Goal: Task Accomplishment & Management: Use online tool/utility

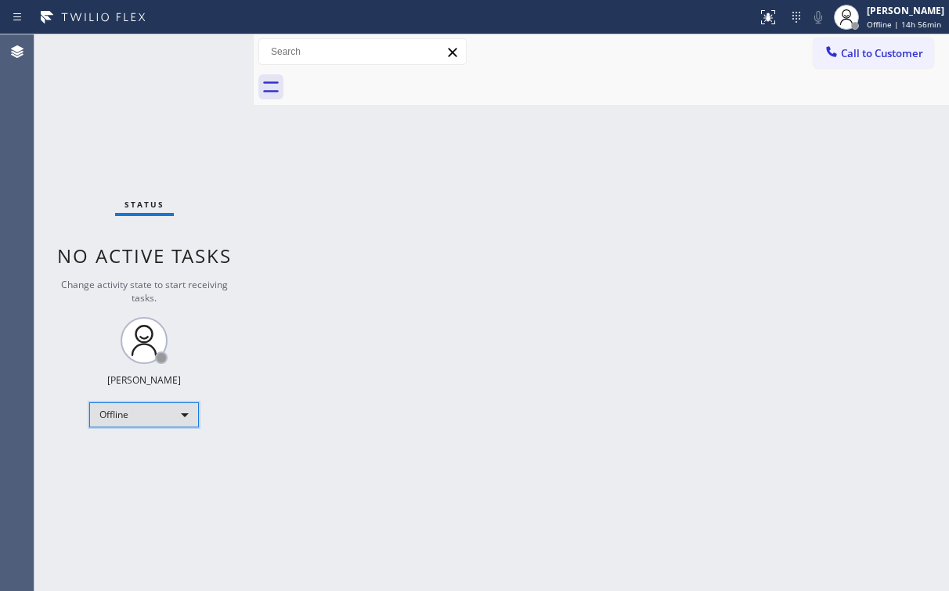
click at [125, 416] on div "Offline" at bounding box center [144, 415] width 110 height 25
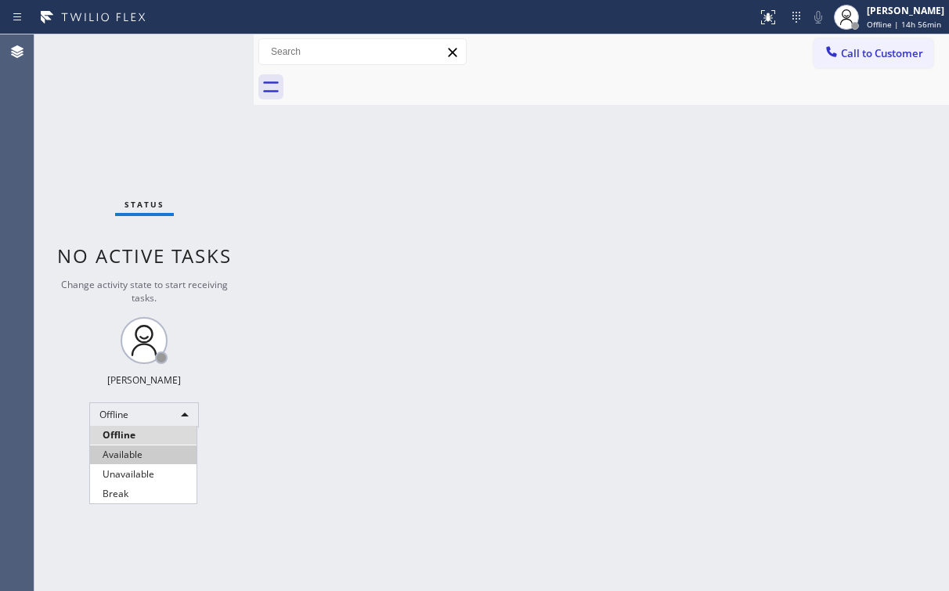
click at [157, 456] on li "Available" at bounding box center [143, 455] width 107 height 19
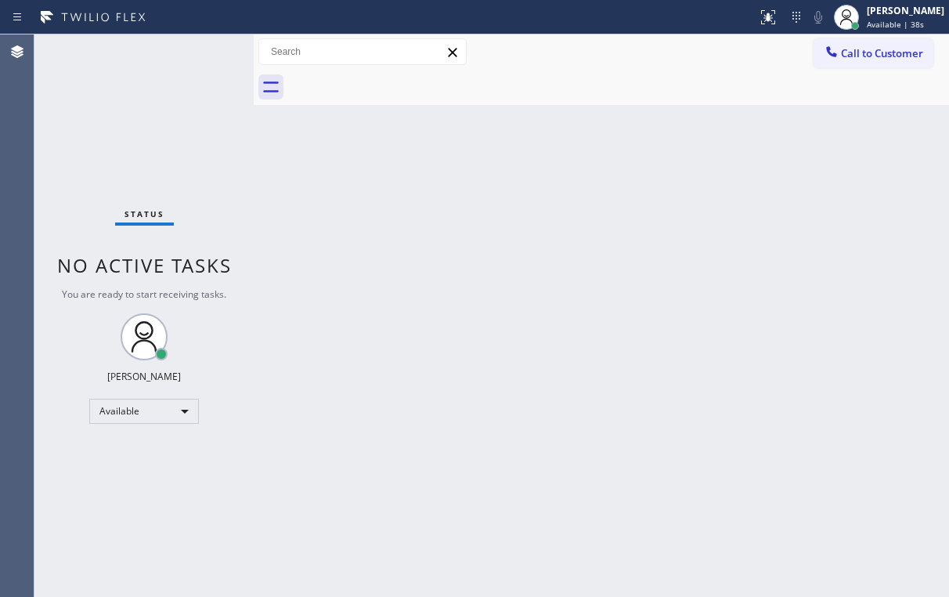
click at [498, 86] on div at bounding box center [618, 87] width 661 height 35
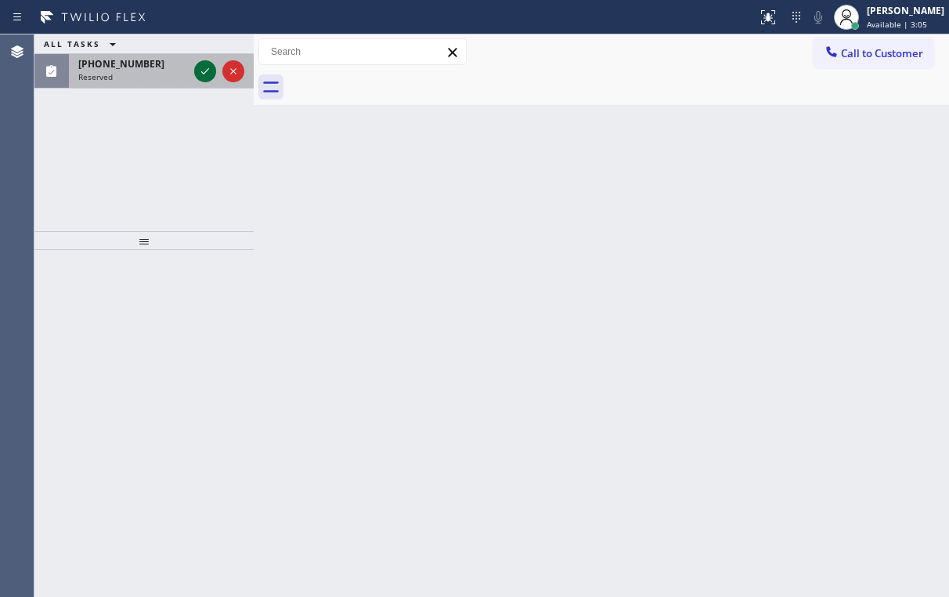
click at [205, 66] on icon at bounding box center [205, 71] width 19 height 19
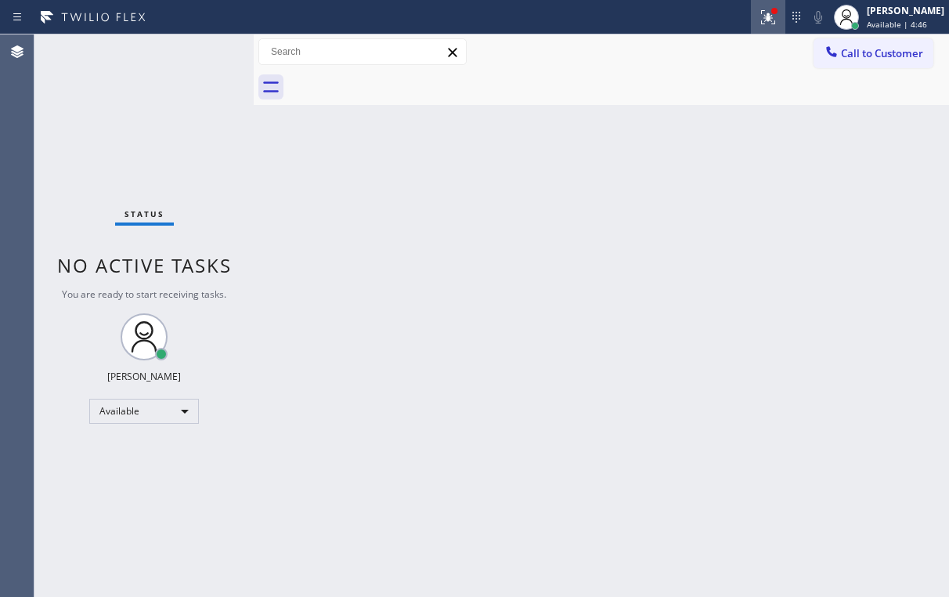
click at [775, 21] on icon at bounding box center [768, 17] width 19 height 19
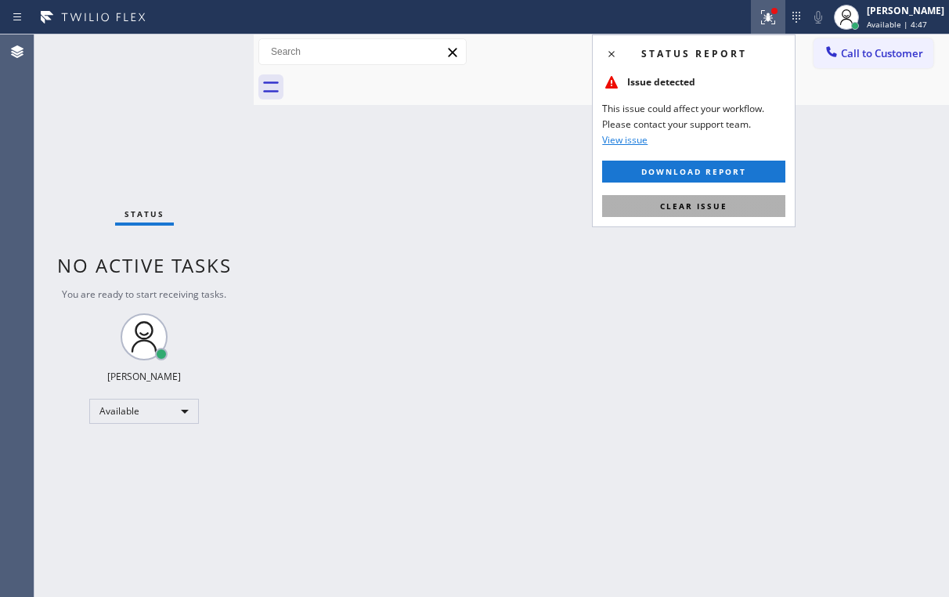
click at [683, 210] on span "Clear issue" at bounding box center [693, 205] width 67 height 11
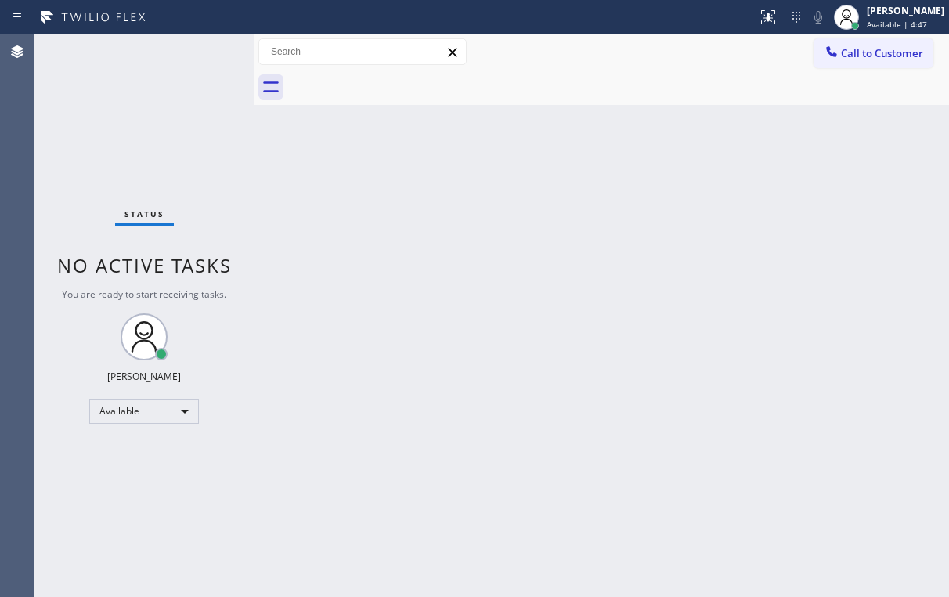
click at [407, 218] on div "Back to Dashboard Change Sender ID Customers Technicians Select a contact Outbo…" at bounding box center [601, 315] width 695 height 562
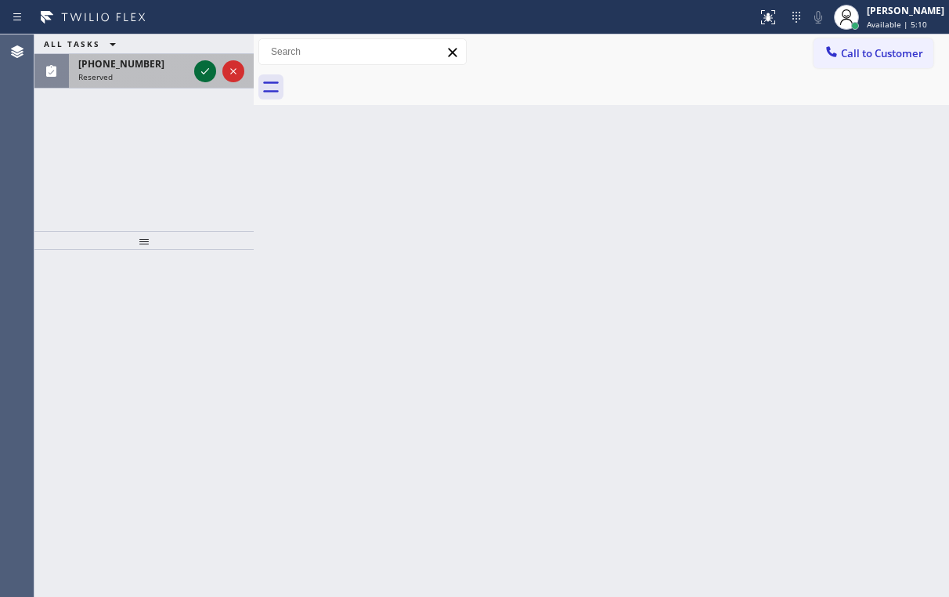
click at [208, 70] on icon at bounding box center [205, 71] width 19 height 19
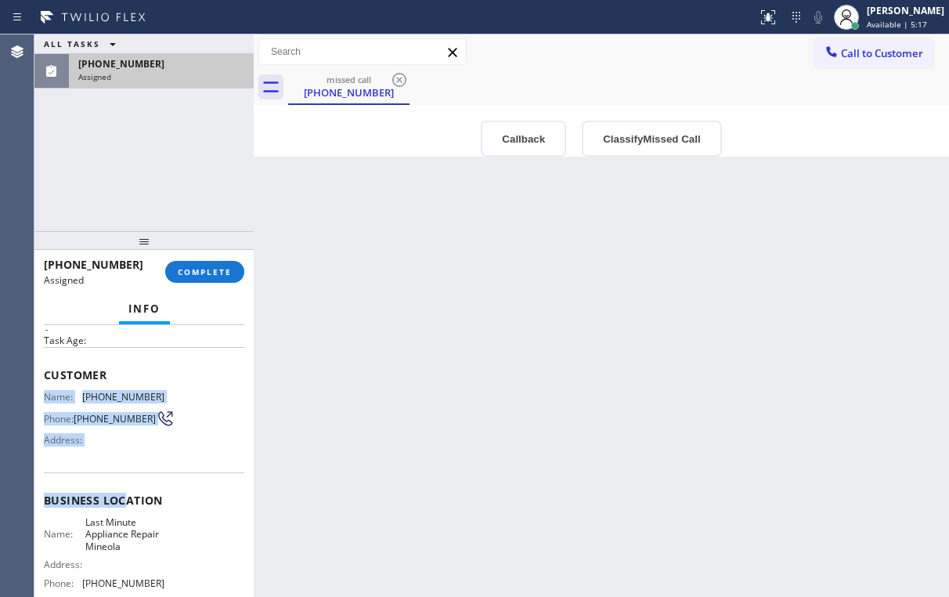
scroll to position [125, 0]
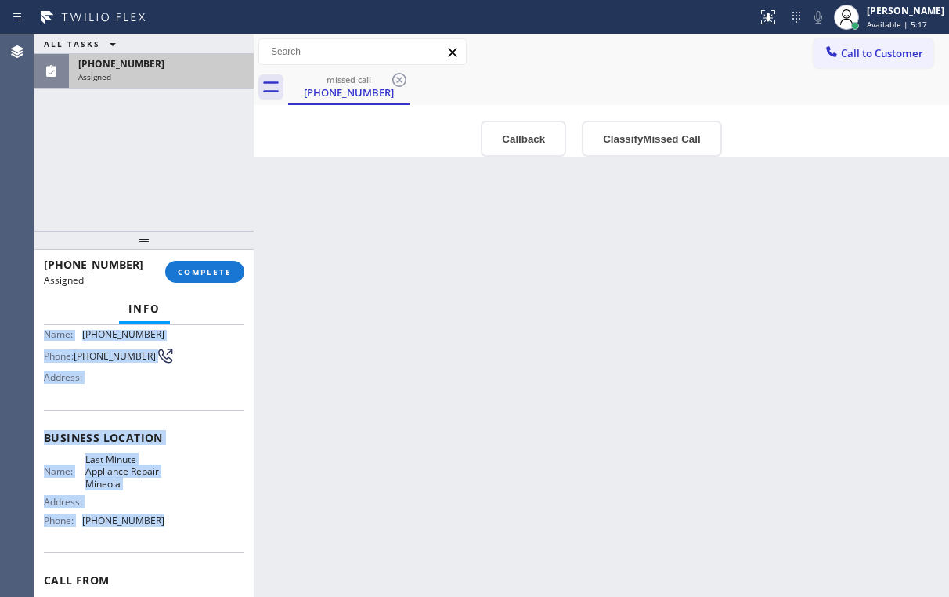
drag, startPoint x: 47, startPoint y: 390, endPoint x: 163, endPoint y: 522, distance: 175.4
click at [163, 522] on div "Context Queue: [Test] Voicemails Priority: 0 Task Age: Customer Name: [PHONE_NU…" at bounding box center [144, 437] width 200 height 467
copy div "Name: [PHONE_NUMBER] Phone: [PHONE_NUMBER] Address: Business location Name: Las…"
click at [517, 127] on button "Callback" at bounding box center [523, 139] width 85 height 36
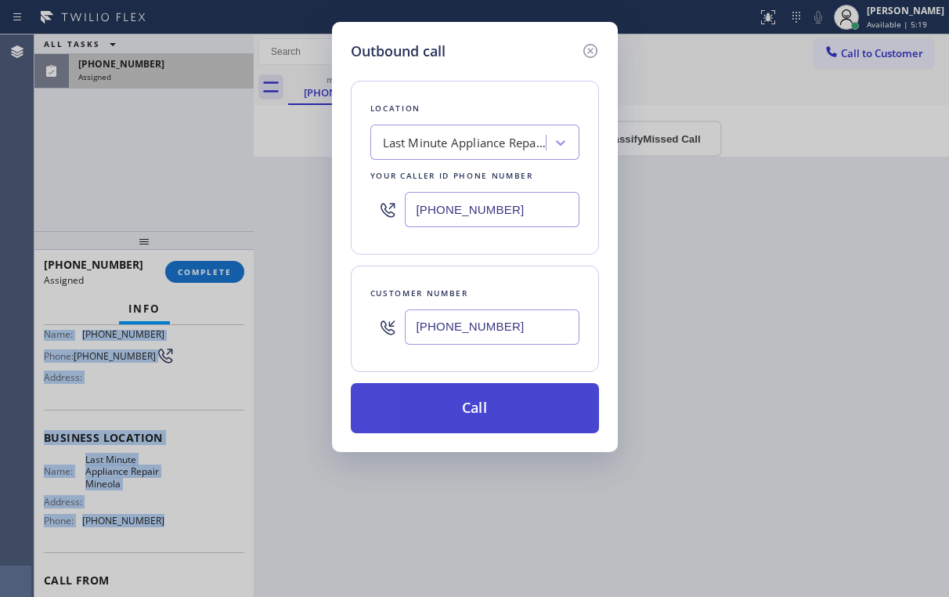
click at [450, 408] on button "Call" at bounding box center [475, 408] width 248 height 50
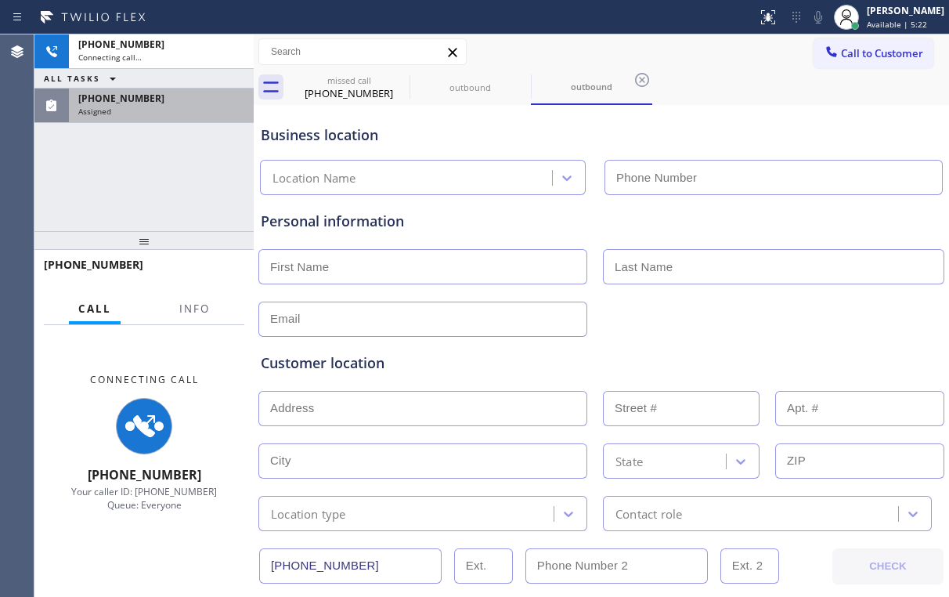
scroll to position [113, 0]
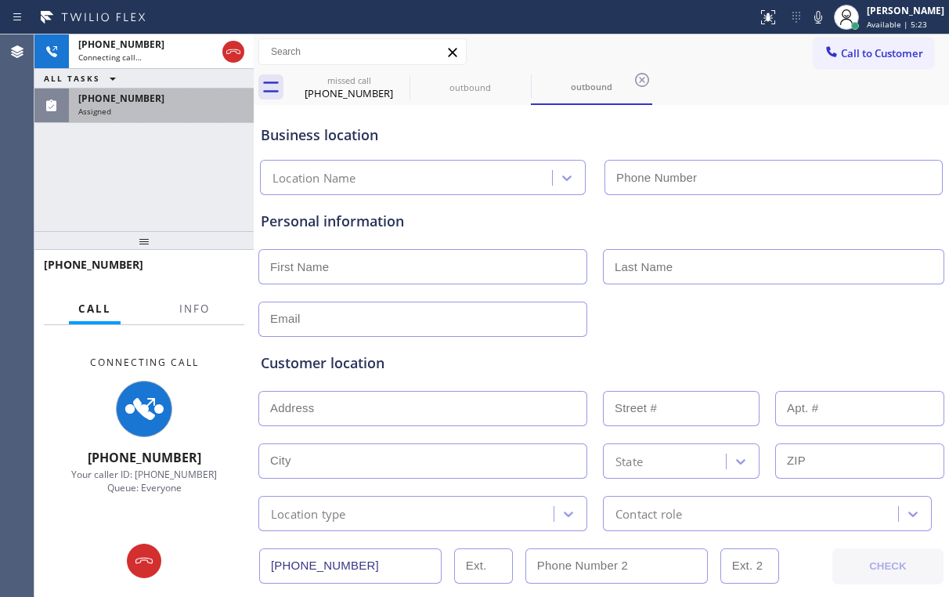
type input "[PHONE_NUMBER]"
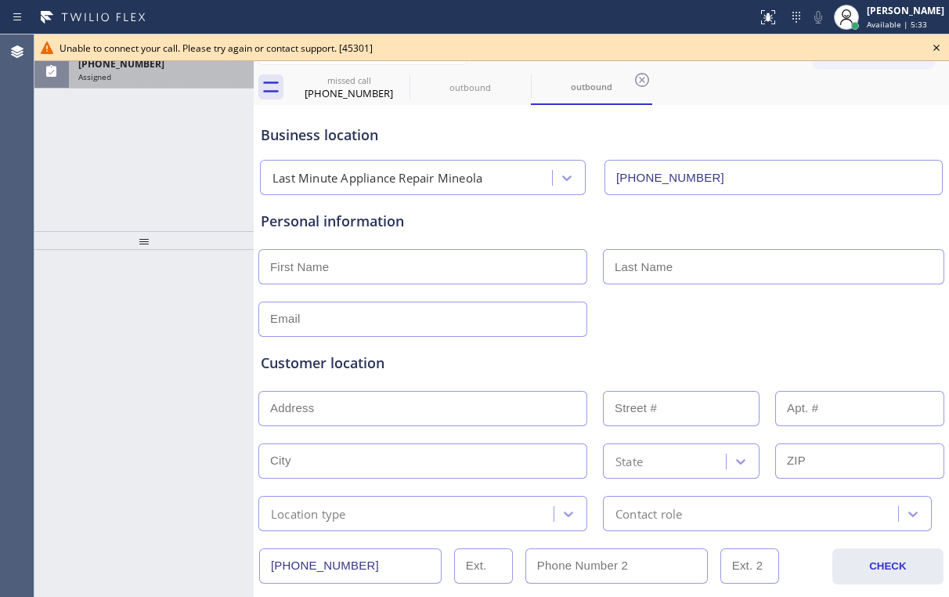
click at [175, 75] on div "Assigned" at bounding box center [161, 76] width 166 height 11
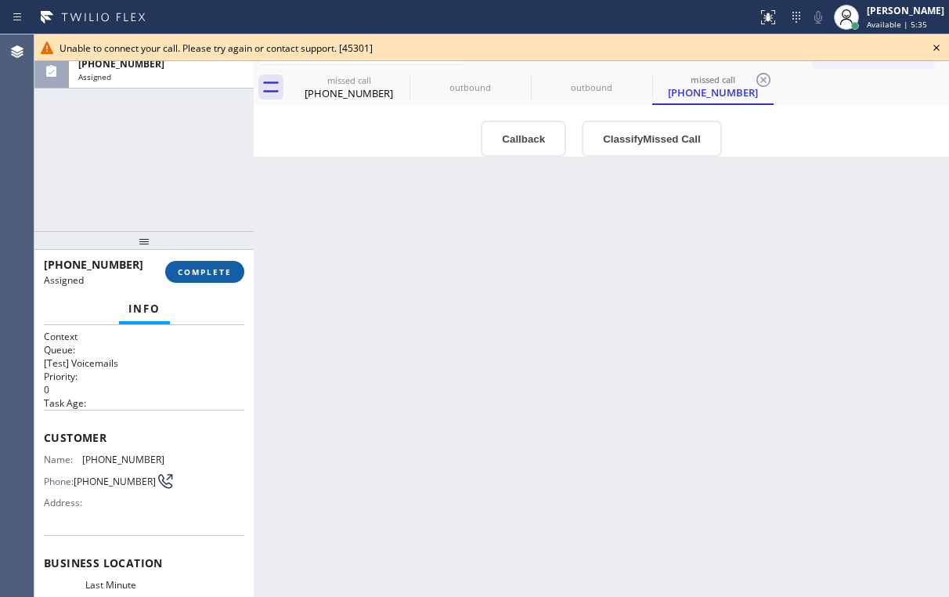
click at [217, 273] on span "COMPLETE" at bounding box center [205, 271] width 54 height 11
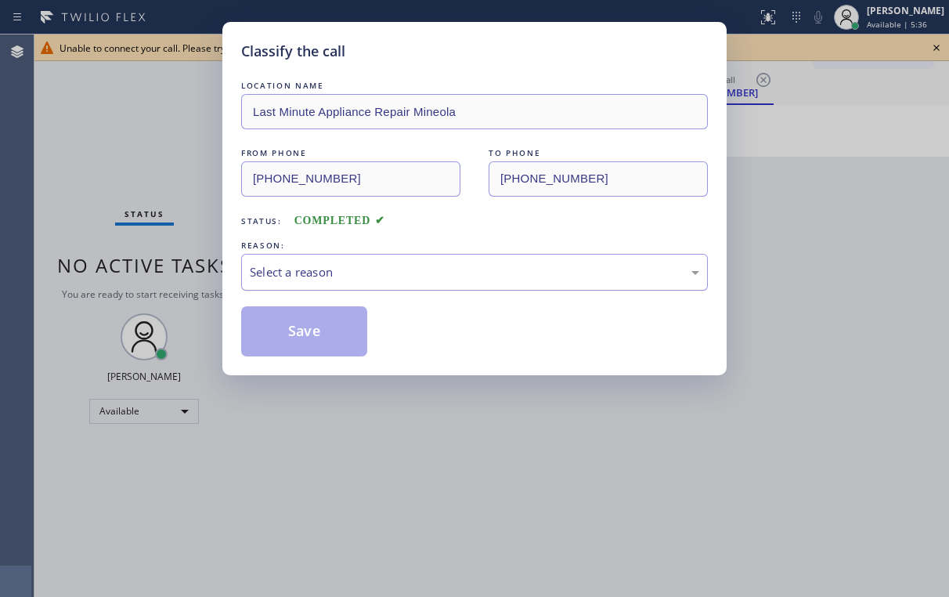
click at [283, 273] on div "Select a reason" at bounding box center [475, 272] width 450 height 18
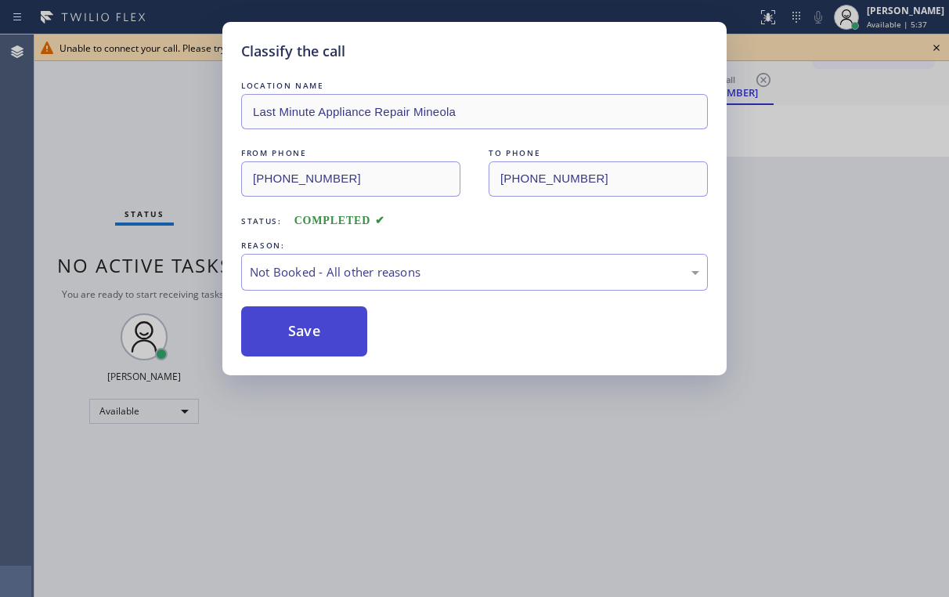
drag, startPoint x: 293, startPoint y: 334, endPoint x: 145, endPoint y: 112, distance: 267.2
click at [294, 334] on button "Save" at bounding box center [304, 331] width 126 height 50
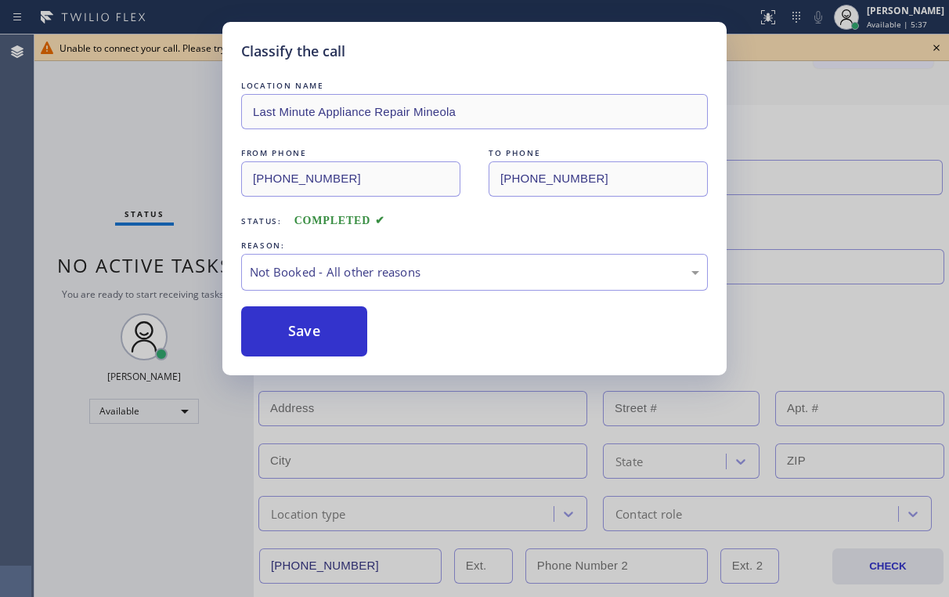
drag, startPoint x: 145, startPoint y: 112, endPoint x: 161, endPoint y: 110, distance: 15.8
click at [146, 112] on div "Classify the call LOCATION NAME Last Minute Appliance Repair Mineola FROM PHONE…" at bounding box center [474, 298] width 949 height 597
click at [177, 109] on div "Classify the call LOCATION NAME Last Minute Appliance Repair Mineola FROM PHONE…" at bounding box center [474, 298] width 949 height 597
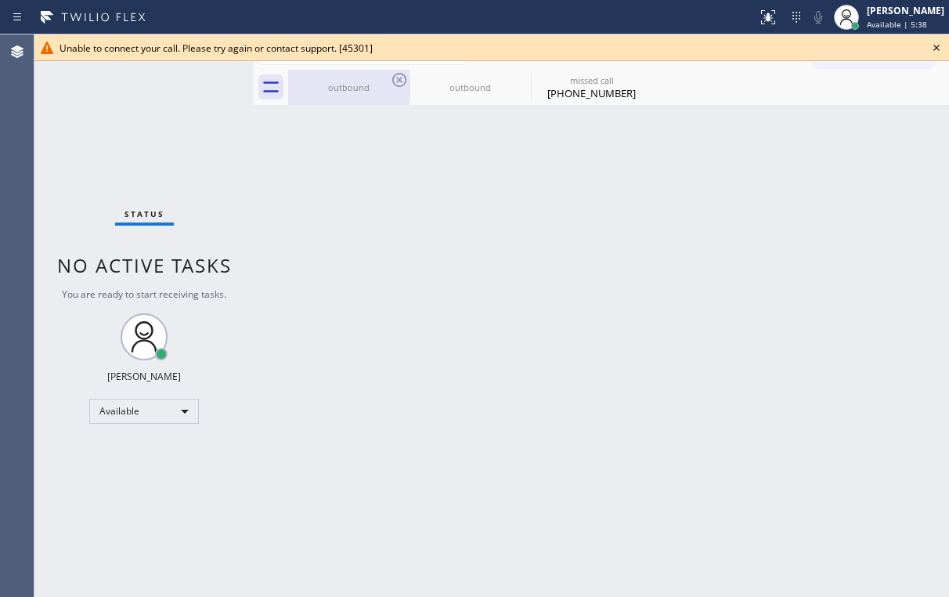
drag, startPoint x: 337, startPoint y: 79, endPoint x: 380, endPoint y: 83, distance: 43.3
click at [338, 81] on div "outbound" at bounding box center [349, 87] width 118 height 35
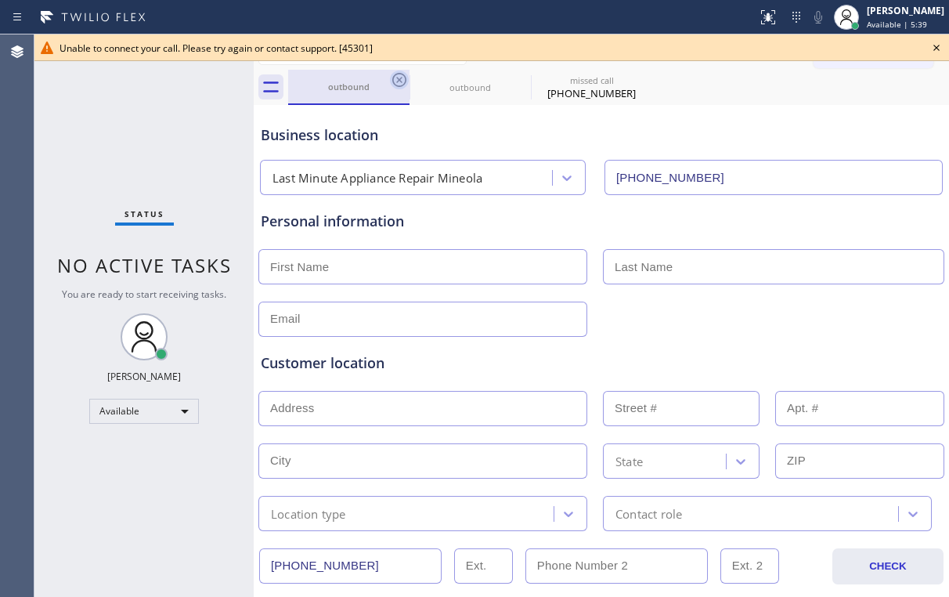
click at [398, 78] on icon at bounding box center [399, 80] width 14 height 14
click at [0, 0] on icon at bounding box center [0, 0] width 0 height 0
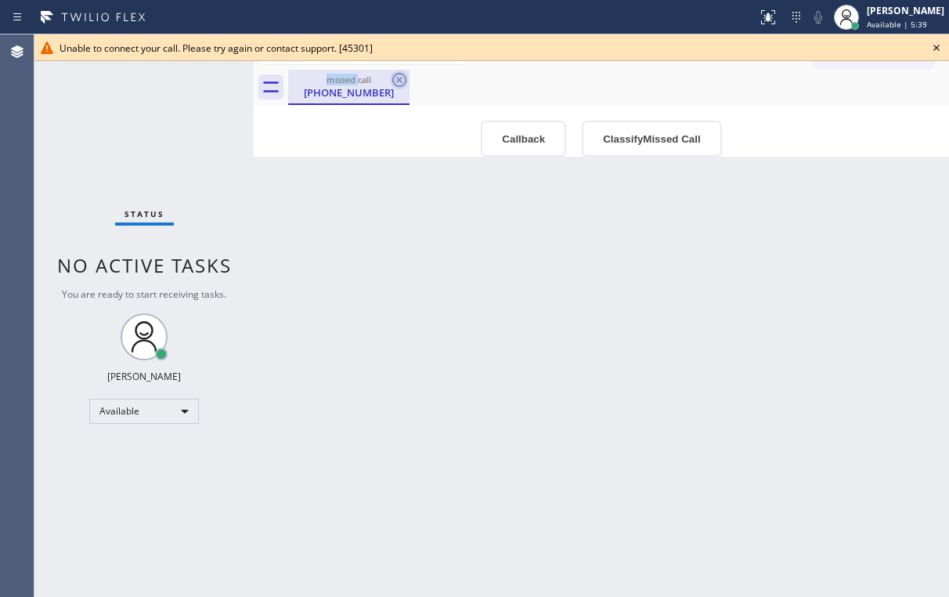
click at [399, 78] on icon at bounding box center [399, 79] width 19 height 19
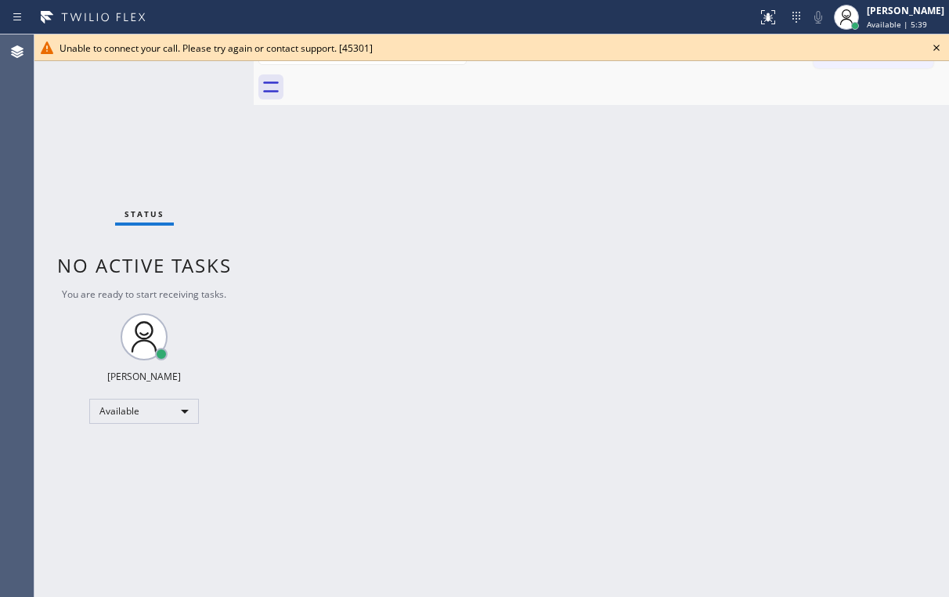
click at [399, 78] on div at bounding box center [618, 87] width 661 height 35
click at [374, 235] on div "Back to Dashboard Change Sender ID Customers Technicians Select a contact Outbo…" at bounding box center [601, 315] width 695 height 562
click at [937, 46] on icon at bounding box center [937, 48] width 6 height 6
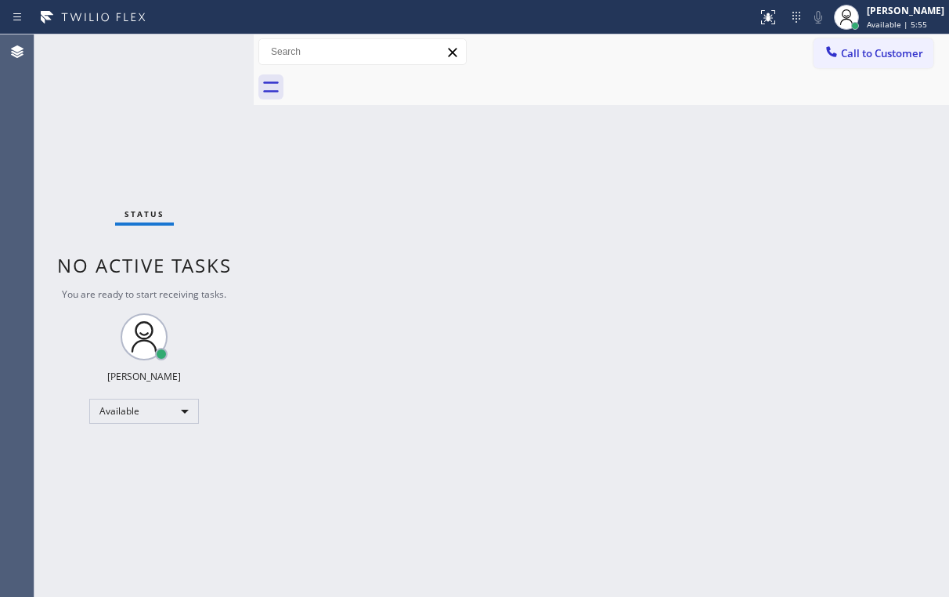
click at [923, 157] on div "Back to Dashboard Change Sender ID Customers Technicians Select a contact Outbo…" at bounding box center [601, 315] width 695 height 562
click at [883, 55] on span "Call to Customer" at bounding box center [882, 53] width 82 height 14
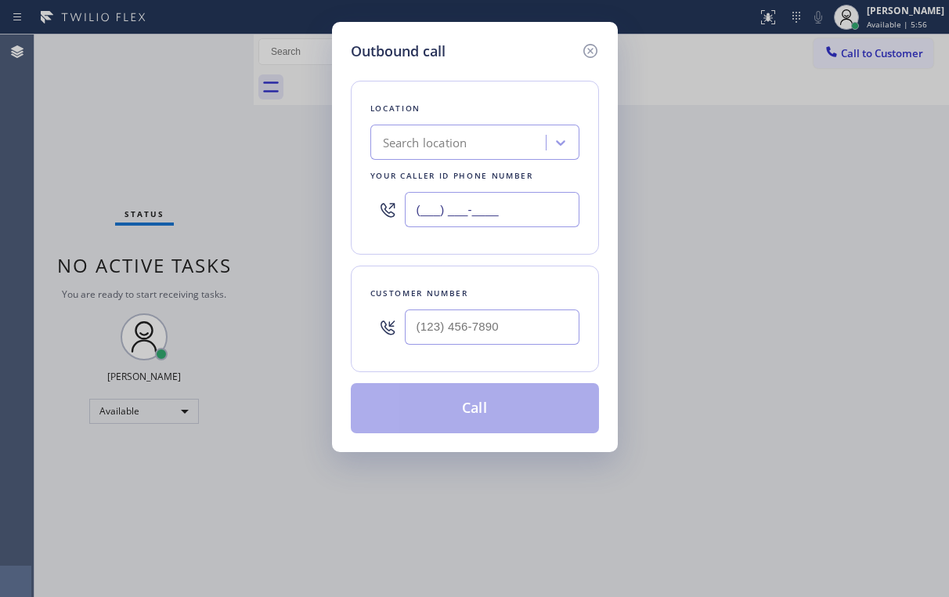
drag, startPoint x: 525, startPoint y: 194, endPoint x: 305, endPoint y: 204, distance: 219.5
click at [305, 204] on div "Outbound call Location Search location Your caller id phone number (___) ___-__…" at bounding box center [474, 298] width 949 height 597
paste input "516) 654-8772"
type input "[PHONE_NUMBER]"
click at [840, 226] on div "Outbound call Location Last Minute Appliance Repair Mineola Your caller id phon…" at bounding box center [474, 298] width 949 height 597
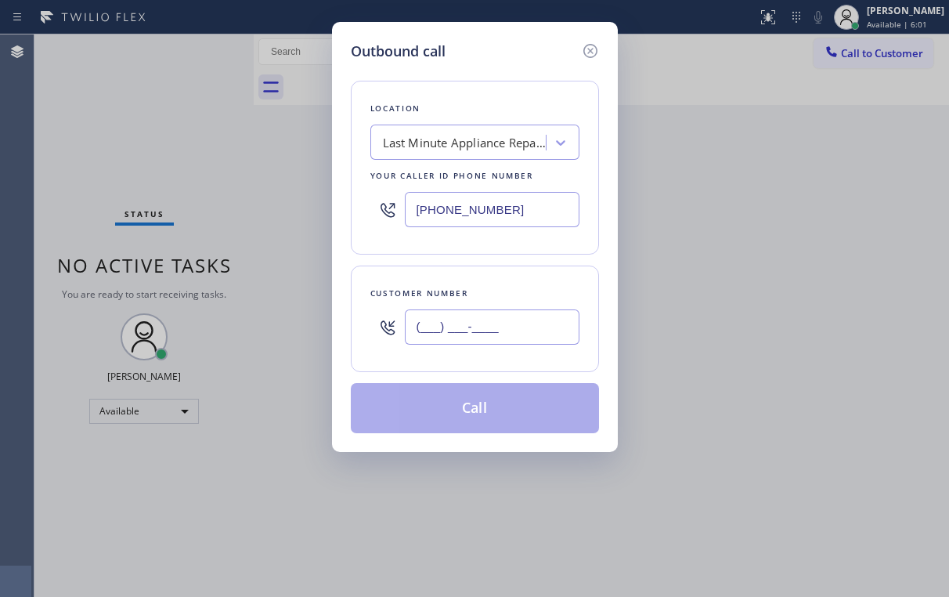
click at [450, 333] on input "(___) ___-____" at bounding box center [492, 326] width 175 height 35
paste input "516) 486-9323"
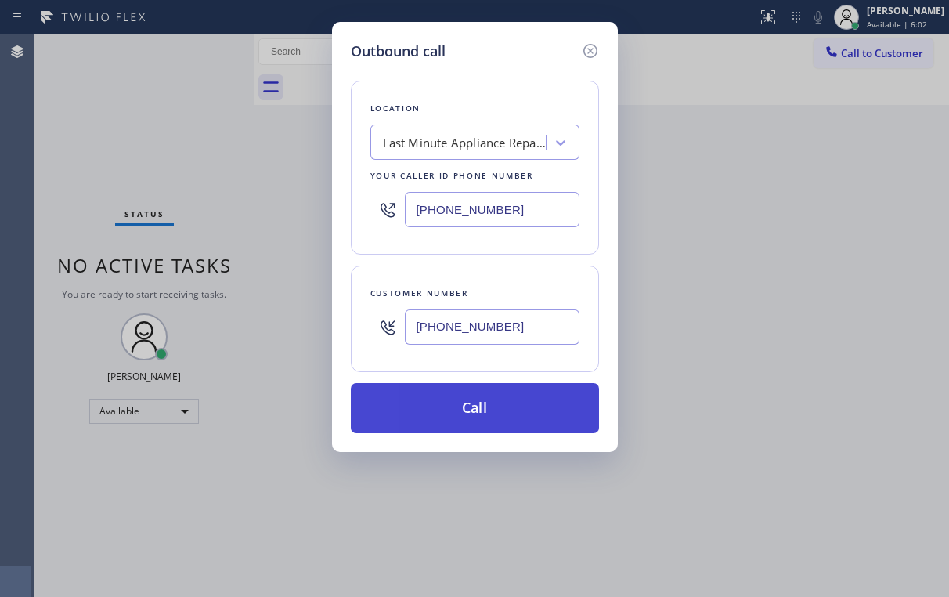
type input "[PHONE_NUMBER]"
click at [450, 406] on button "Call" at bounding box center [475, 408] width 248 height 50
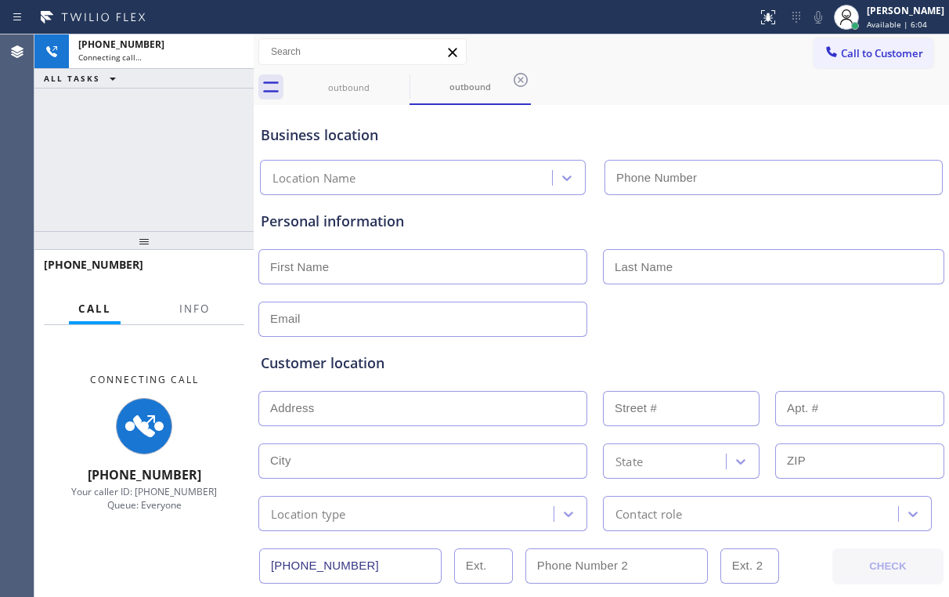
type input "[PHONE_NUMBER]"
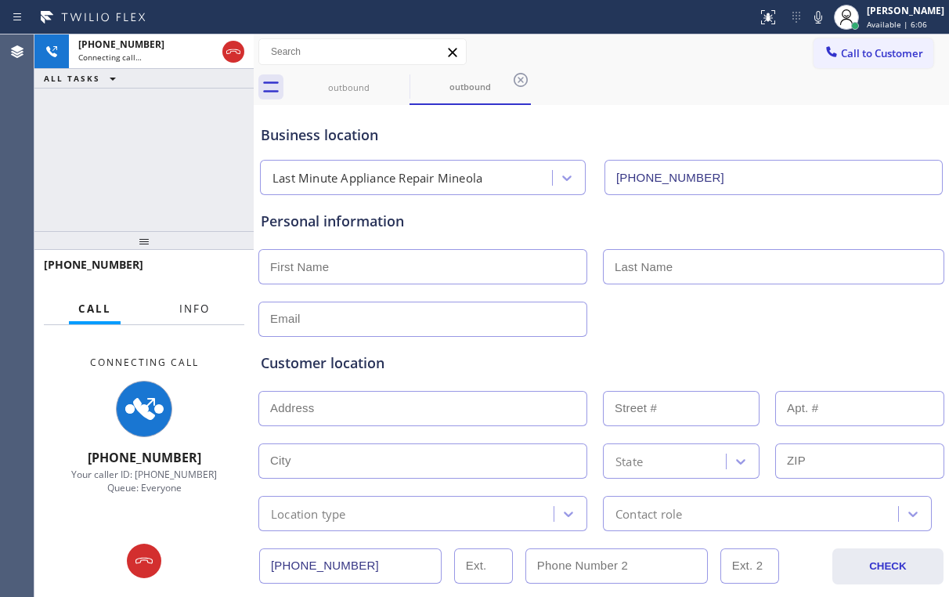
click at [197, 296] on button "Info" at bounding box center [194, 309] width 49 height 31
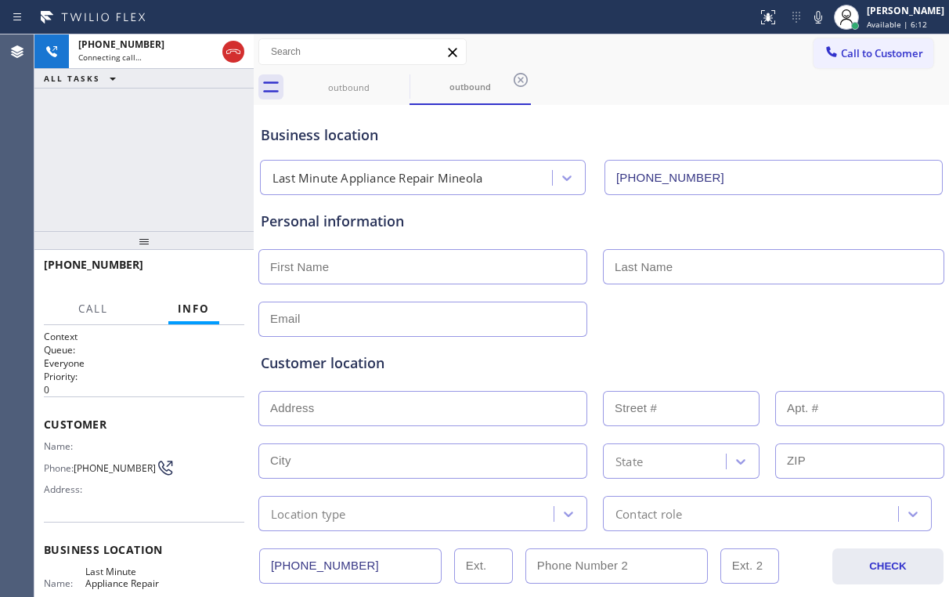
click at [117, 136] on div "[PHONE_NUMBER] Connecting call… ALL TASKS ALL TASKS ACTIVE TASKS TASKS IN WRAP …" at bounding box center [143, 132] width 219 height 197
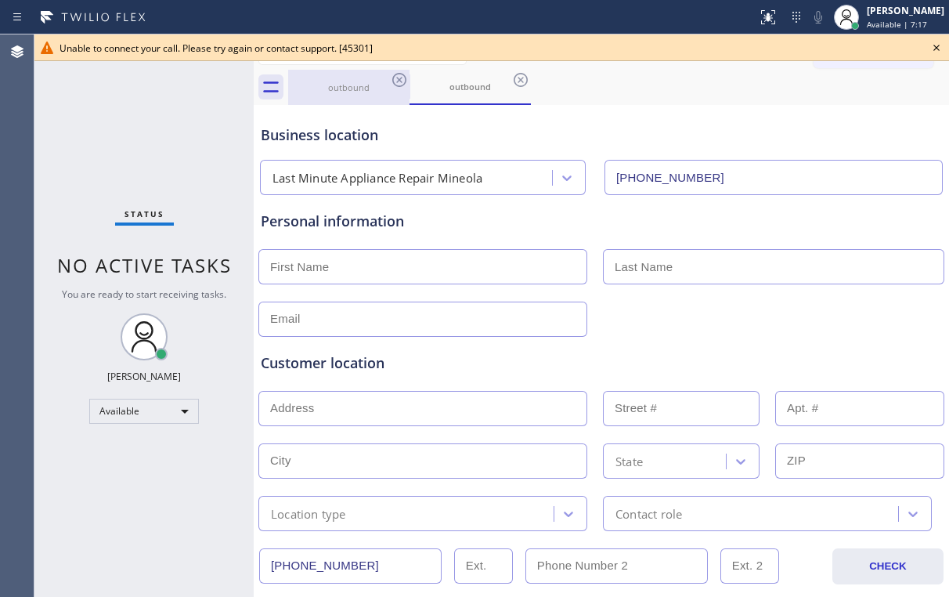
click at [333, 89] on div "outbound" at bounding box center [349, 87] width 118 height 12
click at [397, 75] on icon at bounding box center [399, 79] width 19 height 19
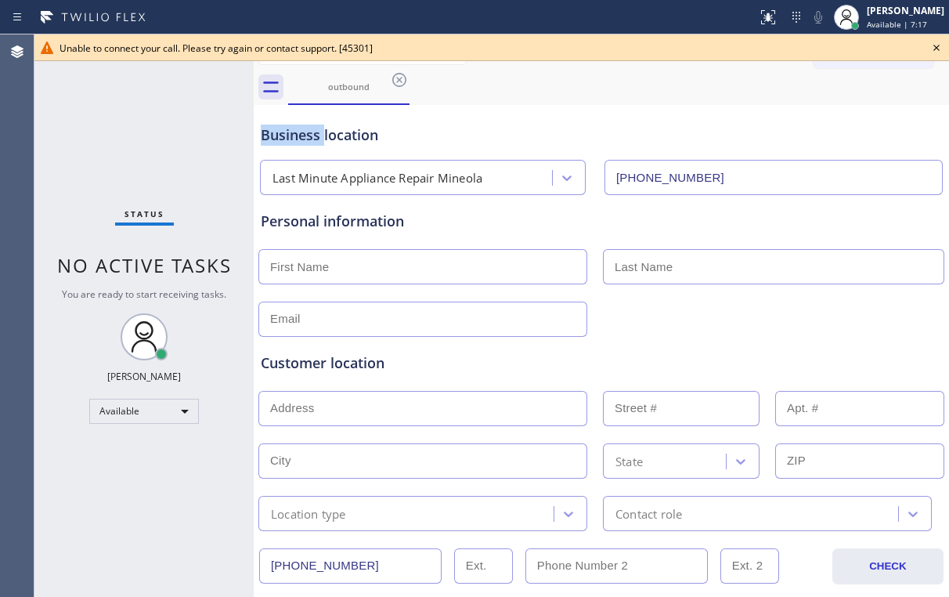
click at [398, 75] on icon at bounding box center [399, 79] width 19 height 19
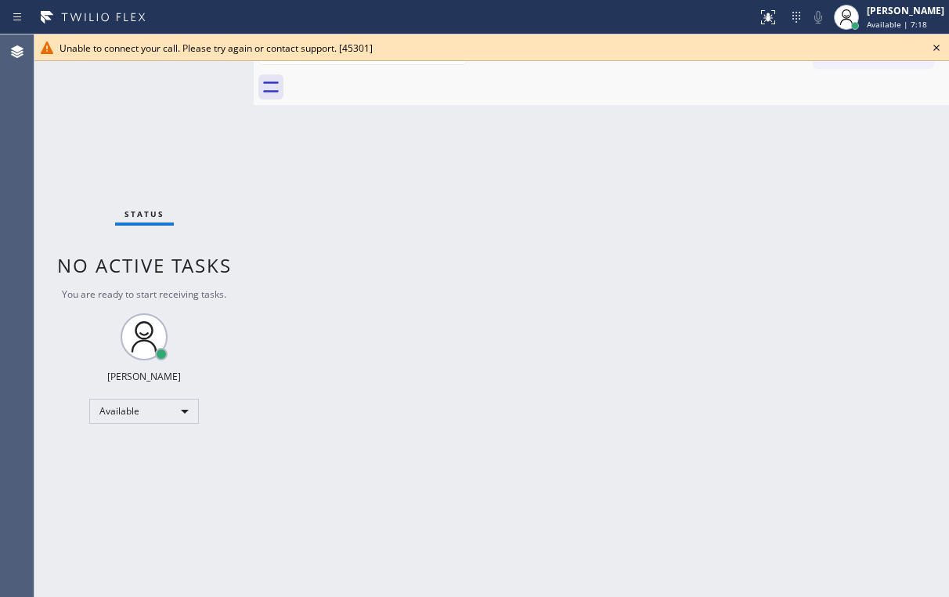
drag, startPoint x: 172, startPoint y: 104, endPoint x: 235, endPoint y: 551, distance: 451.6
click at [173, 108] on div "Status No active tasks You are ready to start receiving tasks. [PERSON_NAME] Av…" at bounding box center [143, 315] width 219 height 562
click at [158, 118] on div "Status No active tasks You are ready to start receiving tasks. [PERSON_NAME] Av…" at bounding box center [143, 315] width 219 height 562
click at [938, 46] on icon at bounding box center [937, 48] width 6 height 6
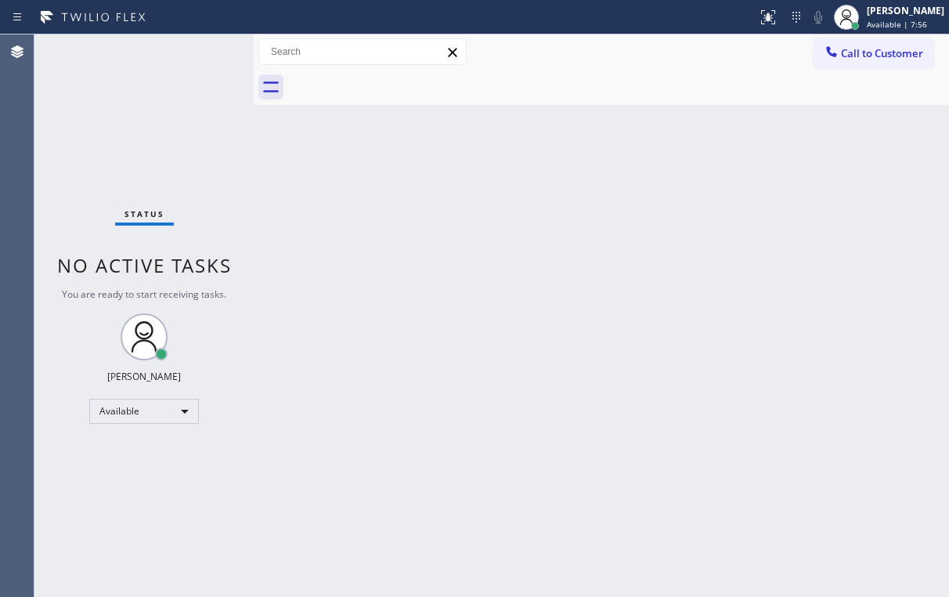
click at [309, 185] on div "Back to Dashboard Change Sender ID Customers Technicians Select a contact Outbo…" at bounding box center [601, 315] width 695 height 562
click at [544, 66] on div "Call to Customer Outbound call Location Last Minute Appliance Repair Mineola Yo…" at bounding box center [601, 51] width 695 height 35
click at [116, 128] on div "Status No active tasks You are ready to start receiving tasks. [PERSON_NAME] Av…" at bounding box center [143, 315] width 219 height 562
click at [163, 128] on div "Status No active tasks You are ready to start receiving tasks. [PERSON_NAME] Av…" at bounding box center [143, 315] width 219 height 562
click at [527, 50] on div "Call to Customer Outbound call Location Last Minute Appliance Repair Mineola Yo…" at bounding box center [601, 51] width 695 height 27
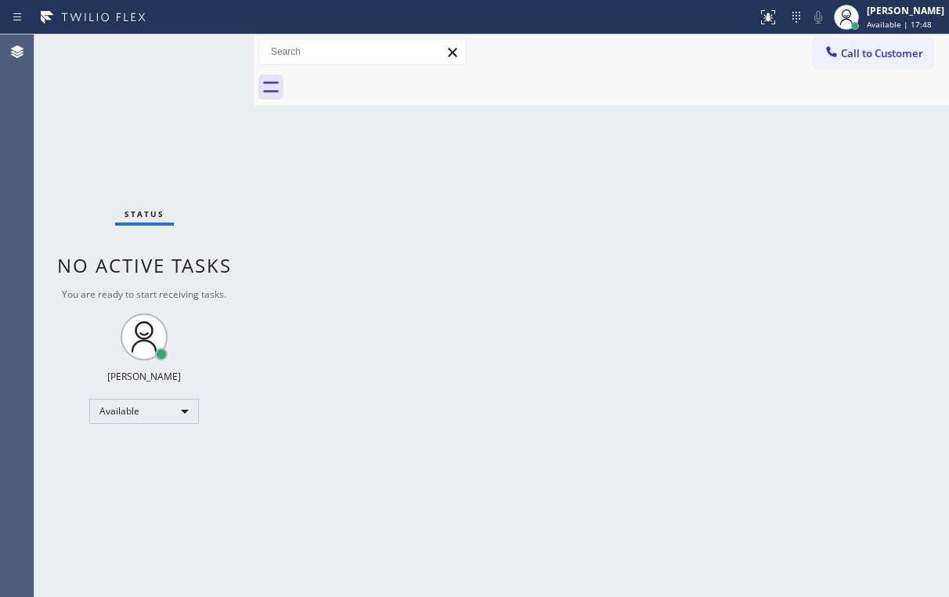
drag, startPoint x: 132, startPoint y: 94, endPoint x: 141, endPoint y: 67, distance: 29.0
click at [132, 92] on div "Status No active tasks You are ready to start receiving tasks. [PERSON_NAME] Av…" at bounding box center [143, 315] width 219 height 562
click at [131, 67] on div "Status No active tasks You are ready to start receiving tasks. [PERSON_NAME] Av…" at bounding box center [143, 315] width 219 height 562
click at [284, 171] on div "Back to Dashboard Change Sender ID Customers Technicians Select a contact Outbo…" at bounding box center [601, 315] width 695 height 562
click at [861, 56] on span "Call to Customer" at bounding box center [882, 53] width 82 height 14
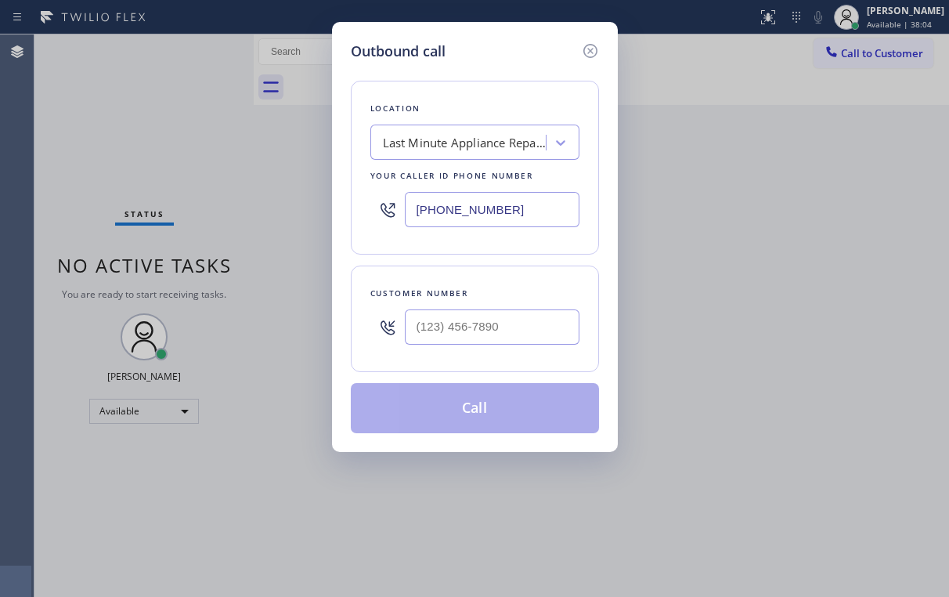
drag, startPoint x: 530, startPoint y: 195, endPoint x: 208, endPoint y: 224, distance: 324.0
click at [392, 206] on div "[PHONE_NUMBER]" at bounding box center [474, 209] width 209 height 51
paste input "844) 901-1623"
type input "[PHONE_NUMBER]"
drag, startPoint x: 487, startPoint y: 54, endPoint x: 488, endPoint y: 115, distance: 61.1
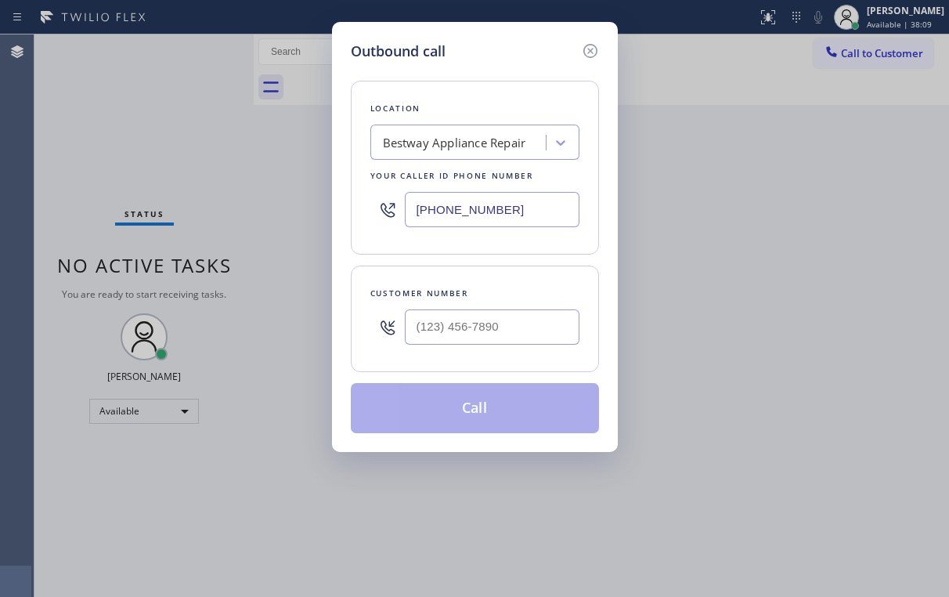
click at [488, 55] on div "Outbound call" at bounding box center [475, 51] width 248 height 21
click at [495, 313] on input "(___) ___-____" at bounding box center [492, 326] width 175 height 35
paste input "602) 315-6970"
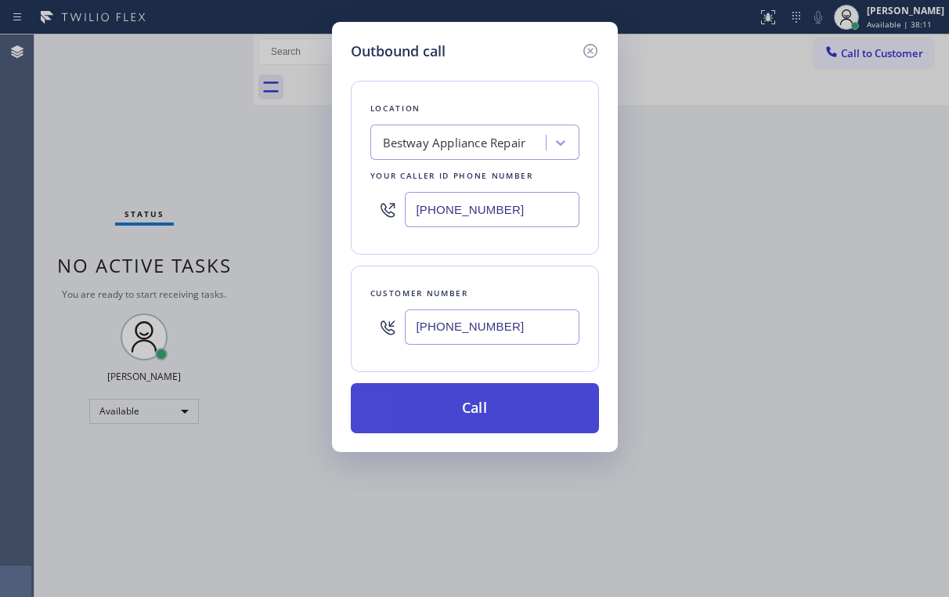
type input "[PHONE_NUMBER]"
click at [429, 406] on button "Call" at bounding box center [475, 408] width 248 height 50
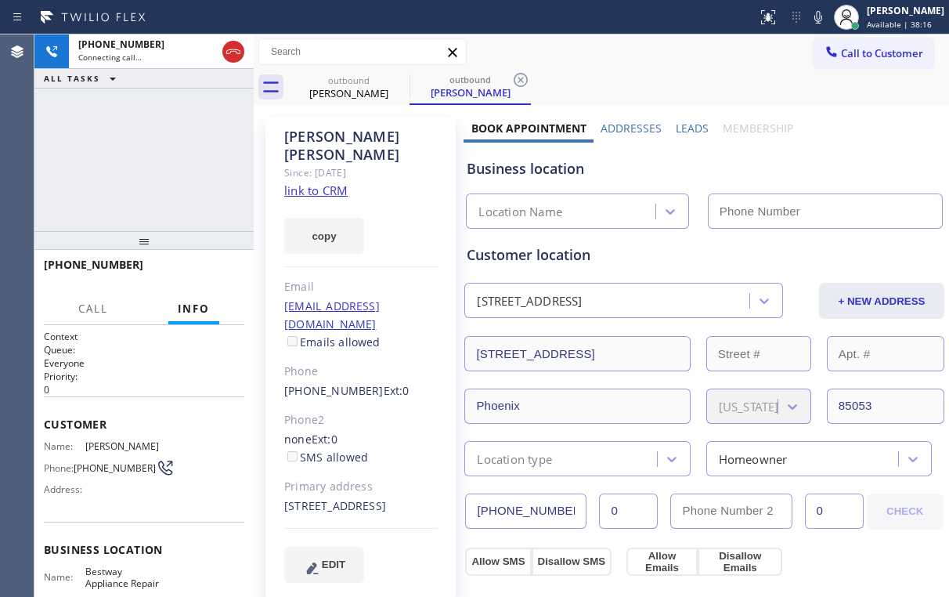
type input "[PHONE_NUMBER]"
click at [200, 146] on div "[PHONE_NUMBER] Connecting call… ALL TASKS ALL TASKS ACTIVE TASKS TASKS IN WRAP …" at bounding box center [143, 132] width 219 height 197
click at [151, 158] on div "[PHONE_NUMBER] Connecting call… ALL TASKS ALL TASKS ACTIVE TASKS TASKS IN WRAP …" at bounding box center [143, 132] width 219 height 197
click at [148, 161] on div "[PHONE_NUMBER] Connecting call… ALL TASKS ALL TASKS ACTIVE TASKS TASKS IN WRAP …" at bounding box center [143, 132] width 219 height 197
click at [153, 160] on div "[PHONE_NUMBER] Connecting call… ALL TASKS ALL TASKS ACTIVE TASKS TASKS IN WRAP …" at bounding box center [143, 132] width 219 height 197
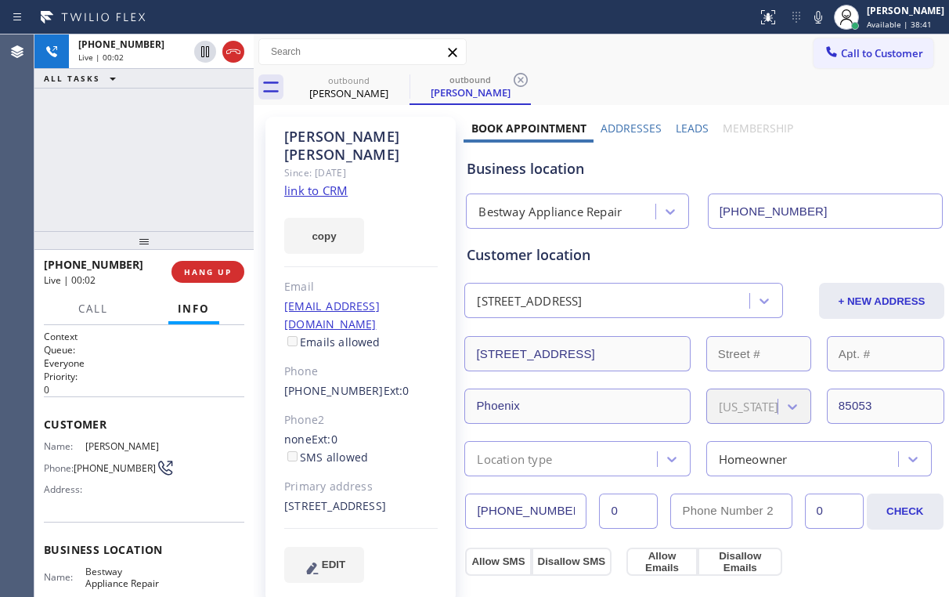
drag, startPoint x: 139, startPoint y: 157, endPoint x: 179, endPoint y: 228, distance: 81.7
click at [146, 169] on div "[PHONE_NUMBER] Live | 00:02 ALL TASKS ALL TASKS ACTIVE TASKS TASKS IN WRAP UP" at bounding box center [143, 132] width 219 height 197
click at [204, 273] on span "HANG UP" at bounding box center [208, 271] width 48 height 11
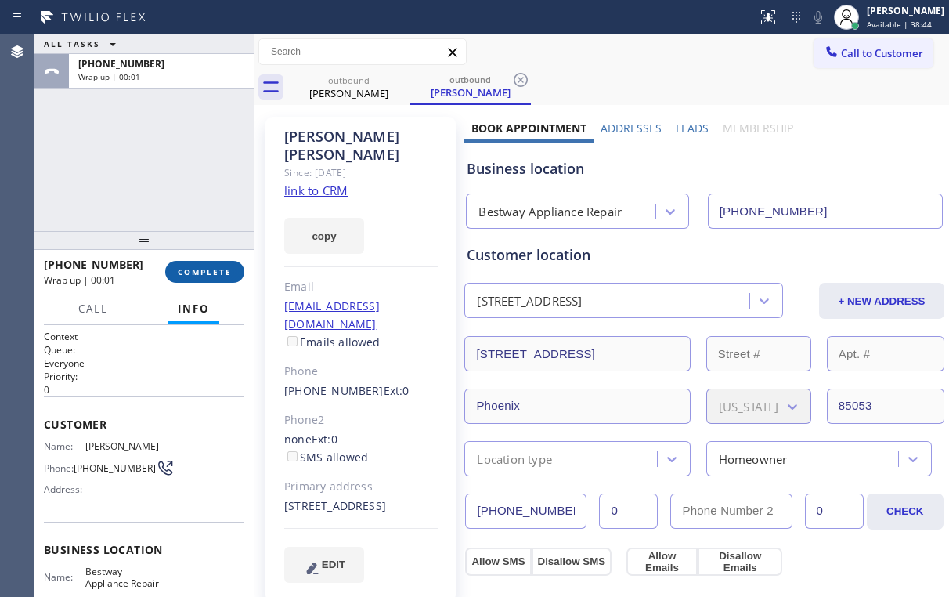
click at [204, 273] on span "COMPLETE" at bounding box center [205, 271] width 54 height 11
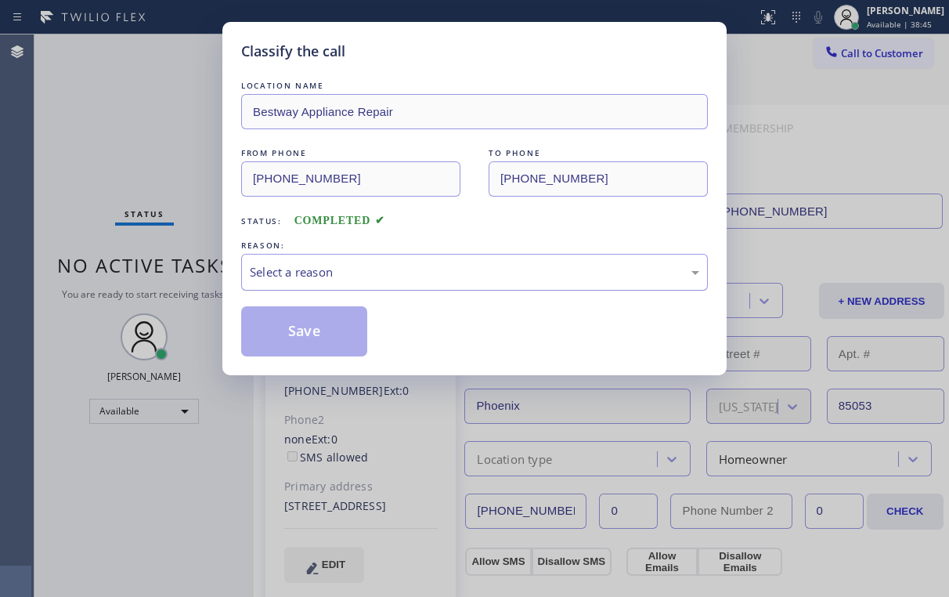
click at [288, 271] on div "Select a reason" at bounding box center [475, 272] width 450 height 18
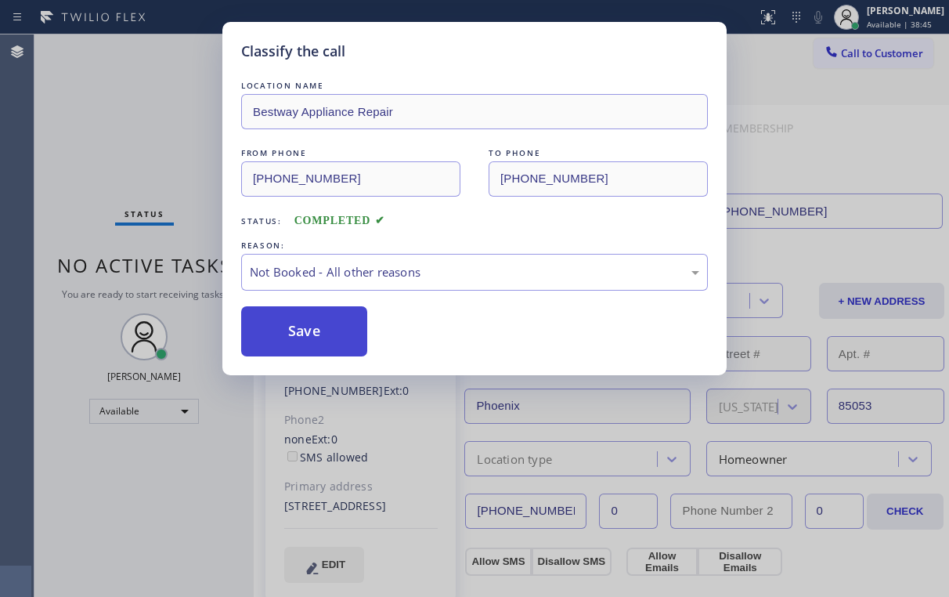
click at [305, 332] on button "Save" at bounding box center [304, 331] width 126 height 50
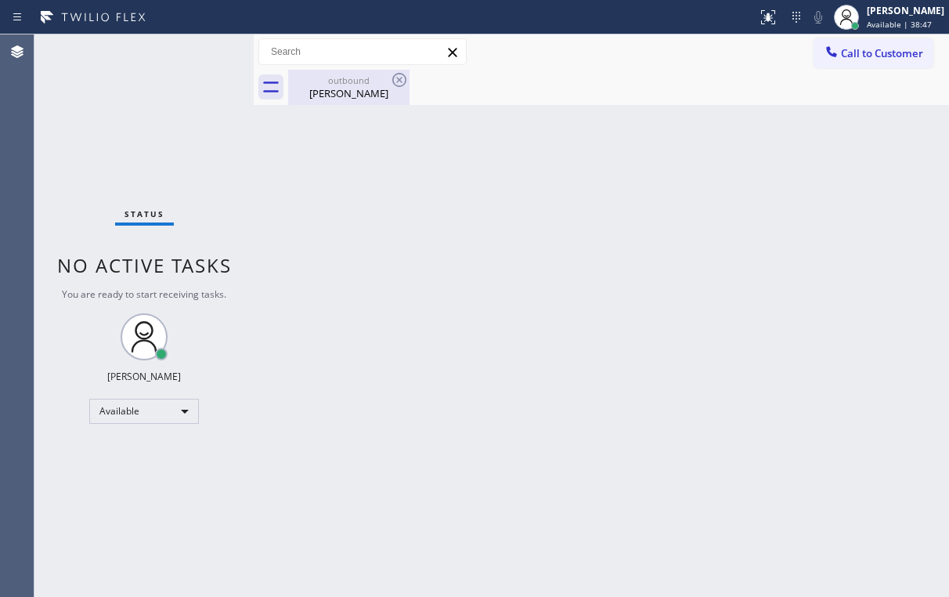
click at [360, 92] on div "[PERSON_NAME]" at bounding box center [349, 93] width 118 height 14
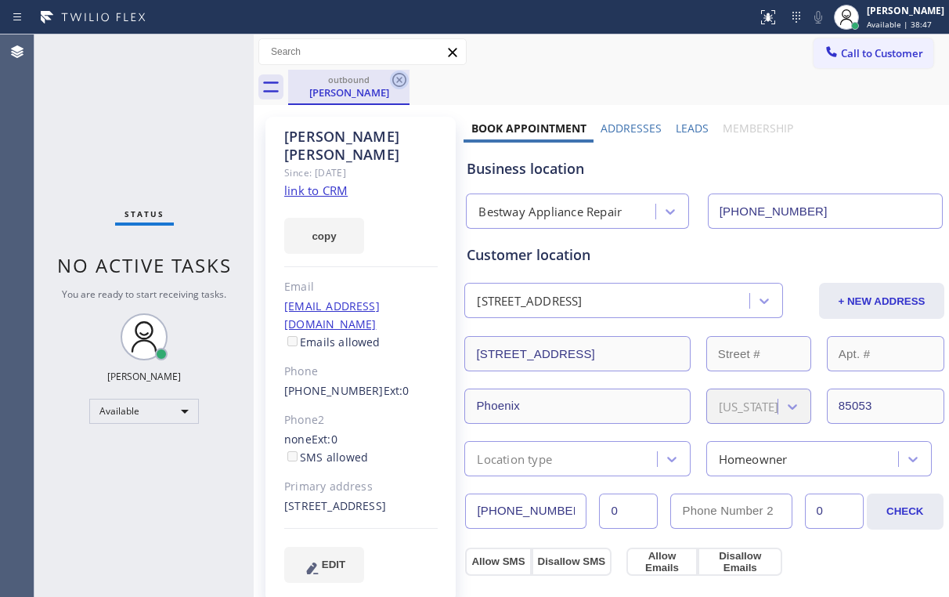
click at [402, 80] on icon at bounding box center [399, 79] width 19 height 19
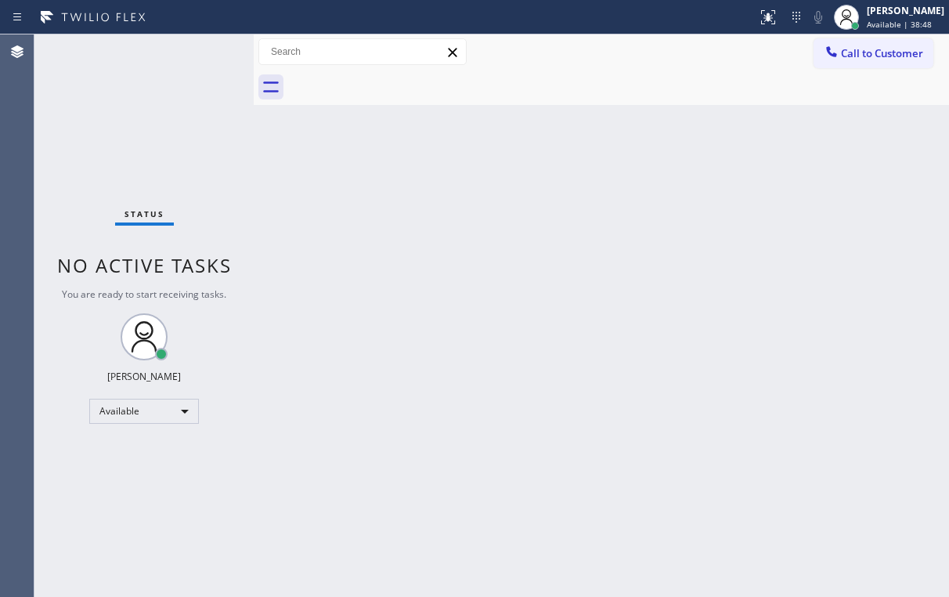
click at [203, 104] on div "Status No active tasks You are ready to start receiving tasks. [PERSON_NAME] Av…" at bounding box center [143, 315] width 219 height 562
click at [620, 56] on div "Call to Customer Outbound call Location Bestway Appliance Repair Your caller id…" at bounding box center [601, 51] width 695 height 27
drag, startPoint x: 883, startPoint y: 59, endPoint x: 735, endPoint y: 113, distance: 158.3
click at [883, 58] on span "Call to Customer" at bounding box center [882, 53] width 82 height 14
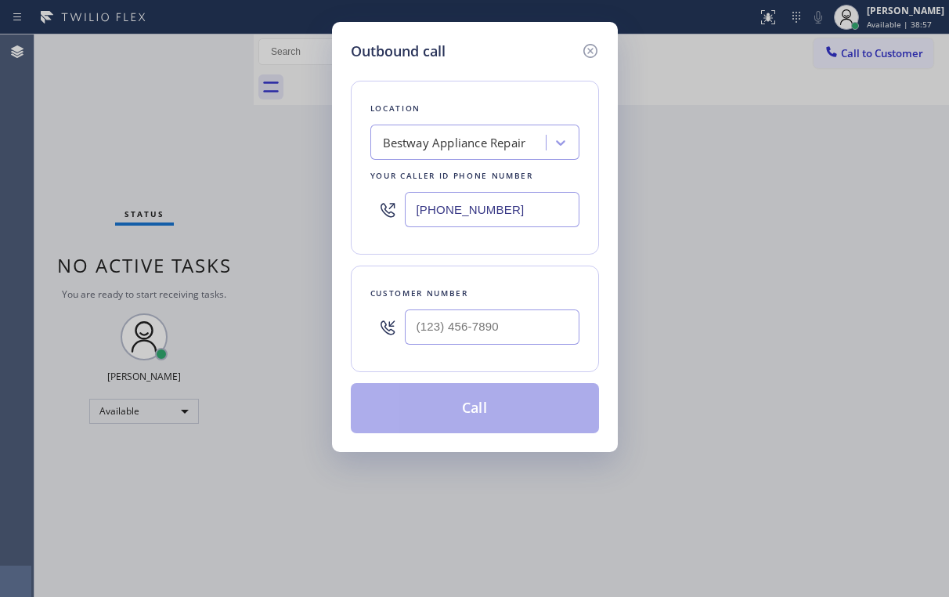
drag, startPoint x: 453, startPoint y: 202, endPoint x: 259, endPoint y: 241, distance: 197.4
click at [385, 207] on div "[PHONE_NUMBER]" at bounding box center [474, 209] width 209 height 51
paste input "55) 731-4952"
type input "[PHONE_NUMBER]"
drag, startPoint x: 450, startPoint y: 71, endPoint x: 511, endPoint y: 224, distance: 164.5
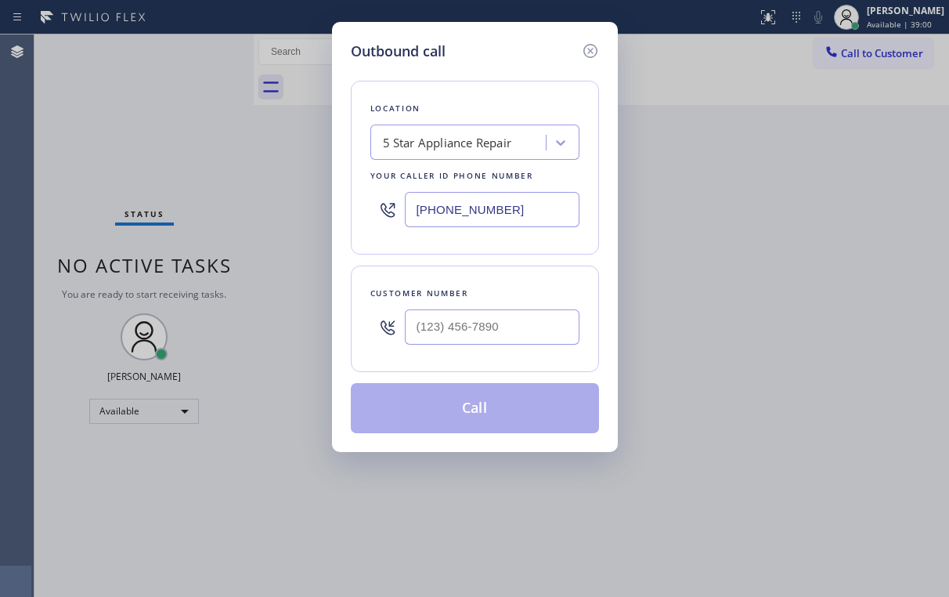
click at [451, 74] on div "Location 5 Star Appliance Repair Your caller id phone number [PHONE_NUMBER] Cus…" at bounding box center [475, 247] width 248 height 371
click at [503, 323] on input "(___) ___-____" at bounding box center [492, 326] width 175 height 35
paste input "770) 354-0758"
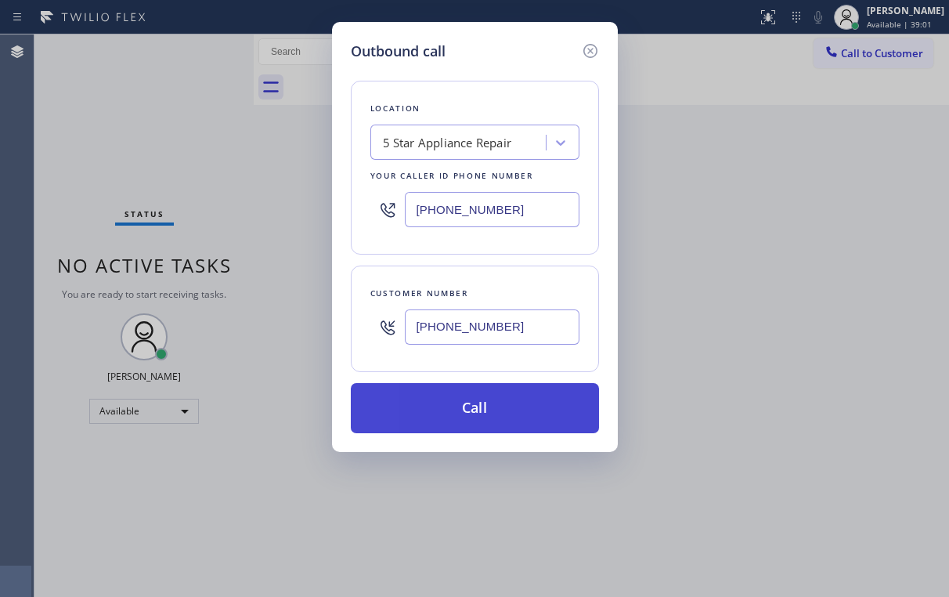
type input "[PHONE_NUMBER]"
click at [432, 413] on button "Call" at bounding box center [475, 408] width 248 height 50
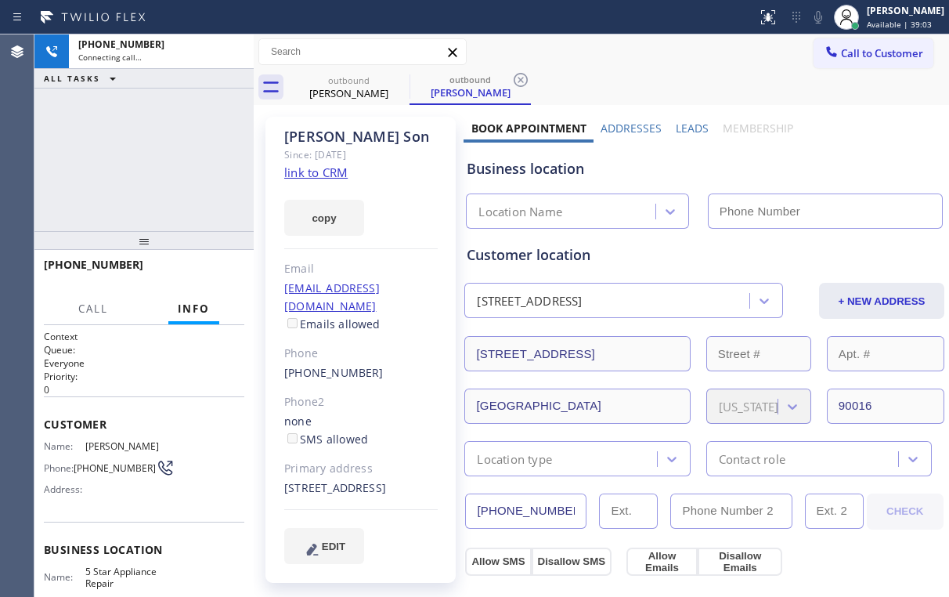
drag, startPoint x: 210, startPoint y: 159, endPoint x: 210, endPoint y: 168, distance: 9.4
click at [210, 160] on div "[PHONE_NUMBER] Connecting call… ALL TASKS ALL TASKS ACTIVE TASKS TASKS IN WRAP …" at bounding box center [143, 132] width 219 height 197
type input "[PHONE_NUMBER]"
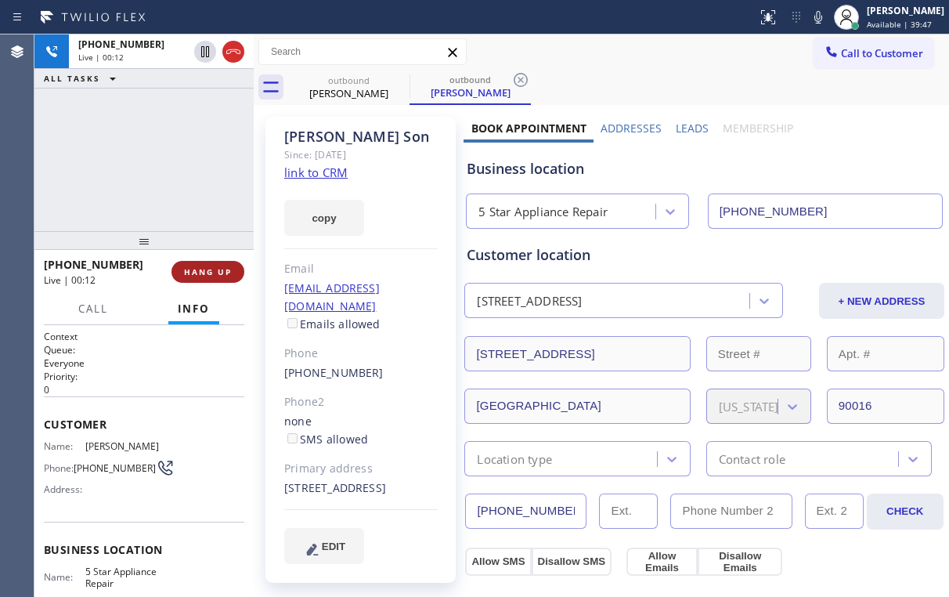
click at [204, 266] on span "HANG UP" at bounding box center [208, 271] width 48 height 11
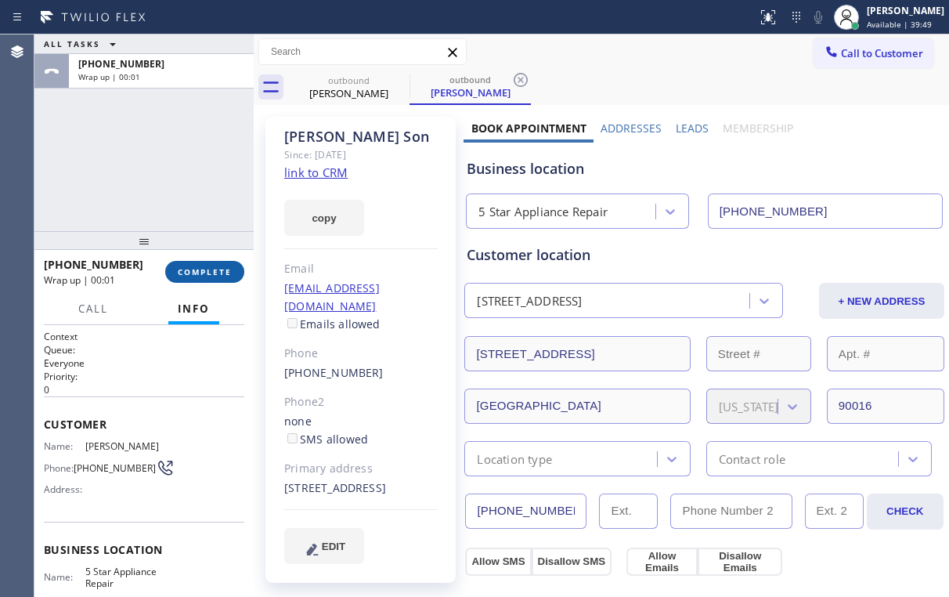
click at [204, 266] on span "COMPLETE" at bounding box center [205, 271] width 54 height 11
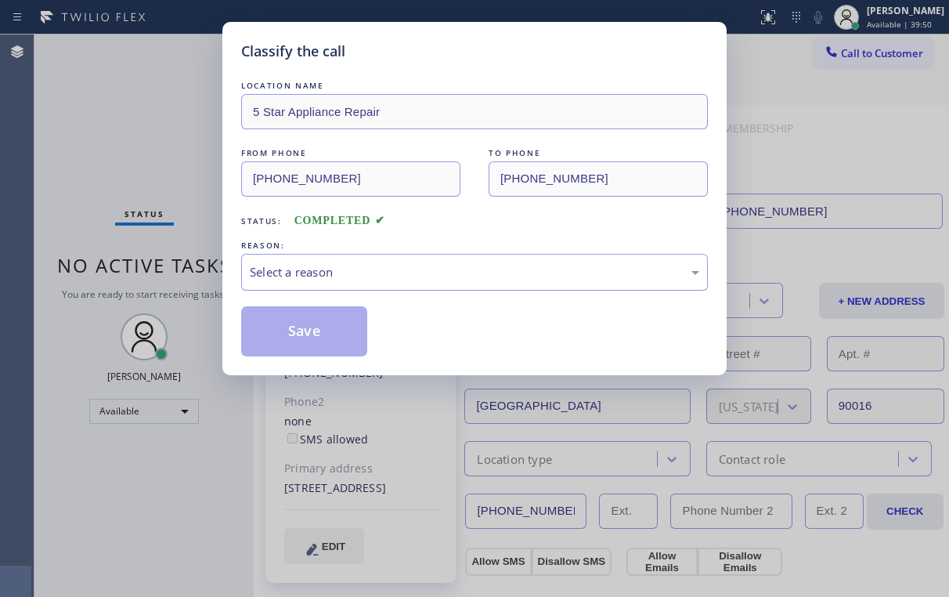
click at [268, 261] on div "Select a reason" at bounding box center [474, 272] width 467 height 37
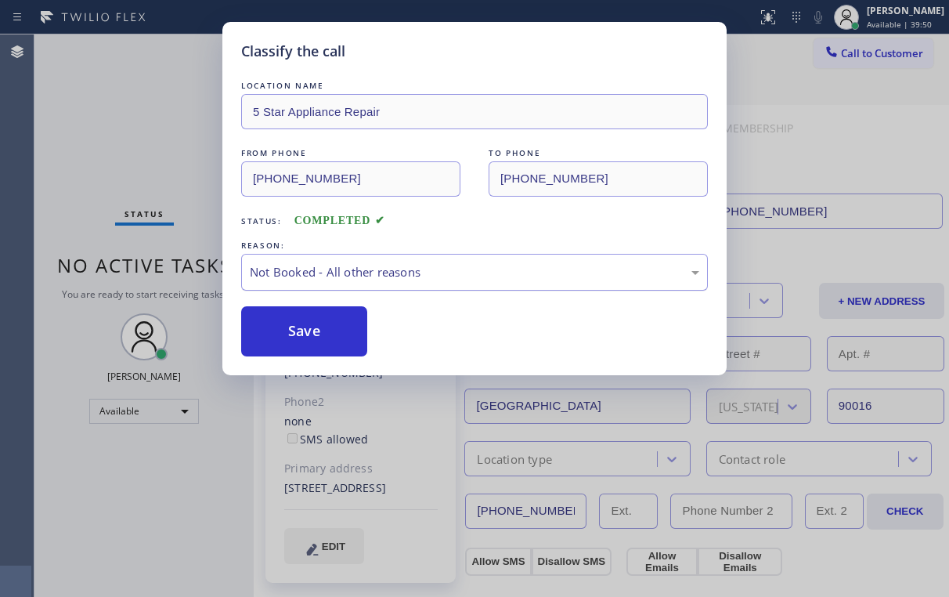
drag, startPoint x: 294, startPoint y: 338, endPoint x: 241, endPoint y: 267, distance: 88.3
click at [294, 337] on button "Save" at bounding box center [304, 331] width 126 height 50
click at [144, 124] on div "Classify the call LOCATION NAME 5 Star Appliance Repair FROM PHONE [PHONE_NUMBE…" at bounding box center [474, 298] width 949 height 597
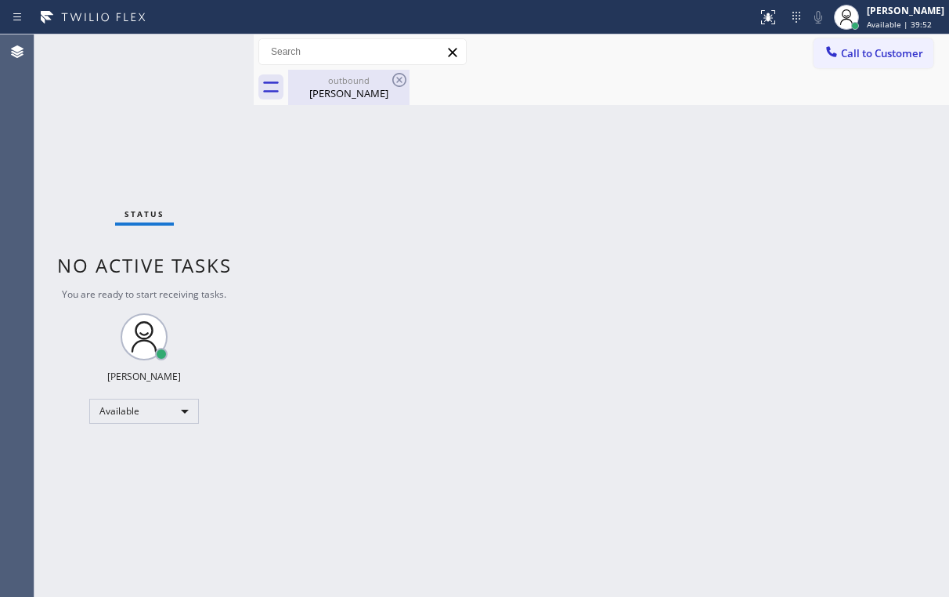
drag, startPoint x: 354, startPoint y: 81, endPoint x: 378, endPoint y: 82, distance: 24.3
click at [356, 83] on div "outbound" at bounding box center [349, 80] width 118 height 12
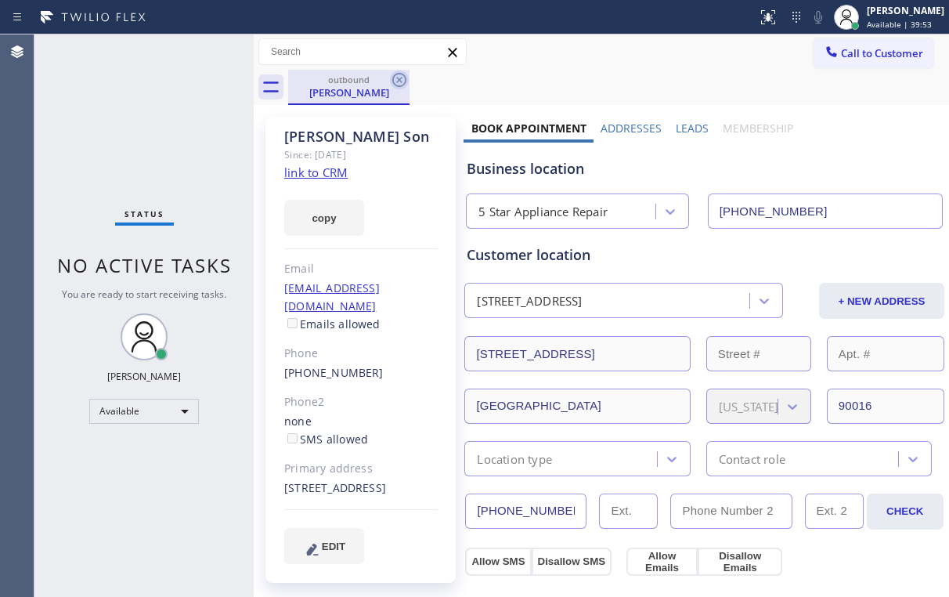
click at [403, 78] on icon at bounding box center [399, 79] width 19 height 19
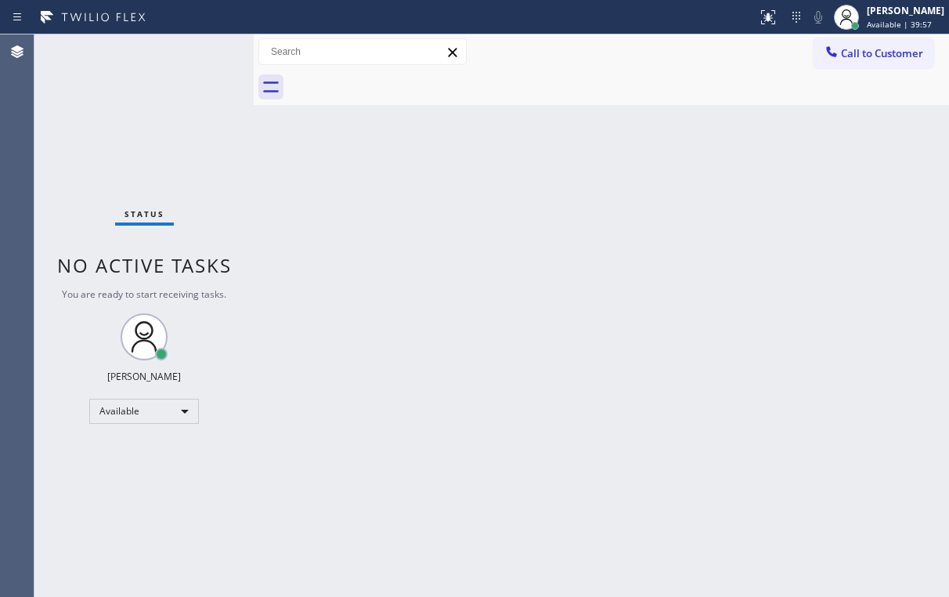
drag, startPoint x: 661, startPoint y: 88, endPoint x: 804, endPoint y: 66, distance: 144.2
click at [664, 88] on div at bounding box center [618, 87] width 661 height 35
click at [854, 51] on span "Call to Customer" at bounding box center [882, 53] width 82 height 14
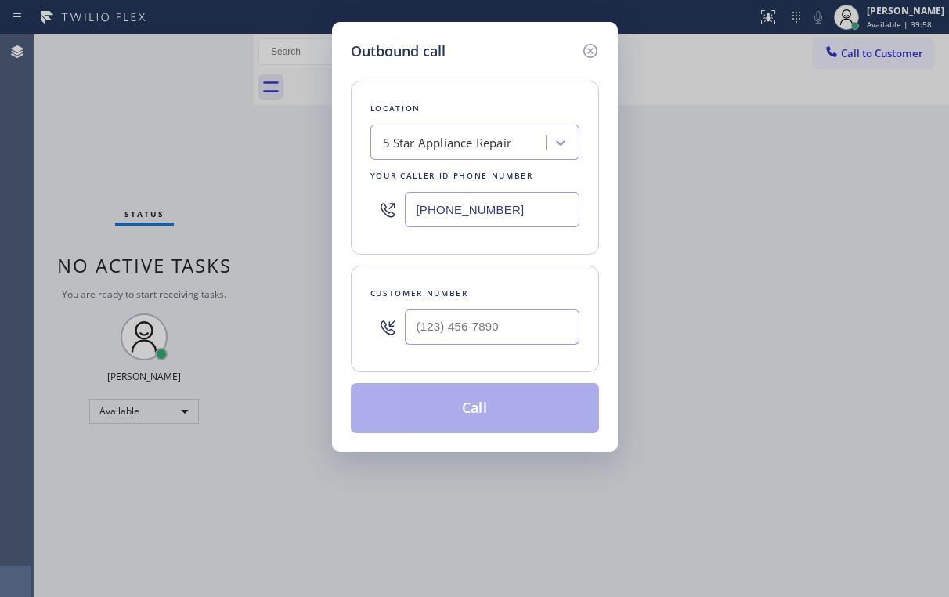
drag, startPoint x: 517, startPoint y: 204, endPoint x: 378, endPoint y: 219, distance: 139.4
click at [408, 212] on input "[PHONE_NUMBER]" at bounding box center [492, 209] width 175 height 35
paste input "510) 640-8987"
type input "[PHONE_NUMBER]"
click at [486, 67] on div "Location [GEOGRAPHIC_DATA][PERSON_NAME] Refrigerator Repair Your caller id phon…" at bounding box center [475, 247] width 248 height 371
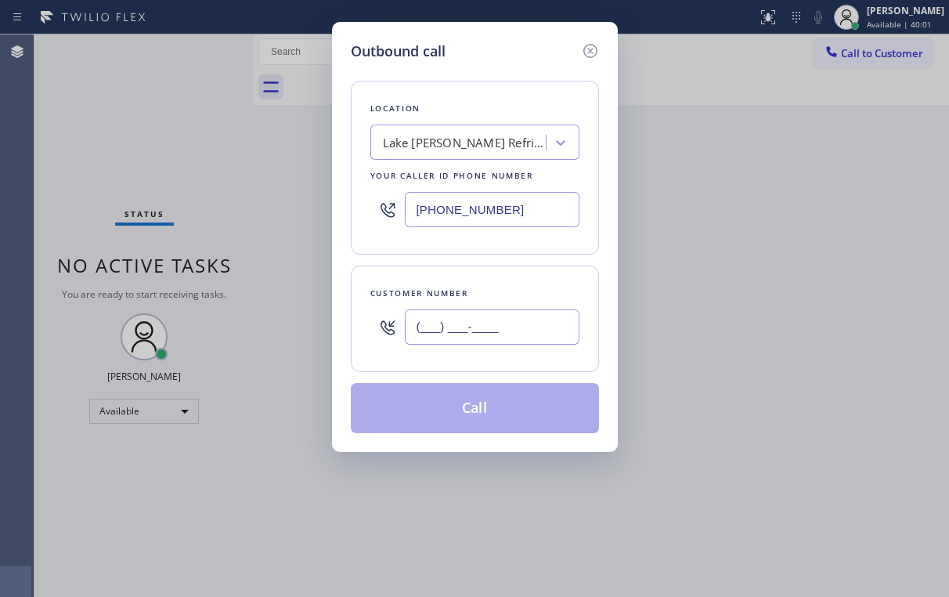
click at [474, 342] on input "(___) ___-____" at bounding box center [492, 326] width 175 height 35
paste input "510) 414-8319"
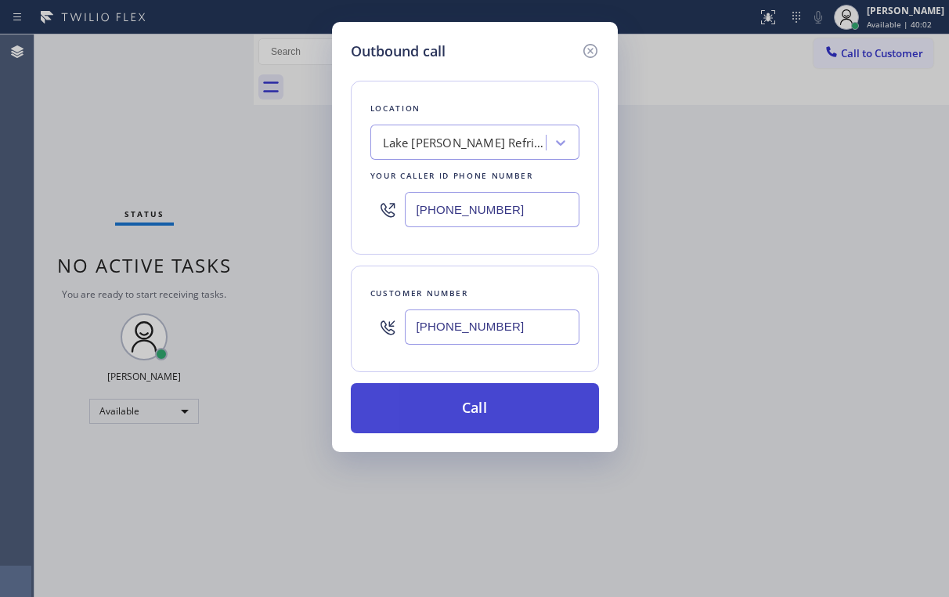
type input "[PHONE_NUMBER]"
click at [481, 409] on button "Call" at bounding box center [475, 408] width 248 height 50
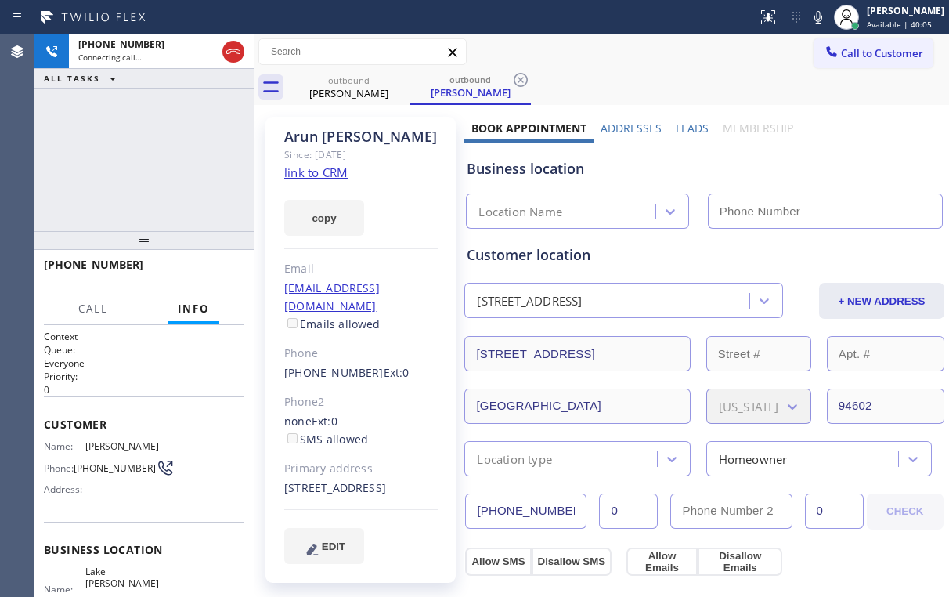
click at [153, 133] on div "[PHONE_NUMBER] Connecting call… ALL TASKS ALL TASKS ACTIVE TASKS TASKS IN WRAP …" at bounding box center [143, 132] width 219 height 197
type input "[PHONE_NUMBER]"
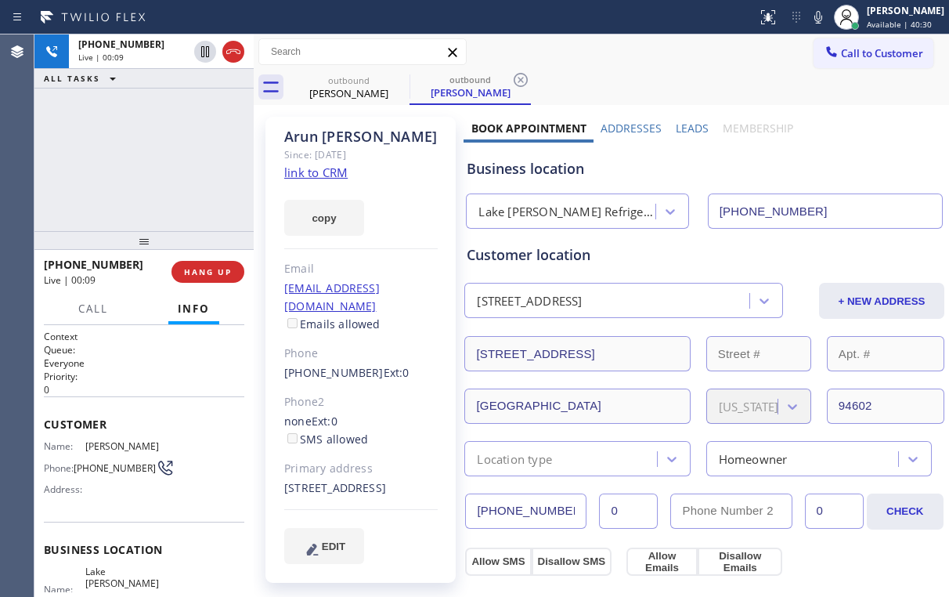
drag, startPoint x: 139, startPoint y: 168, endPoint x: 241, endPoint y: 285, distance: 154.9
click at [143, 173] on div "[PHONE_NUMBER] Live | 00:09 ALL TASKS ALL TASKS ACTIVE TASKS TASKS IN WRAP UP" at bounding box center [143, 132] width 219 height 197
click at [216, 266] on button "HANG UP" at bounding box center [208, 272] width 73 height 22
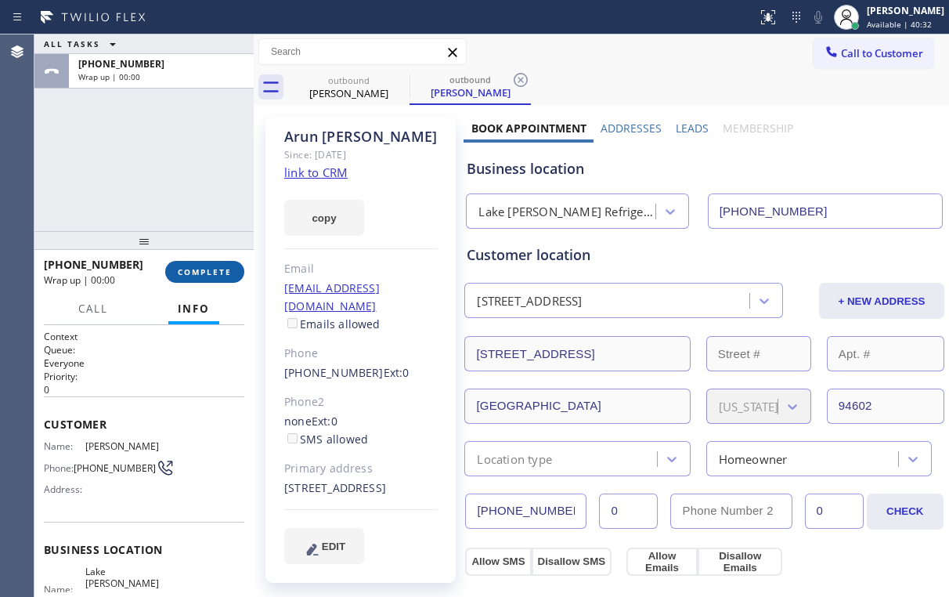
click at [216, 266] on button "COMPLETE" at bounding box center [204, 272] width 79 height 22
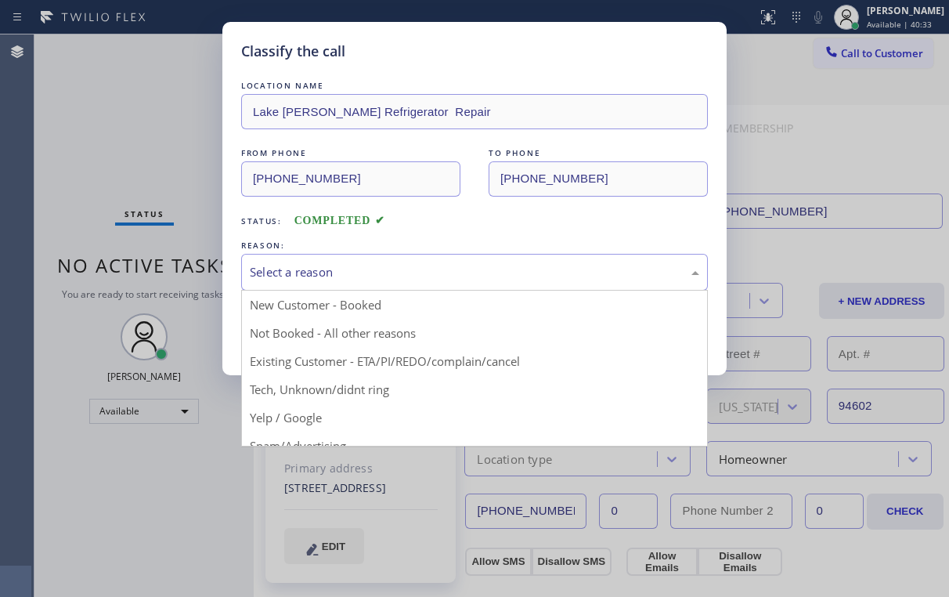
click at [298, 270] on div "Select a reason" at bounding box center [475, 272] width 450 height 18
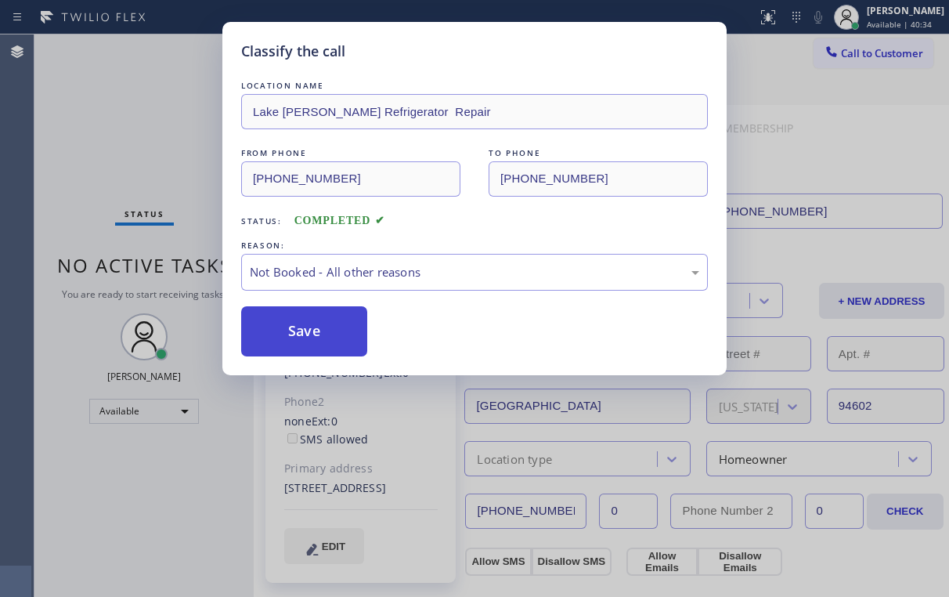
click at [301, 341] on button "Save" at bounding box center [304, 331] width 126 height 50
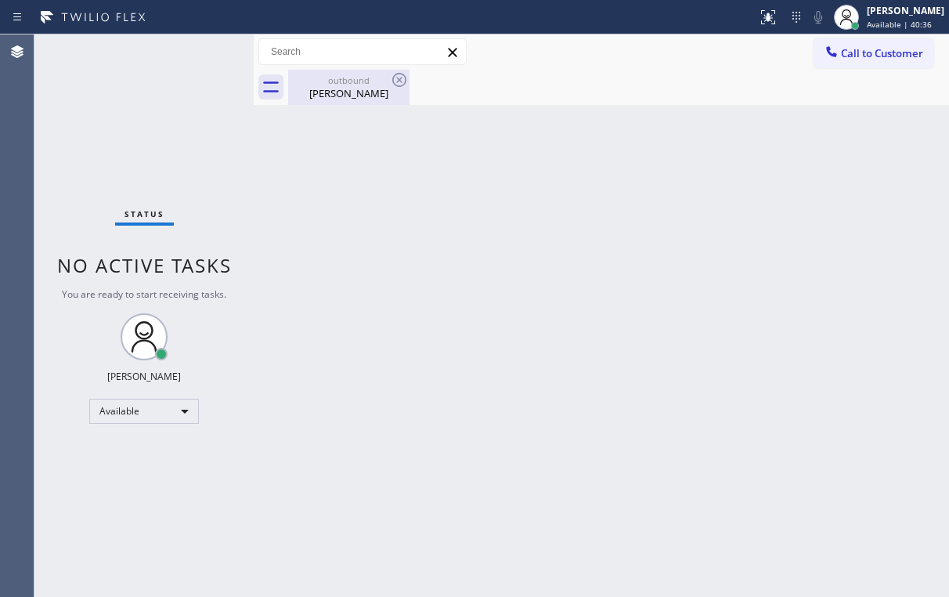
drag, startPoint x: 341, startPoint y: 90, endPoint x: 358, endPoint y: 91, distance: 16.5
click at [341, 90] on div "[PERSON_NAME]" at bounding box center [349, 93] width 118 height 14
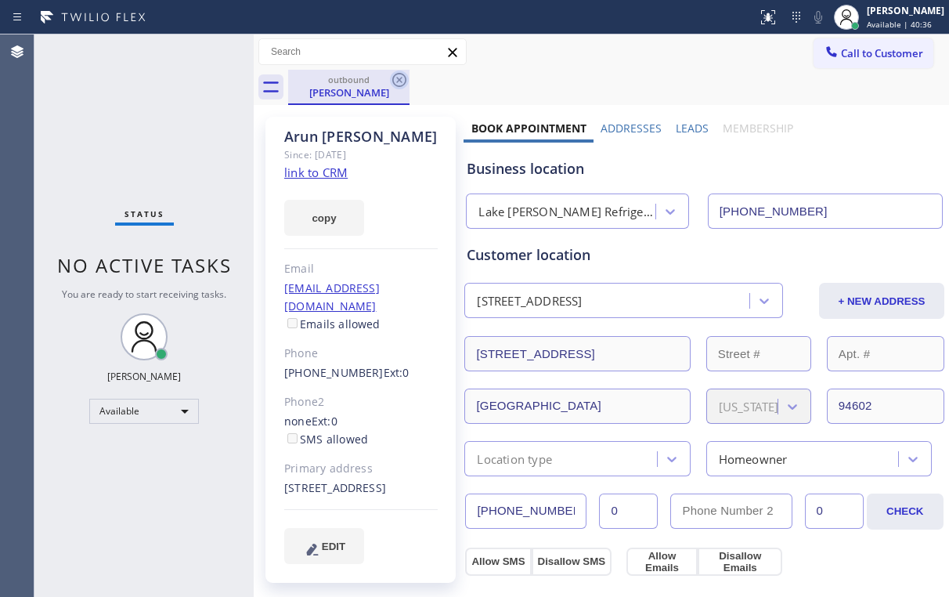
click at [404, 80] on icon at bounding box center [399, 79] width 19 height 19
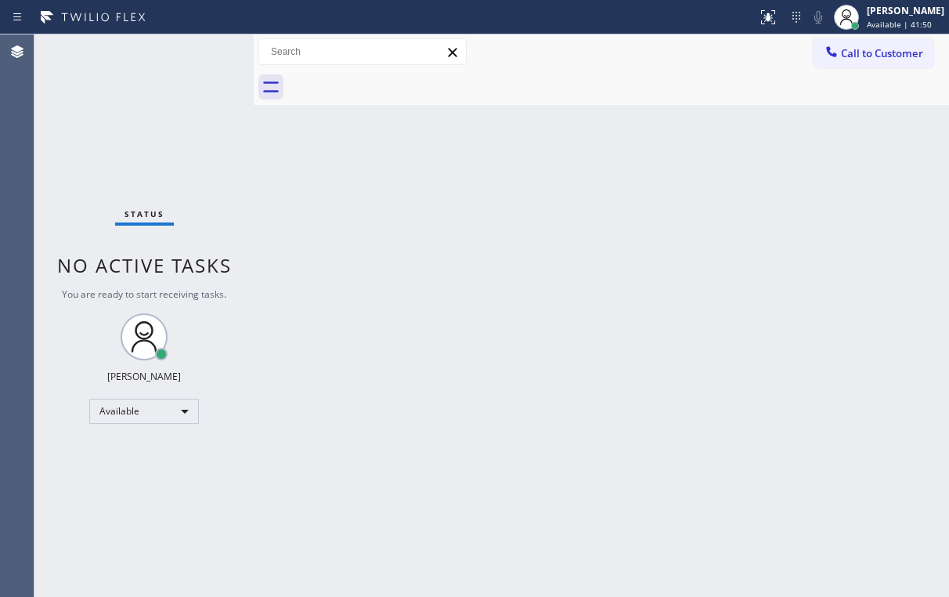
drag, startPoint x: 85, startPoint y: 138, endPoint x: 120, endPoint y: 11, distance: 131.7
click at [85, 135] on div "Status No active tasks You are ready to start receiving tasks. [PERSON_NAME] Av…" at bounding box center [143, 315] width 219 height 562
click at [630, 84] on div at bounding box center [618, 87] width 661 height 35
click at [880, 55] on span "Call to Customer" at bounding box center [882, 53] width 82 height 14
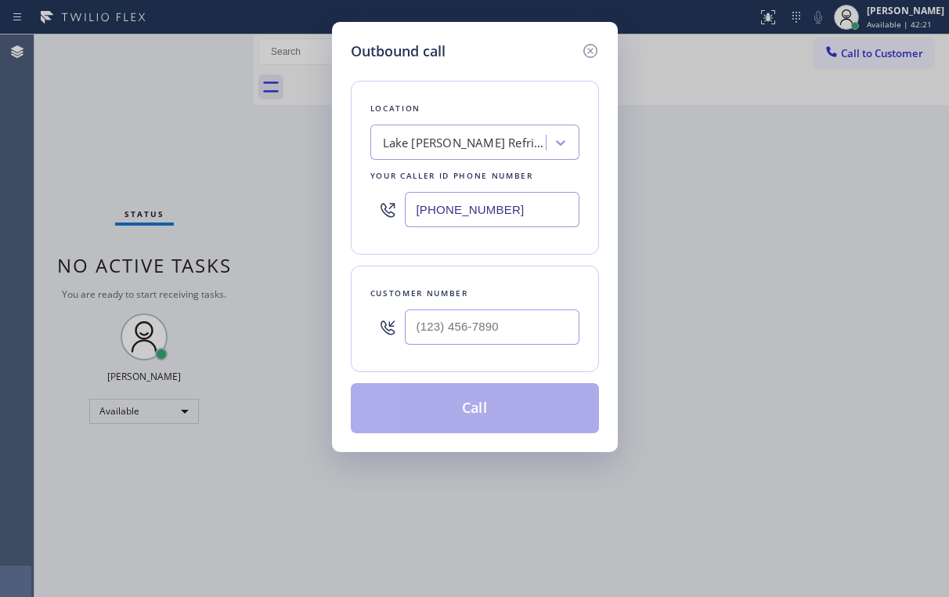
drag, startPoint x: 509, startPoint y: 215, endPoint x: 166, endPoint y: 226, distance: 343.2
click at [312, 214] on div "Outbound call Location [GEOGRAPHIC_DATA][PERSON_NAME] Refrigerator Repair Your …" at bounding box center [474, 298] width 949 height 597
paste input "855) 731-4952"
type input "[PHONE_NUMBER]"
click at [497, 85] on div "Location 5 Star Appliance Repair Your caller id phone number [PHONE_NUMBER]" at bounding box center [475, 168] width 248 height 174
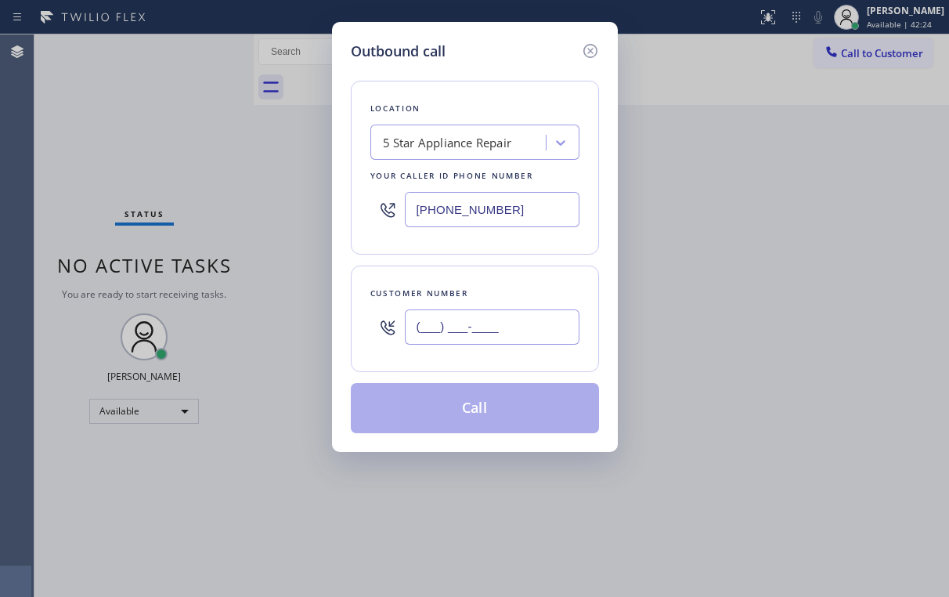
click at [489, 313] on input "(___) ___-____" at bounding box center [492, 326] width 175 height 35
paste input "847) 704-2707"
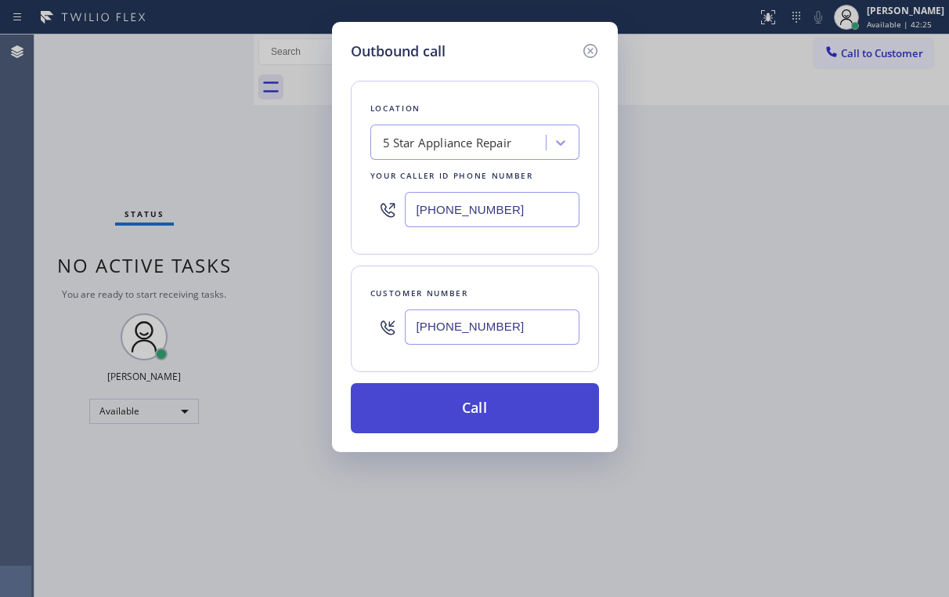
type input "[PHONE_NUMBER]"
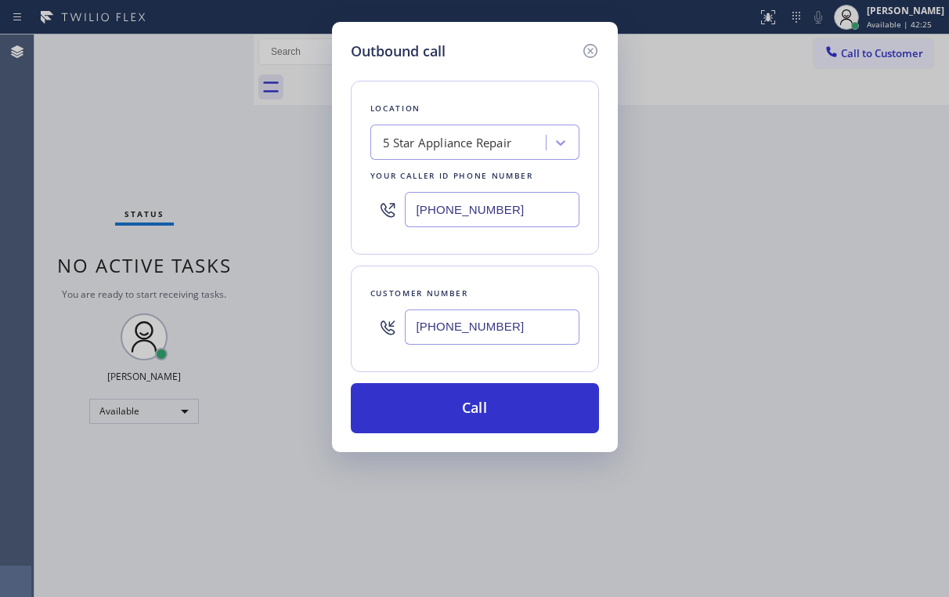
drag, startPoint x: 446, startPoint y: 414, endPoint x: 419, endPoint y: 533, distance: 122.2
click at [445, 416] on button "Call" at bounding box center [475, 408] width 248 height 50
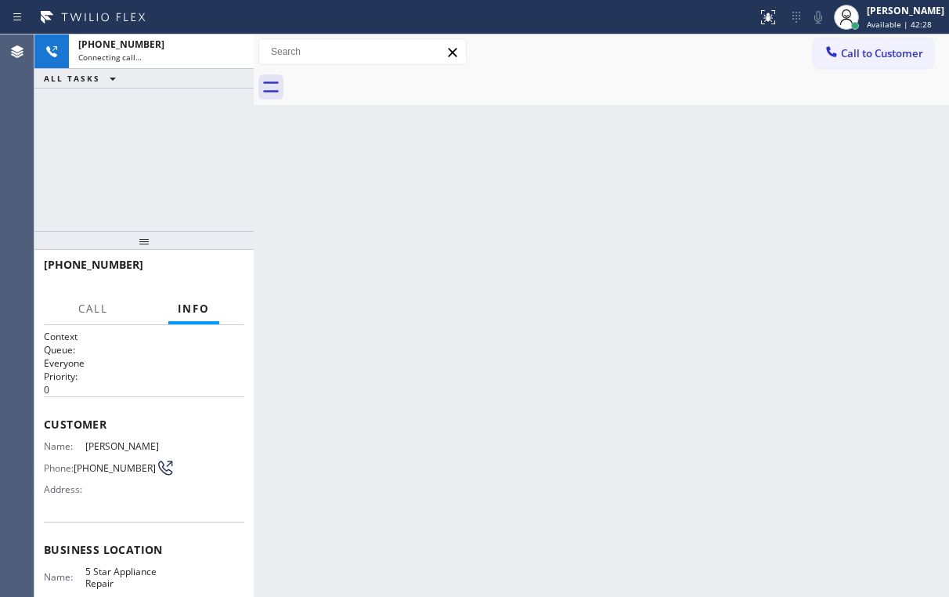
click at [150, 139] on div "[PHONE_NUMBER] Connecting call… ALL TASKS ALL TASKS ACTIVE TASKS TASKS IN WRAP …" at bounding box center [143, 132] width 219 height 197
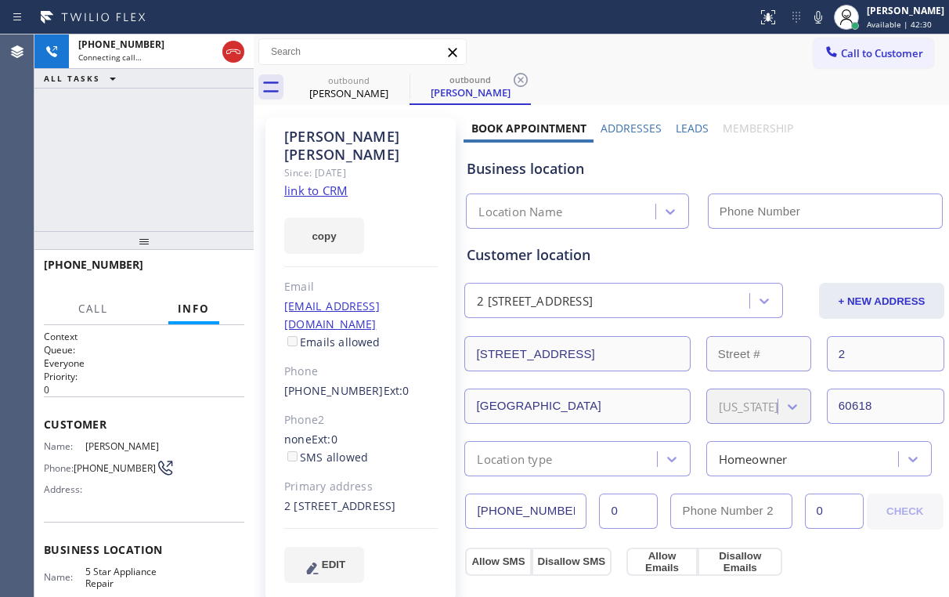
type input "[PHONE_NUMBER]"
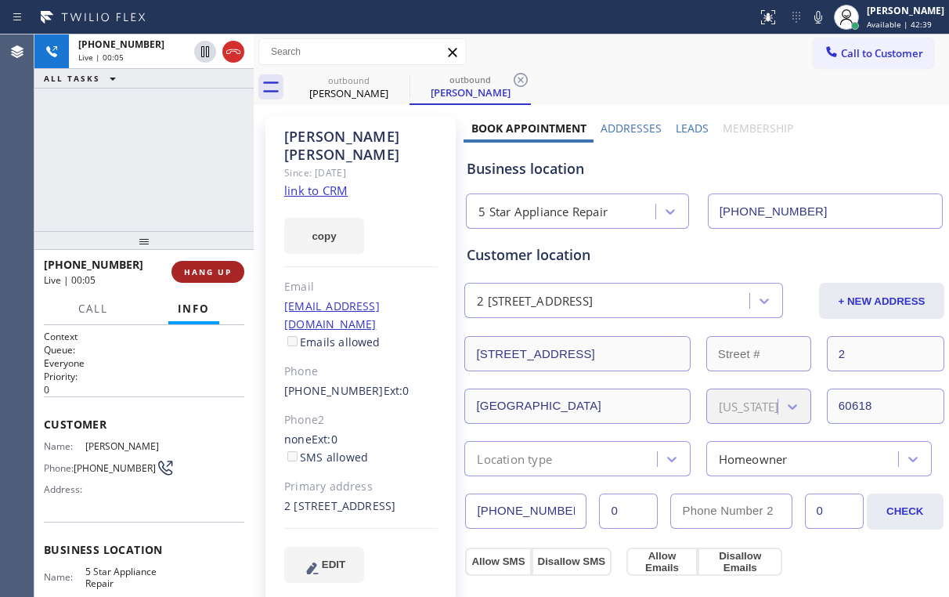
click at [220, 269] on span "HANG UP" at bounding box center [208, 271] width 48 height 11
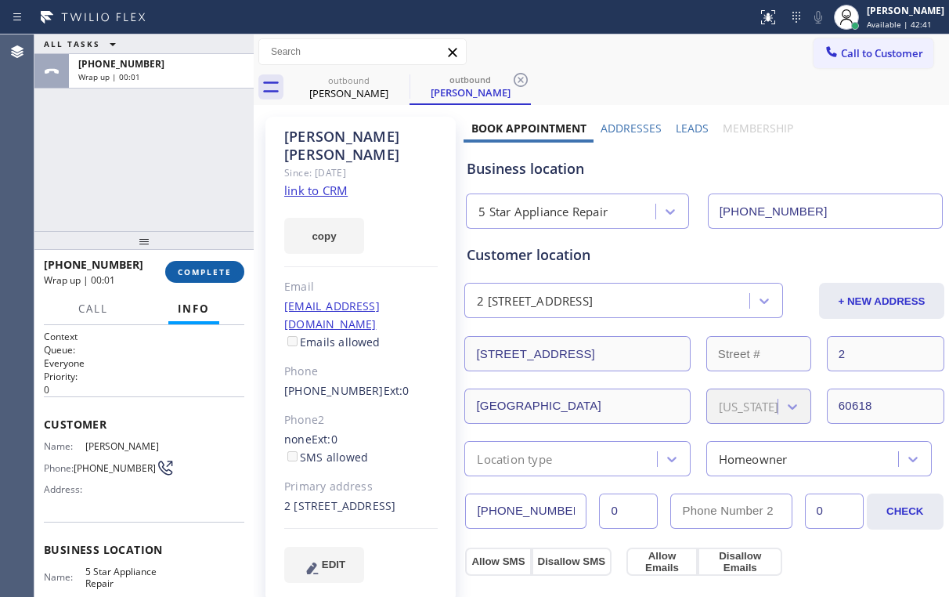
click at [220, 269] on span "COMPLETE" at bounding box center [205, 271] width 54 height 11
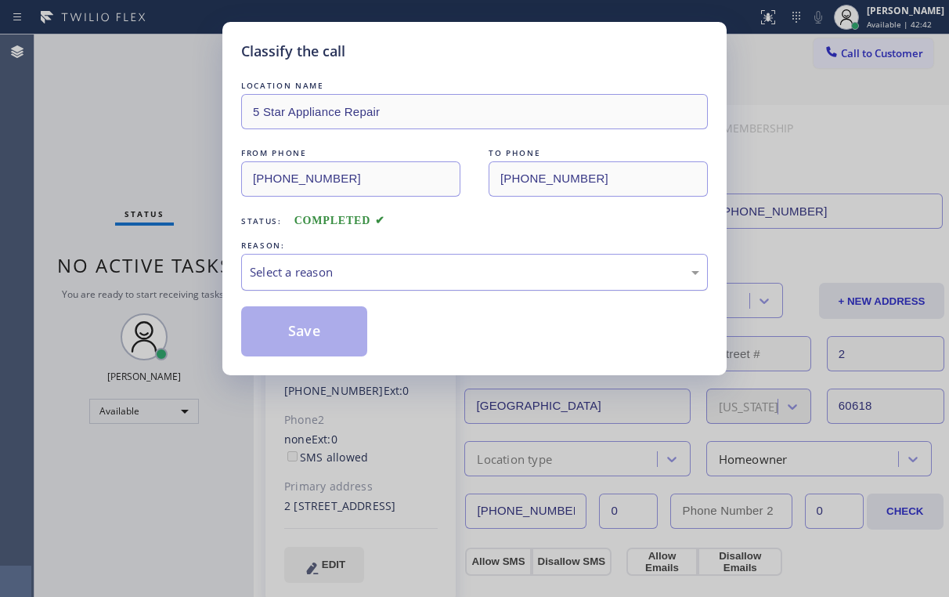
click at [320, 277] on div "Select a reason" at bounding box center [475, 272] width 450 height 18
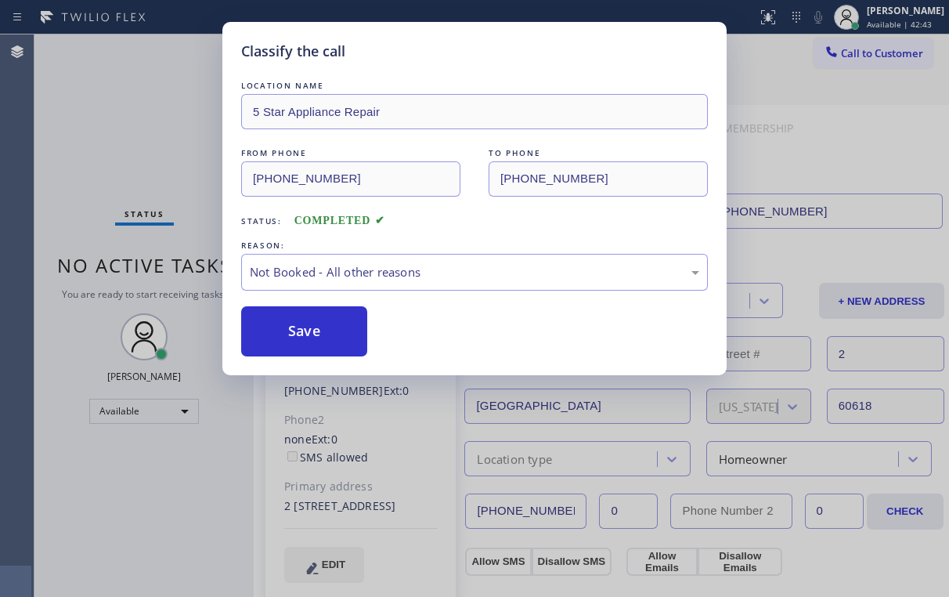
drag, startPoint x: 313, startPoint y: 338, endPoint x: 181, endPoint y: 179, distance: 207.5
click at [315, 337] on button "Save" at bounding box center [304, 331] width 126 height 50
click at [156, 123] on div "Classify the call LOCATION NAME 5 Star Appliance Repair FROM PHONE [PHONE_NUMBE…" at bounding box center [474, 298] width 949 height 597
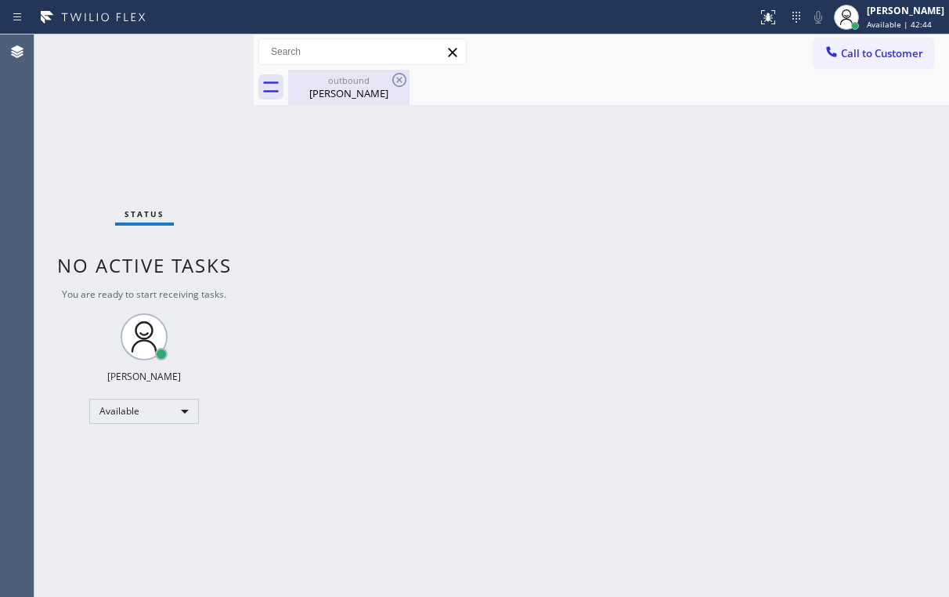
click at [346, 83] on div "outbound" at bounding box center [349, 80] width 118 height 12
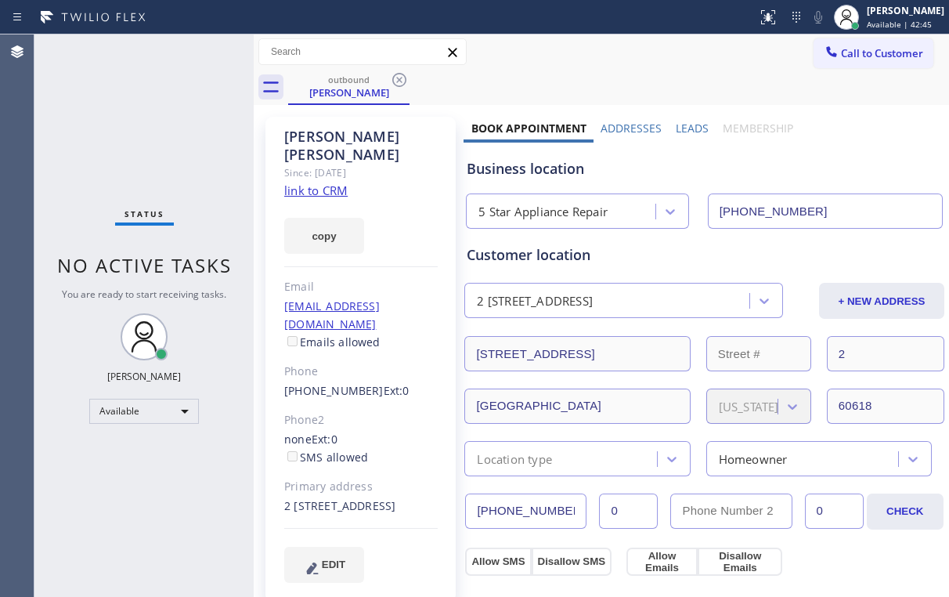
click at [399, 80] on icon at bounding box center [399, 80] width 14 height 14
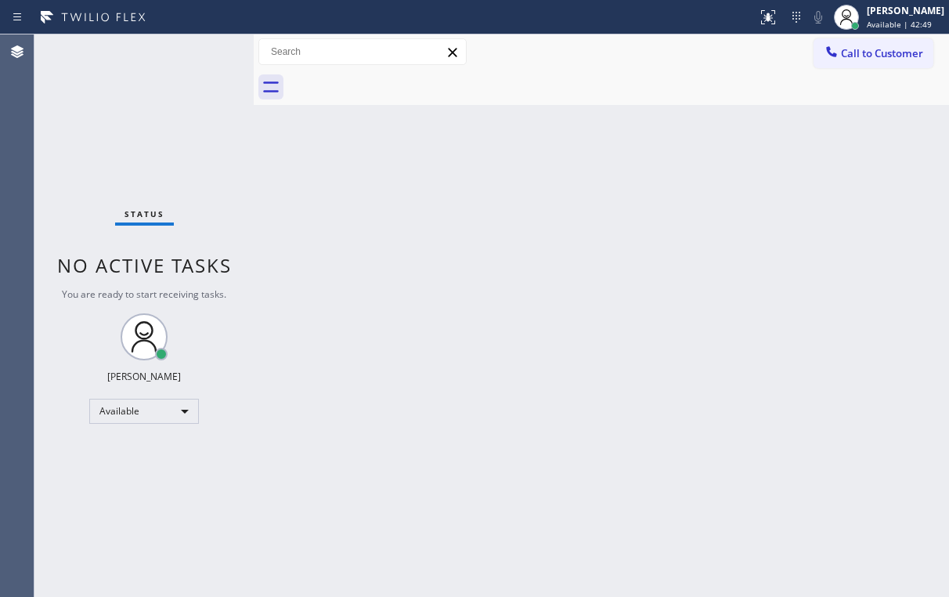
click at [699, 60] on div "Call to Customer Outbound call Location 5 Star Appliance Repair Your caller id …" at bounding box center [601, 51] width 695 height 27
click at [831, 65] on button "Call to Customer" at bounding box center [874, 53] width 120 height 30
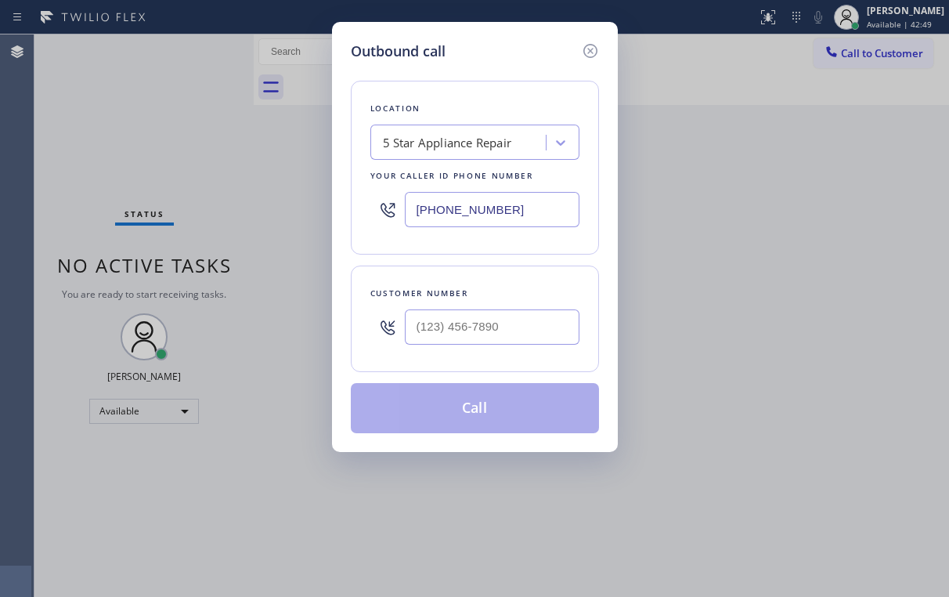
drag, startPoint x: 514, startPoint y: 219, endPoint x: 316, endPoint y: 227, distance: 197.6
click at [483, 217] on input "[PHONE_NUMBER]" at bounding box center [492, 209] width 175 height 35
click at [538, 217] on input "[PHONE_NUMBER]" at bounding box center [492, 209] width 175 height 35
drag, startPoint x: 517, startPoint y: 210, endPoint x: 255, endPoint y: 229, distance: 263.0
click at [255, 229] on div "Outbound call Location 5 Star Appliance Repair Your caller id phone number [PHO…" at bounding box center [474, 298] width 949 height 597
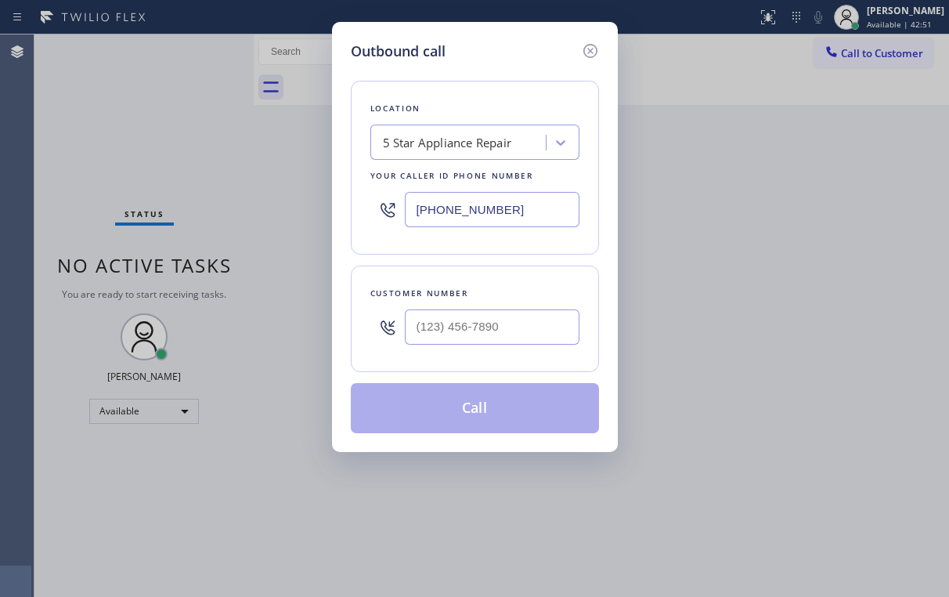
paste input "714) 942-5145"
type input "[PHONE_NUMBER]"
drag, startPoint x: 492, startPoint y: 94, endPoint x: 492, endPoint y: 276, distance: 181.7
click at [492, 94] on div "Location Subzero Repair [PERSON_NAME][GEOGRAPHIC_DATA] Your caller id phone num…" at bounding box center [475, 168] width 248 height 174
click at [471, 342] on input "(___) ___-____" at bounding box center [492, 326] width 175 height 35
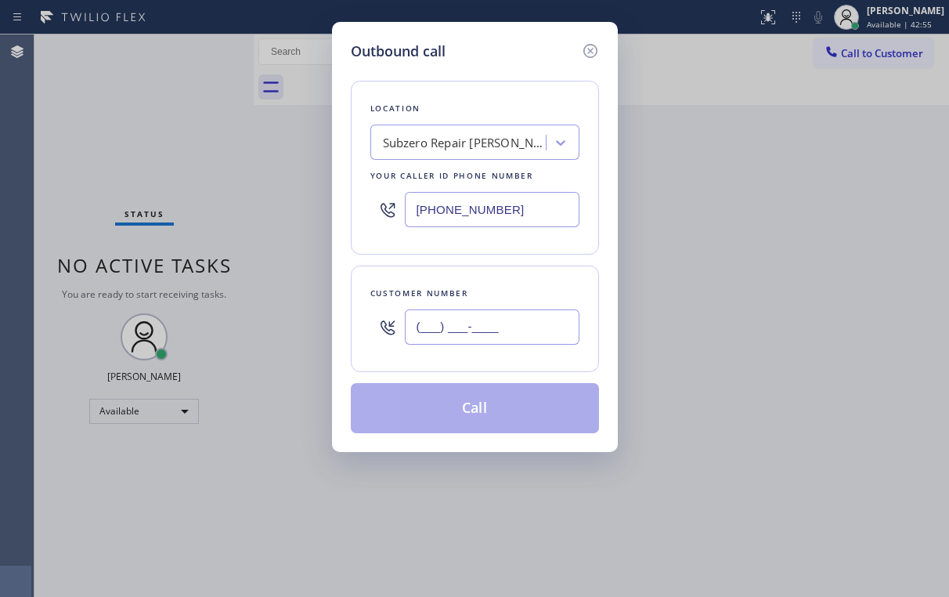
paste input "714) 878-6215"
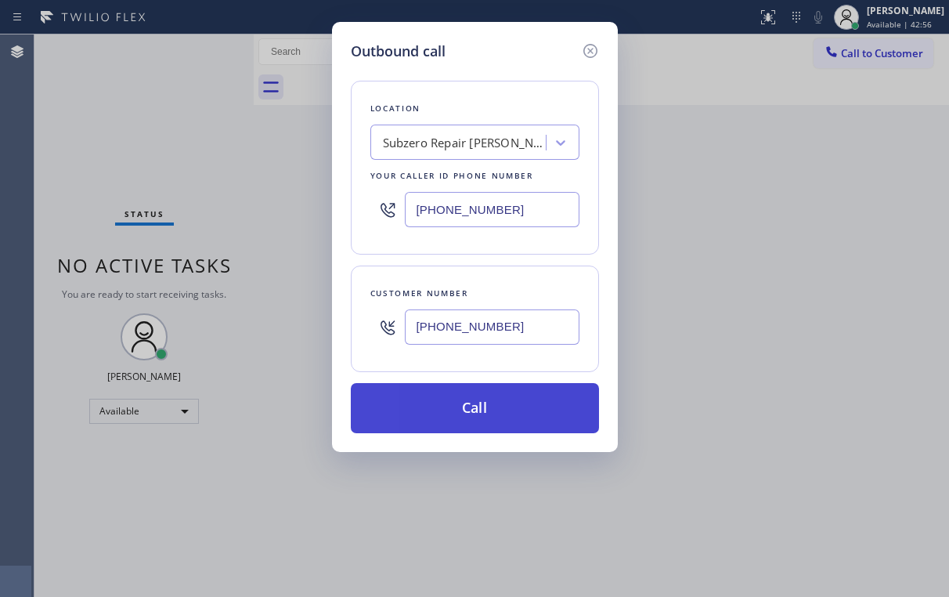
type input "[PHONE_NUMBER]"
click at [461, 406] on button "Call" at bounding box center [475, 408] width 248 height 50
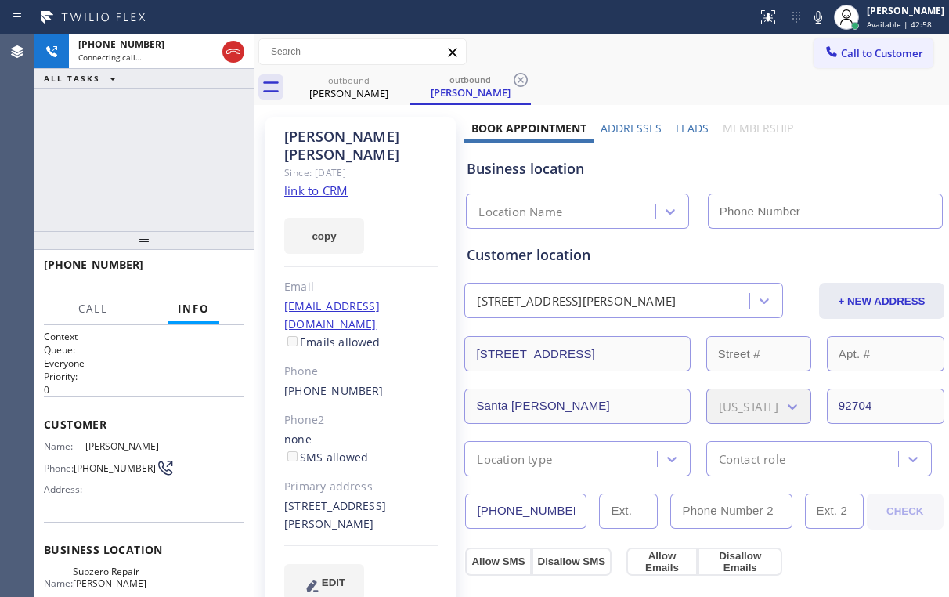
click at [171, 154] on div "[PHONE_NUMBER] Connecting call… ALL TASKS ALL TASKS ACTIVE TASKS TASKS IN WRAP …" at bounding box center [143, 132] width 219 height 197
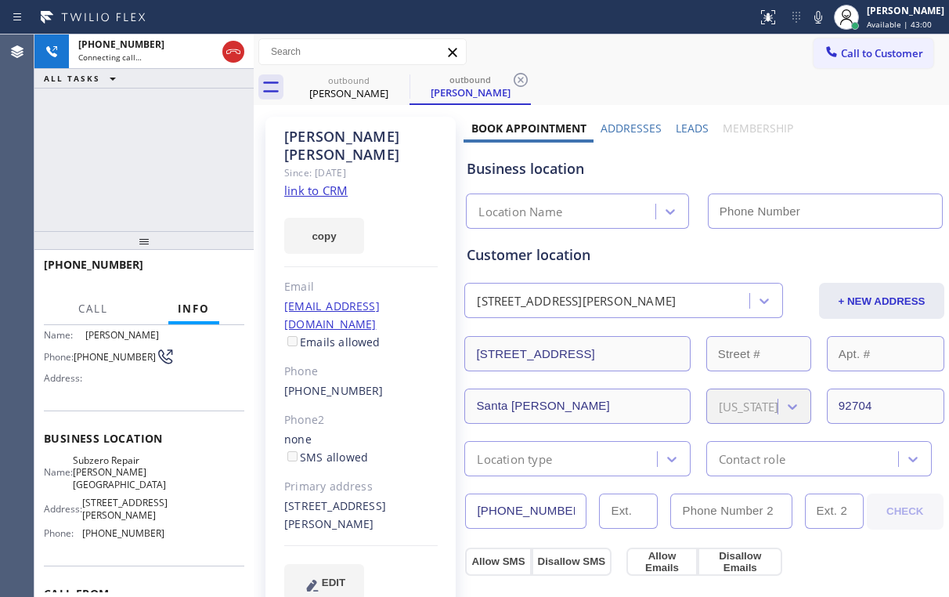
type input "[PHONE_NUMBER]"
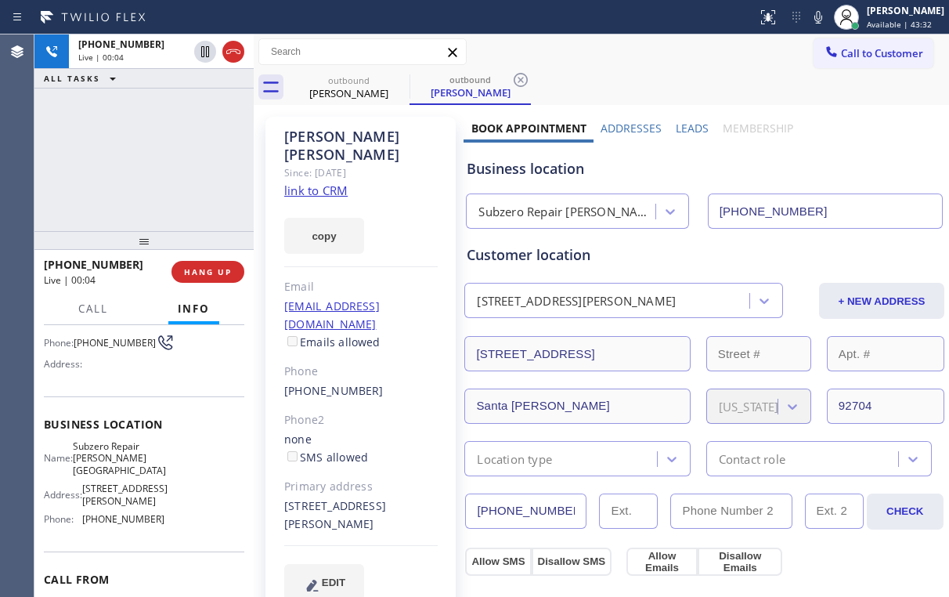
click at [160, 157] on div "[PHONE_NUMBER] Live | 00:04 ALL TASKS ALL TASKS ACTIVE TASKS TASKS IN WRAP UP" at bounding box center [143, 132] width 219 height 197
click at [213, 265] on button "HANG UP" at bounding box center [208, 272] width 73 height 22
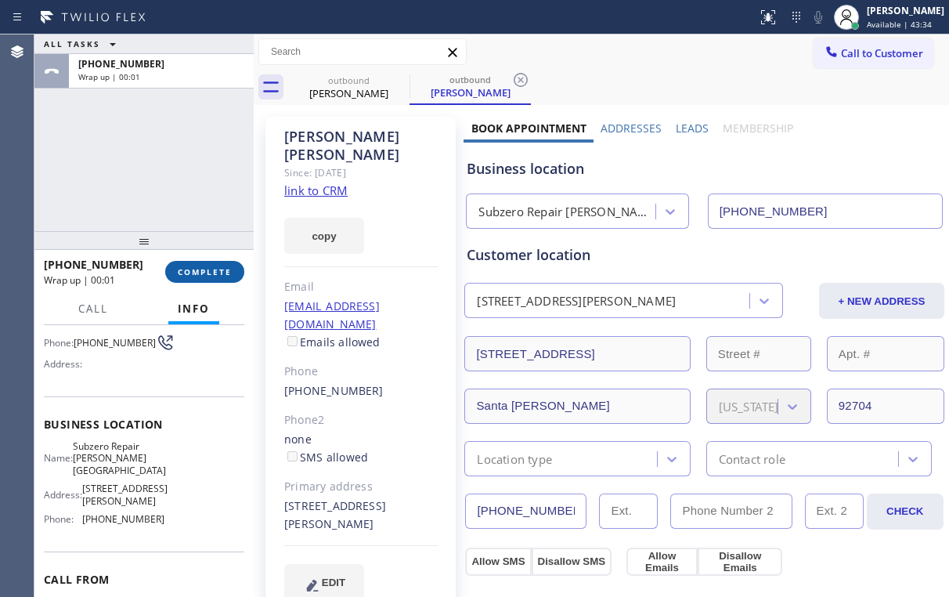
click at [215, 272] on span "COMPLETE" at bounding box center [205, 271] width 54 height 11
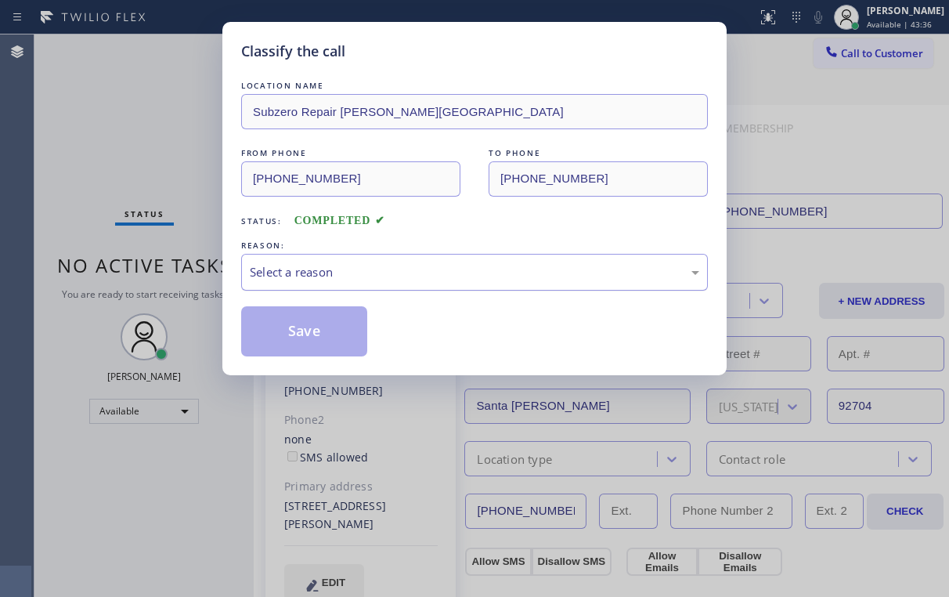
drag, startPoint x: 300, startPoint y: 269, endPoint x: 305, endPoint y: 282, distance: 14.1
click at [301, 269] on div "Select a reason" at bounding box center [475, 272] width 450 height 18
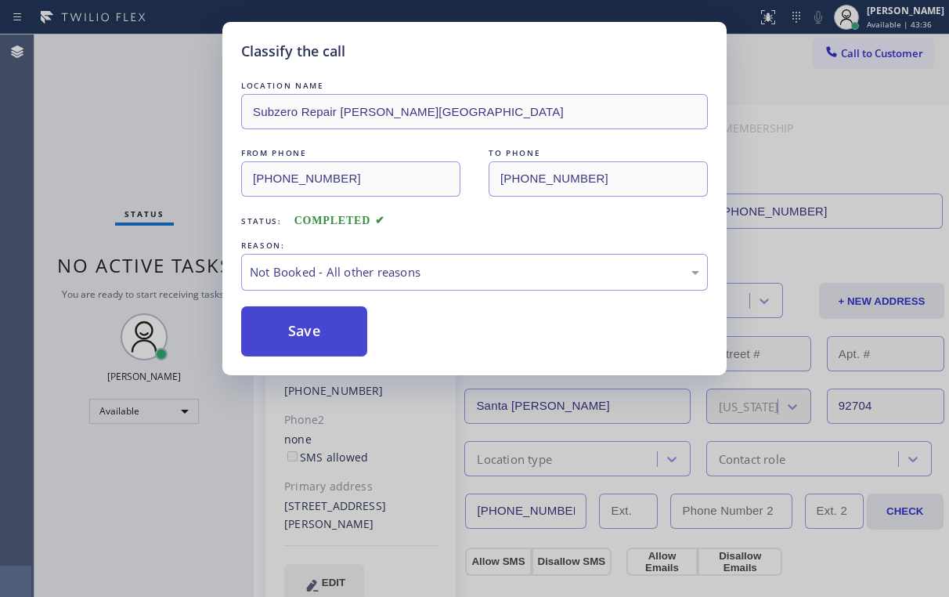
click at [304, 327] on button "Save" at bounding box center [304, 331] width 126 height 50
click at [159, 156] on div "Classify the call LOCATION NAME Subzero Repair [PERSON_NAME][GEOGRAPHIC_DATA] F…" at bounding box center [474, 298] width 949 height 597
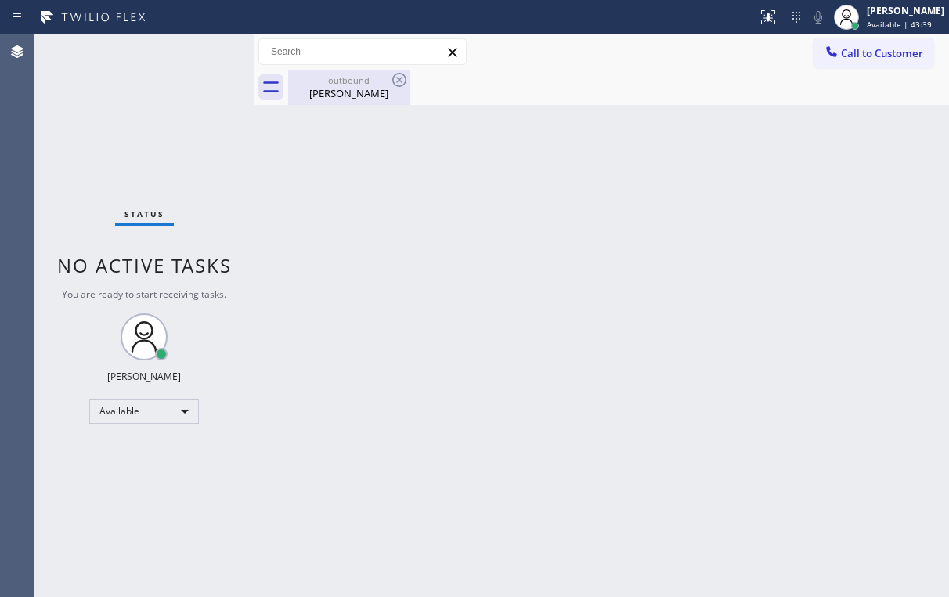
click at [336, 99] on div "[PERSON_NAME]" at bounding box center [349, 93] width 118 height 14
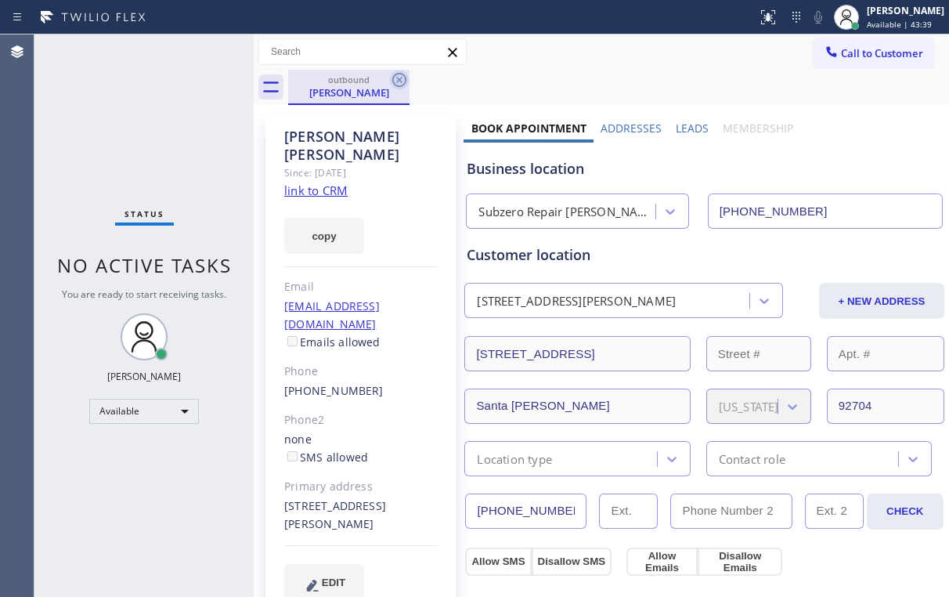
click at [399, 74] on icon at bounding box center [399, 79] width 19 height 19
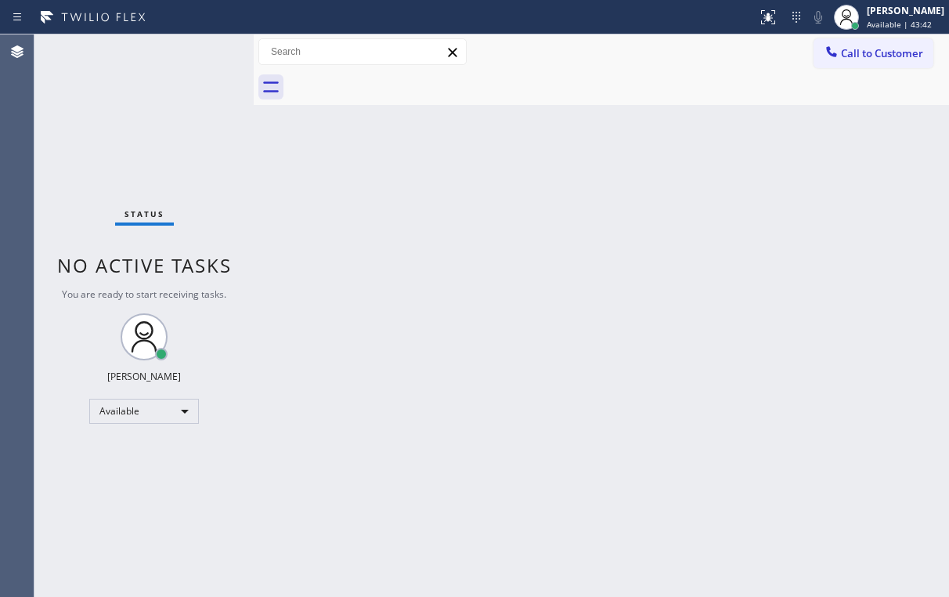
drag, startPoint x: 266, startPoint y: 175, endPoint x: 232, endPoint y: 88, distance: 94.2
click at [266, 175] on div "Back to Dashboard Change Sender ID Customers Technicians Select a contact Outbo…" at bounding box center [601, 315] width 695 height 562
drag, startPoint x: 604, startPoint y: 74, endPoint x: 808, endPoint y: 72, distance: 204.4
click at [605, 75] on div at bounding box center [618, 87] width 661 height 35
click at [877, 47] on span "Call to Customer" at bounding box center [882, 53] width 82 height 14
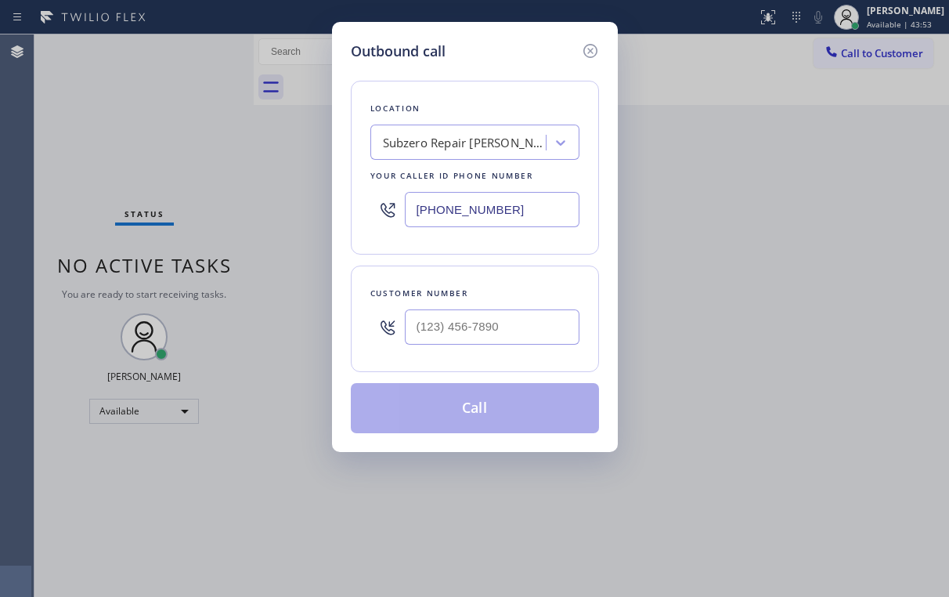
drag, startPoint x: 514, startPoint y: 213, endPoint x: 222, endPoint y: 246, distance: 294.0
click at [367, 222] on div "Location Subzero Repair [PERSON_NAME][GEOGRAPHIC_DATA] Your caller id phone num…" at bounding box center [475, 168] width 248 height 174
paste input "917) 924-881"
type input "[PHONE_NUMBER]"
click at [525, 77] on div "Location Idrivest Repair and Service [US_STATE] Your caller id phone number [PH…" at bounding box center [475, 247] width 248 height 371
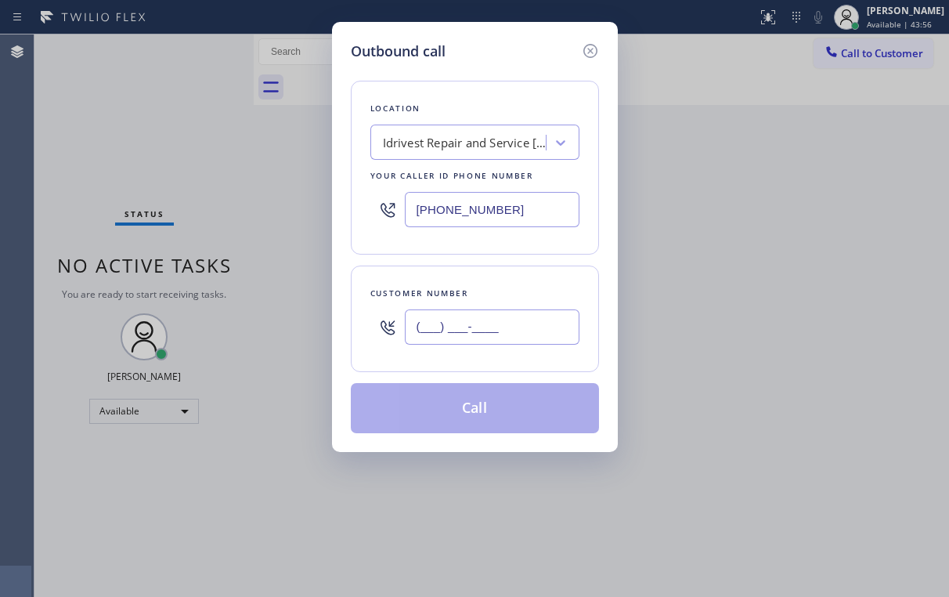
click at [486, 328] on input "(___) ___-____" at bounding box center [492, 326] width 175 height 35
paste input "516) 637-3223"
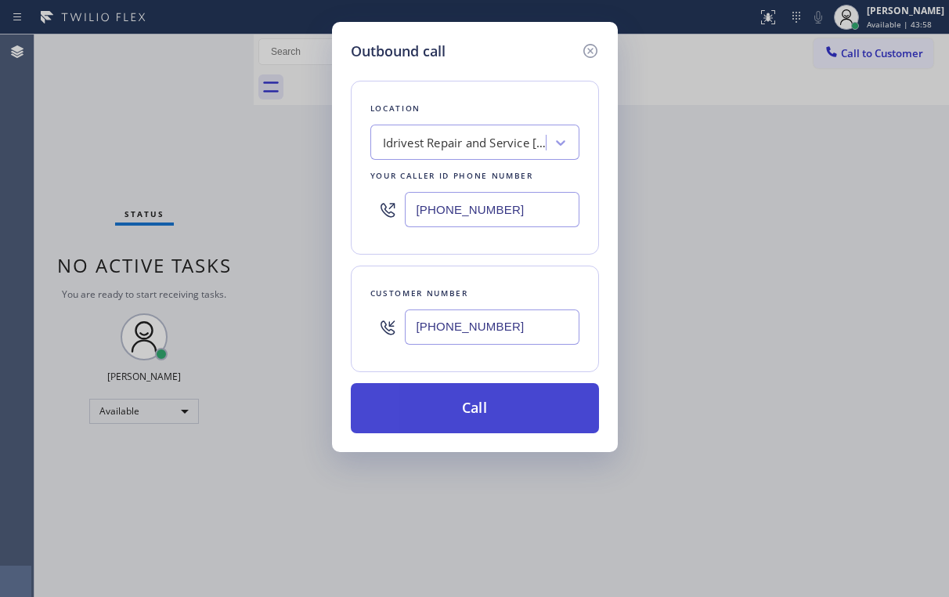
type input "[PHONE_NUMBER]"
click at [483, 424] on button "Call" at bounding box center [475, 408] width 248 height 50
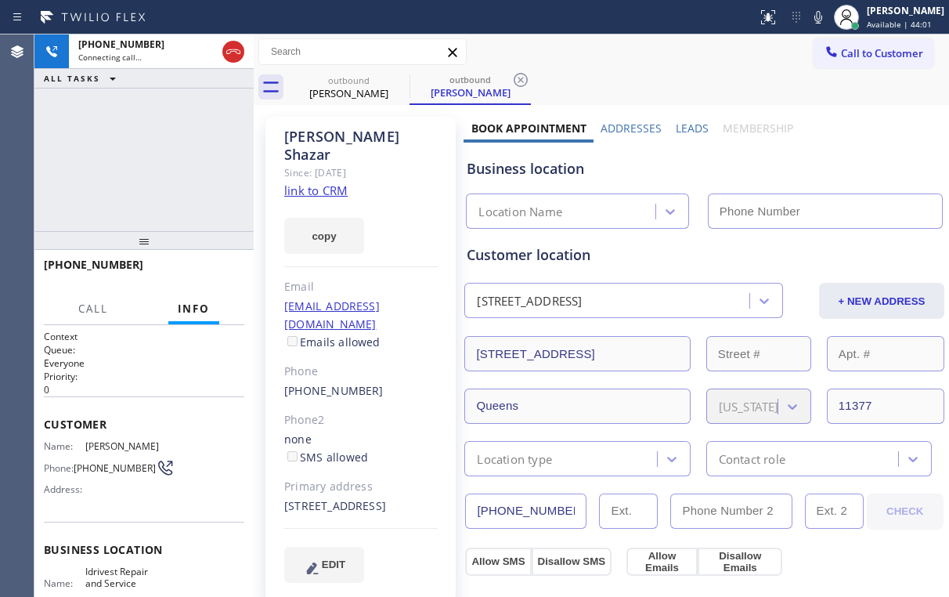
drag, startPoint x: 183, startPoint y: 147, endPoint x: 197, endPoint y: 156, distance: 16.5
click at [184, 147] on div "[PHONE_NUMBER] Connecting call… ALL TASKS ALL TASKS ACTIVE TASKS TASKS IN WRAP …" at bounding box center [143, 132] width 219 height 197
type input "[PHONE_NUMBER]"
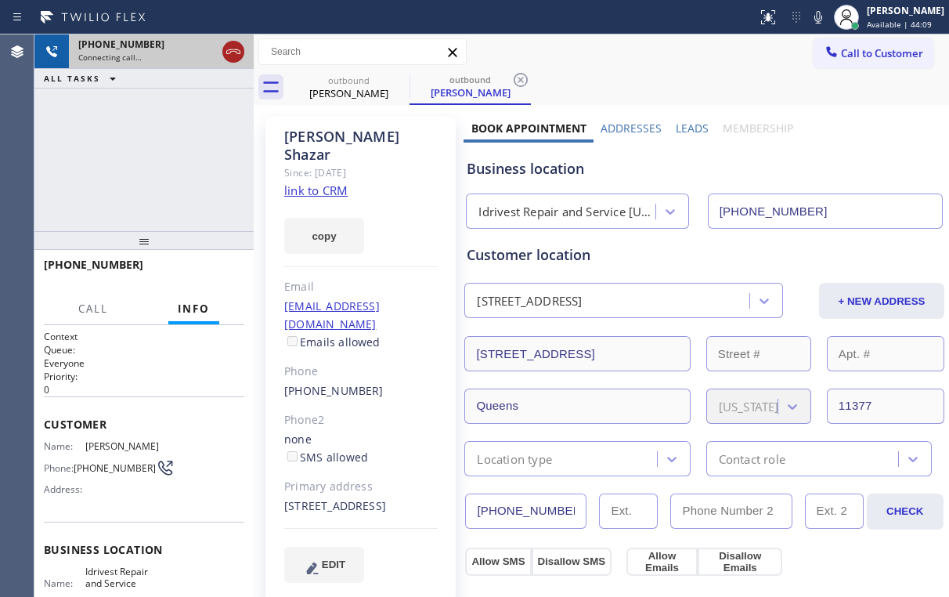
click at [232, 52] on icon at bounding box center [233, 51] width 19 height 19
drag, startPoint x: 364, startPoint y: 76, endPoint x: 401, endPoint y: 79, distance: 36.9
click at [366, 77] on div "outbound" at bounding box center [349, 80] width 118 height 12
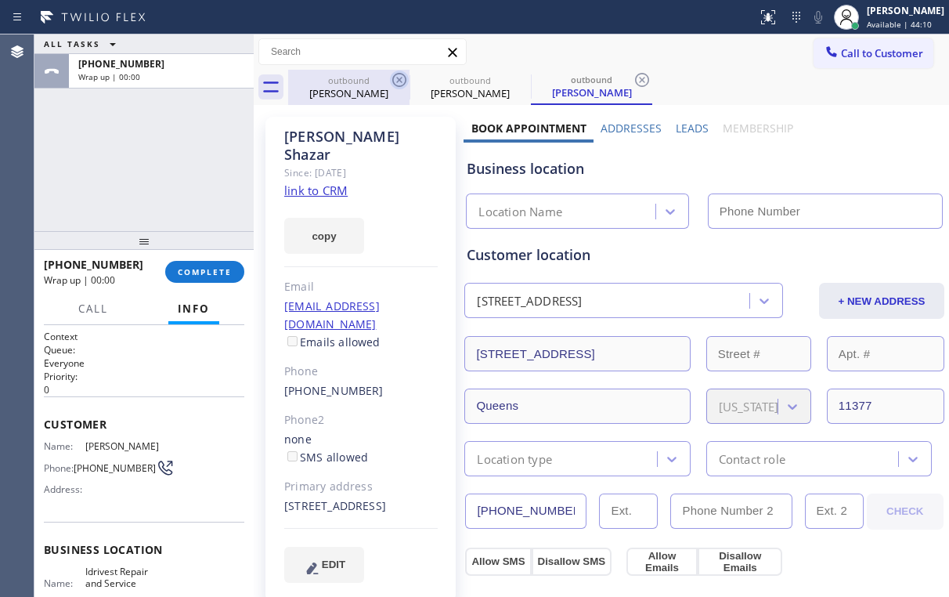
click at [402, 79] on icon at bounding box center [399, 79] width 19 height 19
click at [0, 0] on icon at bounding box center [0, 0] width 0 height 0
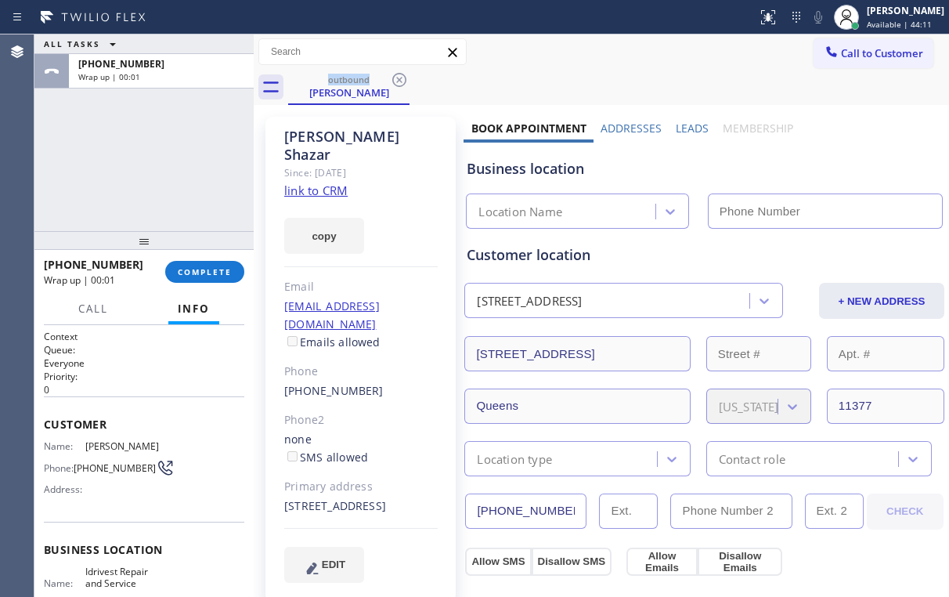
type input "[PHONE_NUMBER]"
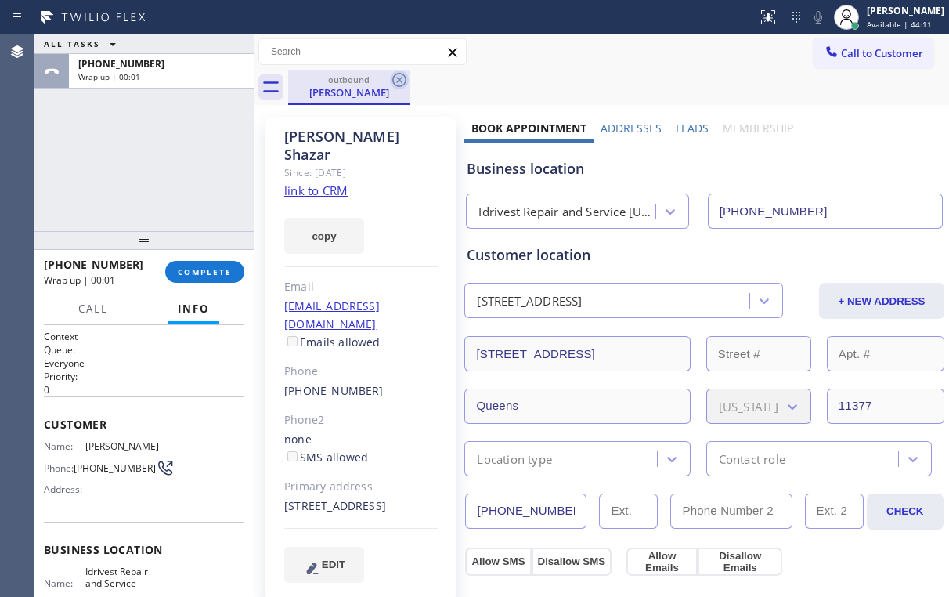
click at [398, 76] on icon at bounding box center [399, 79] width 19 height 19
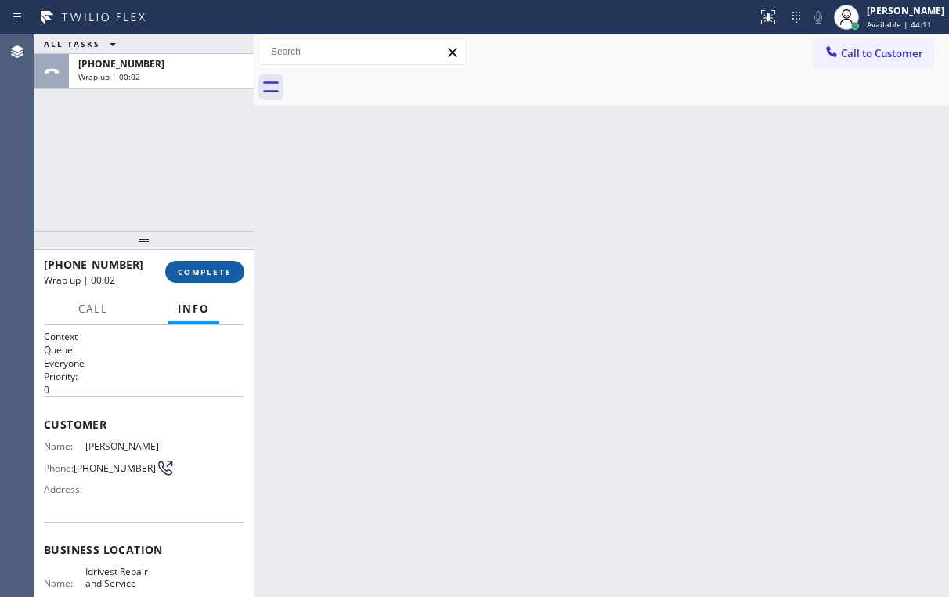
click at [215, 266] on button "COMPLETE" at bounding box center [204, 272] width 79 height 22
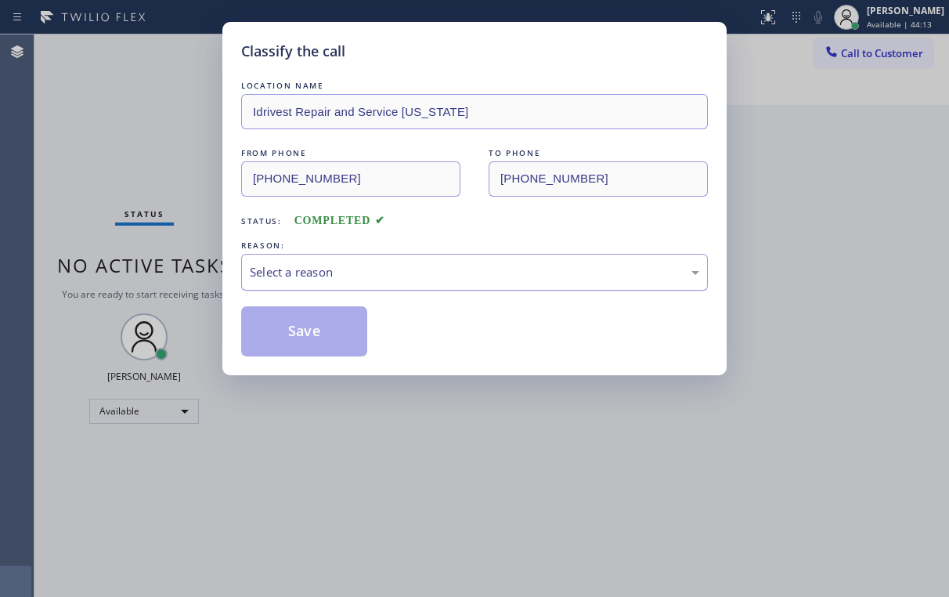
click at [310, 277] on div "Select a reason" at bounding box center [475, 272] width 450 height 18
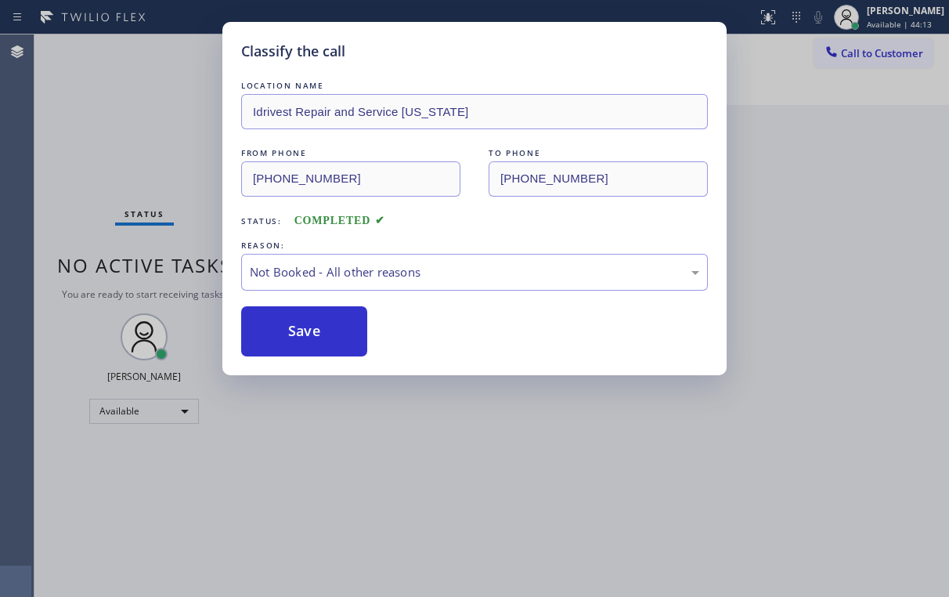
click at [308, 327] on button "Save" at bounding box center [304, 331] width 126 height 50
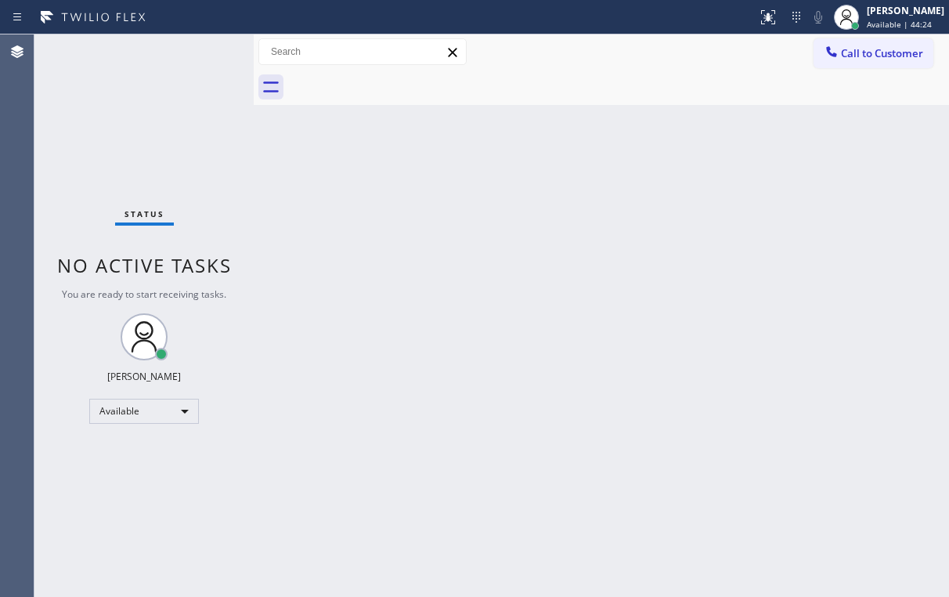
drag, startPoint x: 718, startPoint y: 94, endPoint x: 773, endPoint y: 85, distance: 55.6
click at [718, 92] on div at bounding box center [618, 87] width 661 height 35
click at [843, 56] on span "Call to Customer" at bounding box center [882, 53] width 82 height 14
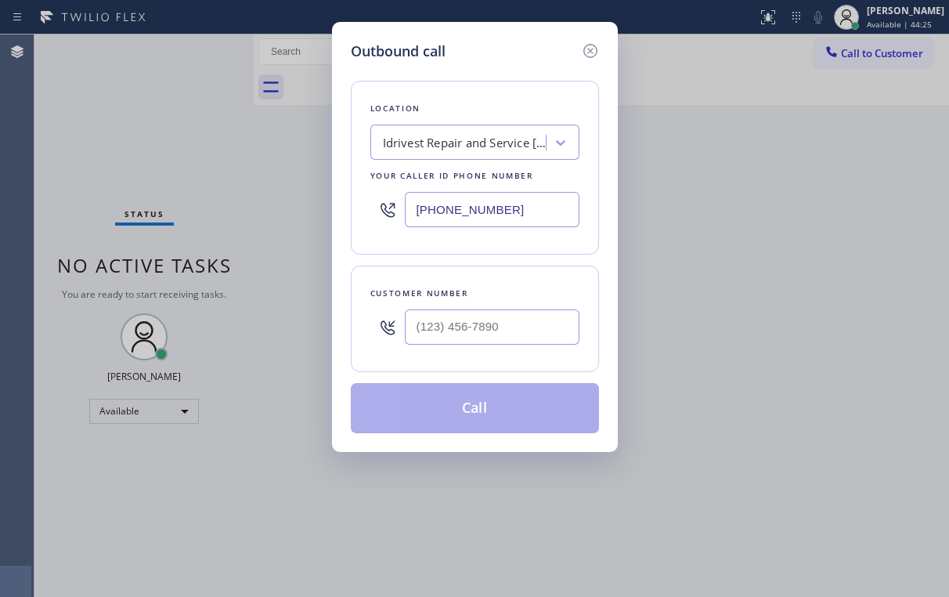
drag, startPoint x: 529, startPoint y: 204, endPoint x: 251, endPoint y: 232, distance: 280.2
click at [305, 226] on div "Outbound call Location Idrivest Repair and Service [US_STATE] Your caller id ph…" at bounding box center [474, 298] width 949 height 597
paste input "305) 697-5422"
type input "[PHONE_NUMBER]"
drag, startPoint x: 514, startPoint y: 60, endPoint x: 537, endPoint y: 166, distance: 109.1
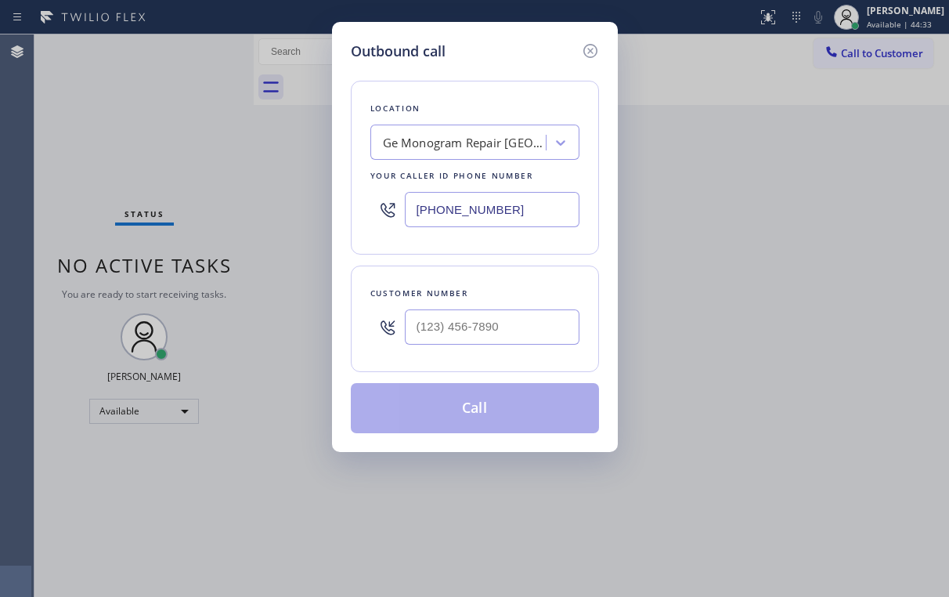
click at [515, 60] on div "Outbound call" at bounding box center [475, 51] width 248 height 21
click at [497, 327] on input "(___) ___-____" at bounding box center [492, 326] width 175 height 35
paste input "786) 328-3058"
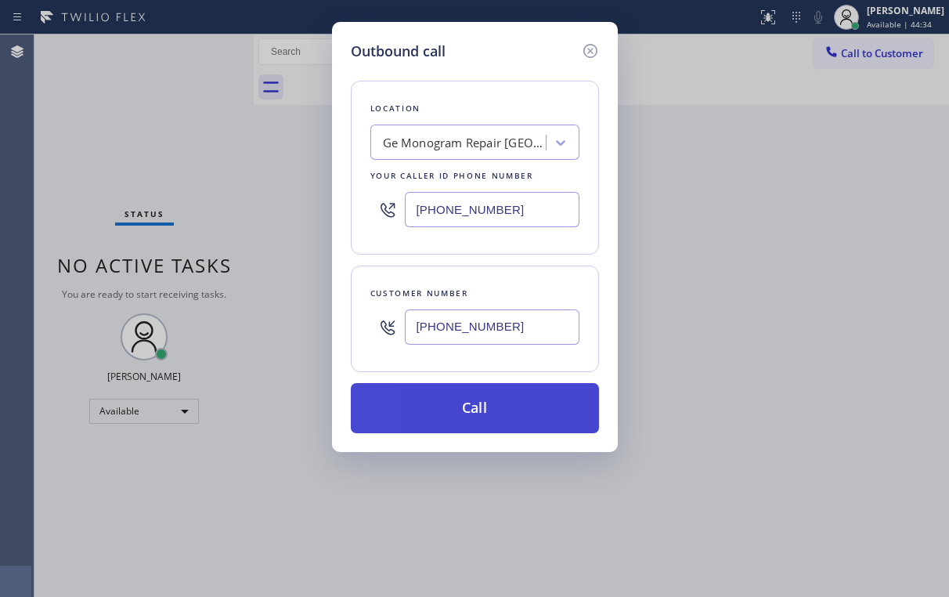
type input "[PHONE_NUMBER]"
click at [433, 413] on button "Call" at bounding box center [475, 408] width 248 height 50
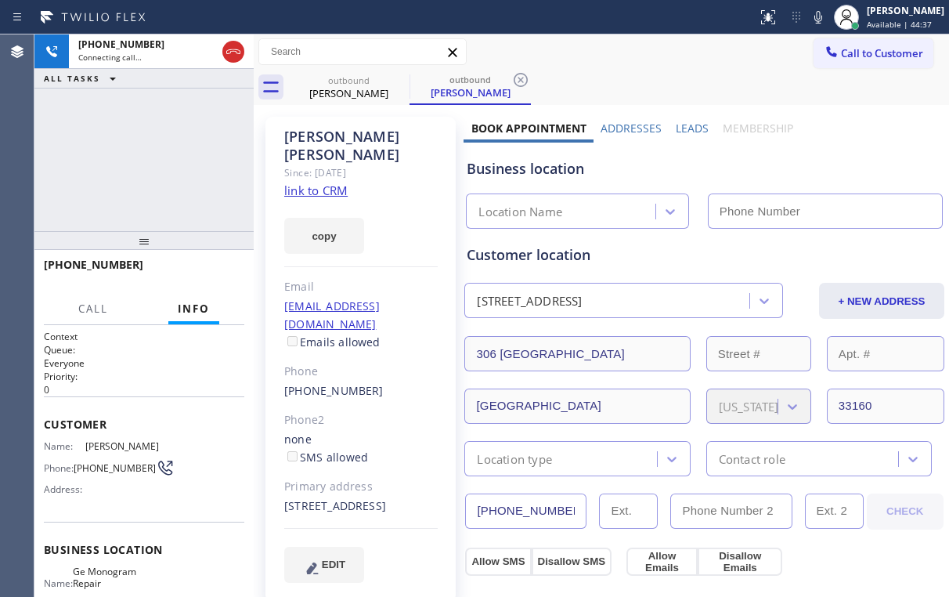
click at [175, 179] on div "[PHONE_NUMBER] Connecting call… ALL TASKS ALL TASKS ACTIVE TASKS TASKS IN WRAP …" at bounding box center [143, 132] width 219 height 197
type input "[PHONE_NUMBER]"
click at [307, 182] on link "link to CRM" at bounding box center [315, 190] width 63 height 16
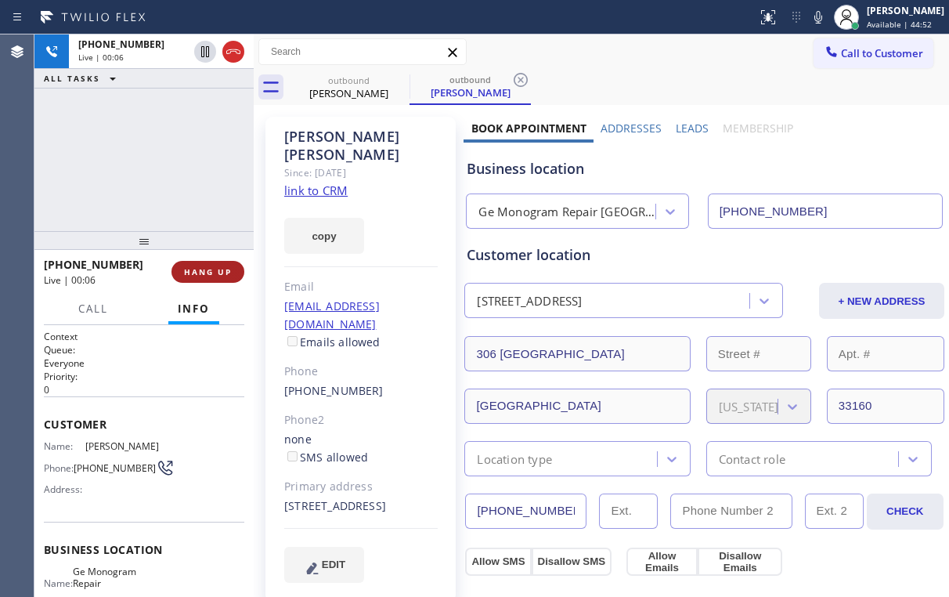
click at [211, 266] on button "HANG UP" at bounding box center [208, 272] width 73 height 22
click at [211, 265] on button "HANG UP" at bounding box center [208, 272] width 73 height 22
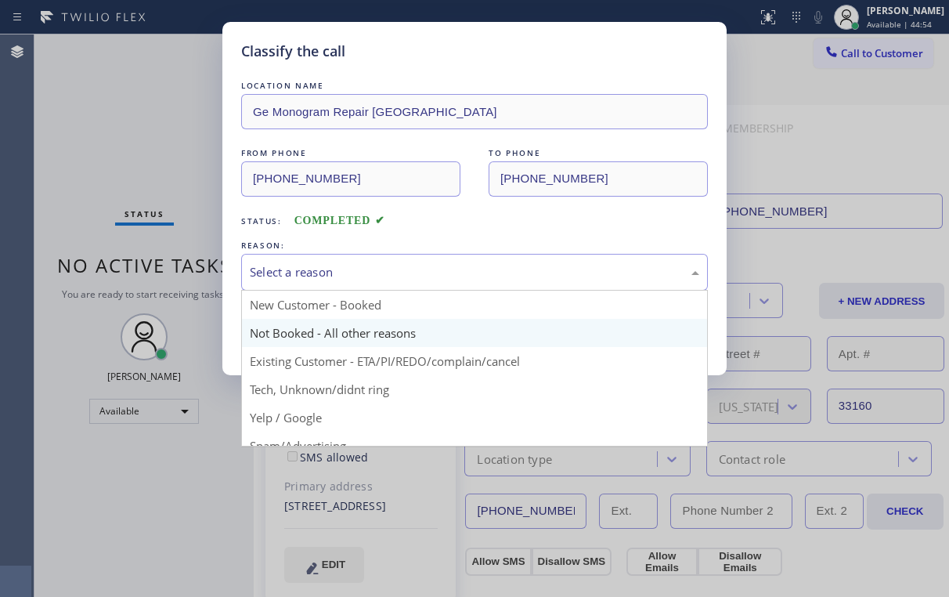
drag, startPoint x: 320, startPoint y: 287, endPoint x: 320, endPoint y: 319, distance: 31.3
click at [320, 288] on div "Select a reason New Customer - Booked Not Booked - All other reasons Existing C…" at bounding box center [474, 272] width 467 height 37
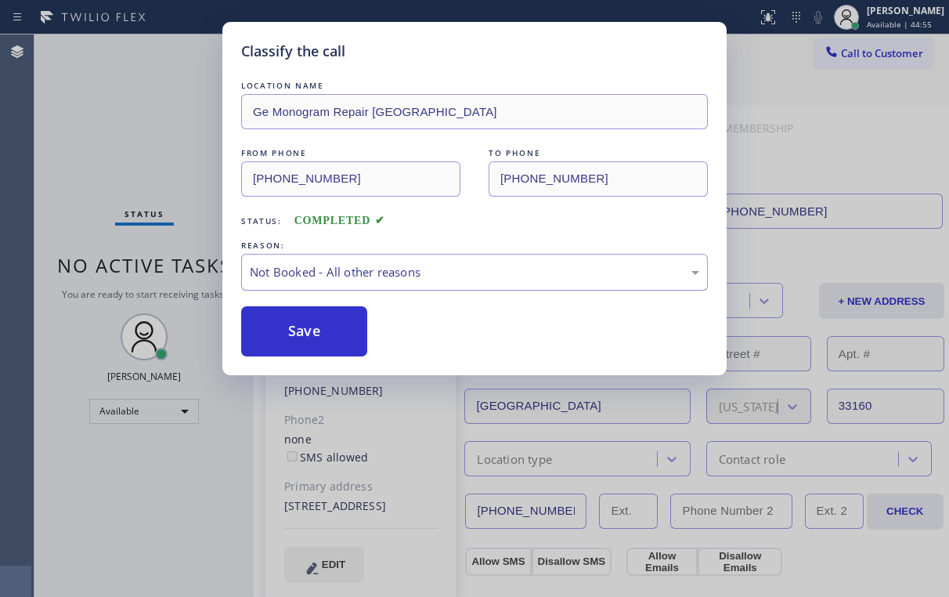
drag, startPoint x: 309, startPoint y: 330, endPoint x: 270, endPoint y: 280, distance: 62.5
click at [309, 330] on button "Save" at bounding box center [304, 331] width 126 height 50
click at [111, 154] on div "Classify the call LOCATION NAME Ge Monogram Repair [GEOGRAPHIC_DATA] FROM PHONE…" at bounding box center [474, 298] width 949 height 597
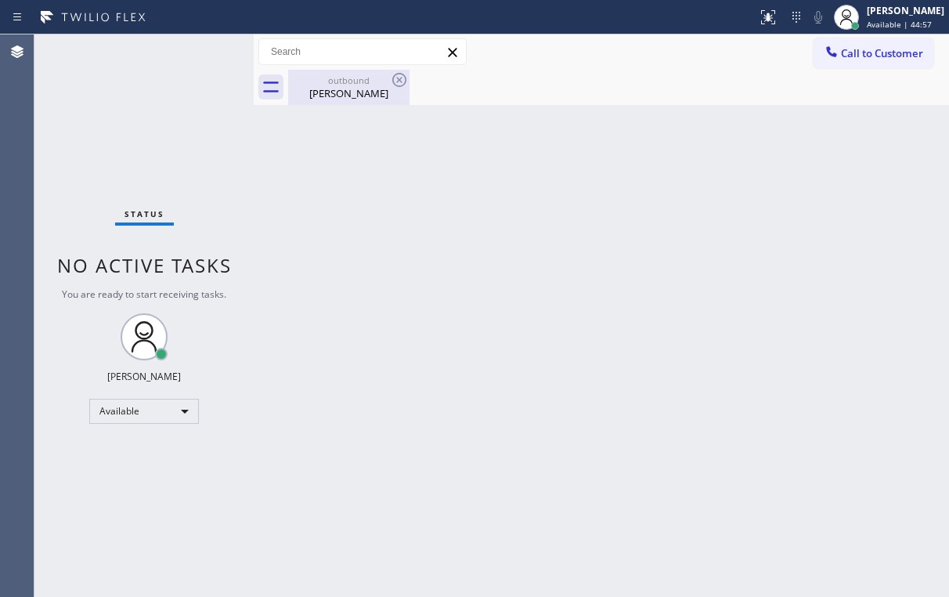
drag, startPoint x: 335, startPoint y: 101, endPoint x: 389, endPoint y: 91, distance: 55.0
click at [336, 100] on div "outbound [PERSON_NAME]" at bounding box center [349, 87] width 118 height 35
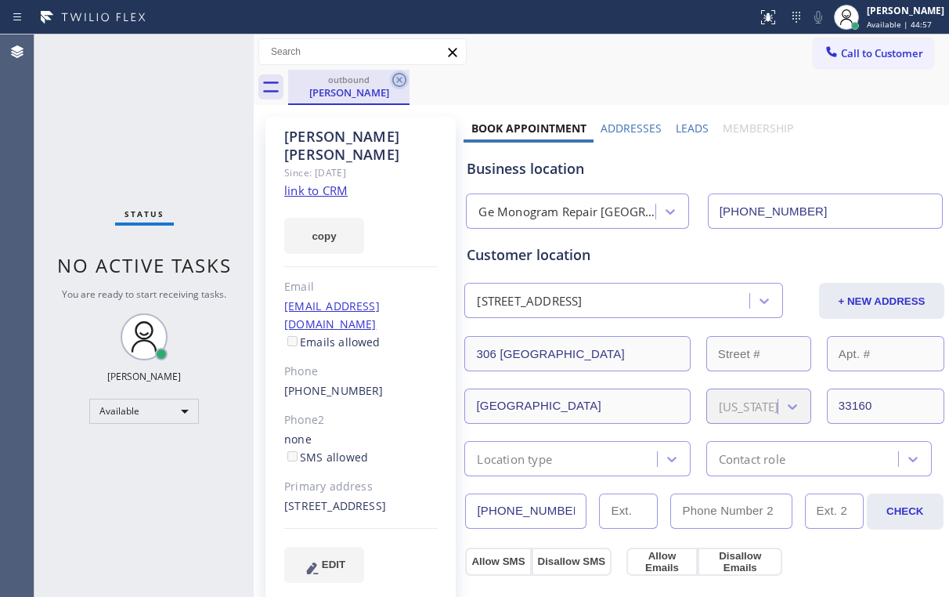
click at [402, 74] on icon at bounding box center [399, 80] width 14 height 14
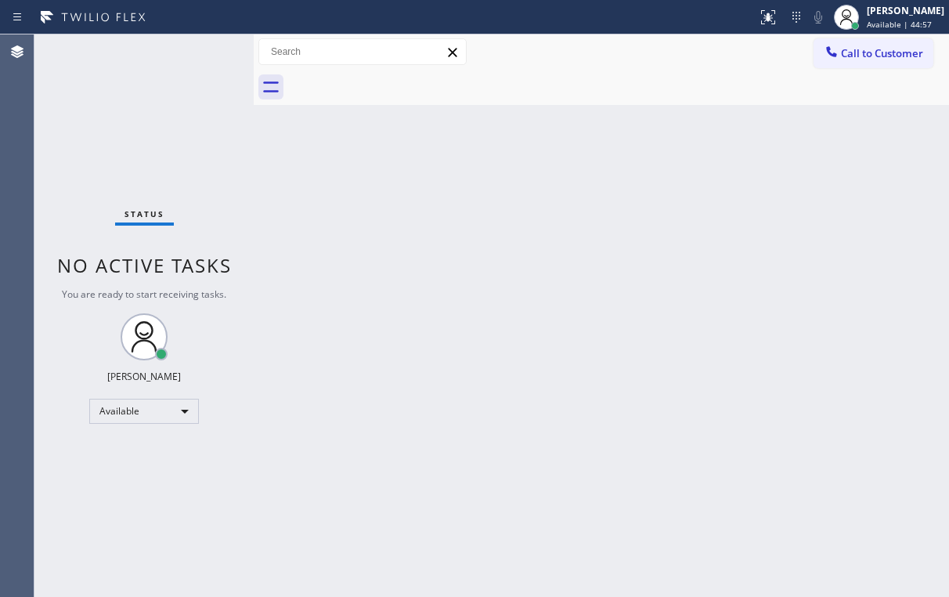
click at [148, 98] on div "Status No active tasks You are ready to start receiving tasks. [PERSON_NAME] Av…" at bounding box center [143, 315] width 219 height 562
drag, startPoint x: 630, startPoint y: 52, endPoint x: 820, endPoint y: 52, distance: 190.3
click at [633, 53] on div "Call to Customer Outbound call Location Ge Monogram Repair [GEOGRAPHIC_DATA] Yo…" at bounding box center [601, 51] width 695 height 27
click at [851, 42] on button "Call to Customer" at bounding box center [874, 53] width 120 height 30
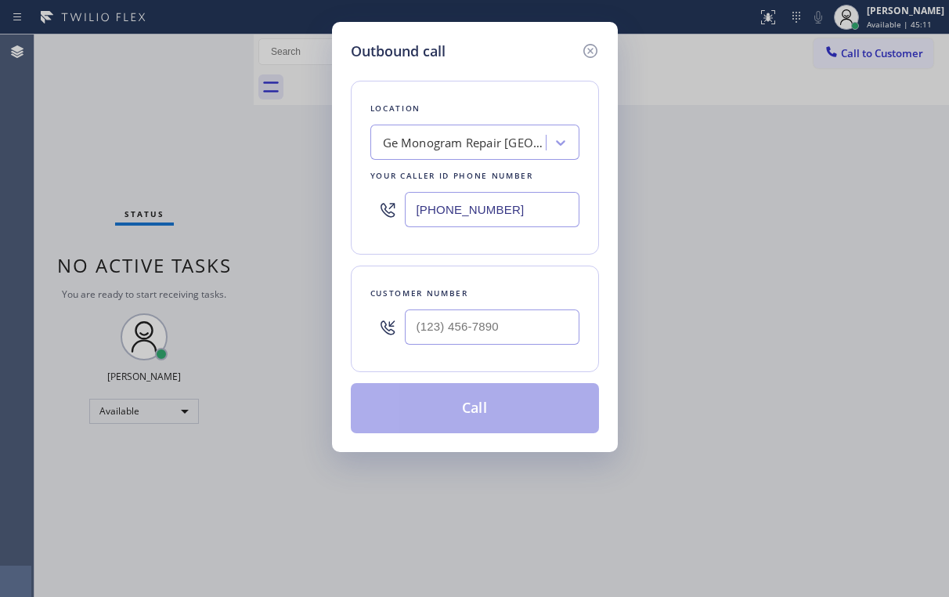
drag, startPoint x: 524, startPoint y: 210, endPoint x: 332, endPoint y: 213, distance: 191.9
click at [331, 213] on div "Outbound call Location Ge Monogram Repair [GEOGRAPHIC_DATA] Your caller id phon…" at bounding box center [474, 298] width 949 height 597
paste input "12) 500-2760"
type input "[PHONE_NUMBER]"
drag, startPoint x: 471, startPoint y: 61, endPoint x: 497, endPoint y: 240, distance: 180.4
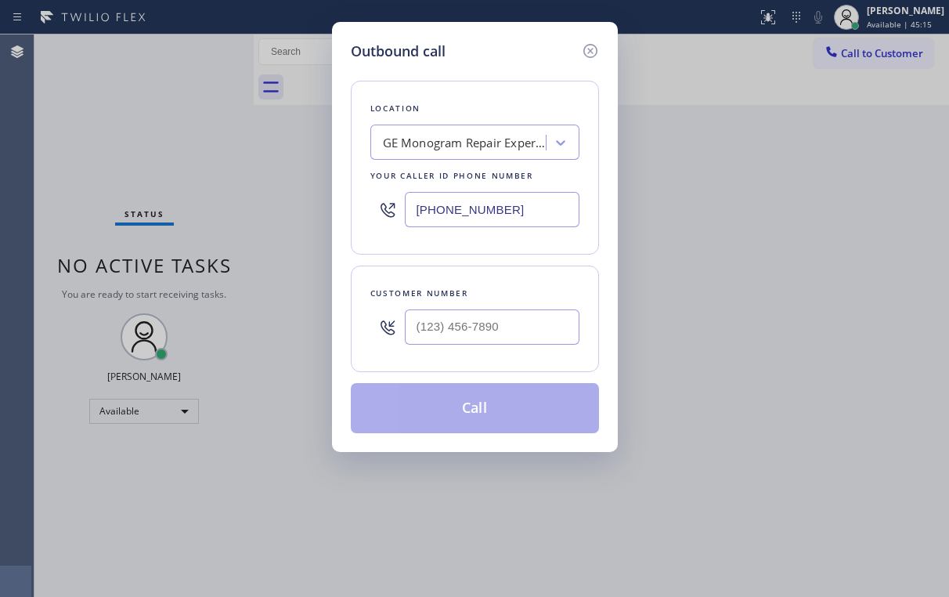
click at [473, 66] on div "Location GE Monogram Repair Expert Lake View Your caller id phone number [PHONE…" at bounding box center [475, 247] width 248 height 371
click at [486, 313] on input "(___) ___-____" at bounding box center [492, 326] width 175 height 35
paste input "773) 851-3645"
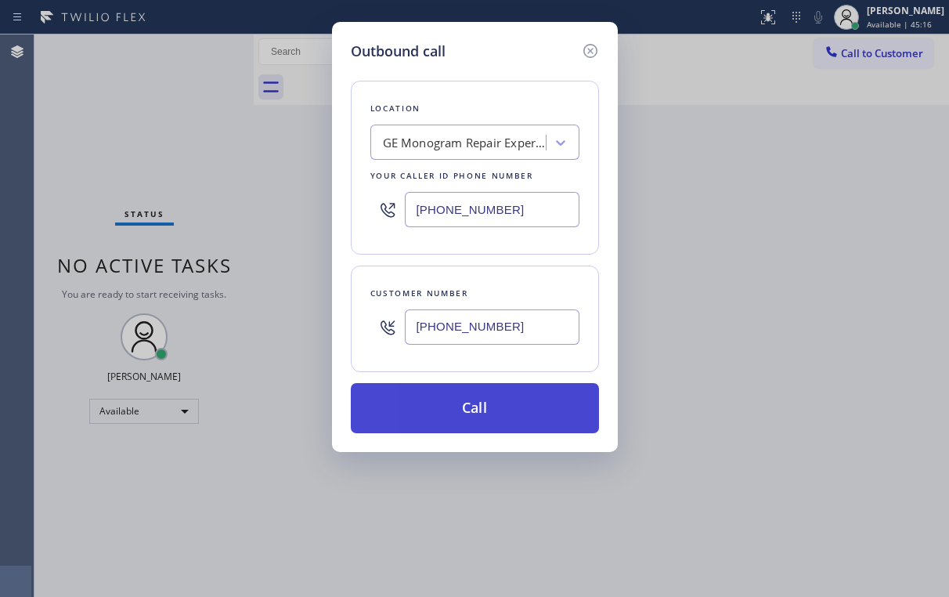
type input "[PHONE_NUMBER]"
click at [446, 403] on button "Call" at bounding box center [475, 408] width 248 height 50
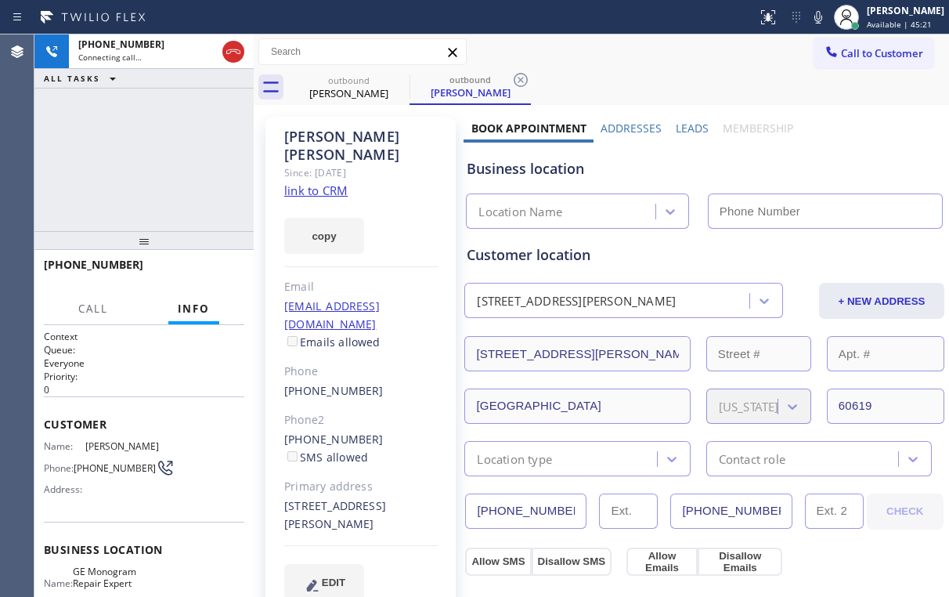
type input "[PHONE_NUMBER]"
click at [109, 153] on div "[PHONE_NUMBER] Connecting call… ALL TASKS ALL TASKS ACTIVE TASKS TASKS IN WRAP …" at bounding box center [143, 132] width 219 height 197
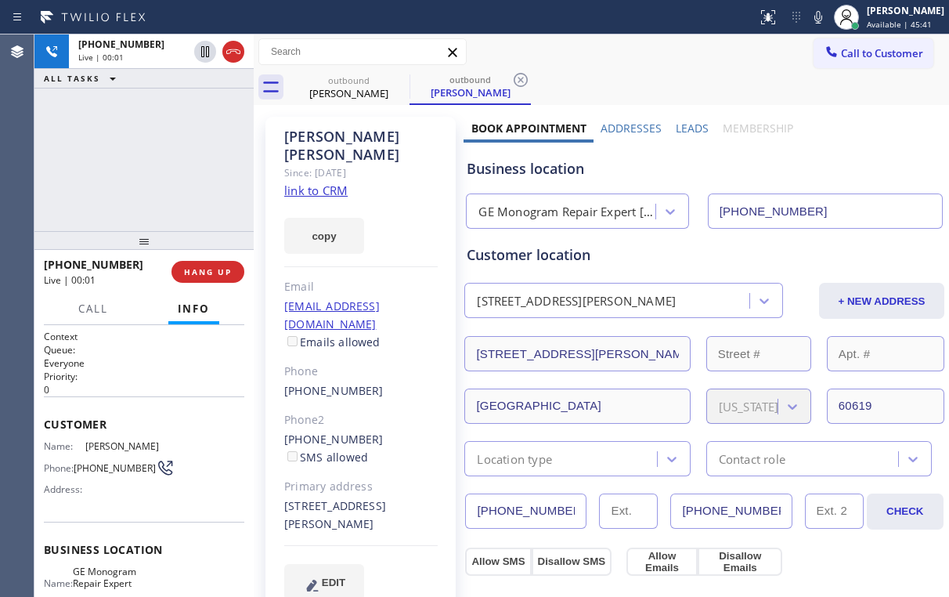
click at [188, 166] on div "[PHONE_NUMBER] Live | 00:01 ALL TASKS ALL TASKS ACTIVE TASKS TASKS IN WRAP UP" at bounding box center [143, 132] width 219 height 197
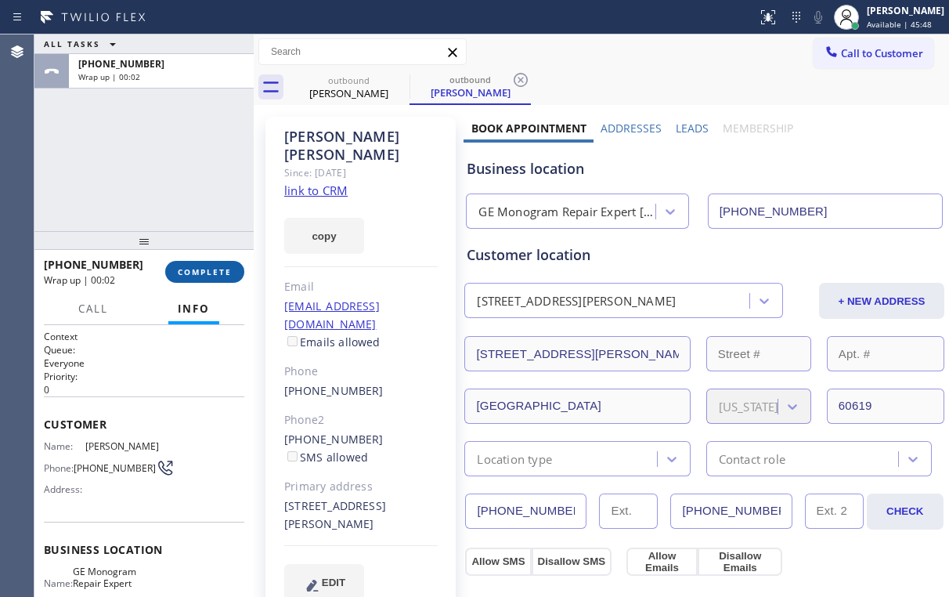
click at [211, 261] on button "COMPLETE" at bounding box center [204, 272] width 79 height 22
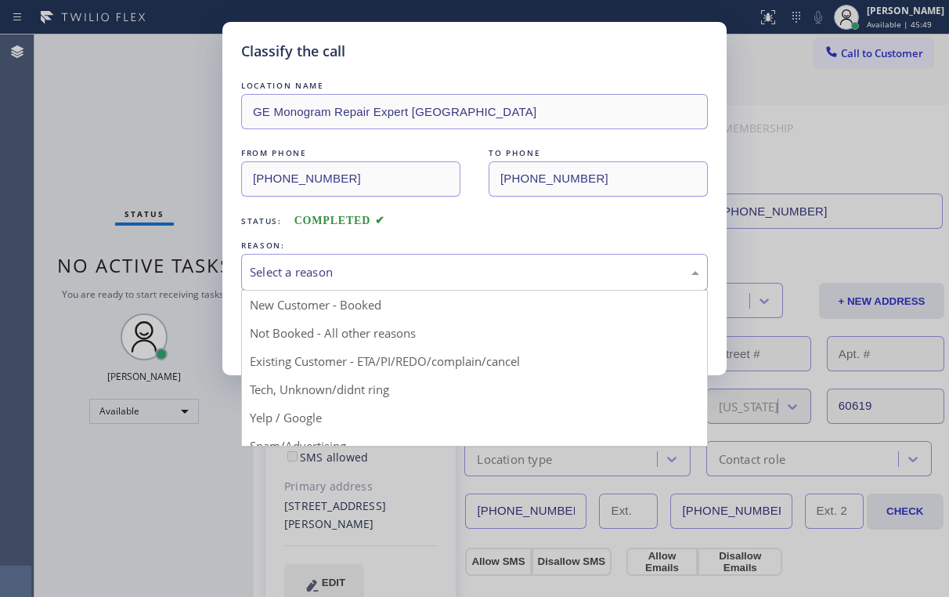
click at [297, 266] on div "Select a reason" at bounding box center [475, 272] width 450 height 18
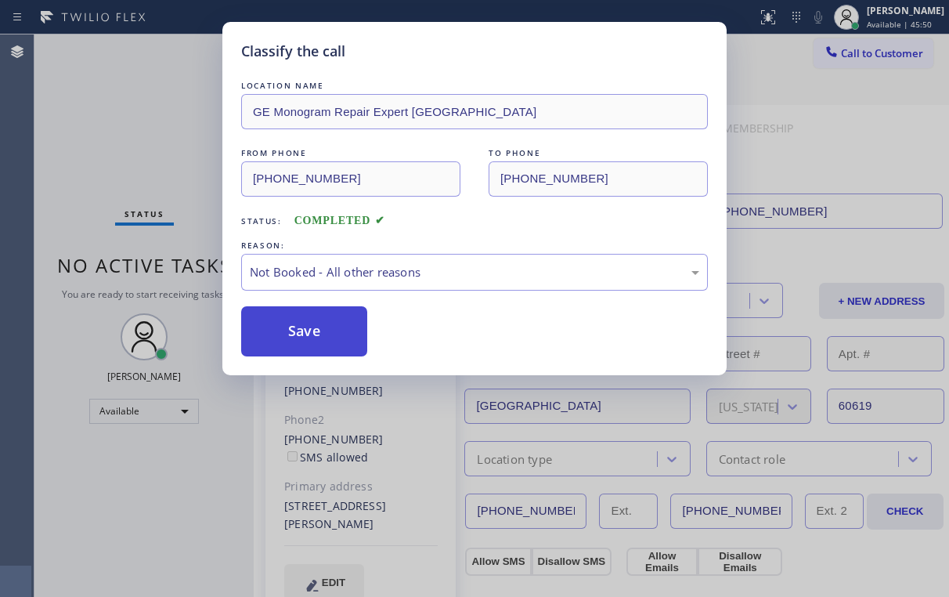
click at [305, 332] on button "Save" at bounding box center [304, 331] width 126 height 50
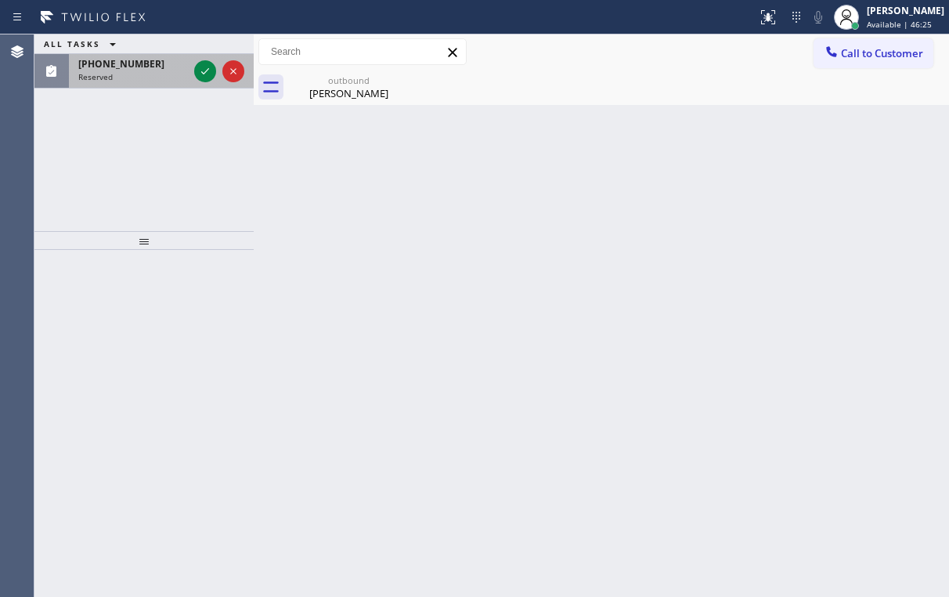
click at [168, 65] on div "[PHONE_NUMBER]" at bounding box center [133, 63] width 110 height 13
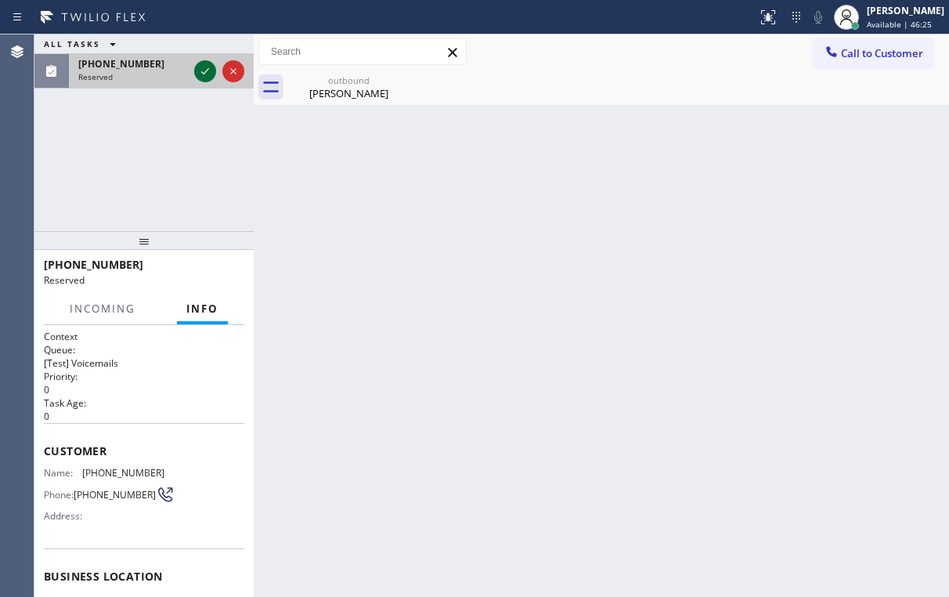
drag, startPoint x: 194, startPoint y: 63, endPoint x: 204, endPoint y: 66, distance: 9.9
click at [196, 63] on div at bounding box center [205, 71] width 22 height 19
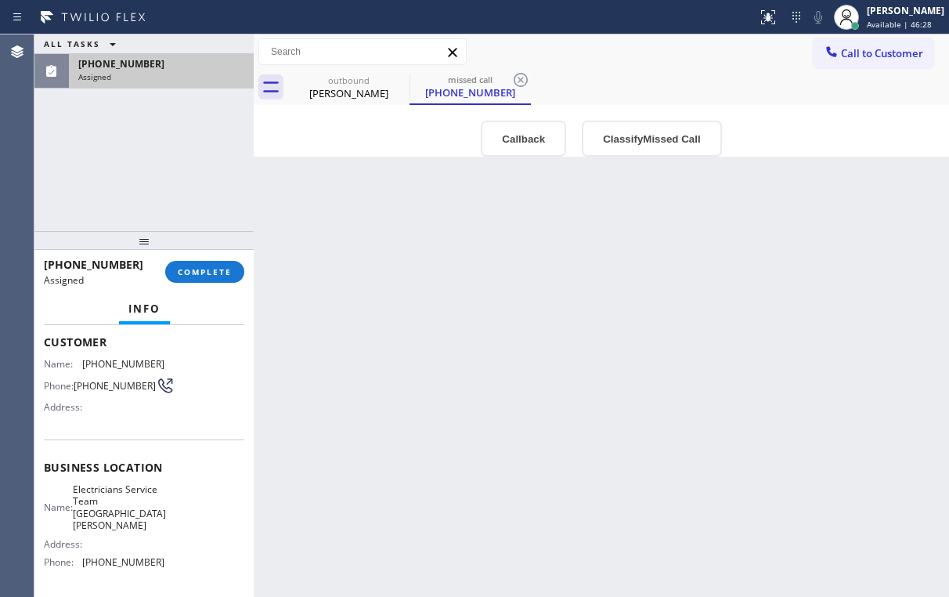
scroll to position [63, 0]
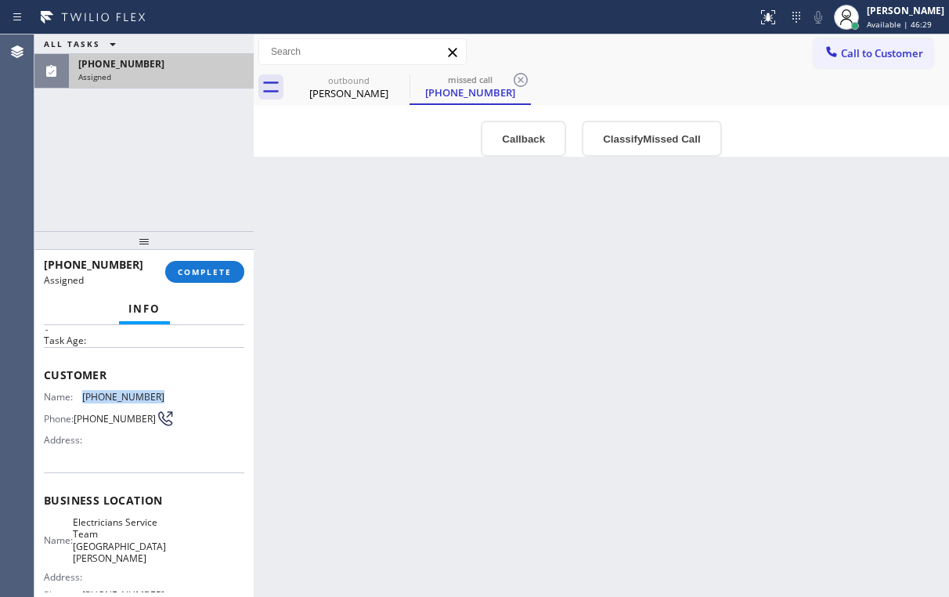
drag, startPoint x: 97, startPoint y: 393, endPoint x: 157, endPoint y: 395, distance: 60.3
click at [157, 395] on span "[PHONE_NUMBER]" at bounding box center [123, 397] width 82 height 12
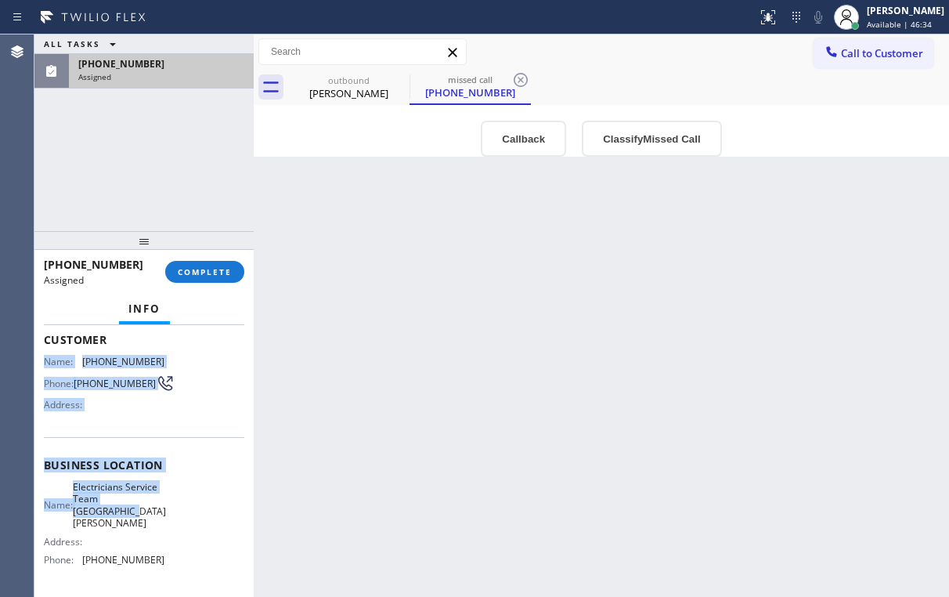
scroll to position [125, 0]
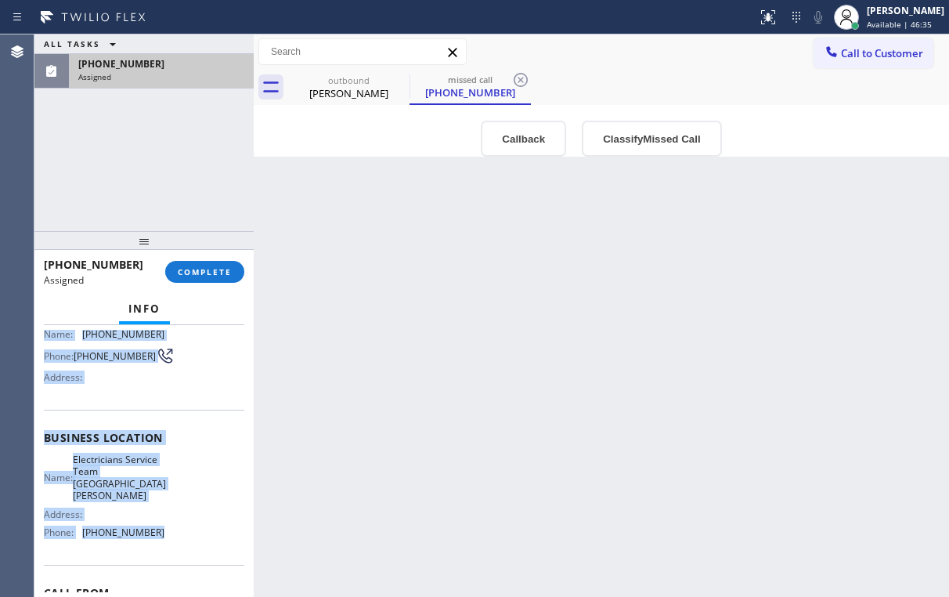
drag, startPoint x: 42, startPoint y: 390, endPoint x: 160, endPoint y: 515, distance: 171.2
click at [160, 515] on div "Context Queue: [Test] Voicemails Priority: 0 Task Age: Customer Name: [PHONE_NU…" at bounding box center [143, 461] width 219 height 272
copy div "Name: [PHONE_NUMBER] Phone: [PHONE_NUMBER] Address: Business location Name: Ele…"
click at [508, 136] on button "Callback" at bounding box center [523, 139] width 85 height 36
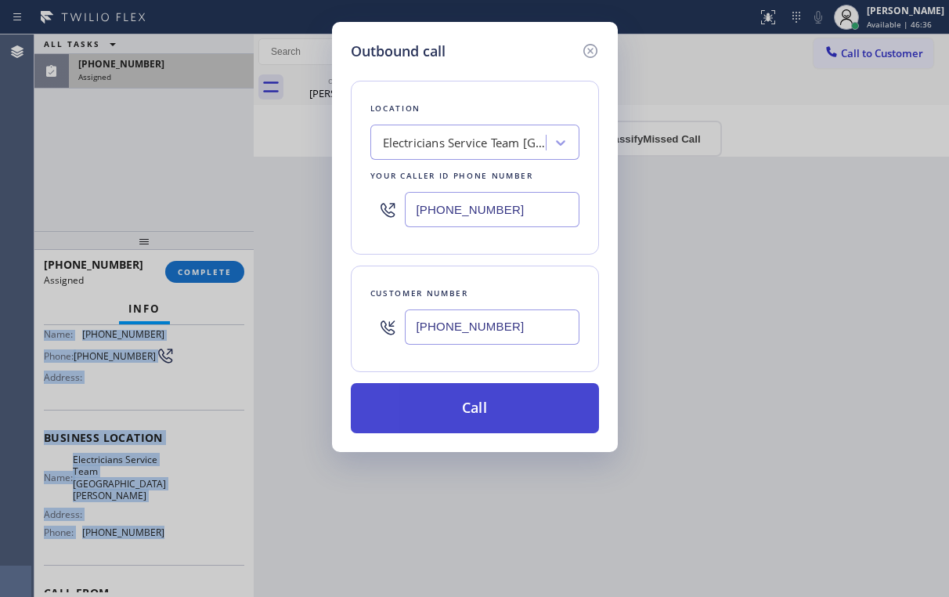
click at [478, 403] on button "Call" at bounding box center [475, 408] width 248 height 50
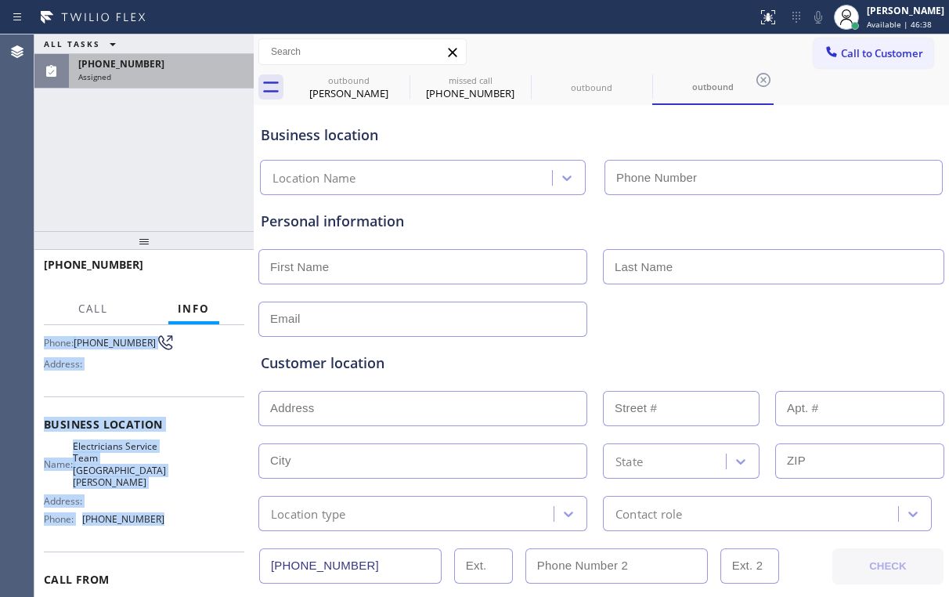
scroll to position [113, 0]
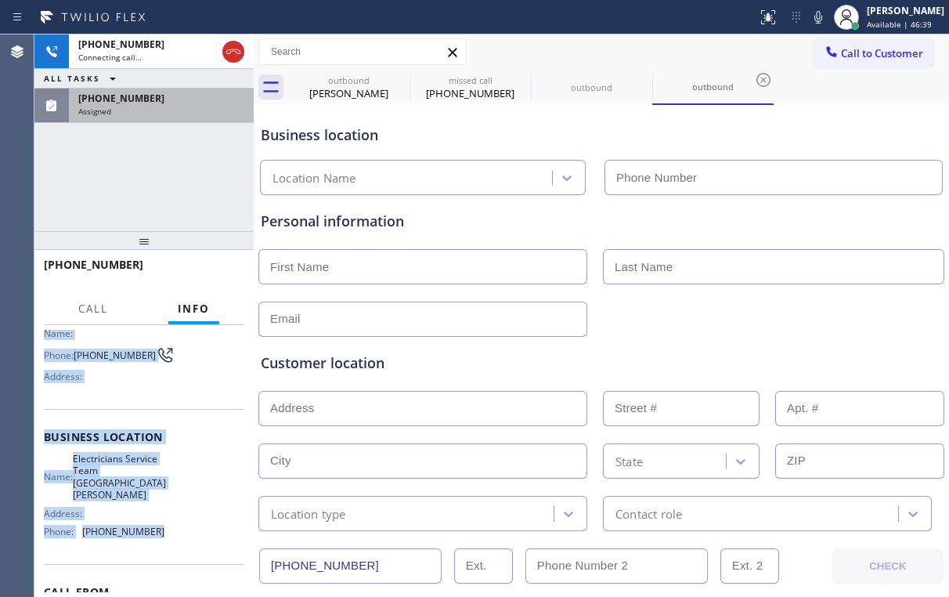
type input "[PHONE_NUMBER]"
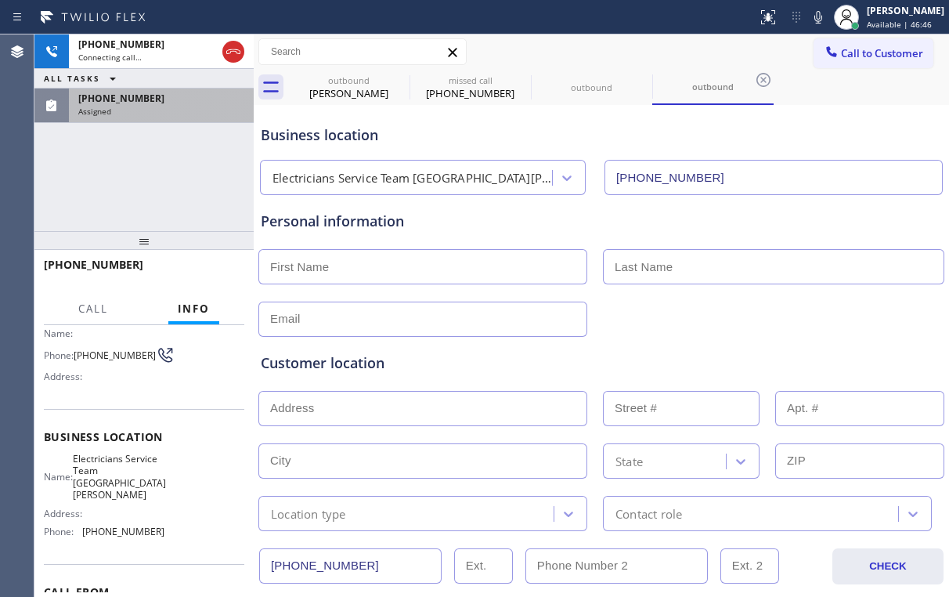
click at [171, 166] on div "[PHONE_NUMBER] Connecting call… ALL TASKS ALL TASKS ACTIVE TASKS TASKS IN WRAP …" at bounding box center [143, 132] width 219 height 197
click at [341, 84] on div "outbound" at bounding box center [349, 80] width 118 height 12
type input "[PHONE_NUMBER]"
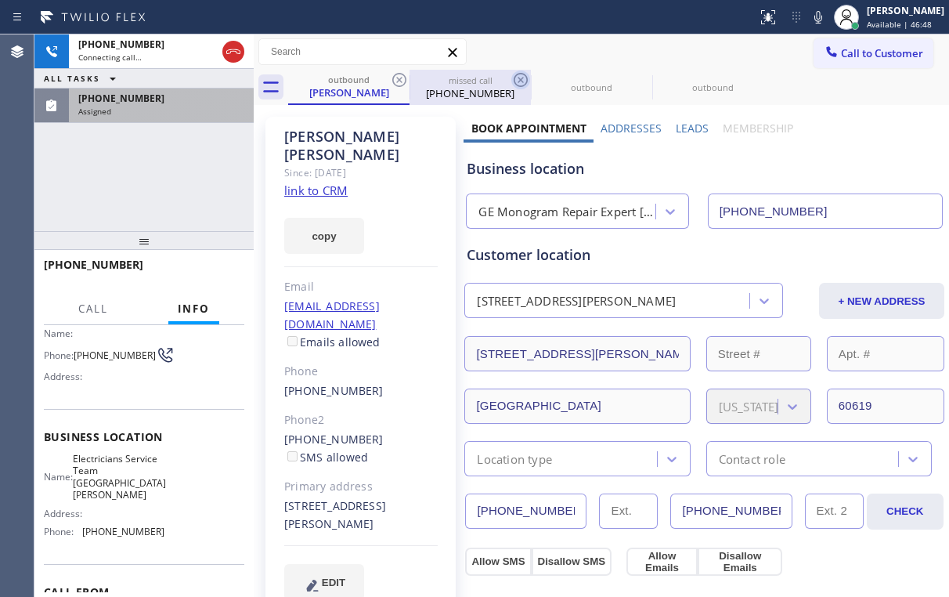
click at [399, 79] on icon at bounding box center [399, 80] width 14 height 14
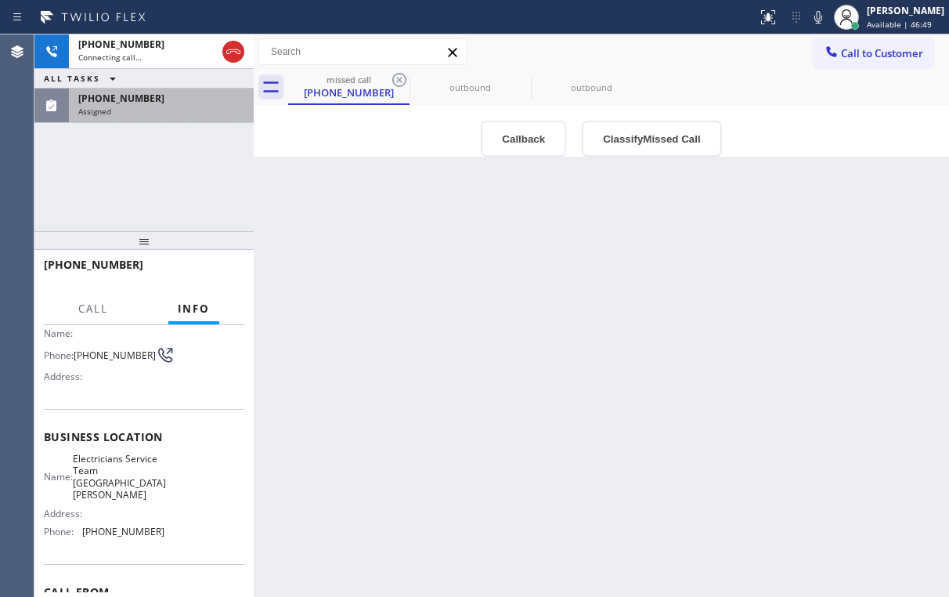
click at [151, 117] on div "[PHONE_NUMBER] Assigned" at bounding box center [158, 106] width 179 height 34
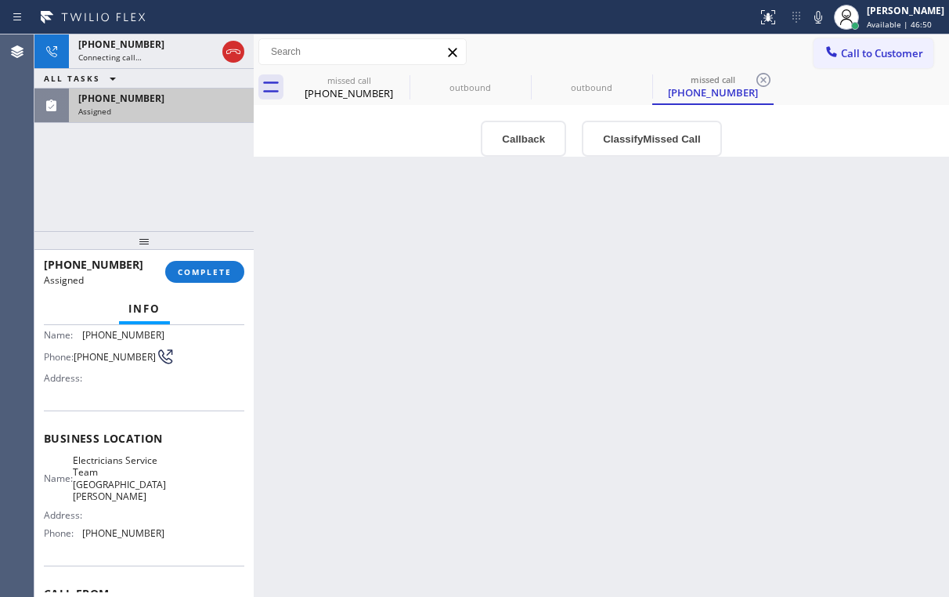
scroll to position [125, 0]
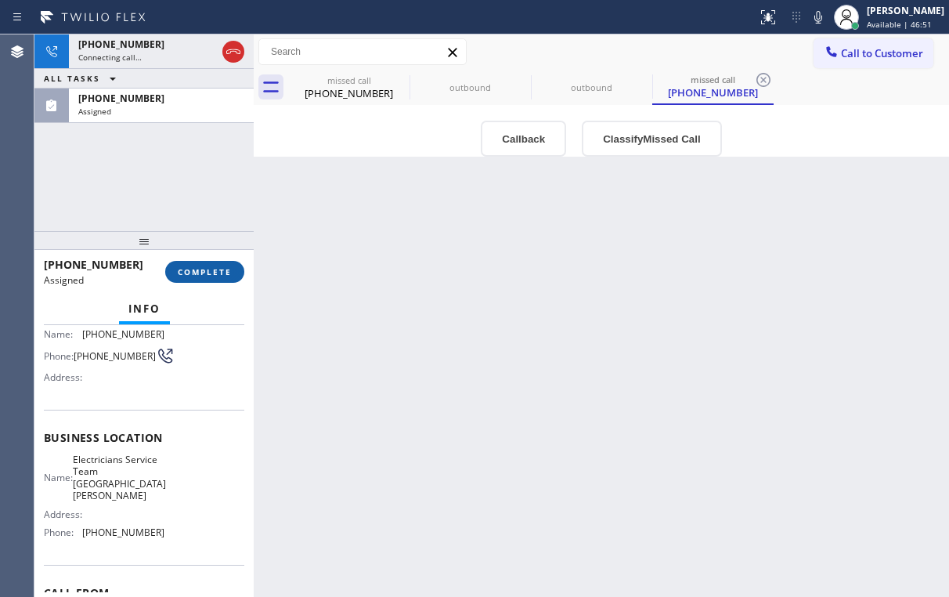
click at [205, 275] on span "COMPLETE" at bounding box center [205, 271] width 54 height 11
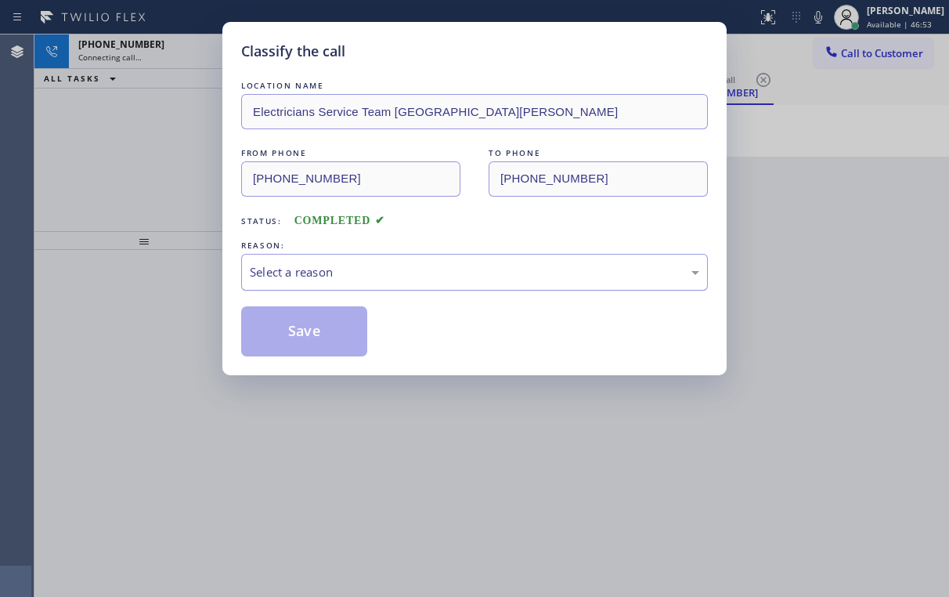
drag, startPoint x: 294, startPoint y: 269, endPoint x: 300, endPoint y: 282, distance: 13.7
click at [298, 276] on div "Select a reason" at bounding box center [475, 272] width 450 height 18
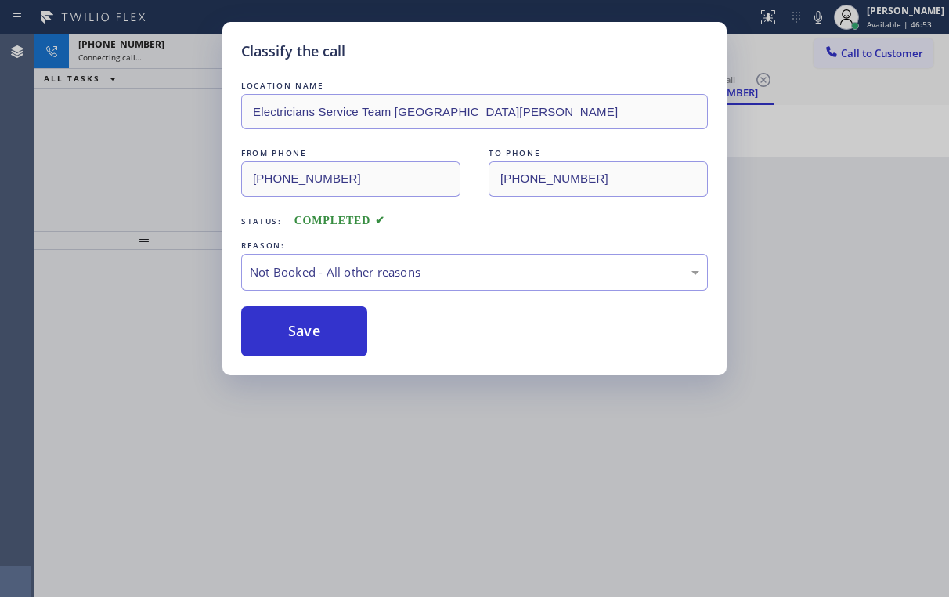
click at [290, 328] on button "Save" at bounding box center [304, 331] width 126 height 50
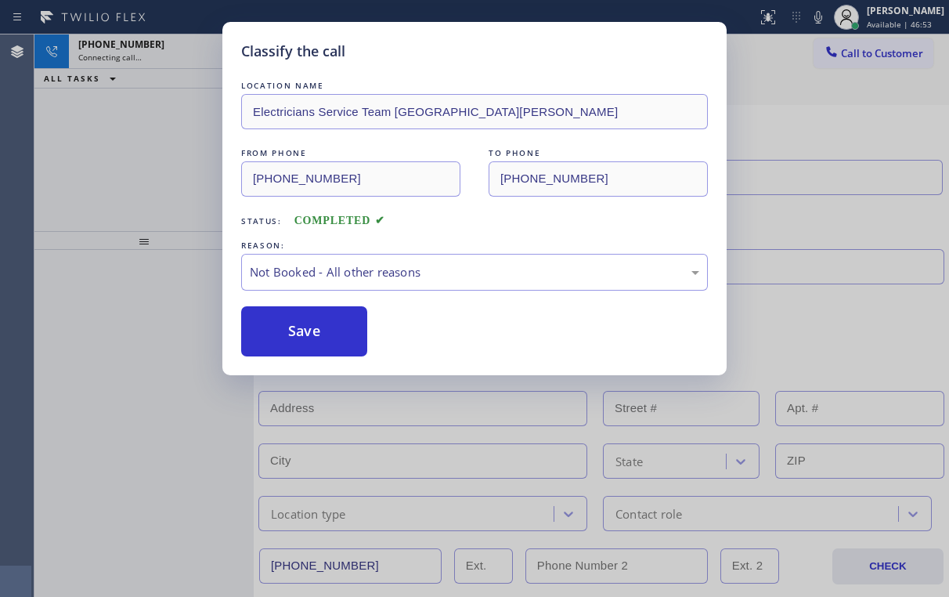
click at [139, 136] on div "Classify the call LOCATION NAME Electricians Service Team [GEOGRAPHIC_DATA][PER…" at bounding box center [474, 298] width 949 height 597
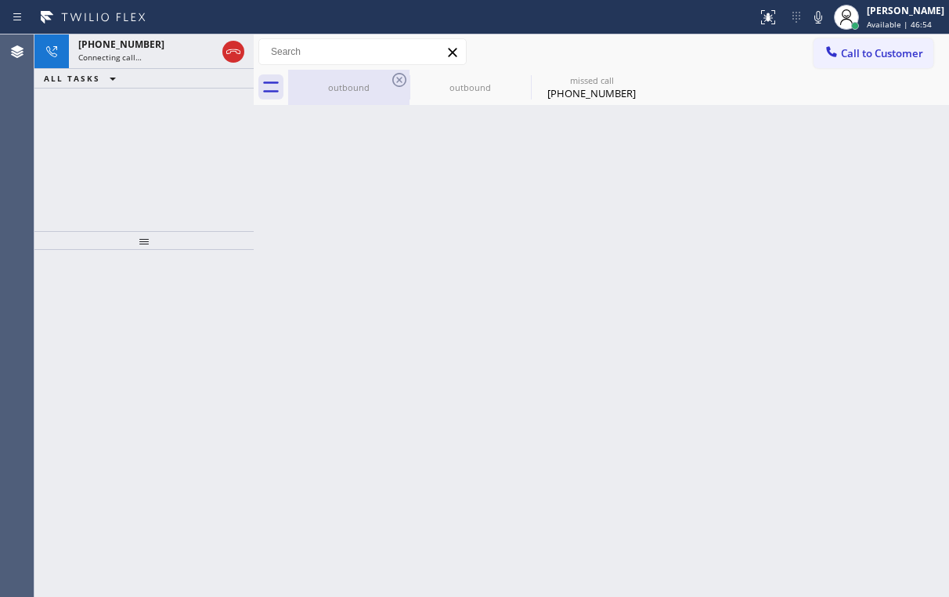
click at [340, 94] on div "outbound" at bounding box center [349, 87] width 118 height 35
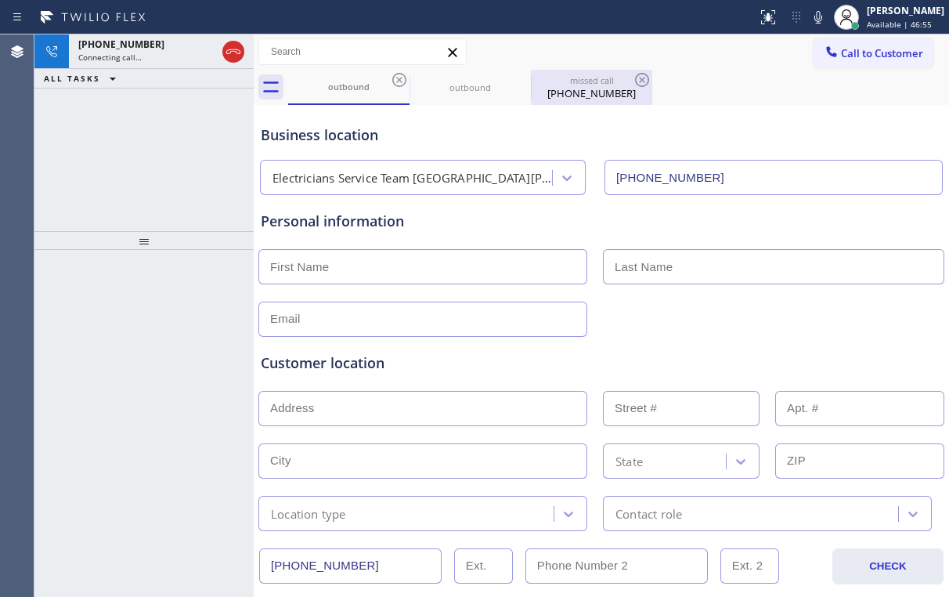
click at [569, 94] on div "[PHONE_NUMBER]" at bounding box center [592, 93] width 118 height 14
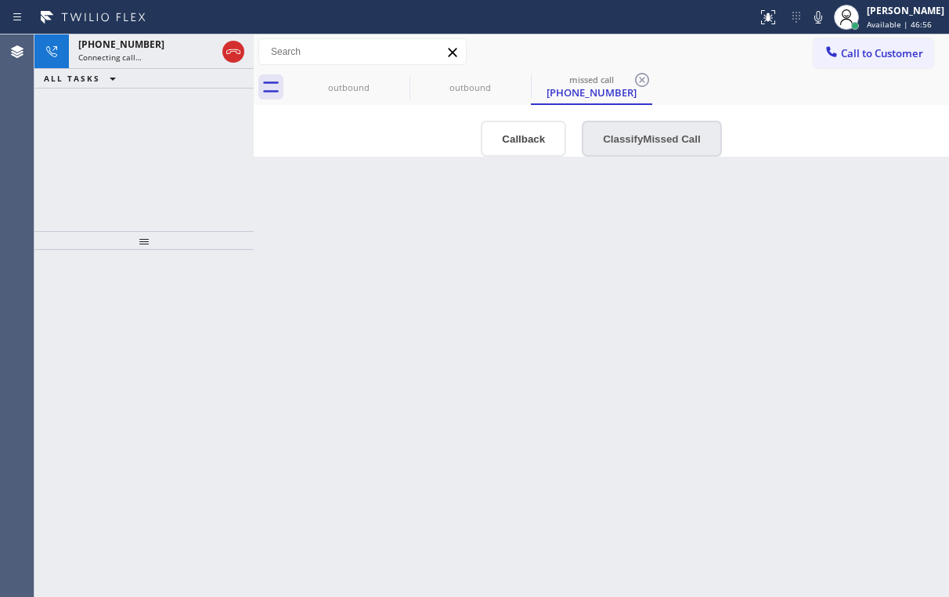
click at [632, 143] on button "Classify Missed Call" at bounding box center [651, 139] width 139 height 36
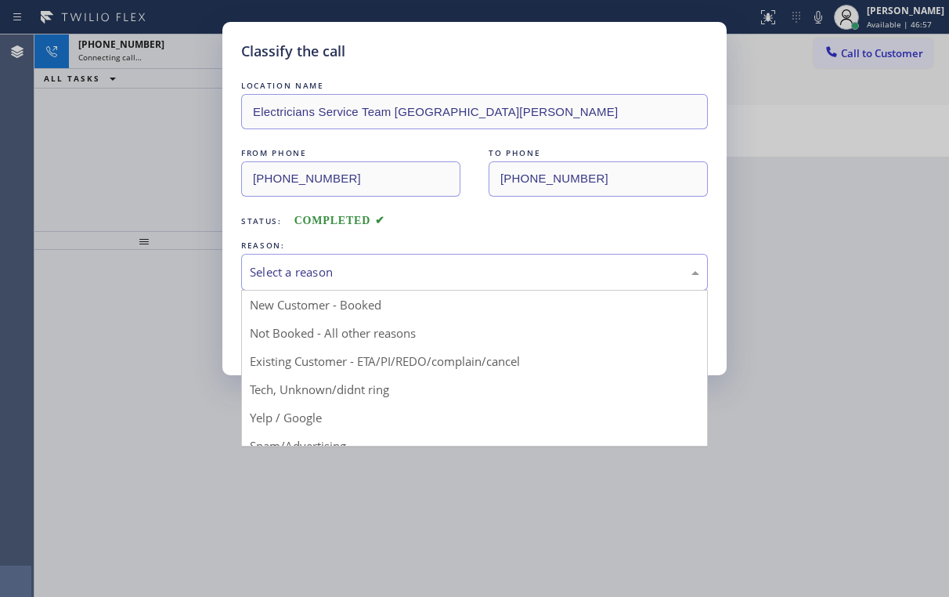
click at [306, 273] on div "Select a reason" at bounding box center [475, 272] width 450 height 18
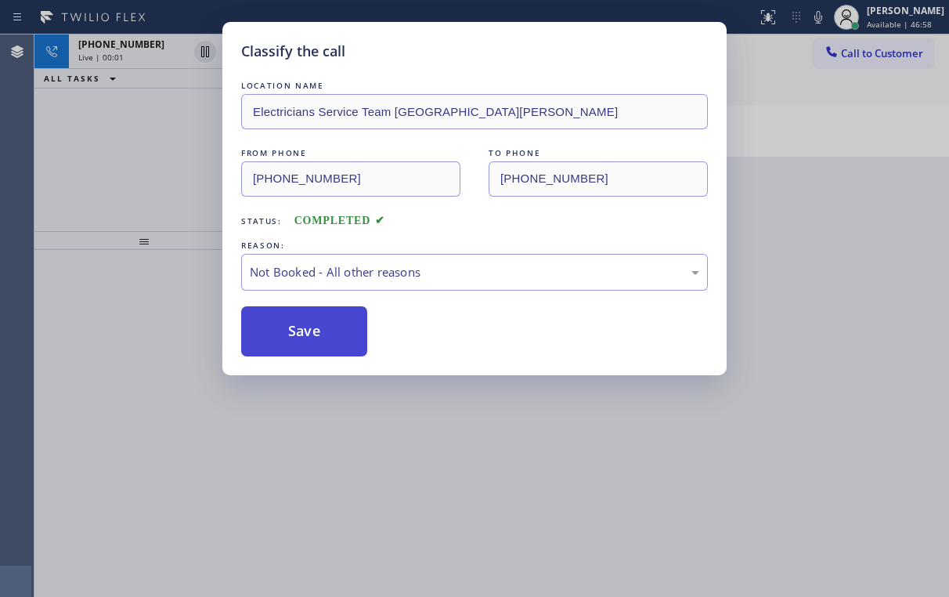
click at [296, 328] on button "Save" at bounding box center [304, 331] width 126 height 50
click at [143, 147] on div "Classify the call LOCATION NAME Electricians Service Team [GEOGRAPHIC_DATA][PER…" at bounding box center [474, 298] width 949 height 597
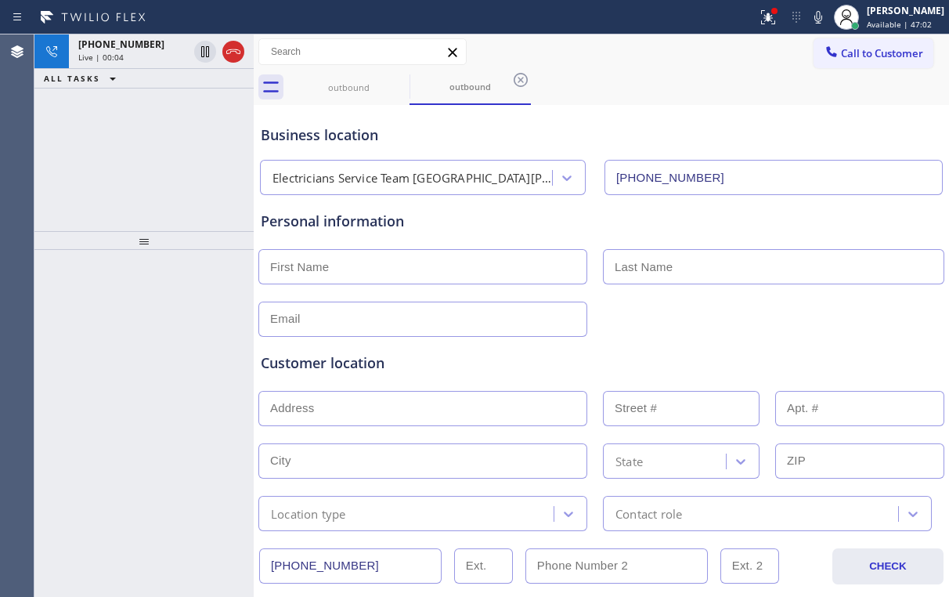
click at [189, 169] on div "[PHONE_NUMBER] Live | 00:04 ALL TASKS ALL TASKS ACTIVE TASKS TASKS IN WRAP UP" at bounding box center [143, 132] width 219 height 197
click at [341, 83] on div "outbound" at bounding box center [349, 87] width 118 height 12
click at [450, 81] on div "outbound" at bounding box center [470, 87] width 118 height 12
click at [776, 22] on icon at bounding box center [768, 17] width 19 height 19
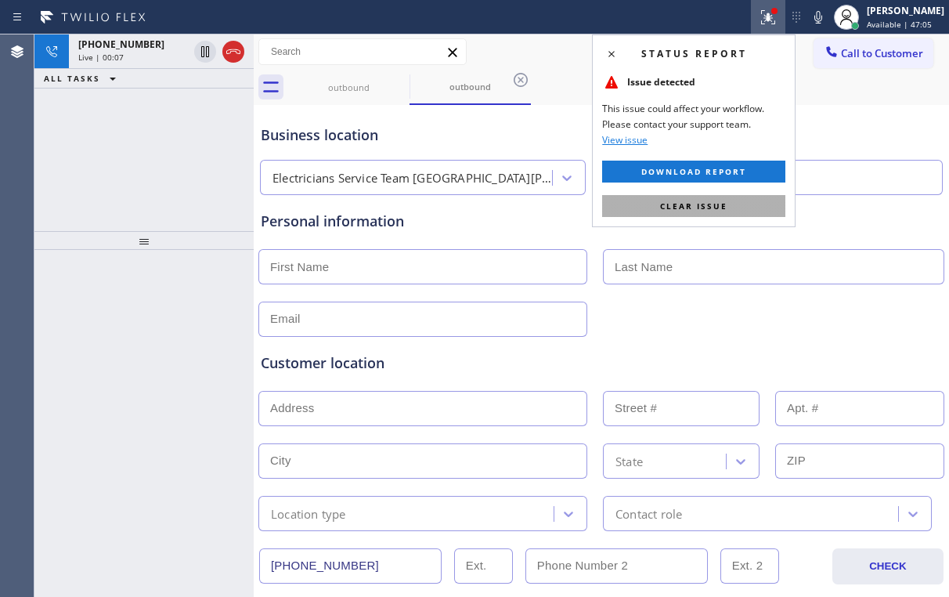
click at [702, 207] on span "Clear issue" at bounding box center [693, 205] width 67 height 11
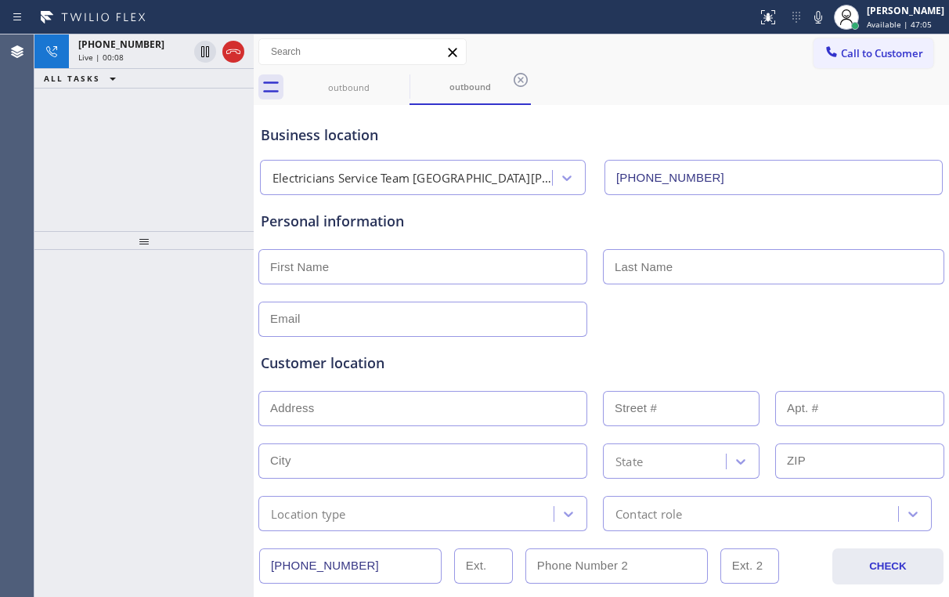
click at [648, 122] on div "Business location Electricians Service Team [GEOGRAPHIC_DATA][PERSON_NAME] [PHO…" at bounding box center [602, 152] width 688 height 86
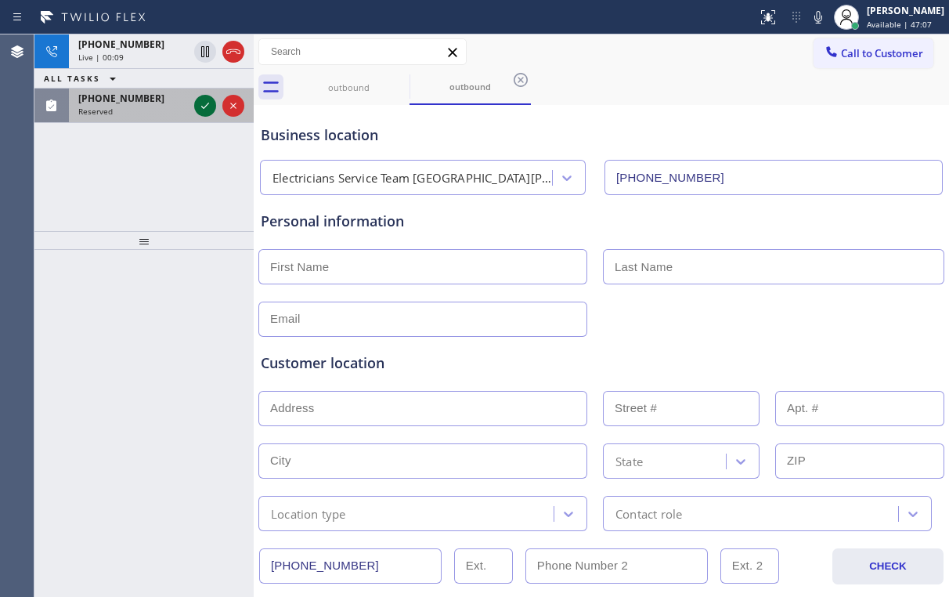
click at [199, 100] on icon at bounding box center [205, 105] width 19 height 19
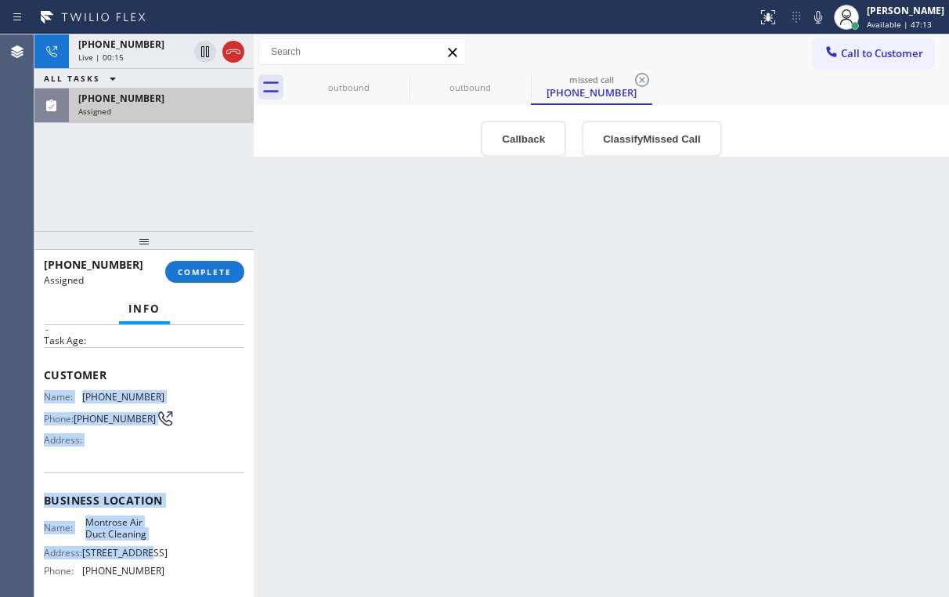
scroll to position [125, 0]
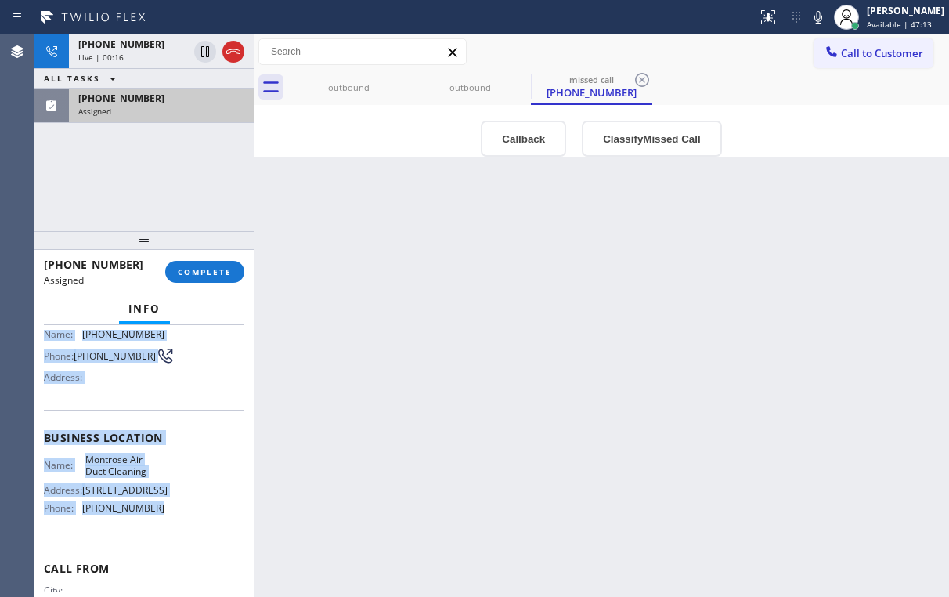
drag, startPoint x: 42, startPoint y: 392, endPoint x: 169, endPoint y: 534, distance: 190.8
click at [169, 534] on div "Context Queue: [Test] Voicemails Priority: 0 Task Age: Customer Name: [PHONE_NU…" at bounding box center [143, 461] width 219 height 272
copy div "Name: [PHONE_NUMBER] Phone: [PHONE_NUMBER] Address: Business location Name: [GE…"
click at [254, 215] on div at bounding box center [254, 315] width 0 height 562
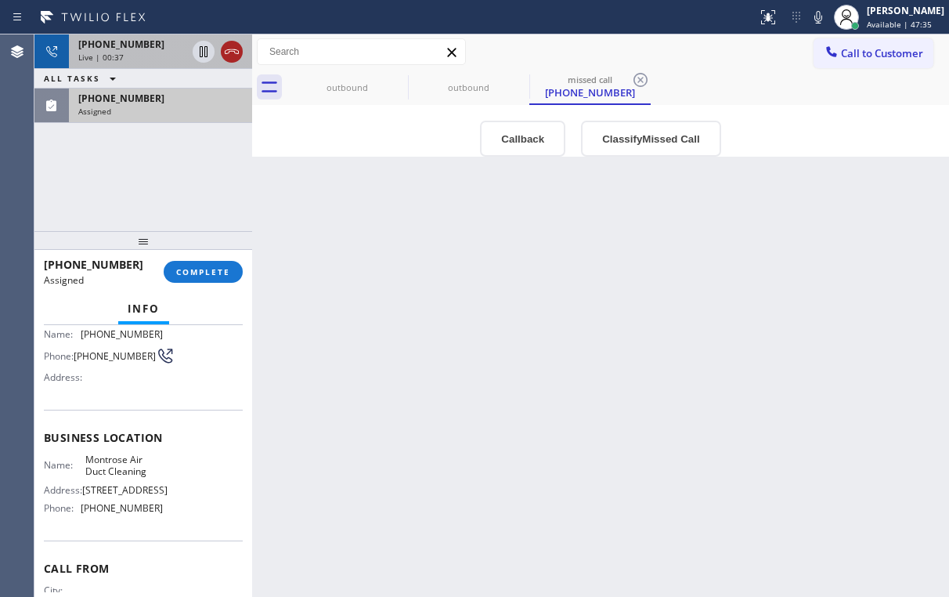
click at [228, 53] on icon at bounding box center [232, 51] width 14 height 5
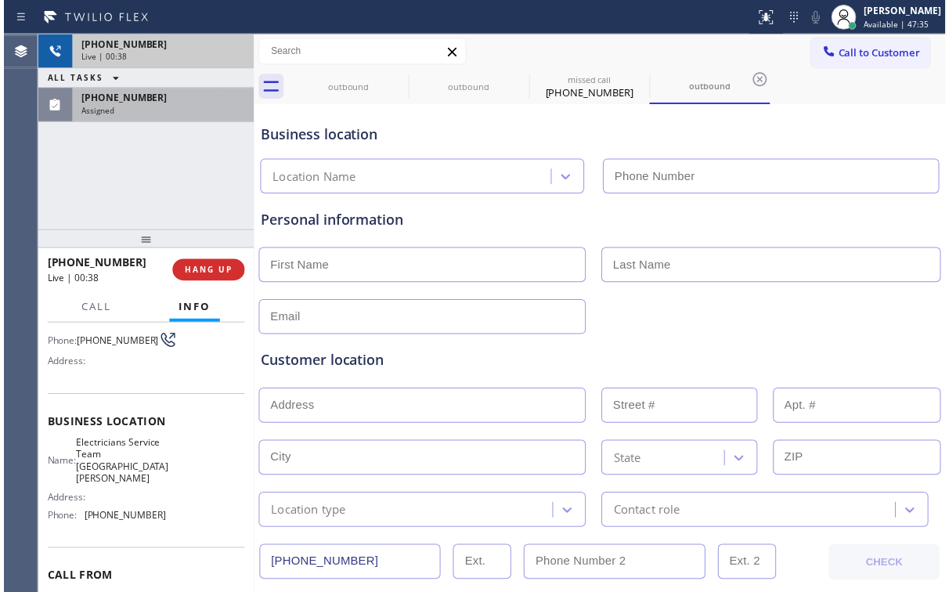
scroll to position [113, 0]
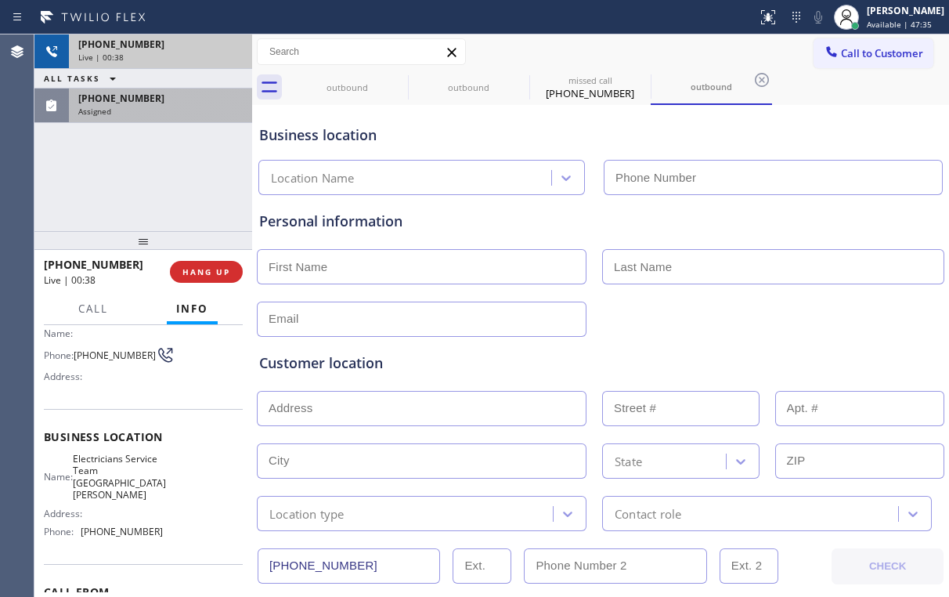
type input "[PHONE_NUMBER]"
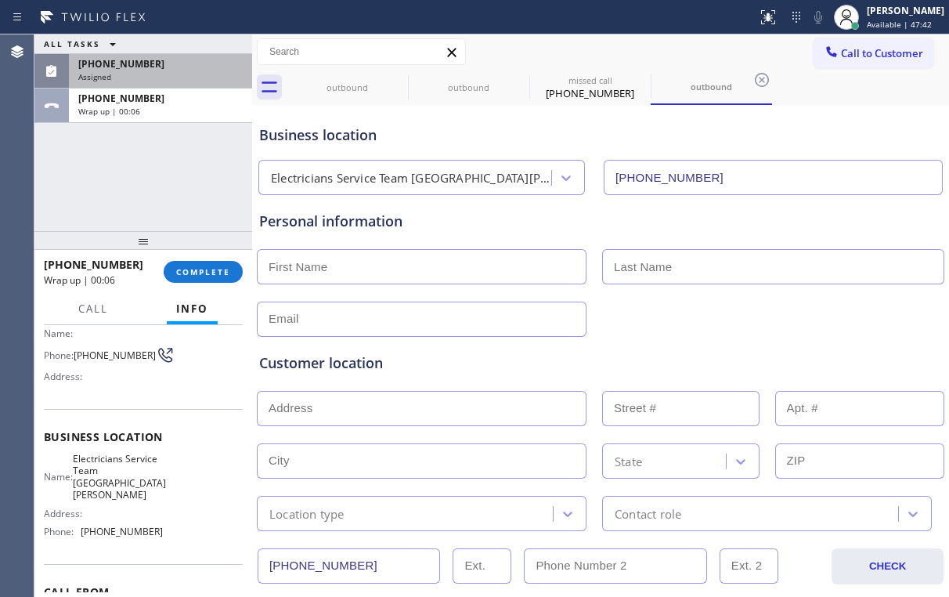
click at [786, 138] on div "Business location" at bounding box center [600, 135] width 683 height 21
click at [845, 60] on span "Call to Customer" at bounding box center [882, 53] width 82 height 14
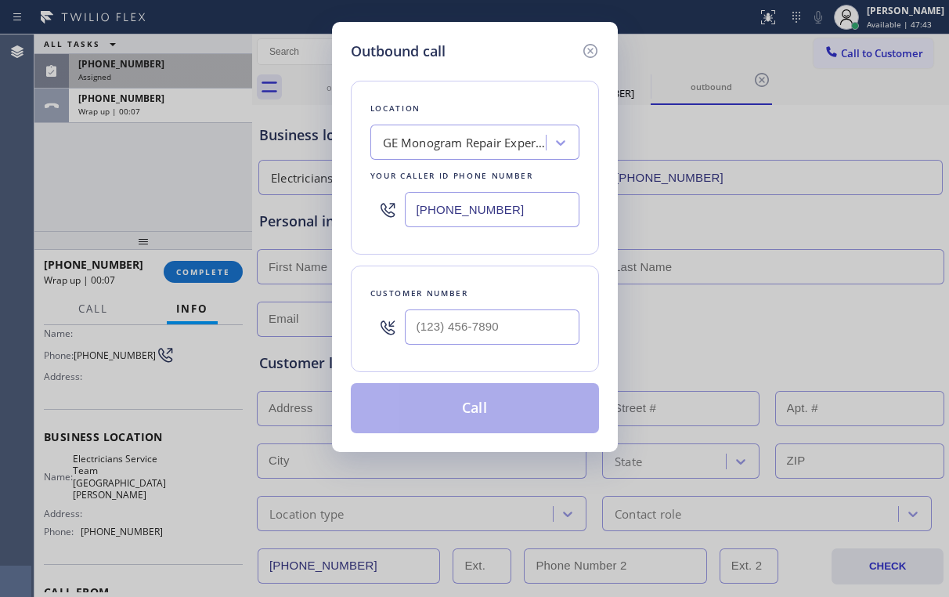
drag, startPoint x: 540, startPoint y: 207, endPoint x: 252, endPoint y: 236, distance: 289.7
click at [339, 220] on div "Outbound call Location GE Monogram Repair Expert Lake View Your caller id phone…" at bounding box center [475, 237] width 286 height 430
paste input "818) 293-1693"
type input "[PHONE_NUMBER]"
click at [840, 126] on div "Outbound call Location [GEOGRAPHIC_DATA] Duct Cleaning Your caller id phone num…" at bounding box center [474, 298] width 949 height 597
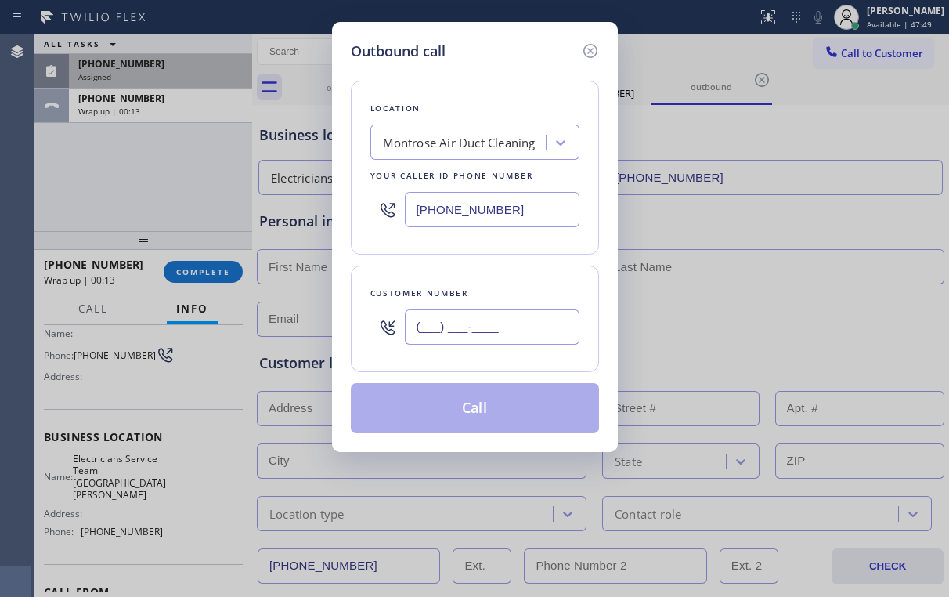
click at [508, 341] on input "(___) ___-____" at bounding box center [492, 326] width 175 height 35
paste input "818) 461-5366"
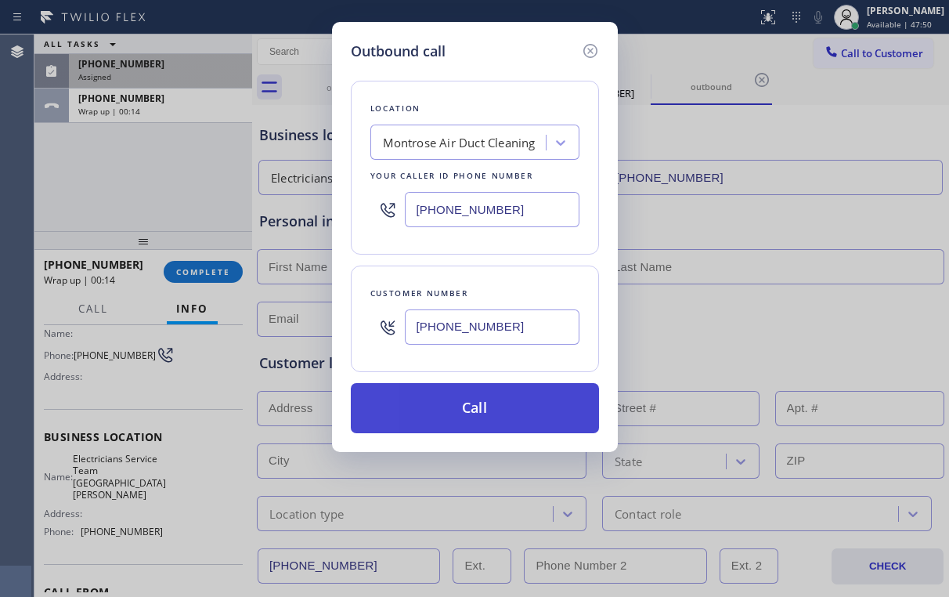
type input "[PHONE_NUMBER]"
click at [456, 415] on button "Call" at bounding box center [475, 408] width 248 height 50
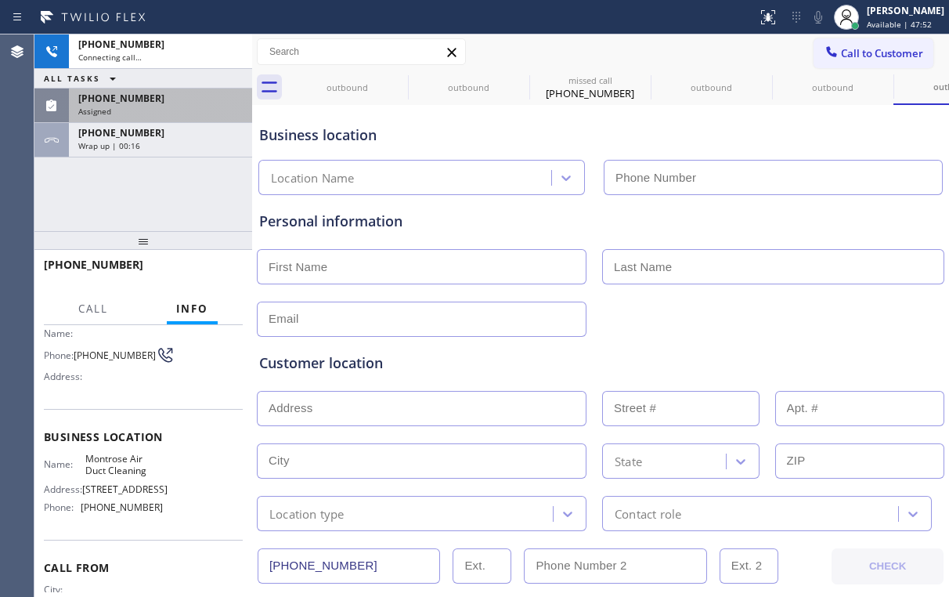
type input "[PHONE_NUMBER]"
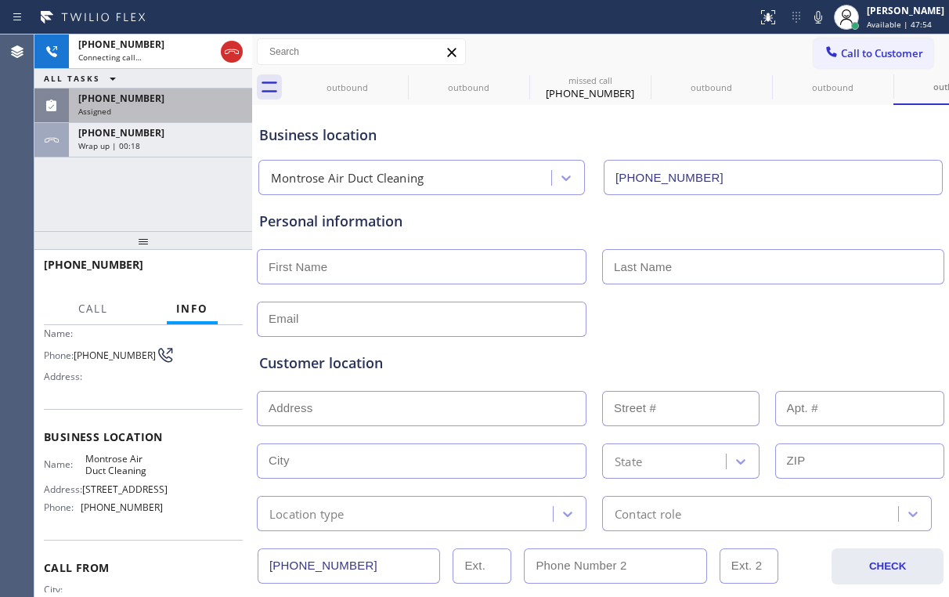
drag, startPoint x: 163, startPoint y: 207, endPoint x: 190, endPoint y: 200, distance: 27.4
click at [164, 207] on div "[PHONE_NUMBER] Connecting call… ALL TASKS ALL TASKS ACTIVE TASKS TASKS IN WRAP …" at bounding box center [143, 132] width 218 height 197
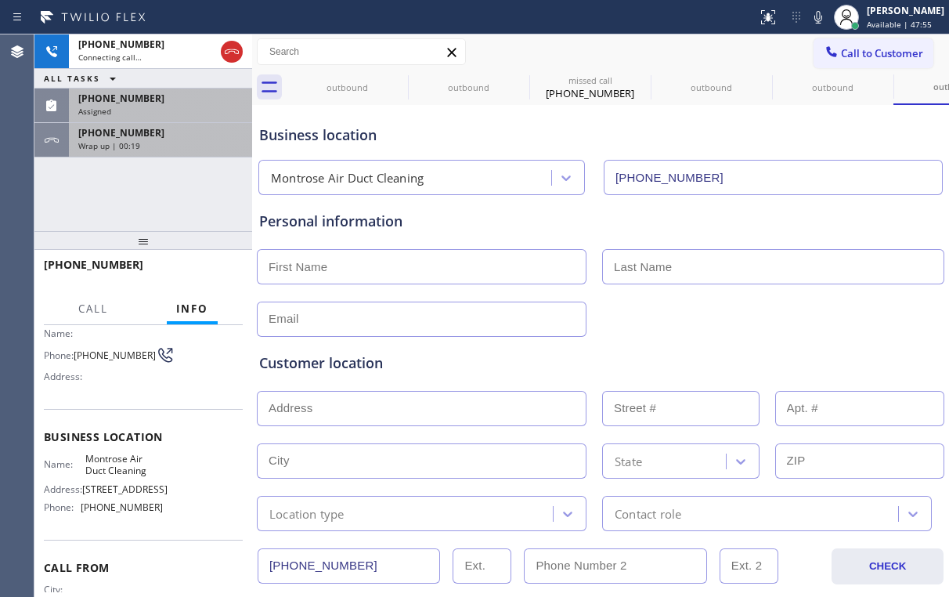
click at [161, 143] on div "Wrap up | 00:19" at bounding box center [160, 145] width 164 height 11
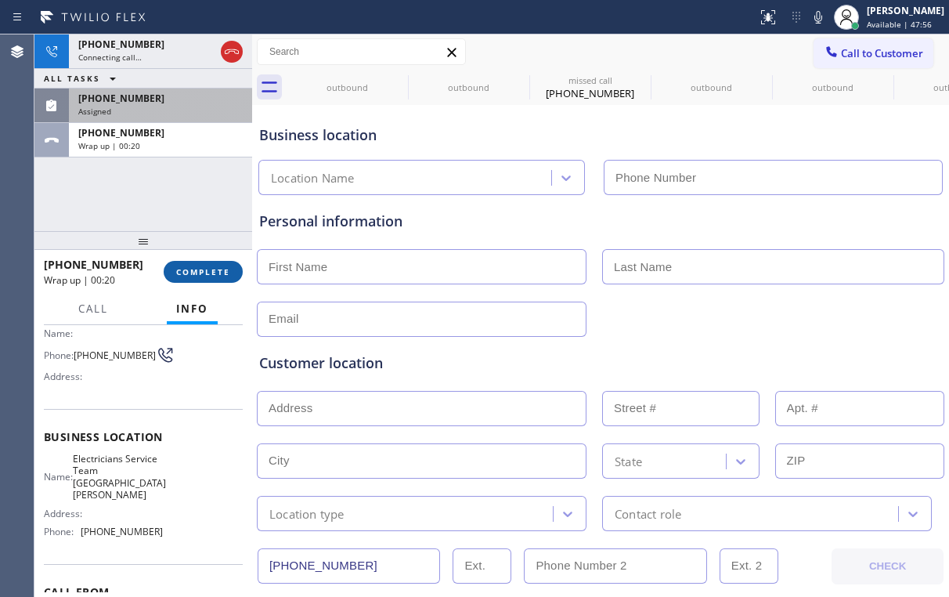
type input "[PHONE_NUMBER]"
click at [204, 267] on span "COMPLETE" at bounding box center [203, 271] width 54 height 11
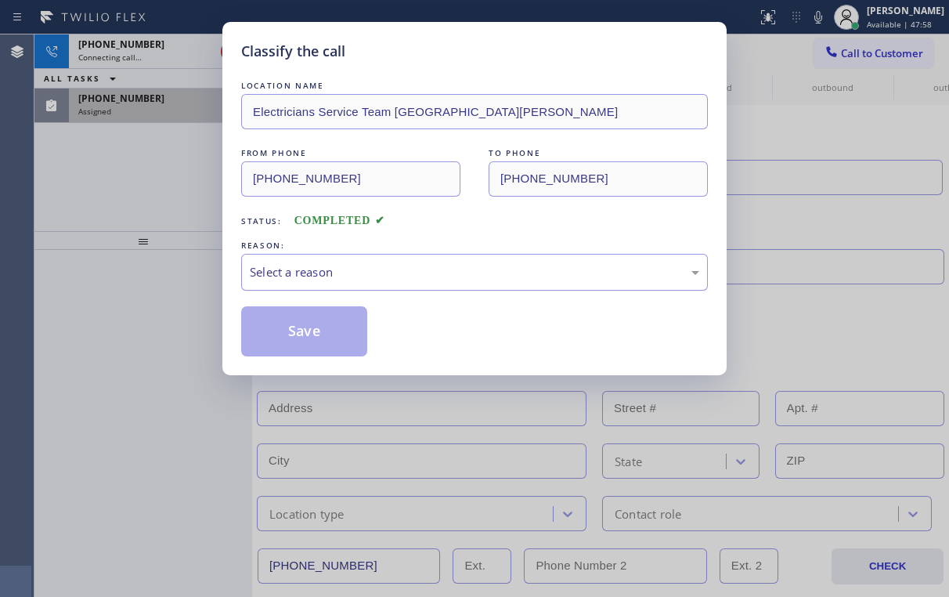
drag, startPoint x: 294, startPoint y: 276, endPoint x: 302, endPoint y: 288, distance: 14.4
click at [294, 276] on div "Select a reason" at bounding box center [475, 272] width 450 height 18
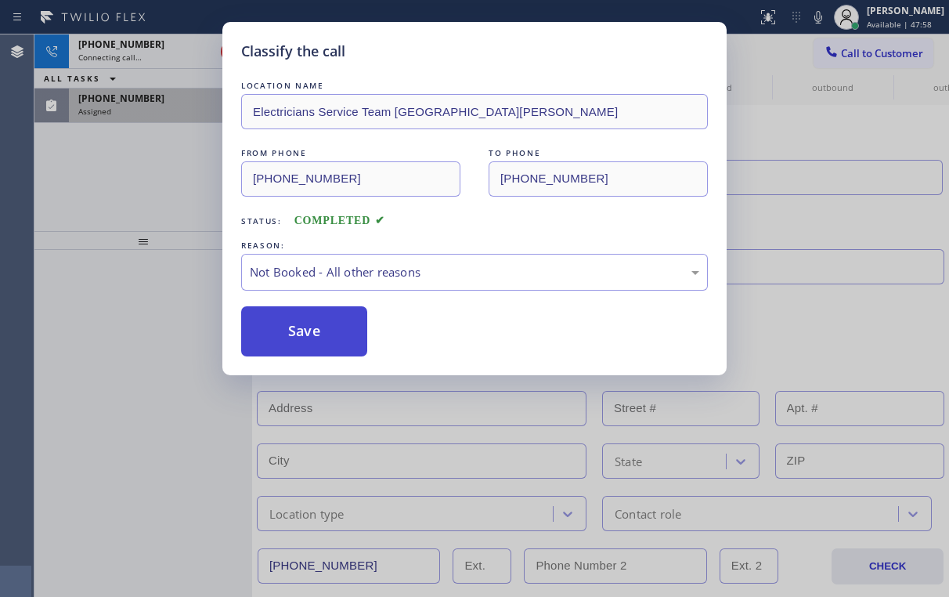
click at [296, 327] on button "Save" at bounding box center [304, 331] width 126 height 50
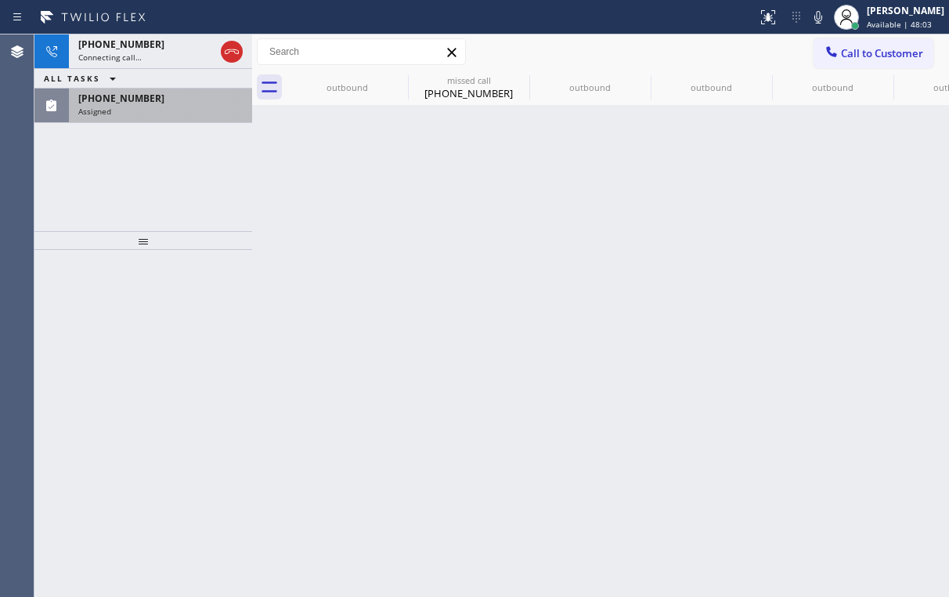
click at [234, 167] on div "[PHONE_NUMBER] Connecting call… ALL TASKS ALL TASKS ACTIVE TASKS TASKS IN WRAP …" at bounding box center [143, 132] width 218 height 197
click at [232, 57] on icon at bounding box center [231, 51] width 19 height 19
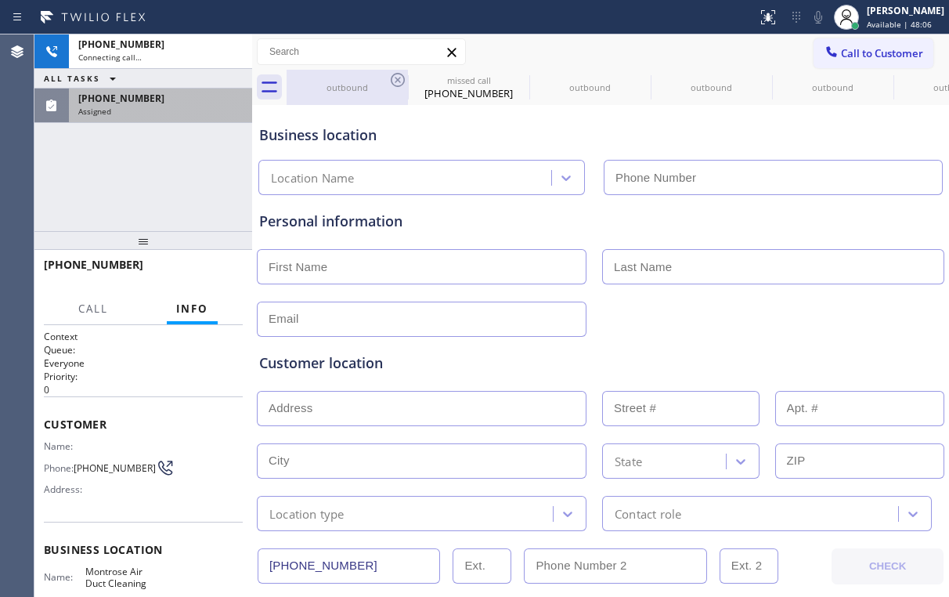
drag, startPoint x: 345, startPoint y: 85, endPoint x: 385, endPoint y: 85, distance: 40.0
click at [345, 85] on div "outbound" at bounding box center [347, 87] width 118 height 12
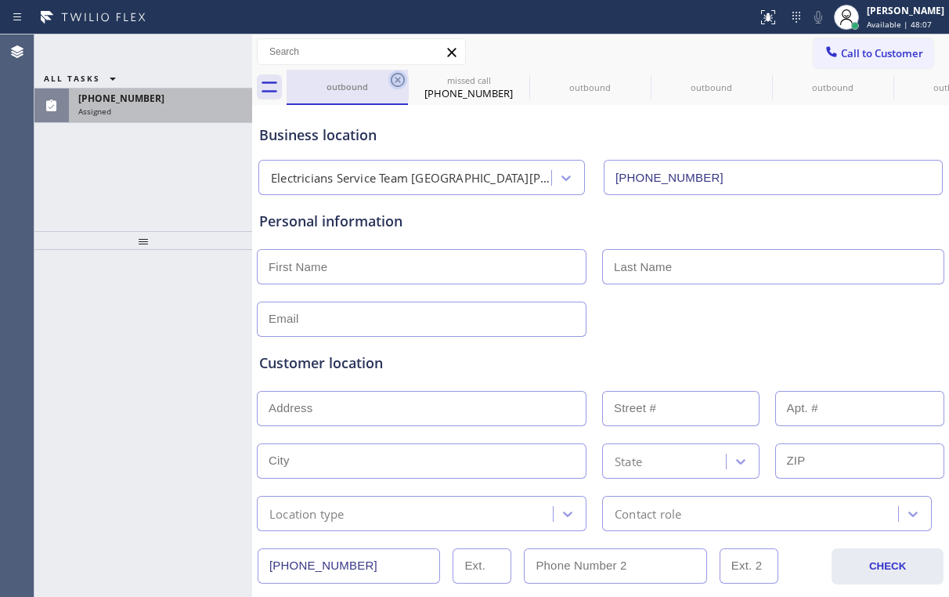
click at [397, 79] on icon at bounding box center [398, 80] width 14 height 14
click at [0, 0] on icon at bounding box center [0, 0] width 0 height 0
click at [755, 79] on icon at bounding box center [762, 80] width 14 height 14
click at [0, 0] on icon at bounding box center [0, 0] width 0 height 0
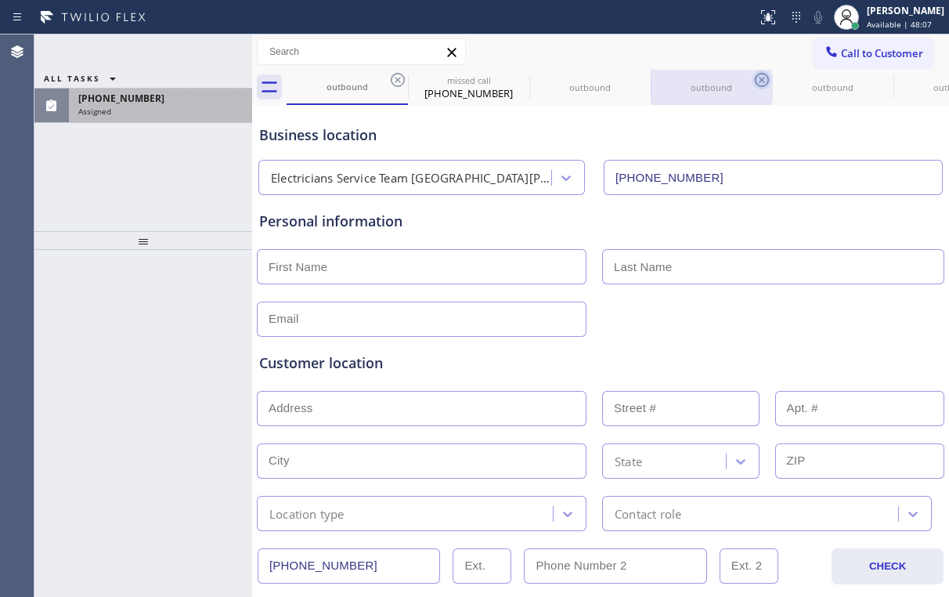
click at [0, 0] on icon at bounding box center [0, 0] width 0 height 0
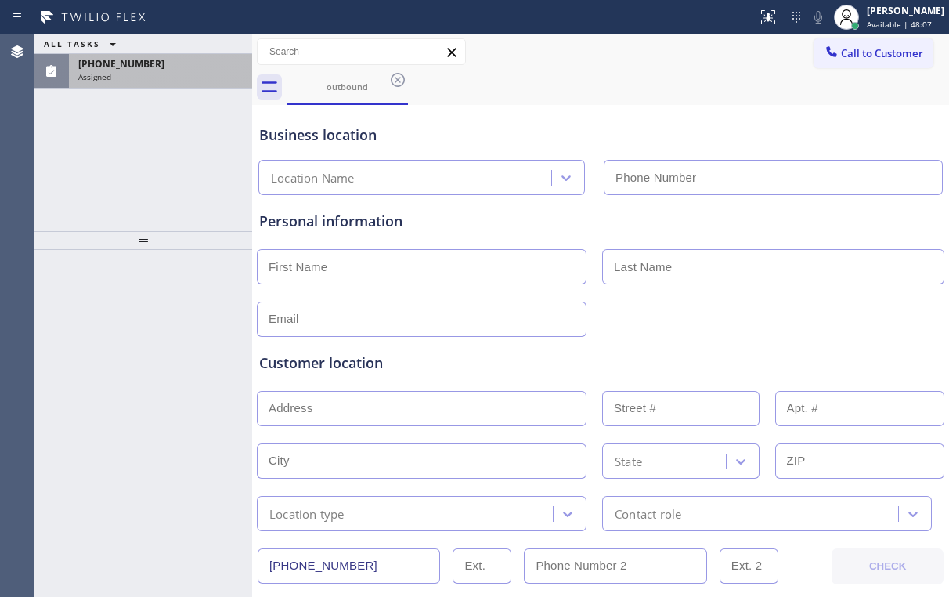
click at [397, 79] on icon at bounding box center [398, 80] width 14 height 14
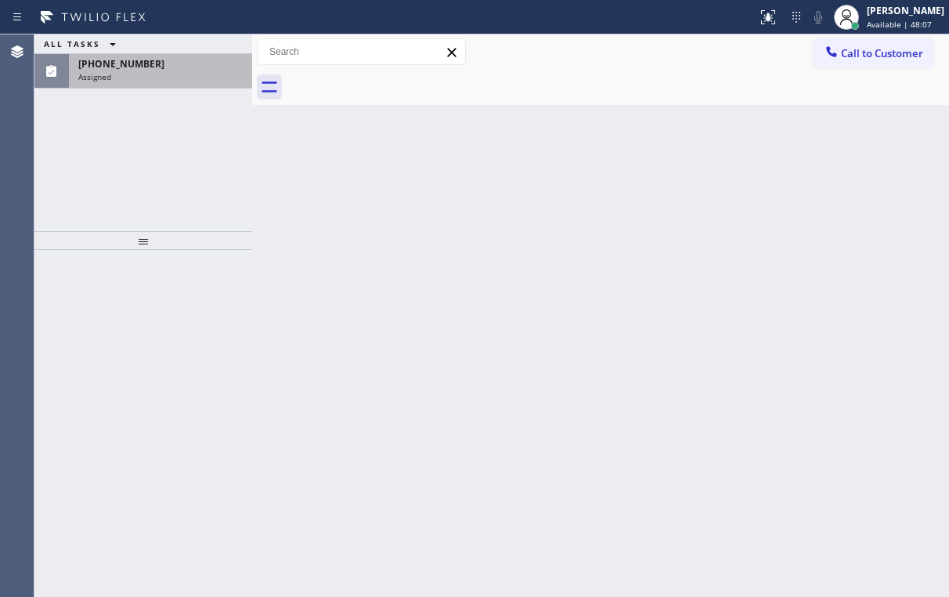
click at [397, 79] on div at bounding box center [618, 87] width 663 height 35
click at [172, 78] on div "Assigned" at bounding box center [160, 76] width 164 height 11
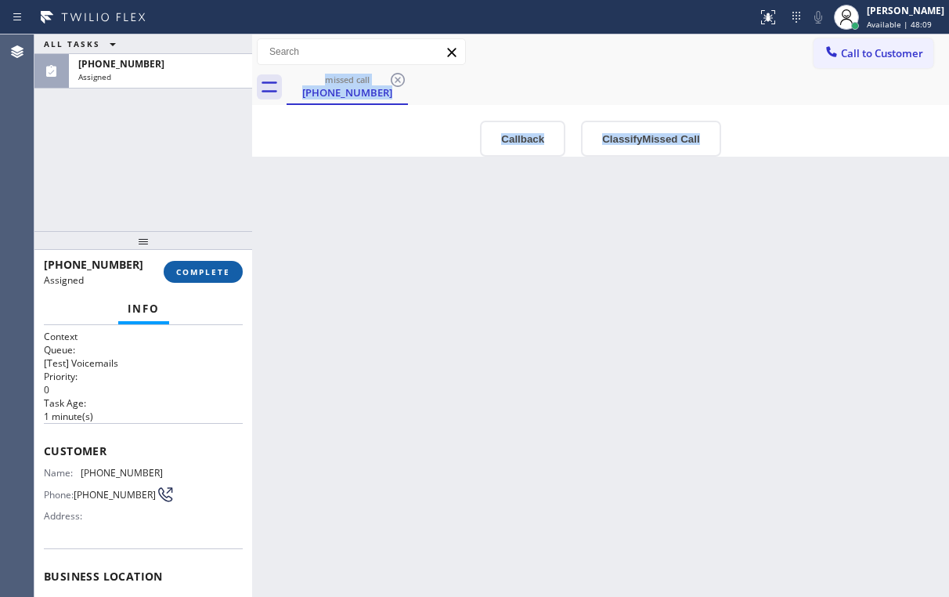
click at [226, 271] on span "COMPLETE" at bounding box center [203, 271] width 54 height 11
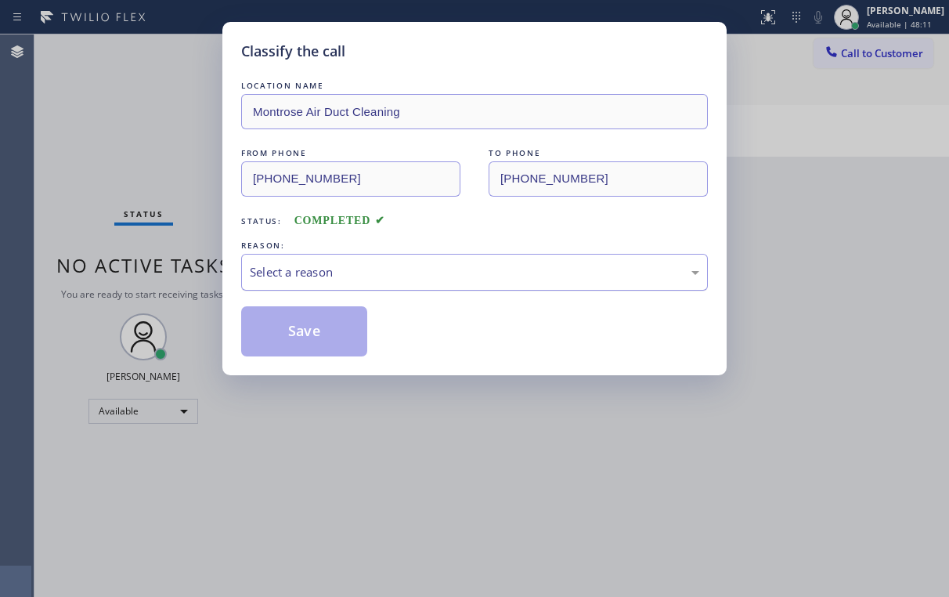
drag, startPoint x: 343, startPoint y: 266, endPoint x: 345, endPoint y: 281, distance: 15.0
click at [344, 269] on div "Select a reason" at bounding box center [475, 272] width 450 height 18
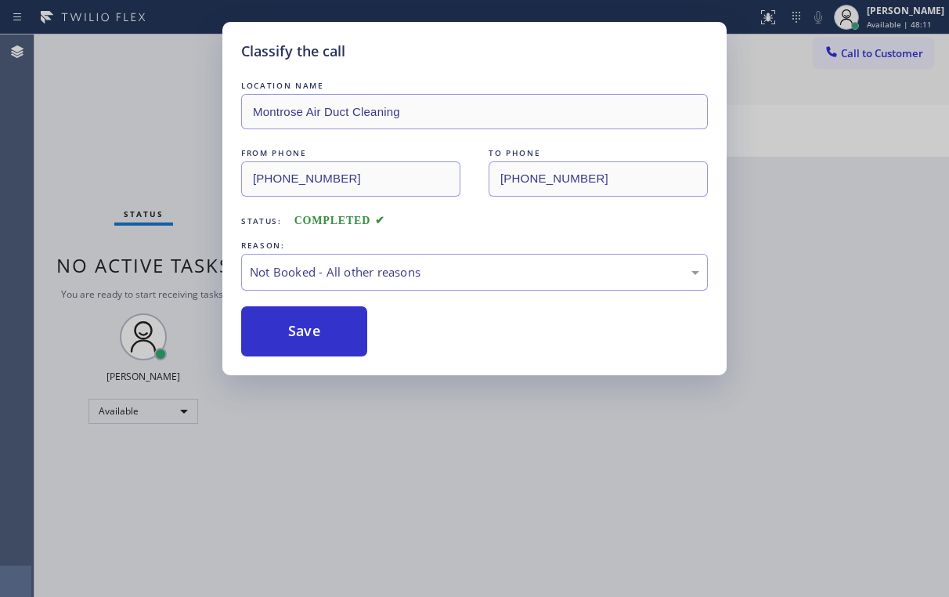
click at [322, 335] on button "Save" at bounding box center [304, 331] width 126 height 50
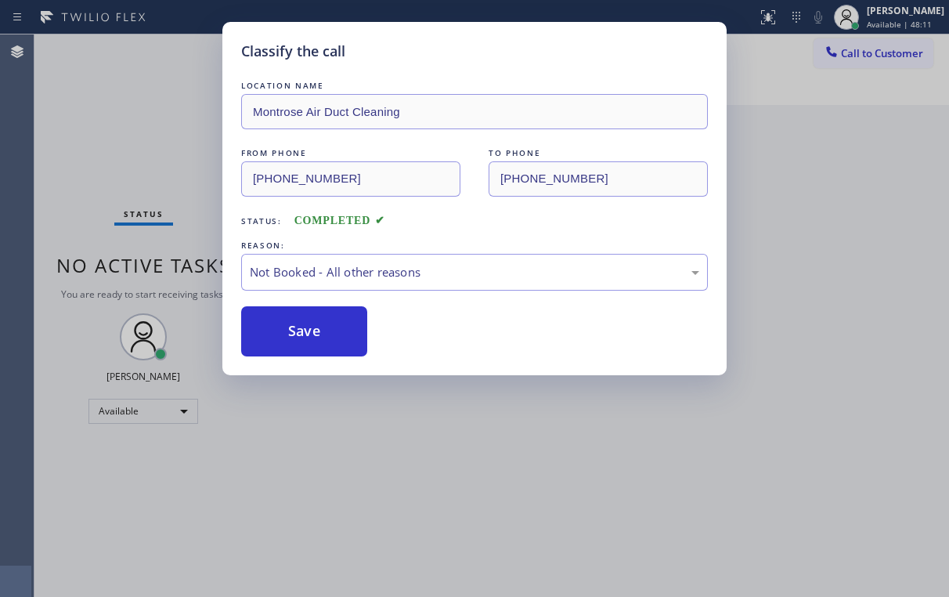
drag, startPoint x: 112, startPoint y: 81, endPoint x: 144, endPoint y: 107, distance: 40.7
click at [123, 91] on div "Classify the call LOCATION NAME Montrose Air Duct Cleaning FROM PHONE [PHONE_NU…" at bounding box center [474, 298] width 949 height 597
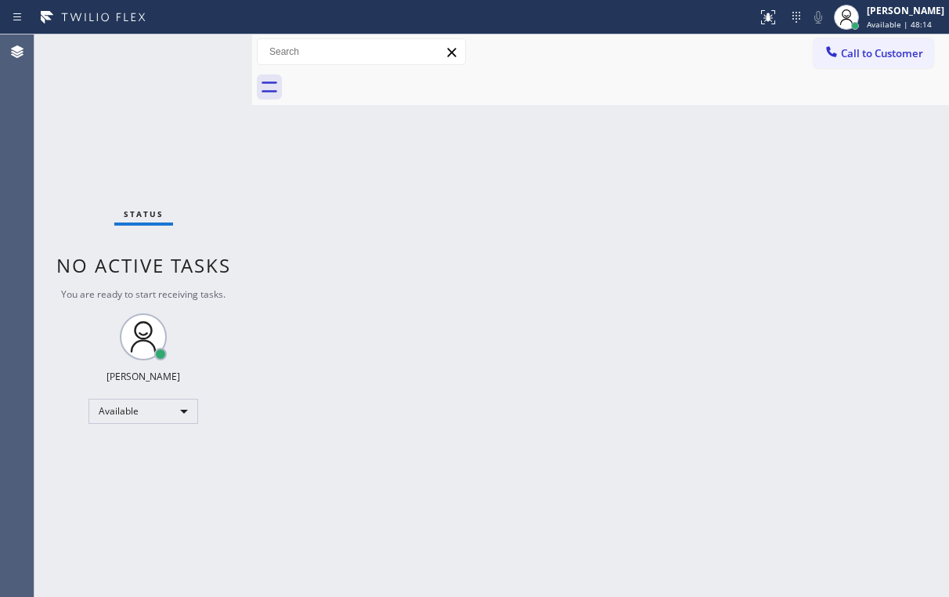
click at [252, 156] on div at bounding box center [252, 315] width 0 height 562
drag, startPoint x: 841, startPoint y: 56, endPoint x: 795, endPoint y: 81, distance: 52.6
click at [841, 56] on span "Call to Customer" at bounding box center [882, 53] width 82 height 14
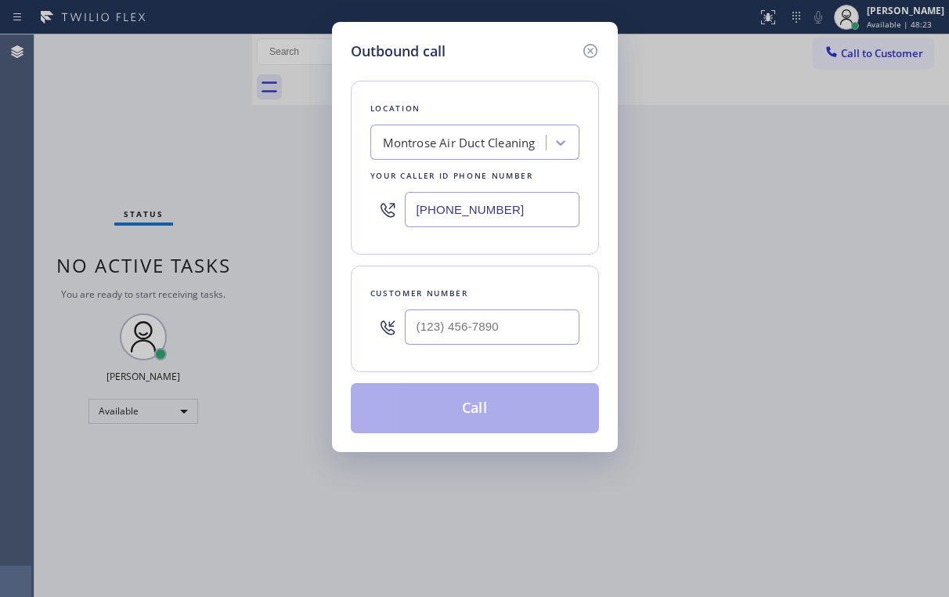
drag, startPoint x: 523, startPoint y: 202, endPoint x: 262, endPoint y: 237, distance: 263.8
click at [385, 215] on div "[PHONE_NUMBER]" at bounding box center [474, 209] width 209 height 51
paste input "424) 334-6966"
type input "[PHONE_NUMBER]"
drag, startPoint x: 833, startPoint y: 208, endPoint x: 700, endPoint y: 173, distance: 137.5
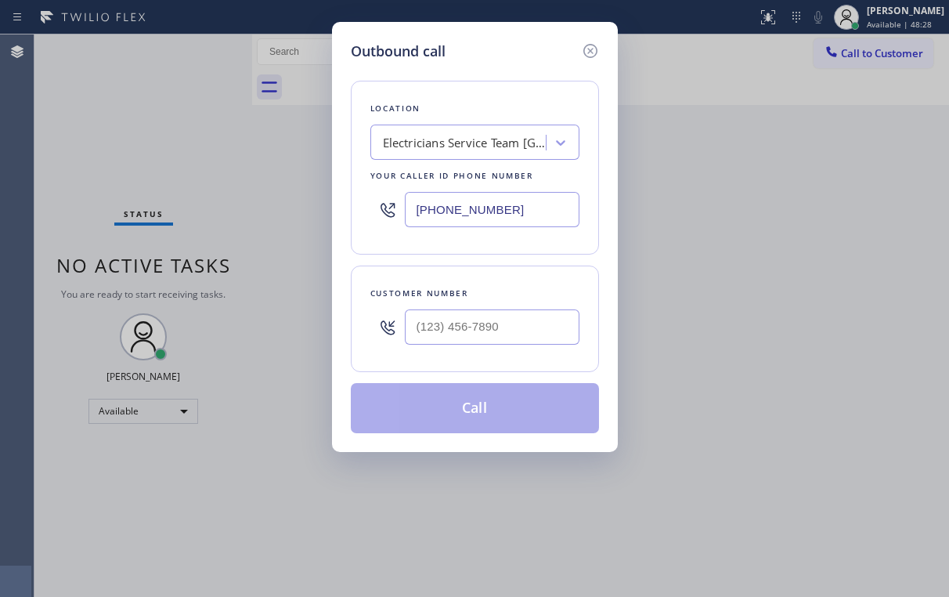
click at [833, 208] on div "Outbound call Location Electricians Service Team [GEOGRAPHIC_DATA][PERSON_NAME]…" at bounding box center [474, 298] width 949 height 597
click at [476, 326] on input "(___) ___-____" at bounding box center [492, 326] width 175 height 35
paste input "818) 371-3691"
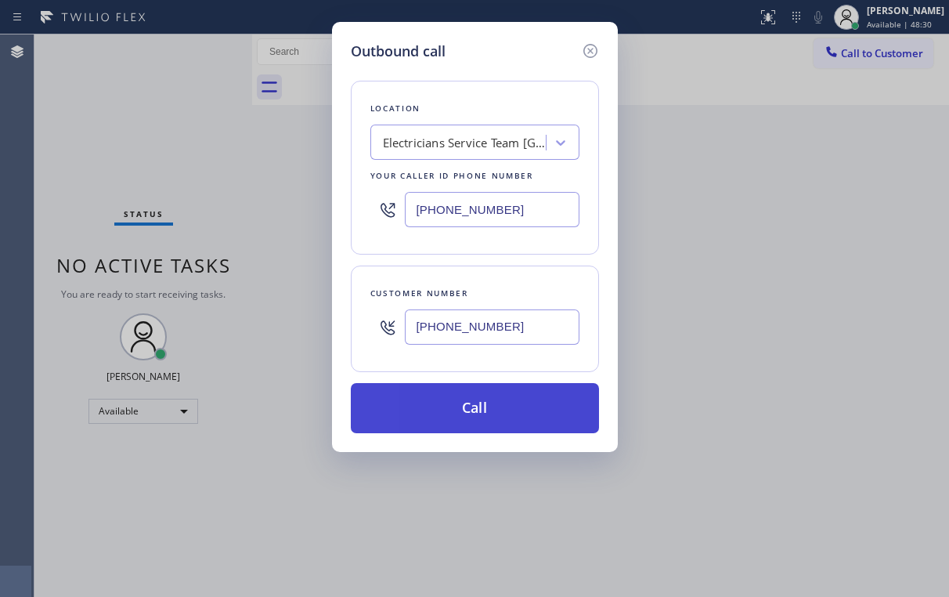
type input "[PHONE_NUMBER]"
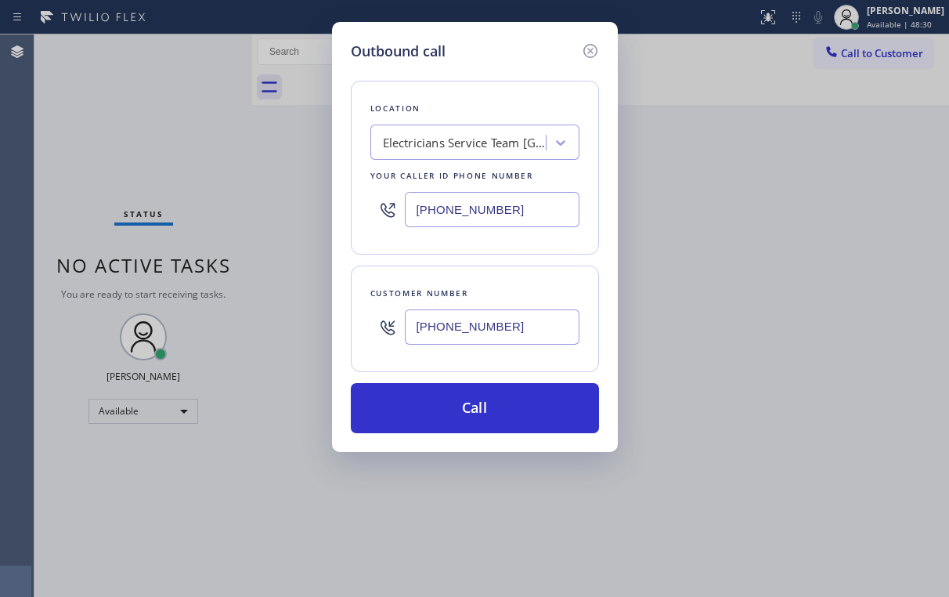
drag, startPoint x: 454, startPoint y: 412, endPoint x: 493, endPoint y: 359, distance: 65.5
click at [453, 412] on button "Call" at bounding box center [475, 408] width 248 height 50
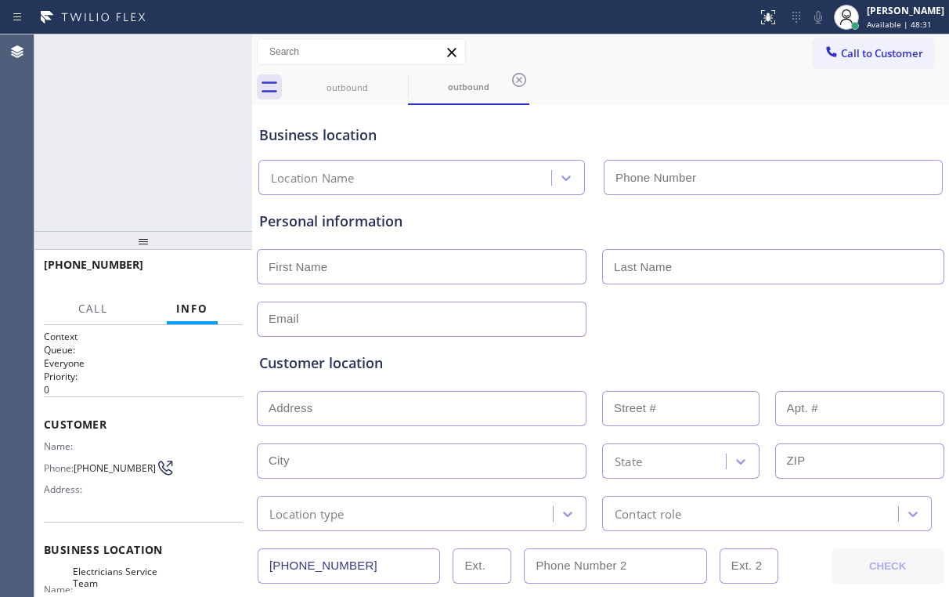
type input "[PHONE_NUMBER]"
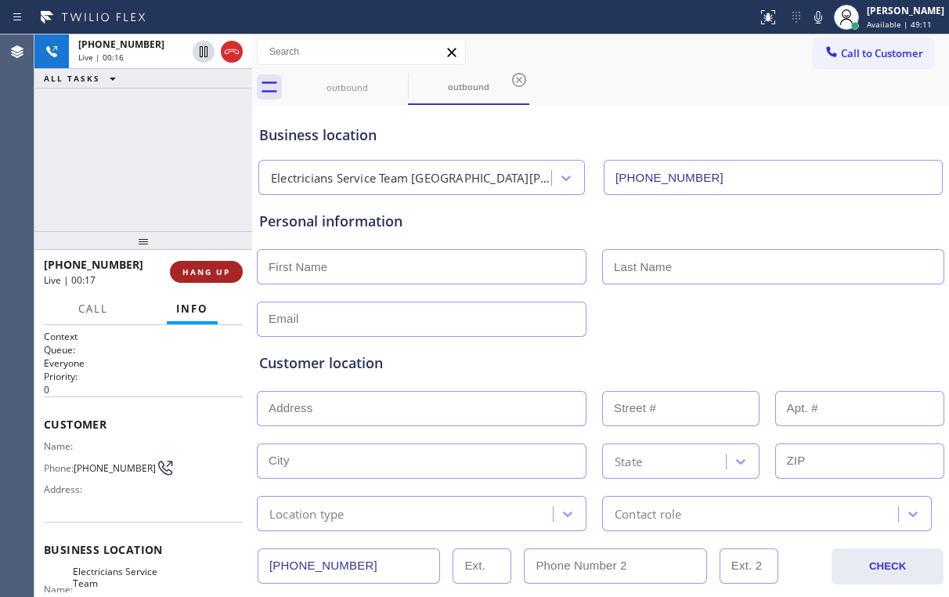
click at [208, 269] on span "HANG UP" at bounding box center [206, 271] width 48 height 11
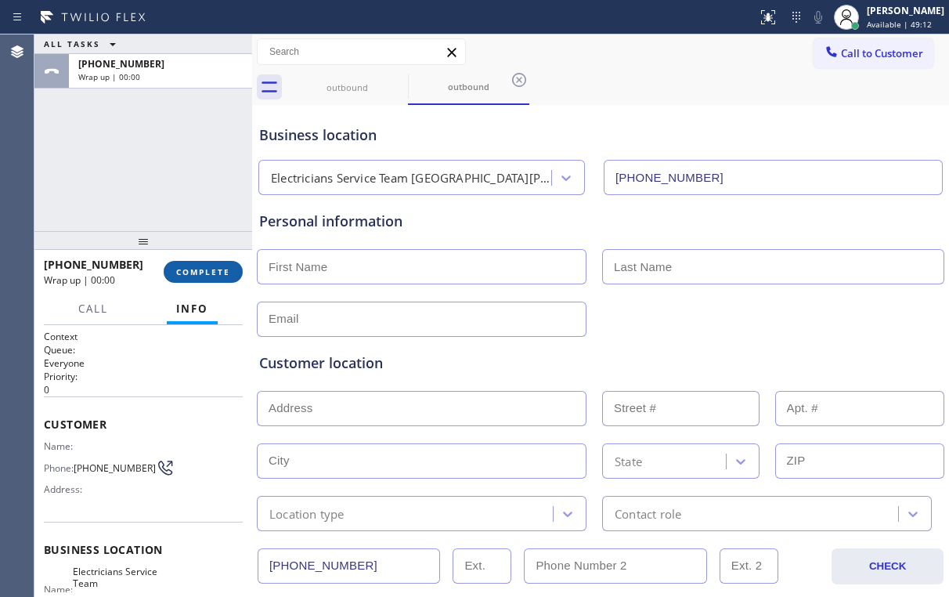
click at [208, 269] on span "COMPLETE" at bounding box center [203, 271] width 54 height 11
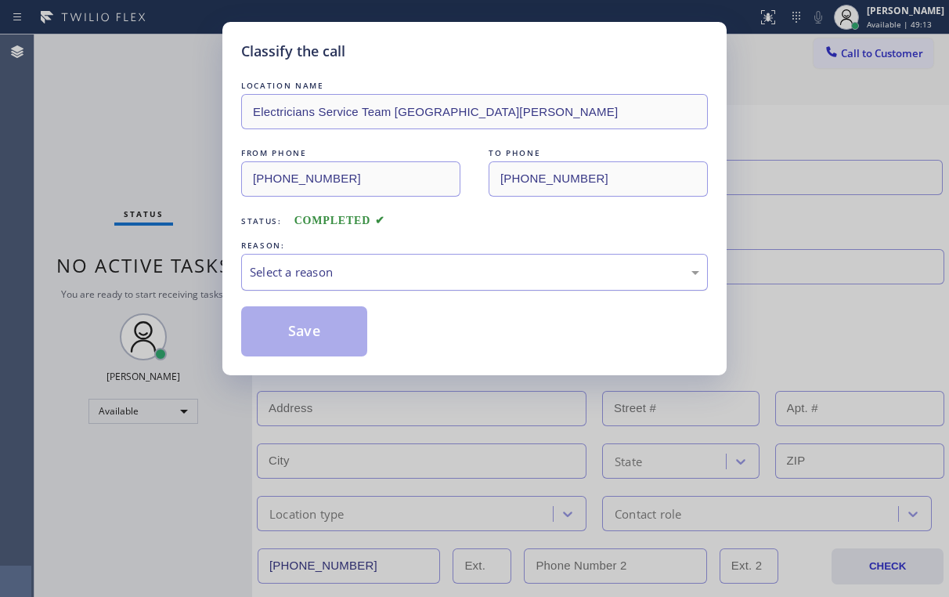
click at [293, 269] on div "Select a reason" at bounding box center [475, 272] width 450 height 18
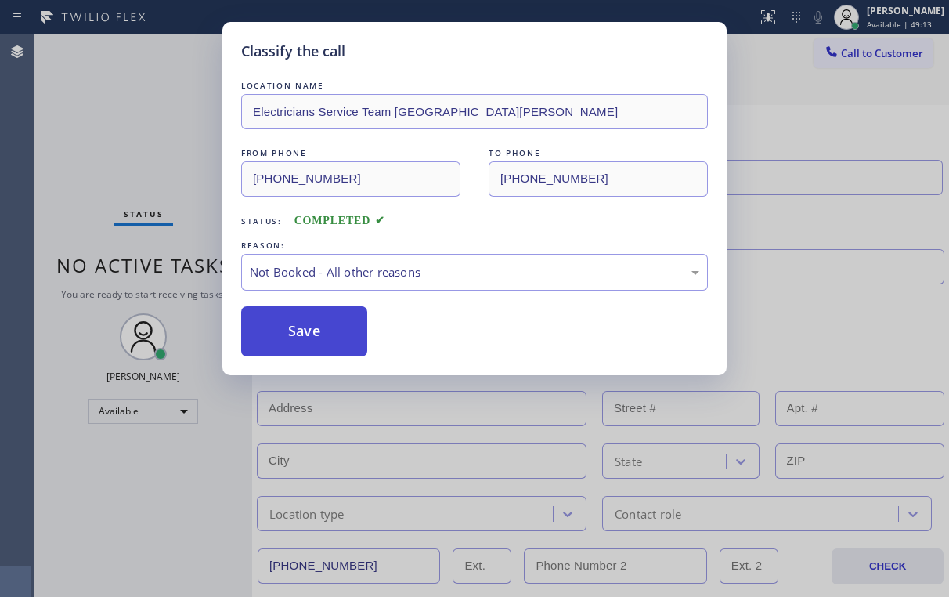
click at [294, 332] on button "Save" at bounding box center [304, 331] width 126 height 50
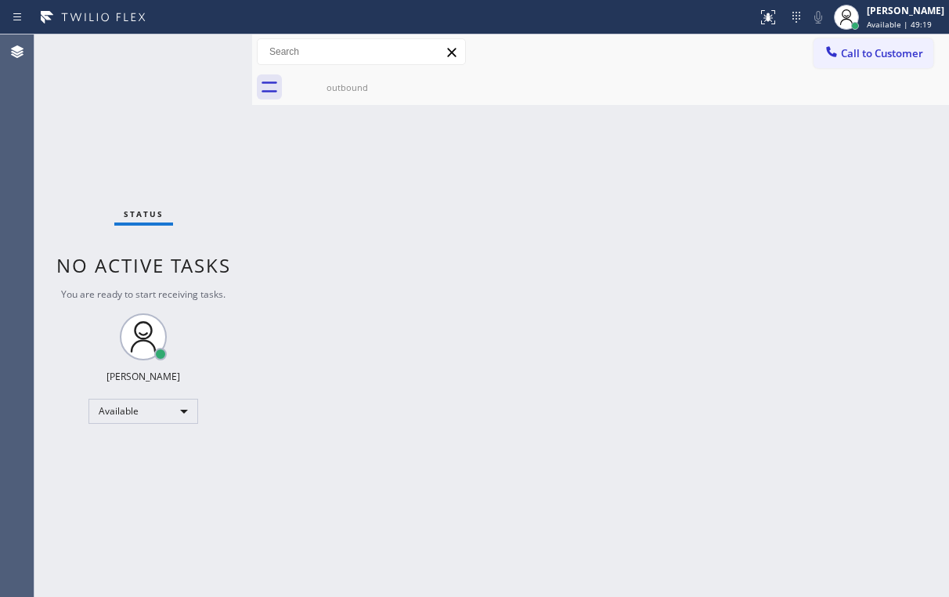
click at [182, 141] on div "Status No active tasks You are ready to start receiving tasks. [PERSON_NAME] Av…" at bounding box center [143, 315] width 218 height 562
click at [349, 85] on div "outbound" at bounding box center [347, 87] width 118 height 12
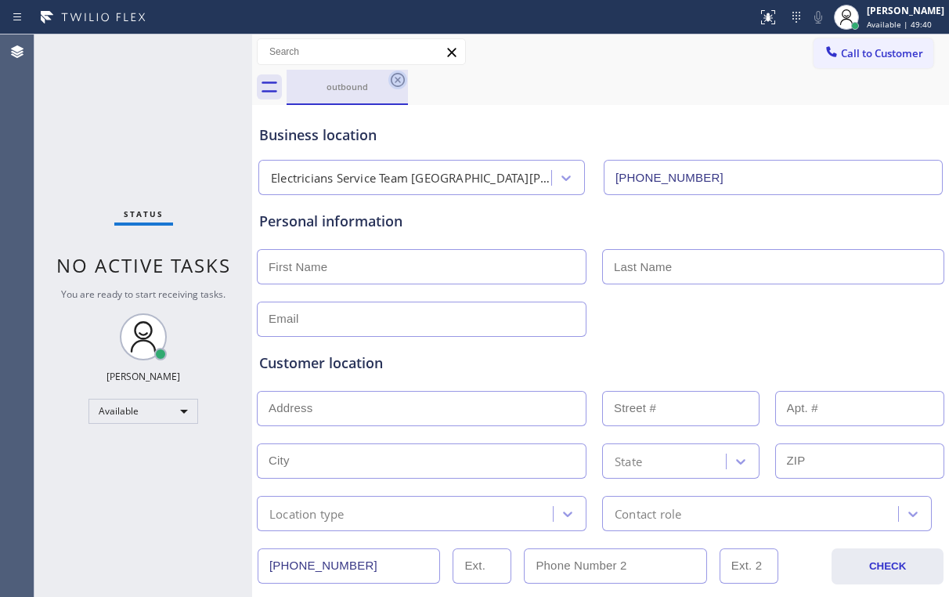
click at [398, 79] on icon at bounding box center [398, 80] width 14 height 14
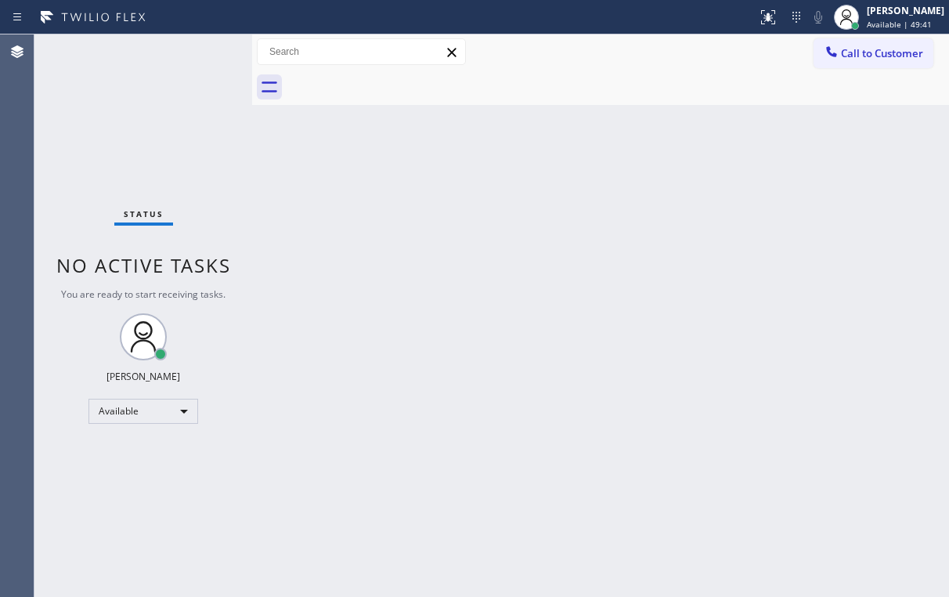
click at [177, 124] on div "Status No active tasks You are ready to start receiving tasks. [PERSON_NAME] Av…" at bounding box center [143, 315] width 218 height 562
click at [242, 163] on div "Status No active tasks You are ready to start receiving tasks. [PERSON_NAME] Av…" at bounding box center [143, 315] width 218 height 562
drag, startPoint x: 118, startPoint y: 141, endPoint x: 122, endPoint y: 81, distance: 59.7
click at [118, 141] on div "Status No active tasks You are ready to start receiving tasks. [PERSON_NAME] Av…" at bounding box center [143, 315] width 218 height 562
click at [201, 74] on div "Status No active tasks You are ready to start receiving tasks. [PERSON_NAME] Av…" at bounding box center [143, 313] width 218 height 558
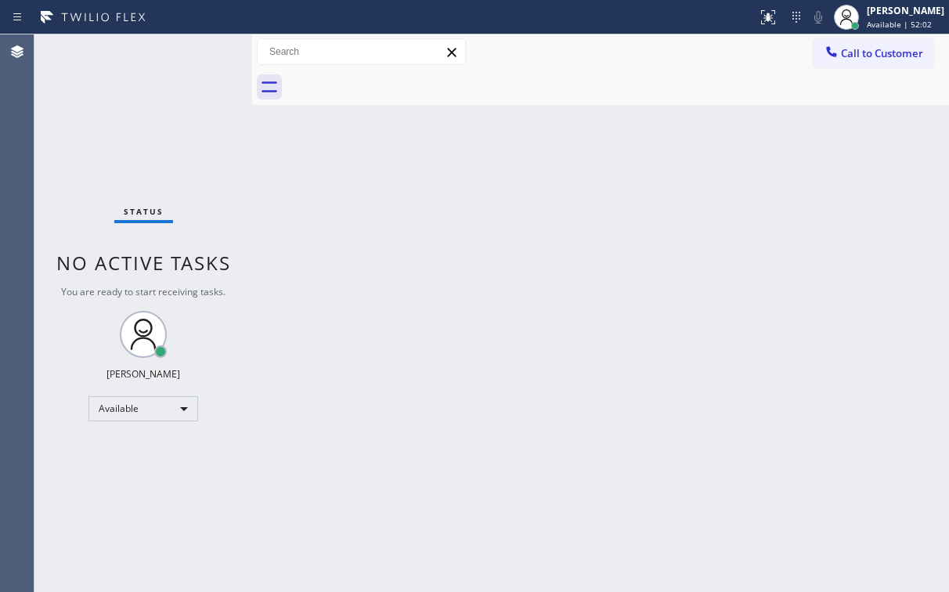
drag, startPoint x: 444, startPoint y: 219, endPoint x: 395, endPoint y: 191, distance: 56.8
click at [445, 219] on div "Back to Dashboard Change Sender ID Customers Technicians Select a contact Outbo…" at bounding box center [600, 313] width 697 height 558
click at [595, 47] on div "Call to Customer Outbound call Location Electricians Service Team [GEOGRAPHIC_D…" at bounding box center [600, 51] width 697 height 27
click at [852, 50] on span "Call to Customer" at bounding box center [882, 53] width 82 height 14
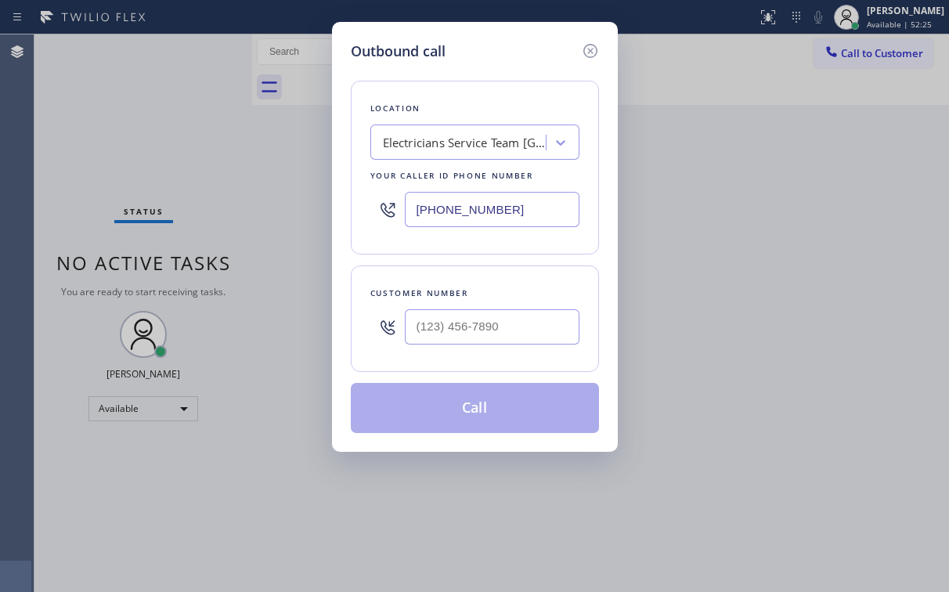
drag, startPoint x: 526, startPoint y: 209, endPoint x: 222, endPoint y: 278, distance: 311.6
click at [378, 222] on div "[PHONE_NUMBER]" at bounding box center [474, 209] width 209 height 51
paste input "786) 802-7492"
type input "[PHONE_NUMBER]"
click at [518, 49] on div "Outbound call" at bounding box center [475, 51] width 248 height 21
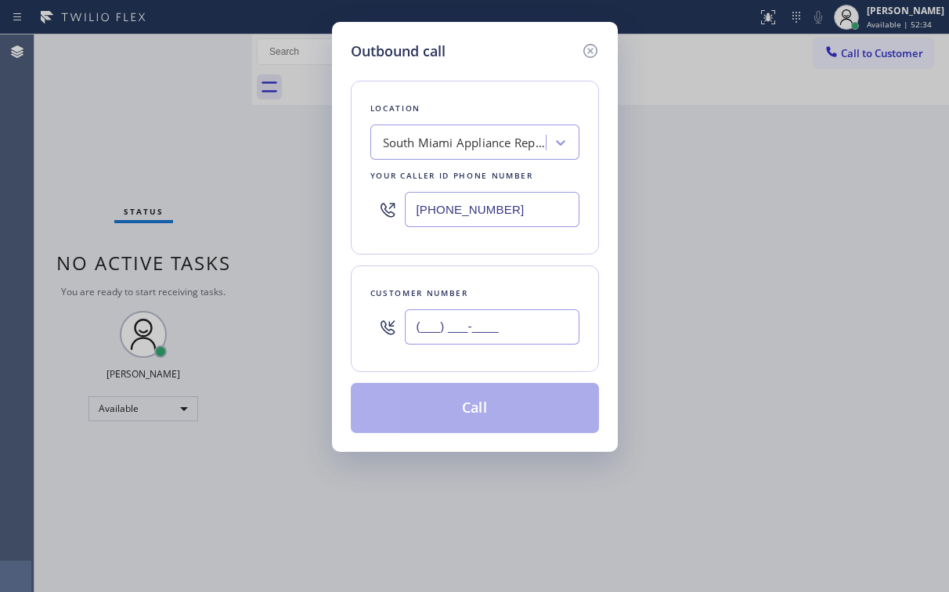
click at [476, 332] on input "(___) ___-____" at bounding box center [492, 326] width 175 height 35
paste input "305) 322-8213"
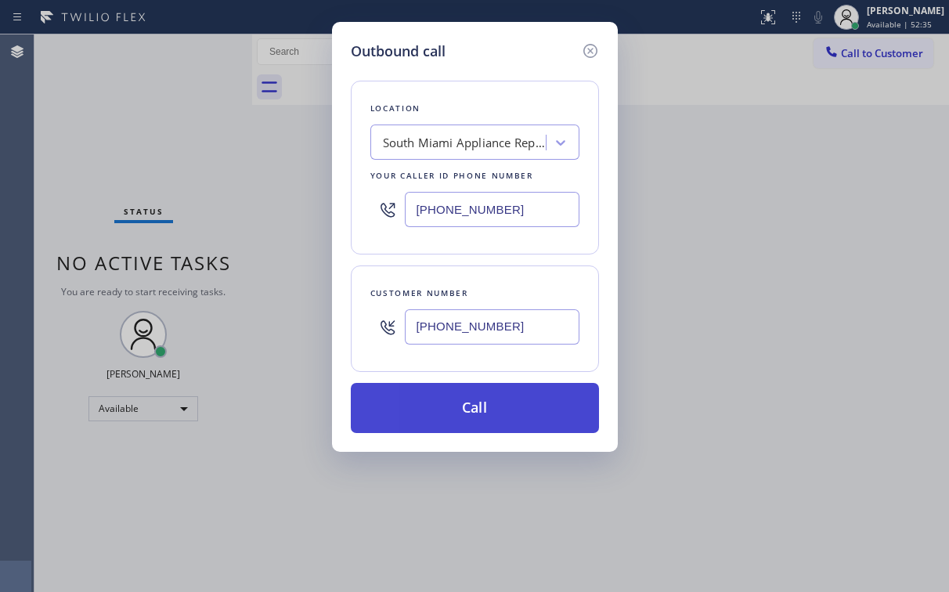
type input "[PHONE_NUMBER]"
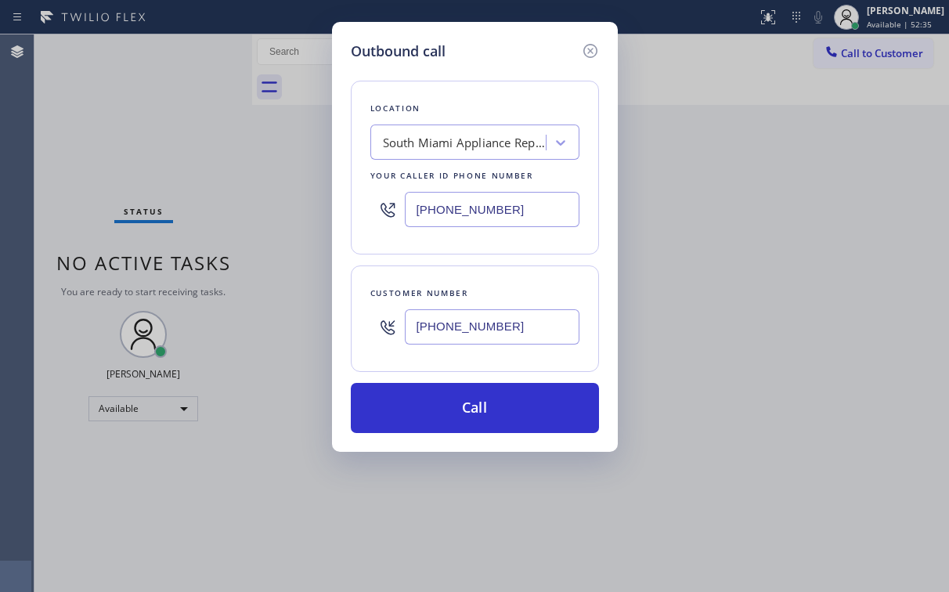
drag, startPoint x: 458, startPoint y: 404, endPoint x: 423, endPoint y: 561, distance: 160.6
click at [458, 406] on button "Call" at bounding box center [475, 408] width 248 height 50
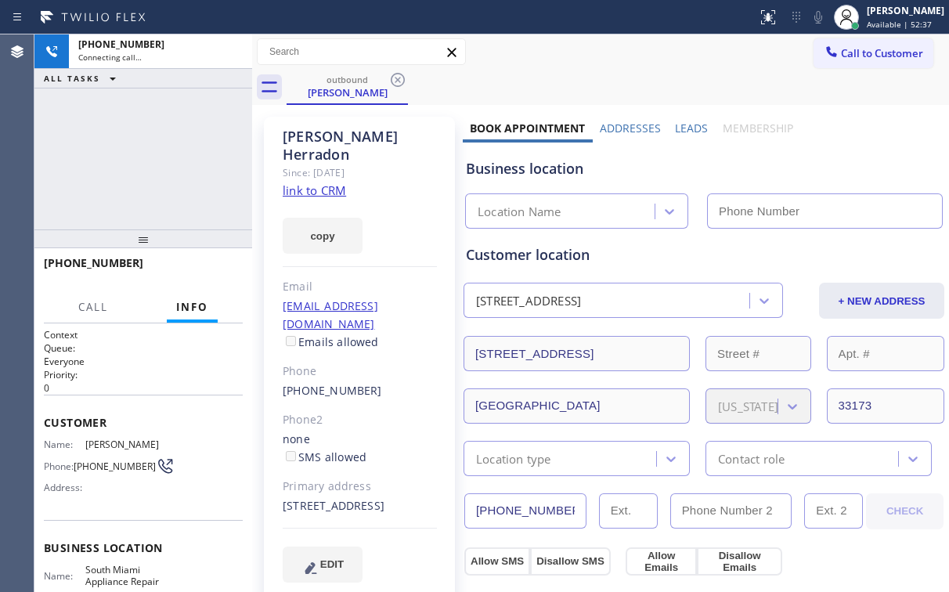
click at [153, 159] on div "[PHONE_NUMBER] Connecting call… ALL TASKS ALL TASKS ACTIVE TASKS TASKS IN WRAP …" at bounding box center [143, 131] width 218 height 195
type input "[PHONE_NUMBER]"
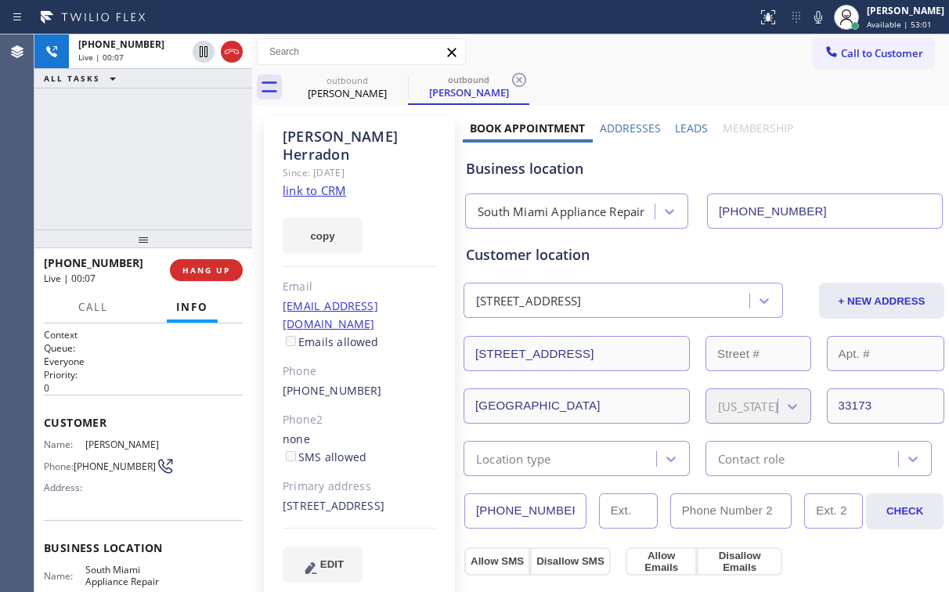
click at [598, 222] on div "Customer location [STREET_ADDRESS] + NEW ADDRESS [STREET_ADDRESS][US_STATE] Loc…" at bounding box center [704, 349] width 482 height 254
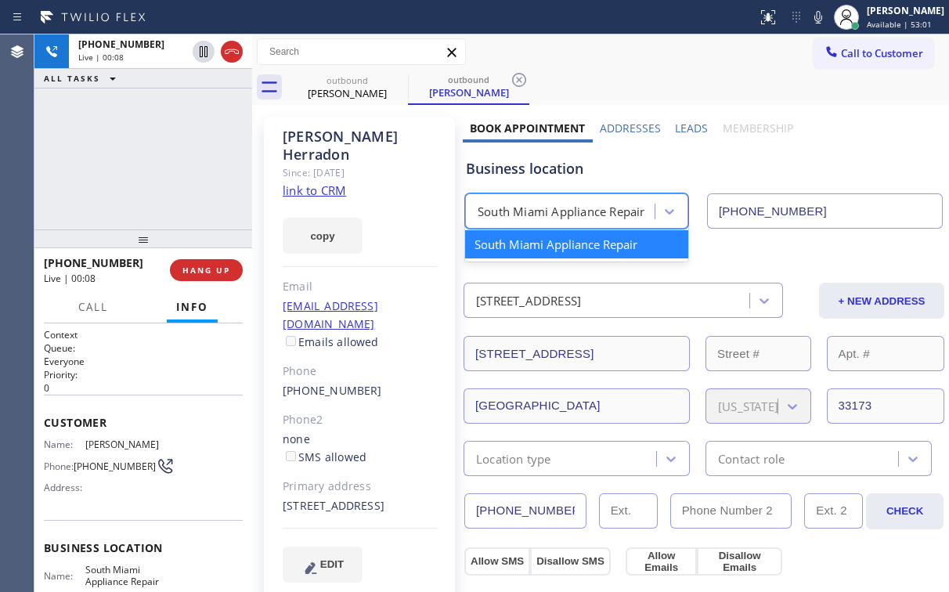
click at [594, 212] on div "South Miami Appliance Repair" at bounding box center [562, 212] width 168 height 18
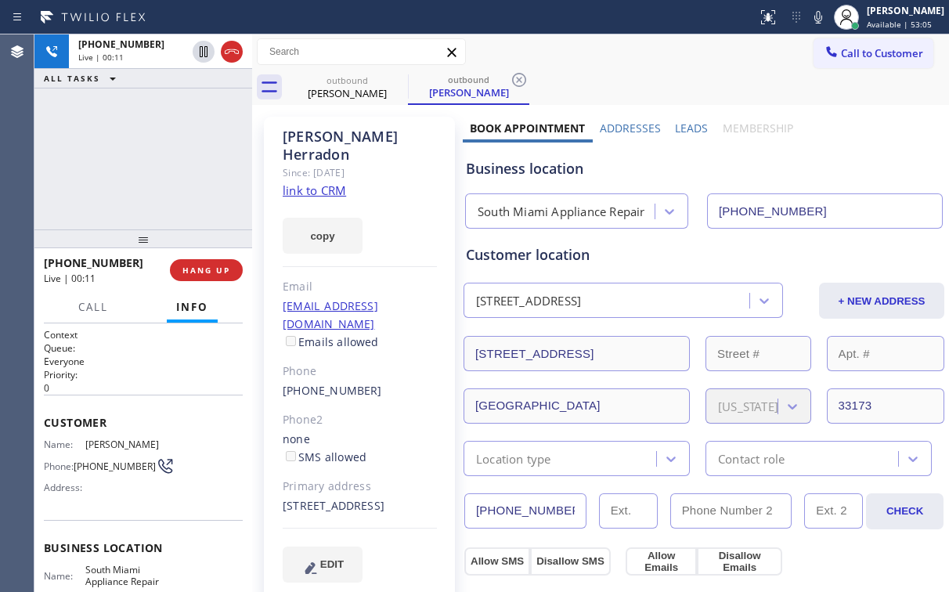
click at [171, 154] on div "[PHONE_NUMBER] Live | 00:11 ALL TASKS ALL TASKS ACTIVE TASKS TASKS IN WRAP UP" at bounding box center [143, 131] width 218 height 195
click at [169, 135] on div "[PHONE_NUMBER] Live | 00:24 ALL TASKS ALL TASKS ACTIVE TASKS TASKS IN WRAP UP" at bounding box center [143, 131] width 218 height 195
click at [154, 155] on div "[PHONE_NUMBER] Live | 00:26 ALL TASKS ALL TASKS ACTIVE TASKS TASKS IN WRAP UP" at bounding box center [143, 131] width 218 height 195
click at [154, 155] on div "[PHONE_NUMBER] Live | 00:27 ALL TASKS ALL TASKS ACTIVE TASKS TASKS IN WRAP UP" at bounding box center [143, 131] width 218 height 195
click at [125, 118] on div "[PHONE_NUMBER] Live | 00:29 ALL TASKS ALL TASKS ACTIVE TASKS TASKS IN WRAP UP" at bounding box center [143, 131] width 218 height 195
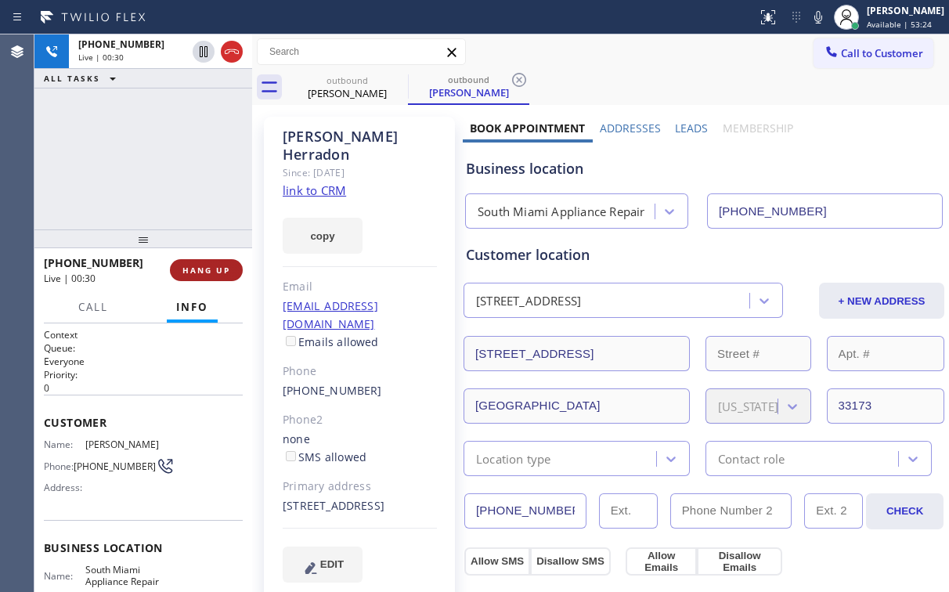
click at [211, 273] on span "HANG UP" at bounding box center [206, 270] width 48 height 11
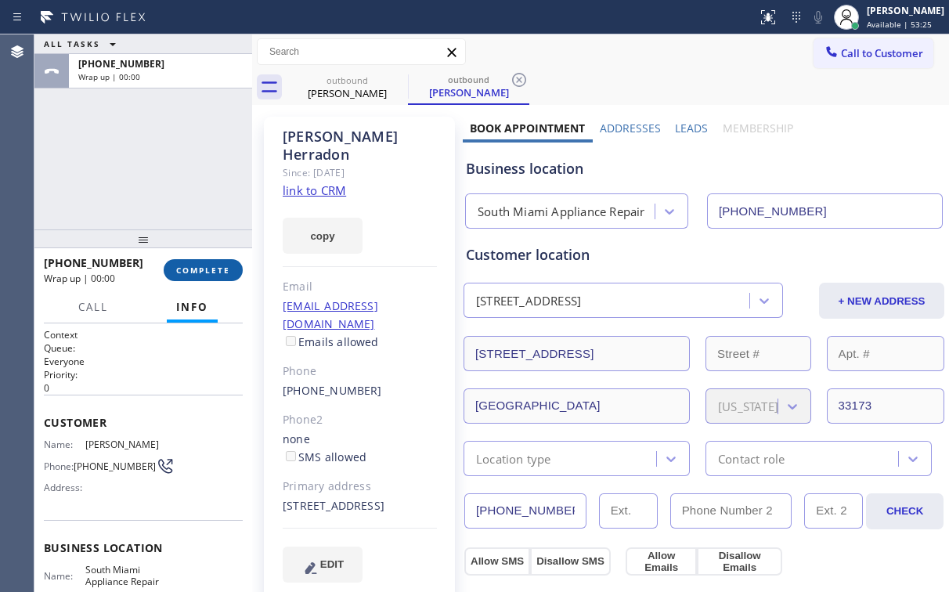
click at [212, 273] on span "COMPLETE" at bounding box center [203, 270] width 54 height 11
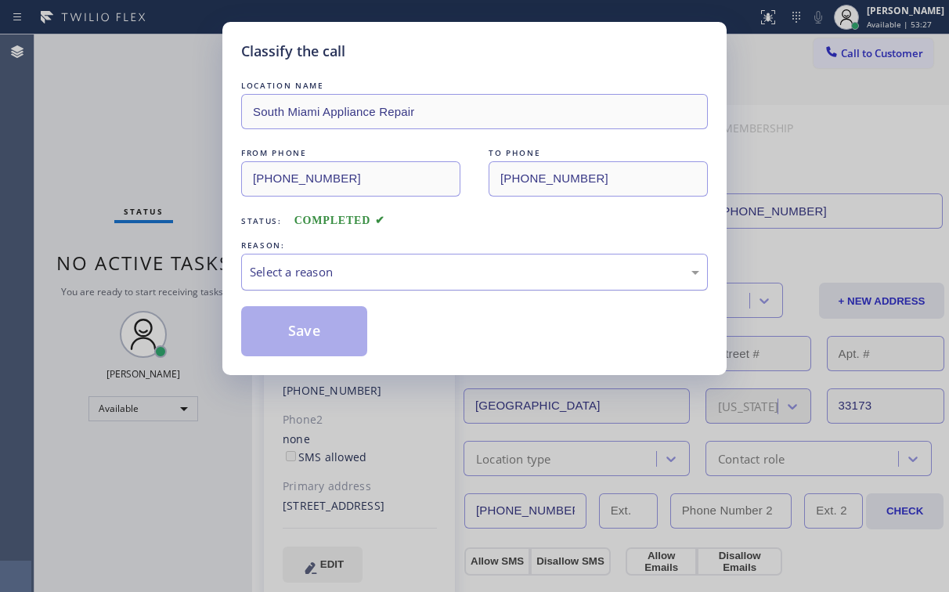
click at [316, 274] on div "Select a reason" at bounding box center [475, 272] width 450 height 18
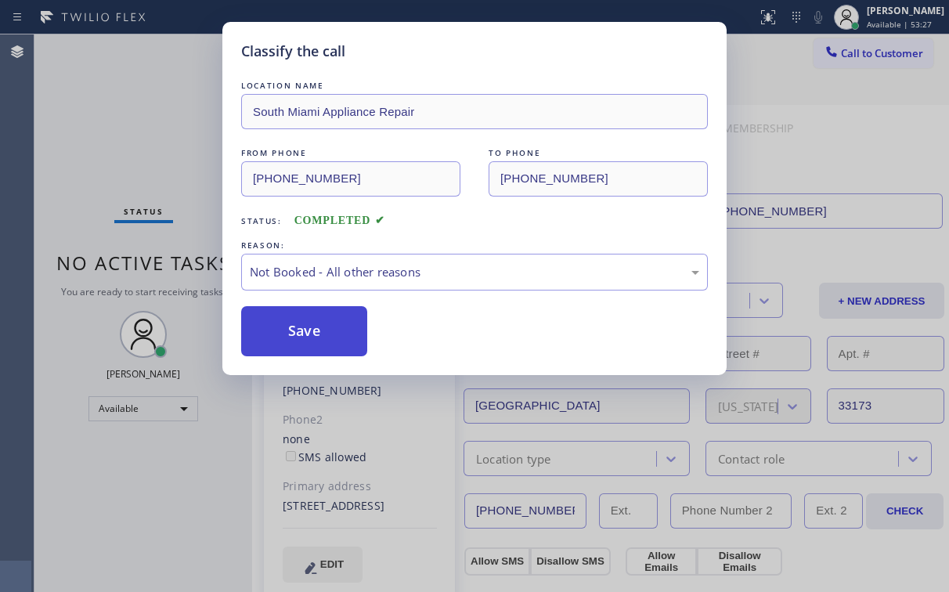
click at [314, 333] on button "Save" at bounding box center [304, 331] width 126 height 50
click at [128, 126] on div "Classify the call LOCATION NAME [GEOGRAPHIC_DATA] Appliance Repair FROM PHONE […" at bounding box center [474, 296] width 949 height 592
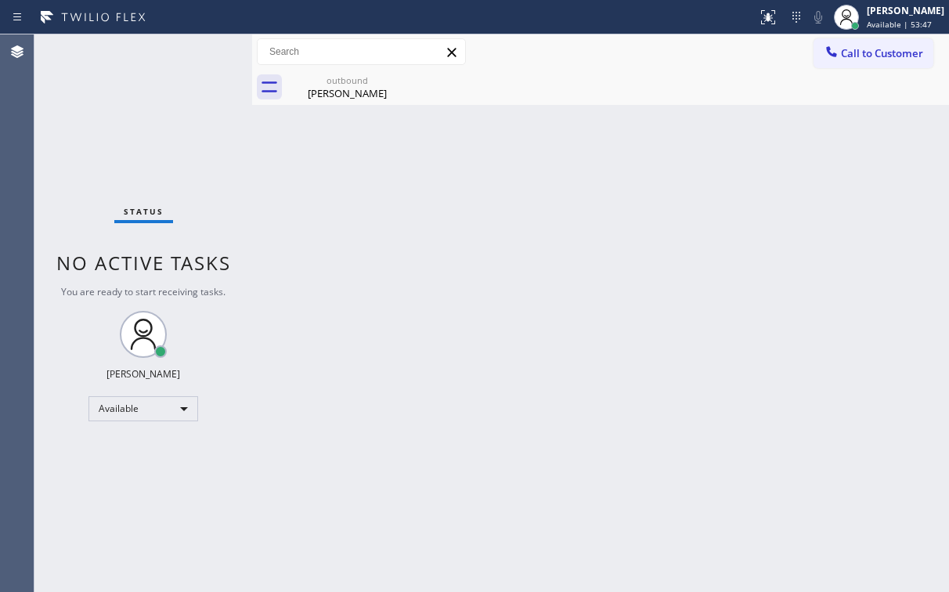
click at [827, 68] on div "Call to Customer Outbound call Location [GEOGRAPHIC_DATA] Appliance Repair Your…" at bounding box center [600, 51] width 697 height 35
drag, startPoint x: 877, startPoint y: 56, endPoint x: 701, endPoint y: 120, distance: 187.6
click at [877, 54] on span "Call to Customer" at bounding box center [882, 53] width 82 height 14
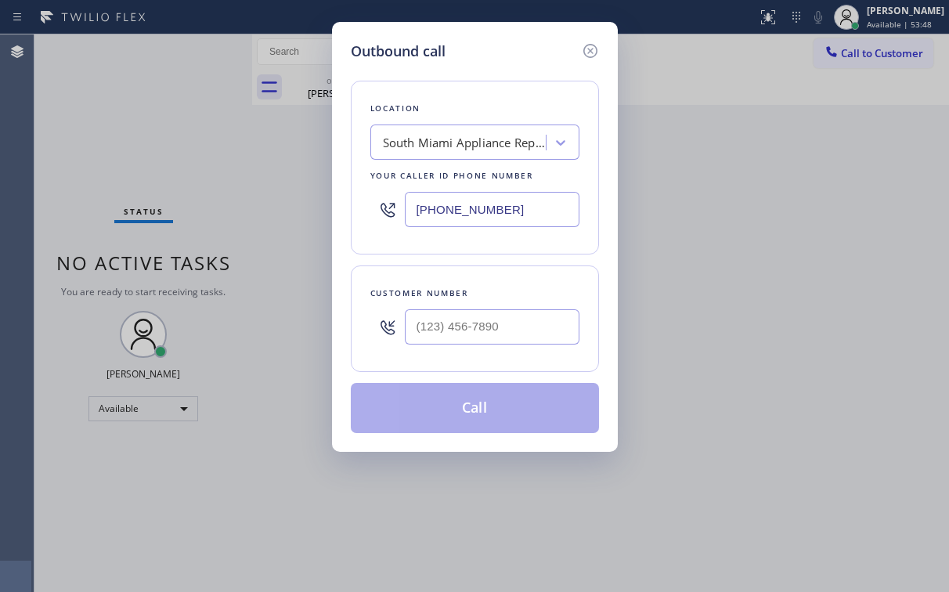
drag, startPoint x: 544, startPoint y: 213, endPoint x: 261, endPoint y: 240, distance: 284.8
click at [397, 219] on div "[PHONE_NUMBER]" at bounding box center [474, 209] width 209 height 51
paste input "424) 334-6966"
type input "[PHONE_NUMBER]"
click at [234, 209] on div "Outbound call Location Electricians Service Team [GEOGRAPHIC_DATA][PERSON_NAME]…" at bounding box center [474, 296] width 949 height 592
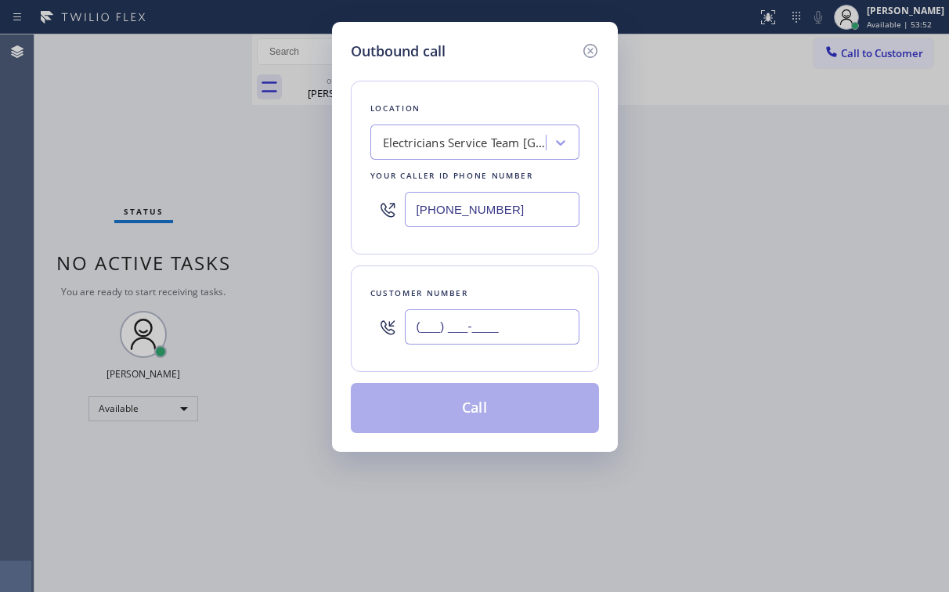
click at [463, 311] on input "(___) ___-____" at bounding box center [492, 326] width 175 height 35
paste input "818) 371-3691"
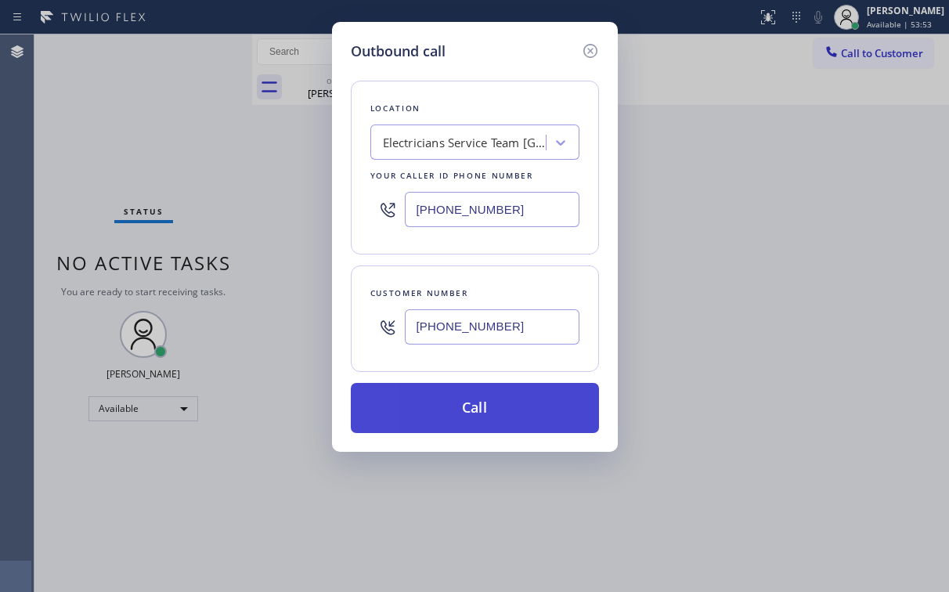
type input "[PHONE_NUMBER]"
click at [441, 415] on button "Call" at bounding box center [475, 408] width 248 height 50
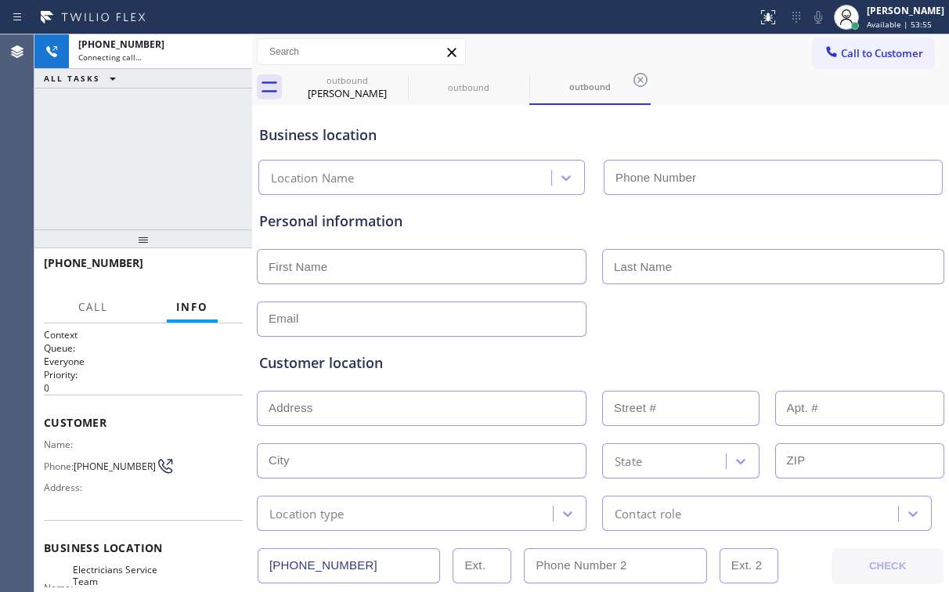
type input "[PHONE_NUMBER]"
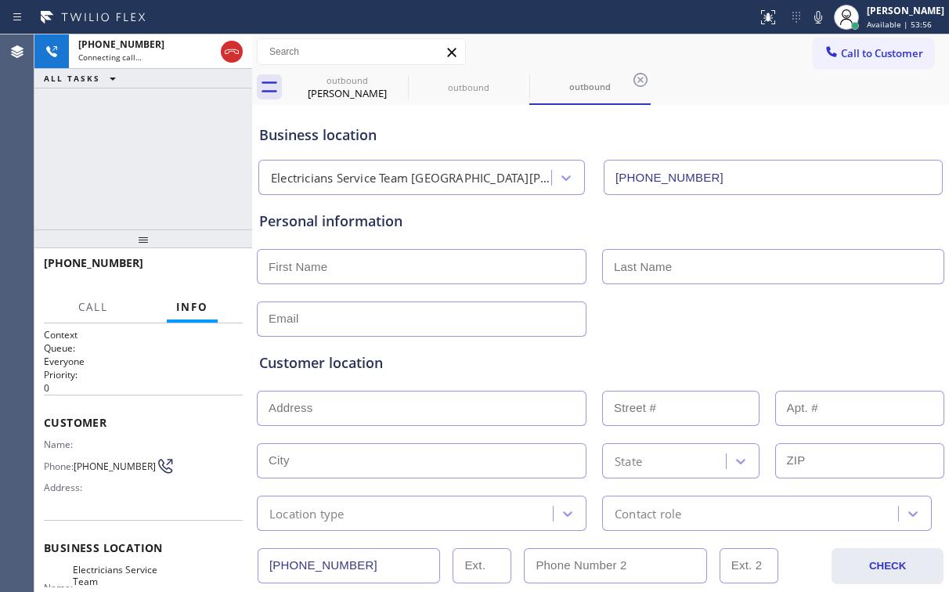
click at [143, 179] on div "[PHONE_NUMBER] Connecting call… ALL TASKS ALL TASKS ACTIVE TASKS TASKS IN WRAP …" at bounding box center [143, 131] width 218 height 195
click at [155, 160] on div "[PHONE_NUMBER] Live | 00:07 ALL TASKS ALL TASKS ACTIVE TASKS TASKS IN WRAP UP" at bounding box center [143, 131] width 218 height 195
click at [363, 276] on input "text" at bounding box center [422, 266] width 330 height 35
type input "[PERSON_NAME]"
click at [211, 166] on div "[PHONE_NUMBER] Live | 03:40 ALL TASKS ALL TASKS ACTIVE TASKS TASKS IN WRAP UP" at bounding box center [143, 131] width 218 height 195
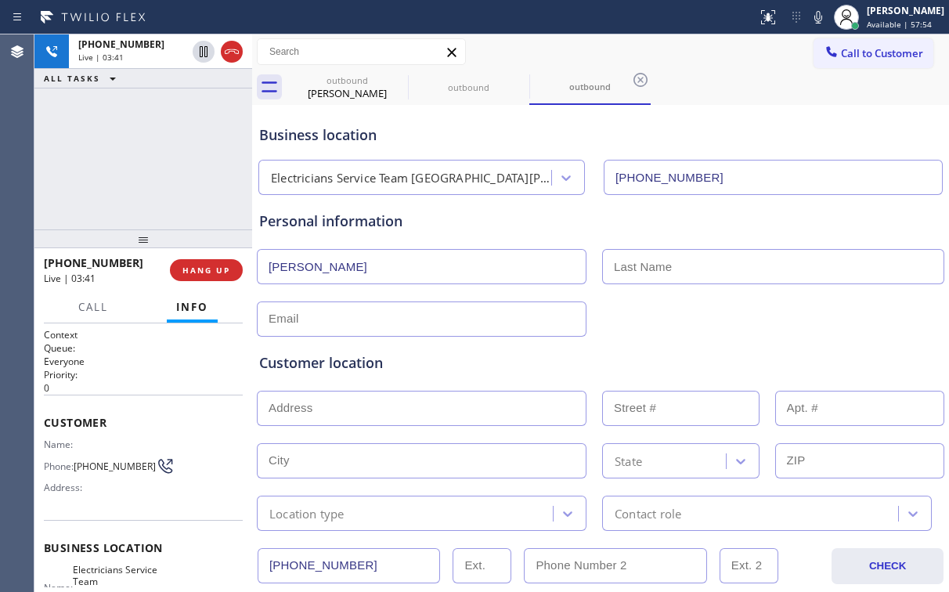
drag, startPoint x: 664, startPoint y: 280, endPoint x: 646, endPoint y: 276, distance: 18.4
click at [664, 280] on input "text" at bounding box center [773, 266] width 342 height 35
paste input "Senofsky"
type input "Senofsky"
click at [423, 310] on input "text" at bounding box center [422, 319] width 330 height 35
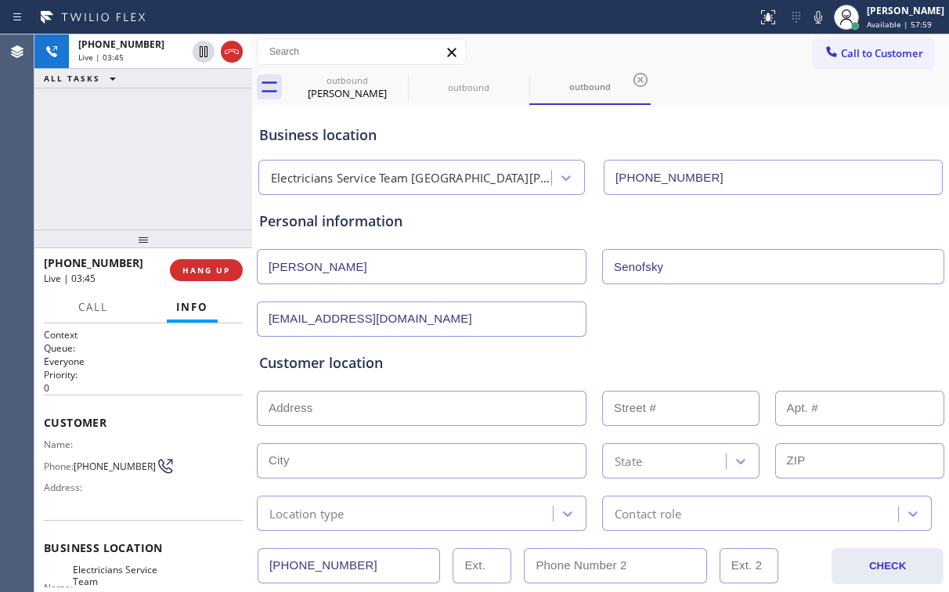
type input "[EMAIL_ADDRESS][DOMAIN_NAME]"
click at [363, 313] on input "[EMAIL_ADDRESS][DOMAIN_NAME]" at bounding box center [422, 319] width 330 height 35
drag, startPoint x: 363, startPoint y: 401, endPoint x: 371, endPoint y: 401, distance: 8.6
click at [363, 401] on input "text" at bounding box center [422, 408] width 330 height 35
paste input "[STREET_ADDRESS][PERSON_NAME]"
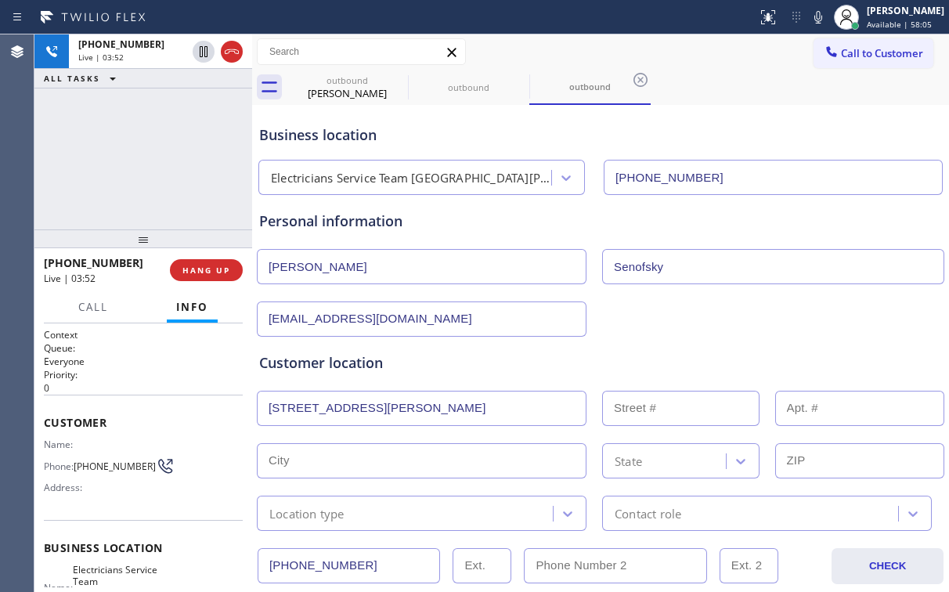
type input "[STREET_ADDRESS][PERSON_NAME]"
type input "1834"
type input "[GEOGRAPHIC_DATA]"
type input "90272"
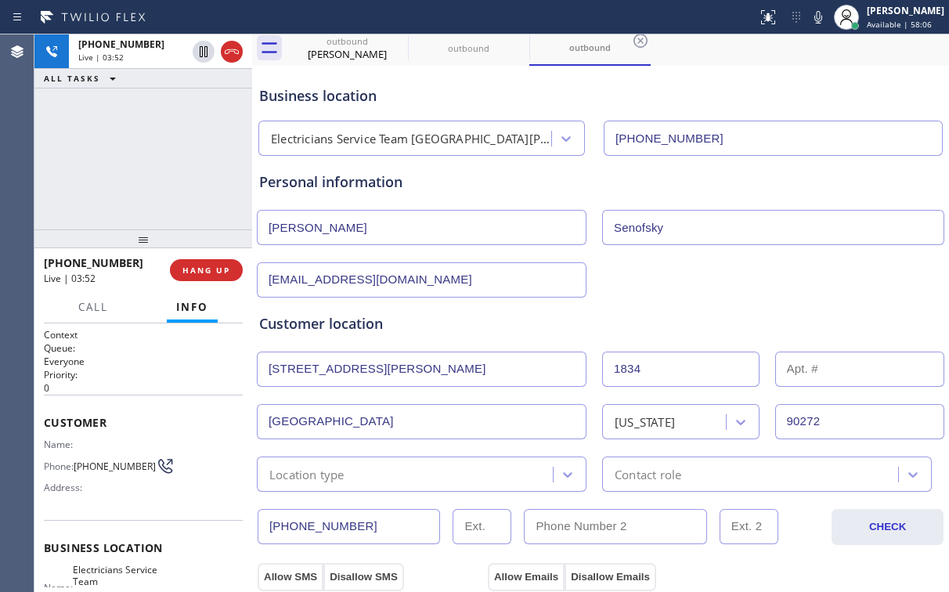
scroll to position [125, 0]
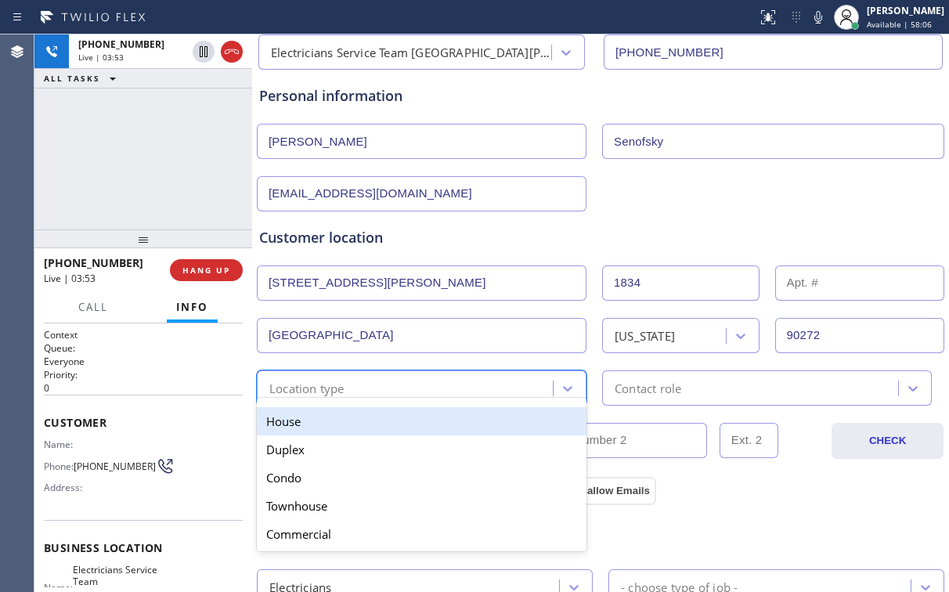
click at [363, 387] on div "Location type" at bounding box center [407, 387] width 291 height 27
type input "h"
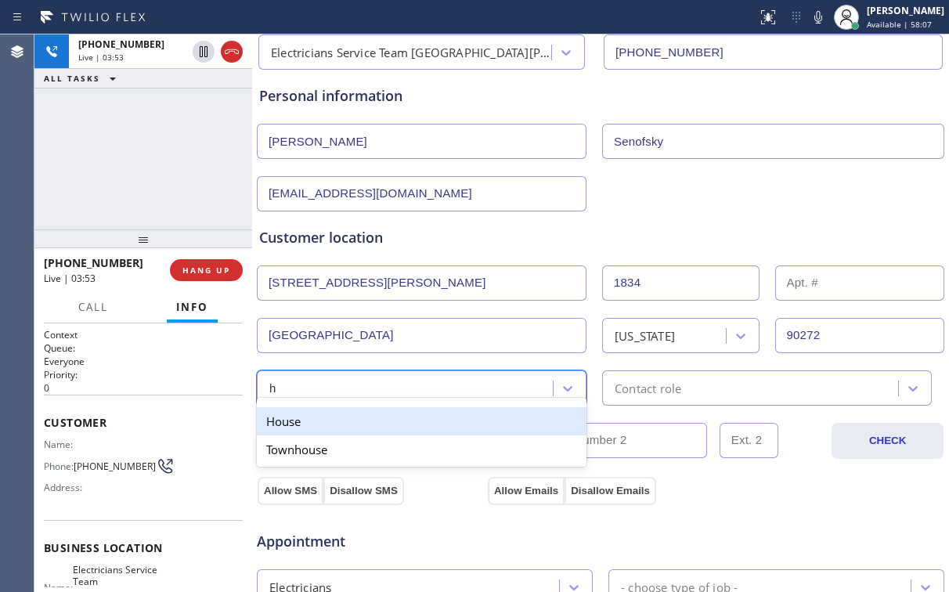
click at [315, 419] on div "House" at bounding box center [422, 421] width 330 height 28
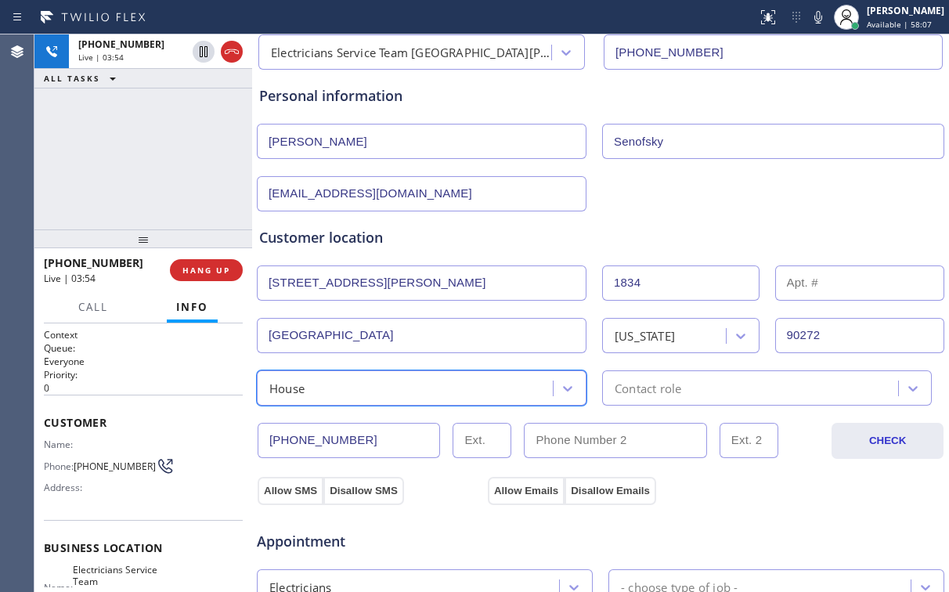
click at [622, 394] on div "Contact role" at bounding box center [648, 388] width 67 height 18
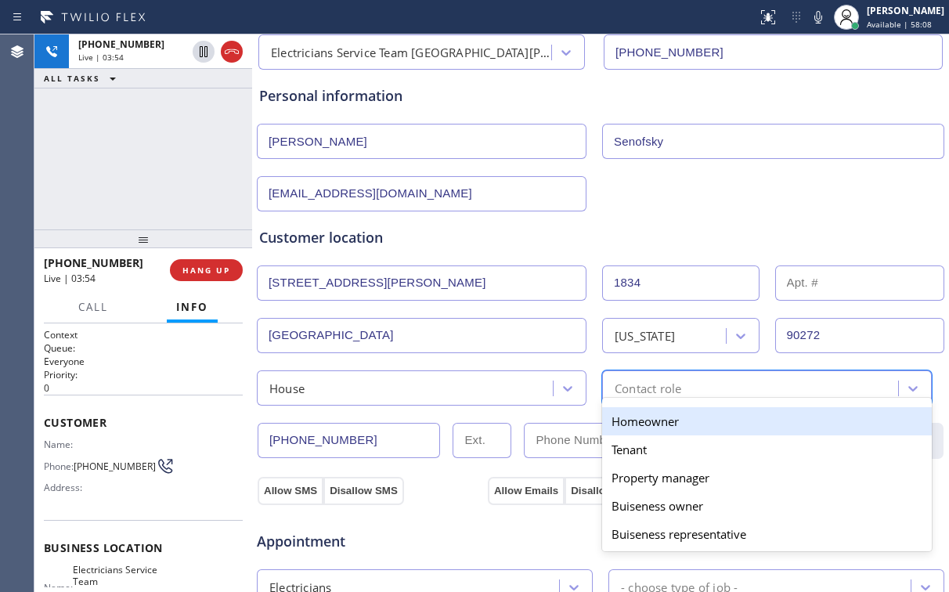
type input "h"
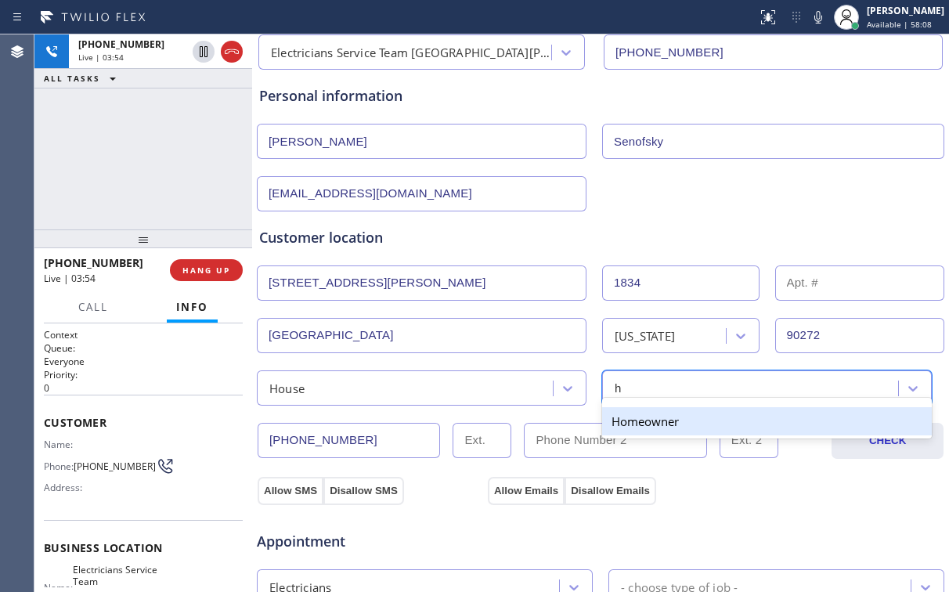
click at [620, 421] on div "Homeowner" at bounding box center [767, 421] width 330 height 28
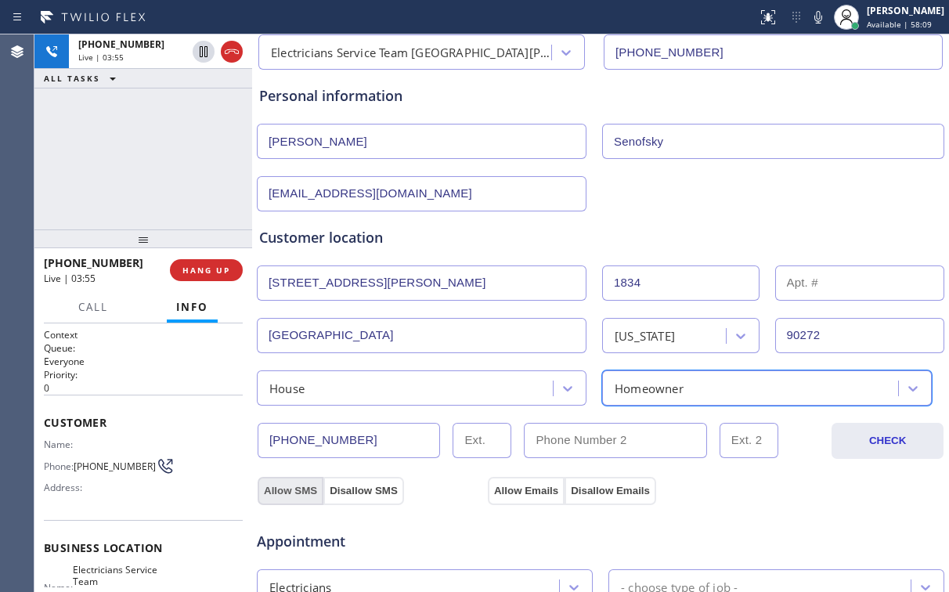
click at [279, 483] on button "Allow SMS" at bounding box center [291, 491] width 66 height 28
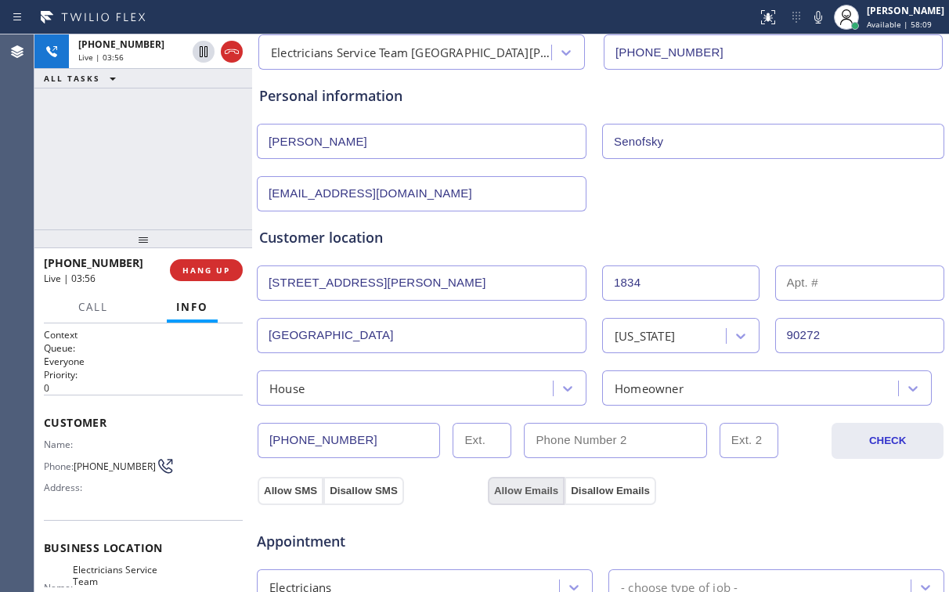
click at [511, 492] on button "Allow Emails" at bounding box center [526, 491] width 77 height 28
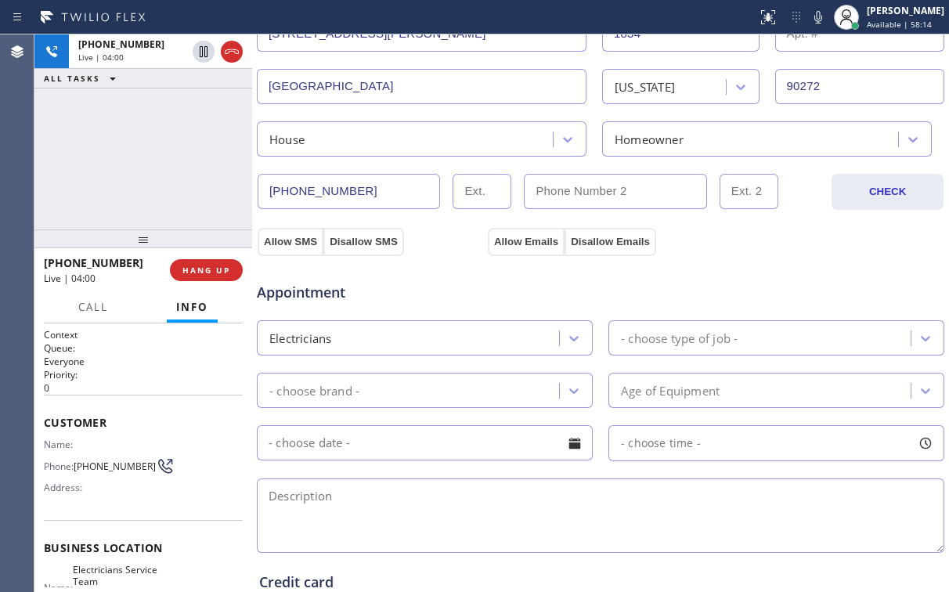
scroll to position [376, 0]
click at [294, 507] on textarea at bounding box center [601, 514] width 688 height 74
paste textarea "| change a smoke alarm battery 10ft high, smoke alarms that needs to be repaire…"
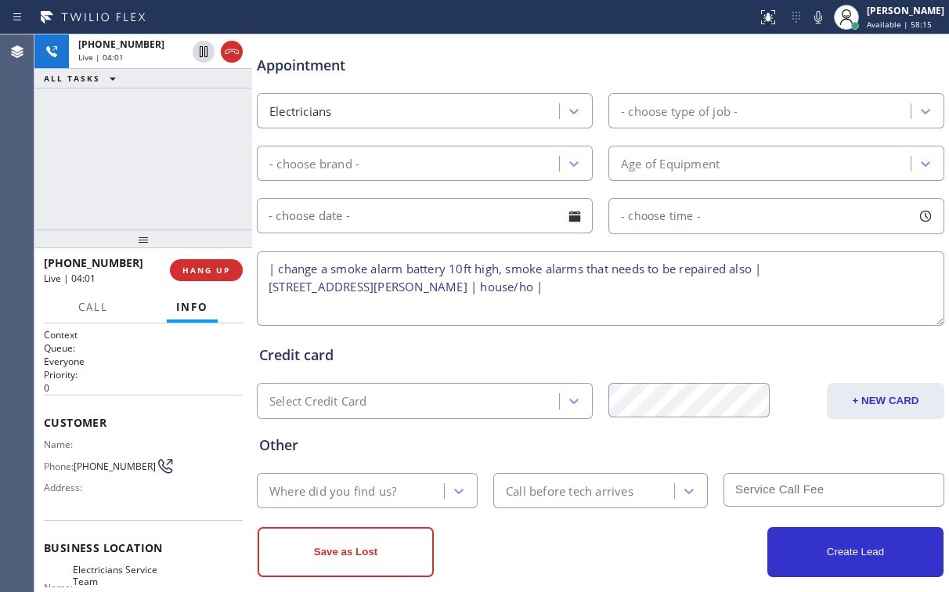
scroll to position [618, 0]
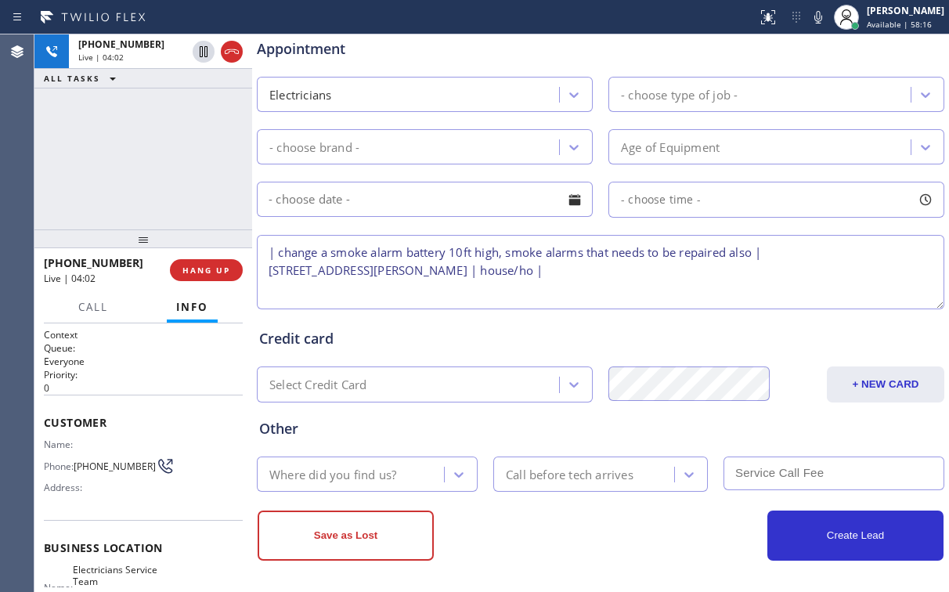
type textarea "| change a smoke alarm battery 10ft high, smoke alarms that needs to be repaire…"
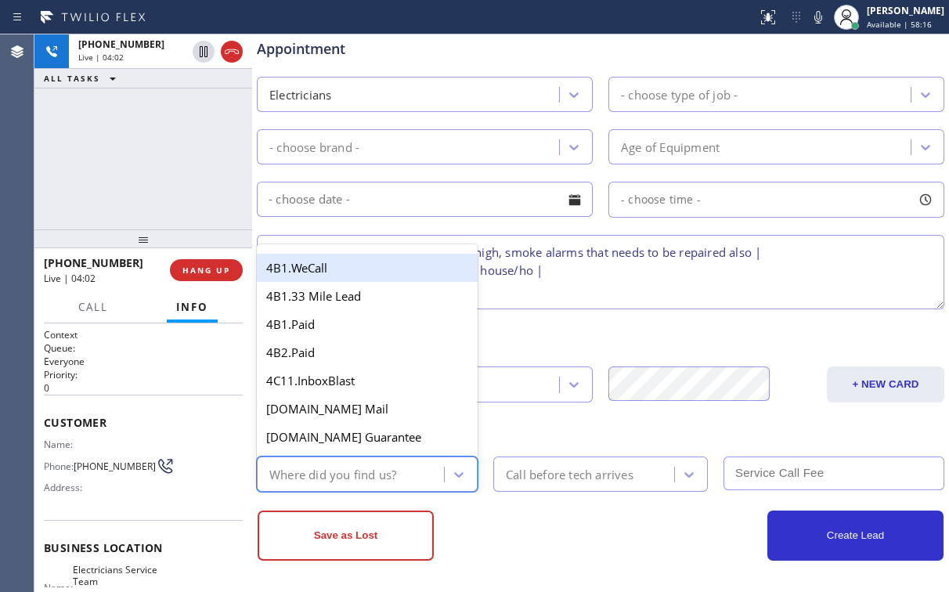
click at [347, 467] on div "Where did you find us?" at bounding box center [332, 474] width 127 height 18
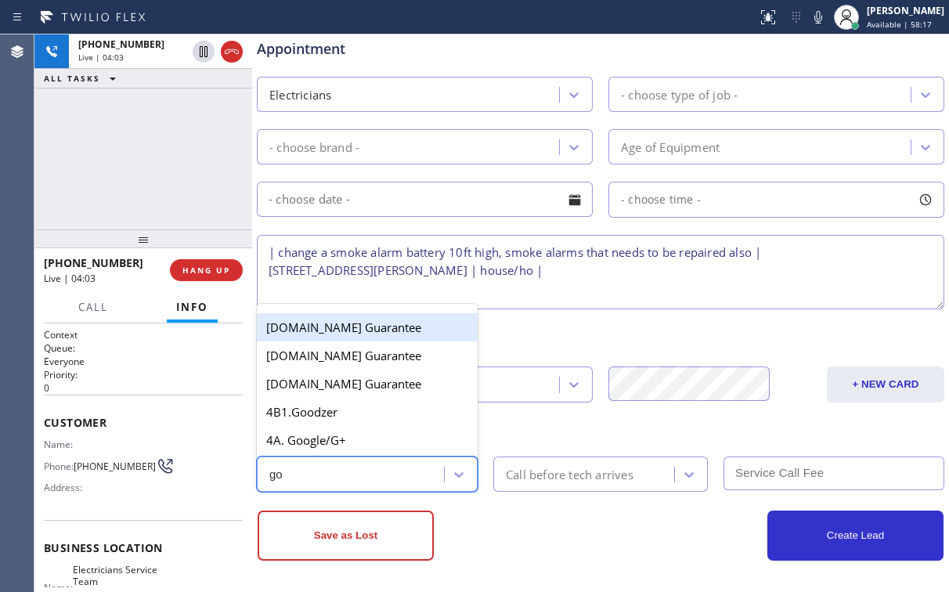
type input "goo"
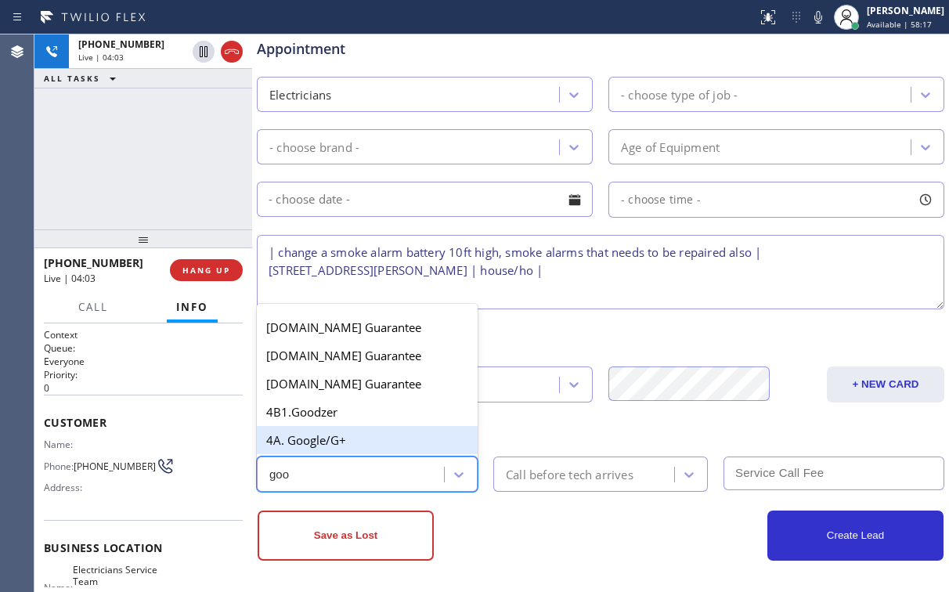
drag, startPoint x: 334, startPoint y: 437, endPoint x: 345, endPoint y: 439, distance: 11.9
click at [335, 436] on div "4A. Google/G+" at bounding box center [367, 440] width 221 height 28
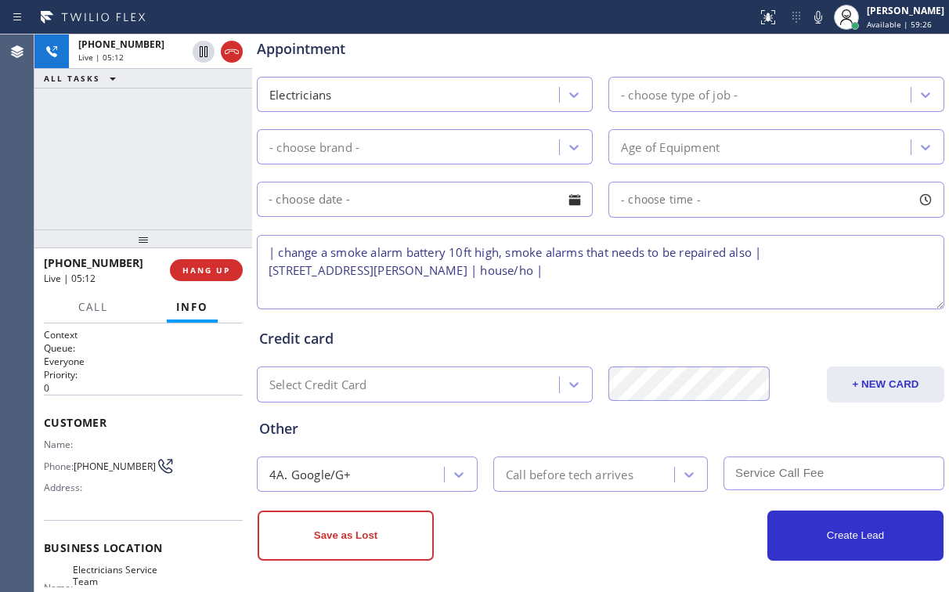
click at [155, 160] on div "[PHONE_NUMBER] Live | 05:12 ALL TASKS ALL TASKS ACTIVE TASKS TASKS IN WRAP UP" at bounding box center [143, 131] width 218 height 195
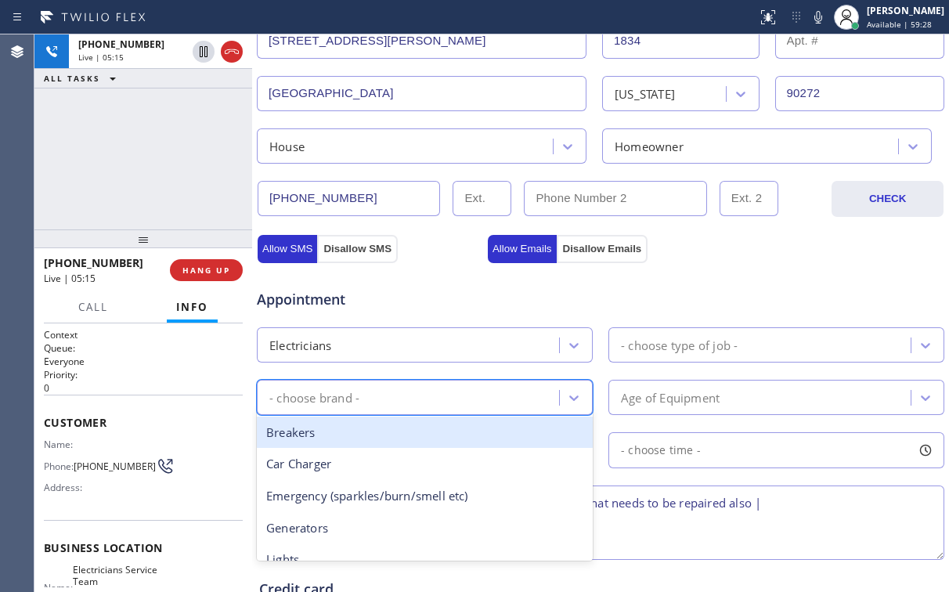
click at [341, 391] on div "- choose brand -" at bounding box center [314, 397] width 90 height 18
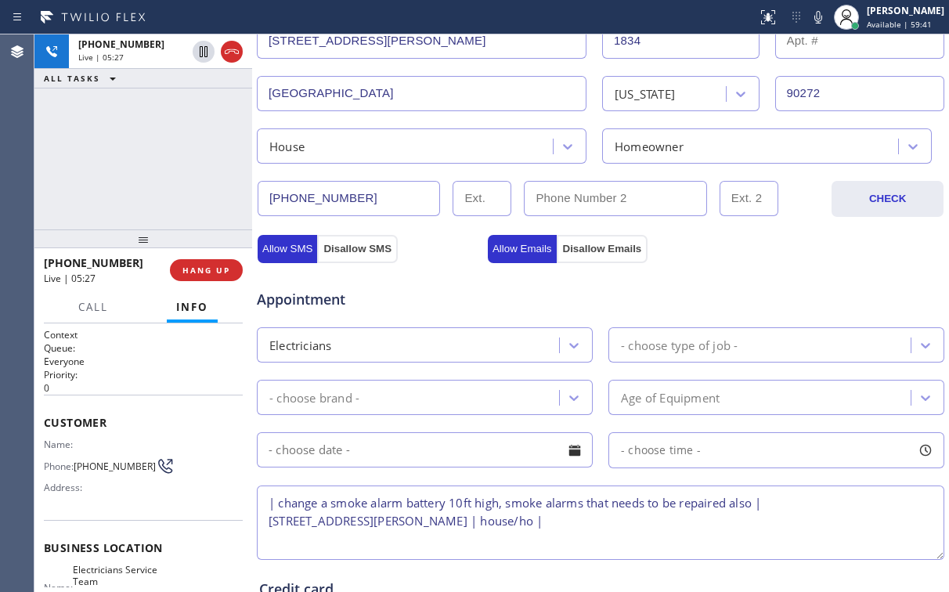
click at [121, 141] on div "[PHONE_NUMBER] Live | 05:27 ALL TASKS ALL TASKS ACTIVE TASKS TASKS IN WRAP UP" at bounding box center [143, 131] width 218 height 195
click at [154, 156] on div "[PHONE_NUMBER] Live | 05:38 ALL TASKS ALL TASKS ACTIVE TASKS TASKS IN WRAP UP" at bounding box center [143, 131] width 218 height 195
click at [154, 156] on div "[PHONE_NUMBER] Live | 05:39 ALL TASKS ALL TASKS ACTIVE TASKS TASKS IN WRAP UP" at bounding box center [143, 131] width 218 height 195
click at [135, 155] on div "[PHONE_NUMBER] Live | 06:22 ALL TASKS ALL TASKS ACTIVE TASKS TASKS IN WRAP UP" at bounding box center [143, 131] width 218 height 195
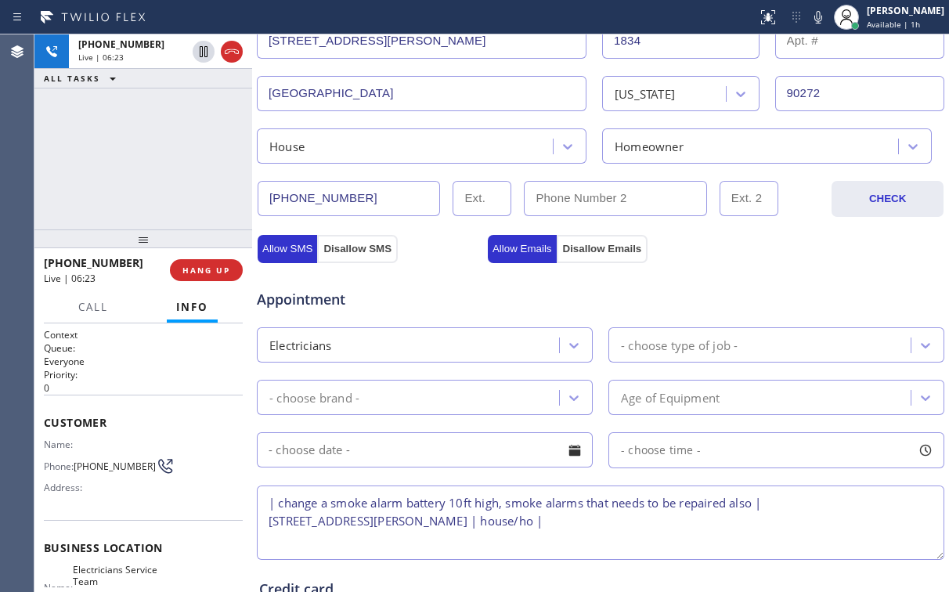
click at [387, 398] on div "- choose brand -" at bounding box center [411, 397] width 298 height 27
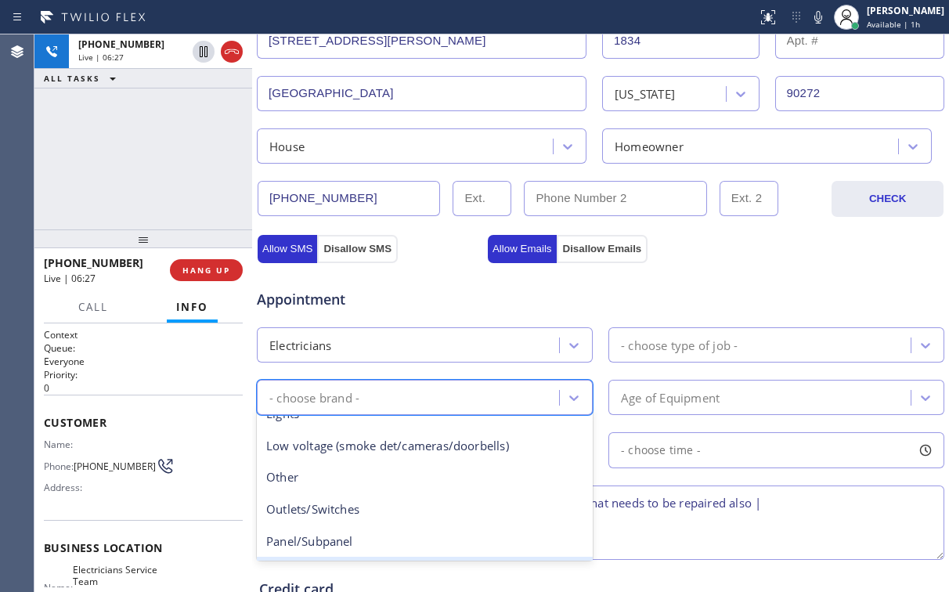
scroll to position [83, 0]
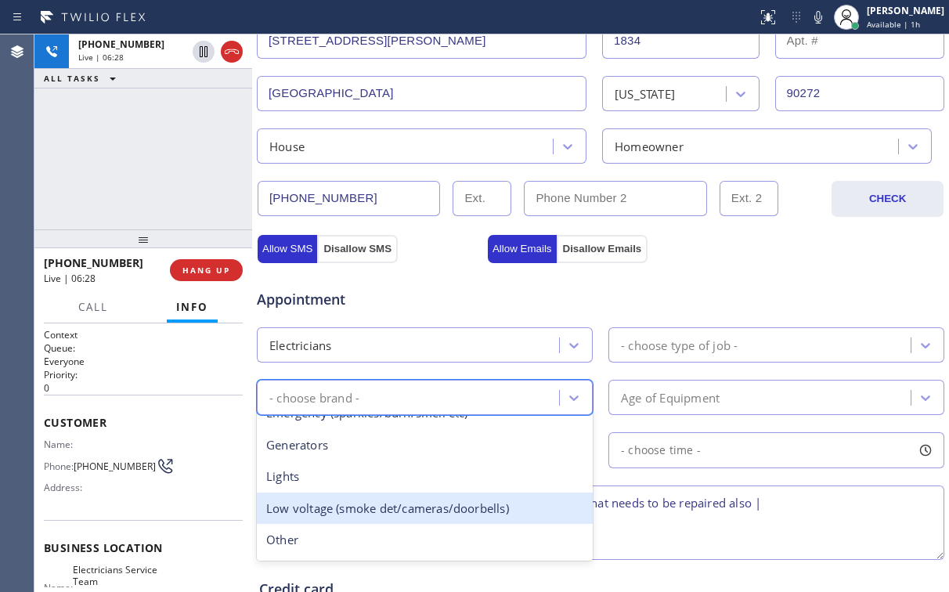
click at [411, 508] on div "Low voltage (smoke det/cameras/doorbells)" at bounding box center [425, 509] width 336 height 32
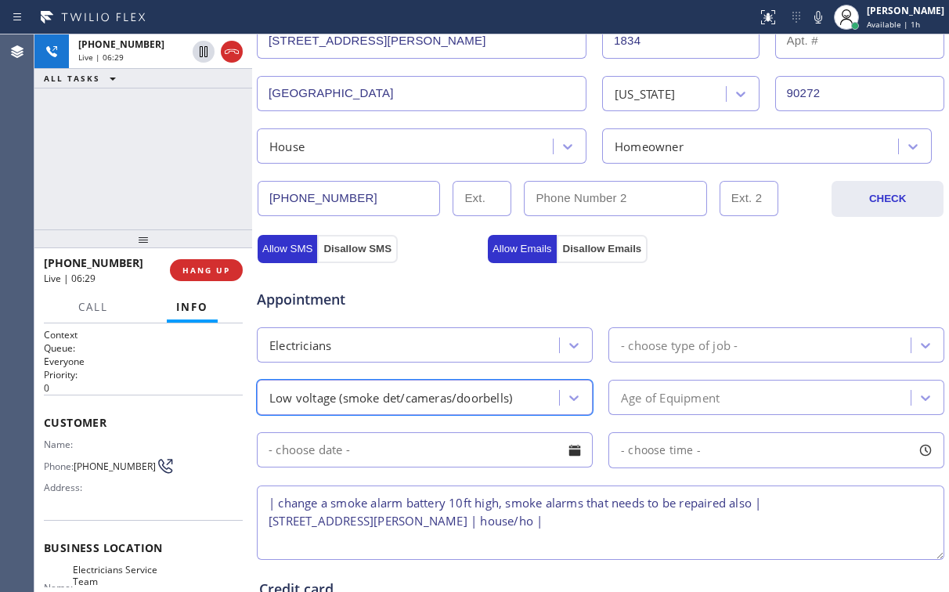
click at [673, 348] on div "- choose type of job -" at bounding box center [679, 345] width 117 height 18
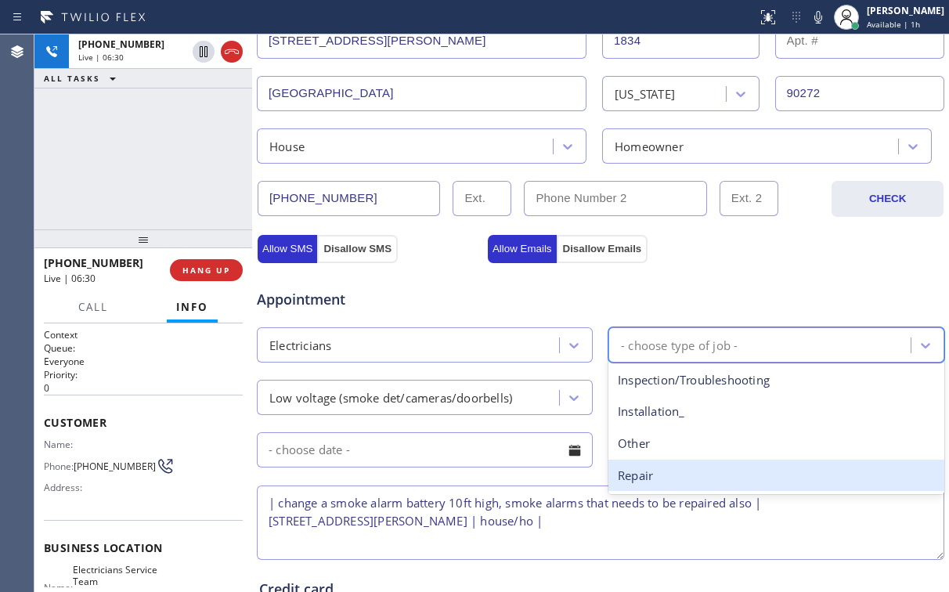
click at [646, 473] on div "Repair" at bounding box center [777, 476] width 336 height 32
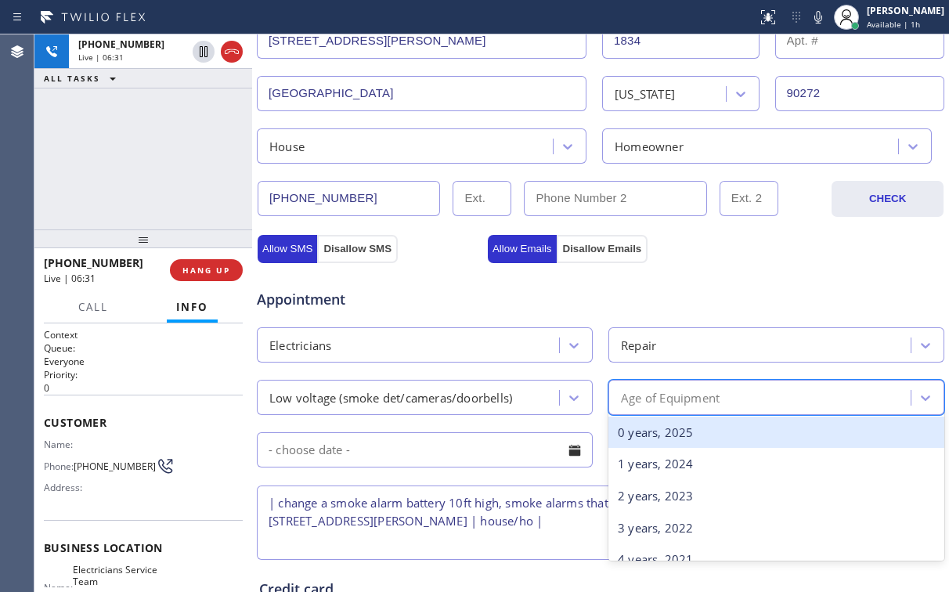
click at [668, 393] on div "Age of Equipment" at bounding box center [670, 397] width 99 height 18
click at [641, 435] on div "0 years, 2025" at bounding box center [777, 433] width 336 height 32
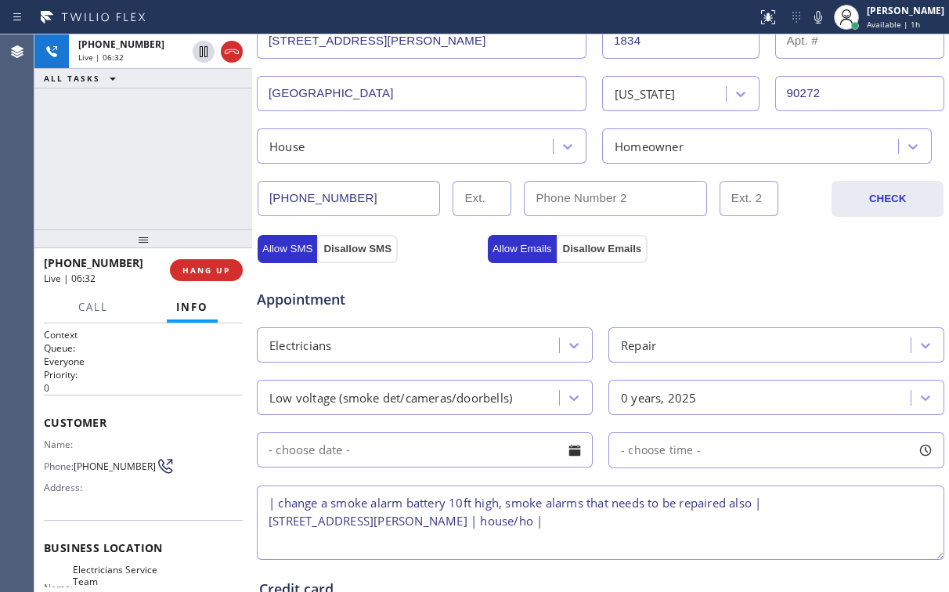
click at [695, 278] on div "Appointment" at bounding box center [600, 290] width 691 height 40
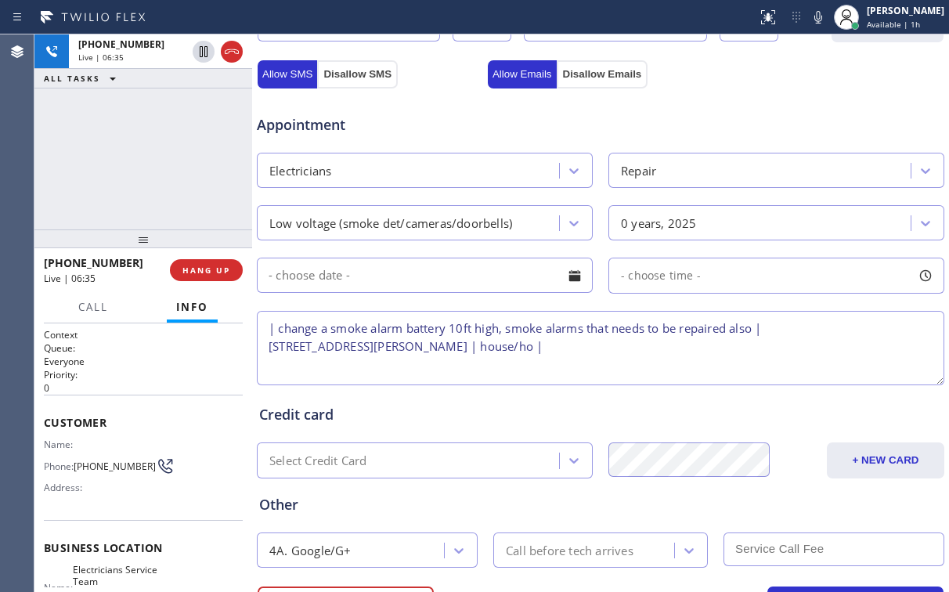
scroll to position [618, 0]
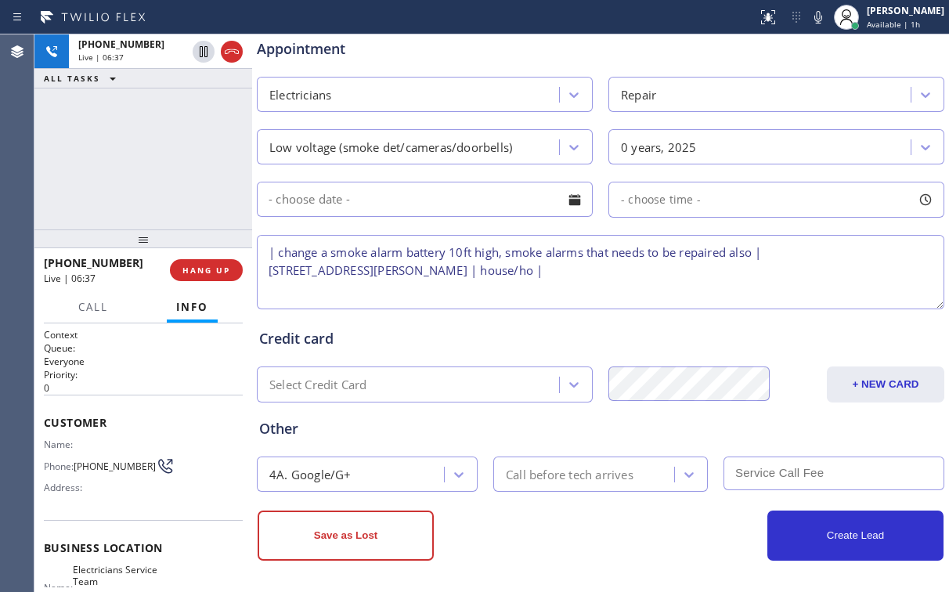
click at [692, 276] on textarea "| change a smoke alarm battery 10ft high, smoke alarms that needs to be repaire…" at bounding box center [601, 272] width 688 height 74
click at [651, 269] on textarea "| change a smoke alarm battery 10ft high, smoke alarms that needs to be repaire…" at bounding box center [601, 272] width 688 height 74
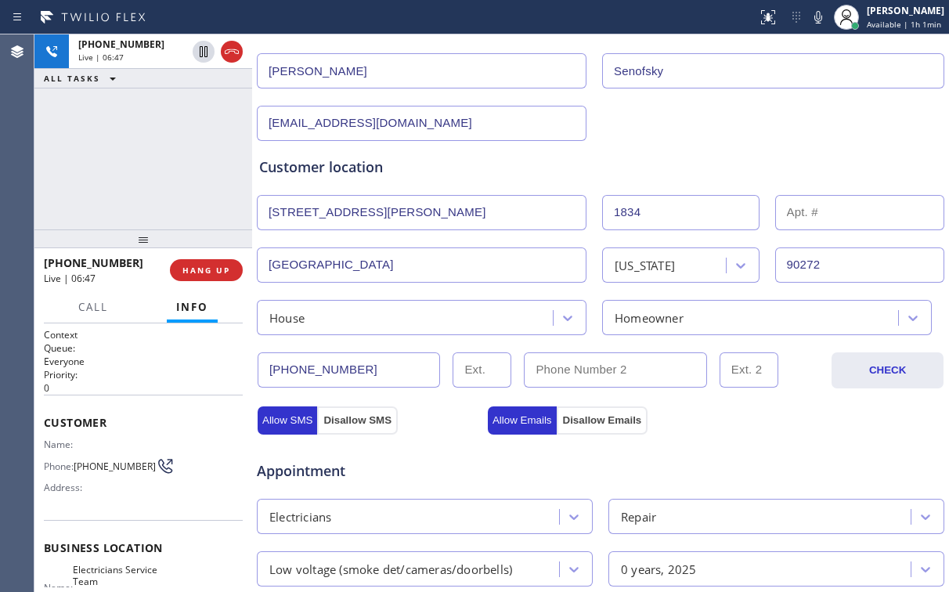
scroll to position [439, 0]
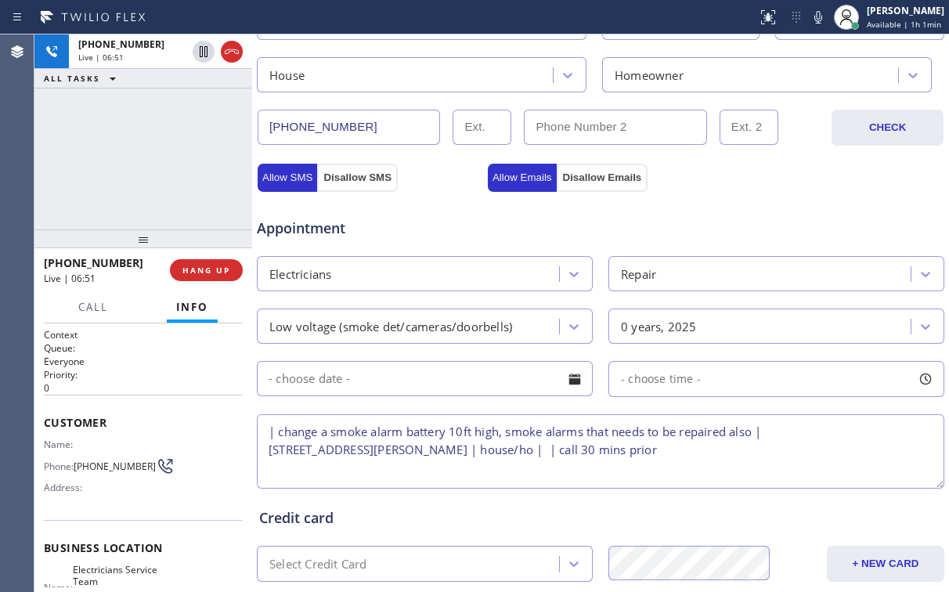
click at [798, 440] on textarea "| change a smoke alarm battery 10ft high, smoke alarms that needs to be repaire…" at bounding box center [601, 451] width 688 height 74
click at [649, 446] on textarea "| change a smoke alarm battery 10ft high, smoke alarms that needs to be repaire…" at bounding box center [601, 451] width 688 height 74
paste textarea "Electricians Service Team [GEOGRAPHIC_DATA][PERSON_NAME]"
click at [331, 467] on textarea "| change a smoke alarm battery 10ft high, smoke alarms that needs to be repaire…" at bounding box center [601, 451] width 688 height 74
type textarea "| change a smoke alarm battery 10ft high, smoke alarms that needs to be repaire…"
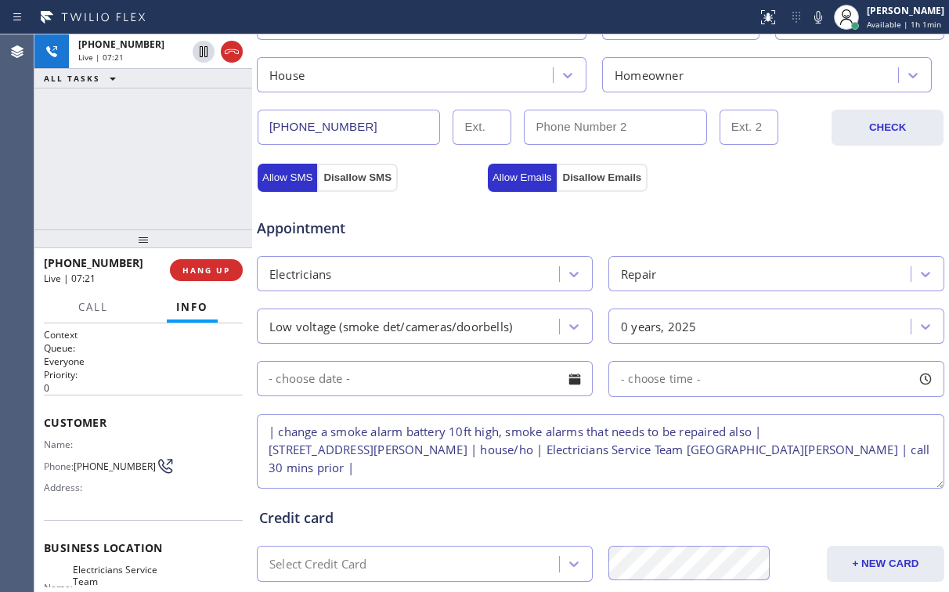
drag, startPoint x: 155, startPoint y: 146, endPoint x: 163, endPoint y: 148, distance: 8.0
click at [155, 146] on div "[PHONE_NUMBER] Live | 07:21 ALL TASKS ALL TASKS ACTIVE TASKS TASKS IN WRAP UP" at bounding box center [143, 131] width 218 height 195
click at [149, 154] on div "[PHONE_NUMBER] Live | 07:24 ALL TASKS ALL TASKS ACTIVE TASKS TASKS IN WRAP UP" at bounding box center [143, 131] width 218 height 195
click at [151, 177] on div "[PHONE_NUMBER] Live | 08:13 ALL TASKS ALL TASKS ACTIVE TASKS TASKS IN WRAP UP" at bounding box center [143, 131] width 218 height 195
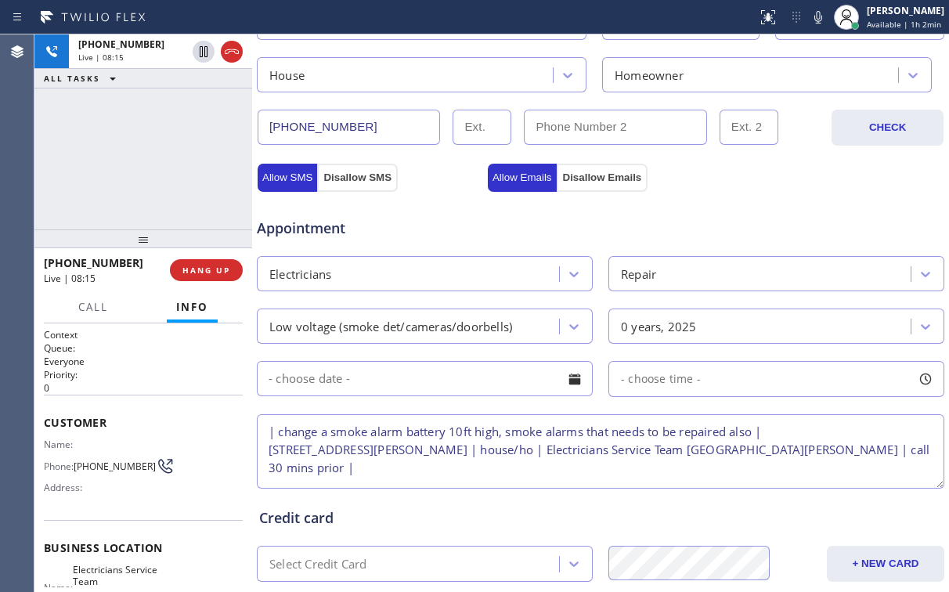
click at [156, 160] on div "[PHONE_NUMBER] Live | 08:15 ALL TASKS ALL TASKS ACTIVE TASKS TASKS IN WRAP UP" at bounding box center [143, 131] width 218 height 195
click at [154, 175] on div "[PHONE_NUMBER] Live | 09:08 ALL TASKS ALL TASKS ACTIVE TASKS TASKS IN WRAP UP" at bounding box center [143, 131] width 218 height 195
click at [154, 164] on div "[PHONE_NUMBER] Live | 09:31 ALL TASKS ALL TASKS ACTIVE TASKS TASKS IN WRAP UP" at bounding box center [143, 131] width 218 height 195
click at [150, 162] on div "[PHONE_NUMBER] Live | 10:13 ALL TASKS ALL TASKS ACTIVE TASKS TASKS IN WRAP UP" at bounding box center [143, 131] width 218 height 195
click at [147, 154] on div "[PHONE_NUMBER] Live | 10:19 ALL TASKS ALL TASKS ACTIVE TASKS TASKS IN WRAP UP" at bounding box center [143, 131] width 218 height 195
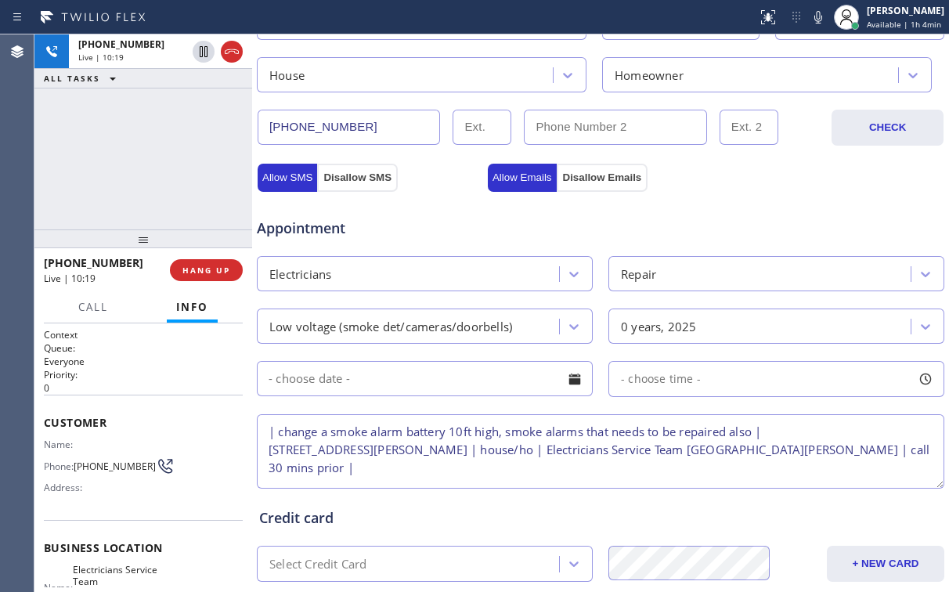
click at [147, 154] on div "[PHONE_NUMBER] Live | 10:19 ALL TASKS ALL TASKS ACTIVE TASKS TASKS IN WRAP UP" at bounding box center [143, 131] width 218 height 195
click at [147, 154] on div "[PHONE_NUMBER] Live | 10:20 ALL TASKS ALL TASKS ACTIVE TASKS TASKS IN WRAP UP" at bounding box center [143, 131] width 218 height 195
click at [147, 154] on div "[PHONE_NUMBER] Live | 10:21 ALL TASKS ALL TASKS ACTIVE TASKS TASKS IN WRAP UP" at bounding box center [143, 131] width 218 height 195
click at [149, 163] on div "[PHONE_NUMBER] Live | 10:31 ALL TASKS ALL TASKS ACTIVE TASKS TASKS IN WRAP UP" at bounding box center [143, 131] width 218 height 195
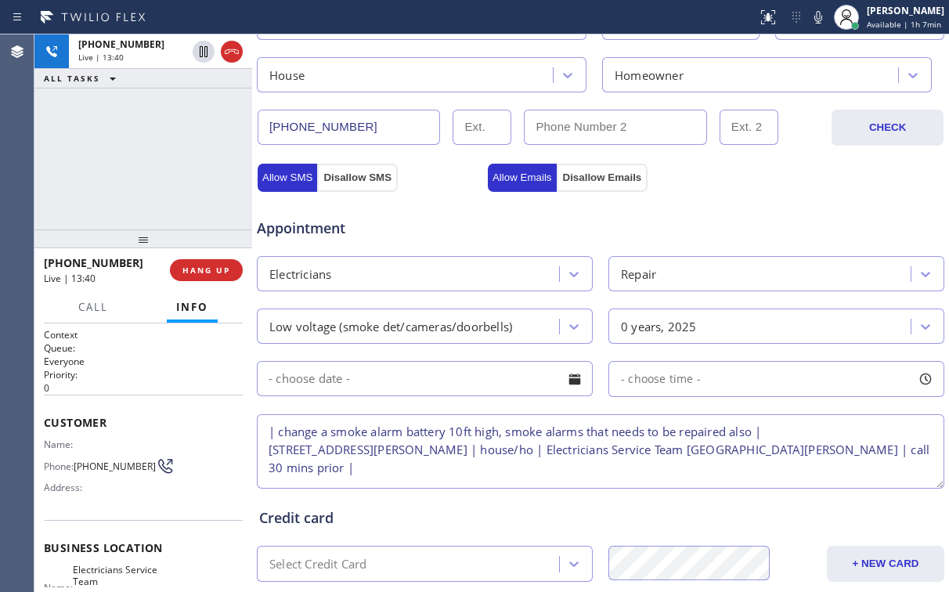
click at [95, 126] on div "[PHONE_NUMBER] Live | 13:40 ALL TASKS ALL TASKS ACTIVE TASKS TASKS IN WRAP UP" at bounding box center [143, 131] width 218 height 195
click at [423, 373] on input "text" at bounding box center [425, 378] width 336 height 35
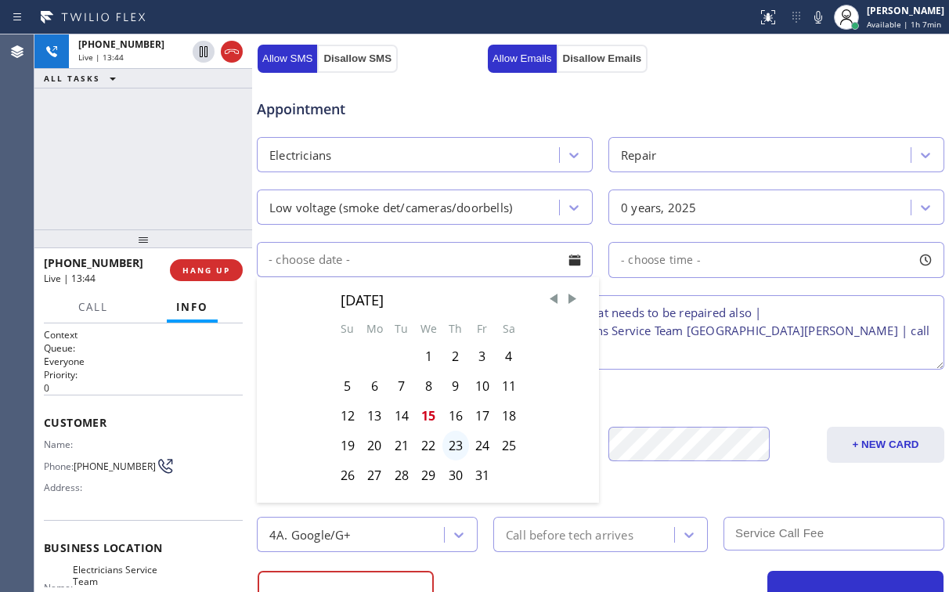
scroll to position [564, 0]
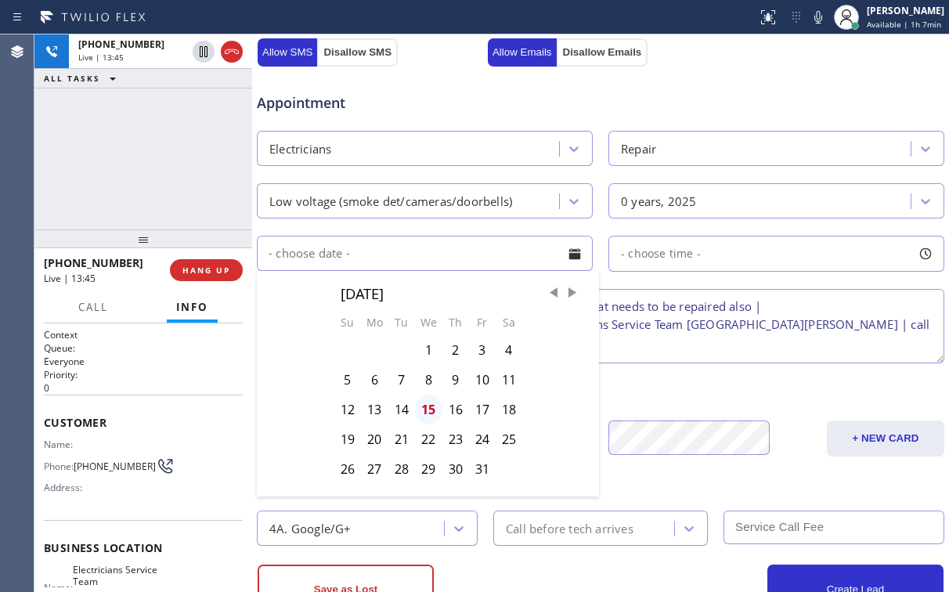
click at [429, 405] on div "15" at bounding box center [428, 410] width 27 height 30
type input "[DATE]"
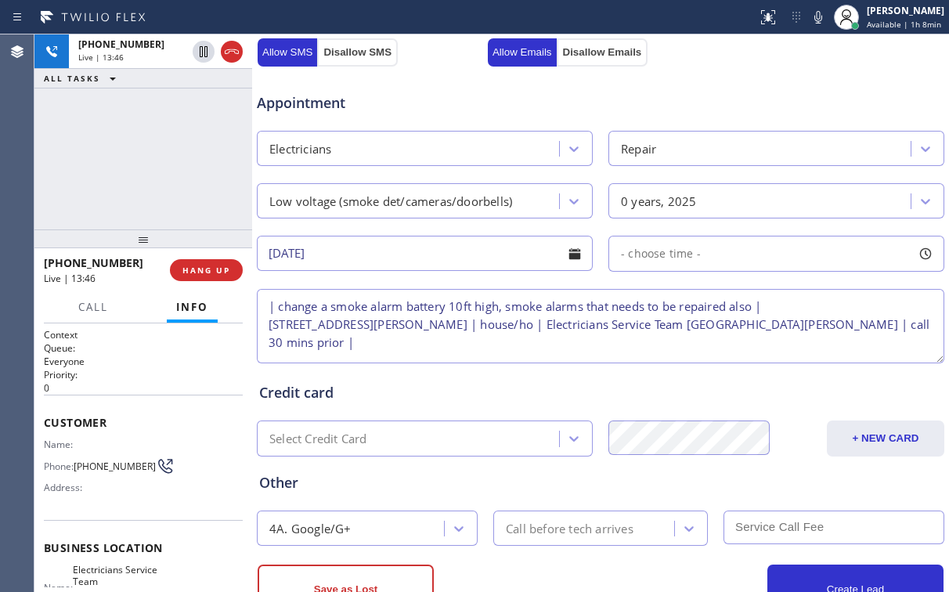
click at [695, 257] on div "- choose time -" at bounding box center [777, 254] width 336 height 36
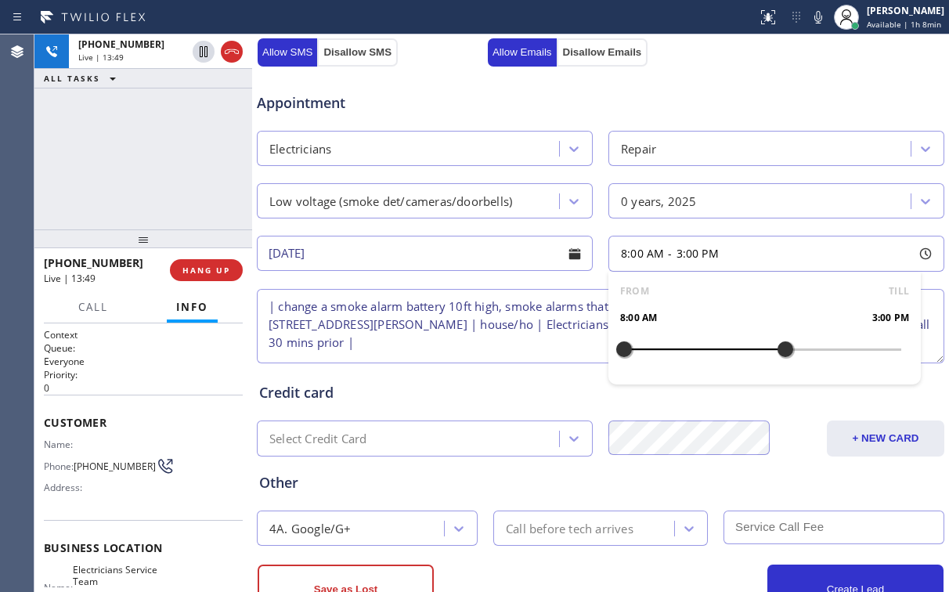
drag, startPoint x: 625, startPoint y: 345, endPoint x: 783, endPoint y: 350, distance: 158.3
click at [783, 350] on div at bounding box center [785, 349] width 19 height 33
drag, startPoint x: 706, startPoint y: 349, endPoint x: 714, endPoint y: 348, distance: 7.9
click at [714, 348] on div at bounding box center [716, 349] width 19 height 33
click at [424, 273] on div "Appointment Electricians Repair Low voltage (smoke det/cameras/doorbells) 0 yea…" at bounding box center [600, 220] width 683 height 293
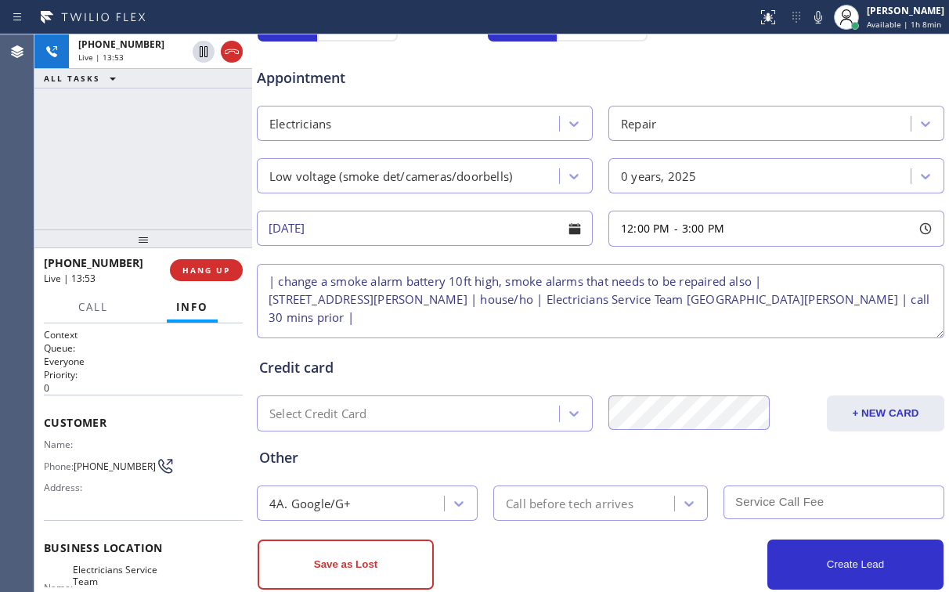
scroll to position [618, 0]
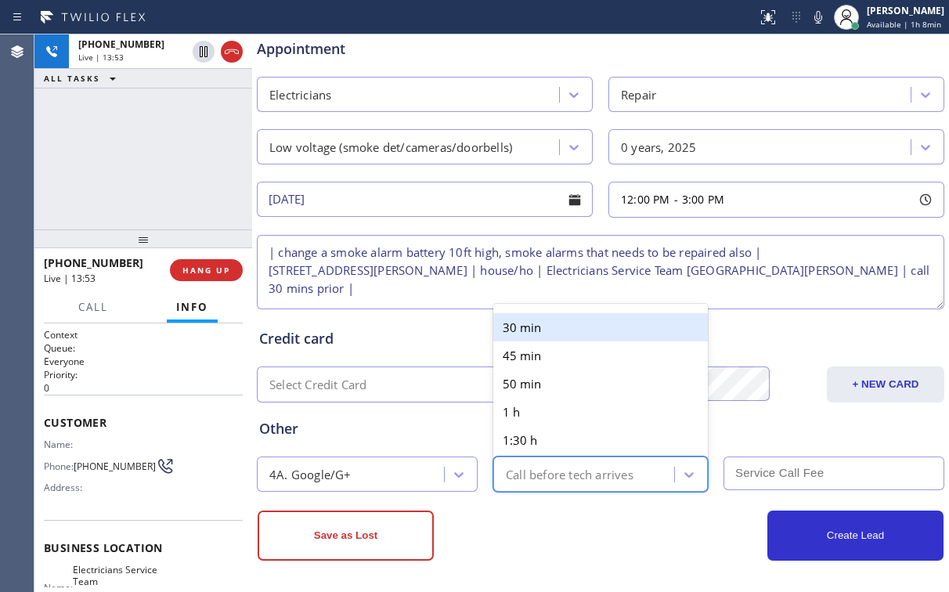
click at [569, 473] on div "Call before tech arrives" at bounding box center [570, 474] width 128 height 18
drag, startPoint x: 518, startPoint y: 321, endPoint x: 721, endPoint y: 434, distance: 232.1
click at [519, 323] on div "30 min" at bounding box center [600, 327] width 215 height 28
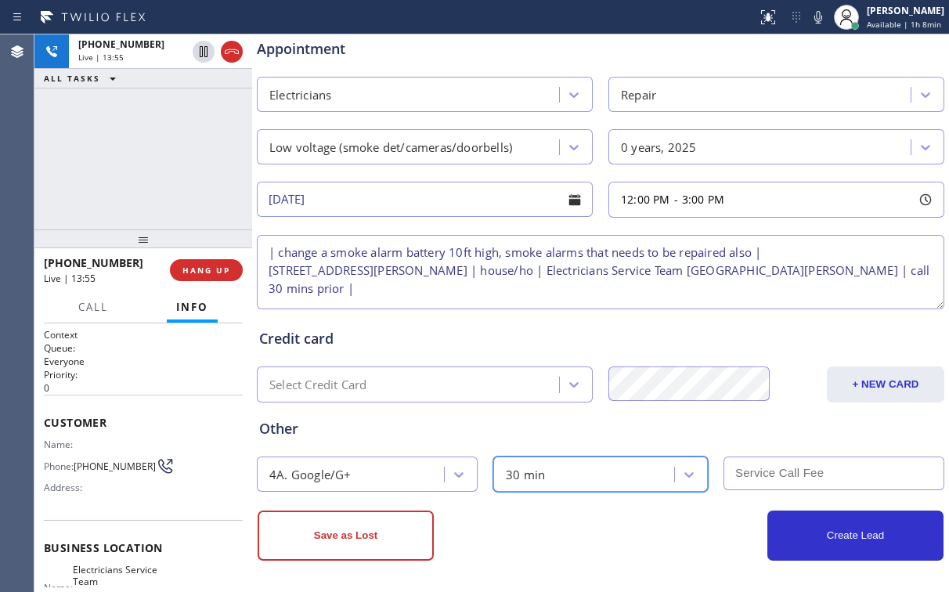
click at [785, 467] on input "text" at bounding box center [834, 474] width 221 height 34
type input "60"
click at [474, 336] on div "Credit card" at bounding box center [600, 338] width 683 height 21
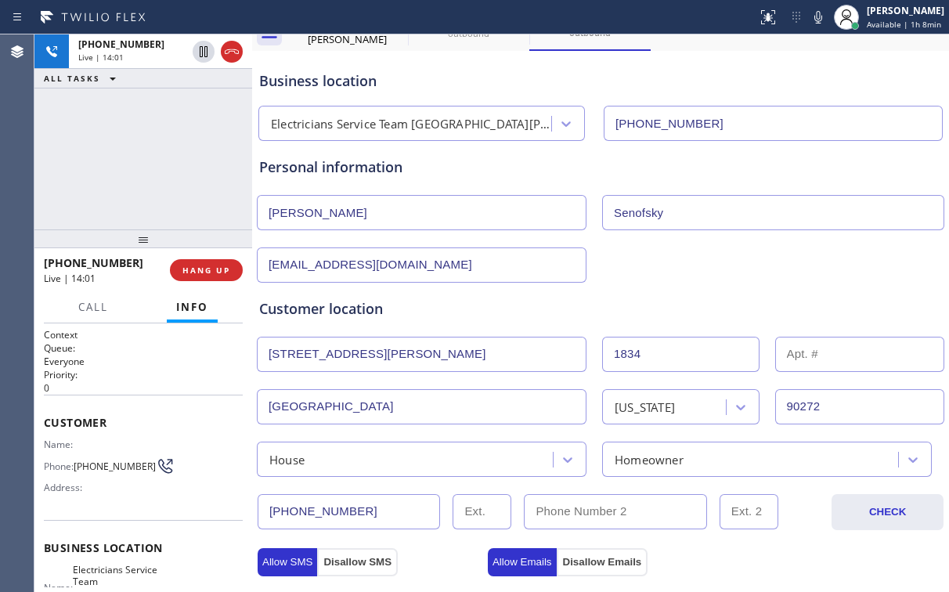
scroll to position [0, 0]
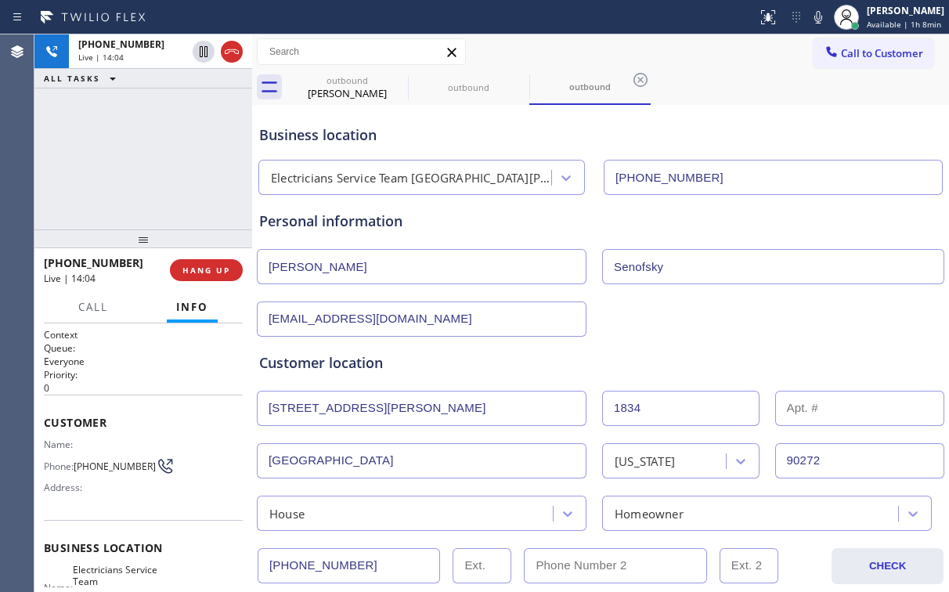
click at [301, 321] on input "[EMAIL_ADDRESS][DOMAIN_NAME]" at bounding box center [422, 319] width 330 height 35
drag, startPoint x: 392, startPoint y: 320, endPoint x: 218, endPoint y: 327, distance: 174.0
click at [218, 327] on div "[PHONE_NUMBER] Live | 14:04 ALL TASKS ALL TASKS ACTIVE TASKS TASKS IN WRAP UP […" at bounding box center [491, 313] width 915 height 558
paste input "[EMAIL_ADDRESS][DOMAIN_NAME]"
type input "[EMAIL_ADDRESS][DOMAIN_NAME]"
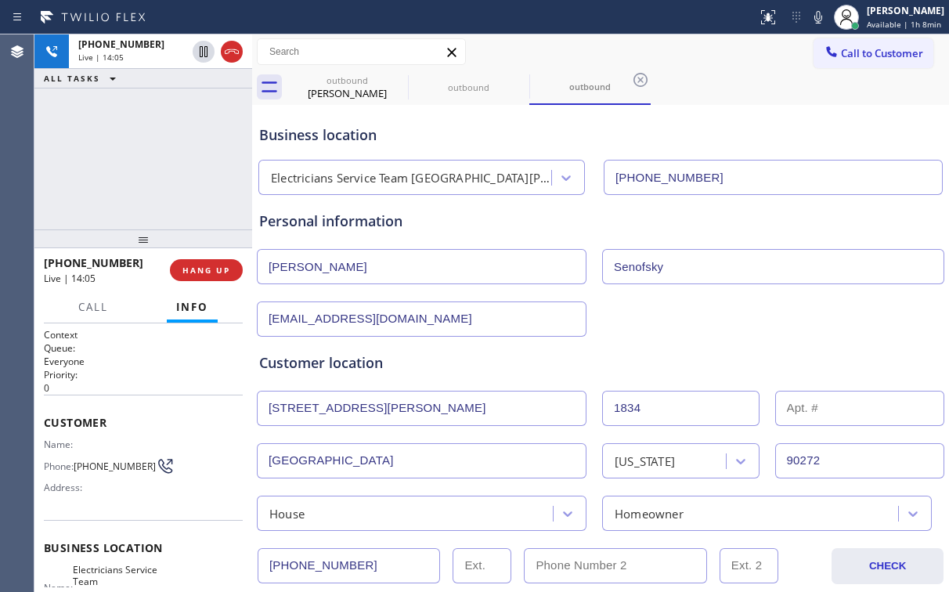
click at [481, 288] on div "Personal information [PERSON_NAME] [EMAIL_ADDRESS][DOMAIN_NAME]" at bounding box center [600, 274] width 683 height 126
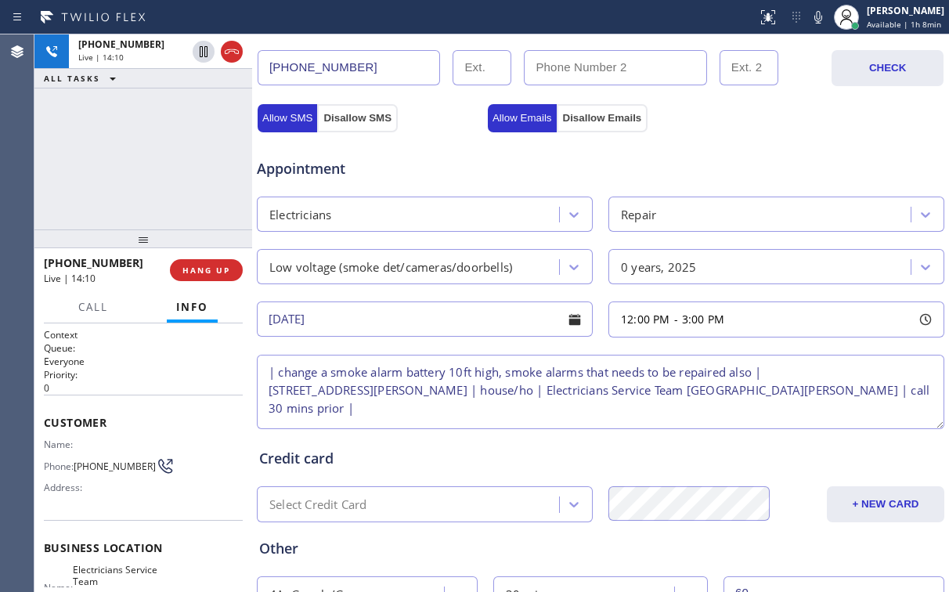
scroll to position [501, 0]
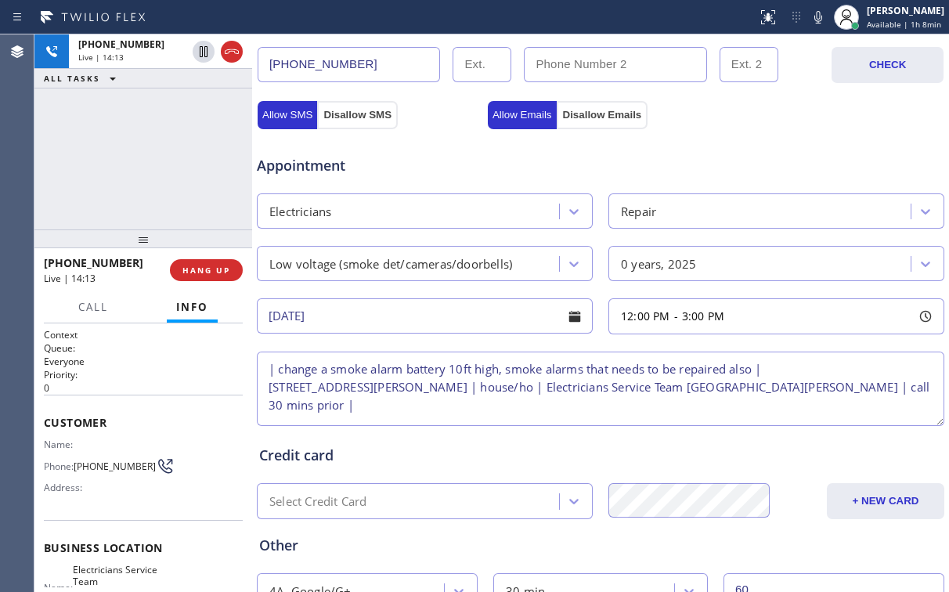
click at [387, 382] on textarea "| change a smoke alarm battery 10ft high, smoke alarms that needs to be repaire…" at bounding box center [601, 389] width 688 height 74
click at [378, 403] on textarea "| change a smoke alarm battery 10ft high, smoke alarms that needs to be repaire…" at bounding box center [601, 389] width 688 height 74
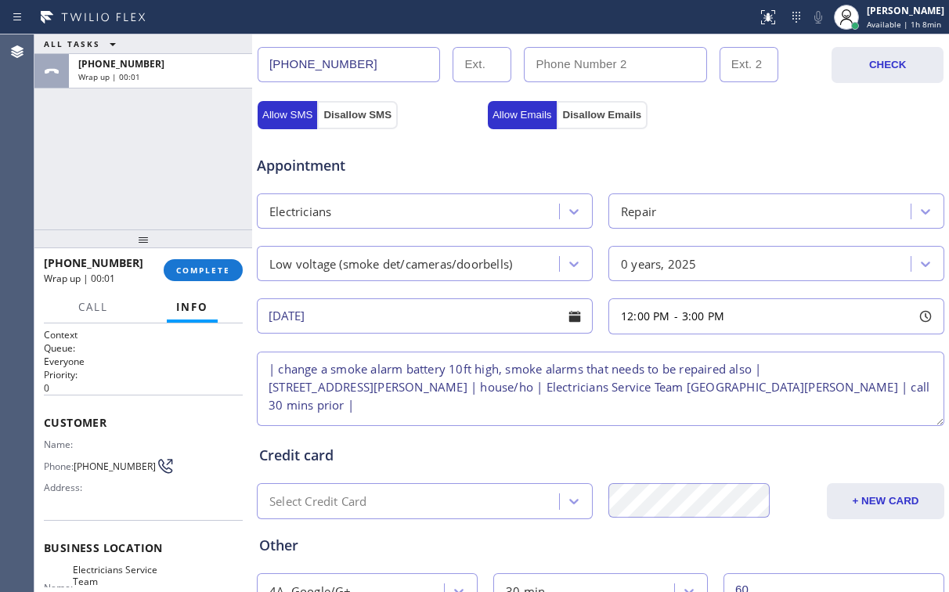
type textarea "| change a smoke alarm battery 10ft high, smoke alarms that needs to be repaire…"
click at [164, 157] on div "ALL TASKS ALL TASKS ACTIVE TASKS TASKS IN WRAP UP [PHONE_NUMBER] Wrap up | 00:02" at bounding box center [143, 131] width 218 height 195
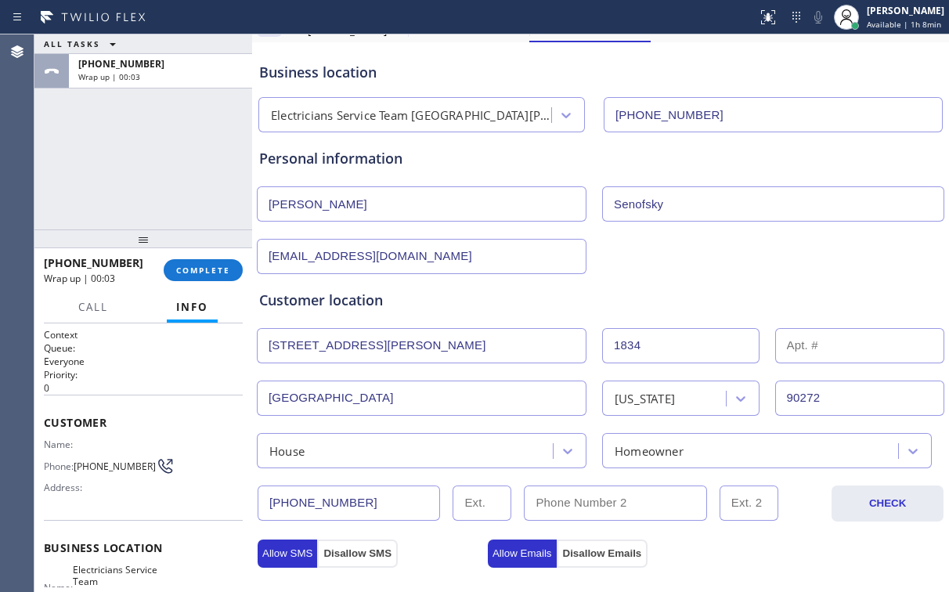
scroll to position [0, 0]
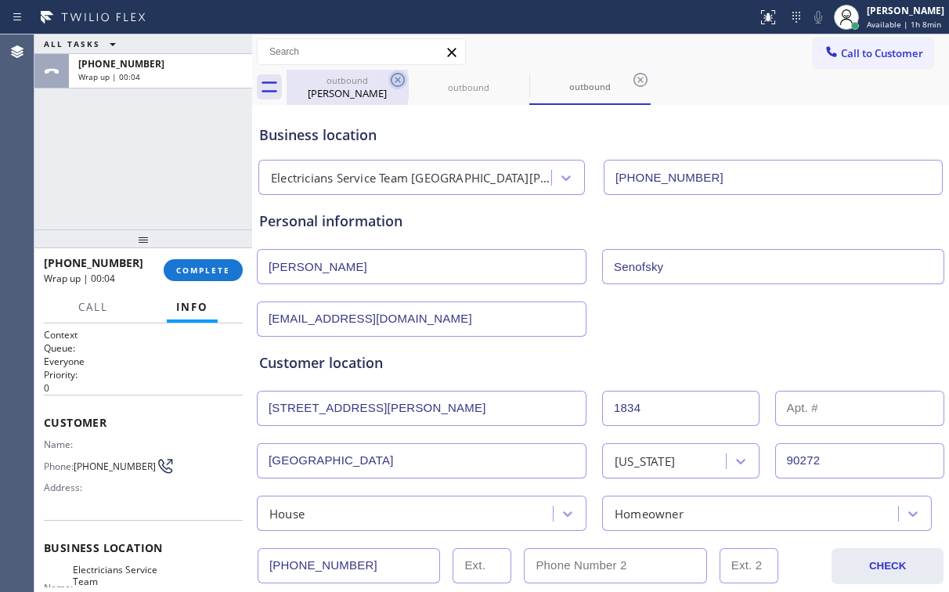
drag, startPoint x: 348, startPoint y: 90, endPoint x: 398, endPoint y: 81, distance: 51.0
click at [353, 89] on div "[PERSON_NAME]" at bounding box center [347, 93] width 118 height 14
type input "[PHONE_NUMBER]"
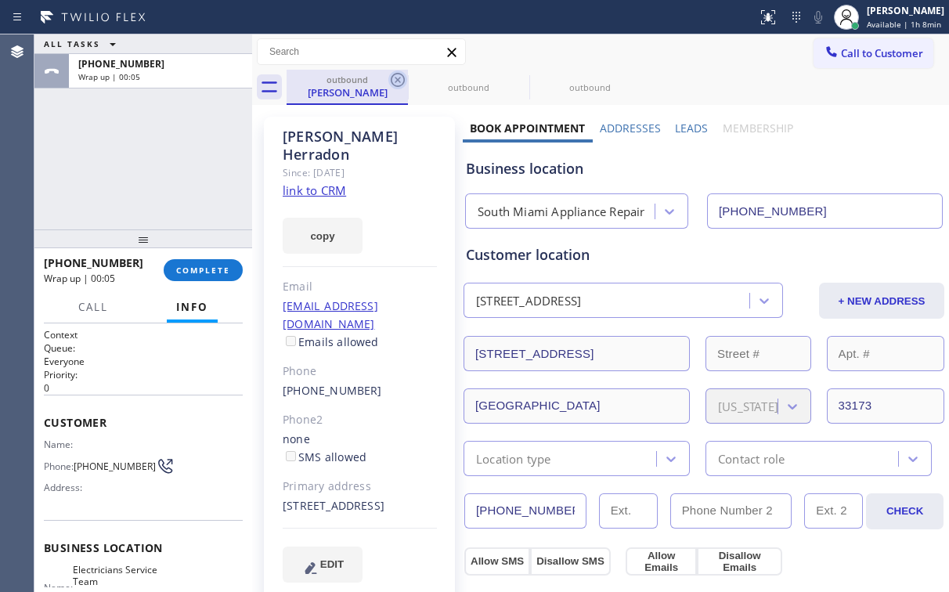
click at [398, 77] on icon at bounding box center [397, 79] width 19 height 19
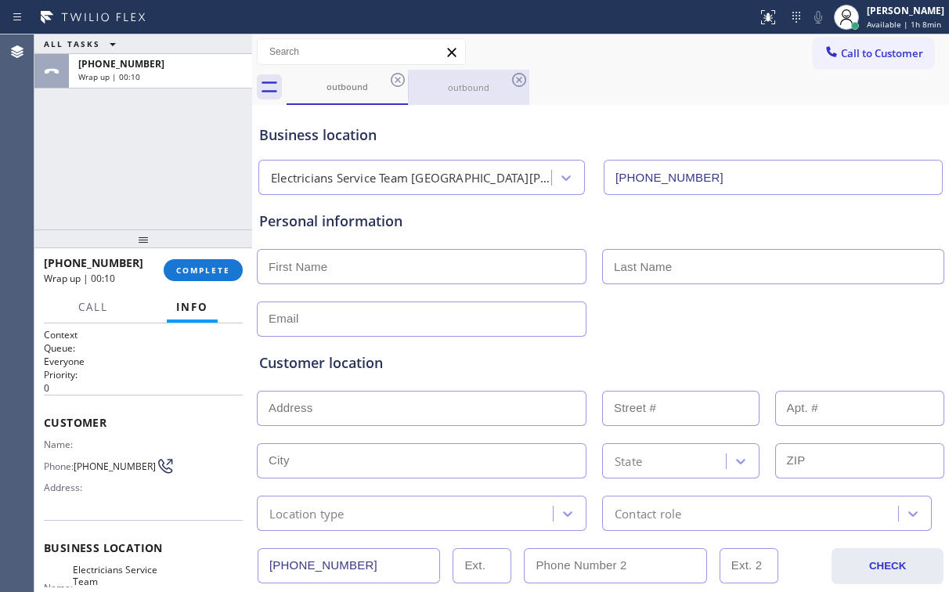
click at [462, 78] on div "outbound" at bounding box center [469, 87] width 118 height 35
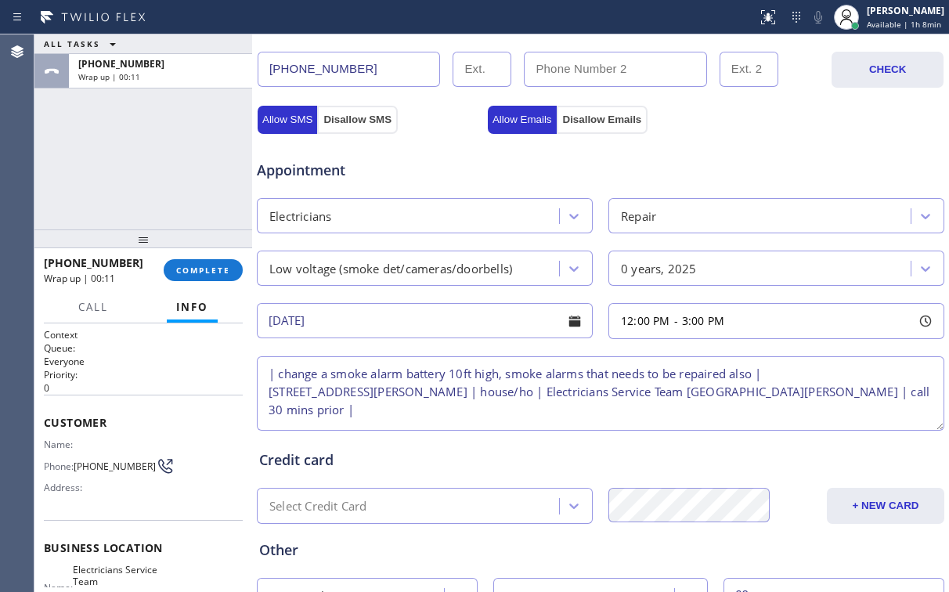
scroll to position [618, 0]
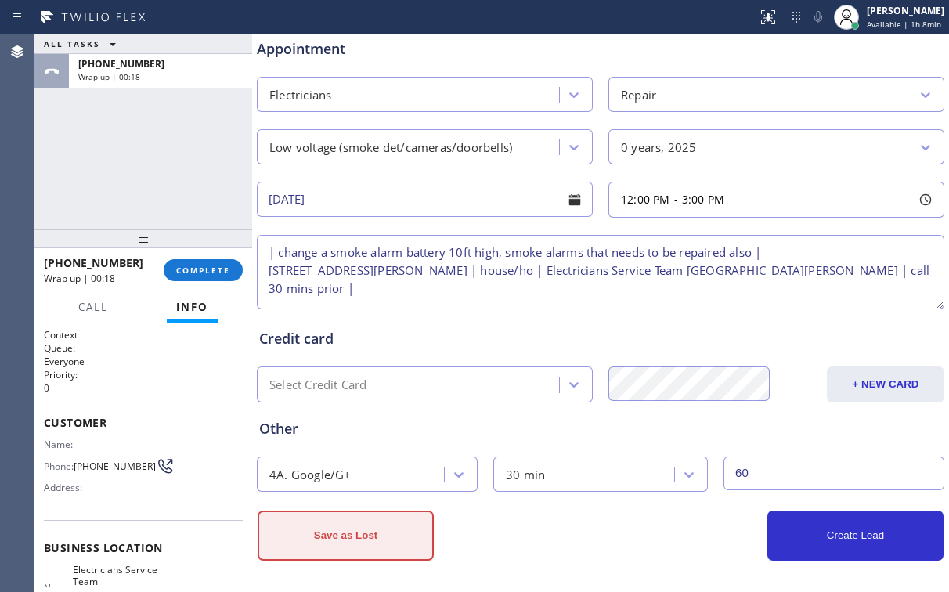
click at [342, 529] on button "Save as Lost" at bounding box center [346, 536] width 176 height 50
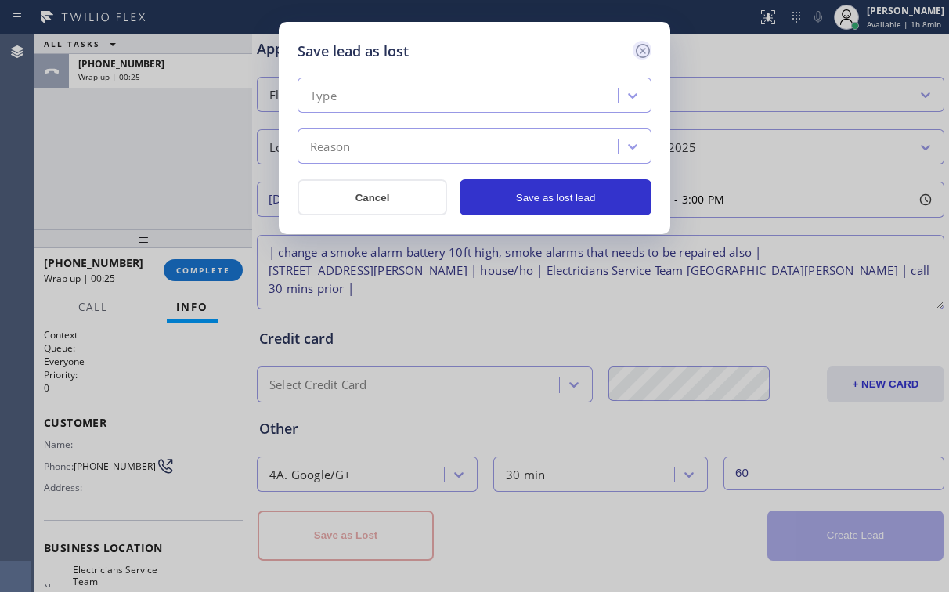
click at [642, 48] on icon at bounding box center [643, 51] width 19 height 19
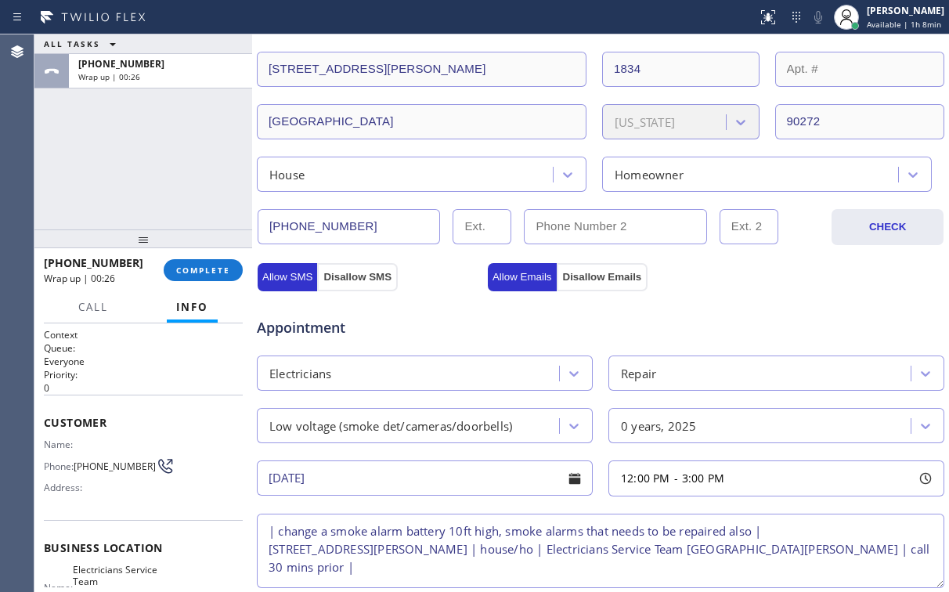
scroll to position [358, 0]
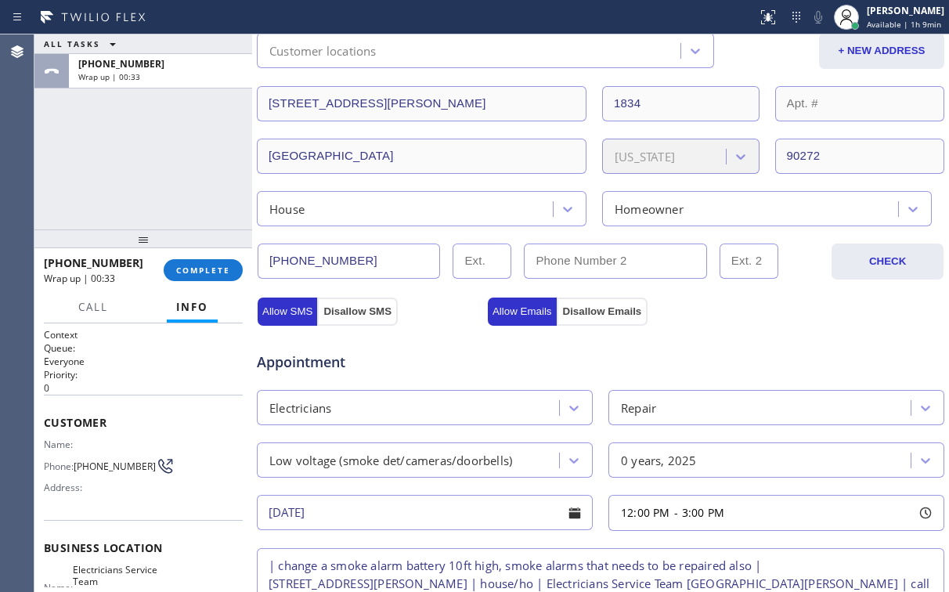
click at [791, 70] on div "Customer location Customer locations + NEW ADDRESS [STREET_ADDRESS][PERSON_NAME…" at bounding box center [600, 111] width 683 height 232
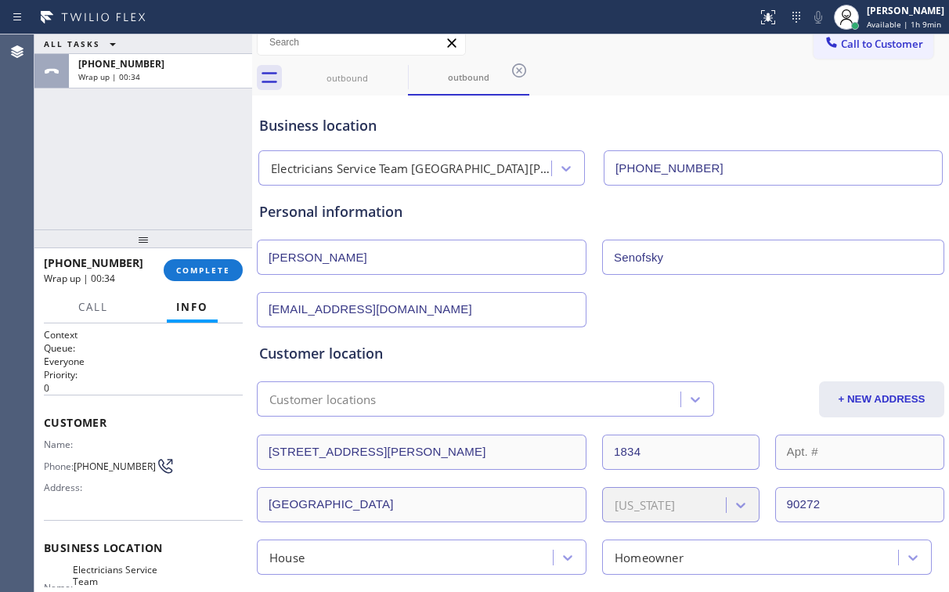
scroll to position [0, 0]
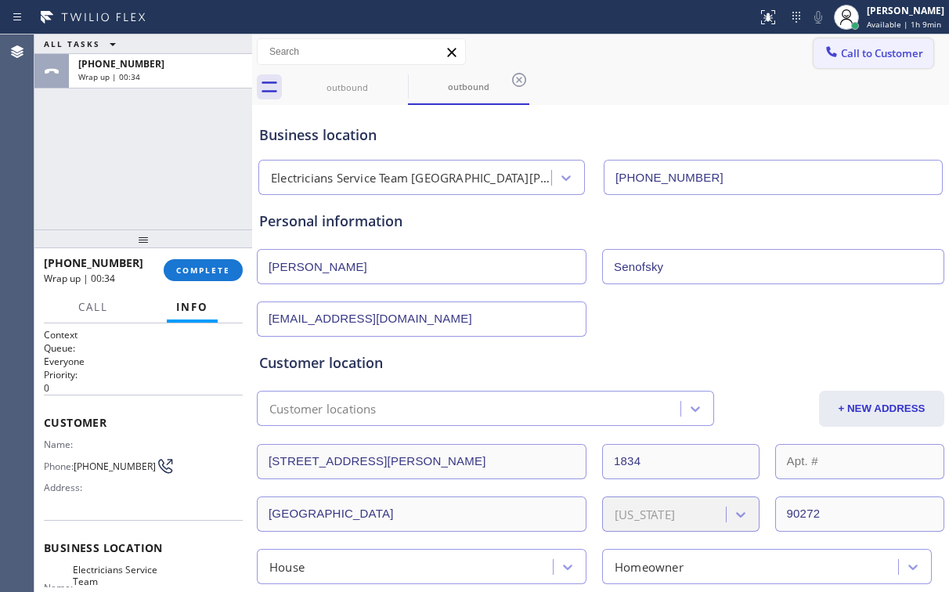
click at [859, 52] on span "Call to Customer" at bounding box center [882, 53] width 82 height 14
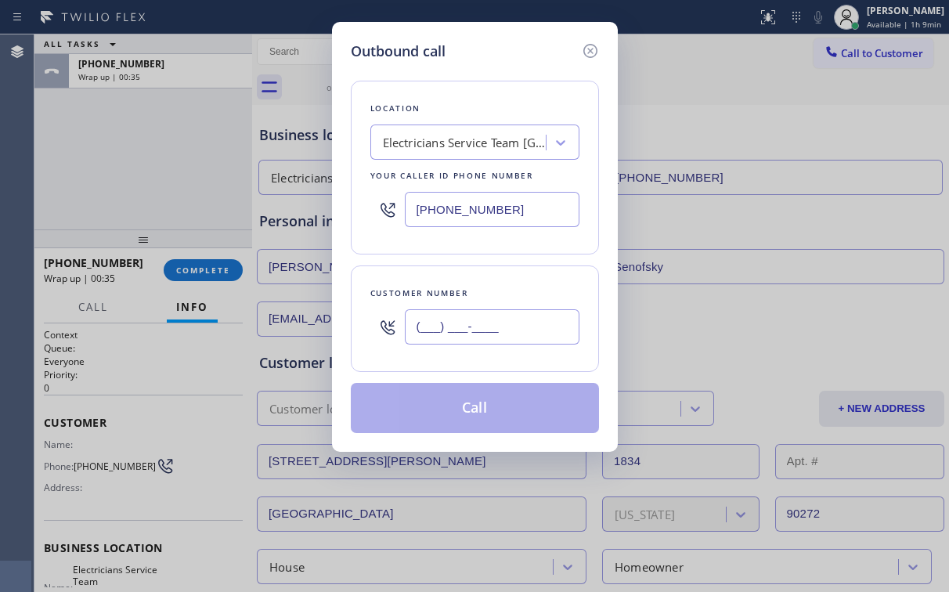
click at [501, 309] on input "(___) ___-____" at bounding box center [492, 326] width 175 height 35
paste input "818) 371-3691"
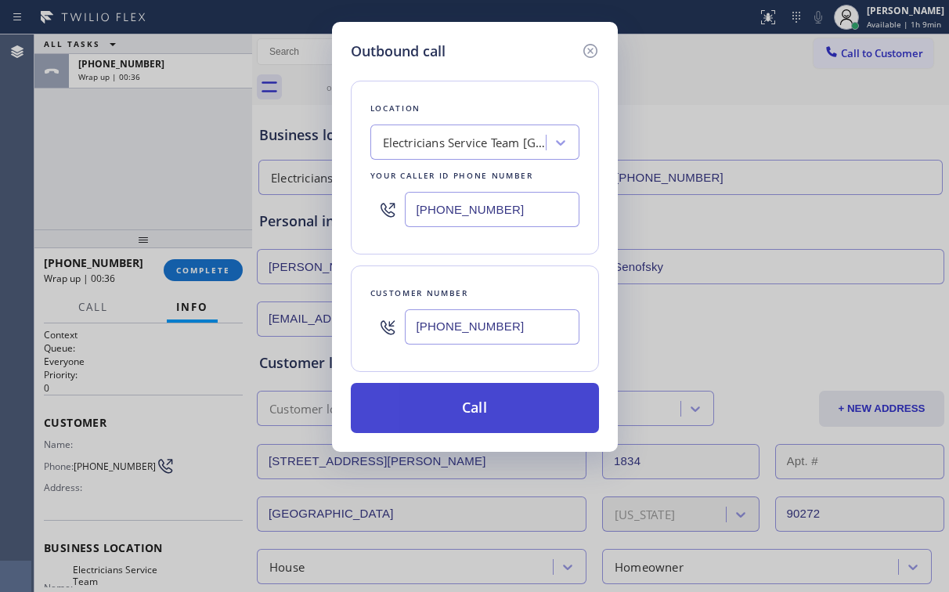
type input "[PHONE_NUMBER]"
click at [445, 416] on button "Call" at bounding box center [475, 408] width 248 height 50
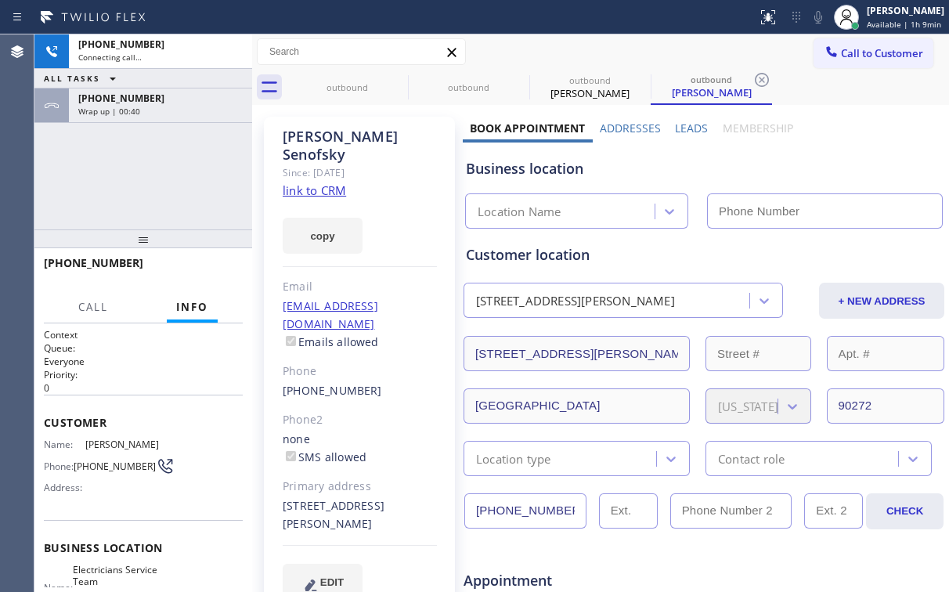
type input "[PHONE_NUMBER]"
click at [829, 162] on div "Business location" at bounding box center [704, 168] width 476 height 21
click at [311, 182] on link "link to CRM" at bounding box center [314, 190] width 63 height 16
click at [215, 267] on span "HANG UP" at bounding box center [206, 270] width 48 height 11
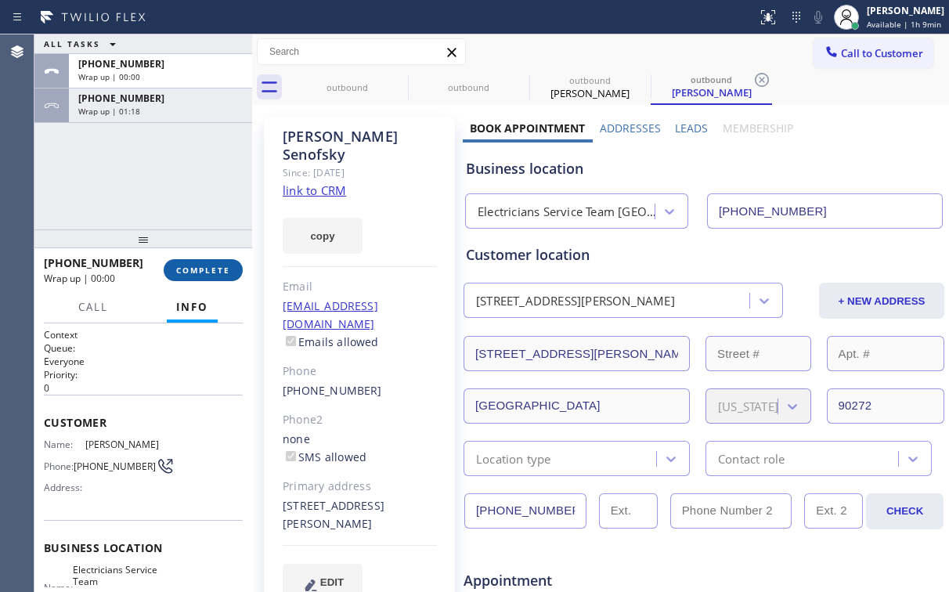
click at [219, 266] on span "COMPLETE" at bounding box center [203, 270] width 54 height 11
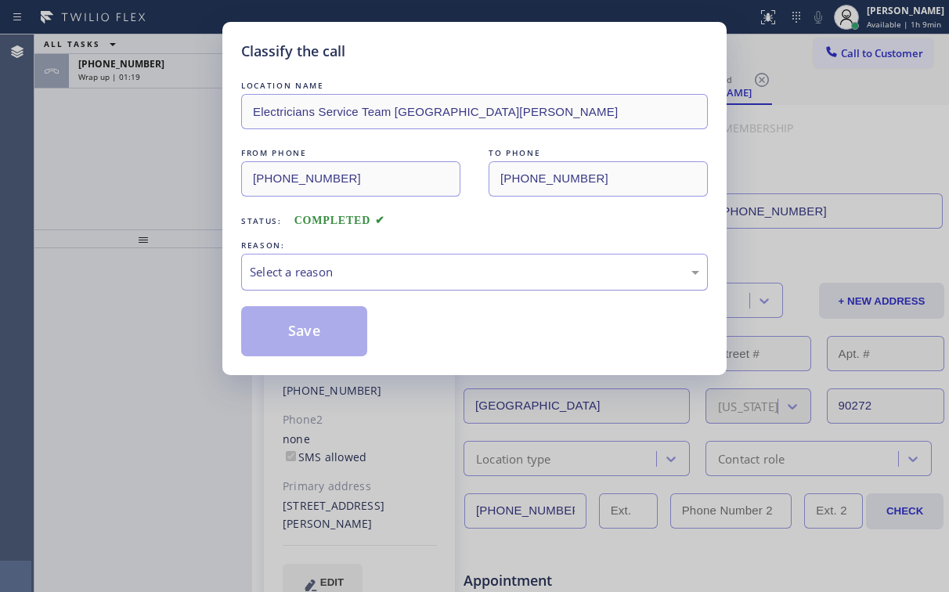
drag, startPoint x: 288, startPoint y: 268, endPoint x: 298, endPoint y: 287, distance: 21.0
click at [288, 270] on div "Select a reason" at bounding box center [475, 272] width 450 height 18
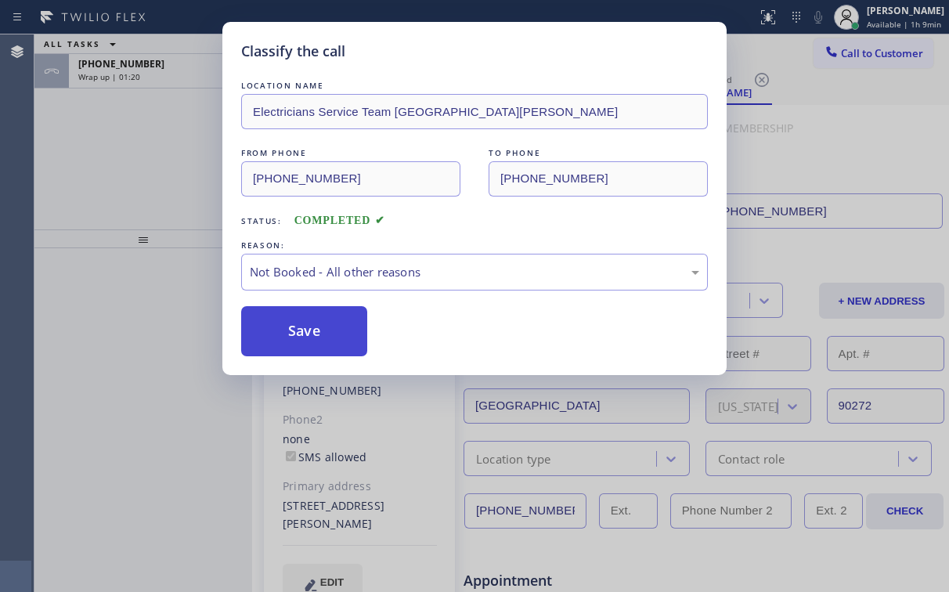
click at [326, 331] on button "Save" at bounding box center [304, 331] width 126 height 50
click at [118, 154] on div "Classify the call LOCATION NAME Electricians Service Team [GEOGRAPHIC_DATA][PER…" at bounding box center [474, 296] width 949 height 592
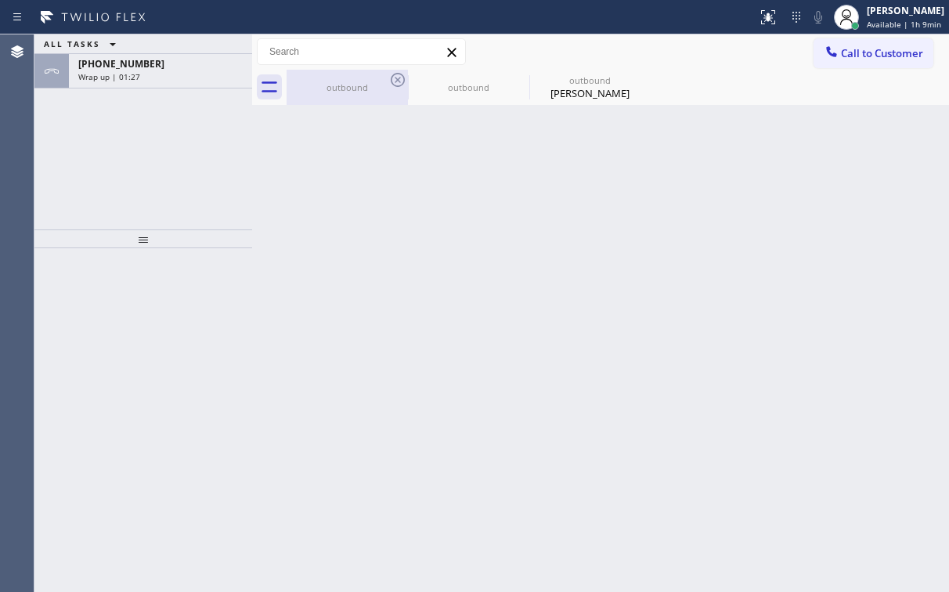
click at [353, 92] on div "outbound" at bounding box center [347, 87] width 118 height 12
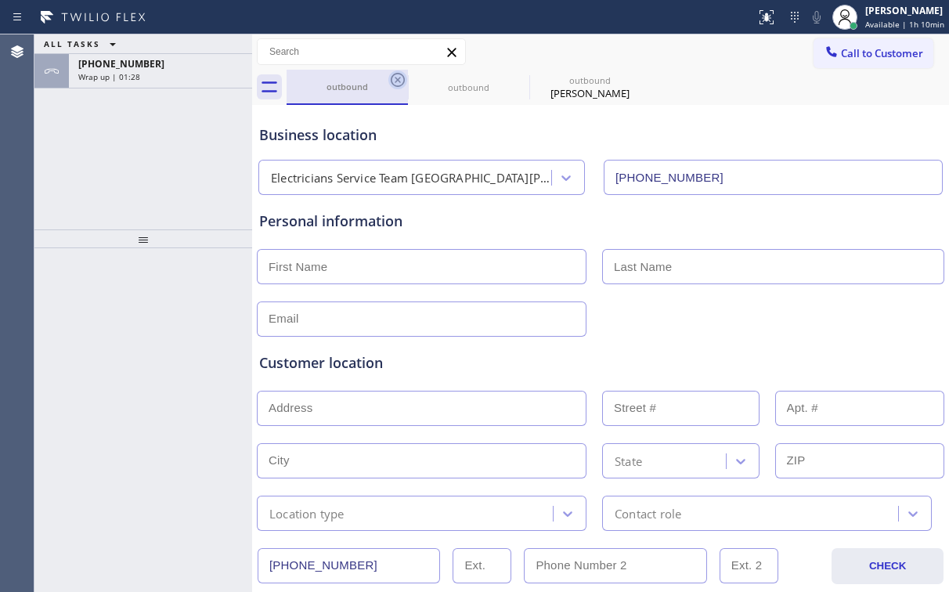
click at [393, 78] on icon at bounding box center [397, 79] width 19 height 19
click at [0, 0] on icon at bounding box center [0, 0] width 0 height 0
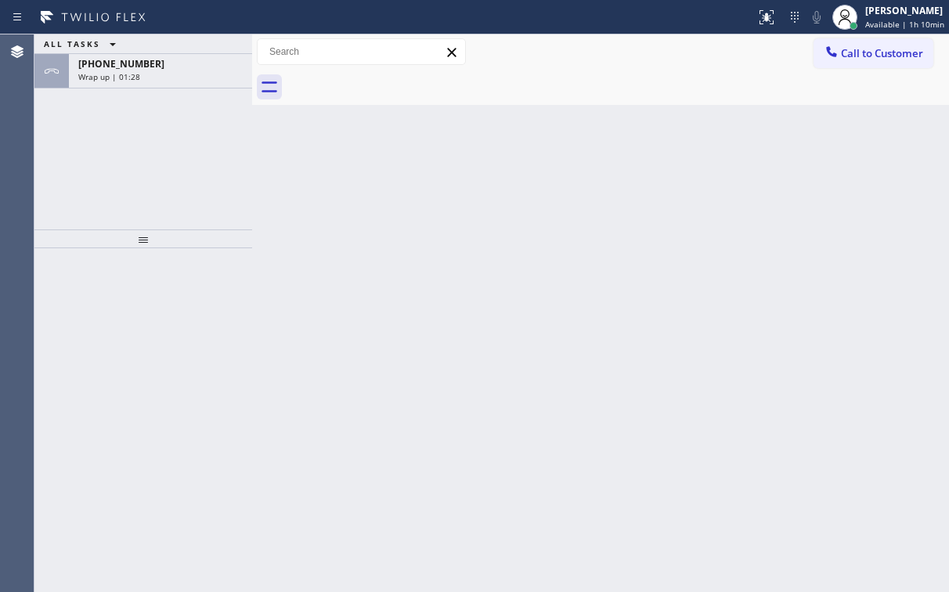
click at [404, 78] on div at bounding box center [618, 87] width 663 height 35
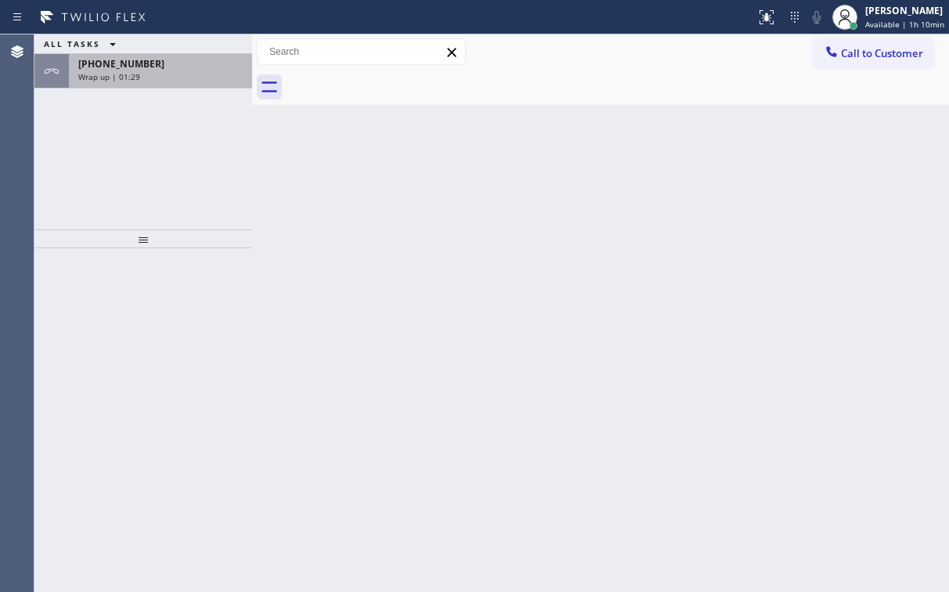
click at [141, 76] on div "Wrap up | 01:29" at bounding box center [160, 76] width 164 height 11
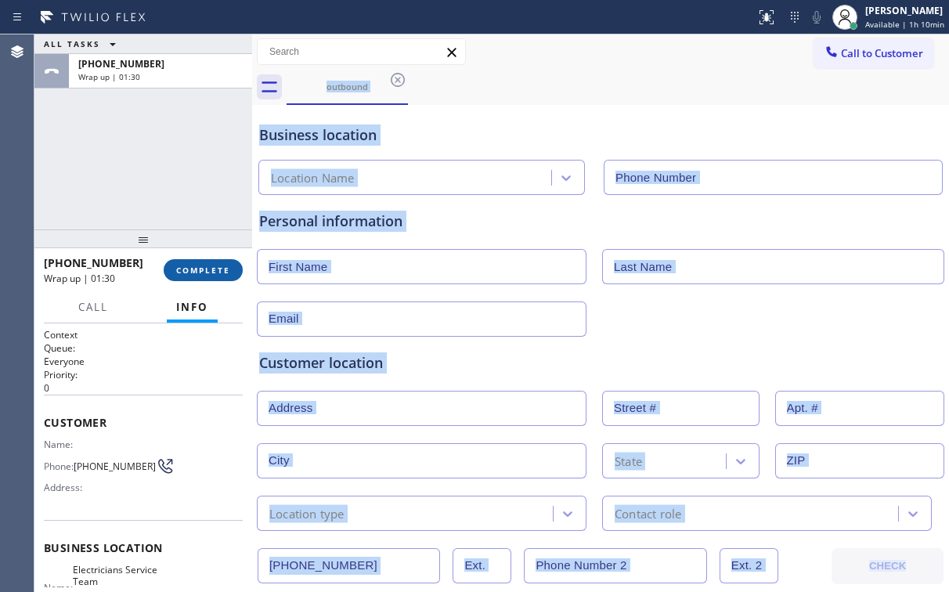
type input "[PHONE_NUMBER]"
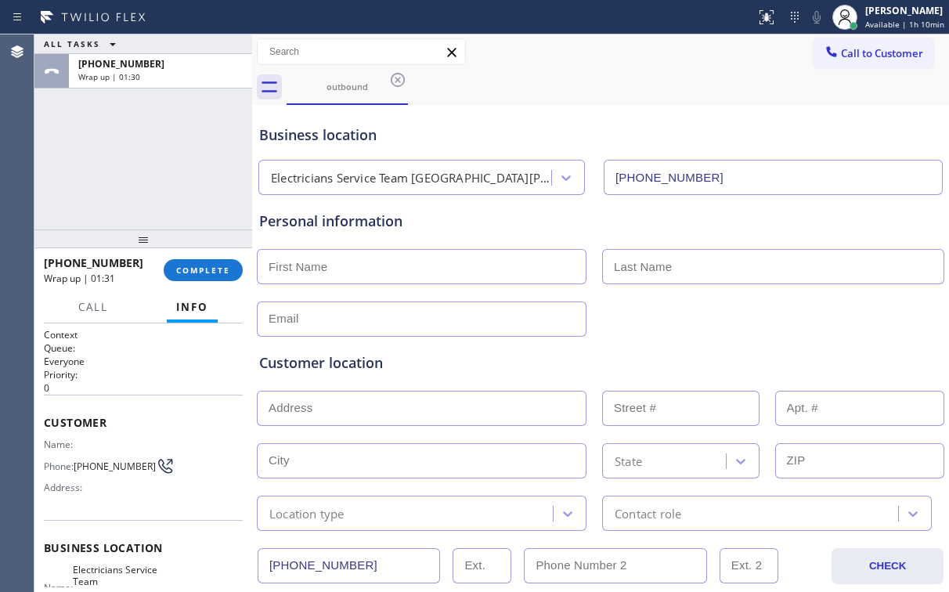
click at [153, 175] on div "ALL TASKS ALL TASKS ACTIVE TASKS TASKS IN WRAP UP [PHONE_NUMBER] Wrap up | 01:30" at bounding box center [143, 131] width 218 height 195
click at [202, 266] on span "COMPLETE" at bounding box center [203, 270] width 54 height 11
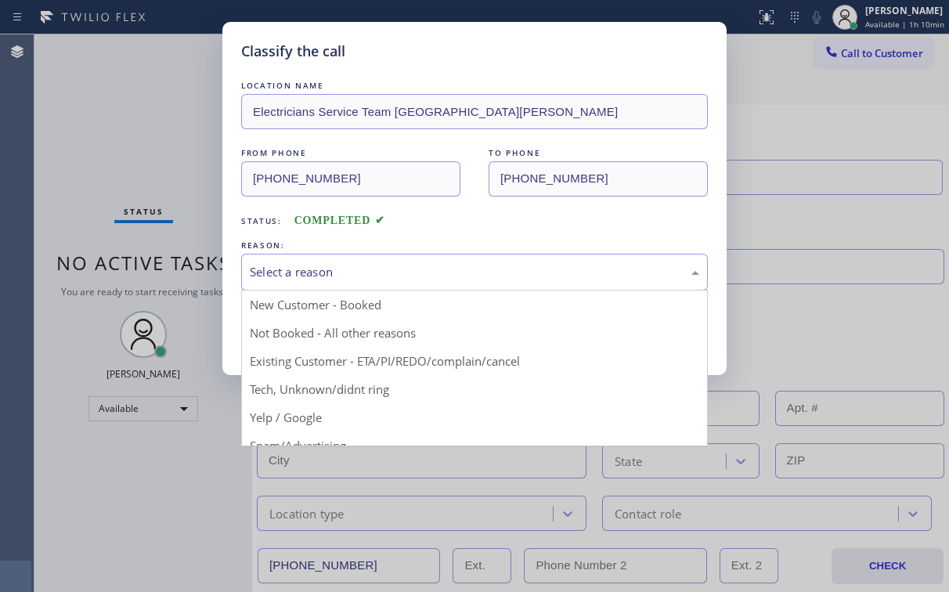
click at [283, 268] on div "Select a reason" at bounding box center [475, 272] width 450 height 18
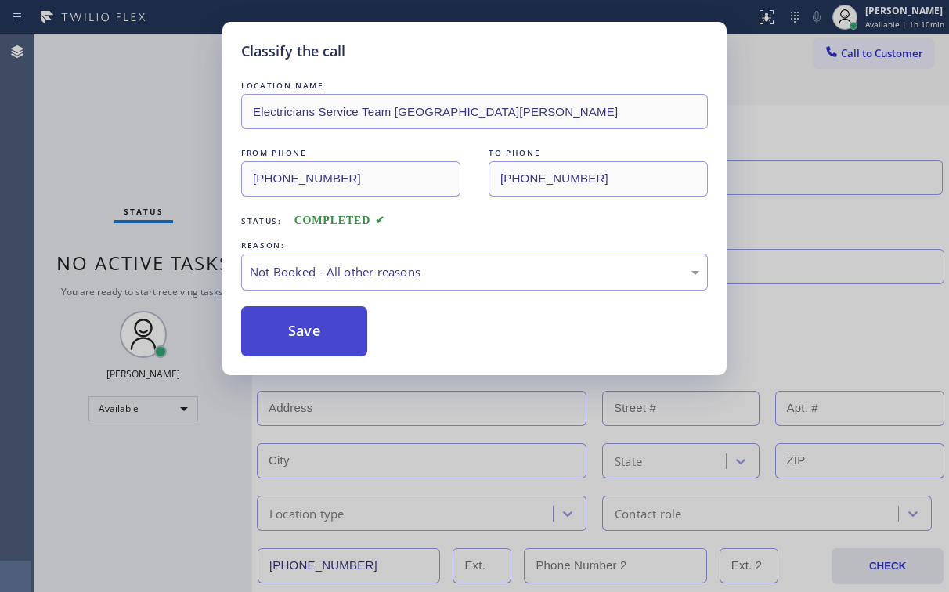
click at [325, 334] on button "Save" at bounding box center [304, 331] width 126 height 50
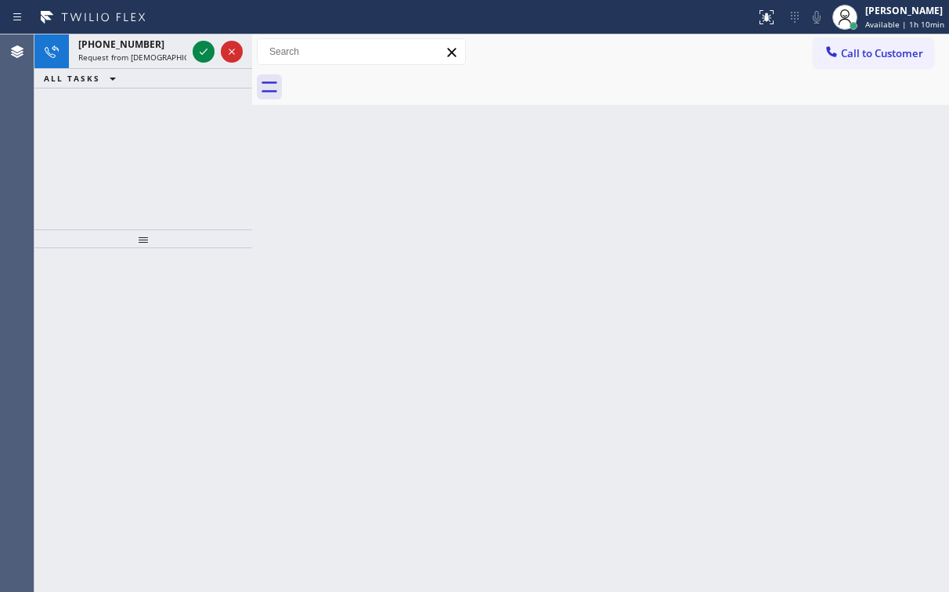
click at [170, 107] on div "[PHONE_NUMBER] Request from Christian Cinco (direct) ALL TASKS ALL TASKS ACTIVE…" at bounding box center [143, 131] width 218 height 195
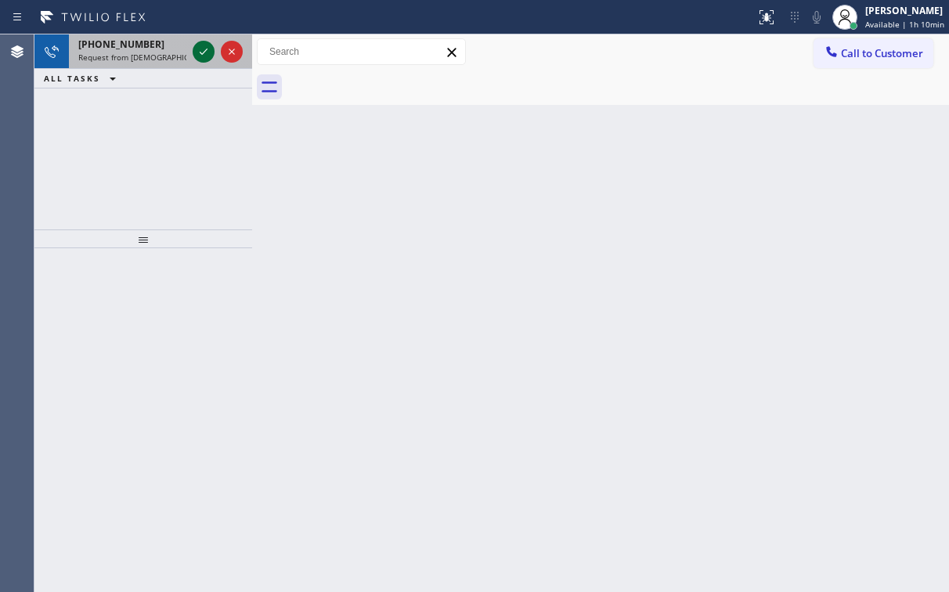
click at [204, 48] on icon at bounding box center [203, 51] width 19 height 19
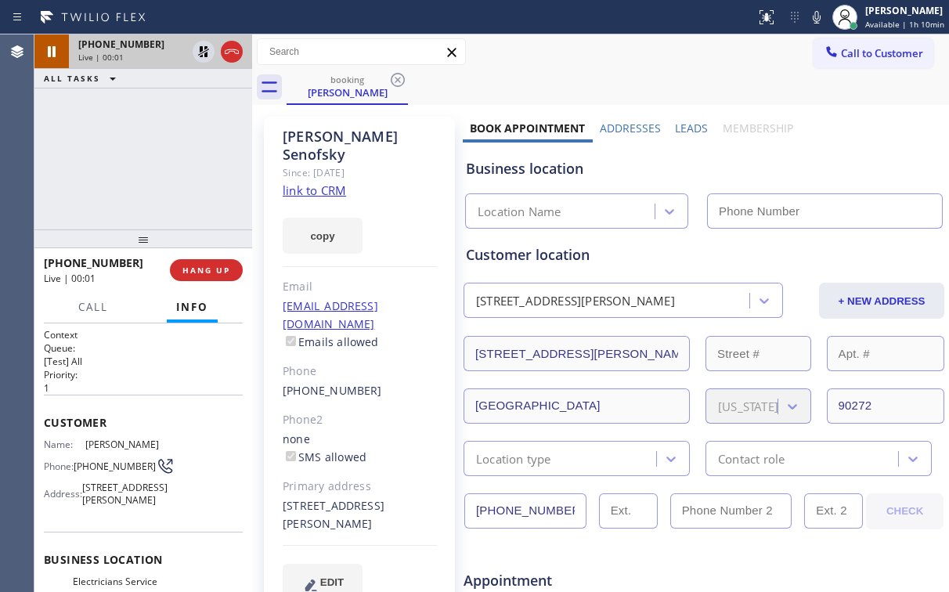
type input "[PHONE_NUMBER]"
click at [119, 141] on div "[PHONE_NUMBER] Live | 00:10 ALL TASKS ALL TASKS ACTIVE TASKS TASKS IN WRAP UP" at bounding box center [143, 131] width 218 height 195
click at [112, 123] on div "[PHONE_NUMBER] Live | 00:47 ALL TASKS ALL TASKS ACTIVE TASKS TASKS IN WRAP UP" at bounding box center [143, 131] width 218 height 195
click at [154, 157] on div "[PHONE_NUMBER] Live | 00:56 ALL TASKS ALL TASKS ACTIVE TASKS TASKS IN WRAP UP" at bounding box center [143, 131] width 218 height 195
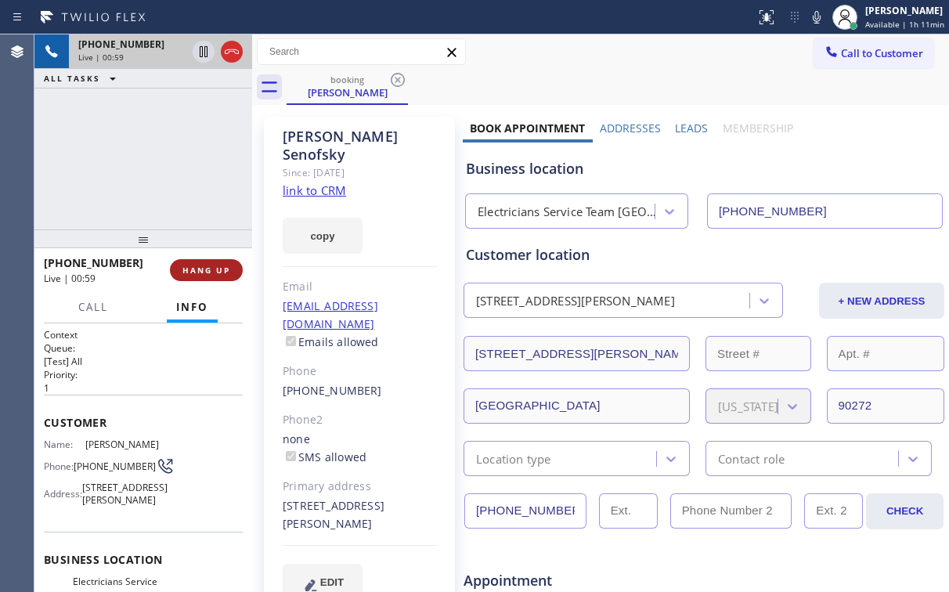
click at [217, 269] on span "HANG UP" at bounding box center [206, 270] width 48 height 11
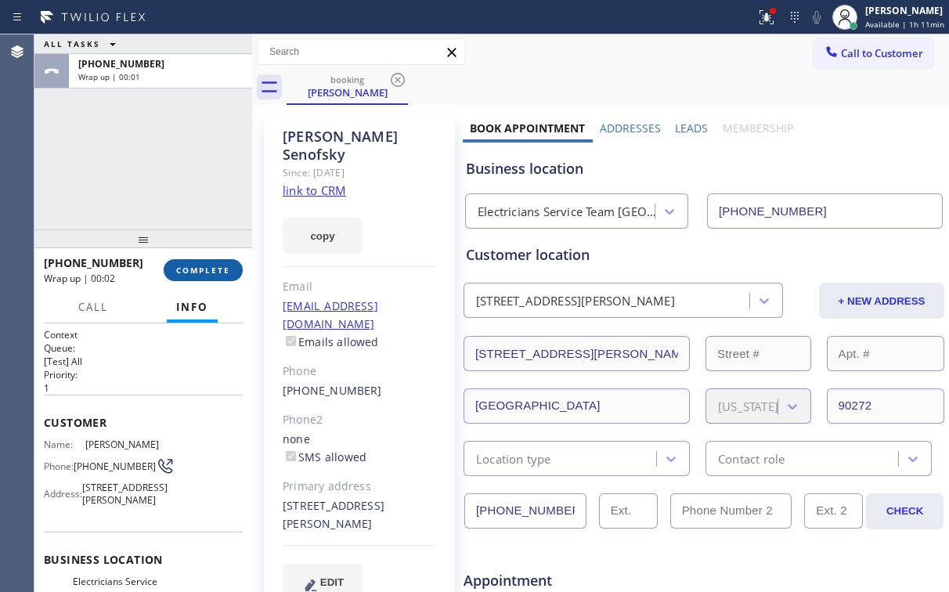
click at [208, 266] on span "COMPLETE" at bounding box center [203, 270] width 54 height 11
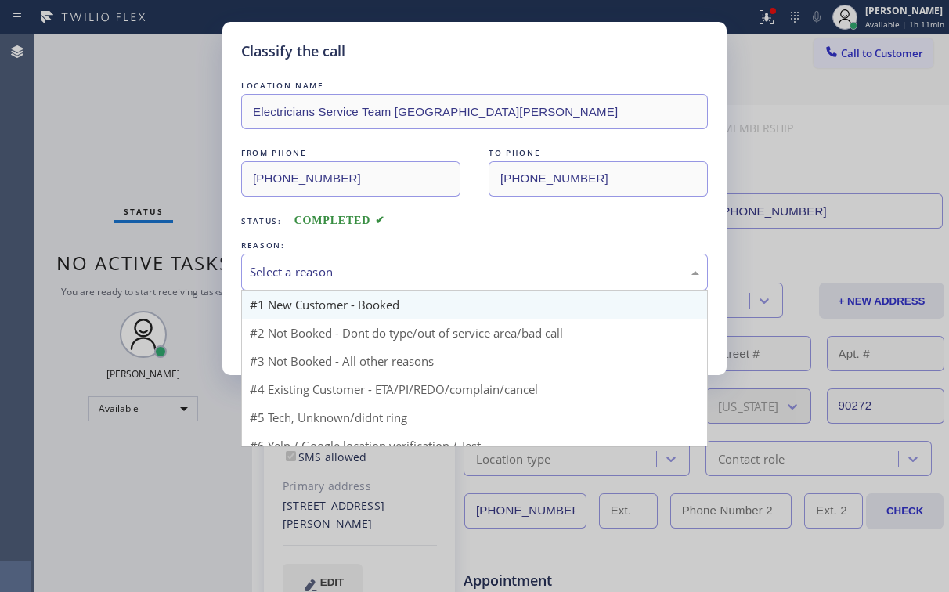
drag, startPoint x: 273, startPoint y: 266, endPoint x: 317, endPoint y: 294, distance: 52.1
click at [273, 266] on div "Select a reason" at bounding box center [475, 272] width 450 height 18
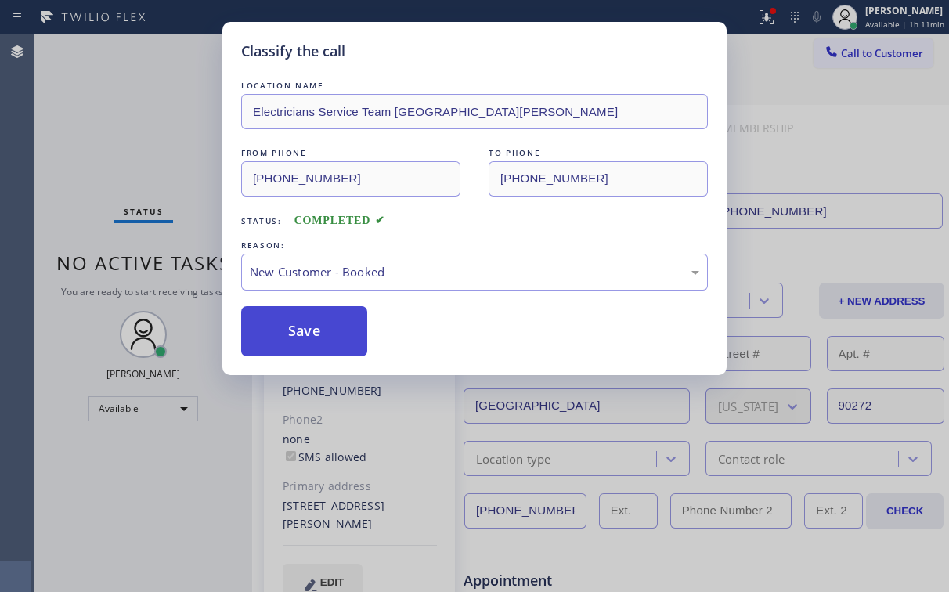
click at [298, 334] on button "Save" at bounding box center [304, 331] width 126 height 50
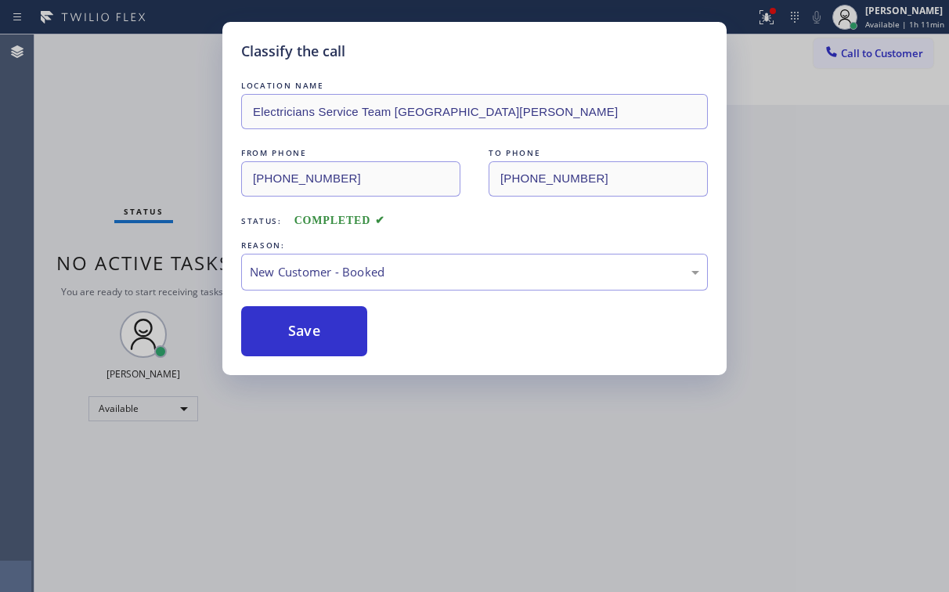
click at [152, 168] on div "Classify the call LOCATION NAME Electricians Service Team [GEOGRAPHIC_DATA][PER…" at bounding box center [474, 296] width 949 height 592
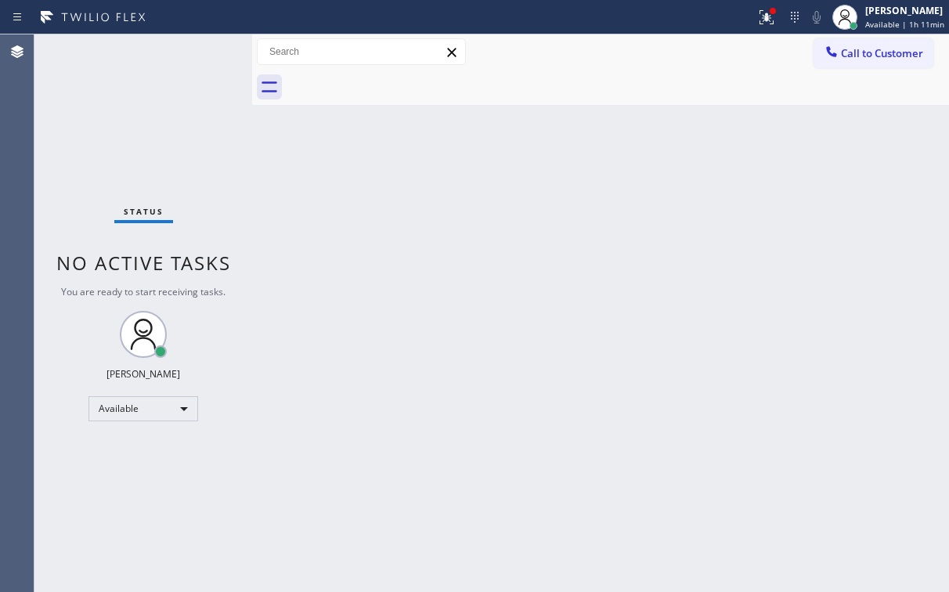
click at [94, 118] on div "Status No active tasks You are ready to start receiving tasks. [PERSON_NAME] Av…" at bounding box center [143, 313] width 218 height 558
click at [774, 13] on div at bounding box center [773, 11] width 6 height 6
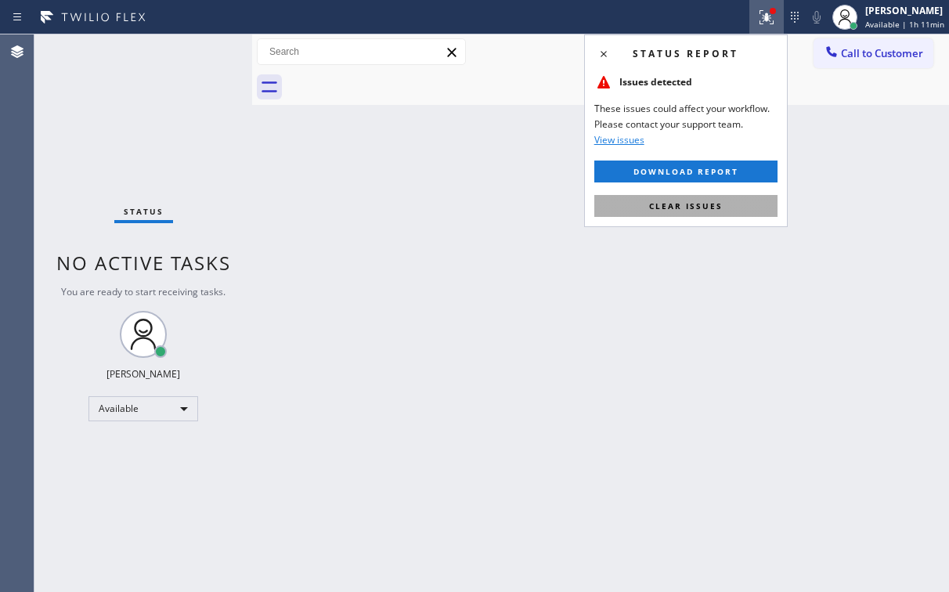
click at [713, 208] on span "Clear issues" at bounding box center [686, 205] width 74 height 11
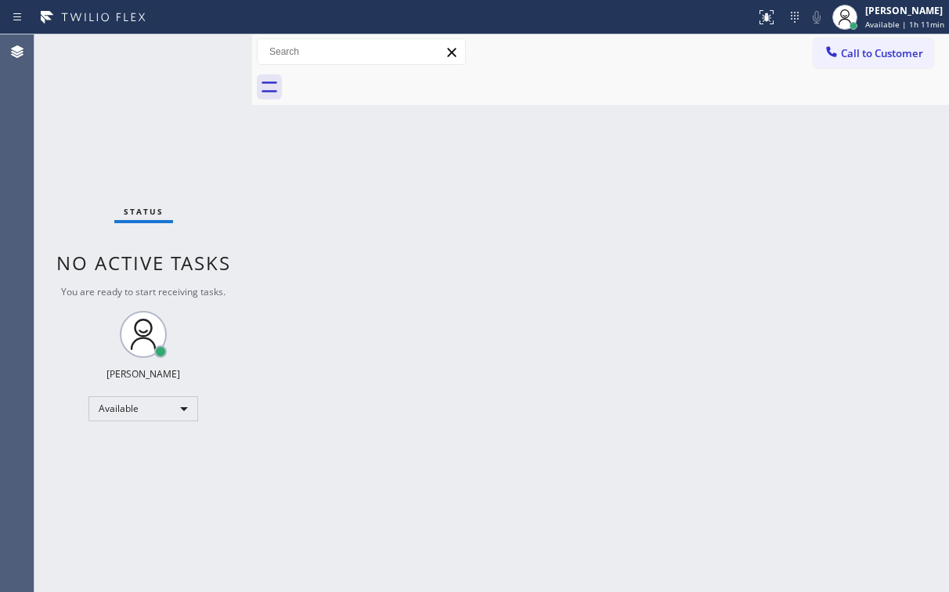
click at [320, 251] on div "Back to Dashboard Change Sender ID Customers Technicians Select a contact Outbo…" at bounding box center [600, 313] width 697 height 558
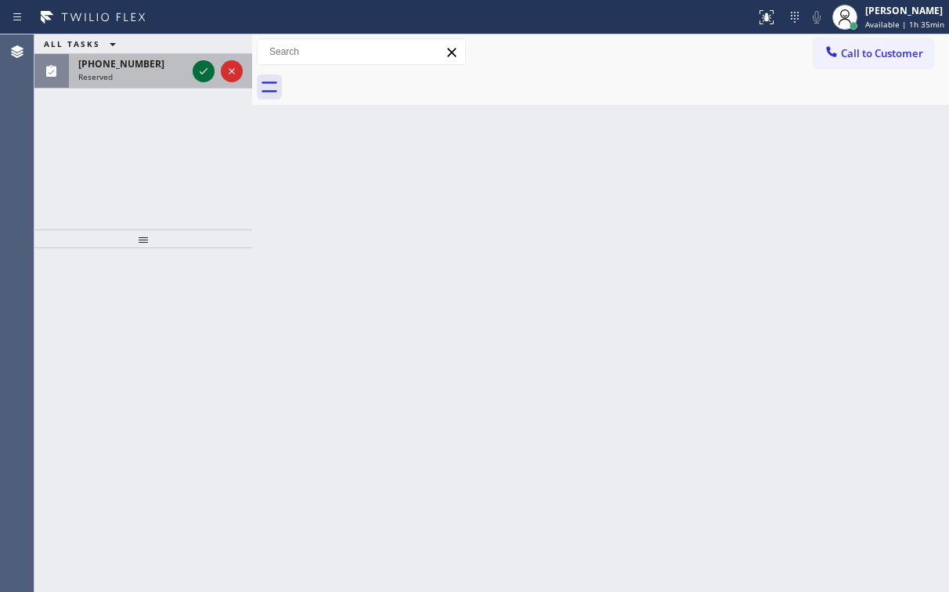
click at [206, 65] on icon at bounding box center [203, 71] width 19 height 19
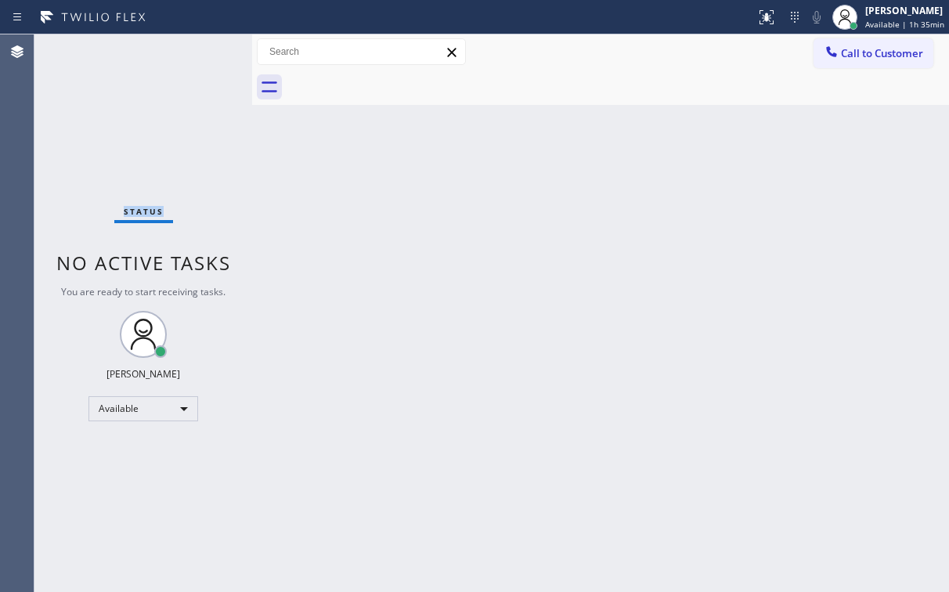
click at [205, 66] on div "Status No active tasks You are ready to start receiving tasks. [PERSON_NAME] Av…" at bounding box center [143, 313] width 218 height 558
click at [761, 22] on icon at bounding box center [766, 17] width 19 height 19
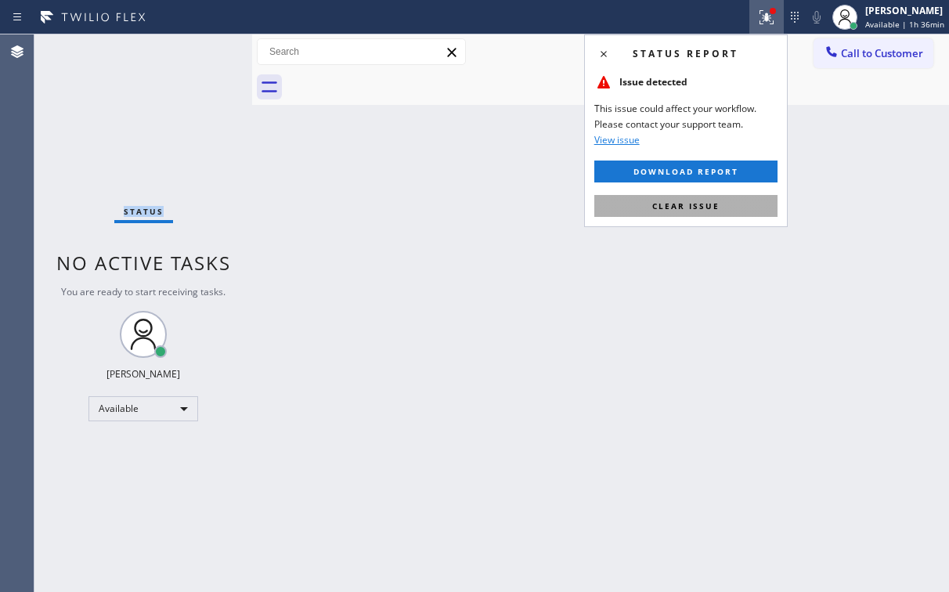
click at [680, 204] on span "Clear issue" at bounding box center [685, 205] width 67 height 11
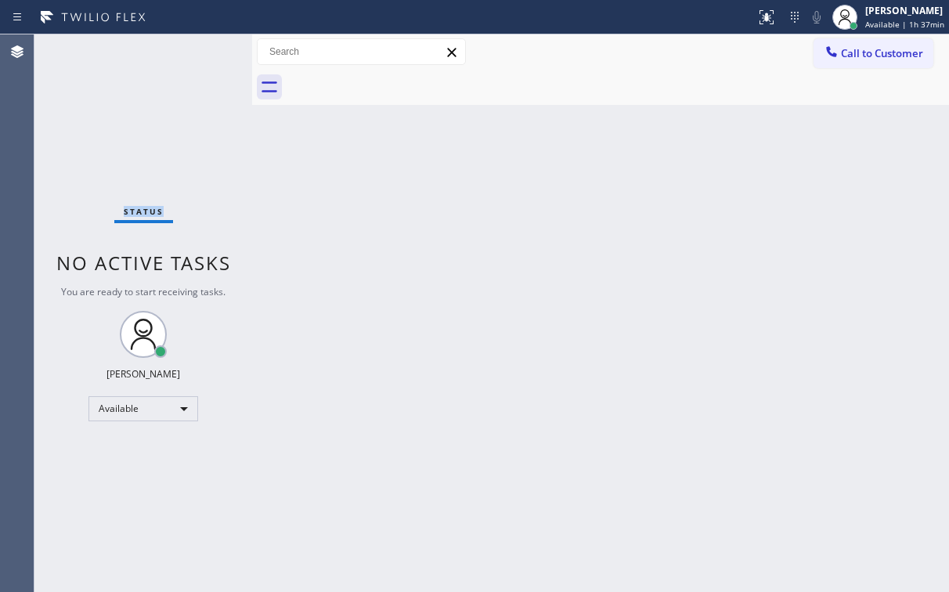
click at [190, 63] on div "Status No active tasks You are ready to start receiving tasks. [PERSON_NAME] Av…" at bounding box center [143, 313] width 218 height 558
drag, startPoint x: 100, startPoint y: 146, endPoint x: 77, endPoint y: 2, distance: 146.0
click at [101, 145] on div "Status No active tasks You are ready to start receiving tasks. [PERSON_NAME] Av…" at bounding box center [143, 313] width 218 height 558
drag, startPoint x: 202, startPoint y: 186, endPoint x: 211, endPoint y: 194, distance: 12.7
click at [201, 186] on div "Status No active tasks You are ready to start receiving tasks. [PERSON_NAME] Av…" at bounding box center [143, 313] width 218 height 558
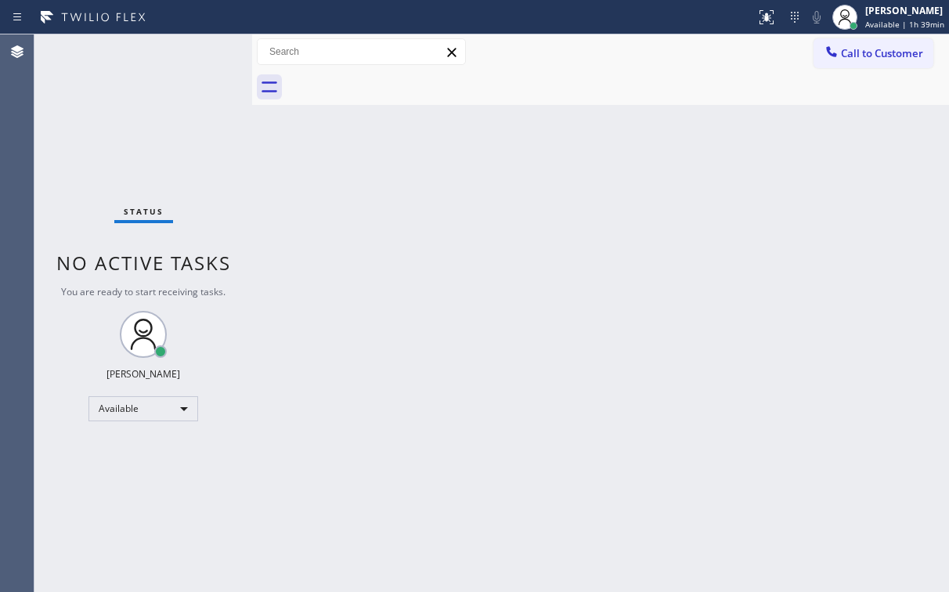
click at [365, 260] on div "Back to Dashboard Change Sender ID Customers Technicians Select a contact Outbo…" at bounding box center [600, 313] width 697 height 558
click at [78, 48] on div "Status No active tasks You are ready to start receiving tasks. [PERSON_NAME] Av…" at bounding box center [143, 313] width 218 height 558
click at [320, 103] on div at bounding box center [618, 87] width 663 height 35
click at [200, 63] on div "Status No active tasks You are ready to start receiving tasks. [PERSON_NAME] Av…" at bounding box center [143, 313] width 218 height 558
click at [133, 112] on div "Status No active tasks You are ready to start receiving tasks. [PERSON_NAME] Av…" at bounding box center [143, 313] width 218 height 558
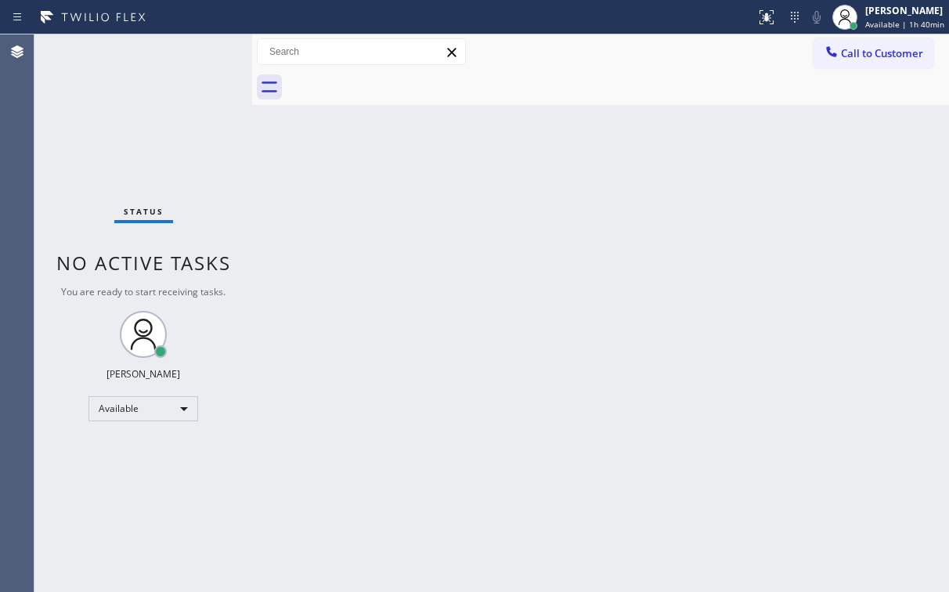
drag, startPoint x: 84, startPoint y: 78, endPoint x: 90, endPoint y: 8, distance: 70.8
click at [85, 74] on div "Status No active tasks You are ready to start receiving tasks. [PERSON_NAME] Av…" at bounding box center [143, 313] width 218 height 558
drag, startPoint x: 74, startPoint y: 109, endPoint x: 89, endPoint y: 132, distance: 27.6
click at [81, 121] on div "Status No active tasks You are ready to start receiving tasks. [PERSON_NAME] Av…" at bounding box center [143, 313] width 218 height 558
drag, startPoint x: 681, startPoint y: 75, endPoint x: 691, endPoint y: 78, distance: 9.7
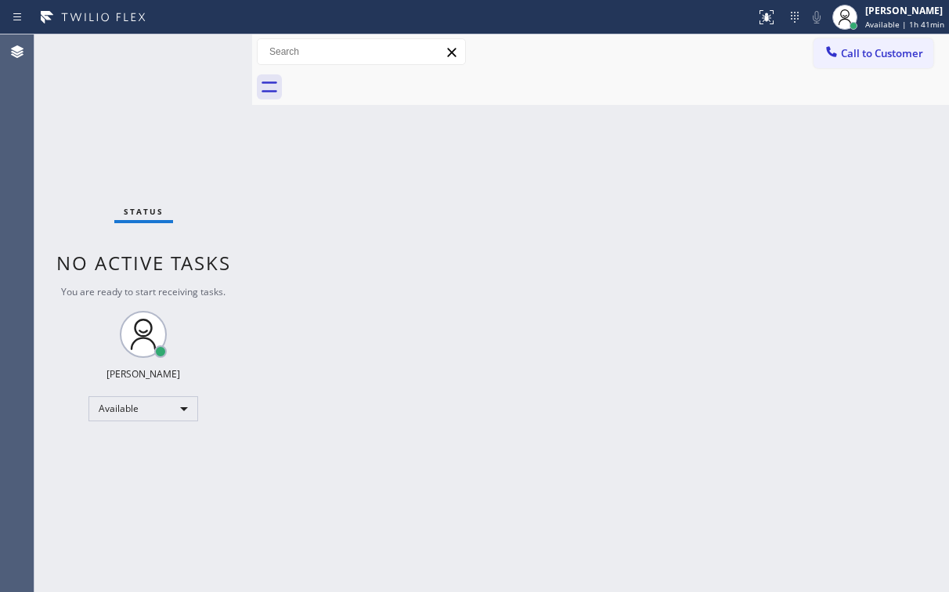
click at [691, 78] on div at bounding box center [618, 87] width 663 height 35
click at [865, 59] on span "Call to Customer" at bounding box center [882, 53] width 82 height 14
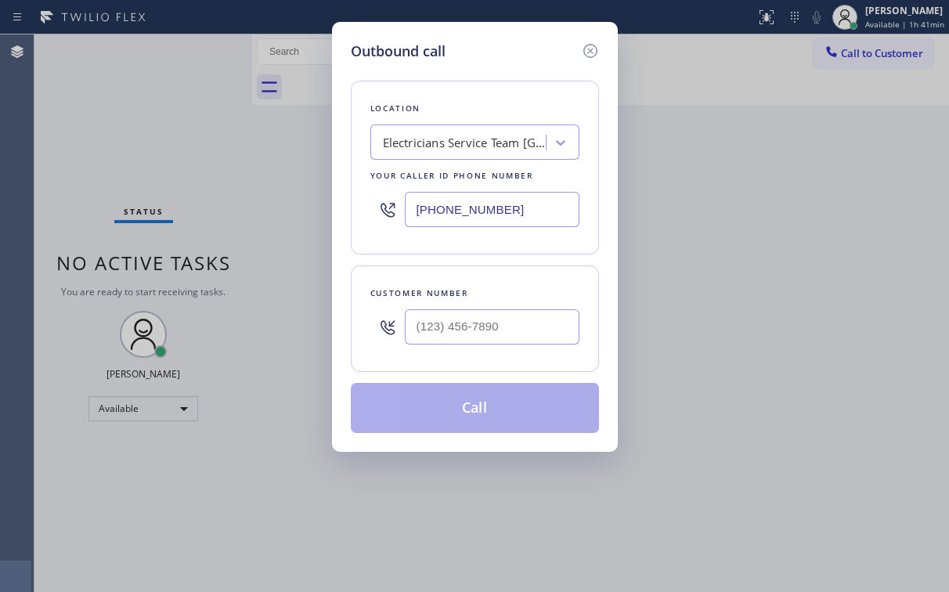
drag, startPoint x: 518, startPoint y: 205, endPoint x: 244, endPoint y: 234, distance: 275.6
click at [435, 211] on input "[PHONE_NUMBER]" at bounding box center [492, 209] width 175 height 35
paste input "9) 179-3542"
drag, startPoint x: 528, startPoint y: 204, endPoint x: 354, endPoint y: 213, distance: 174.1
click at [348, 203] on div "Outbound call Location Electricians Service Team [GEOGRAPHIC_DATA][PERSON_NAME]…" at bounding box center [475, 237] width 286 height 430
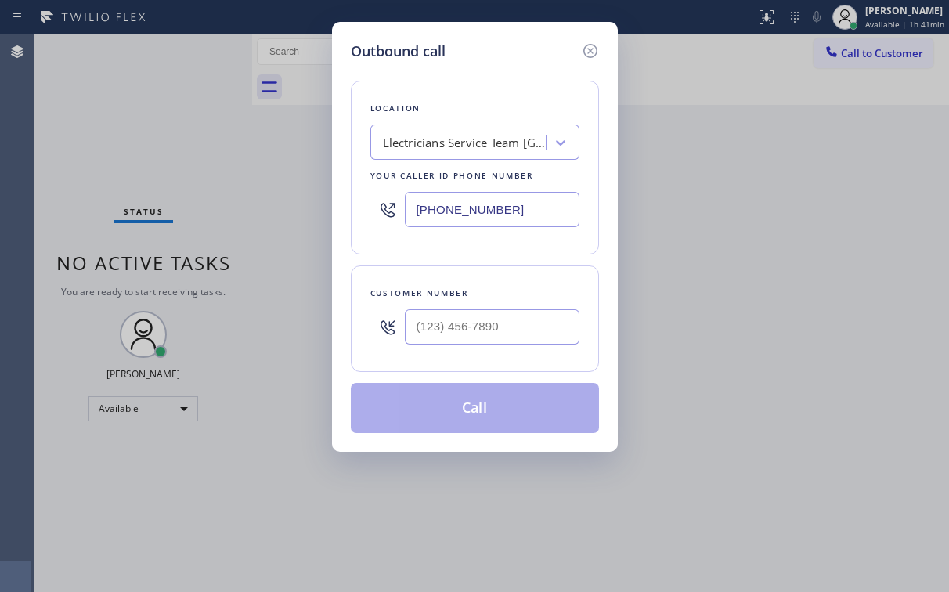
paste input "917) 935-4274"
type input "[PHONE_NUMBER]"
click at [509, 69] on div "Location [GEOGRAPHIC_DATA] Appliance Expert Your caller id phone number [PHONE_…" at bounding box center [475, 247] width 248 height 371
click at [479, 323] on input "(___) ___-____" at bounding box center [492, 326] width 175 height 35
paste input "917) 375-0533"
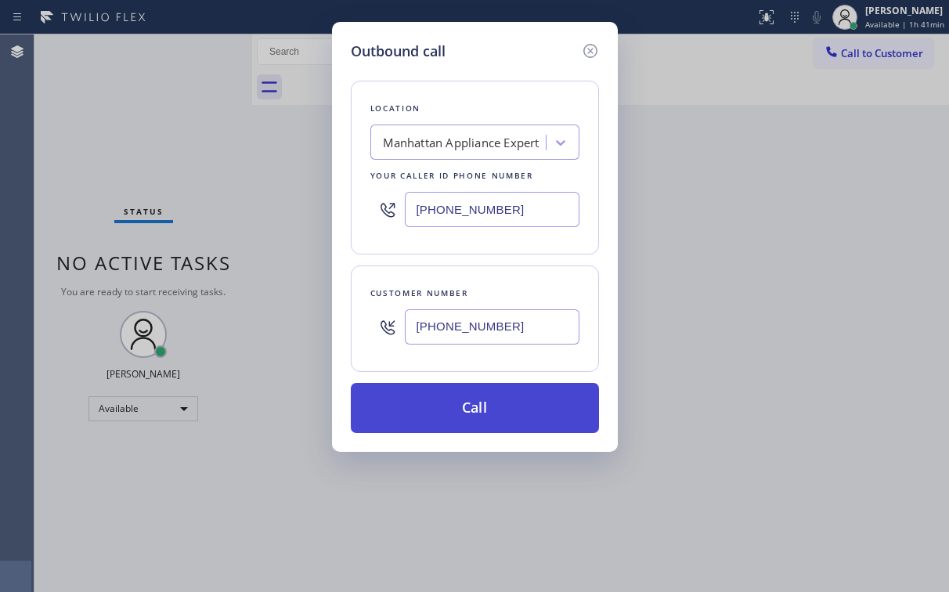
type input "[PHONE_NUMBER]"
click at [445, 409] on button "Call" at bounding box center [475, 408] width 248 height 50
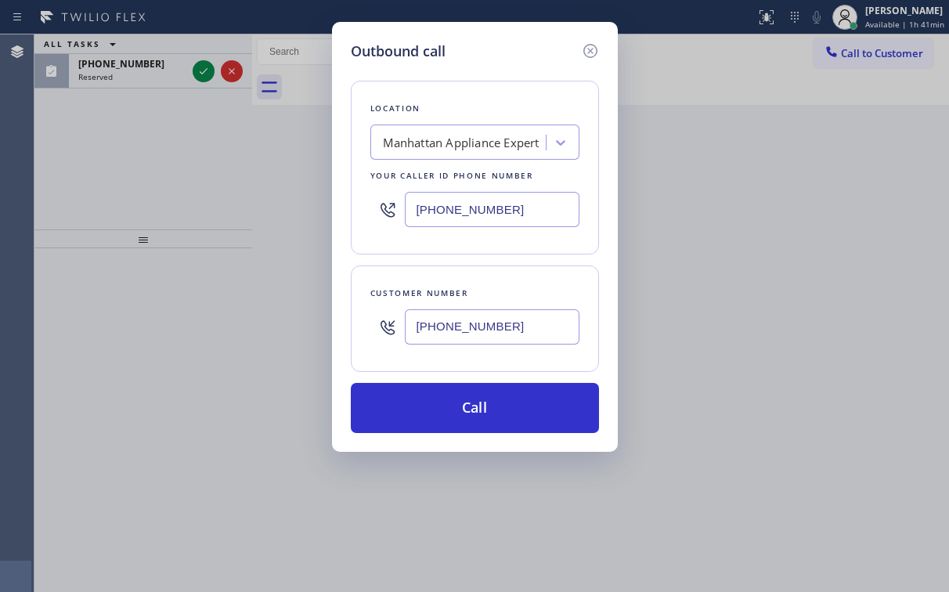
drag, startPoint x: 222, startPoint y: 163, endPoint x: 410, endPoint y: 116, distance: 193.8
click at [222, 165] on div "Outbound call Location [GEOGRAPHIC_DATA] Appliance Expert Your caller id phone …" at bounding box center [474, 296] width 949 height 592
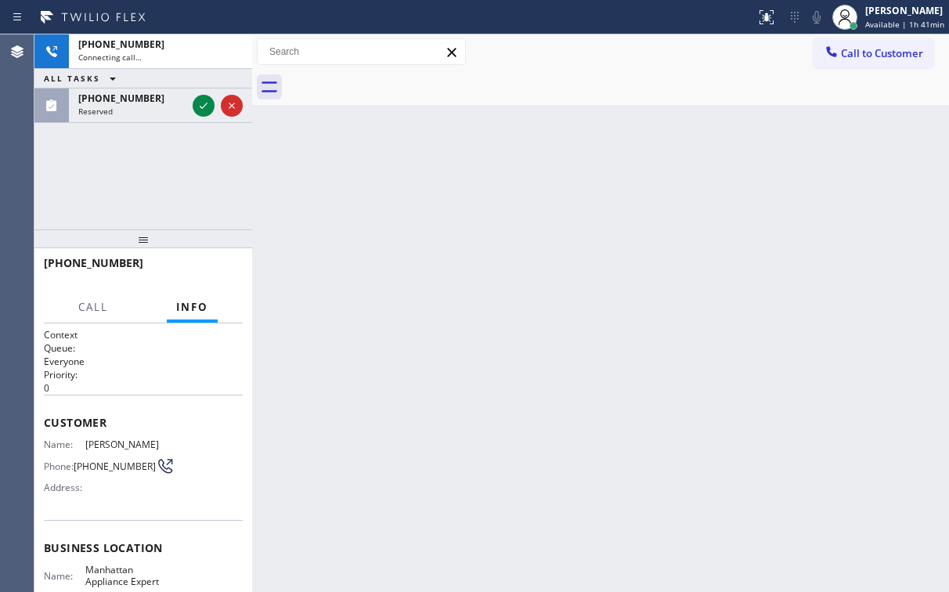
click at [594, 49] on div "Call to Customer Outbound call Location Search location Your caller id phone nu…" at bounding box center [600, 51] width 697 height 27
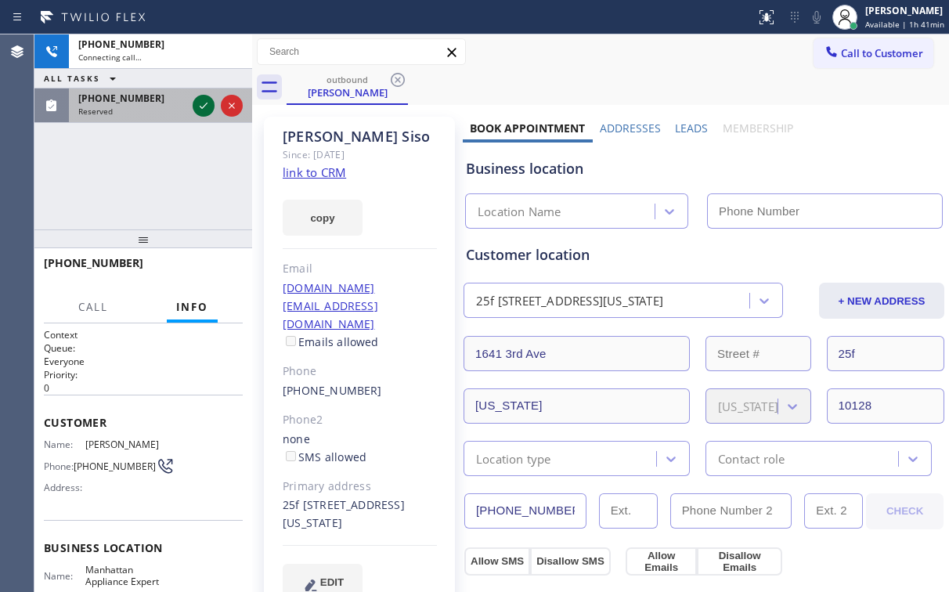
click at [194, 108] on icon at bounding box center [203, 105] width 19 height 19
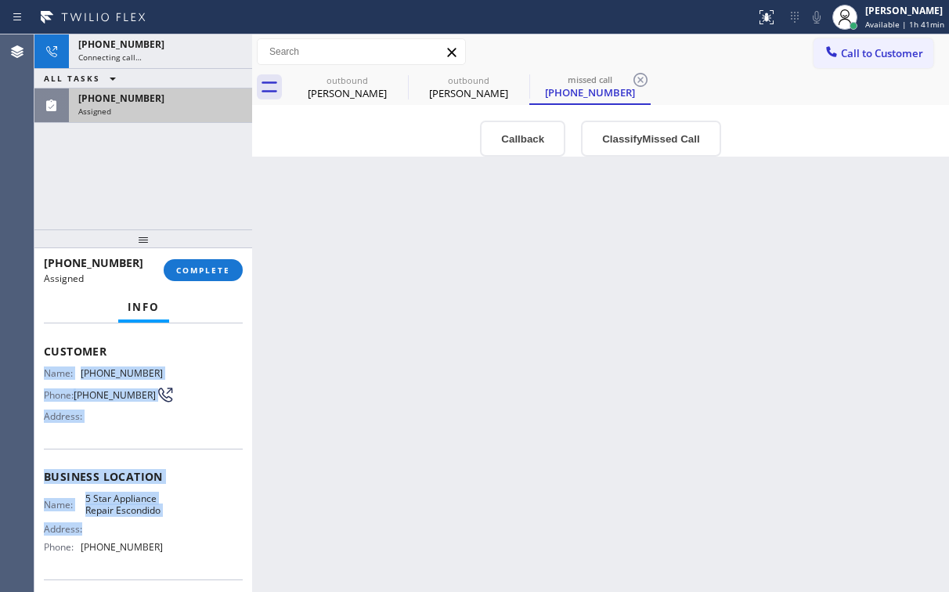
scroll to position [125, 0]
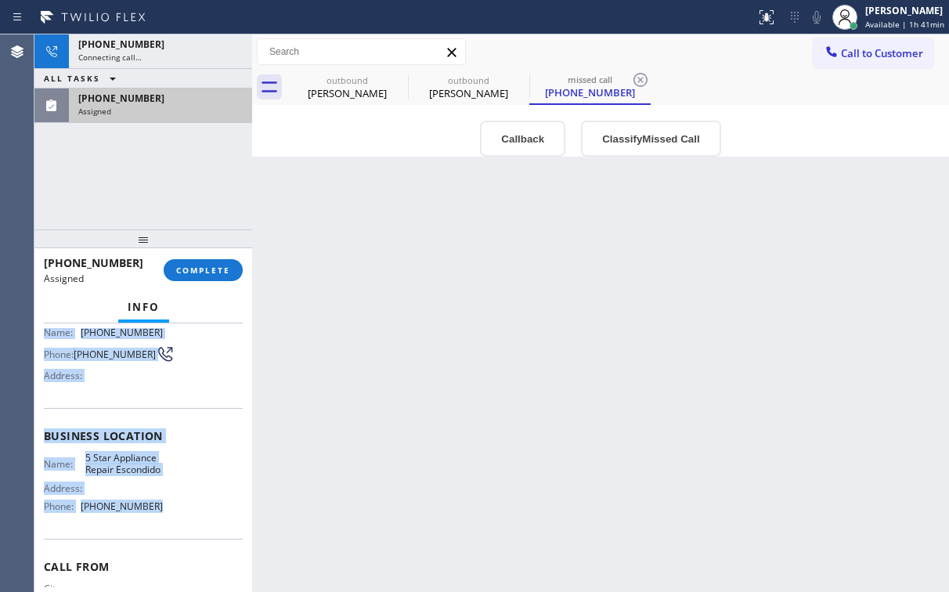
drag, startPoint x: 45, startPoint y: 390, endPoint x: 168, endPoint y: 520, distance: 179.5
click at [168, 520] on div "Context Queue: [Test] Voicemails Priority: 0 Task Age: Customer Name: [PHONE_NU…" at bounding box center [143, 430] width 199 height 454
copy div "Name: [PHONE_NUMBER] Phone: [PHONE_NUMBER] Address: Business location Name: 5 S…"
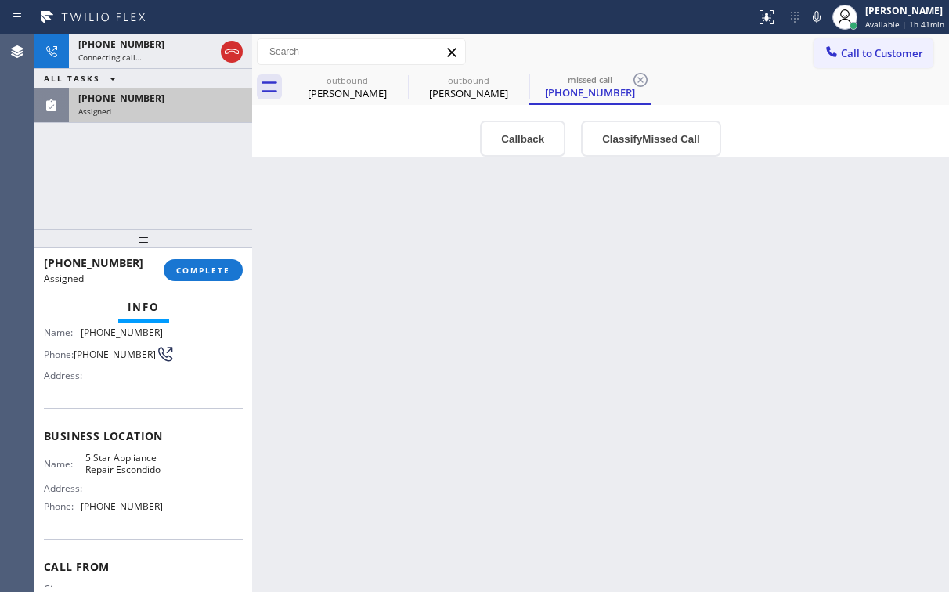
click at [225, 197] on div "[PHONE_NUMBER] Connecting call… ALL TASKS ALL TASKS ACTIVE TASKS TASKS IN WRAP …" at bounding box center [143, 131] width 218 height 195
click at [639, 142] on button "Classify Missed Call" at bounding box center [650, 139] width 139 height 36
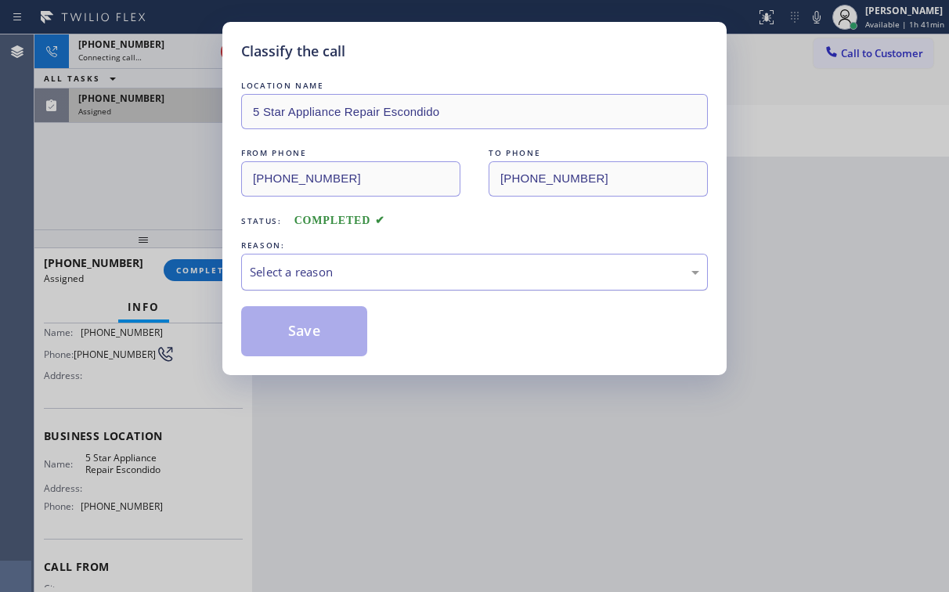
click at [349, 276] on div "Select a reason" at bounding box center [475, 272] width 450 height 18
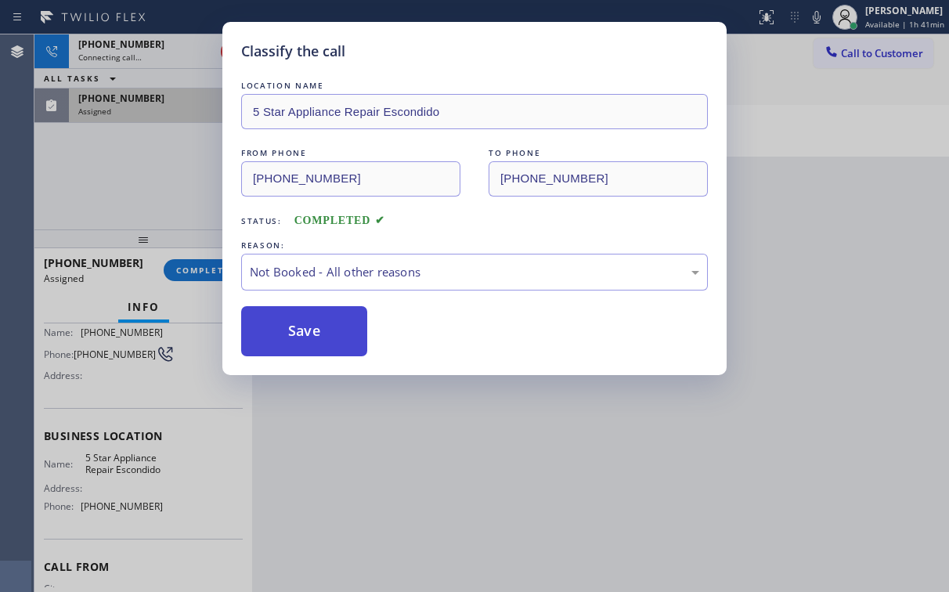
click at [329, 326] on button "Save" at bounding box center [304, 331] width 126 height 50
click at [148, 168] on div "Classify the call LOCATION NAME 5 Star Appliance Repair Escondido FROM PHONE [P…" at bounding box center [474, 296] width 949 height 592
click at [135, 168] on div "[PHONE_NUMBER] Connecting call… ALL TASKS ALL TASKS ACTIVE TASKS TASKS IN WRAP …" at bounding box center [143, 131] width 218 height 195
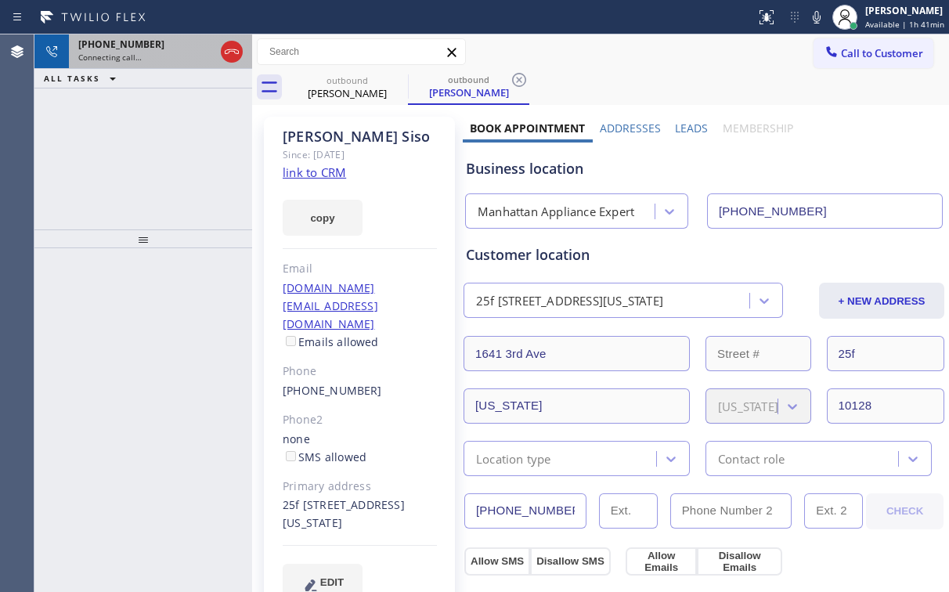
click at [145, 52] on div "Connecting call…" at bounding box center [146, 57] width 136 height 11
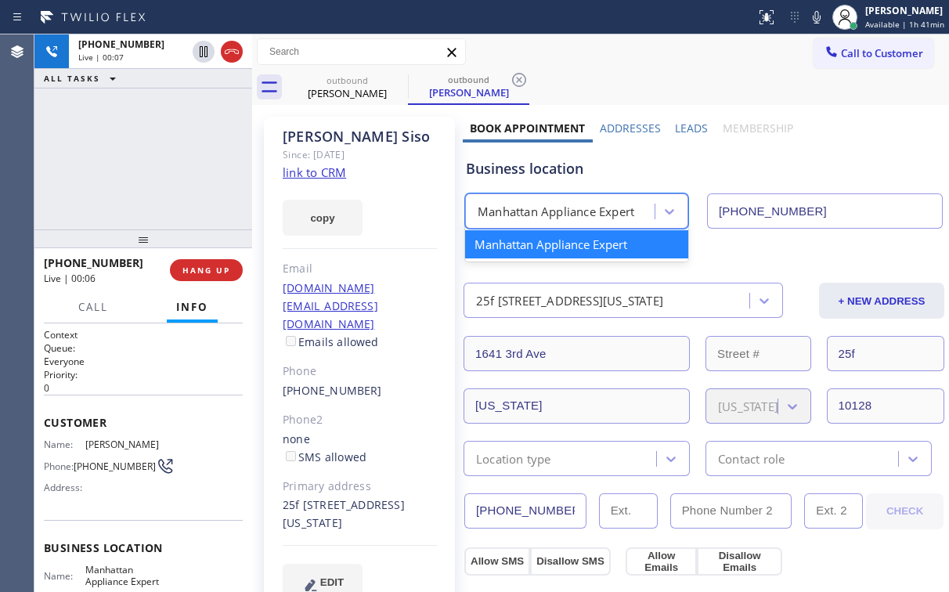
click at [610, 211] on div "Manhattan Appliance Expert" at bounding box center [556, 212] width 157 height 18
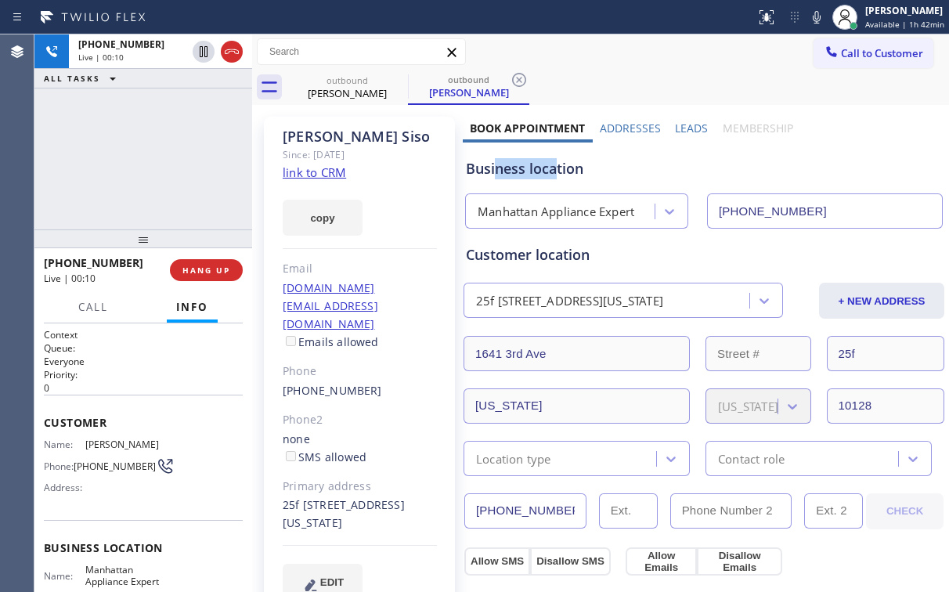
drag, startPoint x: 554, startPoint y: 171, endPoint x: 495, endPoint y: 166, distance: 58.9
click at [494, 166] on div "Business location" at bounding box center [704, 168] width 476 height 21
click at [170, 149] on div "[PHONE_NUMBER] Live | 00:11 ALL TASKS ALL TASKS ACTIVE TASKS TASKS IN WRAP UP" at bounding box center [143, 131] width 218 height 195
click at [222, 269] on span "HANG UP" at bounding box center [206, 270] width 48 height 11
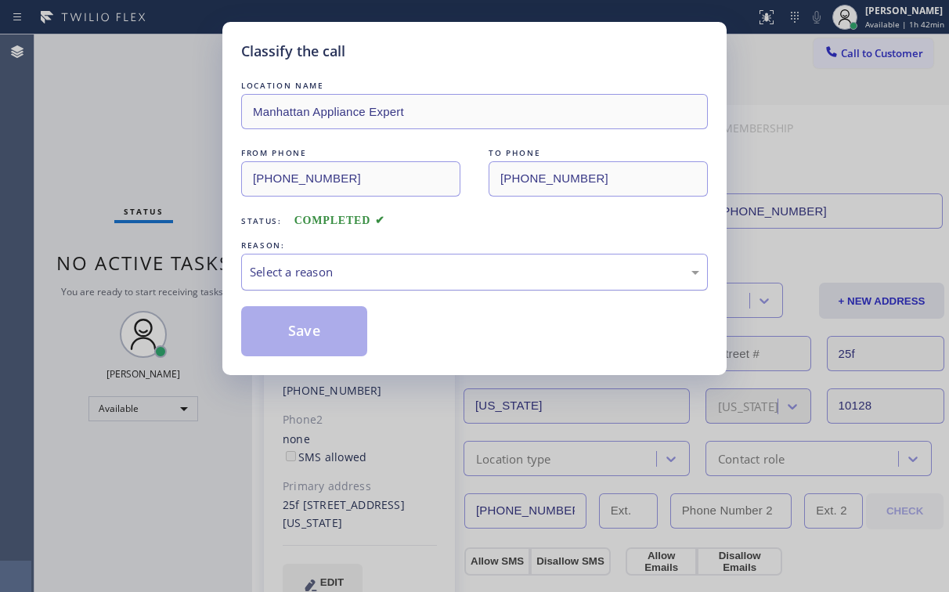
click at [294, 273] on div "Select a reason" at bounding box center [475, 272] width 450 height 18
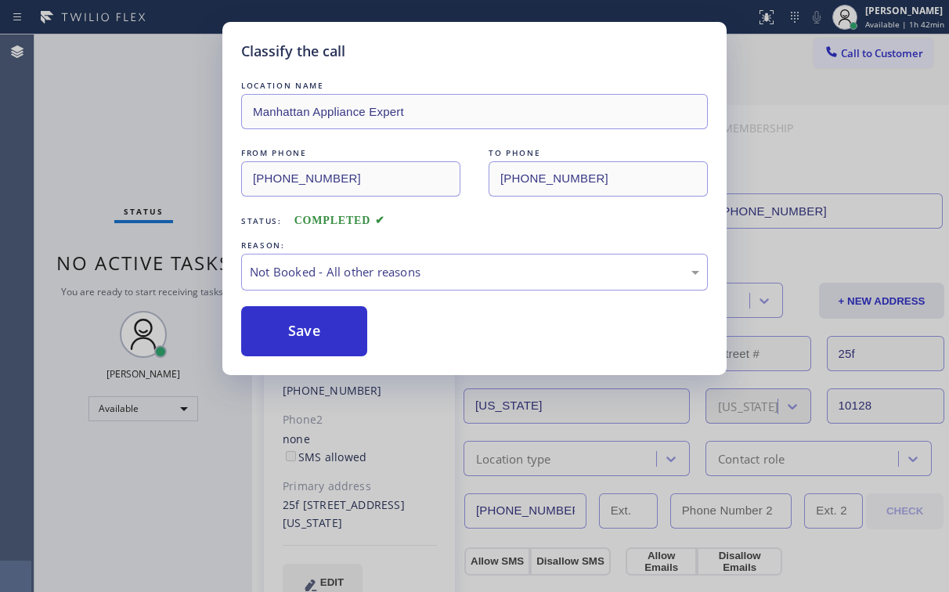
drag, startPoint x: 287, startPoint y: 333, endPoint x: 363, endPoint y: 531, distance: 212.5
click at [287, 334] on button "Save" at bounding box center [304, 331] width 126 height 50
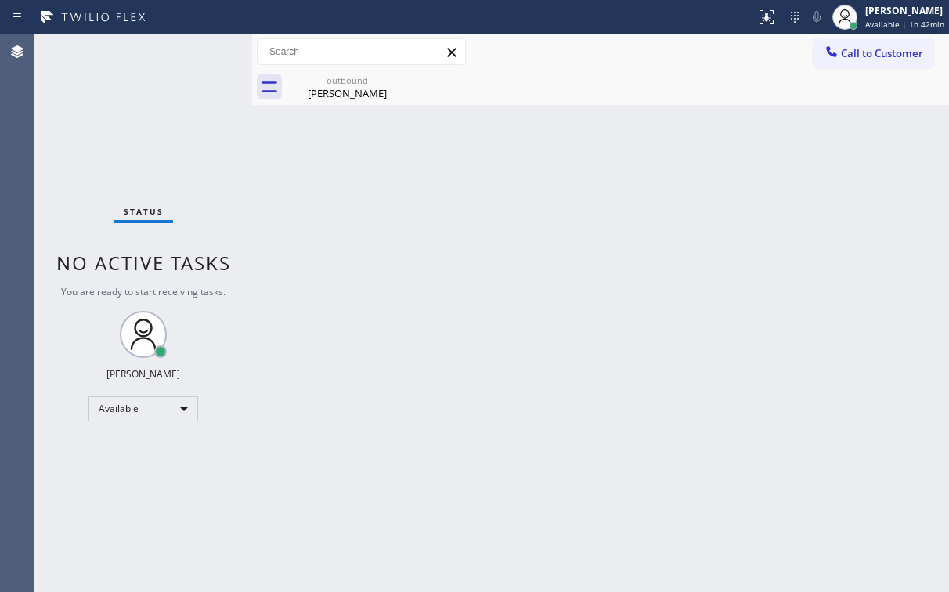
drag, startPoint x: 821, startPoint y: 93, endPoint x: 865, endPoint y: 74, distance: 48.0
click at [822, 93] on div "outbound [PERSON_NAME]" at bounding box center [618, 87] width 663 height 35
click at [870, 61] on button "Call to Customer" at bounding box center [874, 53] width 120 height 30
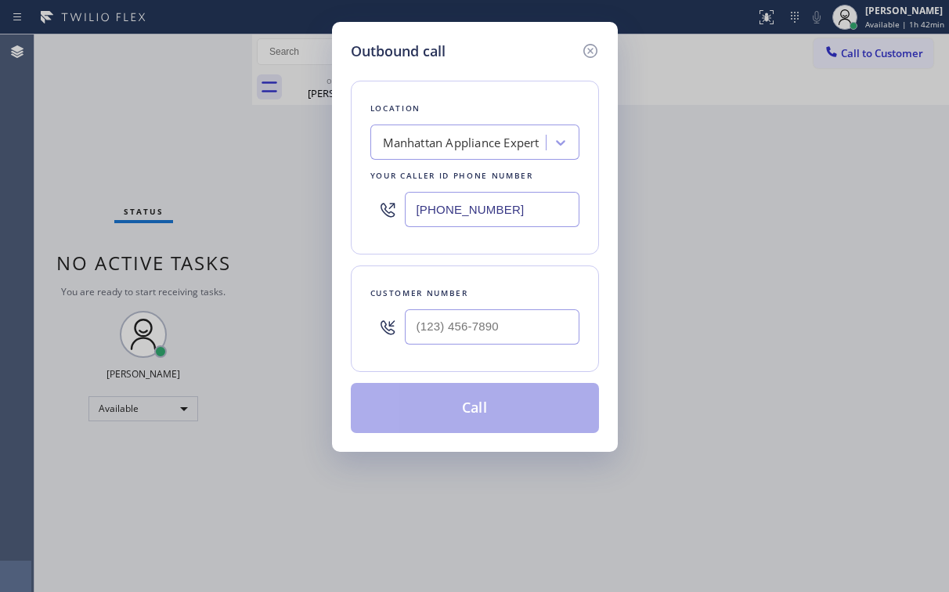
drag, startPoint x: 431, startPoint y: 212, endPoint x: 255, endPoint y: 270, distance: 184.8
click at [332, 225] on div "Outbound call Location [GEOGRAPHIC_DATA] Appliance Expert Your caller id phone …" at bounding box center [475, 237] width 286 height 430
paste input "760) 493-6366"
type input "[PHONE_NUMBER]"
drag, startPoint x: 783, startPoint y: 225, endPoint x: 786, endPoint y: 210, distance: 15.1
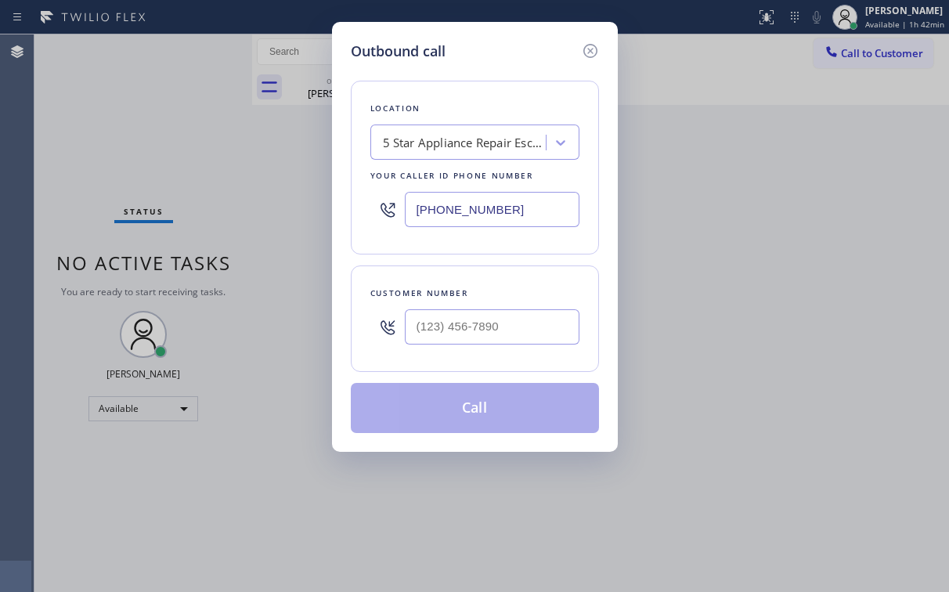
click at [783, 224] on div "Outbound call Location 5 Star Appliance Repair Escondido Your caller id phone n…" at bounding box center [474, 296] width 949 height 592
click at [500, 318] on input "(___) ___-____" at bounding box center [492, 326] width 175 height 35
paste input "760) 852-1084"
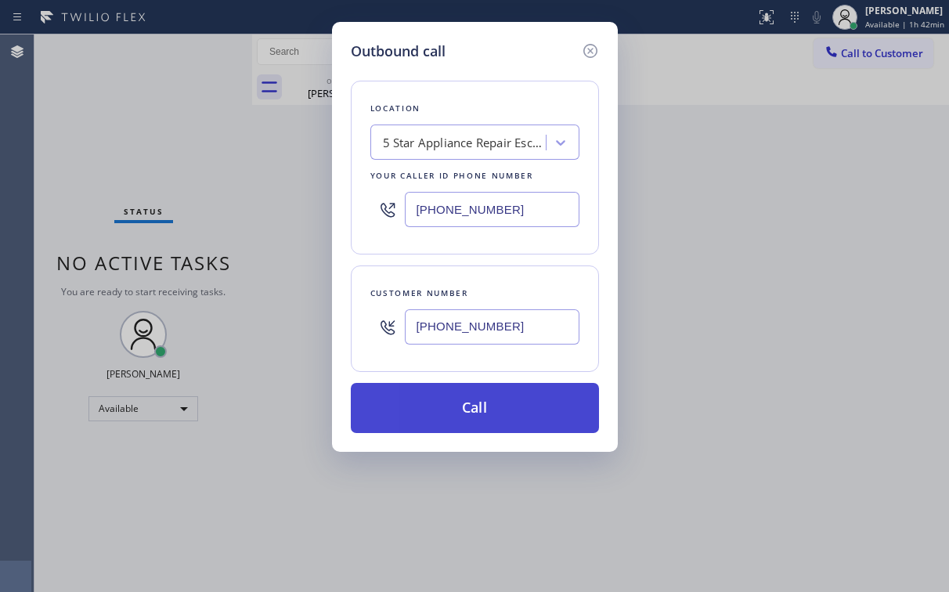
type input "[PHONE_NUMBER]"
click at [424, 422] on button "Call" at bounding box center [475, 408] width 248 height 50
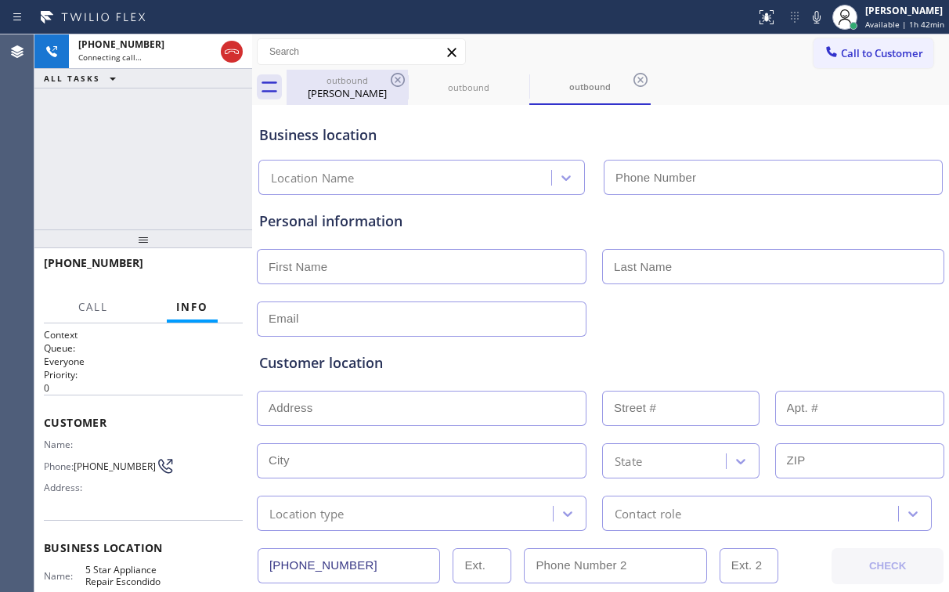
click at [324, 92] on div "[PERSON_NAME]" at bounding box center [347, 93] width 118 height 14
type input "[PHONE_NUMBER]"
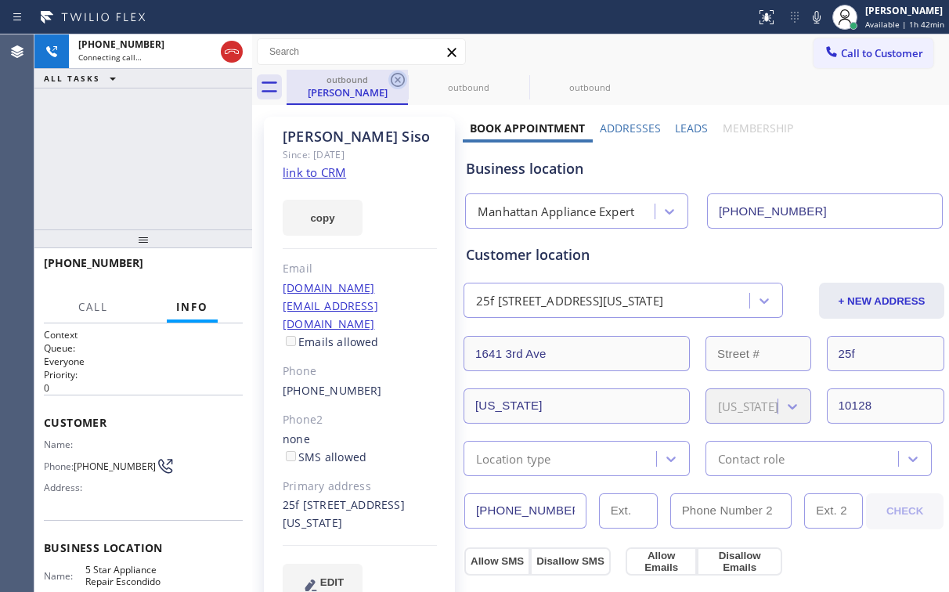
type input "[PHONE_NUMBER]"
click at [401, 76] on icon at bounding box center [397, 79] width 19 height 19
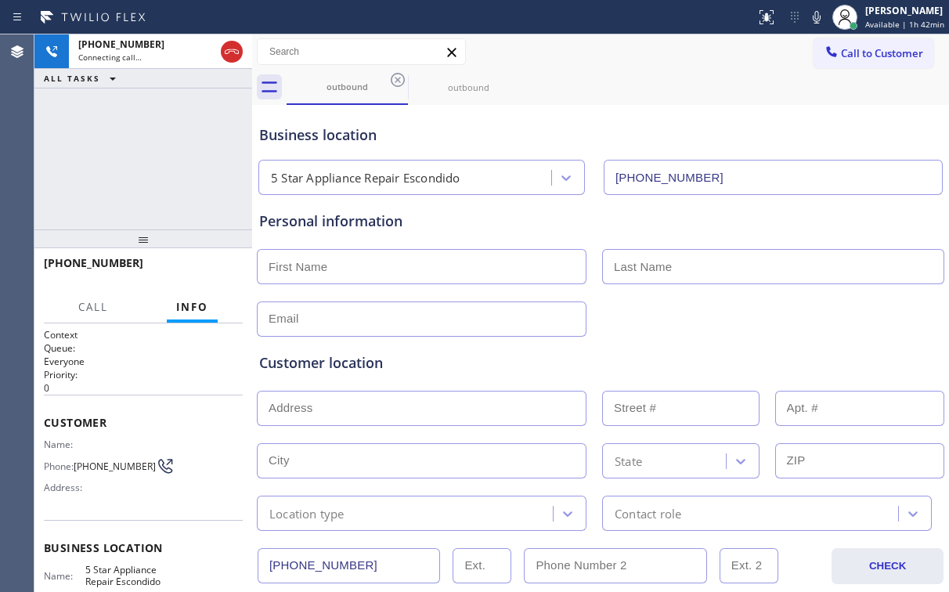
click at [139, 128] on div "[PHONE_NUMBER] Connecting call… ALL TASKS ALL TASKS ACTIVE TASKS TASKS IN WRAP …" at bounding box center [143, 131] width 218 height 195
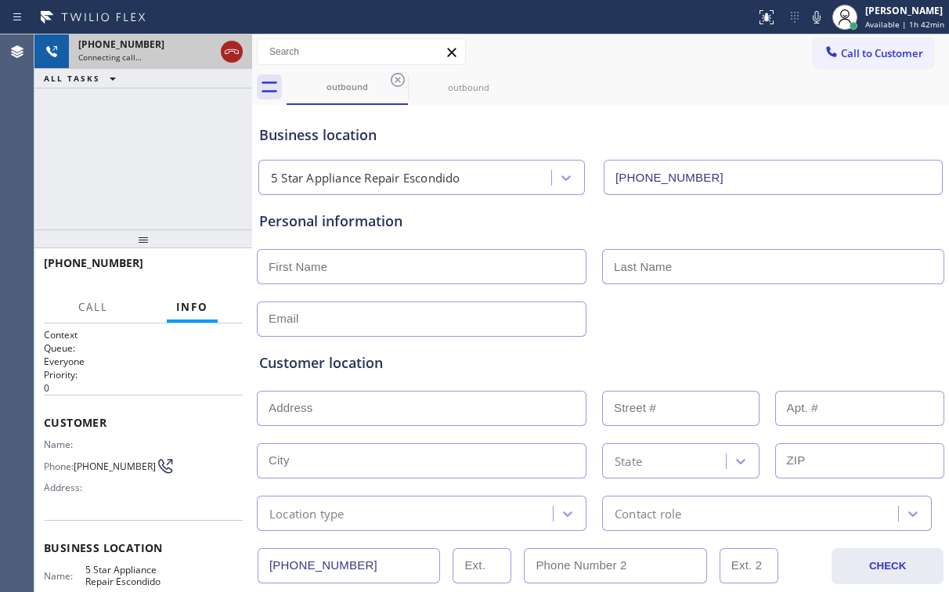
click at [238, 46] on icon at bounding box center [231, 51] width 19 height 19
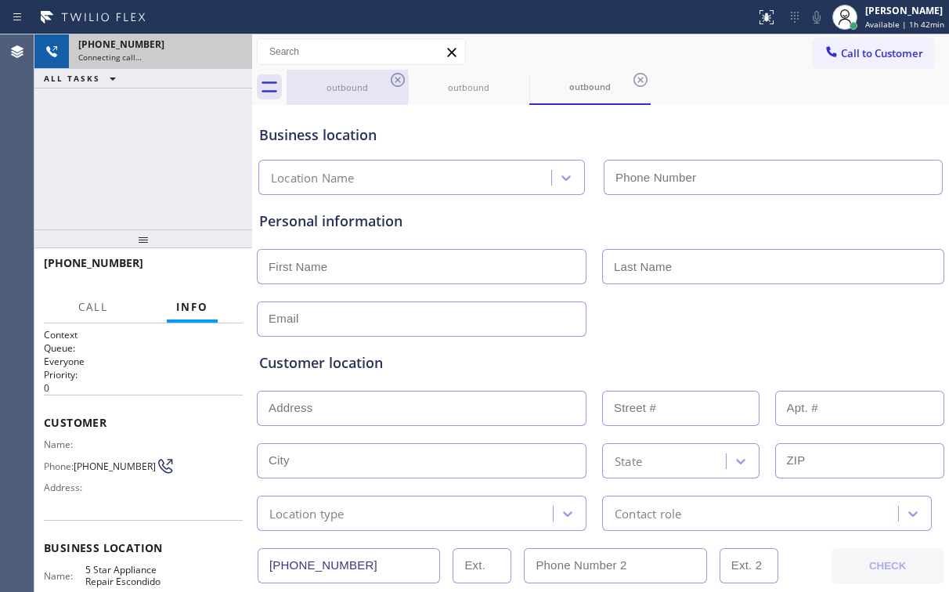
click at [356, 93] on div "outbound" at bounding box center [347, 87] width 118 height 35
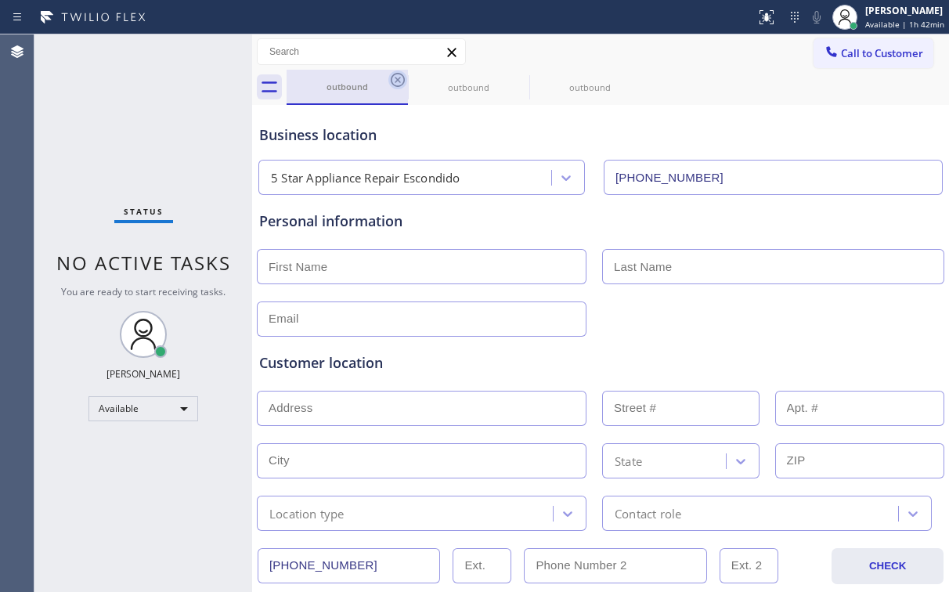
click at [401, 81] on icon at bounding box center [397, 79] width 19 height 19
click at [401, 80] on icon at bounding box center [397, 79] width 19 height 19
click at [401, 79] on icon at bounding box center [397, 79] width 19 height 19
click at [401, 79] on div "outbound" at bounding box center [618, 87] width 663 height 35
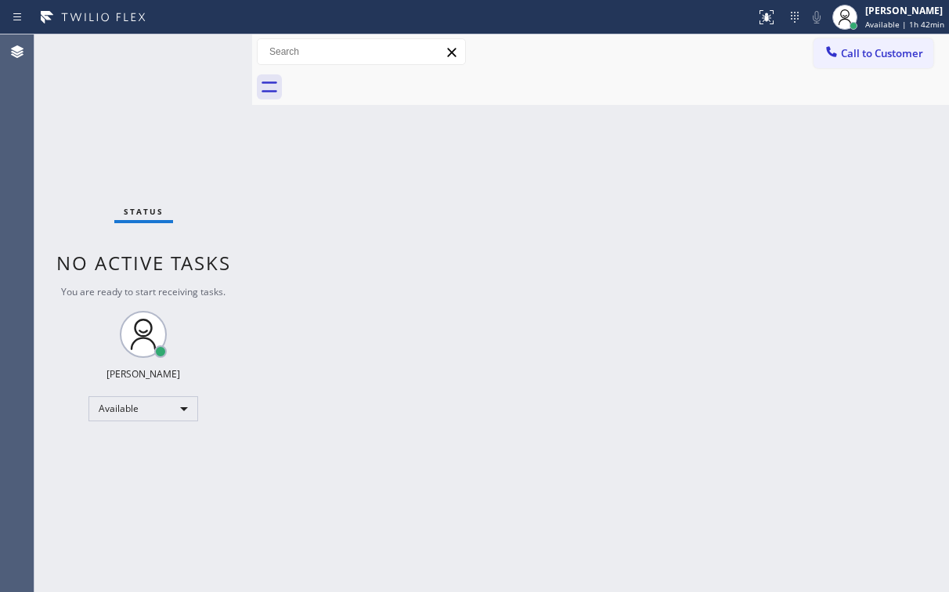
click at [169, 161] on div "Status No active tasks You are ready to start receiving tasks. [PERSON_NAME] Av…" at bounding box center [143, 313] width 218 height 558
drag, startPoint x: 843, startPoint y: 47, endPoint x: 565, endPoint y: 166, distance: 302.4
click at [843, 48] on span "Call to Customer" at bounding box center [882, 53] width 82 height 14
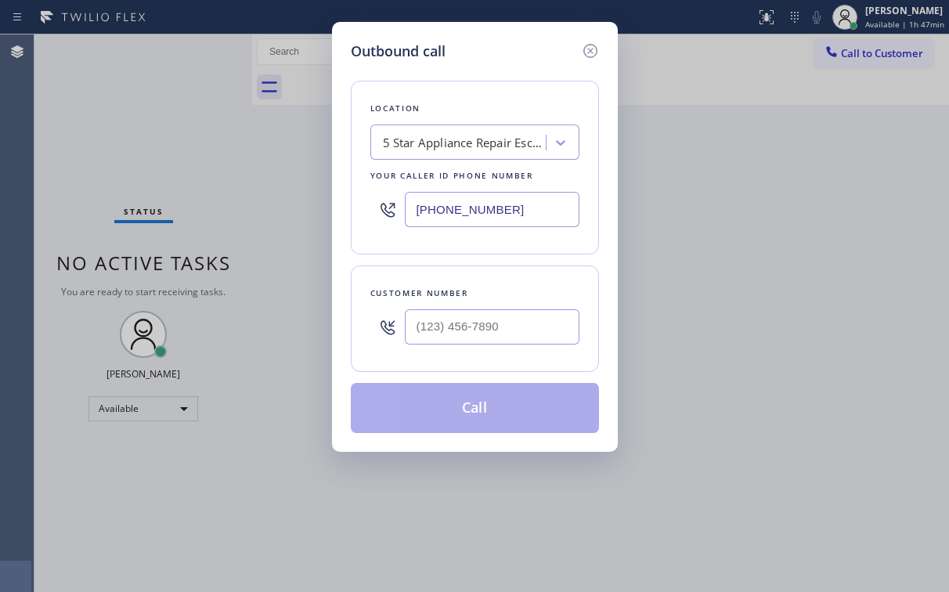
drag, startPoint x: 504, startPoint y: 219, endPoint x: 313, endPoint y: 238, distance: 192.0
click at [410, 220] on input "[PHONE_NUMBER]" at bounding box center [492, 209] width 175 height 35
paste input "619) 494-2889"
type input "[PHONE_NUMBER]"
click at [228, 117] on div "Outbound call Location [PERSON_NAME] Electrical Repair Expert Your caller id ph…" at bounding box center [474, 296] width 949 height 592
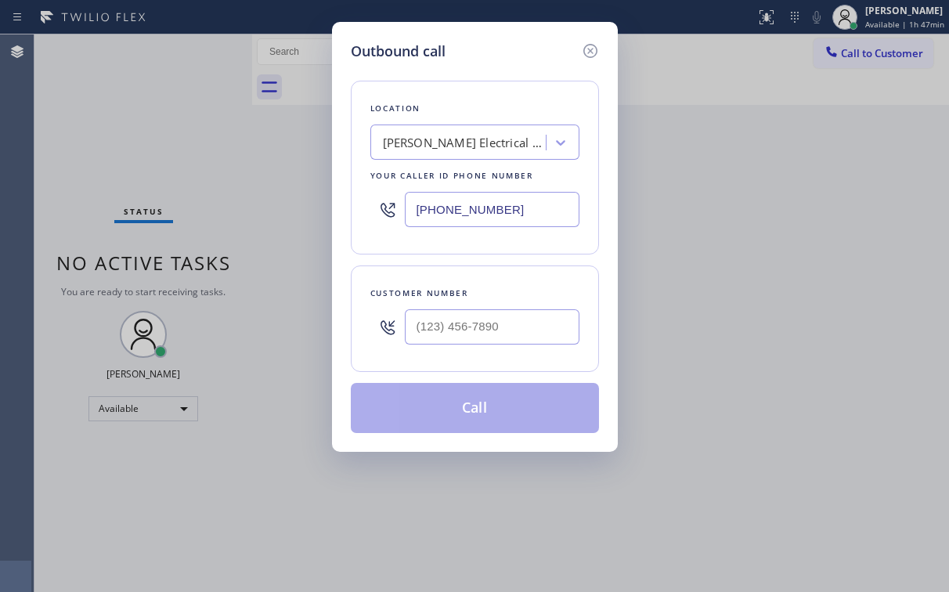
click at [501, 357] on div "Customer number" at bounding box center [475, 319] width 248 height 107
click at [500, 337] on input "(___) ___-____" at bounding box center [492, 326] width 175 height 35
paste input "323) 237-0818"
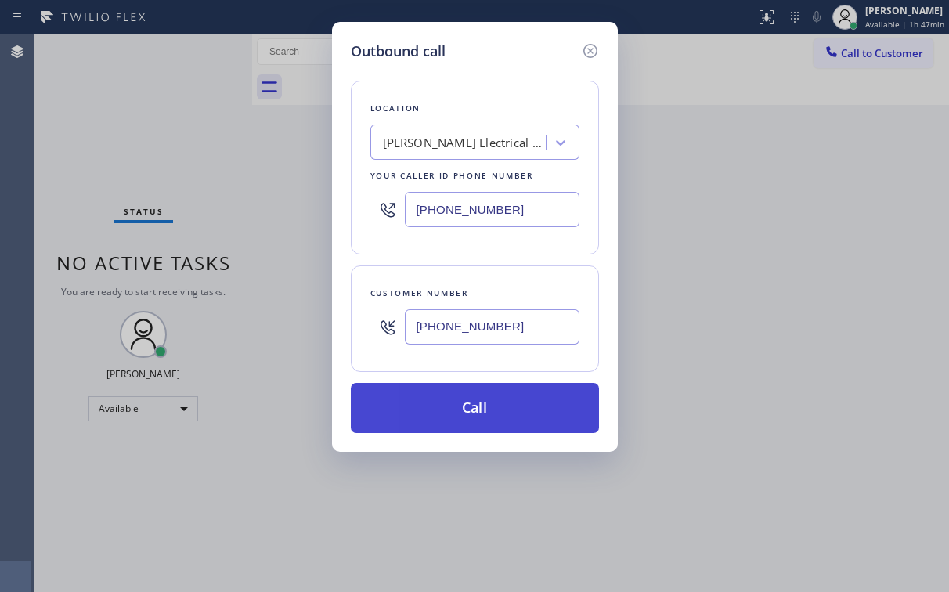
type input "[PHONE_NUMBER]"
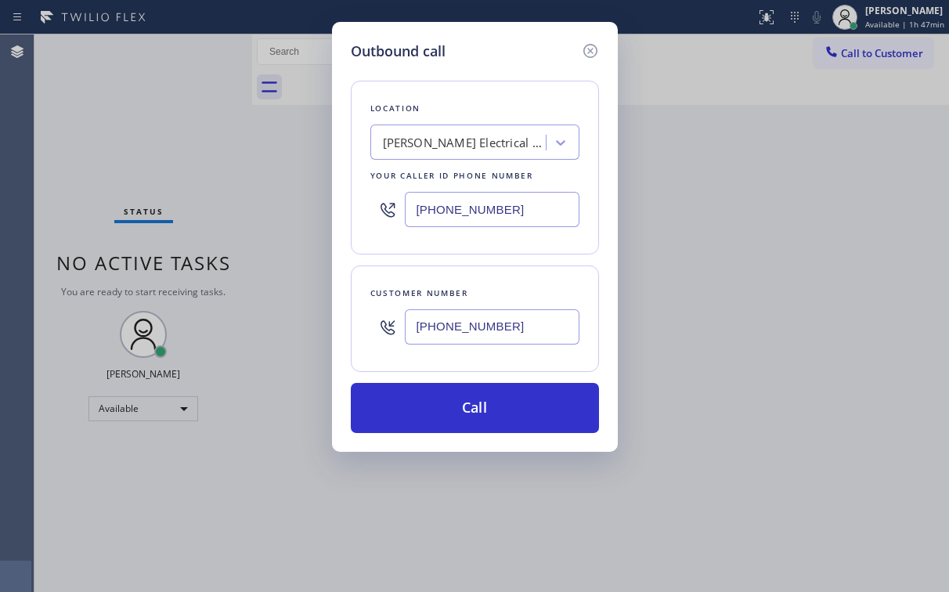
drag, startPoint x: 453, startPoint y: 403, endPoint x: 398, endPoint y: 545, distance: 152.3
click at [451, 409] on button "Call" at bounding box center [475, 408] width 248 height 50
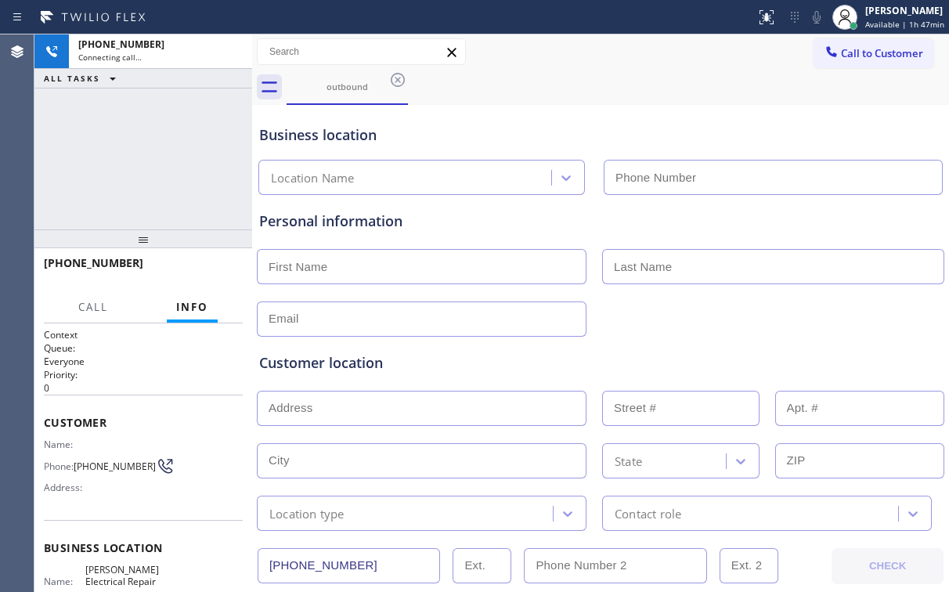
type input "[PHONE_NUMBER]"
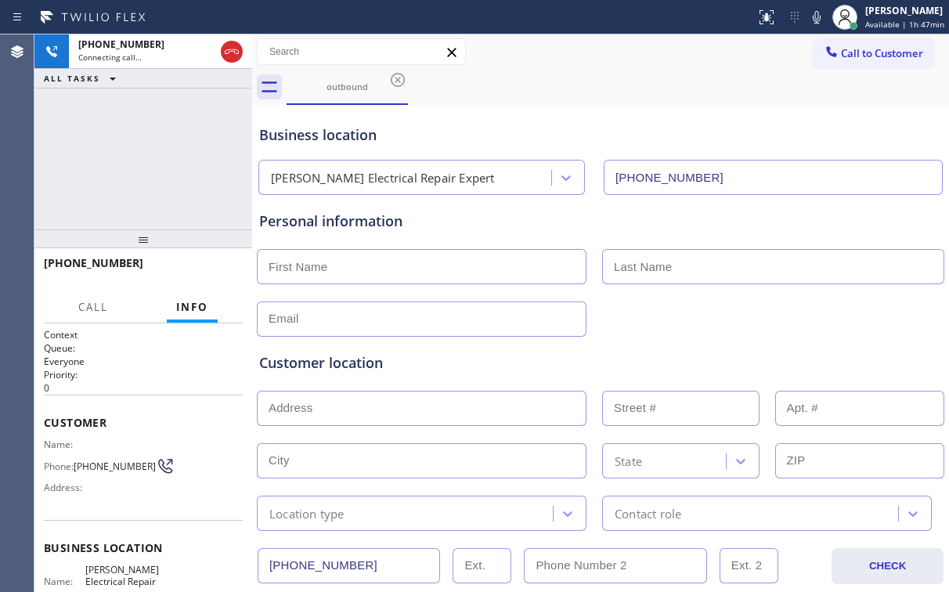
click at [179, 166] on div "[PHONE_NUMBER] Connecting call… ALL TASKS ALL TASKS ACTIVE TASKS TASKS IN WRAP …" at bounding box center [143, 131] width 218 height 195
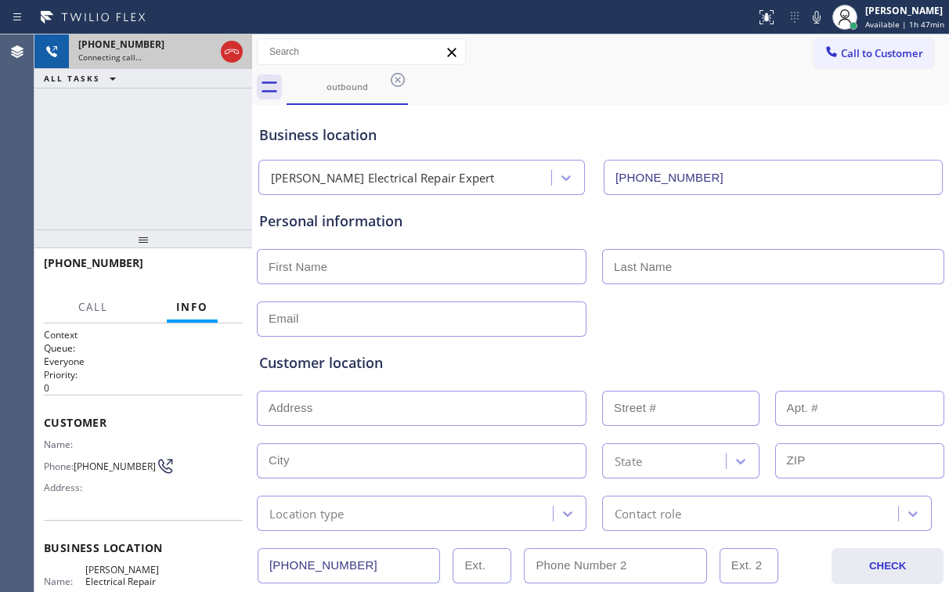
click at [226, 52] on icon at bounding box center [231, 51] width 19 height 19
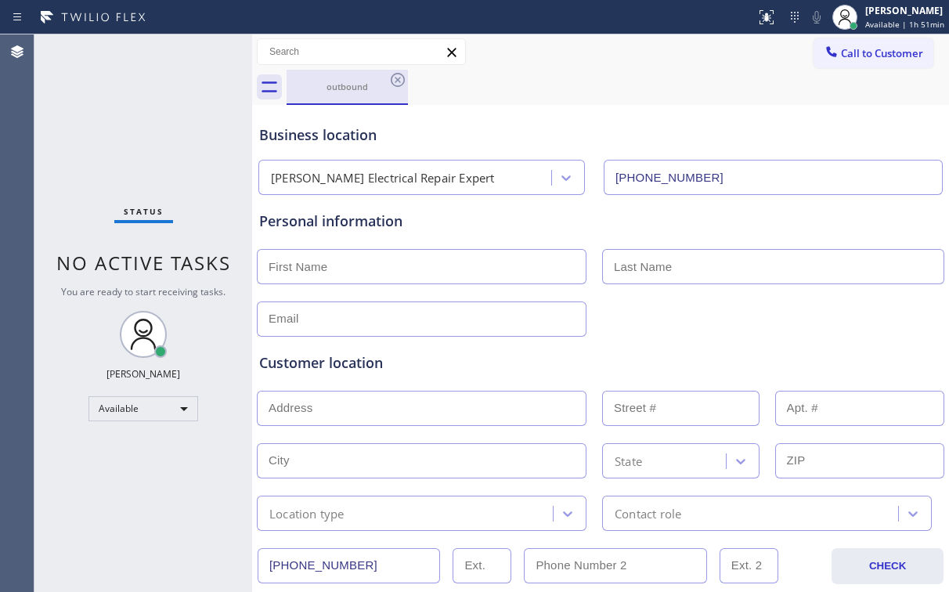
click at [359, 91] on div "outbound" at bounding box center [347, 87] width 118 height 12
click at [396, 80] on icon at bounding box center [397, 79] width 19 height 19
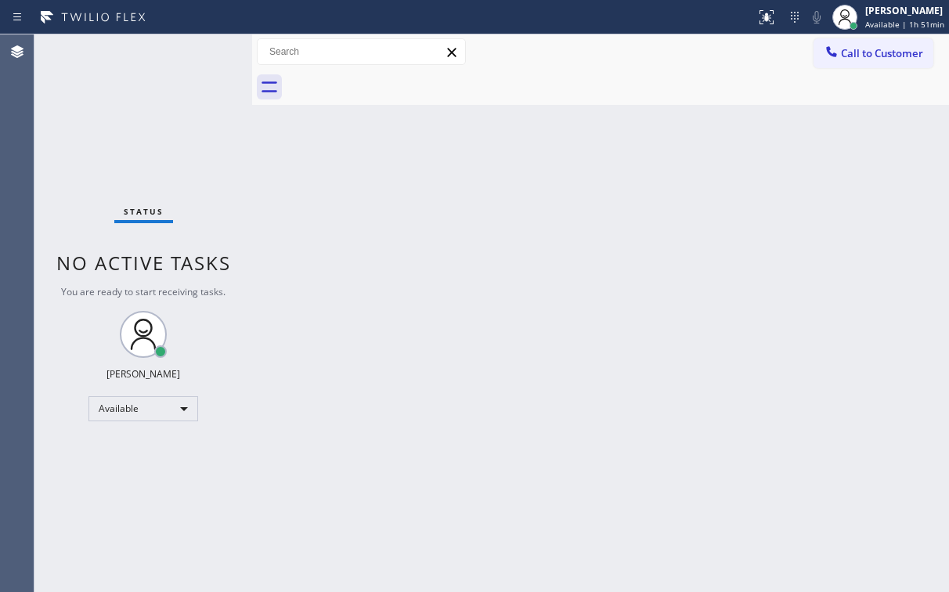
click at [897, 47] on span "Call to Customer" at bounding box center [882, 53] width 82 height 14
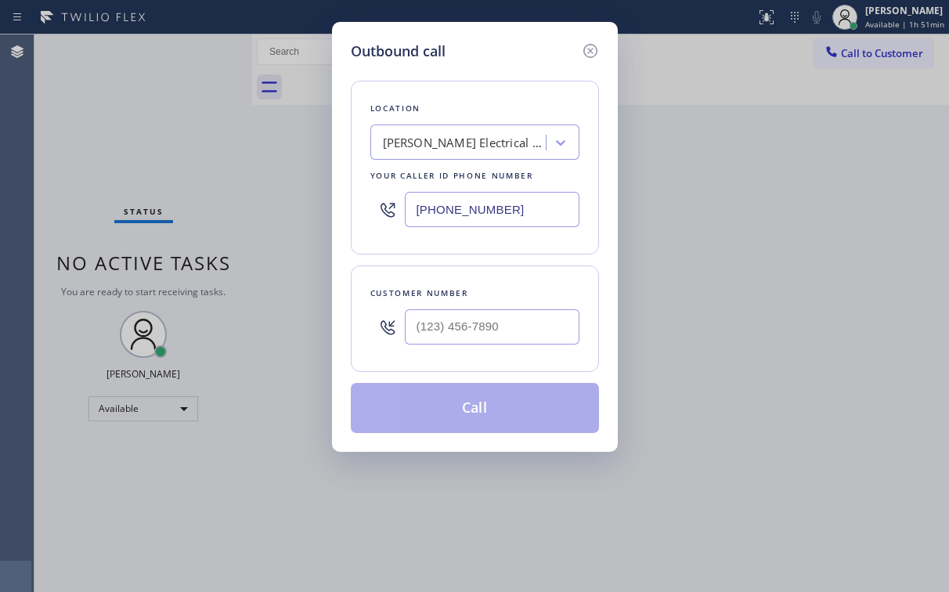
drag, startPoint x: 536, startPoint y: 211, endPoint x: 237, endPoint y: 237, distance: 299.5
click at [237, 237] on div "Outbound call Location [PERSON_NAME] Electrical Repair Expert Your caller id ph…" at bounding box center [474, 296] width 949 height 592
paste input "786) 802-7492"
type input "[PHONE_NUMBER]"
click at [491, 48] on div "Outbound call" at bounding box center [475, 51] width 248 height 21
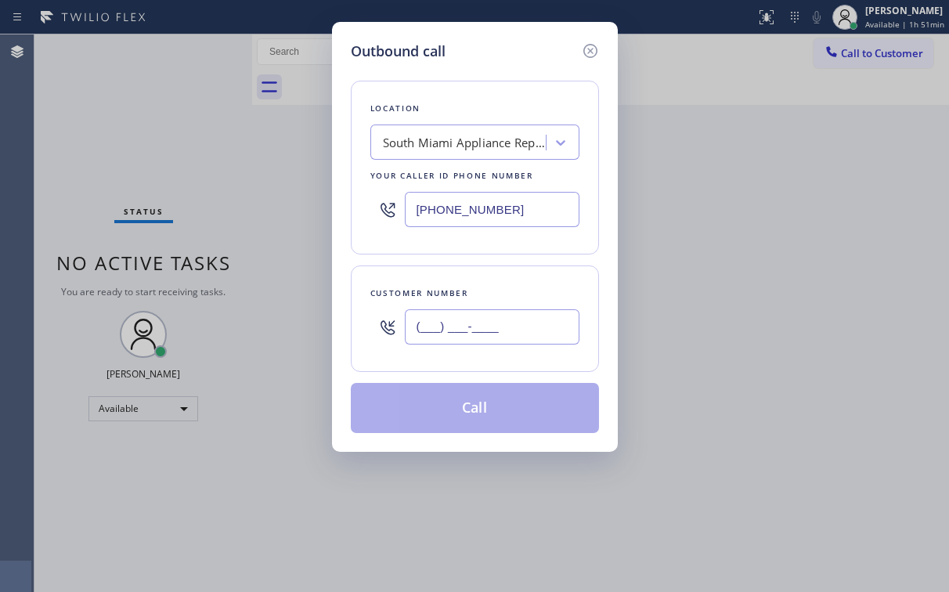
drag, startPoint x: 471, startPoint y: 327, endPoint x: 551, endPoint y: 292, distance: 87.0
click at [473, 327] on input "(___) ___-____" at bounding box center [492, 326] width 175 height 35
paste input "847) 527-9742"
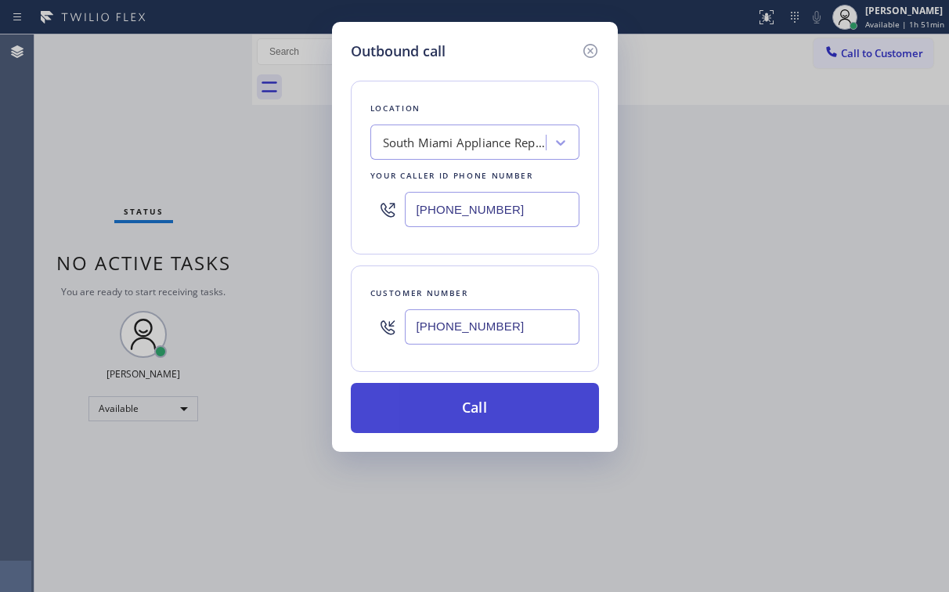
type input "[PHONE_NUMBER]"
drag, startPoint x: 423, startPoint y: 414, endPoint x: 403, endPoint y: 505, distance: 93.7
click at [423, 414] on button "Call" at bounding box center [475, 408] width 248 height 50
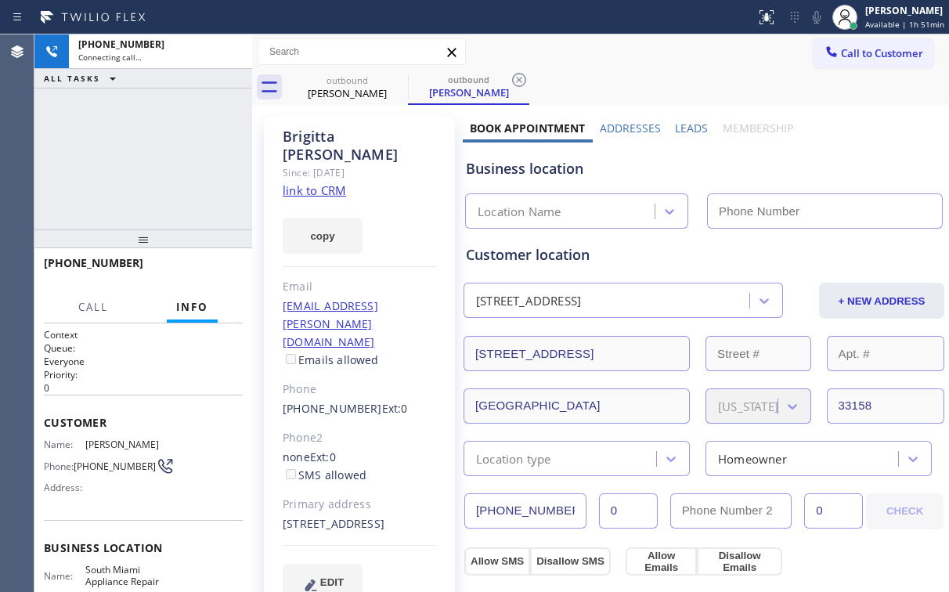
type input "[PHONE_NUMBER]"
drag, startPoint x: 149, startPoint y: 117, endPoint x: 144, endPoint y: 137, distance: 20.1
click at [149, 117] on div "[PHONE_NUMBER] Connecting call… ALL TASKS ALL TASKS ACTIVE TASKS TASKS IN WRAP …" at bounding box center [143, 131] width 218 height 195
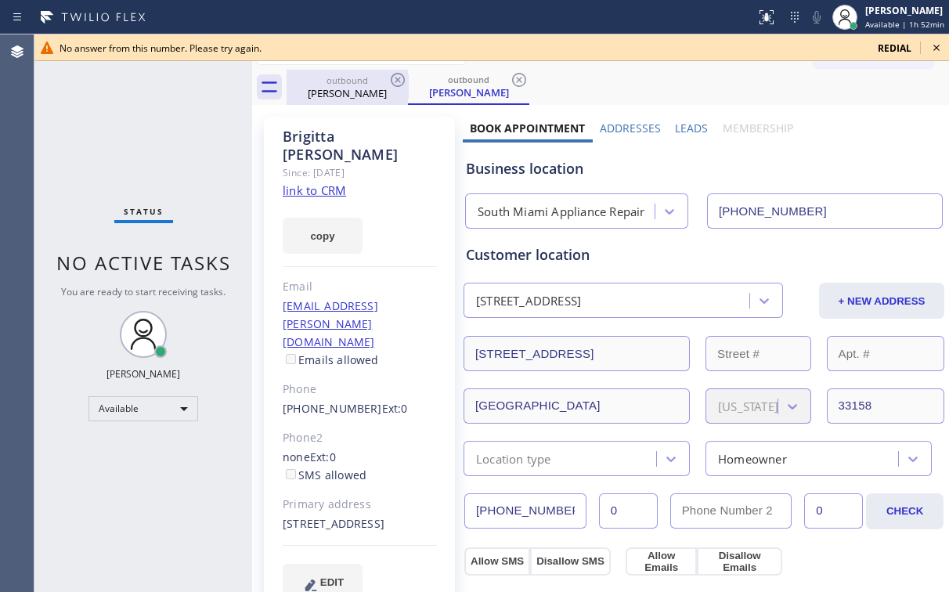
click at [341, 90] on div "[PERSON_NAME]" at bounding box center [347, 93] width 118 height 14
click at [401, 70] on icon at bounding box center [397, 79] width 19 height 19
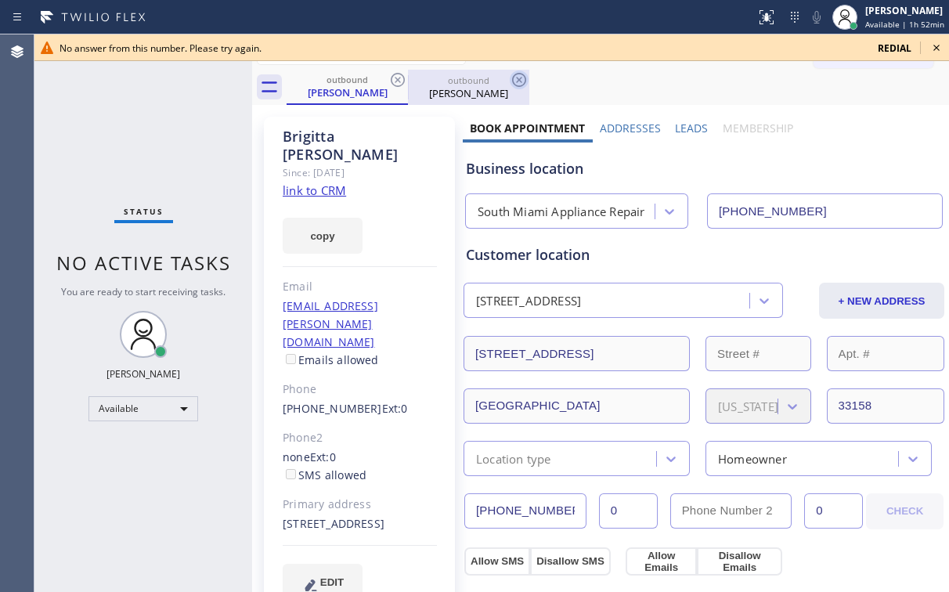
click at [510, 75] on icon at bounding box center [519, 79] width 19 height 19
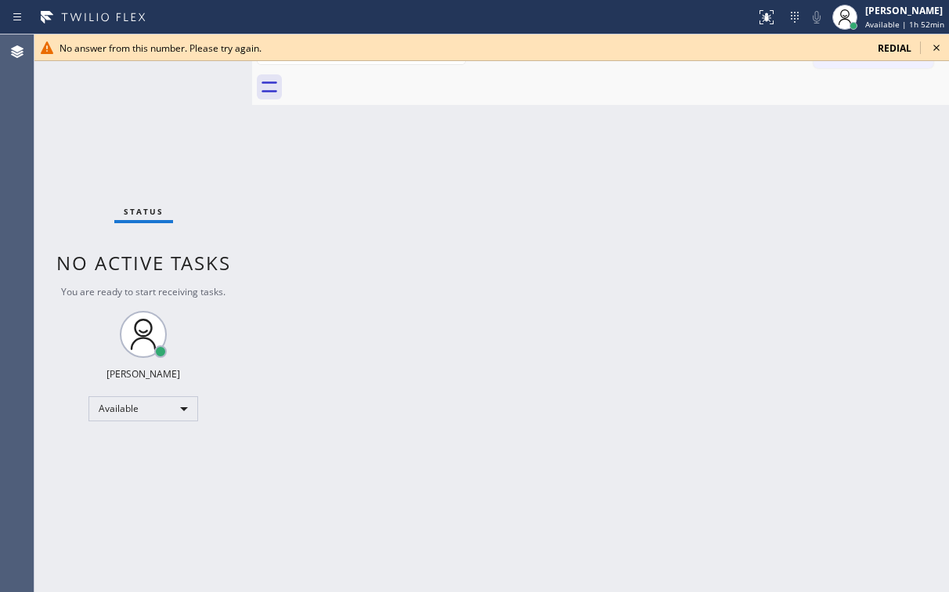
click at [398, 75] on div at bounding box center [618, 87] width 663 height 35
click at [935, 47] on icon at bounding box center [937, 48] width 6 height 6
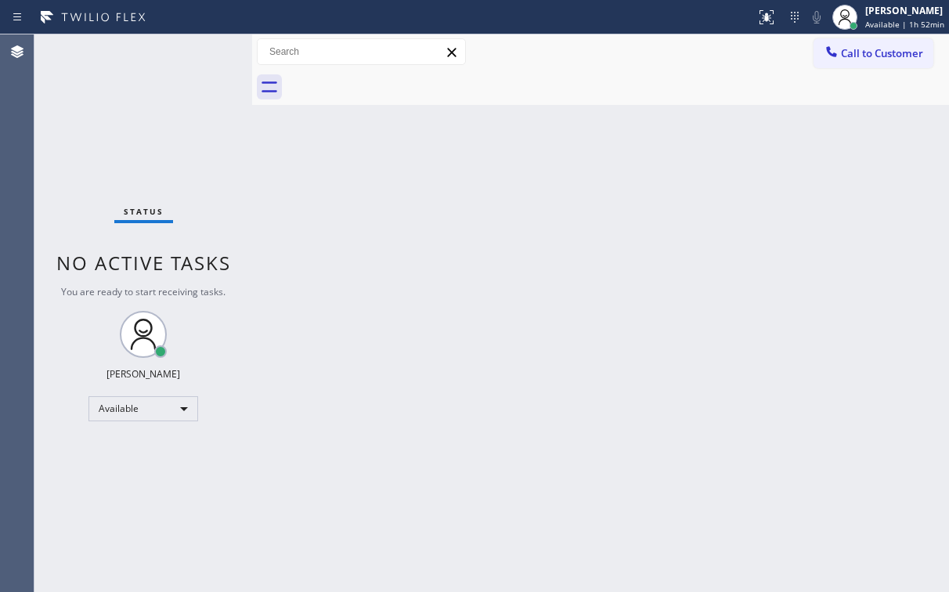
click at [605, 166] on div "Back to Dashboard Change Sender ID Customers Technicians Select a contact Outbo…" at bounding box center [600, 313] width 697 height 558
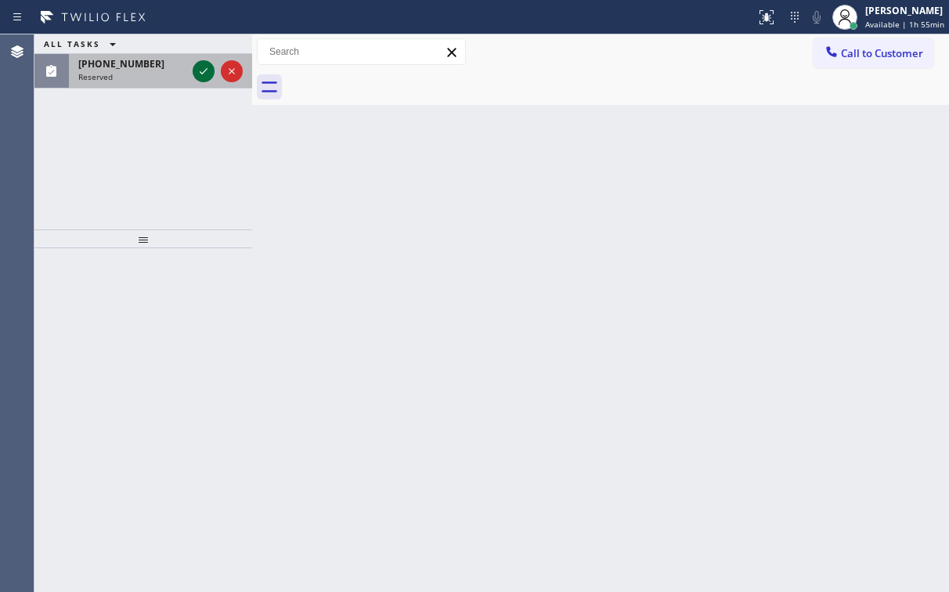
click at [203, 65] on icon at bounding box center [203, 71] width 19 height 19
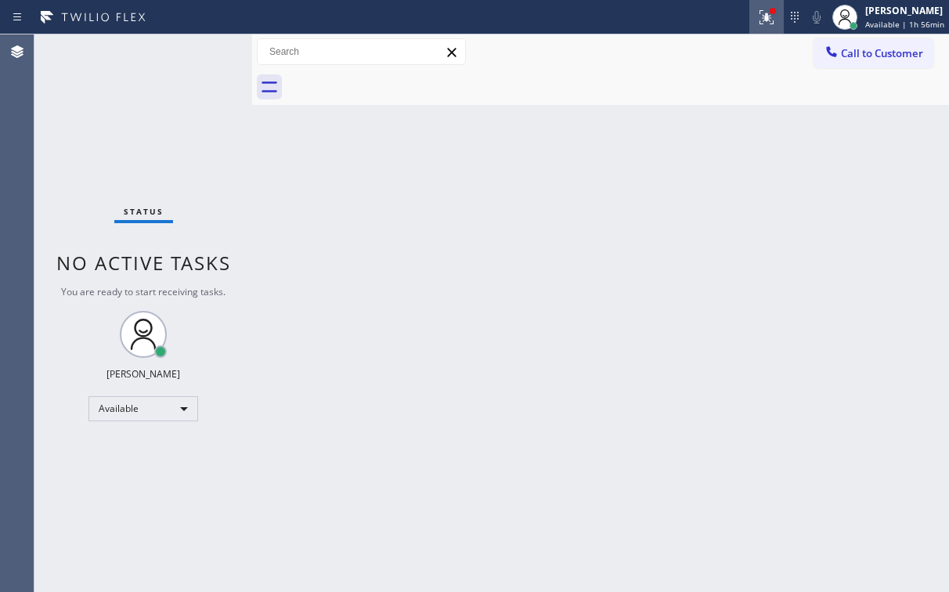
click at [764, 14] on icon at bounding box center [766, 17] width 19 height 19
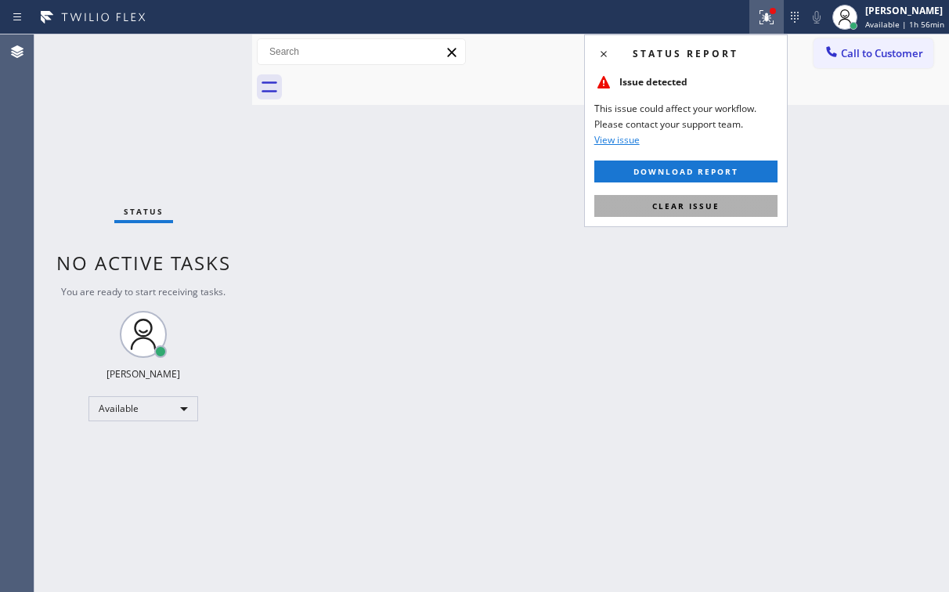
click at [706, 204] on span "Clear issue" at bounding box center [685, 205] width 67 height 11
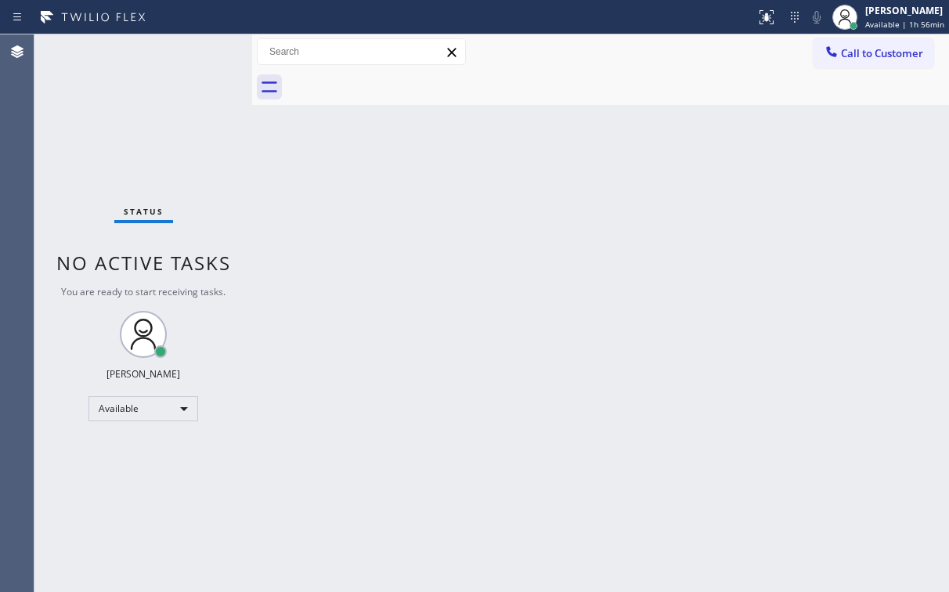
click at [526, 301] on div "Back to Dashboard Change Sender ID Customers Technicians Select a contact Outbo…" at bounding box center [600, 313] width 697 height 558
click at [703, 85] on div at bounding box center [618, 87] width 663 height 35
drag, startPoint x: 869, startPoint y: 44, endPoint x: 751, endPoint y: 103, distance: 132.4
click at [865, 49] on button "Call to Customer" at bounding box center [874, 53] width 120 height 30
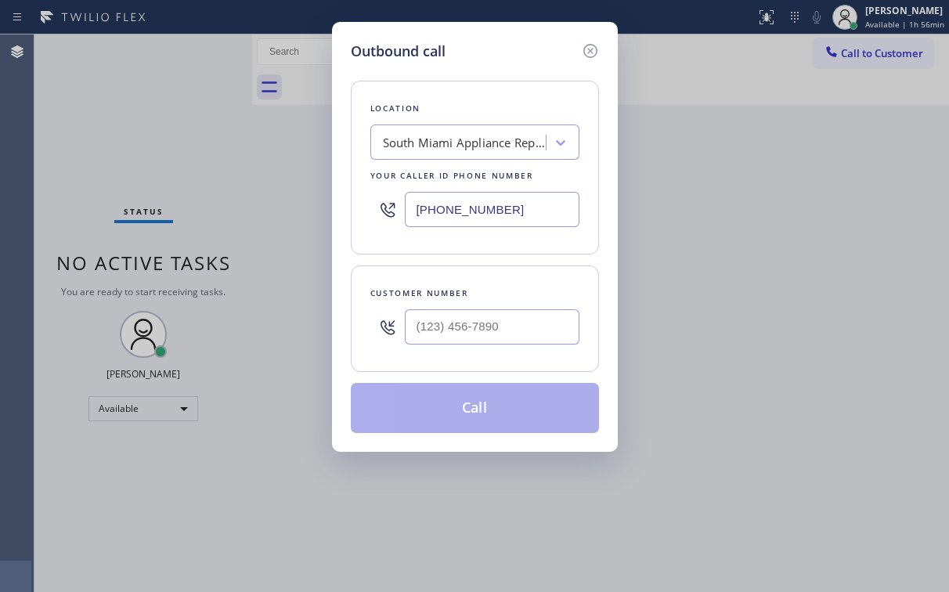
drag, startPoint x: 551, startPoint y: 207, endPoint x: 237, endPoint y: 237, distance: 314.8
click at [307, 218] on div "Outbound call Location [GEOGRAPHIC_DATA] Appliance Repair Your caller id phone …" at bounding box center [474, 296] width 949 height 592
paste input "text"
type input "[PHONE_NUMBER]"
click at [475, 66] on div "Outbound call Location [GEOGRAPHIC_DATA] Appliance Repair Your caller id phone …" at bounding box center [475, 237] width 286 height 430
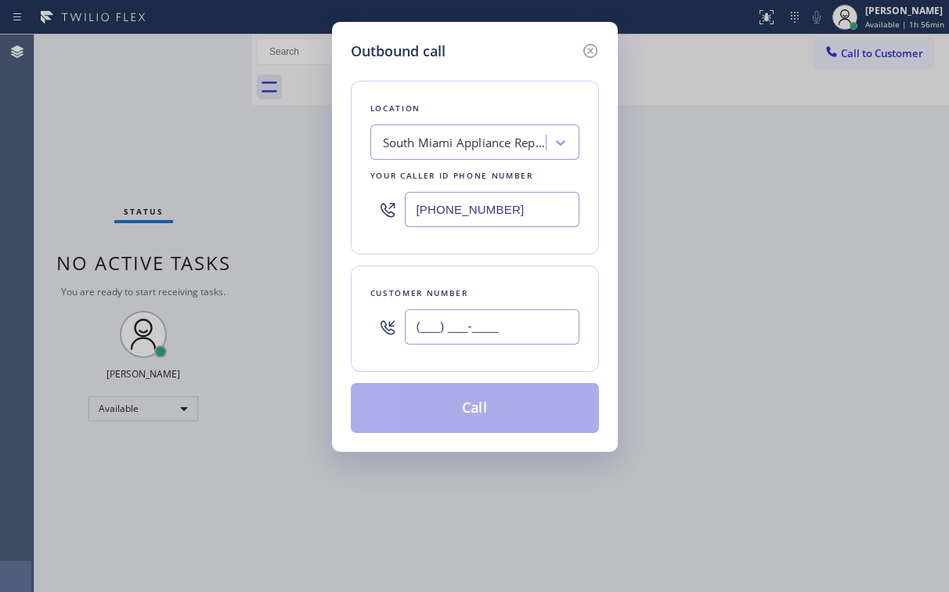
drag, startPoint x: 497, startPoint y: 316, endPoint x: 508, endPoint y: 315, distance: 10.2
click at [498, 316] on input "(___) ___-____" at bounding box center [492, 326] width 175 height 35
paste input "305) 586-5927"
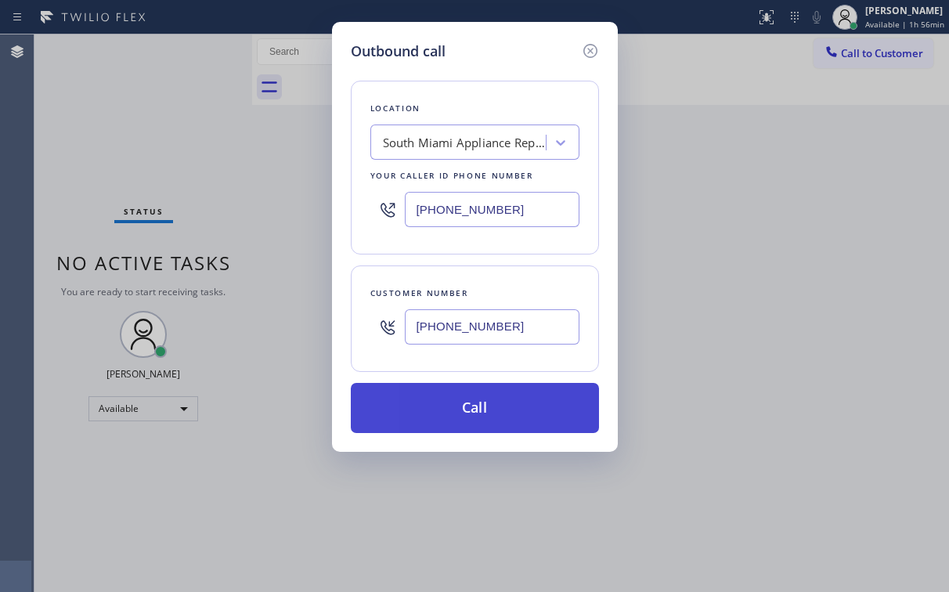
type input "[PHONE_NUMBER]"
drag, startPoint x: 464, startPoint y: 406, endPoint x: 406, endPoint y: 567, distance: 170.7
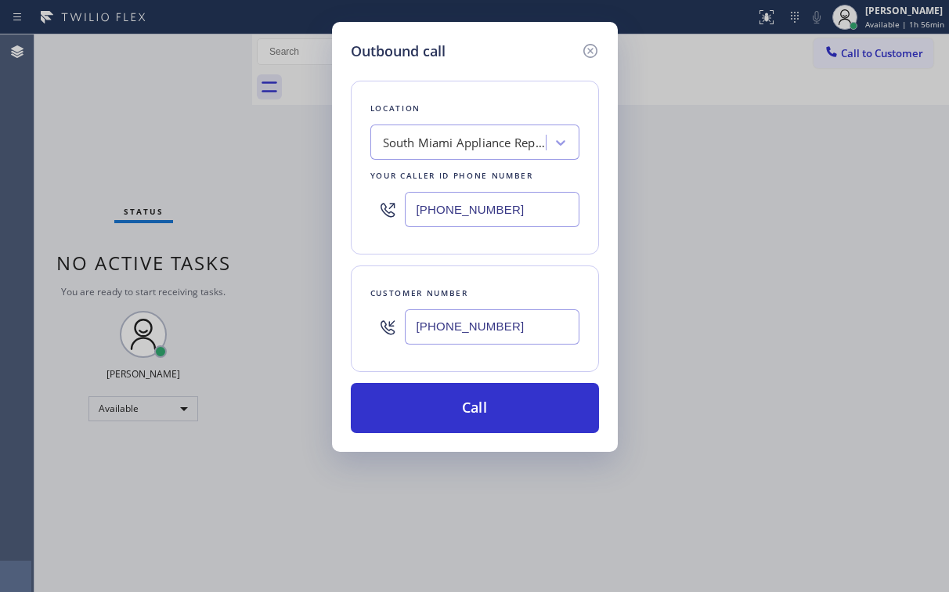
click at [463, 407] on button "Call" at bounding box center [475, 408] width 248 height 50
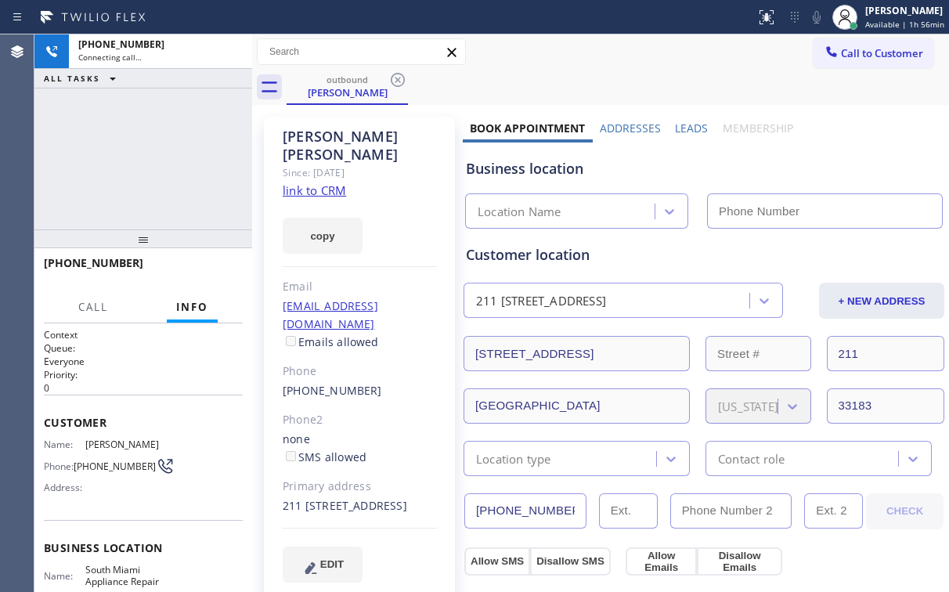
click at [159, 154] on div "[PHONE_NUMBER] Connecting call… ALL TASKS ALL TASKS ACTIVE TASKS TASKS IN WRAP …" at bounding box center [143, 131] width 218 height 195
type input "[PHONE_NUMBER]"
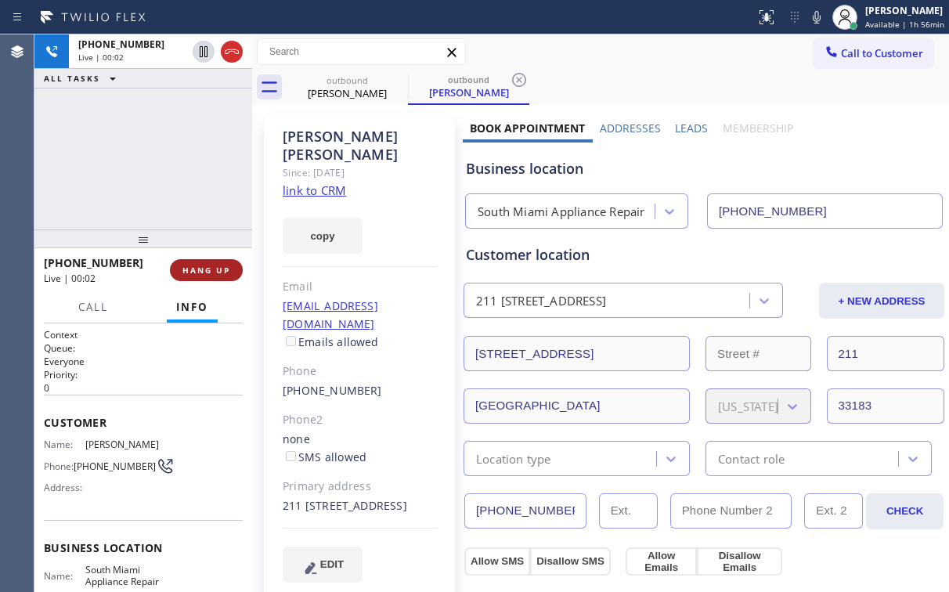
click at [198, 267] on span "HANG UP" at bounding box center [206, 270] width 48 height 11
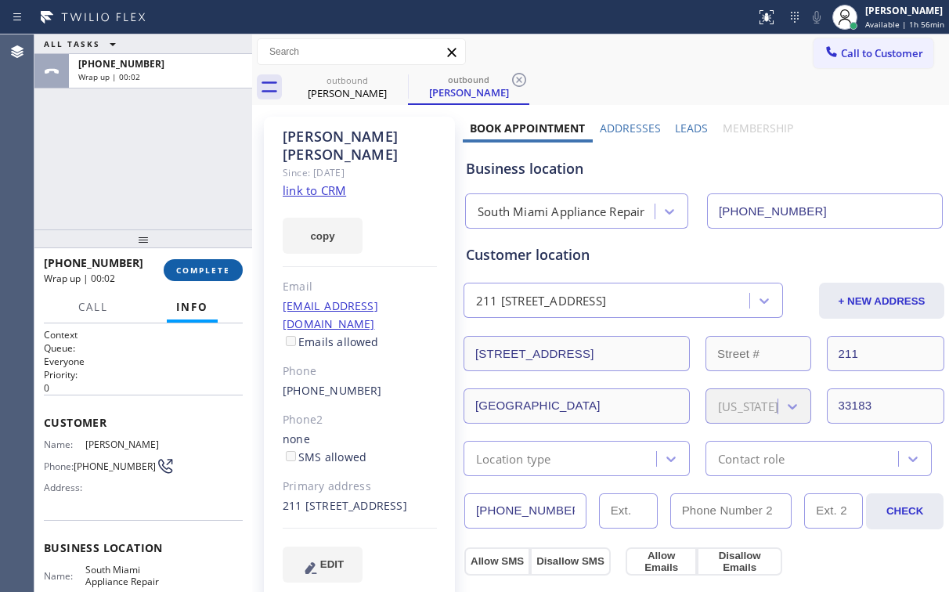
click at [197, 269] on span "COMPLETE" at bounding box center [203, 270] width 54 height 11
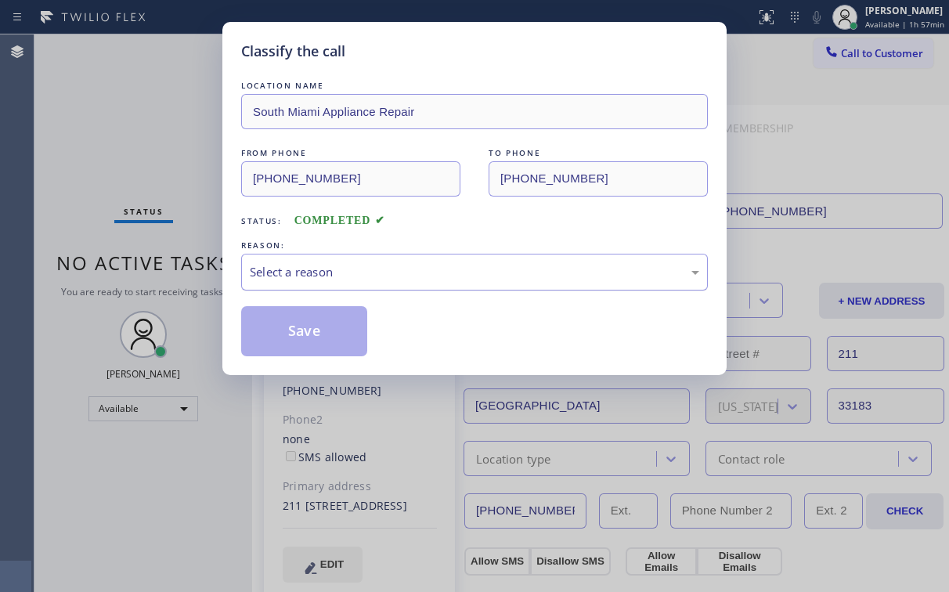
click at [280, 274] on div "Select a reason" at bounding box center [475, 272] width 450 height 18
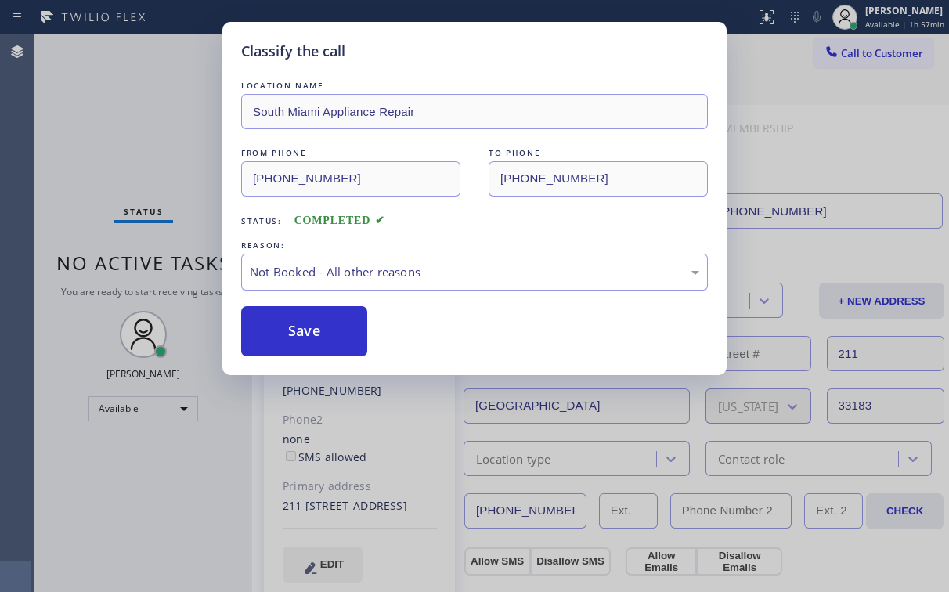
drag, startPoint x: 311, startPoint y: 331, endPoint x: 264, endPoint y: 269, distance: 77.1
click at [312, 331] on button "Save" at bounding box center [304, 331] width 126 height 50
click at [162, 138] on div "Classify the call LOCATION NAME [GEOGRAPHIC_DATA] Appliance Repair FROM PHONE […" at bounding box center [474, 296] width 949 height 592
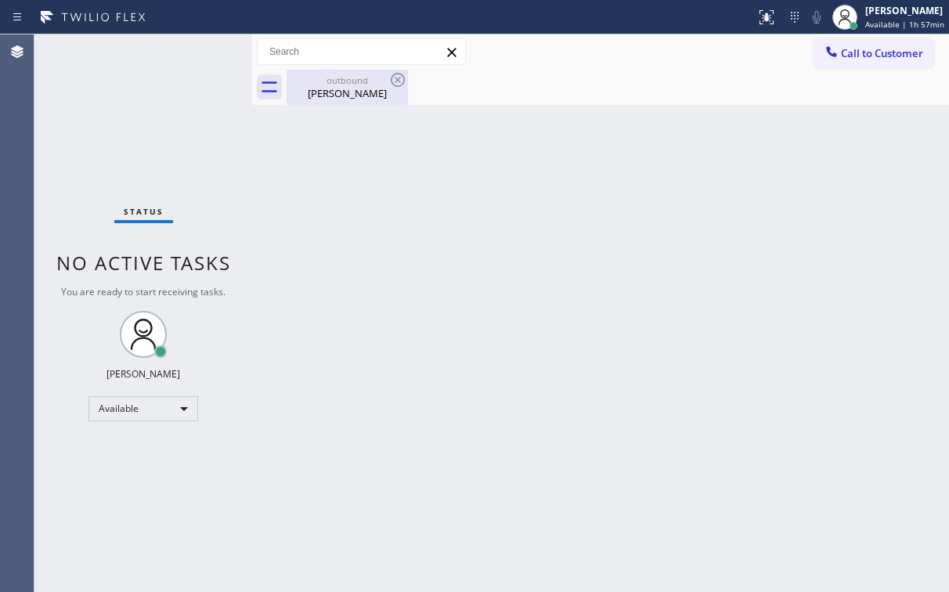
drag, startPoint x: 326, startPoint y: 90, endPoint x: 339, endPoint y: 86, distance: 13.9
click at [327, 89] on div "[PERSON_NAME]" at bounding box center [347, 93] width 118 height 14
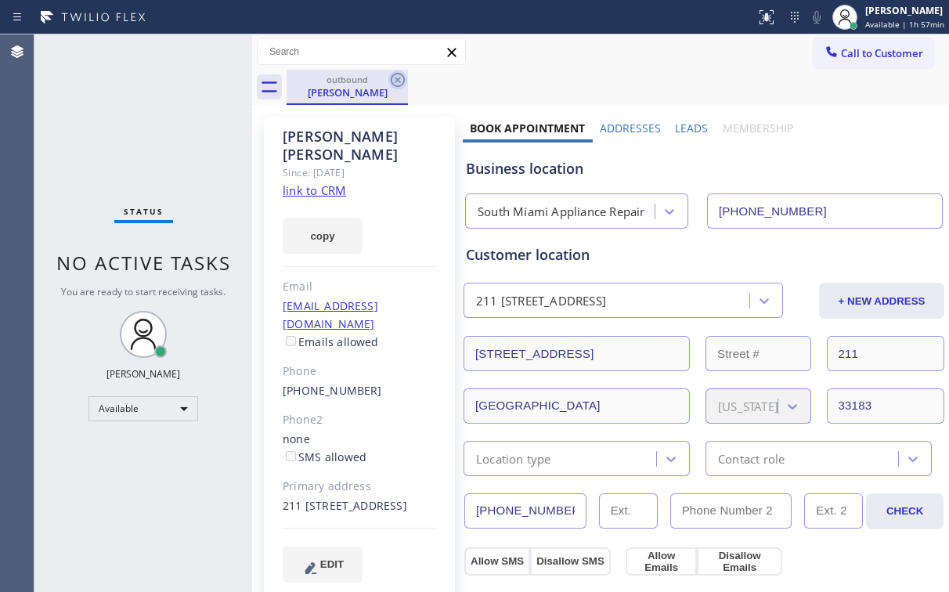
click at [401, 79] on icon at bounding box center [397, 79] width 19 height 19
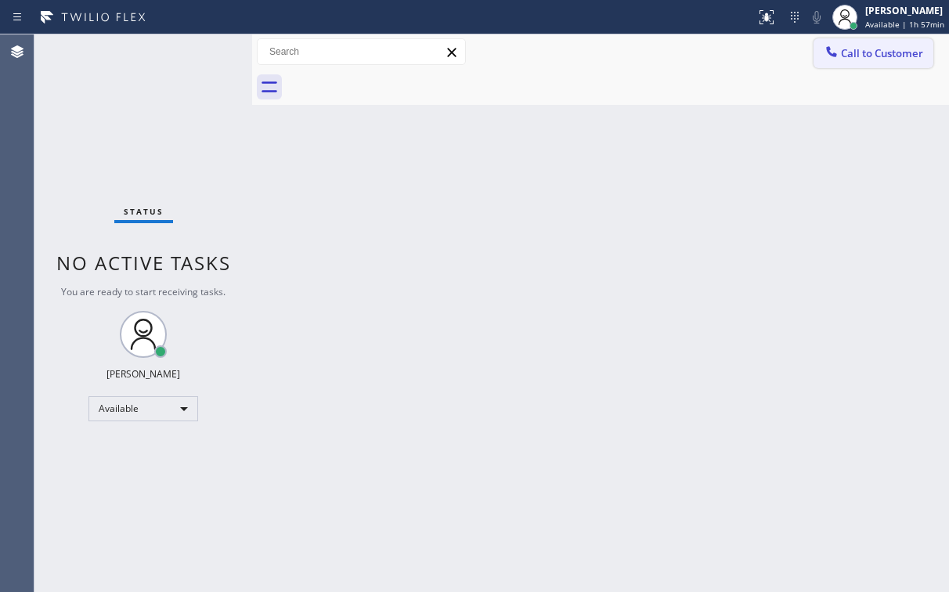
drag, startPoint x: 868, startPoint y: 56, endPoint x: 535, endPoint y: 182, distance: 355.9
click at [865, 56] on span "Call to Customer" at bounding box center [882, 53] width 82 height 14
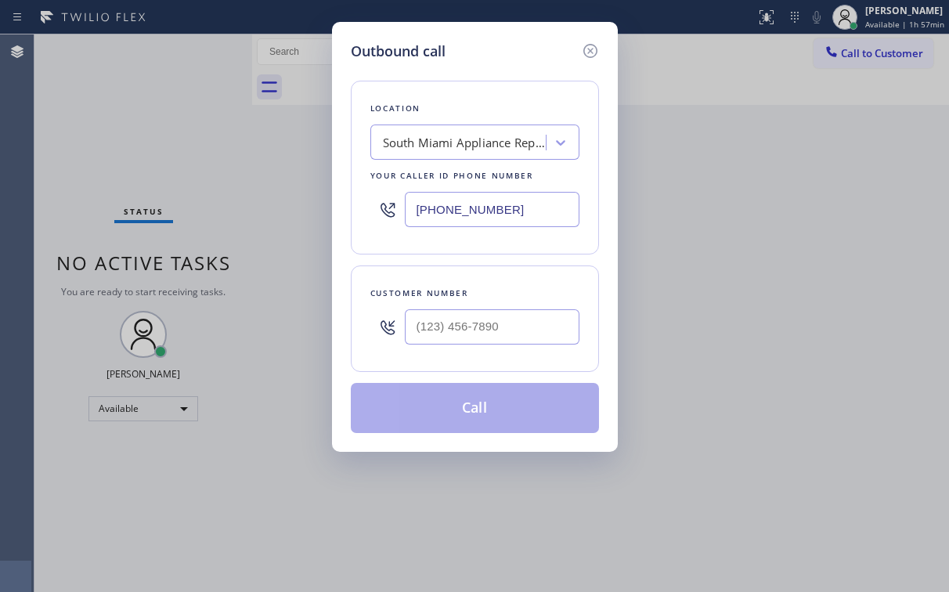
drag, startPoint x: 522, startPoint y: 210, endPoint x: 191, endPoint y: 250, distance: 332.9
click at [385, 211] on div "[PHONE_NUMBER]" at bounding box center [474, 209] width 209 height 51
paste input "415) 639-9084"
type input "[PHONE_NUMBER]"
drag, startPoint x: 504, startPoint y: 62, endPoint x: 512, endPoint y: 157, distance: 95.1
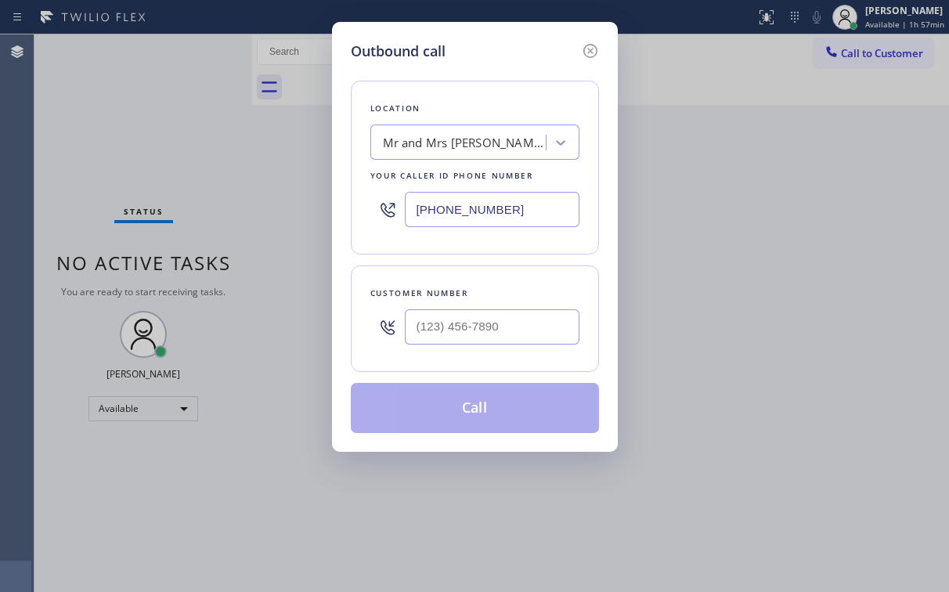
click at [507, 78] on div "Location Mr and Mrs [PERSON_NAME] Repair Your caller id phone number [PHONE_NUM…" at bounding box center [475, 247] width 248 height 371
click at [461, 320] on input "(___) ___-____" at bounding box center [492, 326] width 175 height 35
paste input "916) 337-8123"
type input "[PHONE_NUMBER]"
click at [454, 404] on button "Call" at bounding box center [475, 408] width 248 height 50
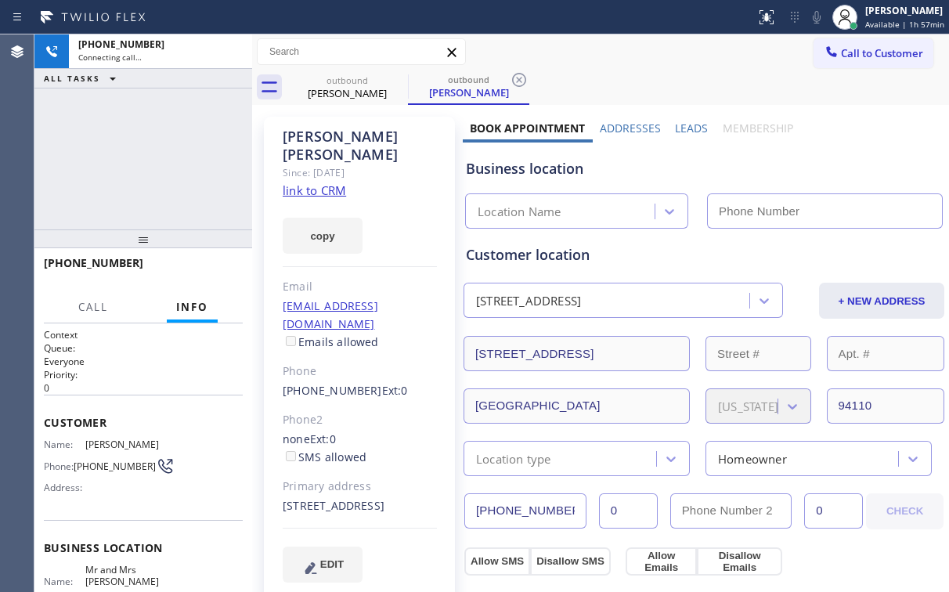
click at [175, 157] on div "[PHONE_NUMBER] Connecting call… ALL TASKS ALL TASKS ACTIVE TASKS TASKS IN WRAP …" at bounding box center [143, 131] width 218 height 195
type input "[PHONE_NUMBER]"
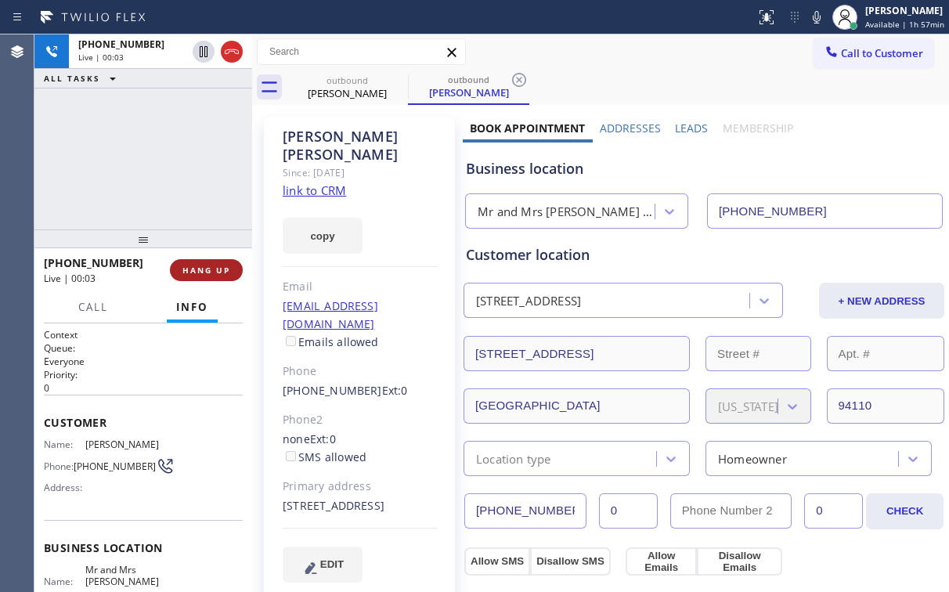
click at [225, 265] on span "HANG UP" at bounding box center [206, 270] width 48 height 11
click at [225, 264] on button "HANG UP" at bounding box center [206, 270] width 73 height 22
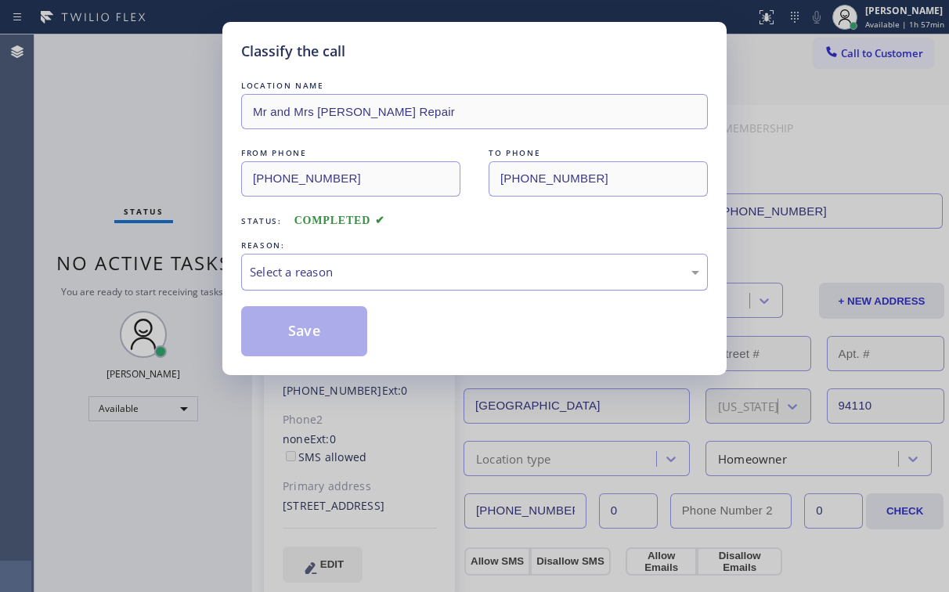
click at [276, 268] on div "Select a reason" at bounding box center [475, 272] width 450 height 18
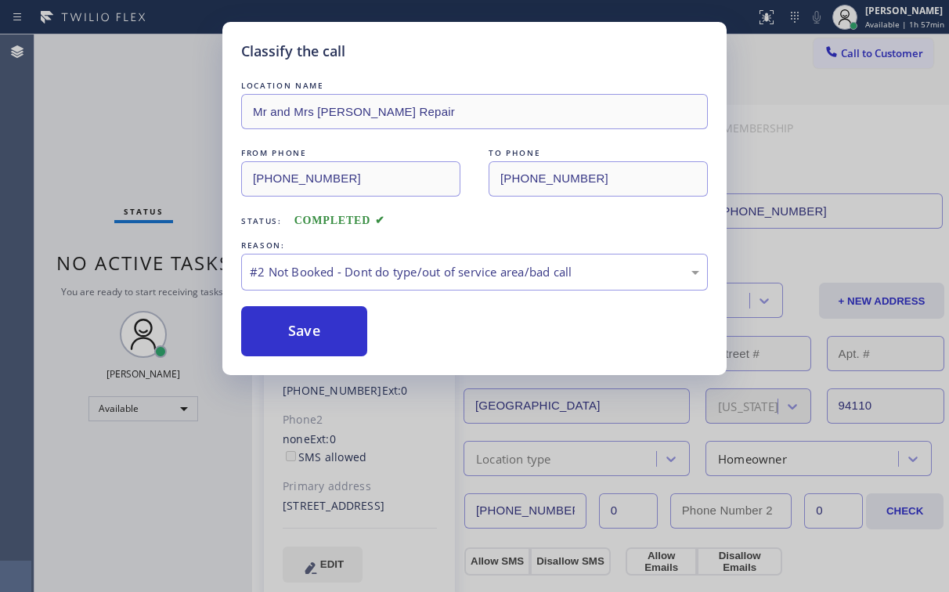
click at [290, 331] on button "Save" at bounding box center [304, 331] width 126 height 50
click at [132, 93] on div "Classify the call LOCATION NAME Mr and Mrs [PERSON_NAME] Repair FROM PHONE [PHO…" at bounding box center [474, 296] width 949 height 592
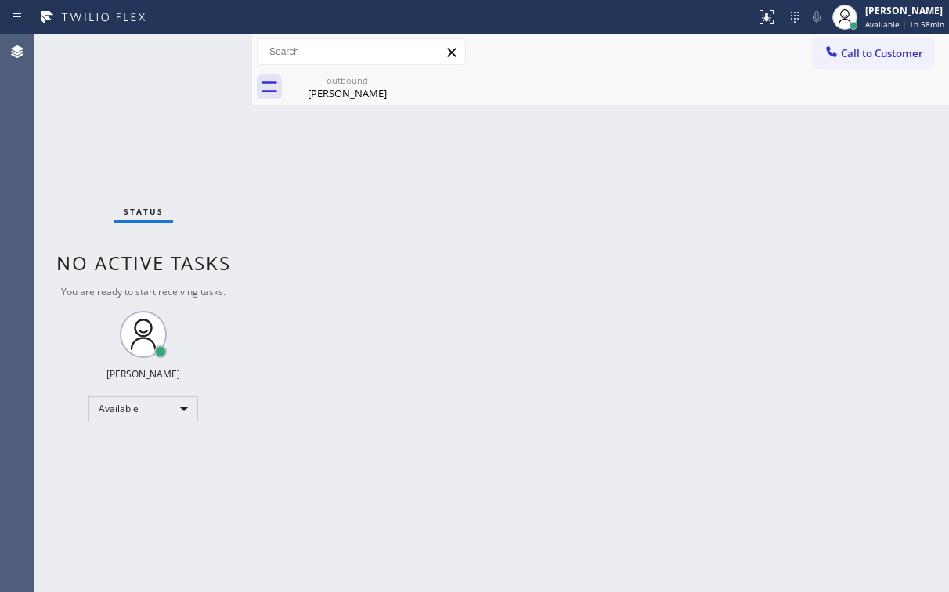
click at [137, 114] on div "Status No active tasks You are ready to start receiving tasks. [PERSON_NAME] Av…" at bounding box center [143, 313] width 218 height 558
click at [338, 94] on div "[PERSON_NAME]" at bounding box center [347, 93] width 118 height 14
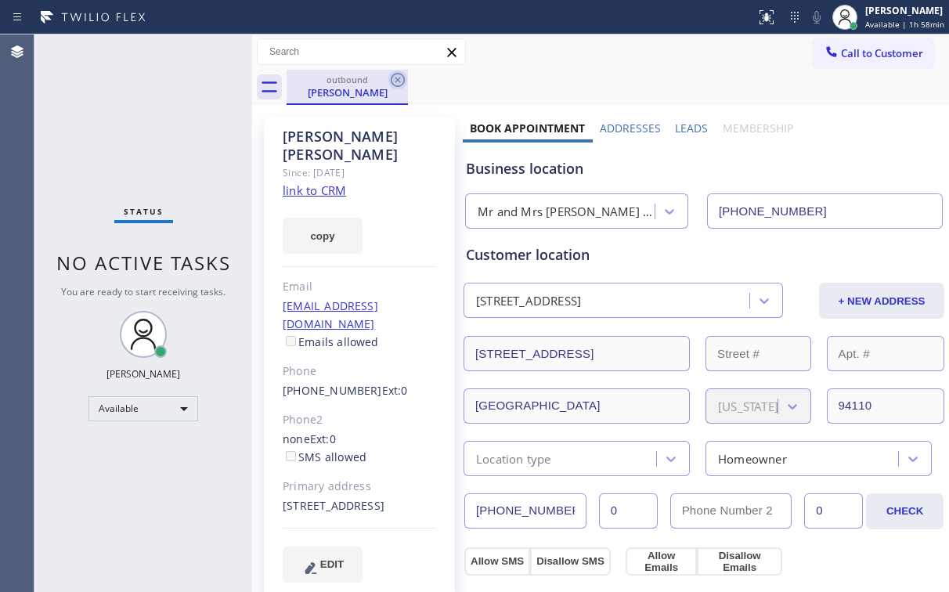
click at [389, 83] on icon at bounding box center [397, 79] width 19 height 19
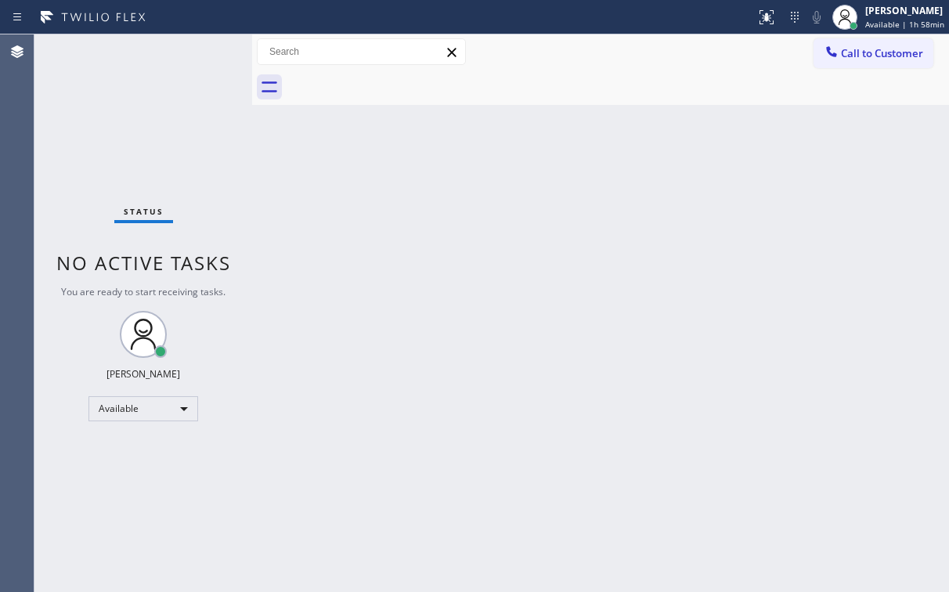
drag, startPoint x: 150, startPoint y: 95, endPoint x: 118, endPoint y: 2, distance: 98.6
click at [149, 90] on div "Status No active tasks You are ready to start receiving tasks. [PERSON_NAME] Av…" at bounding box center [143, 313] width 218 height 558
click at [862, 59] on span "Call to Customer" at bounding box center [882, 53] width 82 height 14
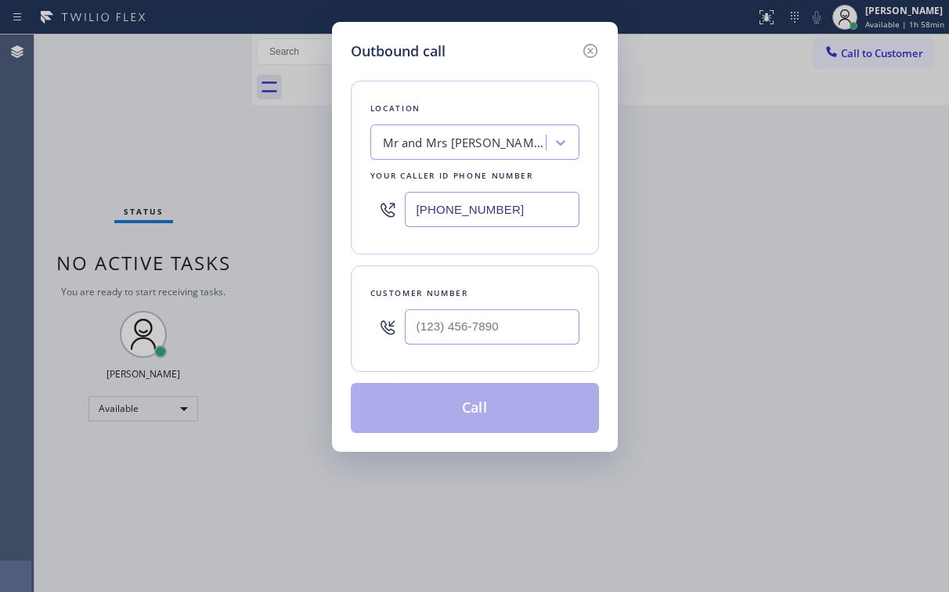
drag, startPoint x: 303, startPoint y: 207, endPoint x: 324, endPoint y: 216, distance: 23.1
click at [259, 207] on div "Outbound call Location Mr and Mrs [PERSON_NAME] Repair Your caller id phone num…" at bounding box center [474, 296] width 949 height 592
paste input "510) 640-8987"
type input "[PHONE_NUMBER]"
click at [519, 74] on div "Location [GEOGRAPHIC_DATA][PERSON_NAME] Refrigerator Repair Your caller id phon…" at bounding box center [475, 247] width 248 height 371
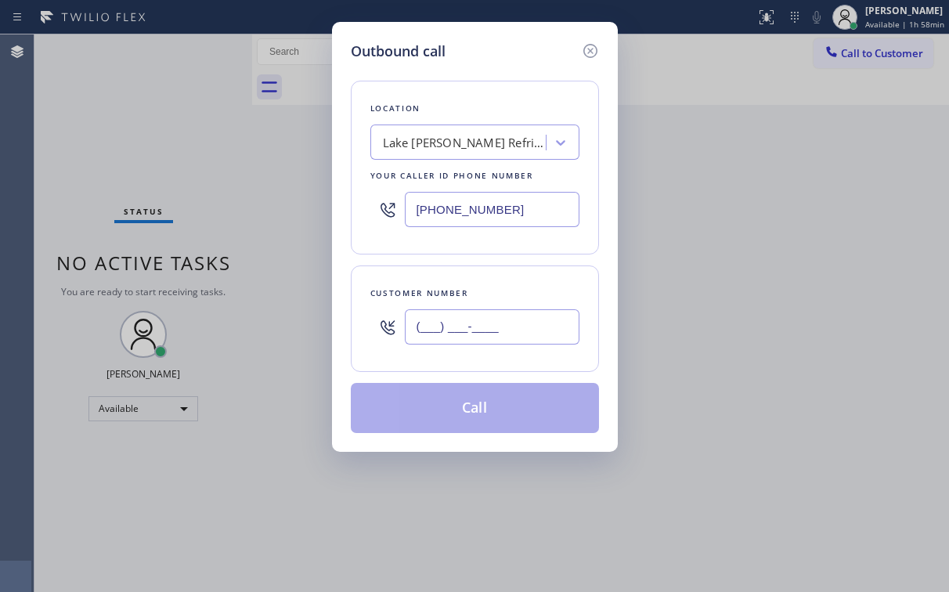
click at [453, 312] on input "(___) ___-____" at bounding box center [492, 326] width 175 height 35
paste input "510) 207-5223"
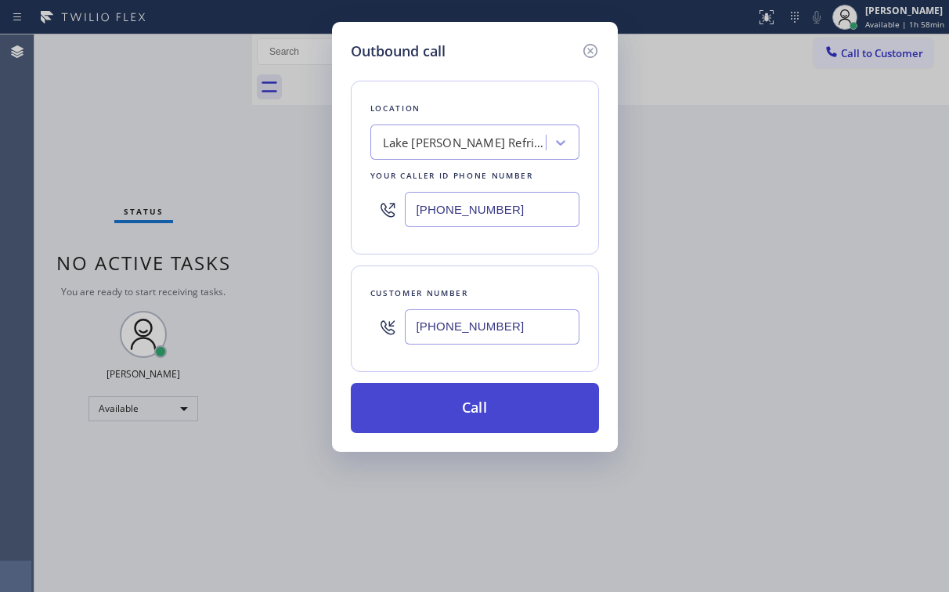
type input "[PHONE_NUMBER]"
click at [423, 398] on button "Call" at bounding box center [475, 408] width 248 height 50
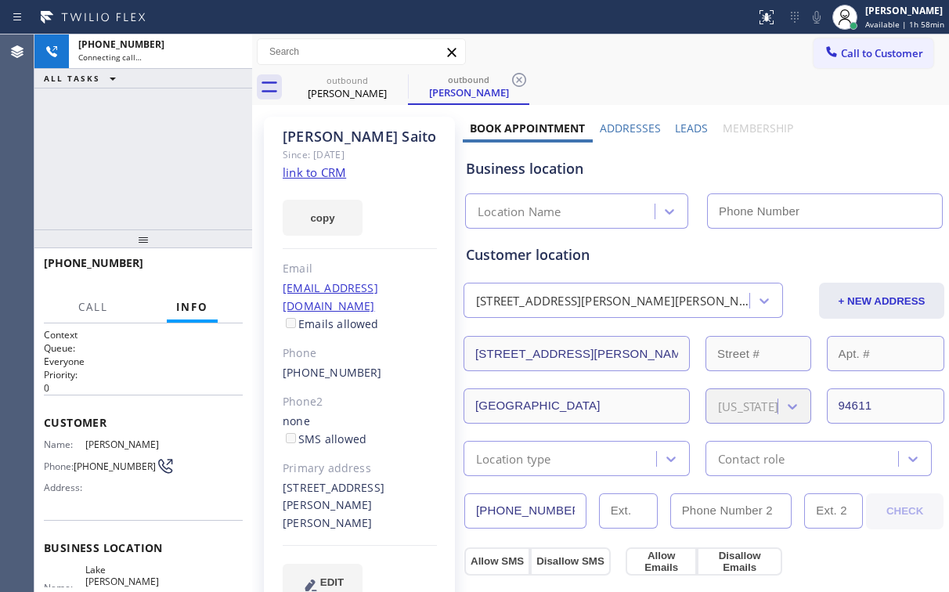
click at [159, 154] on div "[PHONE_NUMBER] Connecting call… ALL TASKS ALL TASKS ACTIVE TASKS TASKS IN WRAP …" at bounding box center [143, 131] width 218 height 195
type input "[PHONE_NUMBER]"
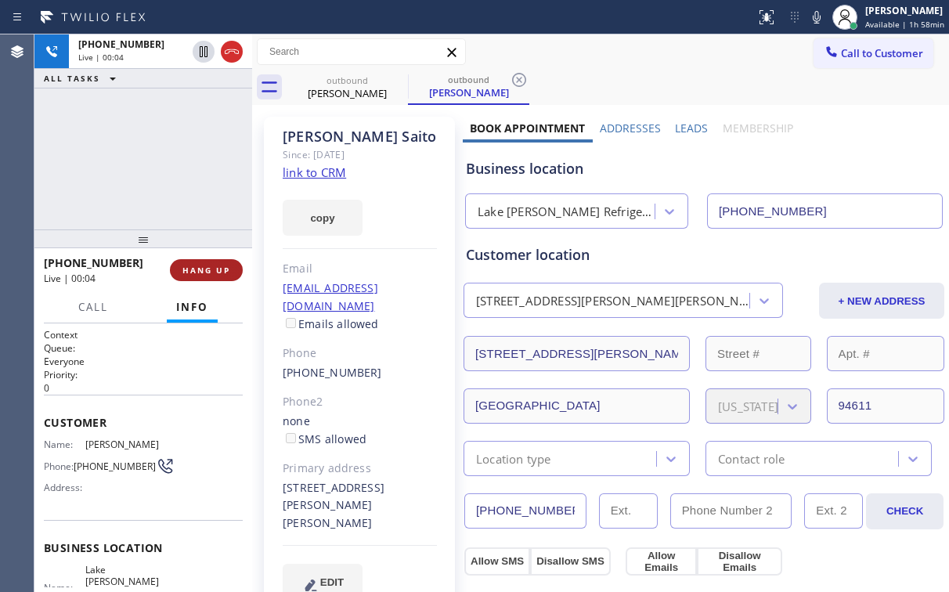
click at [210, 263] on button "HANG UP" at bounding box center [206, 270] width 73 height 22
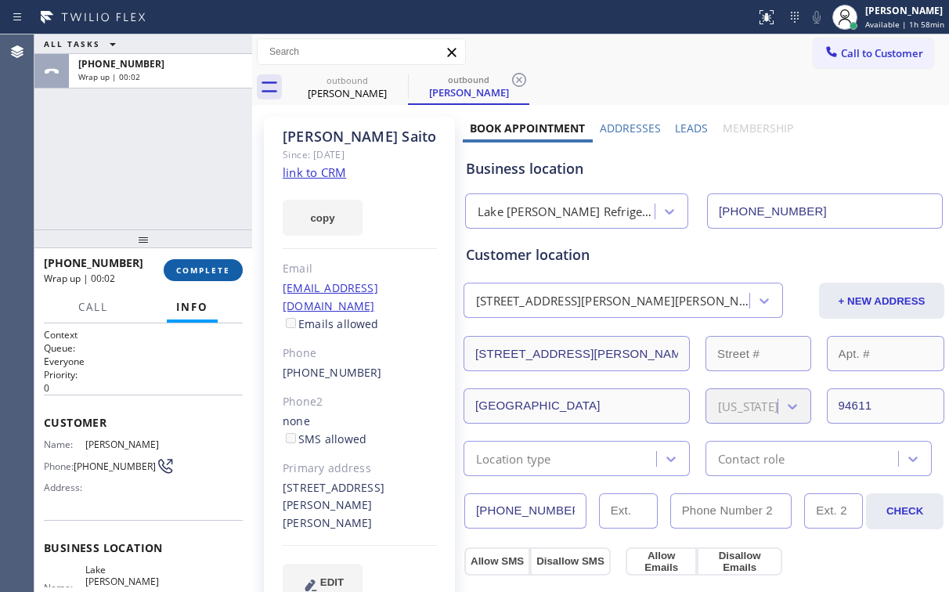
click at [210, 263] on button "COMPLETE" at bounding box center [203, 270] width 79 height 22
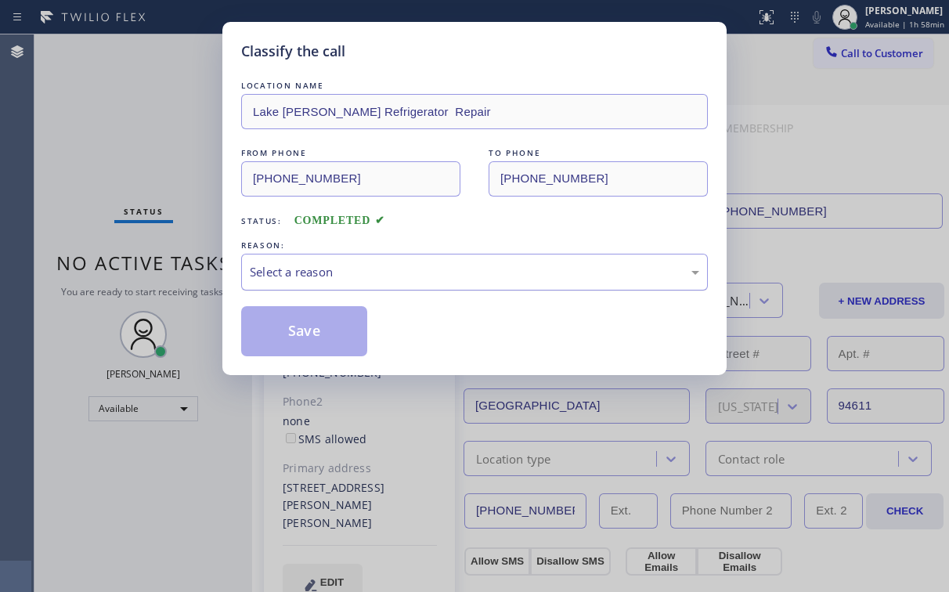
click at [302, 273] on div "Select a reason" at bounding box center [475, 272] width 450 height 18
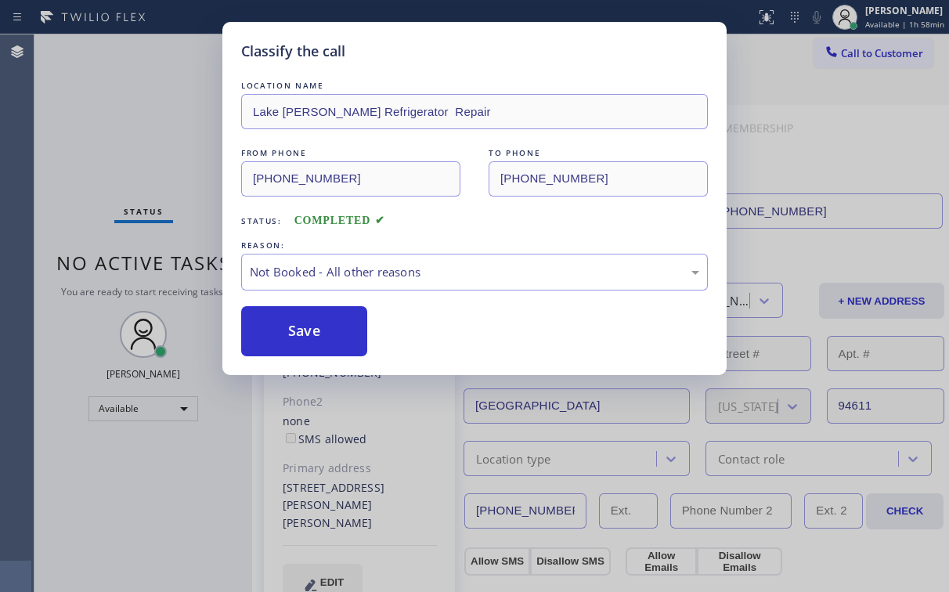
drag, startPoint x: 304, startPoint y: 331, endPoint x: 163, endPoint y: 116, distance: 256.8
click at [304, 330] on button "Save" at bounding box center [304, 331] width 126 height 50
click at [150, 106] on div "Classify the call LOCATION NAME [GEOGRAPHIC_DATA][PERSON_NAME] Refrigerator Rep…" at bounding box center [474, 296] width 949 height 592
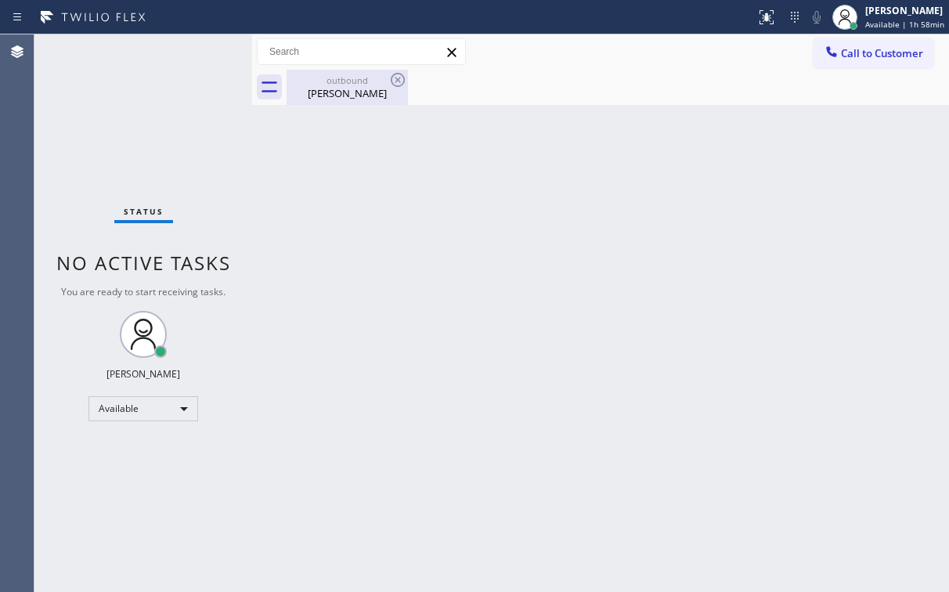
drag, startPoint x: 349, startPoint y: 72, endPoint x: 380, endPoint y: 80, distance: 31.5
click at [349, 74] on div "outbound [PERSON_NAME]" at bounding box center [347, 87] width 118 height 35
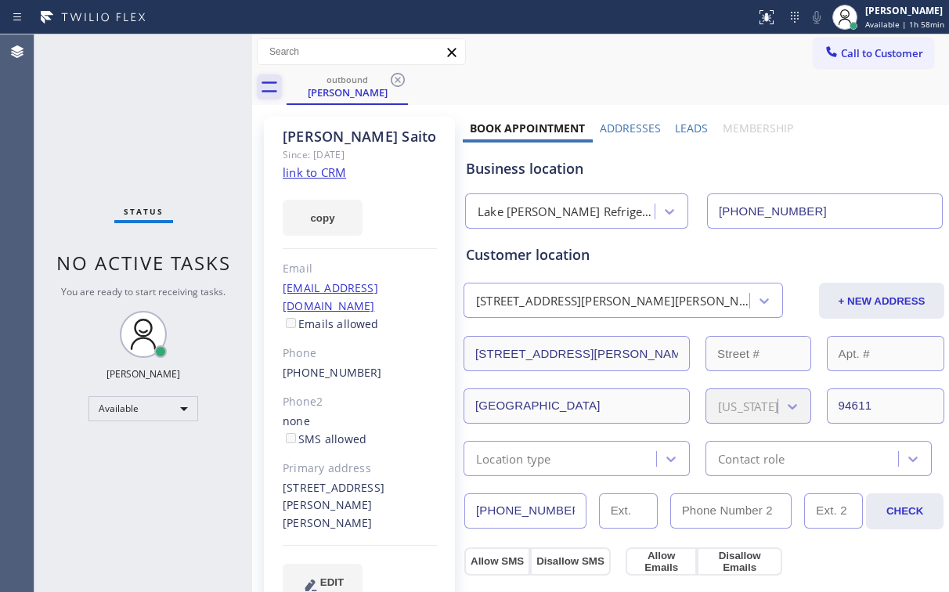
drag, startPoint x: 396, startPoint y: 77, endPoint x: 269, endPoint y: 94, distance: 128.0
click at [396, 78] on icon at bounding box center [397, 79] width 19 height 19
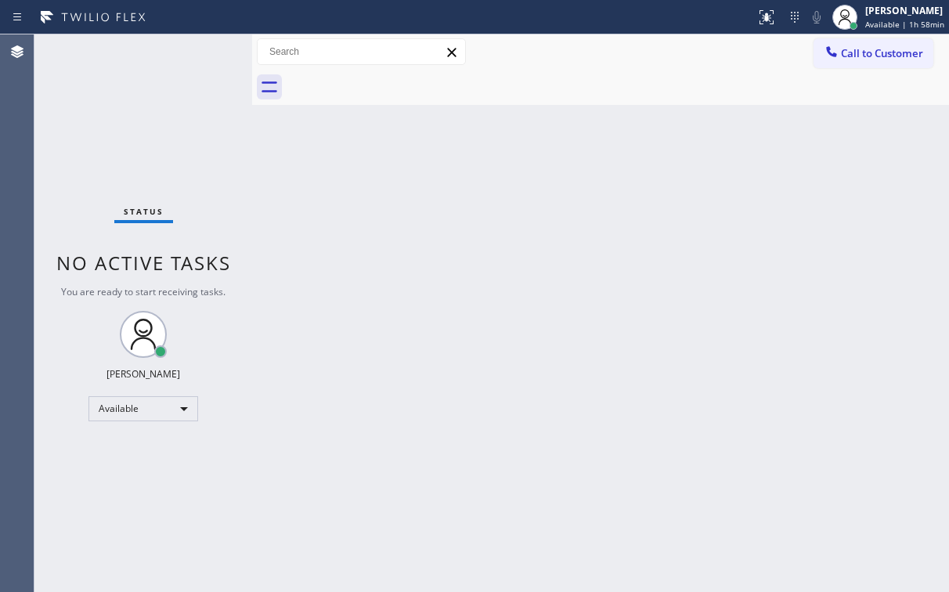
click at [146, 90] on div "Status No active tasks You are ready to start receiving tasks. [PERSON_NAME] Av…" at bounding box center [143, 313] width 218 height 558
drag, startPoint x: 150, startPoint y: 106, endPoint x: 156, endPoint y: 99, distance: 8.9
click at [149, 106] on div "Status No active tasks You are ready to start receiving tasks. [PERSON_NAME] Av…" at bounding box center [143, 313] width 218 height 558
click at [686, 63] on div "Call to Customer Outbound call Location [GEOGRAPHIC_DATA][PERSON_NAME] Refriger…" at bounding box center [600, 51] width 697 height 27
click at [821, 56] on button "Call to Customer" at bounding box center [874, 53] width 120 height 30
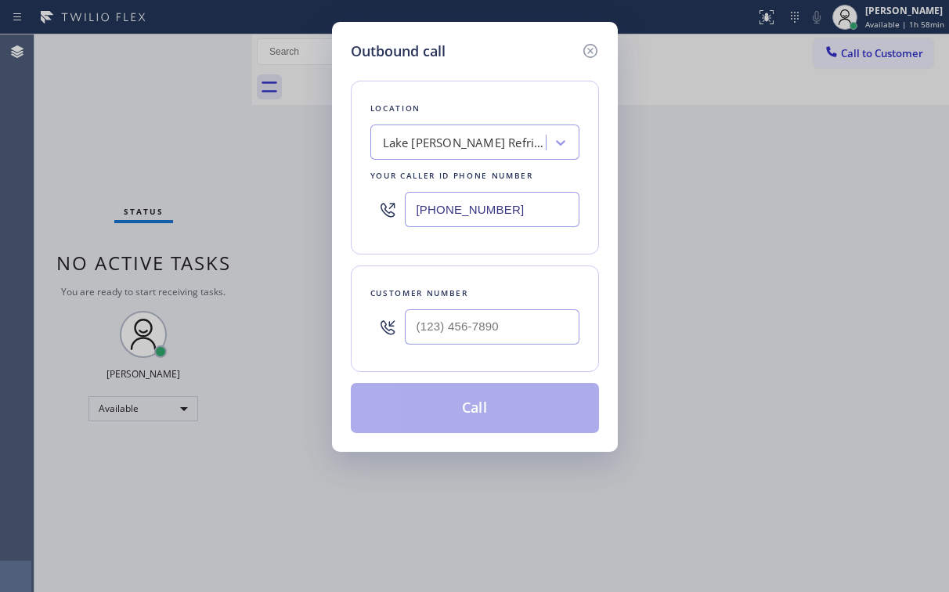
drag, startPoint x: 500, startPoint y: 216, endPoint x: 493, endPoint y: 210, distance: 9.4
click at [497, 213] on input "[PHONE_NUMBER]" at bounding box center [492, 209] width 175 height 35
drag, startPoint x: 493, startPoint y: 210, endPoint x: 529, endPoint y: 210, distance: 36.8
click at [493, 210] on input "[PHONE_NUMBER]" at bounding box center [492, 209] width 175 height 35
drag, startPoint x: 531, startPoint y: 210, endPoint x: 345, endPoint y: 223, distance: 186.9
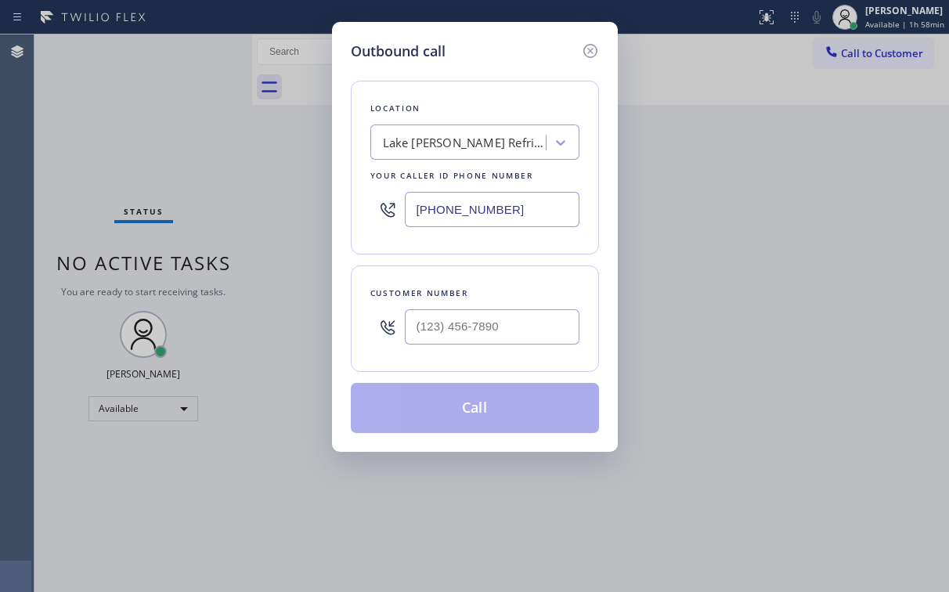
click at [345, 223] on div "Outbound call Location [GEOGRAPHIC_DATA][PERSON_NAME] Refrigerator Repair Your …" at bounding box center [475, 237] width 286 height 430
paste input "323) 310-1676"
type input "[PHONE_NUMBER]"
drag, startPoint x: 499, startPoint y: 52, endPoint x: 514, endPoint y: 124, distance: 73.6
click at [499, 53] on div "Outbound call" at bounding box center [475, 51] width 248 height 21
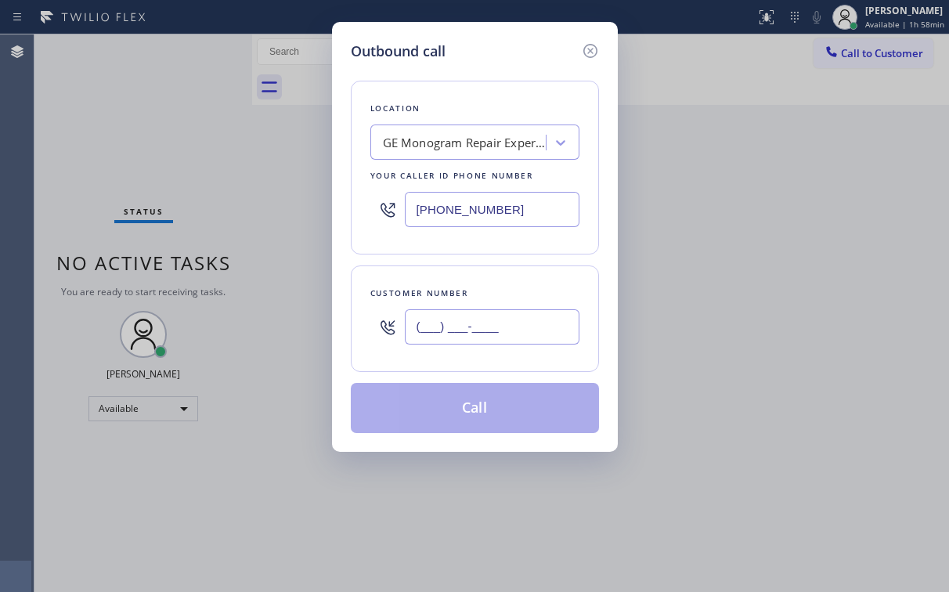
click at [482, 316] on input "(___) ___-____" at bounding box center [492, 326] width 175 height 35
paste input "818) 355-7350"
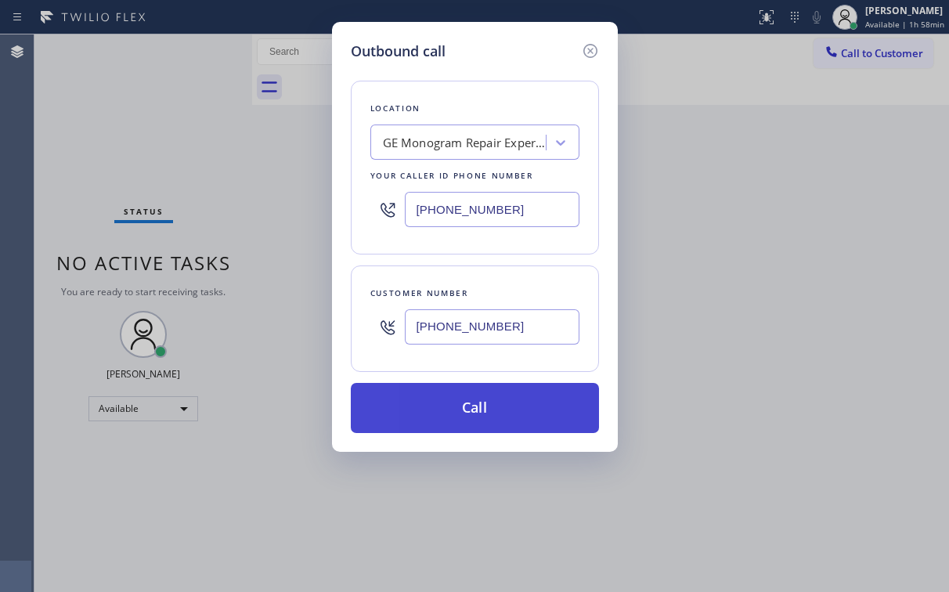
type input "[PHONE_NUMBER]"
click at [457, 404] on button "Call" at bounding box center [475, 408] width 248 height 50
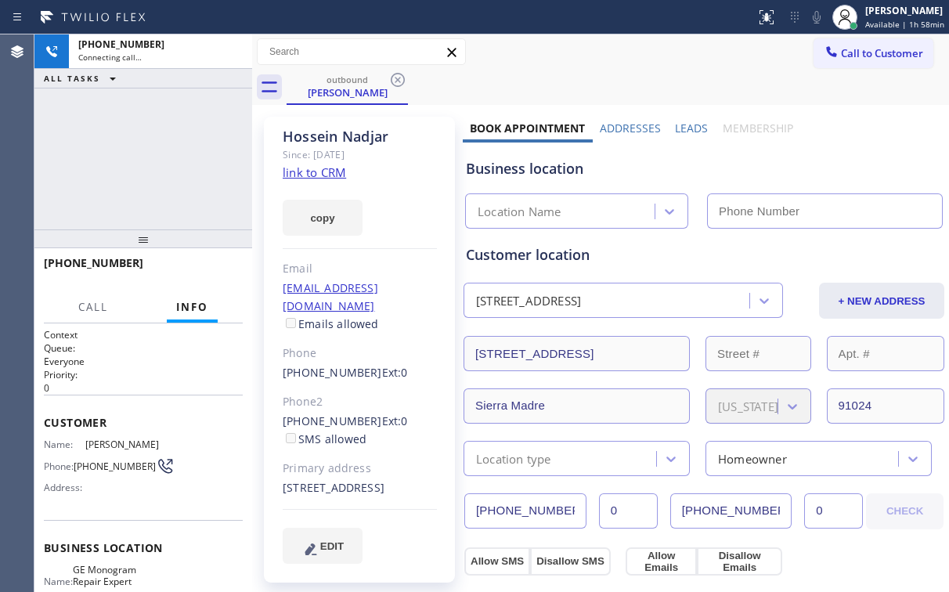
click at [142, 179] on div "[PHONE_NUMBER] Connecting call… ALL TASKS ALL TASKS ACTIVE TASKS TASKS IN WRAP …" at bounding box center [143, 131] width 218 height 195
type input "[PHONE_NUMBER]"
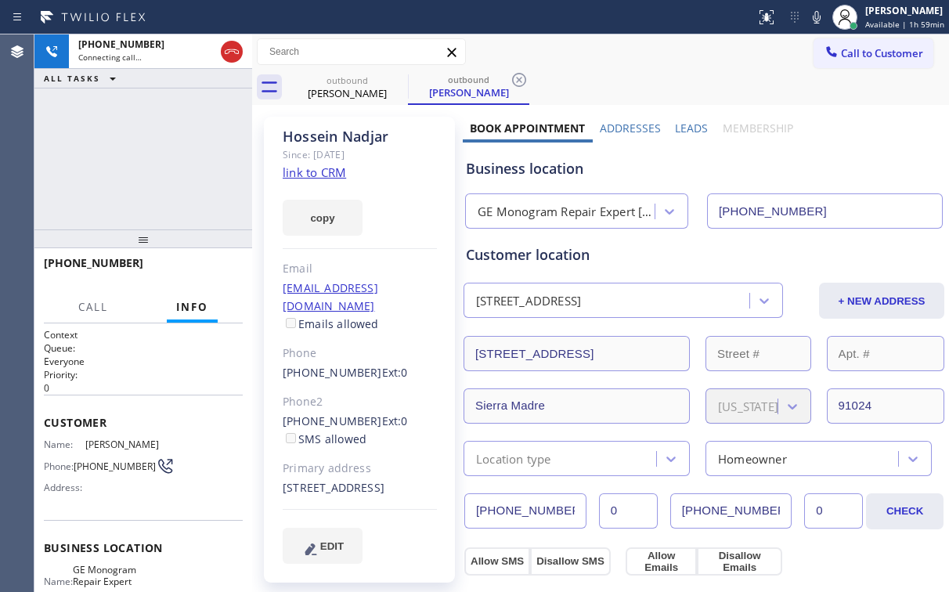
click at [122, 160] on div "[PHONE_NUMBER] Connecting call… ALL TASKS ALL TASKS ACTIVE TASKS TASKS IN WRAP …" at bounding box center [143, 131] width 218 height 195
click at [212, 271] on span "HANG UP" at bounding box center [206, 270] width 48 height 11
click at [222, 273] on span "HANG UP" at bounding box center [206, 270] width 48 height 11
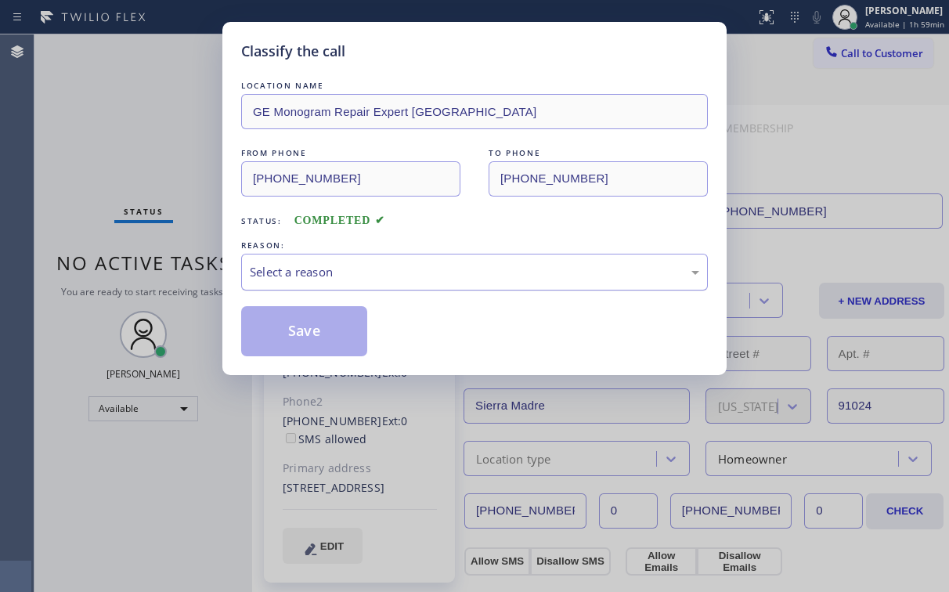
click at [298, 276] on div "Select a reason" at bounding box center [475, 272] width 450 height 18
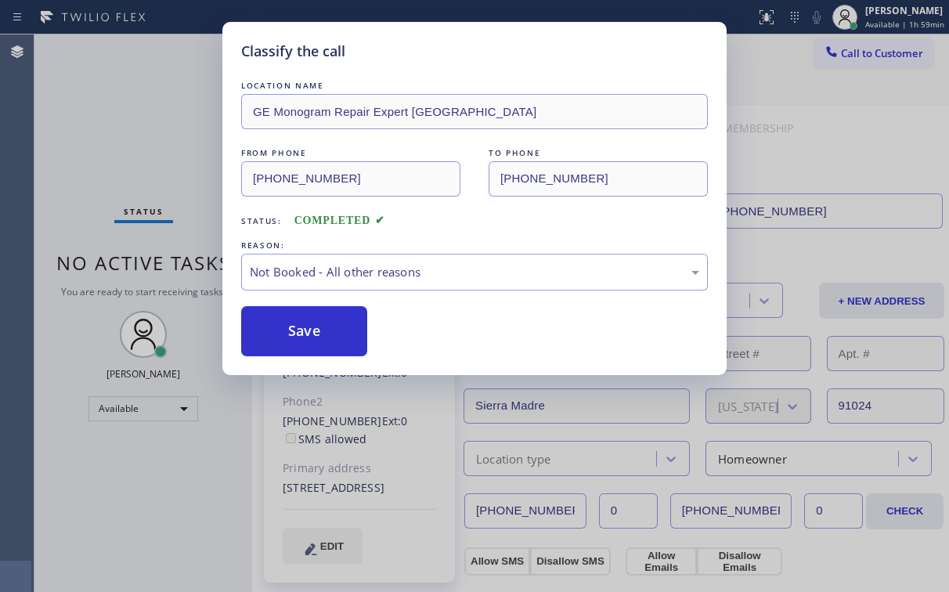
click at [298, 334] on button "Save" at bounding box center [304, 331] width 126 height 50
click at [103, 125] on div "Classify the call LOCATION NAME GE Monogram Repair Expert Pasadena FROM PHONE […" at bounding box center [474, 296] width 949 height 592
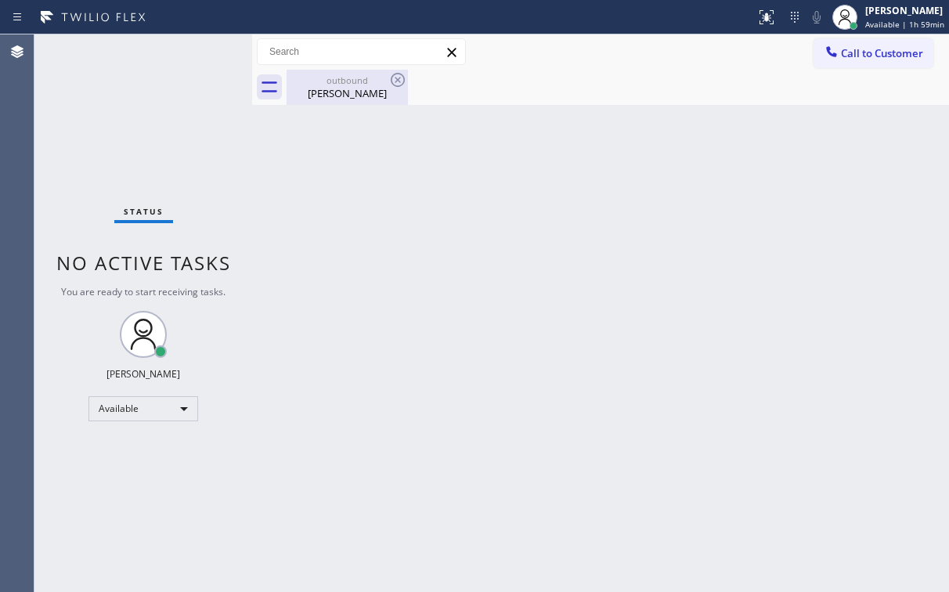
drag, startPoint x: 360, startPoint y: 93, endPoint x: 372, endPoint y: 91, distance: 12.0
click at [360, 93] on div "[PERSON_NAME]" at bounding box center [347, 93] width 118 height 14
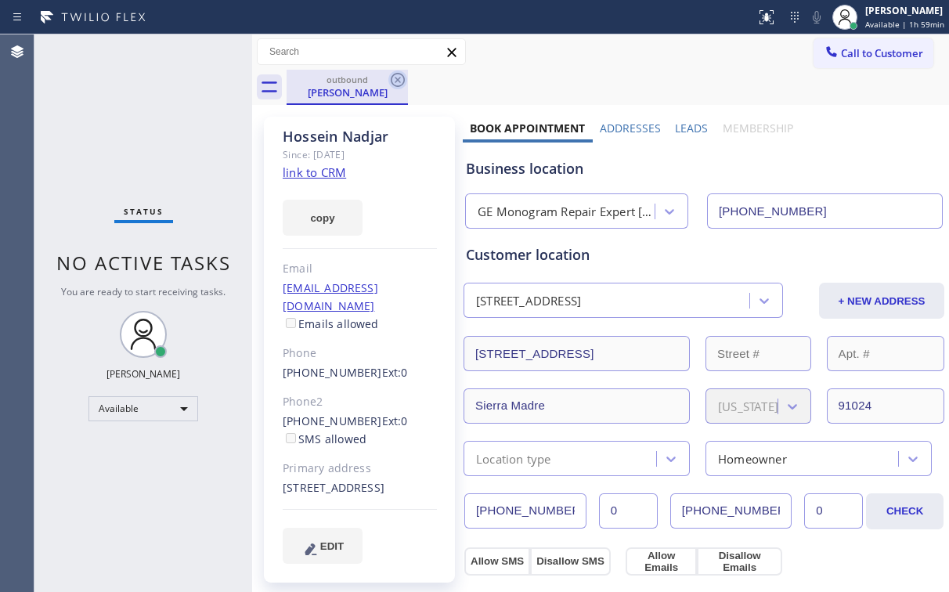
click at [399, 83] on icon at bounding box center [397, 79] width 19 height 19
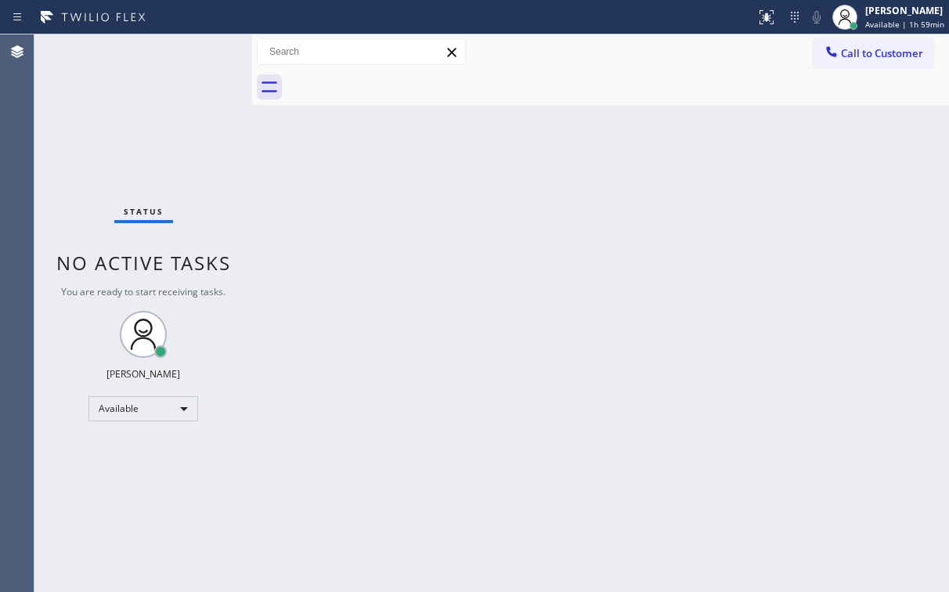
drag, startPoint x: 121, startPoint y: 91, endPoint x: 123, endPoint y: 16, distance: 75.2
click at [121, 89] on div "Status No active tasks You are ready to start receiving tasks. [PERSON_NAME] Av…" at bounding box center [143, 313] width 218 height 558
click at [125, 97] on div "Status No active tasks You are ready to start receiving tasks. [PERSON_NAME] Av…" at bounding box center [143, 313] width 218 height 558
drag, startPoint x: 689, startPoint y: 58, endPoint x: 717, endPoint y: 60, distance: 28.2
click at [693, 60] on div "Call to Customer Outbound call Location GE Monogram Repair Expert [GEOGRAPHIC_D…" at bounding box center [600, 51] width 697 height 27
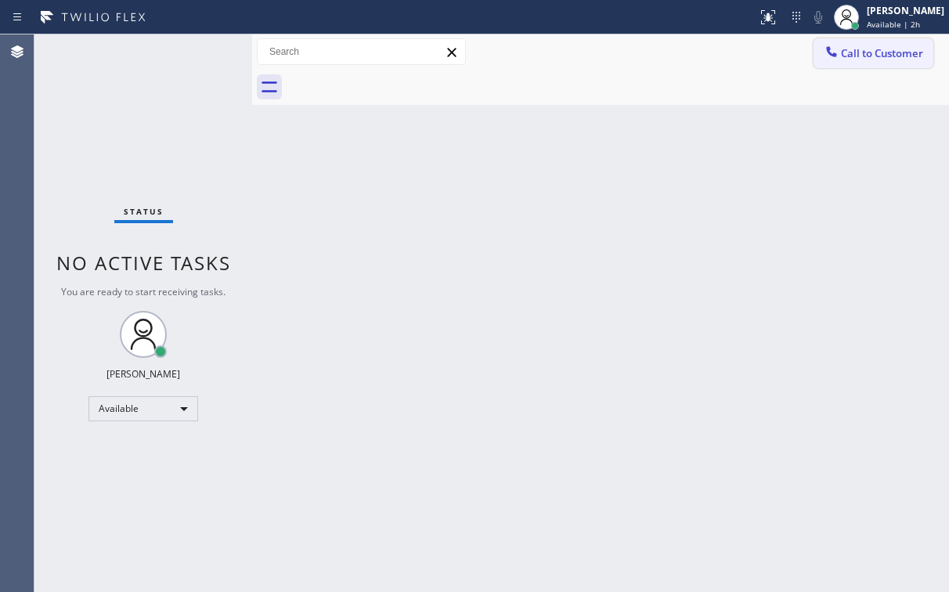
click at [854, 53] on span "Call to Customer" at bounding box center [882, 53] width 82 height 14
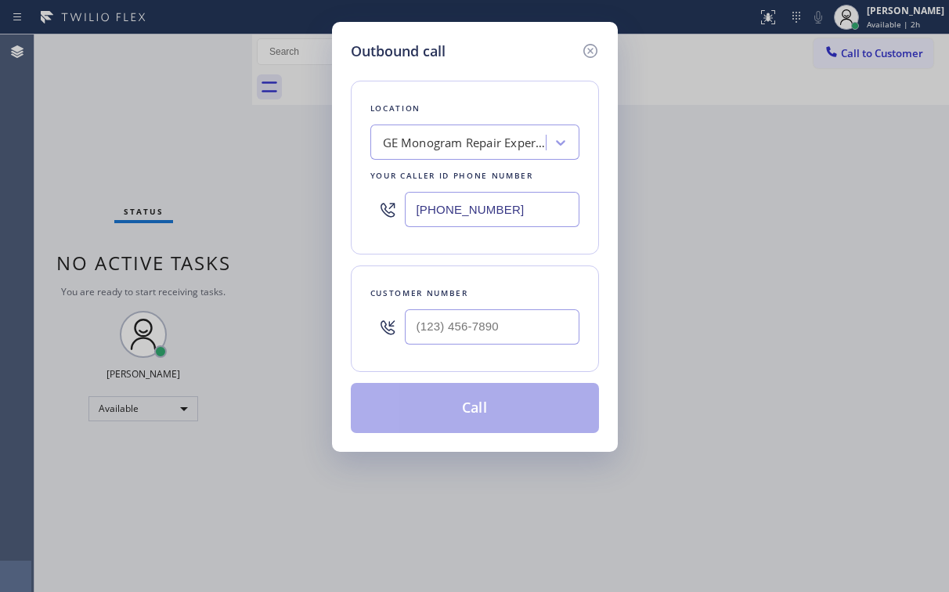
drag, startPoint x: 526, startPoint y: 205, endPoint x: 275, endPoint y: 229, distance: 252.6
click at [306, 222] on div "Outbound call Location GE Monogram Repair Expert [GEOGRAPHIC_DATA] Your caller …" at bounding box center [474, 296] width 949 height 592
paste input "61) 203-3251"
type input "[PHONE_NUMBER]"
click at [510, 50] on div "Outbound call" at bounding box center [475, 51] width 248 height 21
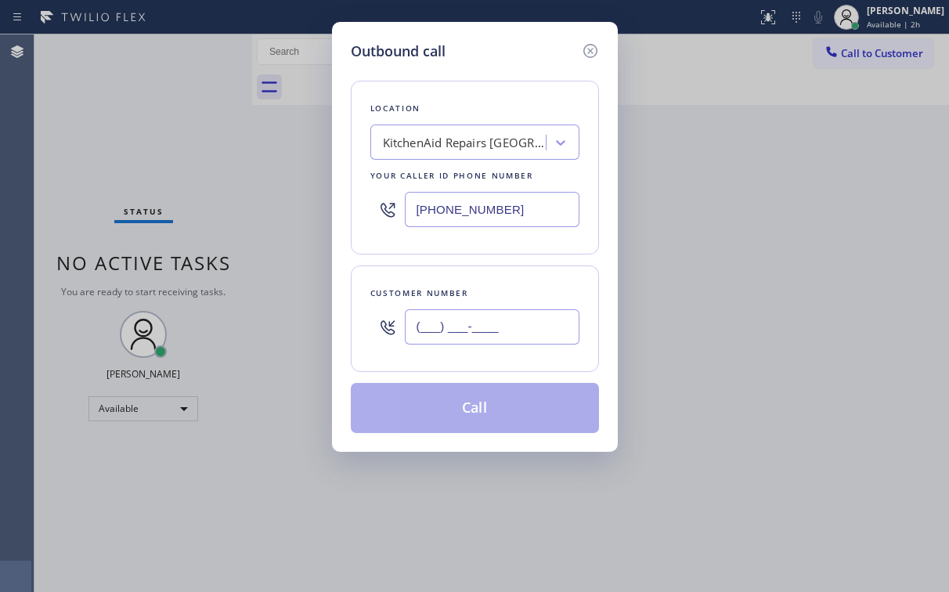
click at [475, 323] on input "(___) ___-____" at bounding box center [492, 326] width 175 height 35
paste input "619) 846-9555"
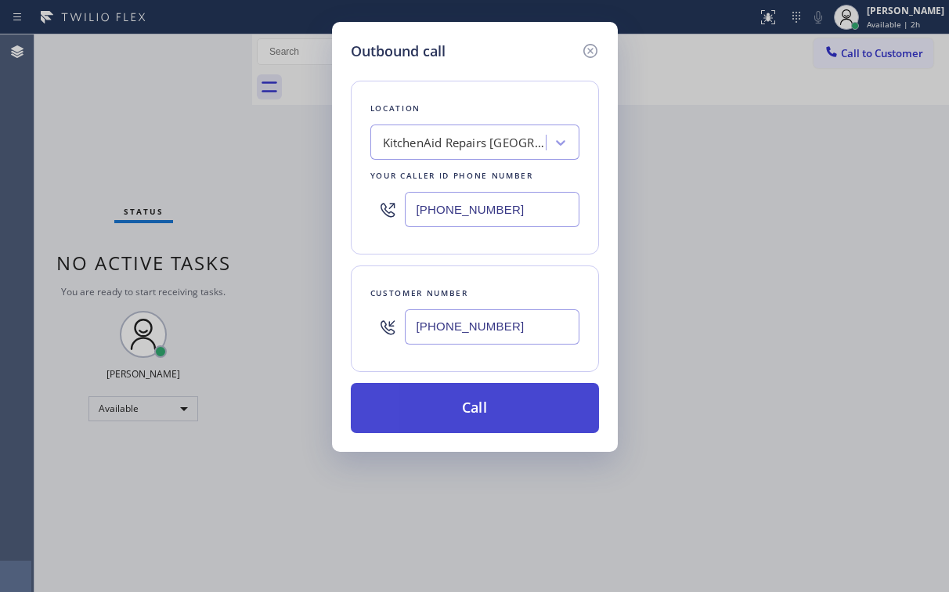
type input "[PHONE_NUMBER]"
drag, startPoint x: 427, startPoint y: 428, endPoint x: 413, endPoint y: 419, distance: 16.9
click at [427, 428] on button "Call" at bounding box center [475, 408] width 248 height 50
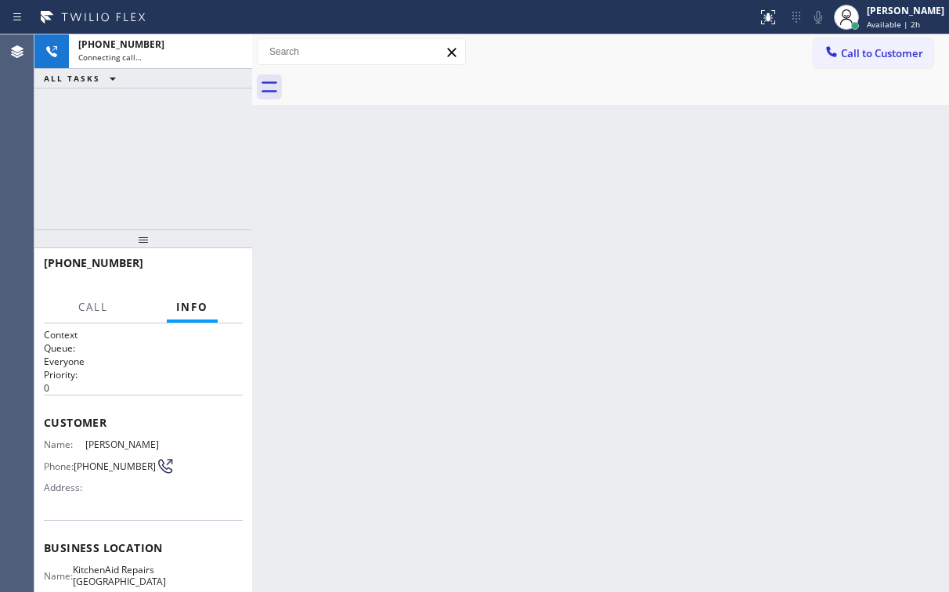
click at [141, 169] on div "[PHONE_NUMBER] Connecting call… ALL TASKS ALL TASKS ACTIVE TASKS TASKS IN WRAP …" at bounding box center [143, 131] width 218 height 195
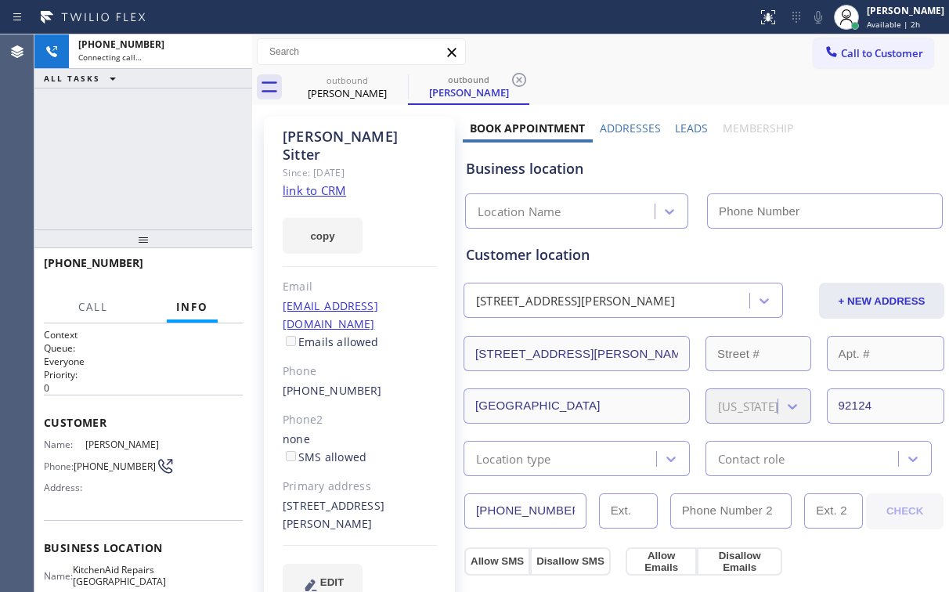
type input "[PHONE_NUMBER]"
click at [171, 175] on div "[PHONE_NUMBER] Connecting call… ALL TASKS ALL TASKS ACTIVE TASKS TASKS IN WRAP …" at bounding box center [143, 131] width 218 height 195
click at [150, 160] on div "[PHONE_NUMBER] Connecting call… ALL TASKS ALL TASKS ACTIVE TASKS TASKS IN WRAP …" at bounding box center [143, 131] width 218 height 195
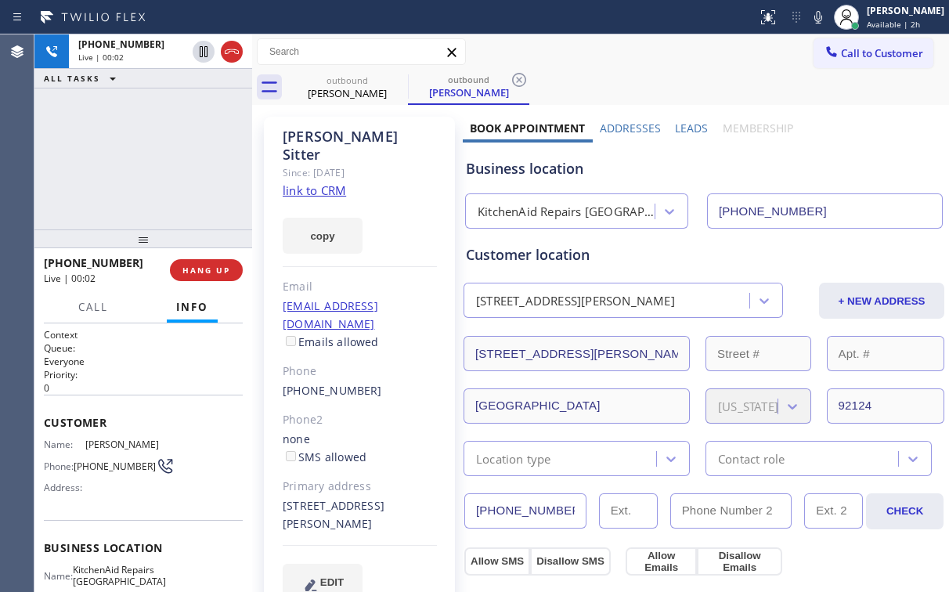
click at [207, 258] on div "[PHONE_NUMBER] Live | 00:02 HANG UP" at bounding box center [143, 270] width 199 height 41
click at [207, 259] on button "HANG UP" at bounding box center [206, 270] width 73 height 22
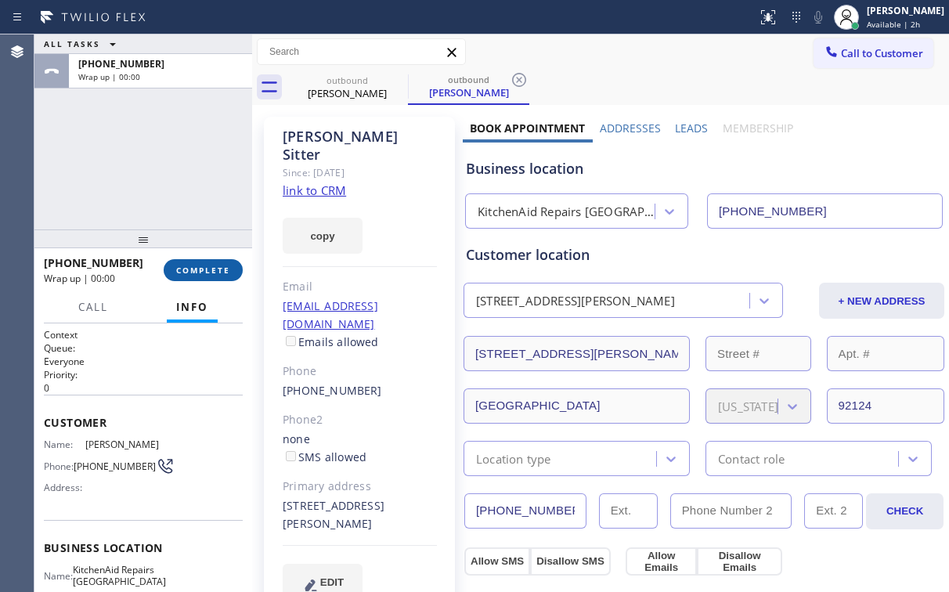
click at [204, 269] on span "COMPLETE" at bounding box center [203, 270] width 54 height 11
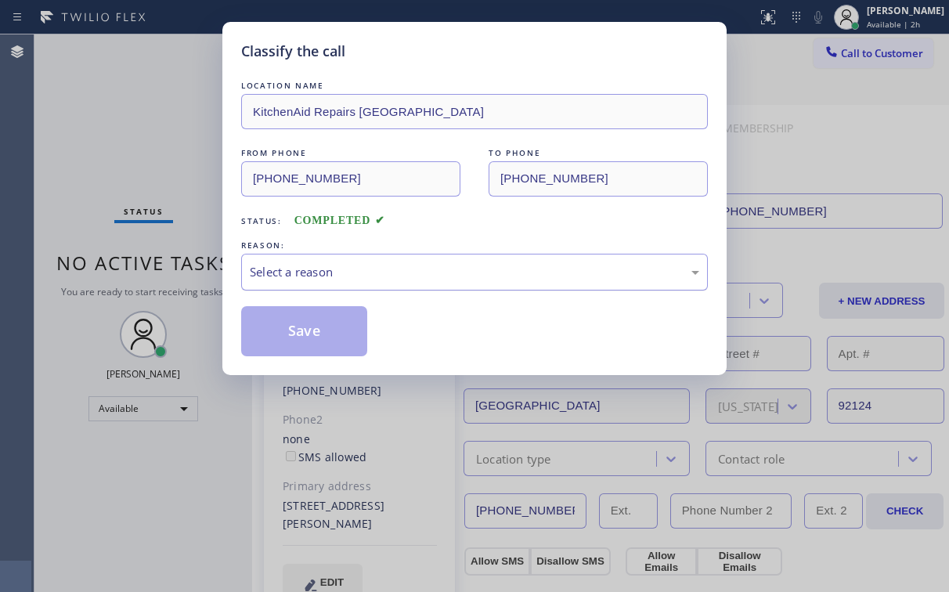
click at [294, 275] on div "Select a reason" at bounding box center [475, 272] width 450 height 18
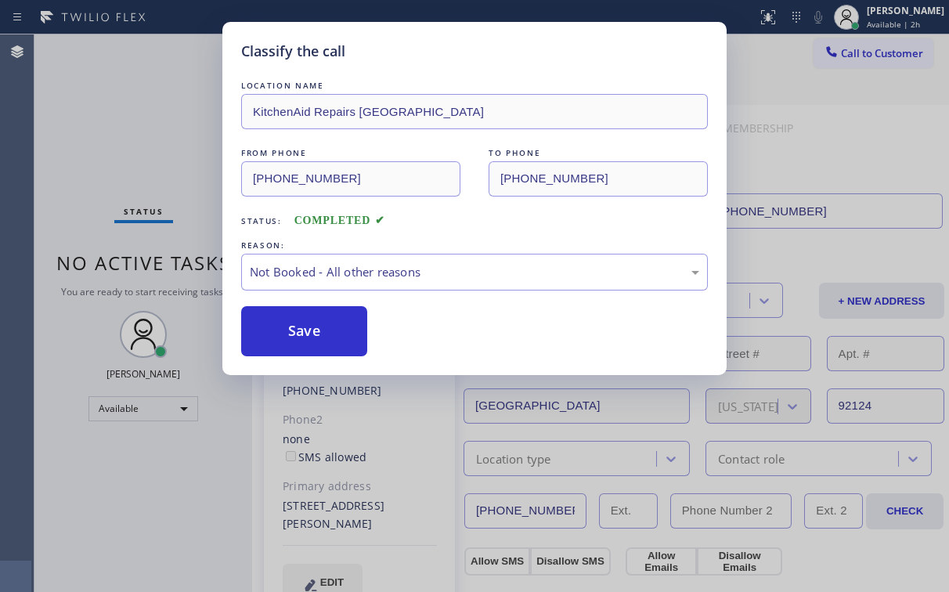
drag, startPoint x: 298, startPoint y: 333, endPoint x: 212, endPoint y: 204, distance: 154.9
click at [299, 332] on button "Save" at bounding box center [304, 331] width 126 height 50
click at [143, 143] on div "Classify the call LOCATION NAME KitchenAid Repairs [GEOGRAPHIC_DATA] FROM PHONE…" at bounding box center [474, 296] width 949 height 592
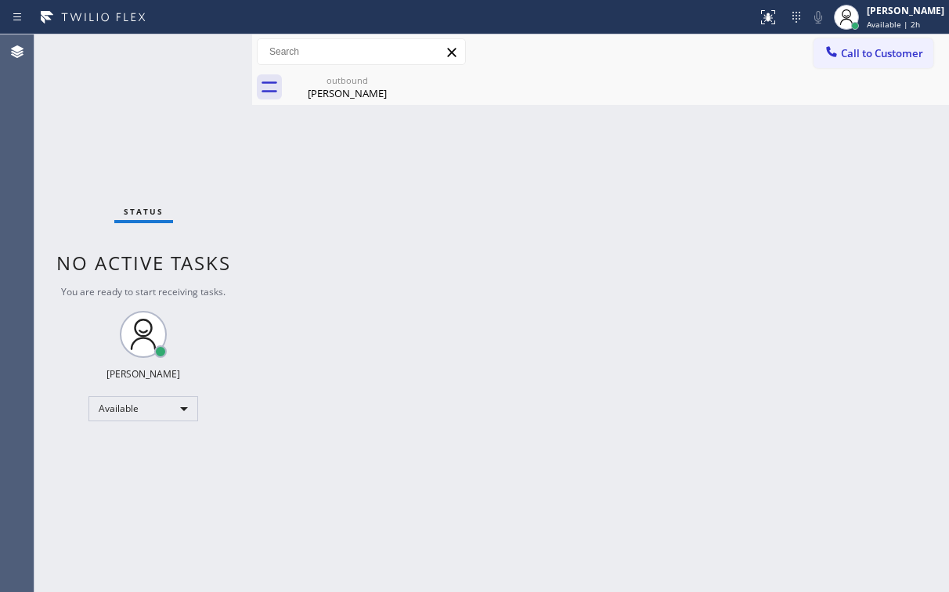
drag, startPoint x: 598, startPoint y: 76, endPoint x: 717, endPoint y: 77, distance: 119.0
click at [605, 76] on div "outbound [PERSON_NAME]" at bounding box center [618, 87] width 663 height 35
click at [360, 98] on div "[PERSON_NAME]" at bounding box center [347, 93] width 118 height 14
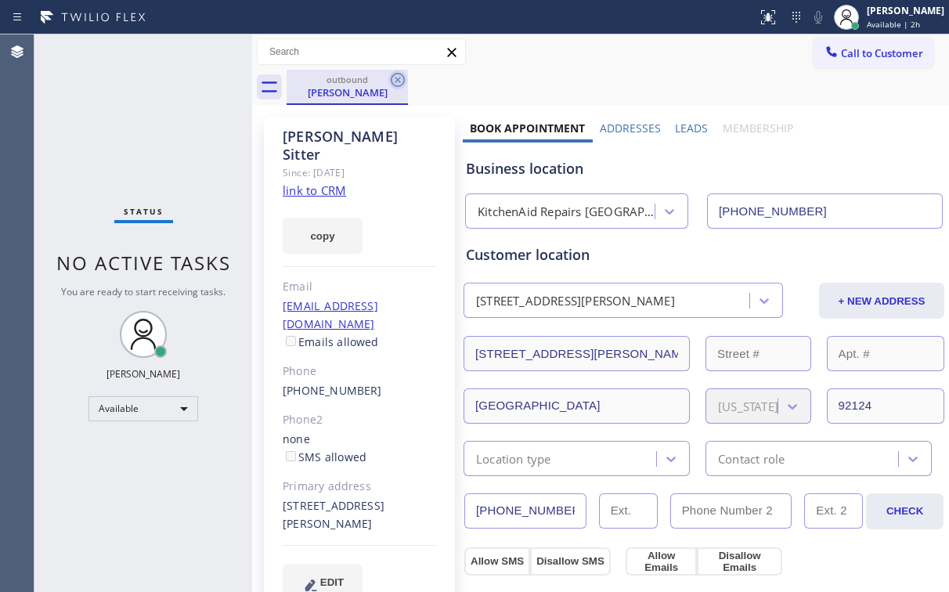
drag, startPoint x: 399, startPoint y: 78, endPoint x: 627, endPoint y: 113, distance: 230.6
click at [399, 78] on icon at bounding box center [397, 79] width 19 height 19
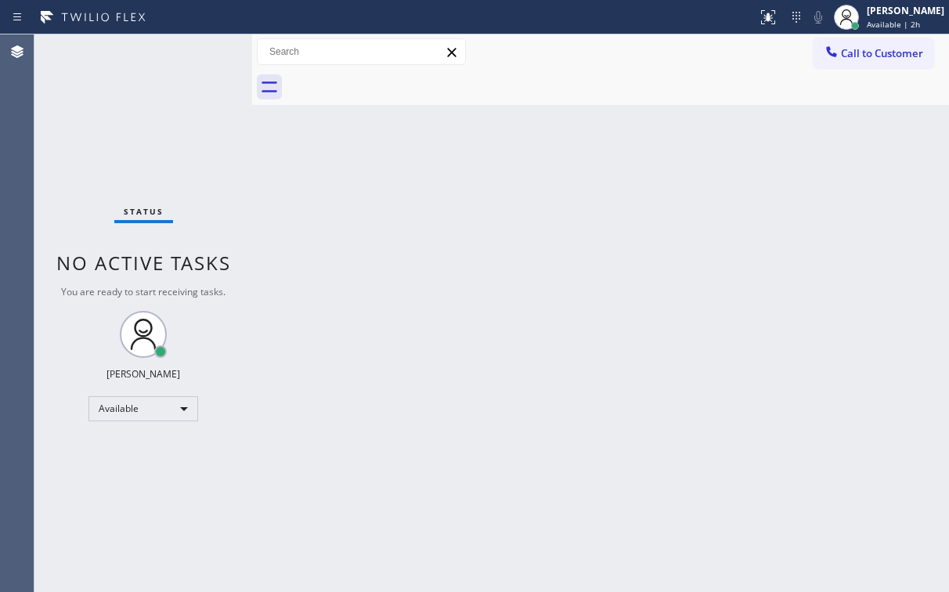
drag, startPoint x: 629, startPoint y: 113, endPoint x: 805, endPoint y: 85, distance: 178.5
click at [635, 113] on div "Back to Dashboard Change Sender ID Customers Technicians Select a contact Outbo…" at bounding box center [600, 313] width 697 height 558
click at [867, 57] on span "Call to Customer" at bounding box center [882, 53] width 82 height 14
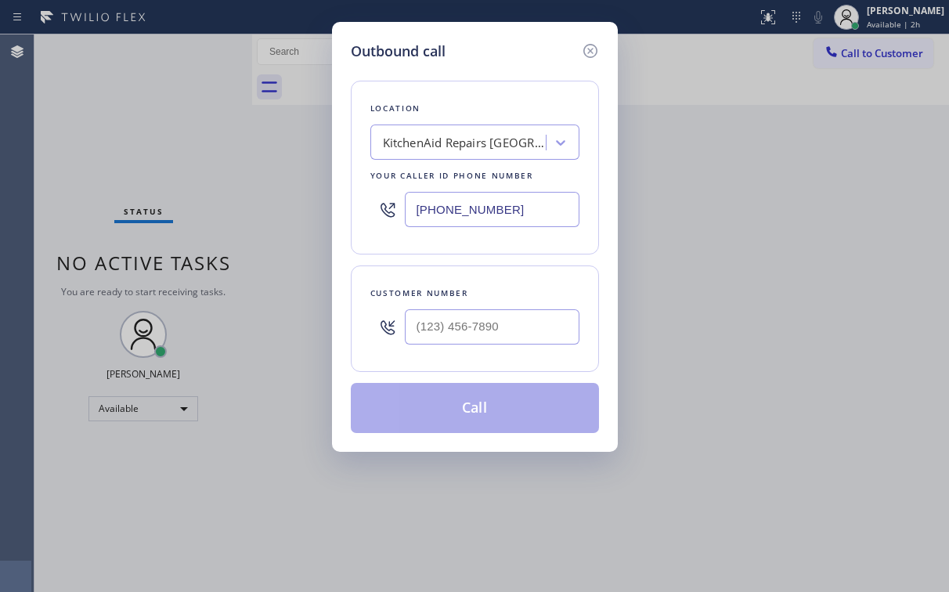
drag, startPoint x: 523, startPoint y: 204, endPoint x: 240, endPoint y: 216, distance: 283.8
click at [244, 219] on div "Outbound call Location KitchenAid Repairs [GEOGRAPHIC_DATA] Your caller id phon…" at bounding box center [474, 296] width 949 height 592
paste input "602) 806-7728"
type input "[PHONE_NUMBER]"
click at [489, 88] on div "Location KitchenAid Repairs [GEOGRAPHIC_DATA] Your caller id phone number [PHON…" at bounding box center [475, 168] width 248 height 174
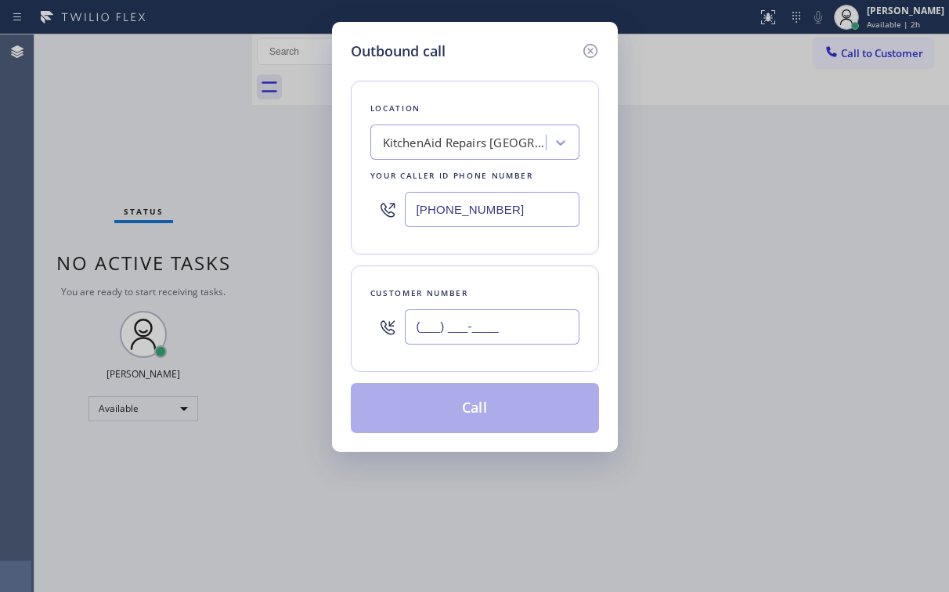
click at [498, 327] on input "(___) ___-____" at bounding box center [492, 326] width 175 height 35
paste input "480) 748-8415"
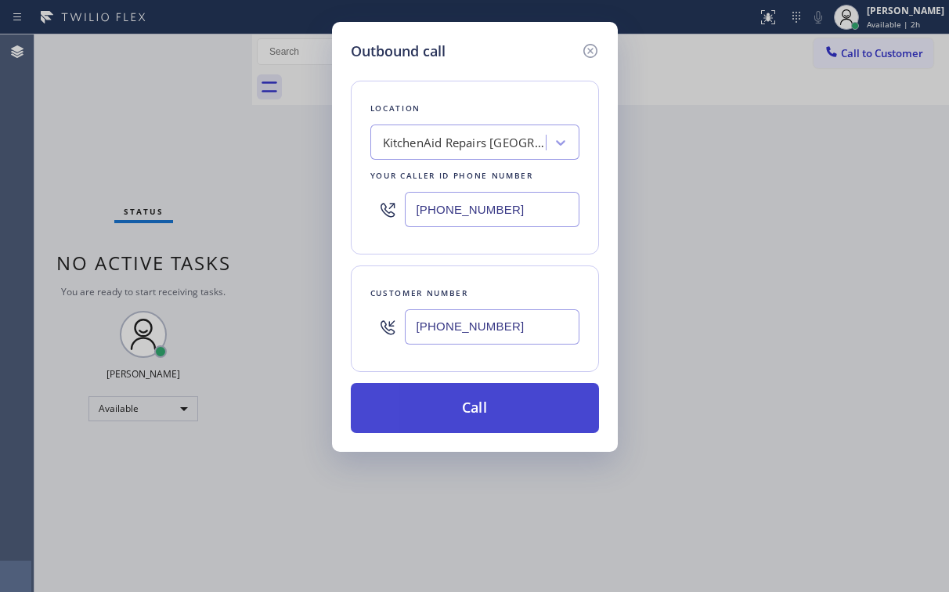
type input "[PHONE_NUMBER]"
drag, startPoint x: 446, startPoint y: 407, endPoint x: 417, endPoint y: 554, distance: 150.1
click at [446, 407] on button "Call" at bounding box center [475, 408] width 248 height 50
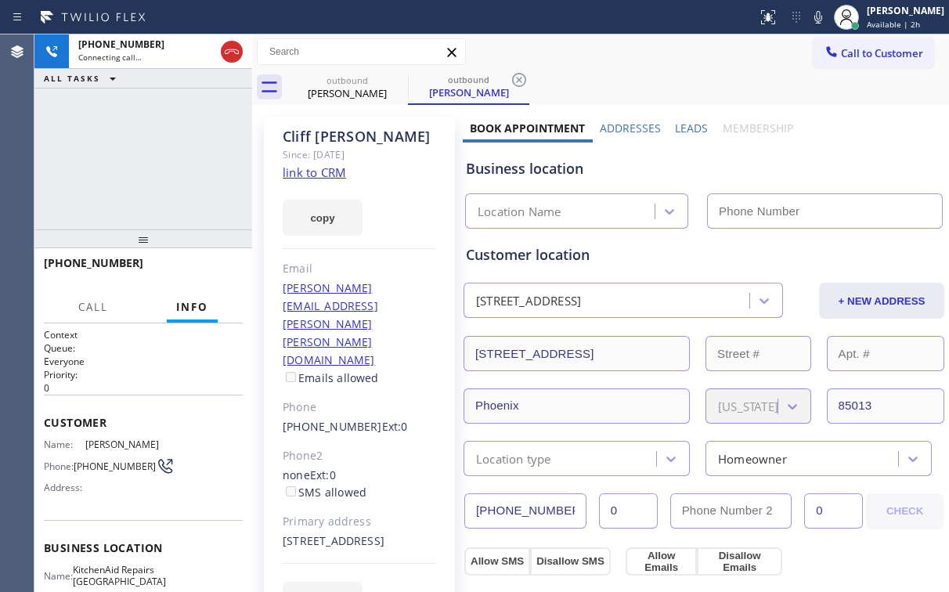
click at [153, 148] on div "[PHONE_NUMBER] Connecting call… ALL TASKS ALL TASKS ACTIVE TASKS TASKS IN WRAP …" at bounding box center [143, 131] width 218 height 195
type input "[PHONE_NUMBER]"
click at [140, 125] on div "[PHONE_NUMBER] Connecting call… ALL TASKS ALL TASKS ACTIVE TASKS TASKS IN WRAP …" at bounding box center [143, 131] width 218 height 195
click at [168, 160] on div "[PHONE_NUMBER] Connecting call… ALL TASKS ALL TASKS ACTIVE TASKS TASKS IN WRAP …" at bounding box center [143, 131] width 218 height 195
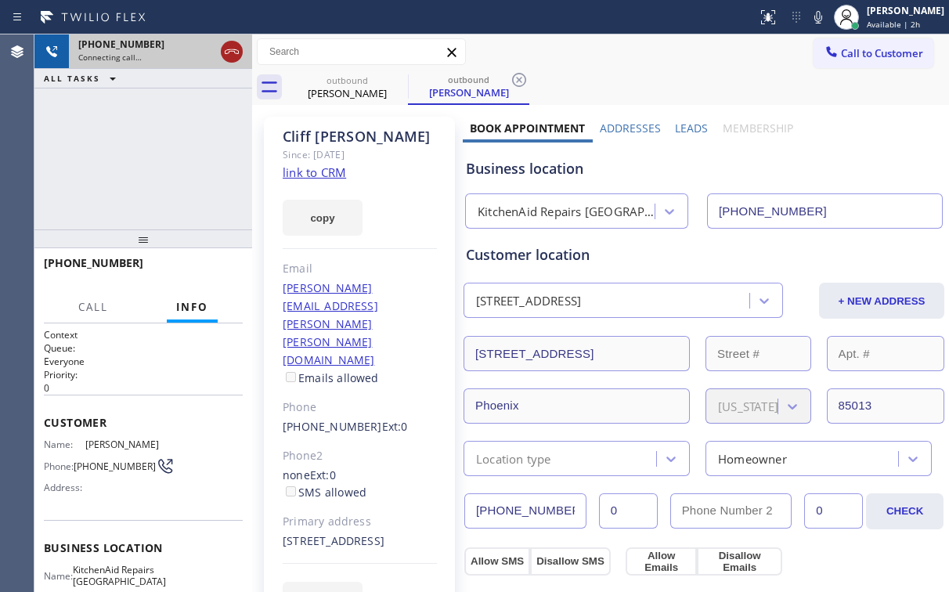
click at [233, 49] on icon at bounding box center [231, 51] width 19 height 19
click at [348, 81] on div "outbound" at bounding box center [347, 80] width 118 height 12
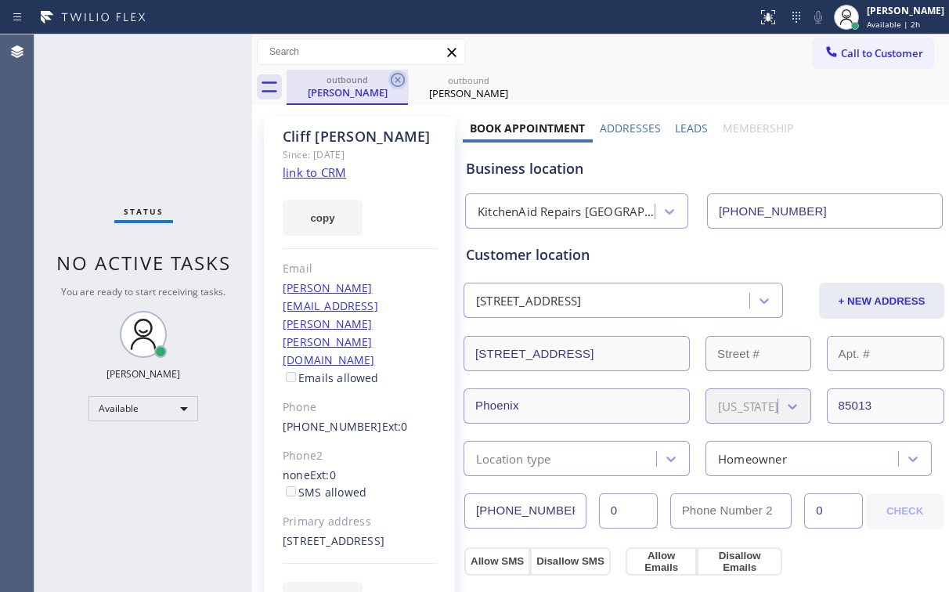
click at [398, 79] on icon at bounding box center [398, 80] width 14 height 14
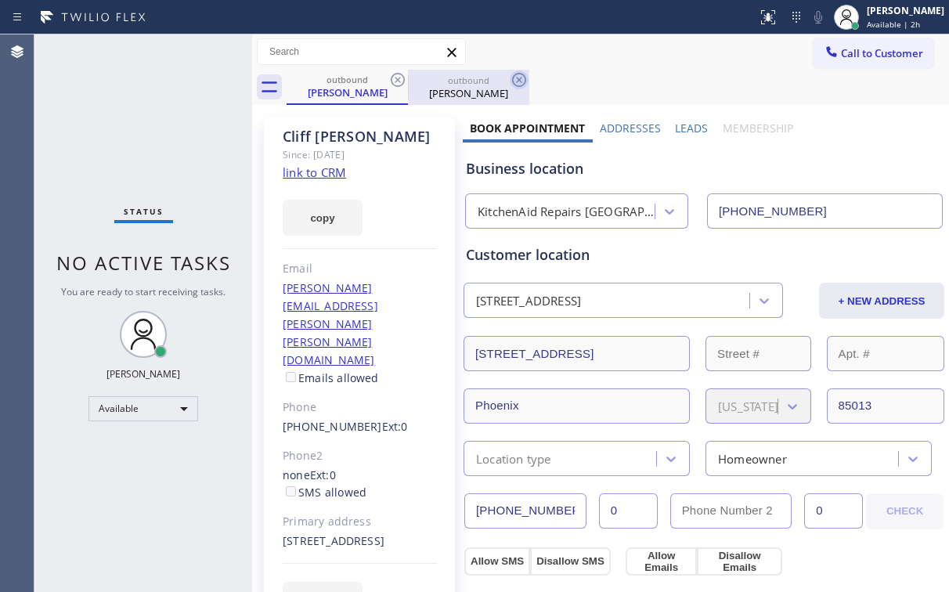
click at [510, 78] on icon at bounding box center [519, 79] width 19 height 19
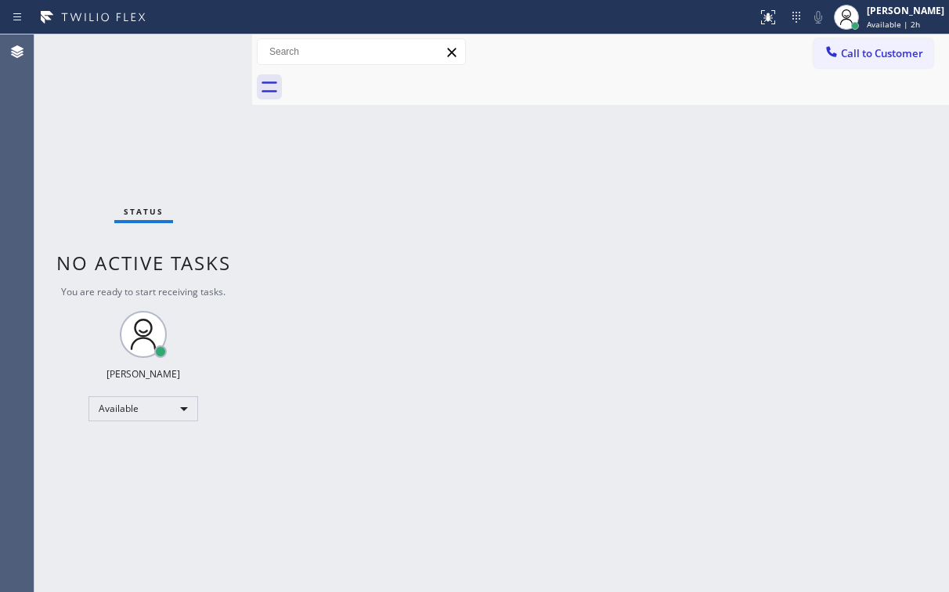
click at [401, 78] on div at bounding box center [618, 87] width 663 height 35
click at [827, 54] on icon at bounding box center [832, 52] width 16 height 16
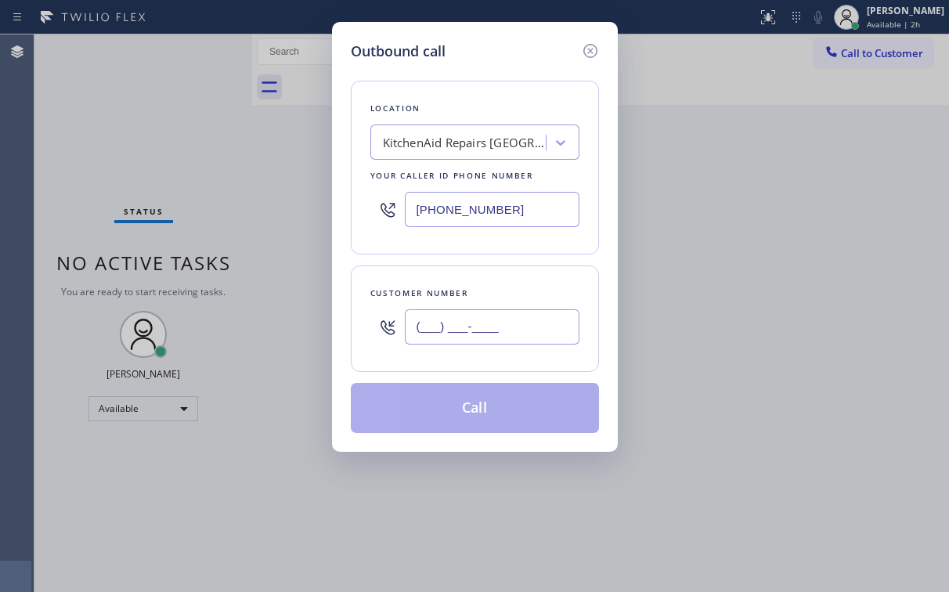
click at [514, 310] on input "(___) ___-____" at bounding box center [492, 326] width 175 height 35
paste input "480) 748-8415"
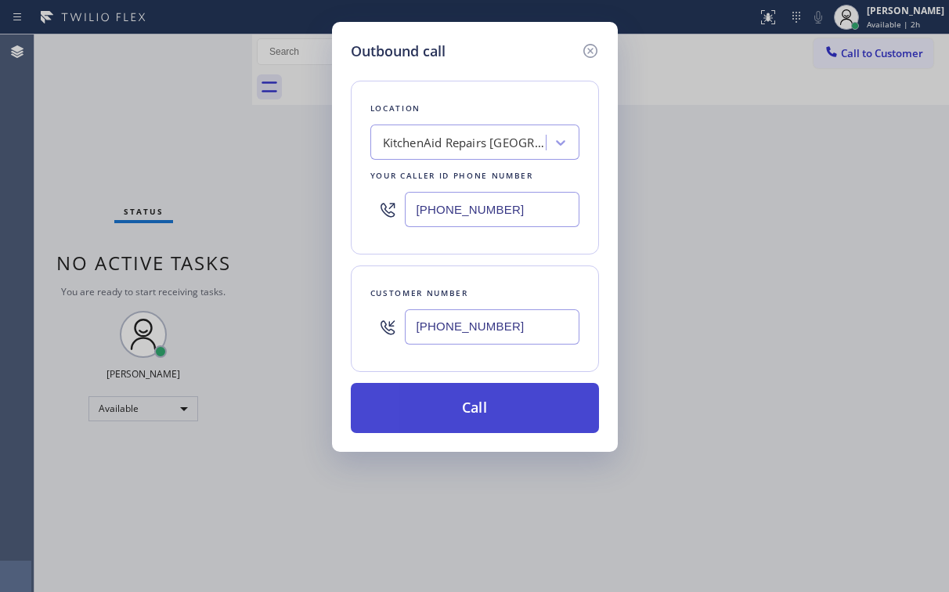
type input "[PHONE_NUMBER]"
click at [481, 389] on button "Call" at bounding box center [475, 408] width 248 height 50
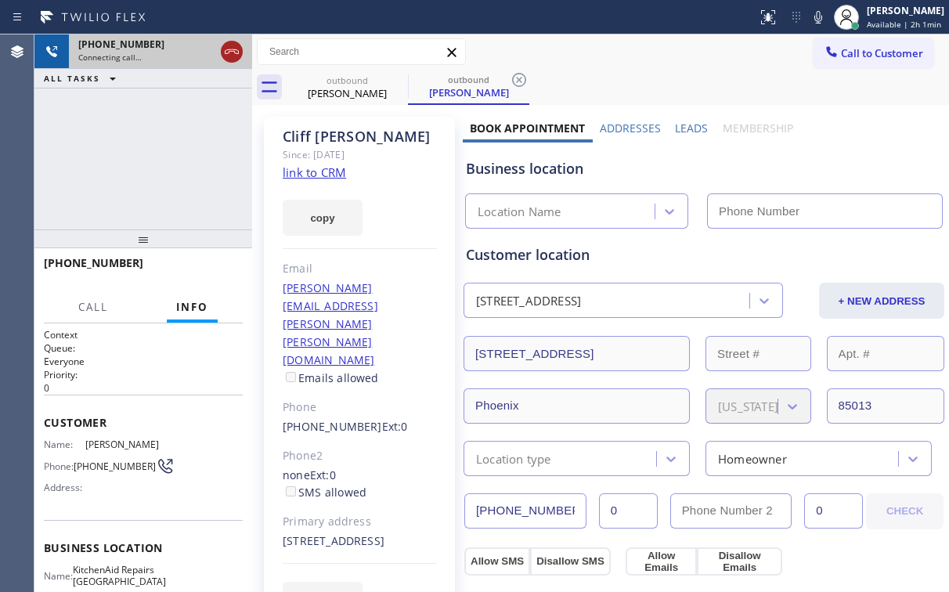
click at [238, 56] on icon at bounding box center [231, 51] width 19 height 19
click at [157, 150] on div "[PHONE_NUMBER] Connecting call… ALL TASKS ALL TASKS ACTIVE TASKS TASKS IN WRAP …" at bounding box center [143, 131] width 218 height 195
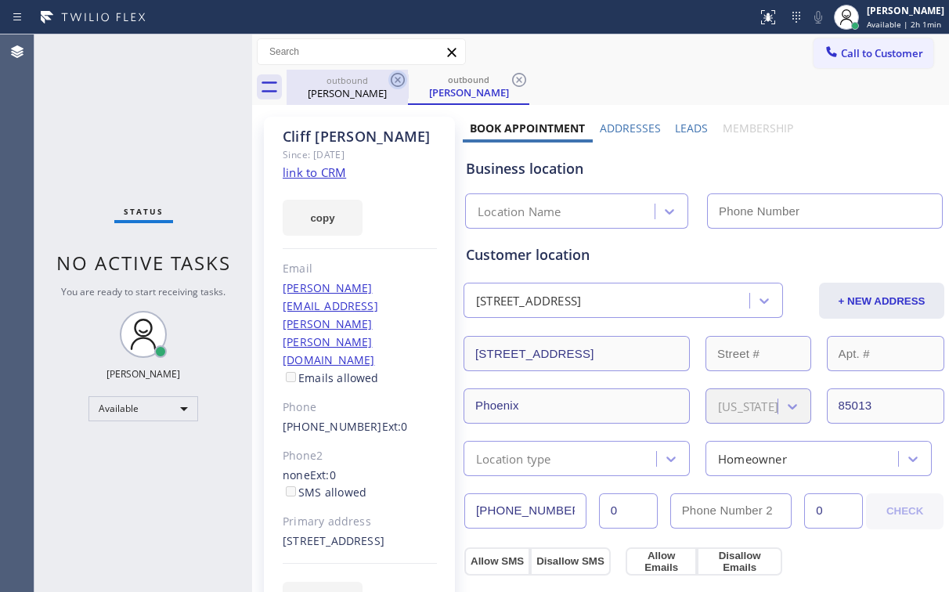
drag, startPoint x: 349, startPoint y: 74, endPoint x: 397, endPoint y: 81, distance: 48.3
click at [352, 75] on div "outbound" at bounding box center [347, 80] width 118 height 12
click at [400, 78] on icon at bounding box center [397, 79] width 19 height 19
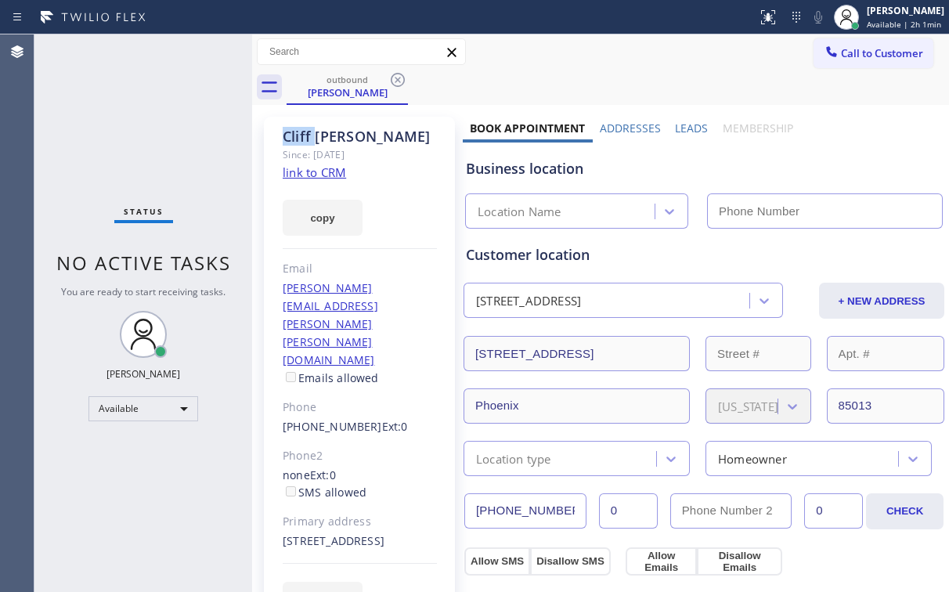
click at [400, 78] on icon at bounding box center [397, 79] width 19 height 19
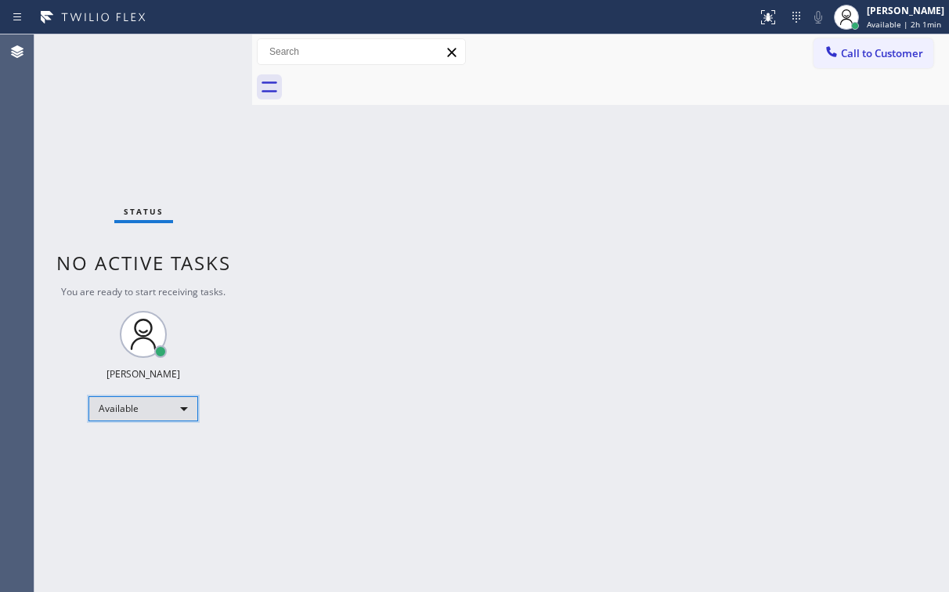
click at [146, 407] on div "Available" at bounding box center [144, 408] width 110 height 25
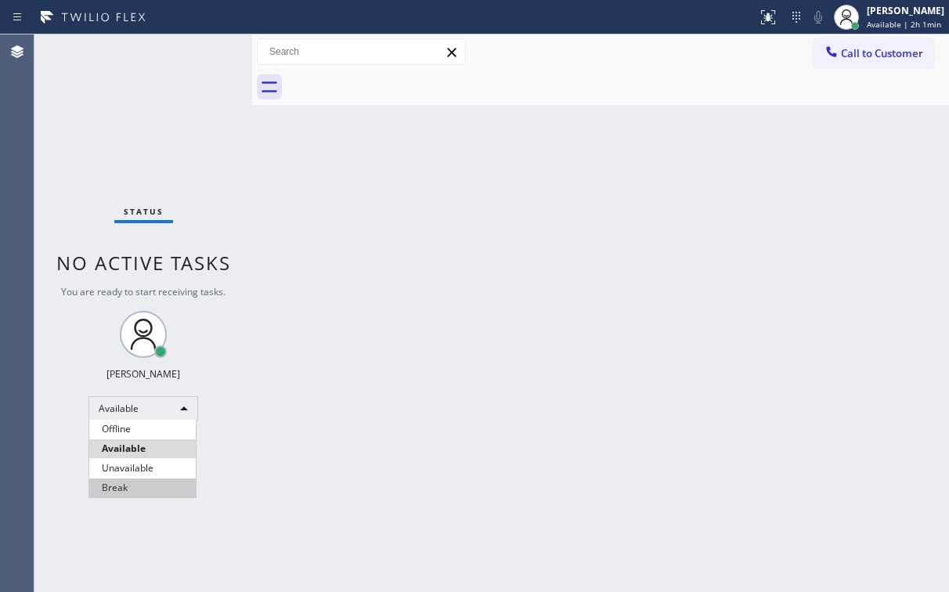
click at [125, 487] on li "Break" at bounding box center [142, 488] width 107 height 19
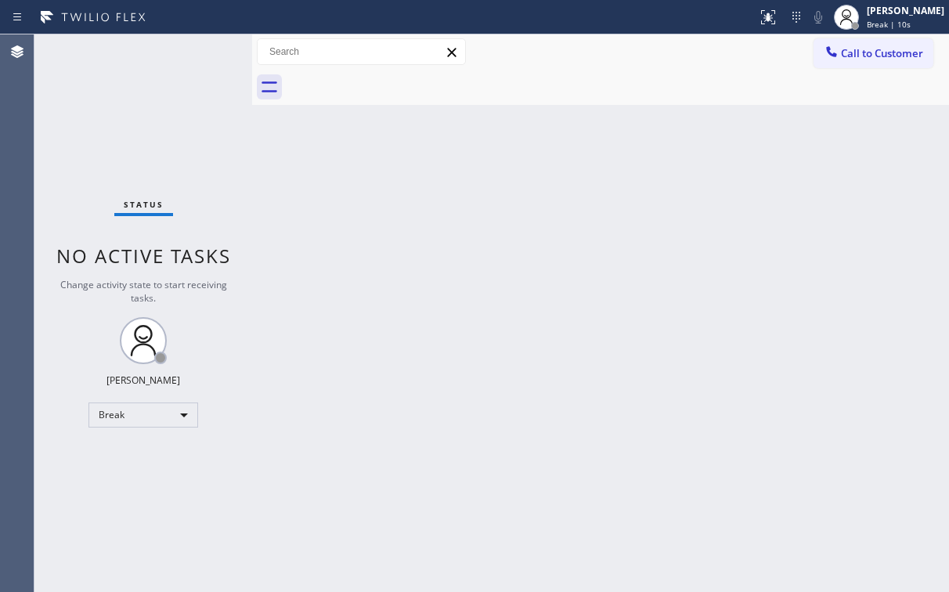
click at [135, 146] on div "Status No active tasks Change activity state to start receiving tasks. [PERSON_…" at bounding box center [143, 313] width 218 height 558
click at [96, 414] on div "Break" at bounding box center [144, 415] width 110 height 25
click at [132, 455] on li "Available" at bounding box center [142, 455] width 107 height 19
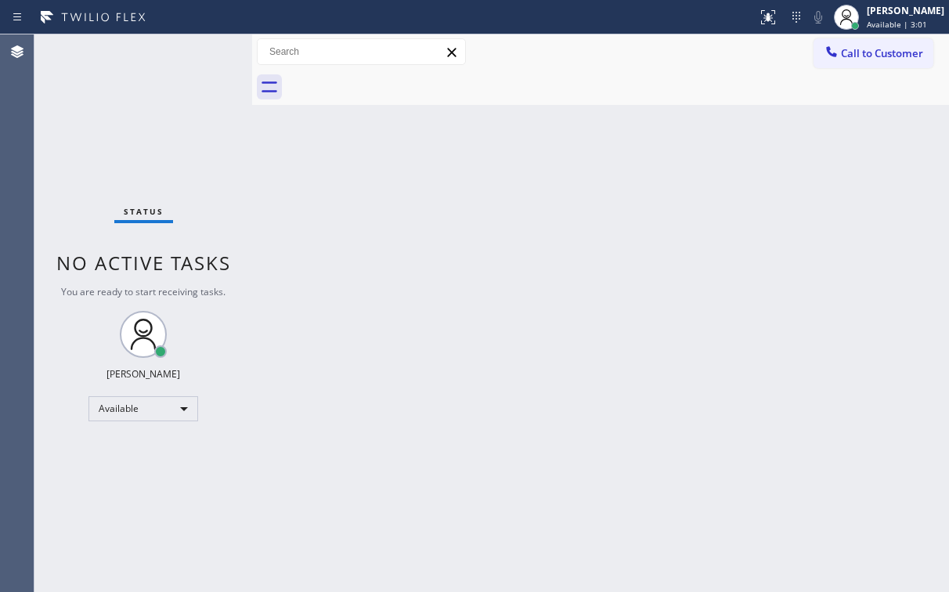
click at [435, 179] on div "Back to Dashboard Change Sender ID Customers Technicians Select a contact Outbo…" at bounding box center [600, 313] width 697 height 558
click at [886, 57] on span "Call to Customer" at bounding box center [882, 53] width 82 height 14
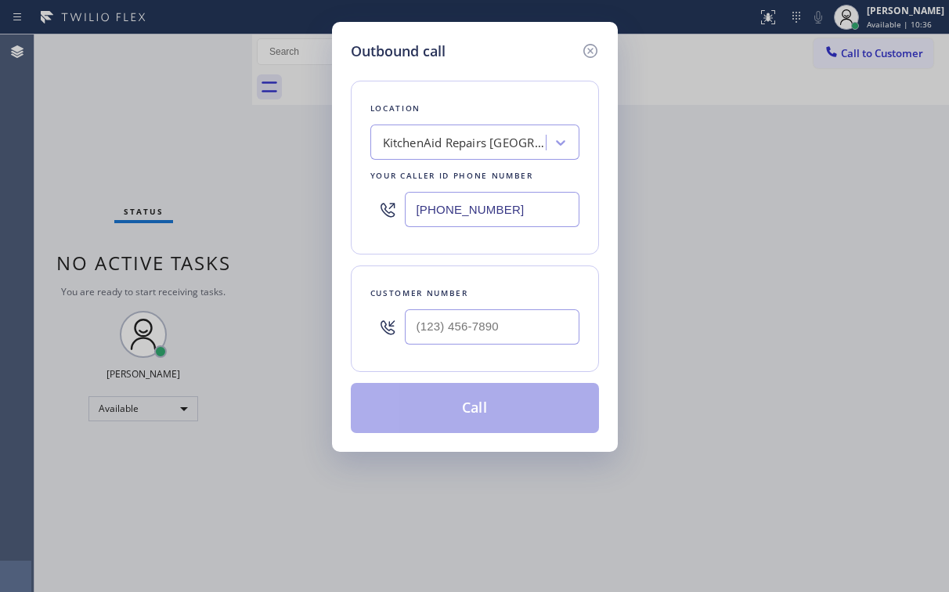
drag, startPoint x: 463, startPoint y: 205, endPoint x: 278, endPoint y: 209, distance: 184.9
click at [278, 209] on div "Outbound call Location KitchenAid Repairs [GEOGRAPHIC_DATA] Your caller id phon…" at bounding box center [474, 296] width 949 height 592
paste input "480) 269-2921"
type input "[PHONE_NUMBER]"
drag, startPoint x: 500, startPoint y: 88, endPoint x: 487, endPoint y: 238, distance: 150.9
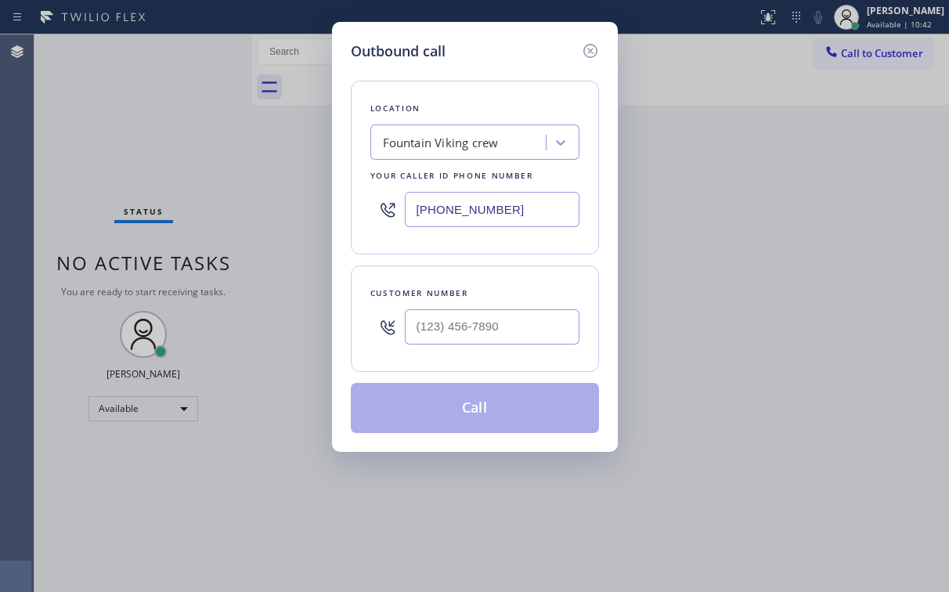
click at [499, 89] on div "Location Fountain Viking crew Your caller id phone number [PHONE_NUMBER]" at bounding box center [475, 168] width 248 height 174
click at [492, 339] on input "(___) ___-____" at bounding box center [492, 326] width 175 height 35
paste input "602) 316-6513"
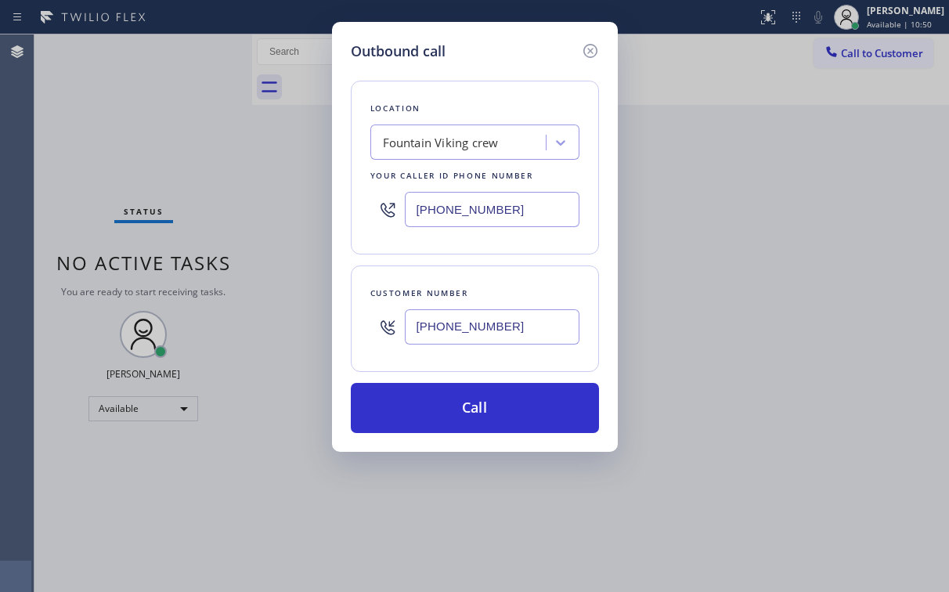
drag, startPoint x: 479, startPoint y: 79, endPoint x: 483, endPoint y: 267, distance: 188.0
click at [479, 80] on div "Location Fountain Viking crew Your caller id phone number [PHONE_NUMBER] Custom…" at bounding box center [475, 247] width 248 height 371
drag, startPoint x: 517, startPoint y: 319, endPoint x: 316, endPoint y: 341, distance: 202.5
click at [334, 337] on div "Outbound call Location Fountain Viking crew Your caller id phone number [PHONE_…" at bounding box center [475, 237] width 286 height 430
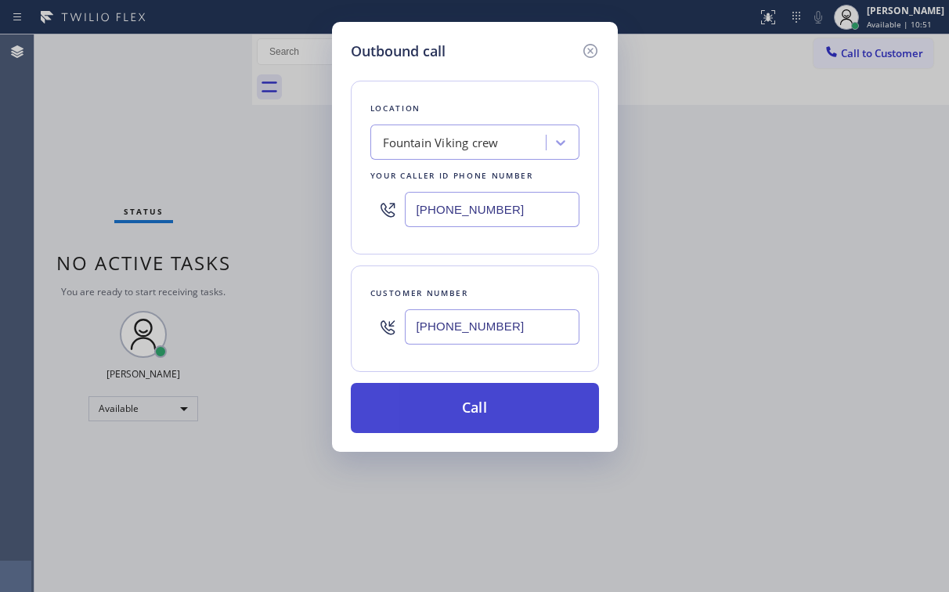
paste input "text"
type input "[PHONE_NUMBER]"
click at [458, 413] on button "Call" at bounding box center [475, 408] width 248 height 50
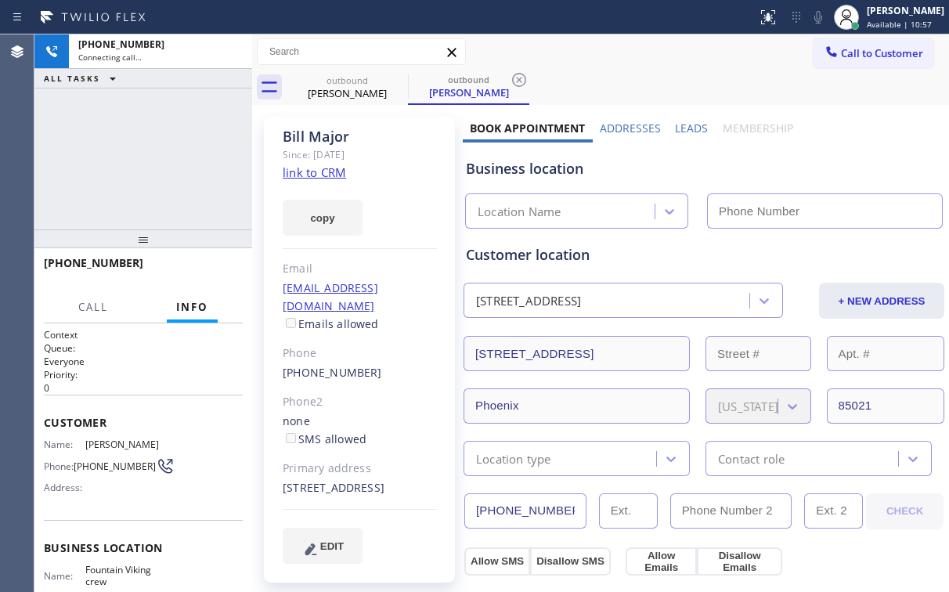
type input "[PHONE_NUMBER]"
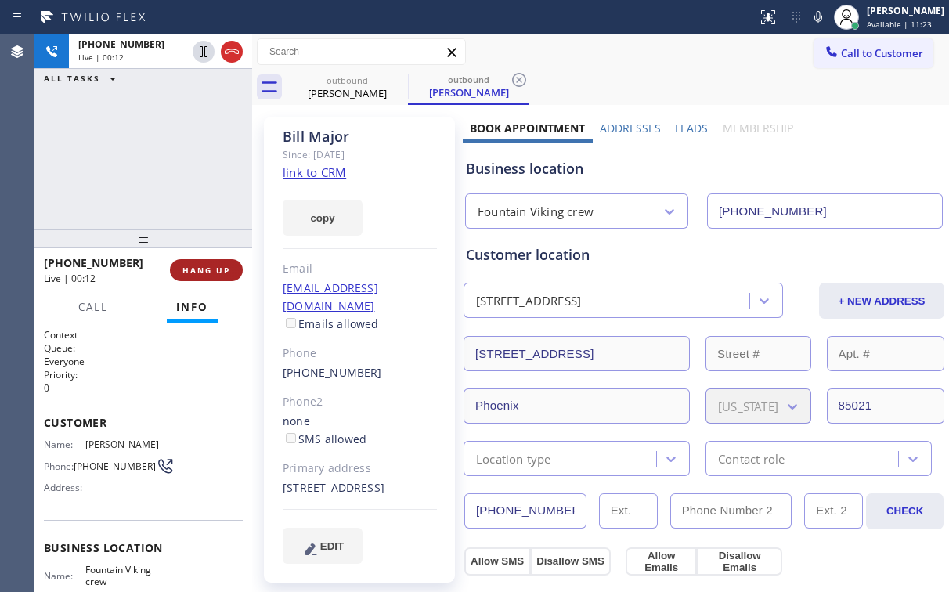
click at [210, 269] on span "HANG UP" at bounding box center [206, 270] width 48 height 11
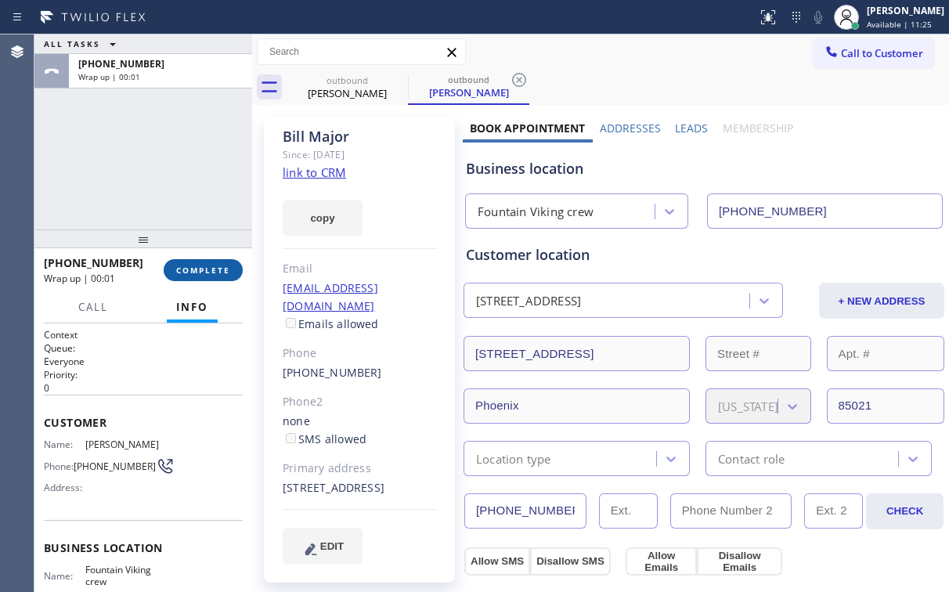
click at [216, 269] on span "COMPLETE" at bounding box center [203, 270] width 54 height 11
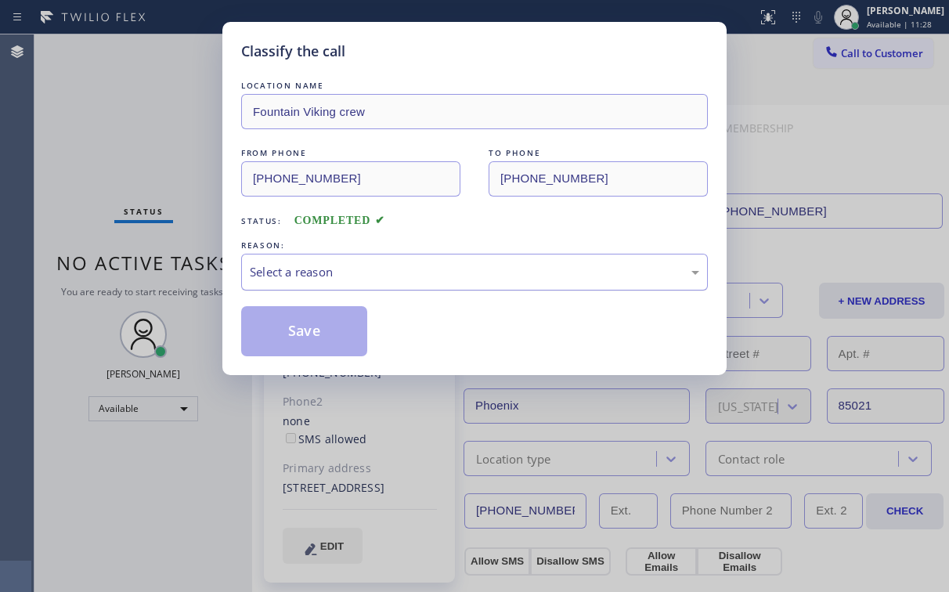
drag, startPoint x: 291, startPoint y: 276, endPoint x: 300, endPoint y: 285, distance: 13.3
click at [291, 276] on div "Select a reason" at bounding box center [475, 272] width 450 height 18
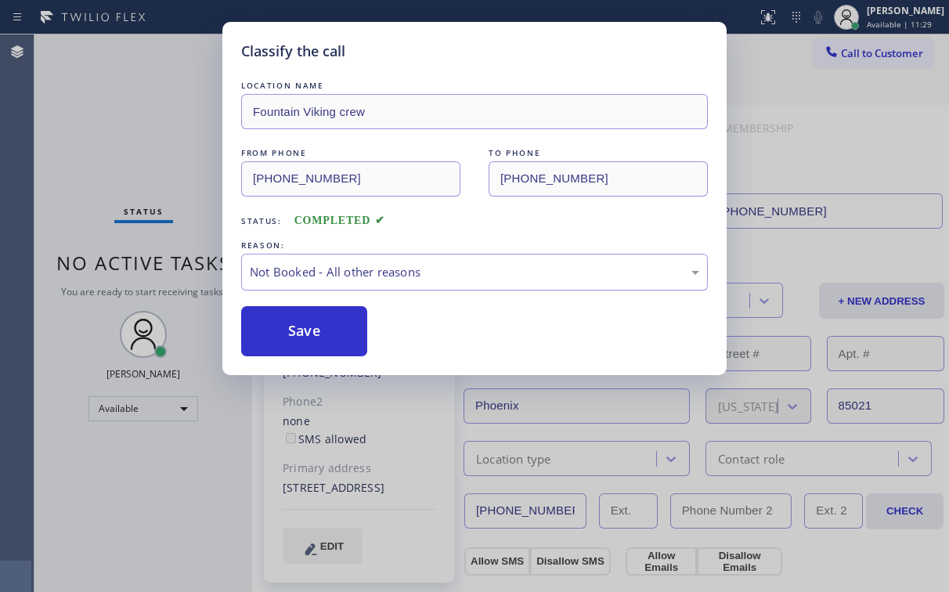
drag, startPoint x: 304, startPoint y: 327, endPoint x: 108, endPoint y: 129, distance: 278.0
click at [300, 320] on button "Save" at bounding box center [304, 331] width 126 height 50
click at [128, 123] on div "Classify the call LOCATION NAME Fountain Viking crew FROM PHONE [PHONE_NUMBER] …" at bounding box center [474, 296] width 949 height 592
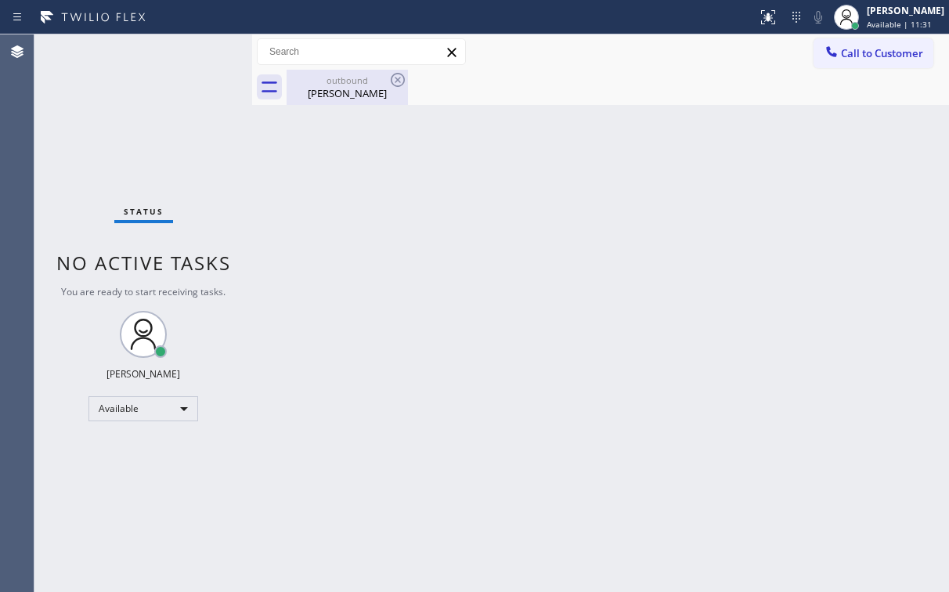
click at [351, 99] on div "[PERSON_NAME]" at bounding box center [347, 93] width 118 height 14
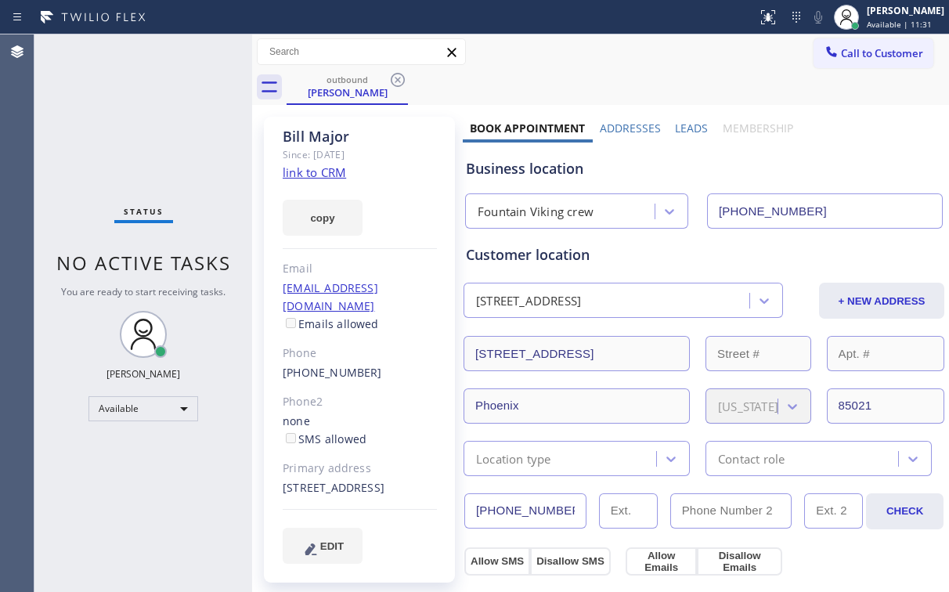
click at [398, 71] on icon at bounding box center [397, 79] width 19 height 19
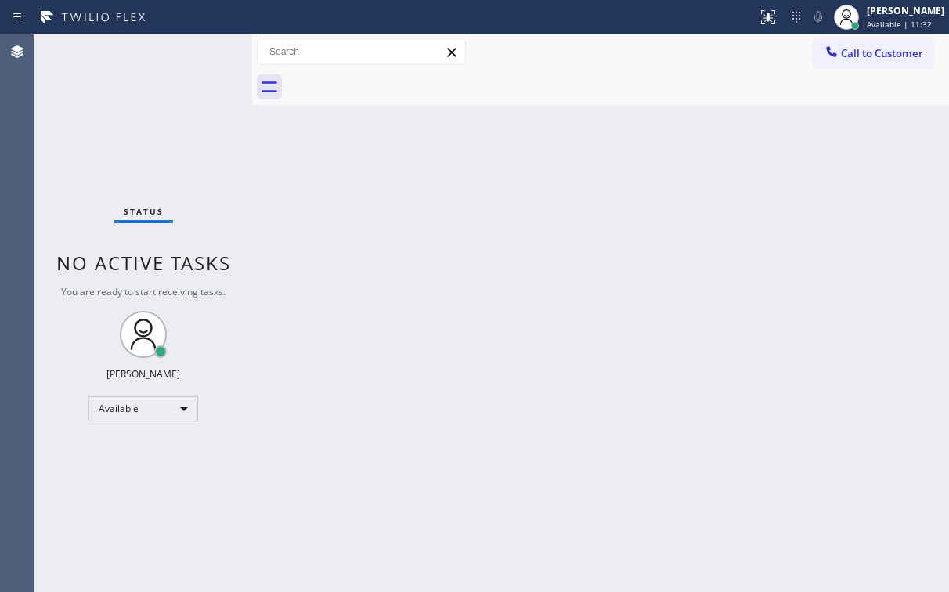
click at [161, 101] on div "Status No active tasks You are ready to start receiving tasks. [PERSON_NAME] Av…" at bounding box center [143, 313] width 218 height 558
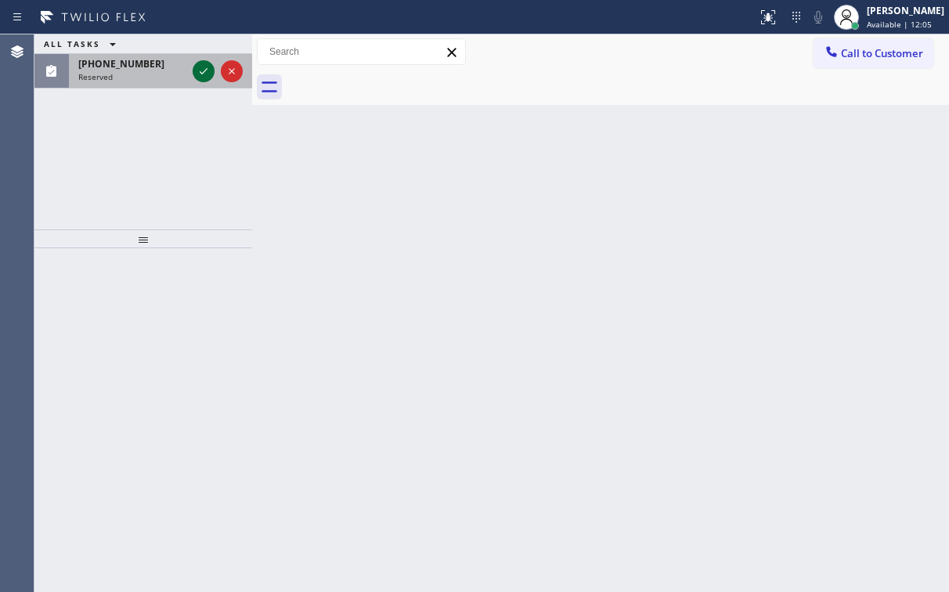
click at [194, 72] on div at bounding box center [204, 71] width 22 height 19
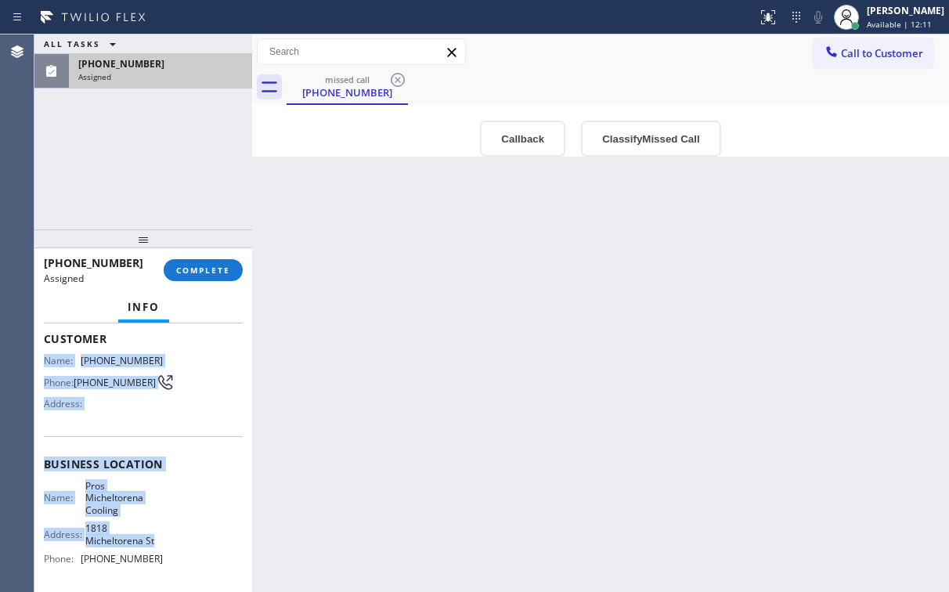
scroll to position [125, 0]
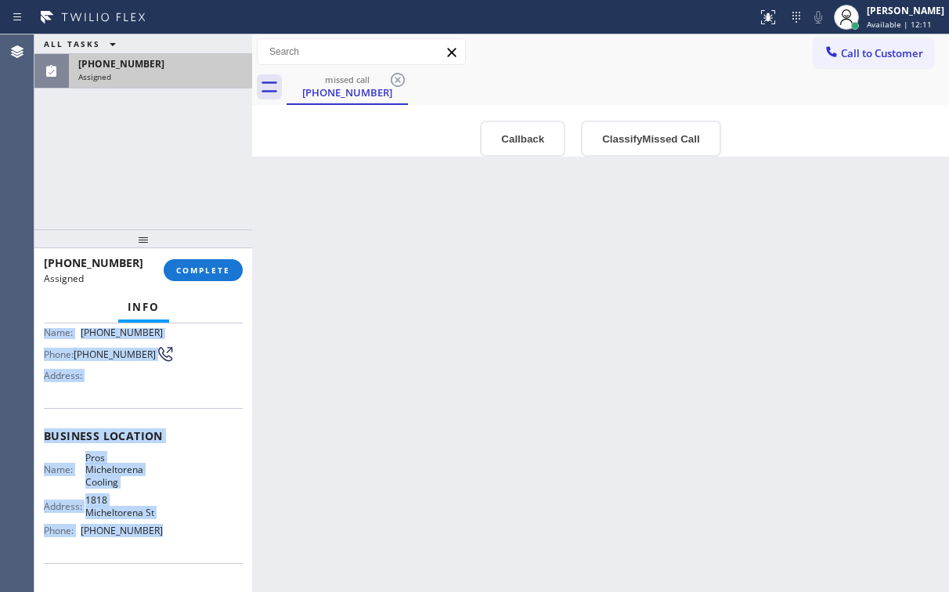
drag, startPoint x: 45, startPoint y: 388, endPoint x: 158, endPoint y: 538, distance: 187.3
click at [158, 538] on div "Context Queue: [Test] Voicemails Priority: 0 Task Age: Customer Name: [PHONE_NU…" at bounding box center [143, 442] width 199 height 479
copy div "Name: [PHONE_NUMBER] Phone: [PHONE_NUMBER] Address: Business location Name: Pro…"
click at [503, 136] on button "Callback" at bounding box center [522, 139] width 85 height 36
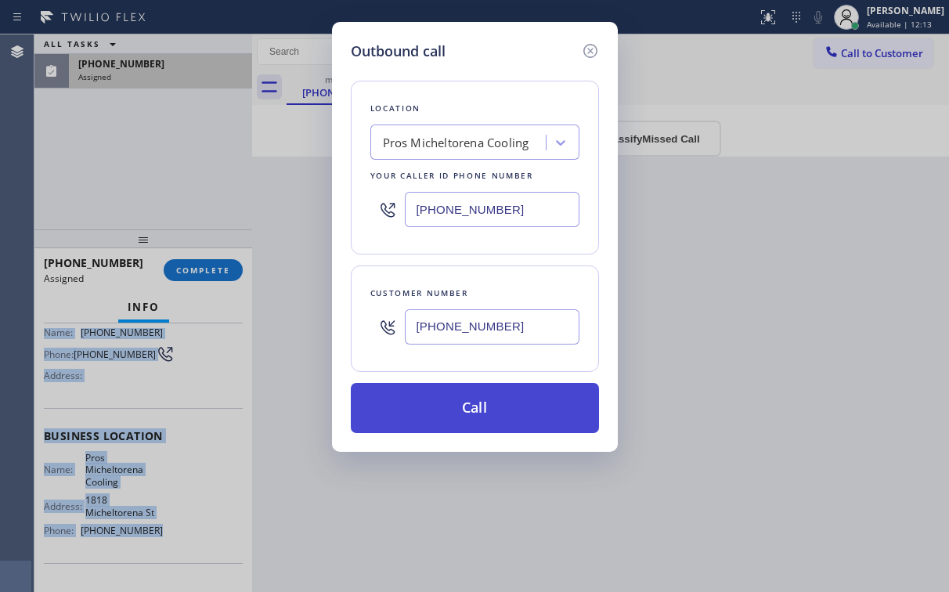
click at [495, 410] on button "Call" at bounding box center [475, 408] width 248 height 50
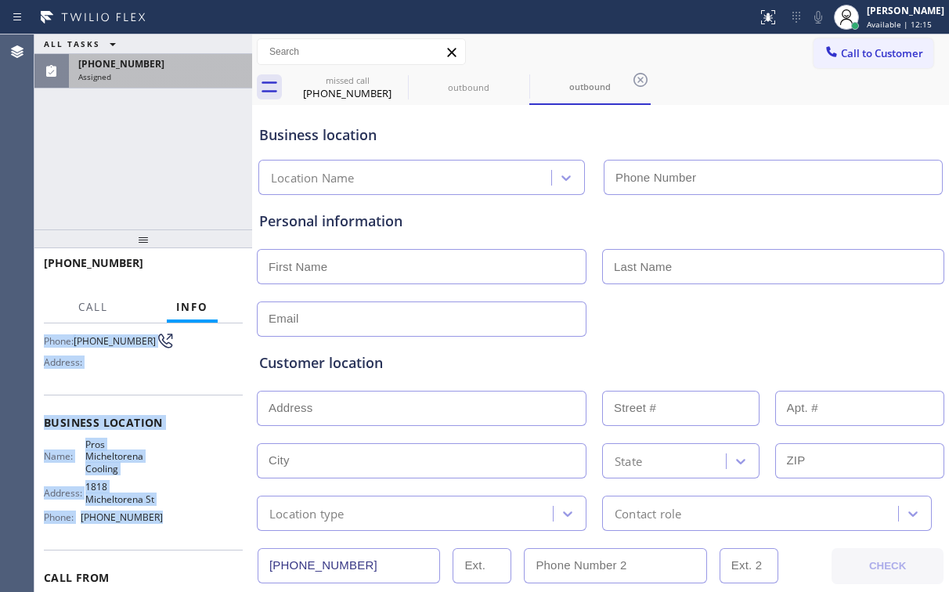
scroll to position [113, 0]
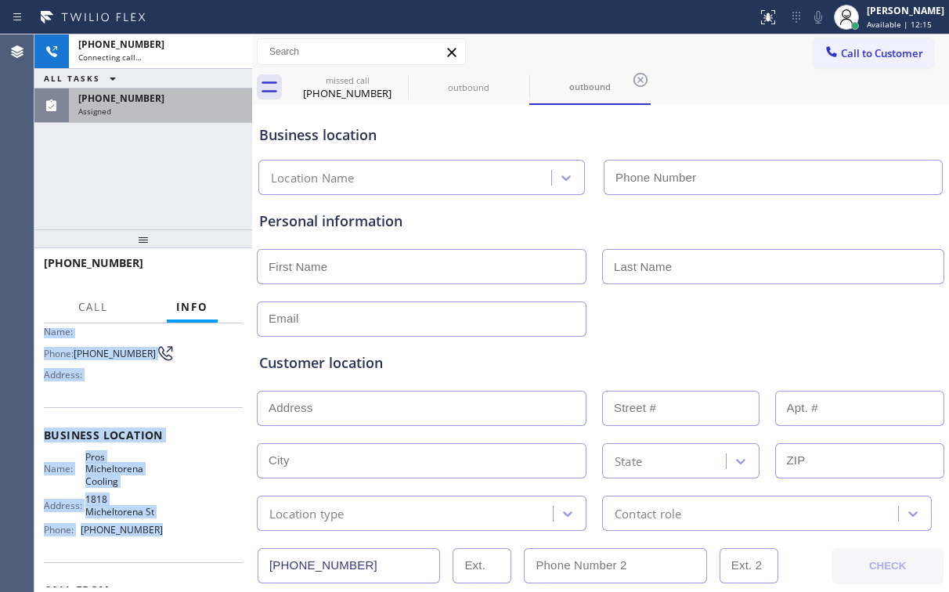
type input "[PHONE_NUMBER]"
click at [127, 116] on div "[PHONE_NUMBER] Assigned" at bounding box center [157, 106] width 177 height 34
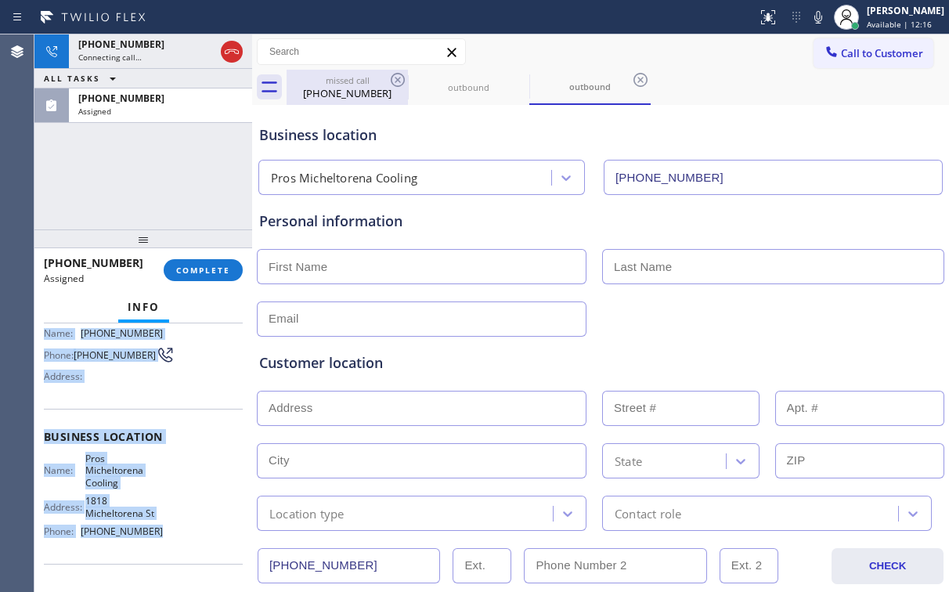
scroll to position [125, 0]
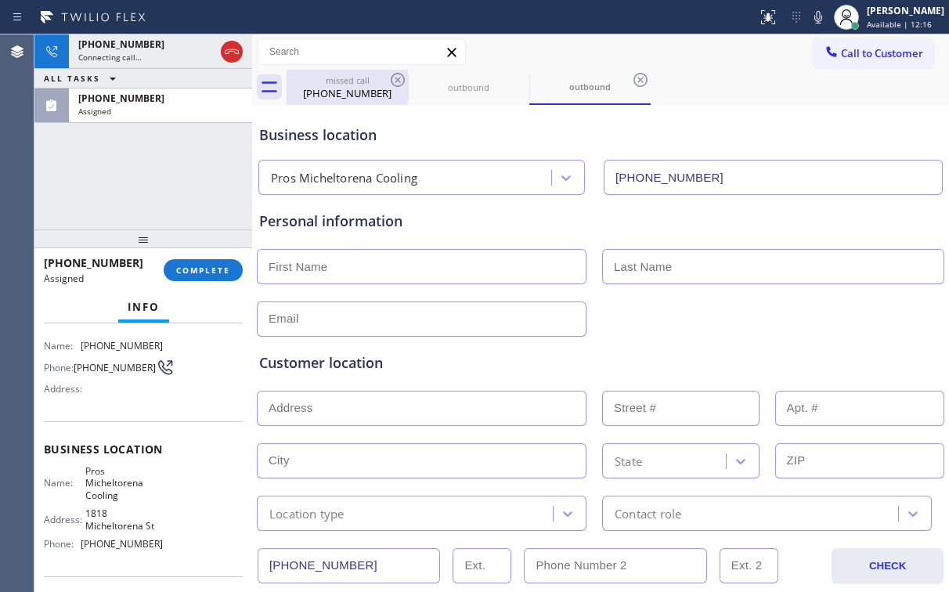
click at [335, 95] on div "[PHONE_NUMBER]" at bounding box center [347, 93] width 118 height 14
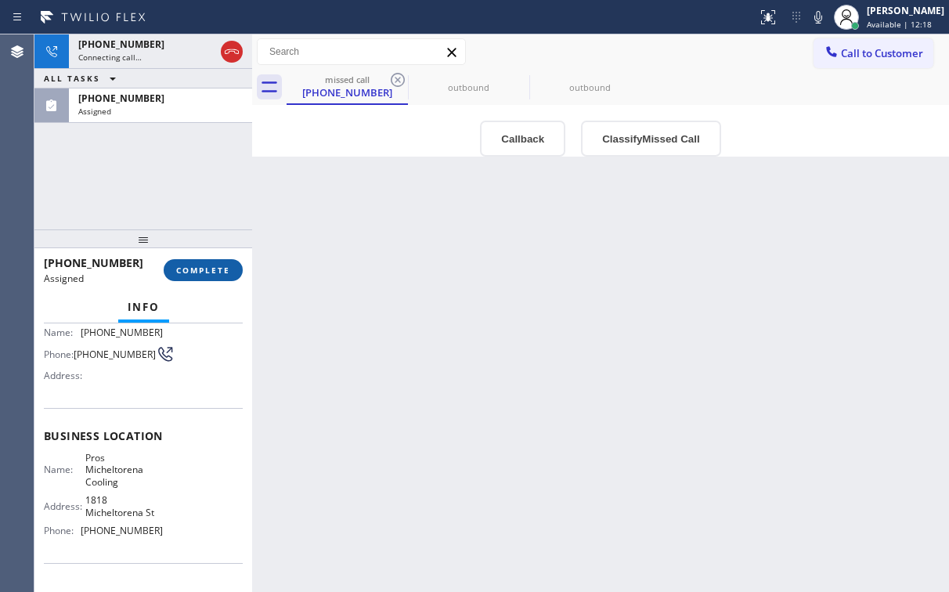
click at [220, 265] on span "COMPLETE" at bounding box center [203, 270] width 54 height 11
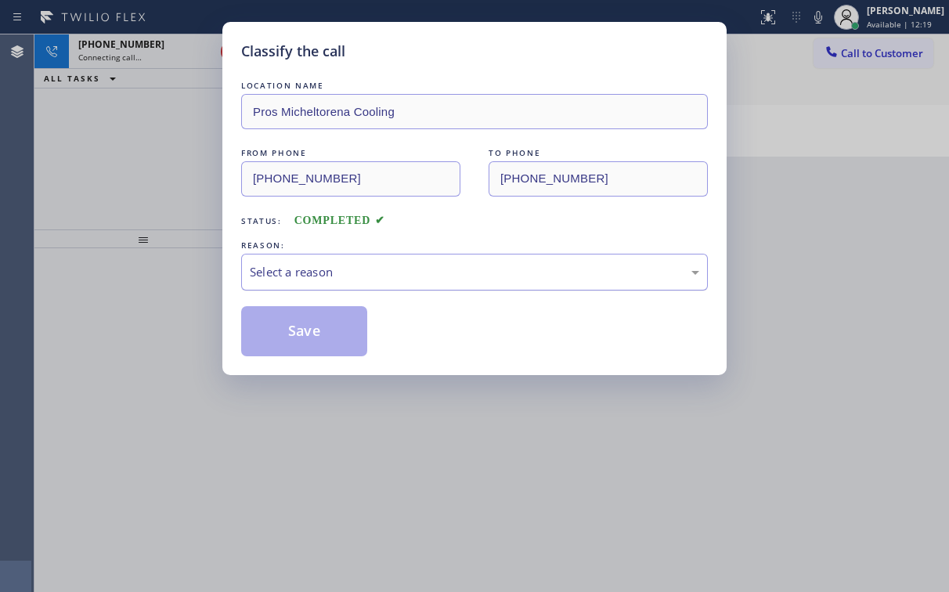
click at [308, 270] on div "Select a reason" at bounding box center [475, 272] width 450 height 18
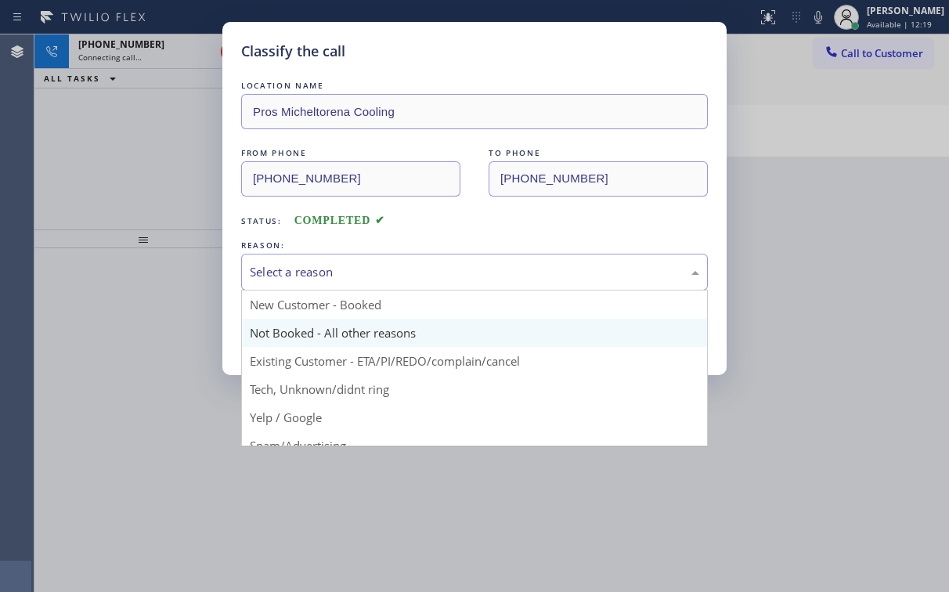
click at [298, 332] on button "Save" at bounding box center [304, 331] width 126 height 50
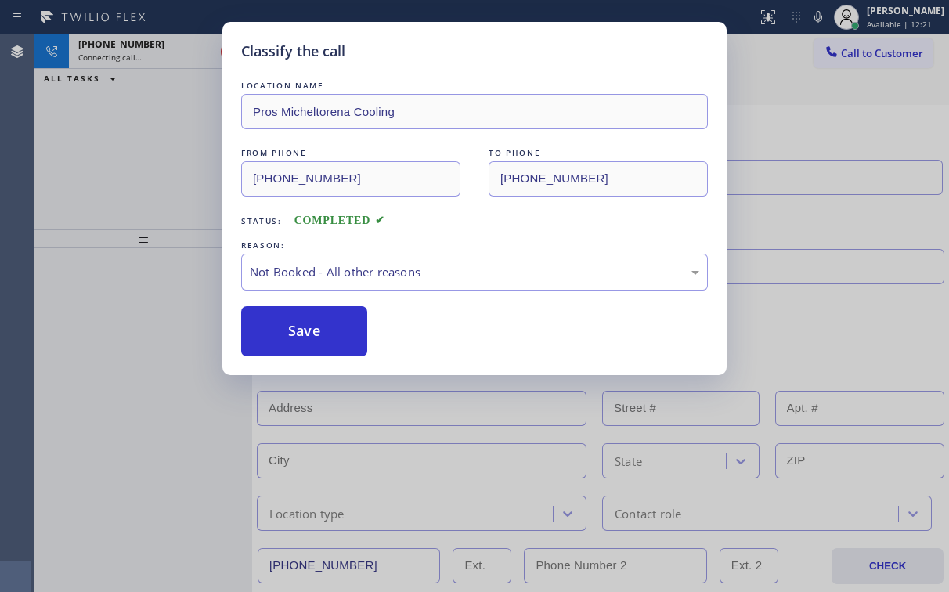
click at [100, 149] on div "Classify the call LOCATION NAME Pros Micheltorena Cooling FROM PHONE [PHONE_NUM…" at bounding box center [474, 296] width 949 height 592
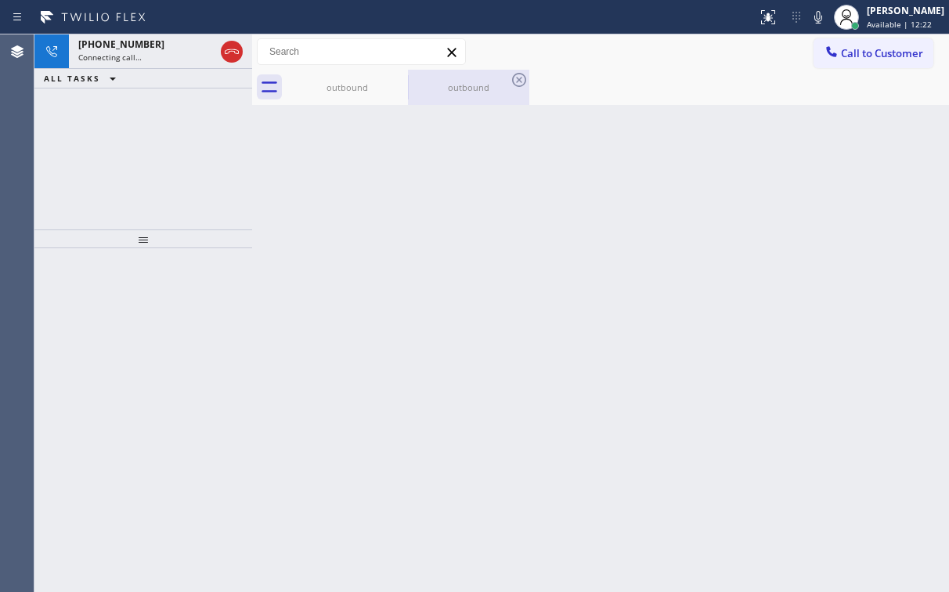
click at [448, 91] on div "outbound" at bounding box center [469, 87] width 118 height 12
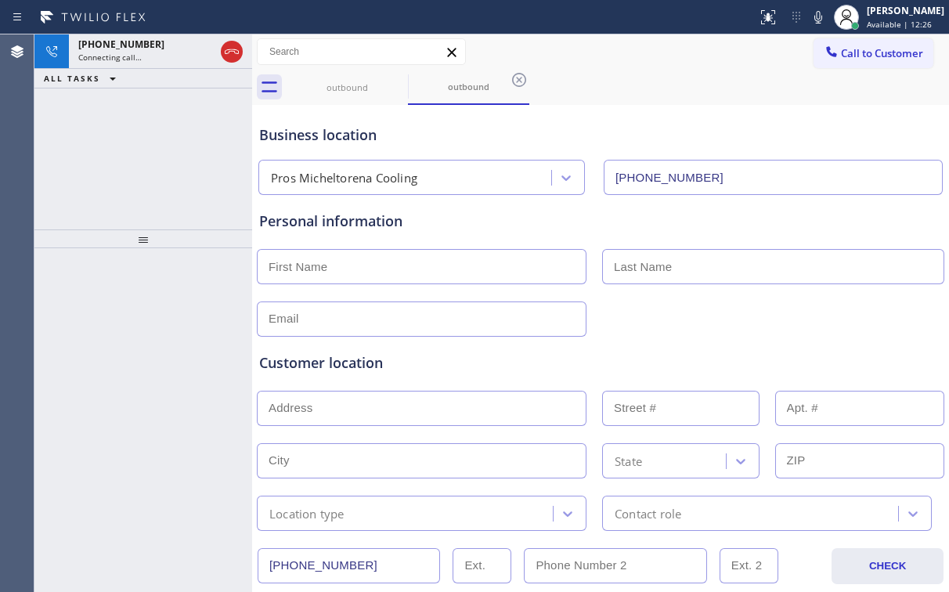
click at [479, 224] on div "Personal information" at bounding box center [600, 221] width 683 height 21
click at [157, 151] on div "[PHONE_NUMBER] Live | 00:03 ALL TASKS ALL TASKS ACTIVE TASKS TASKS IN WRAP UP" at bounding box center [143, 131] width 218 height 195
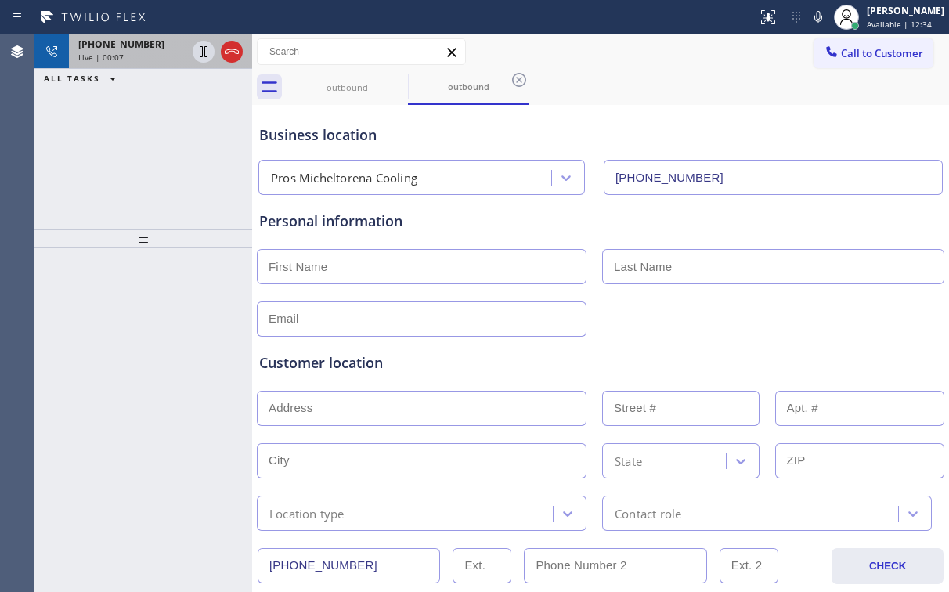
click at [137, 52] on div "Live | 00:07" at bounding box center [132, 57] width 108 height 11
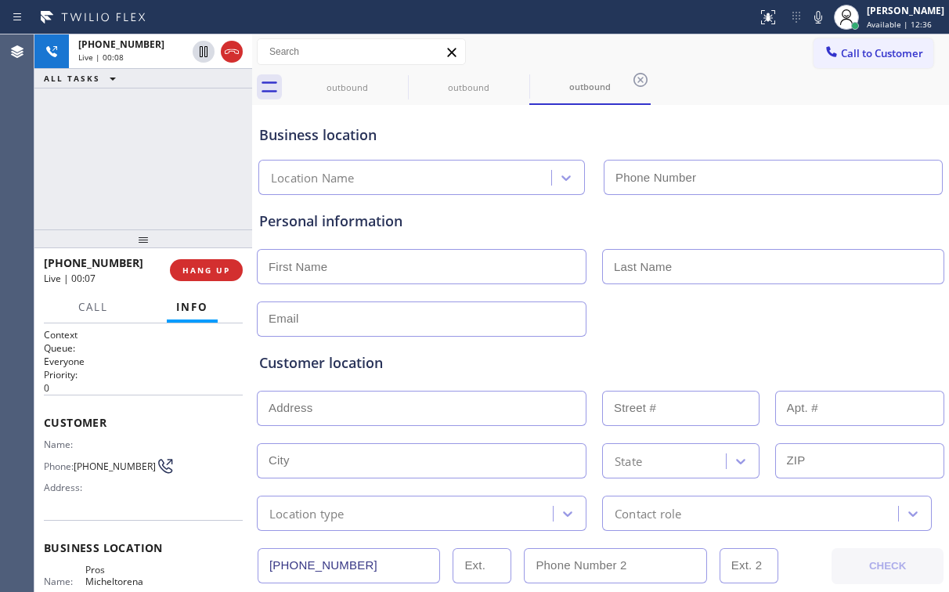
type input "[PHONE_NUMBER]"
click at [152, 159] on div "[PHONE_NUMBER] Live | 00:19 ALL TASKS ALL TASKS ACTIVE TASKS TASKS IN WRAP UP" at bounding box center [143, 131] width 218 height 195
click at [152, 159] on div "[PHONE_NUMBER] Live | 00:20 ALL TASKS ALL TASKS ACTIVE TASKS TASKS IN WRAP UP" at bounding box center [143, 131] width 218 height 195
click at [152, 159] on div "[PHONE_NUMBER] Live | 00:21 ALL TASKS ALL TASKS ACTIVE TASKS TASKS IN WRAP UP" at bounding box center [143, 131] width 218 height 195
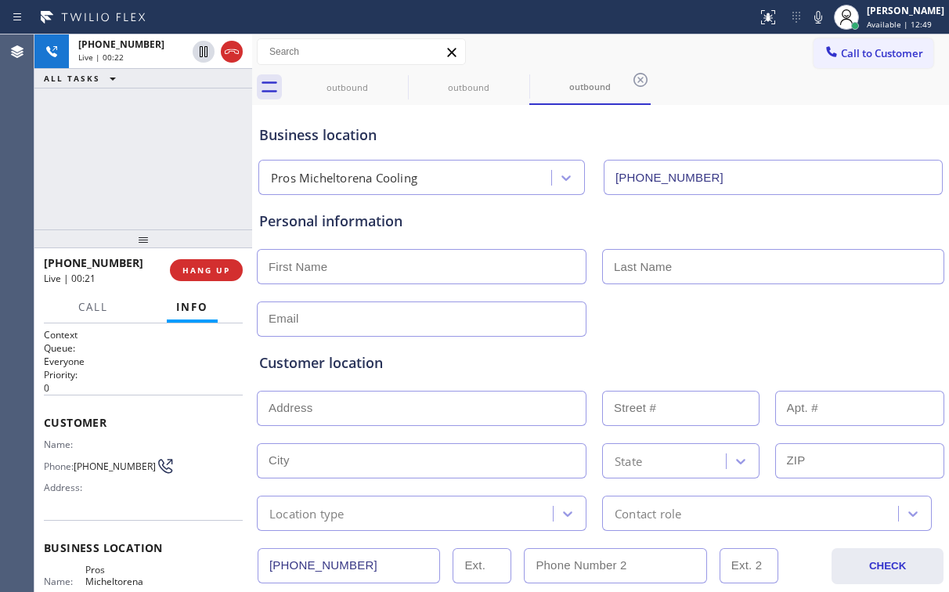
click at [152, 159] on div "[PHONE_NUMBER] Live | 00:22 ALL TASKS ALL TASKS ACTIVE TASKS TASKS IN WRAP UP" at bounding box center [143, 131] width 218 height 195
click at [152, 159] on div "[PHONE_NUMBER] Live | 00:27 ALL TASKS ALL TASKS ACTIVE TASKS TASKS IN WRAP UP" at bounding box center [143, 131] width 218 height 195
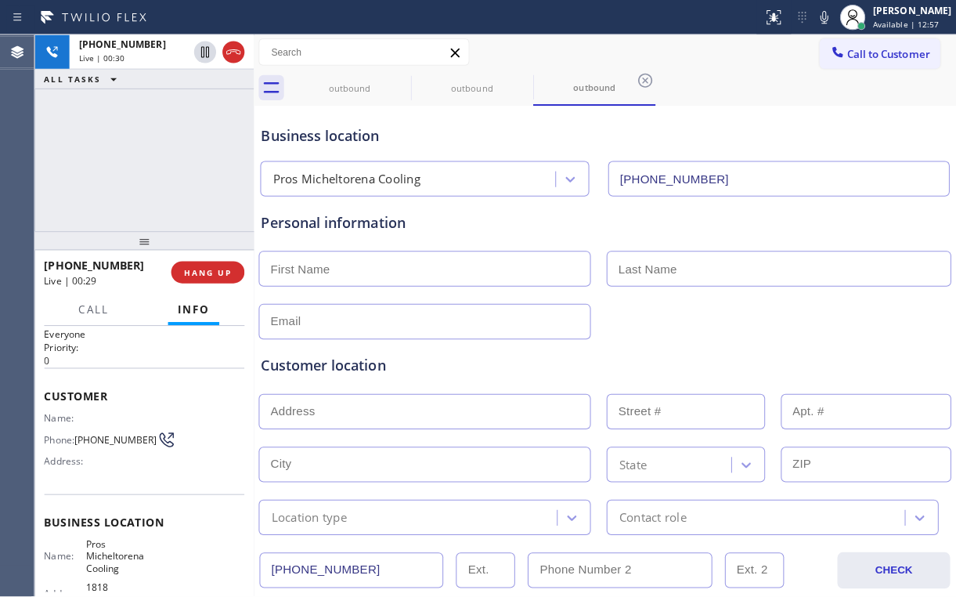
scroll to position [63, 0]
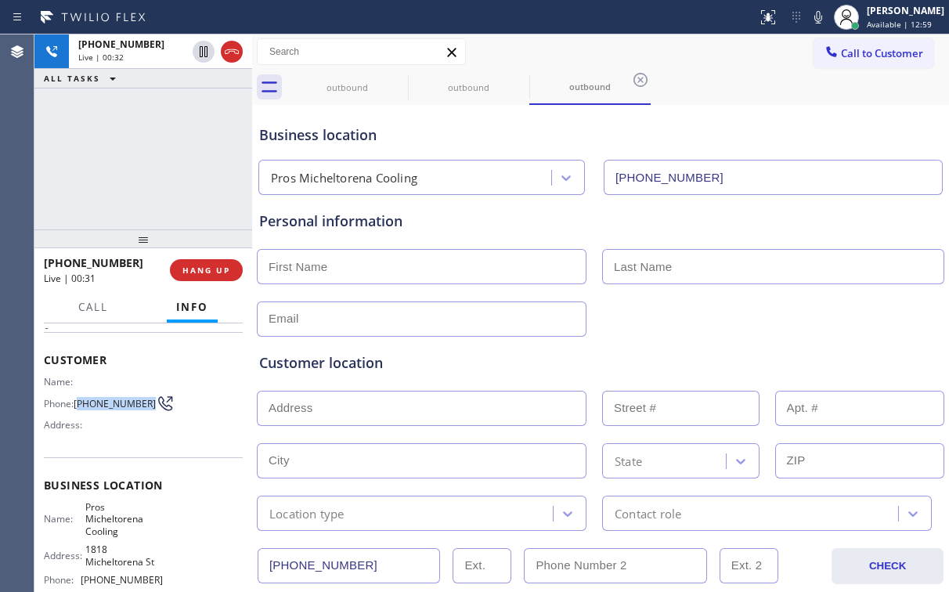
drag, startPoint x: 78, startPoint y: 392, endPoint x: 104, endPoint y: 417, distance: 36.0
click at [104, 417] on div "Name: Phone: [PHONE_NUMBER] Address:" at bounding box center [103, 407] width 119 height 62
click at [183, 165] on div "[PHONE_NUMBER] Live | 00:32 ALL TASKS ALL TASKS ACTIVE TASKS TASKS IN WRAP UP" at bounding box center [143, 131] width 218 height 195
click at [154, 160] on div "[PHONE_NUMBER] Live | 00:39 ALL TASKS ALL TASKS ACTIVE TASKS TASKS IN WRAP UP" at bounding box center [143, 131] width 218 height 195
click at [206, 273] on span "HANG UP" at bounding box center [206, 270] width 48 height 11
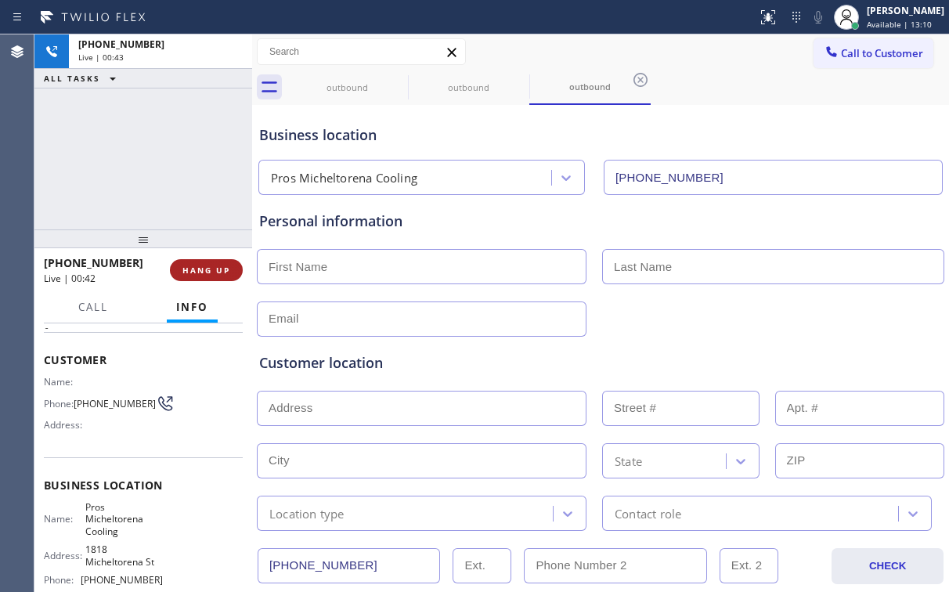
click at [206, 273] on span "HANG UP" at bounding box center [206, 270] width 48 height 11
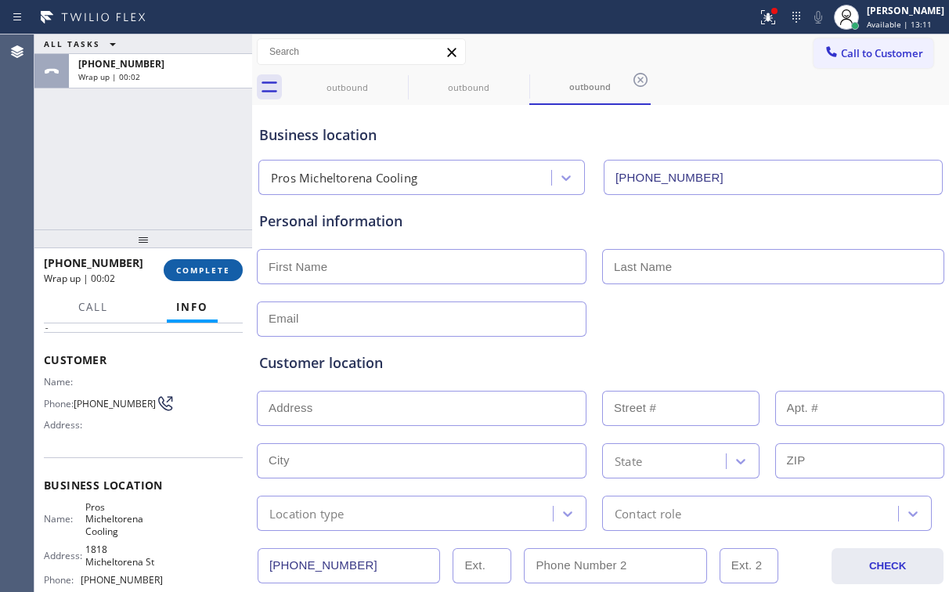
click at [212, 274] on span "COMPLETE" at bounding box center [203, 270] width 54 height 11
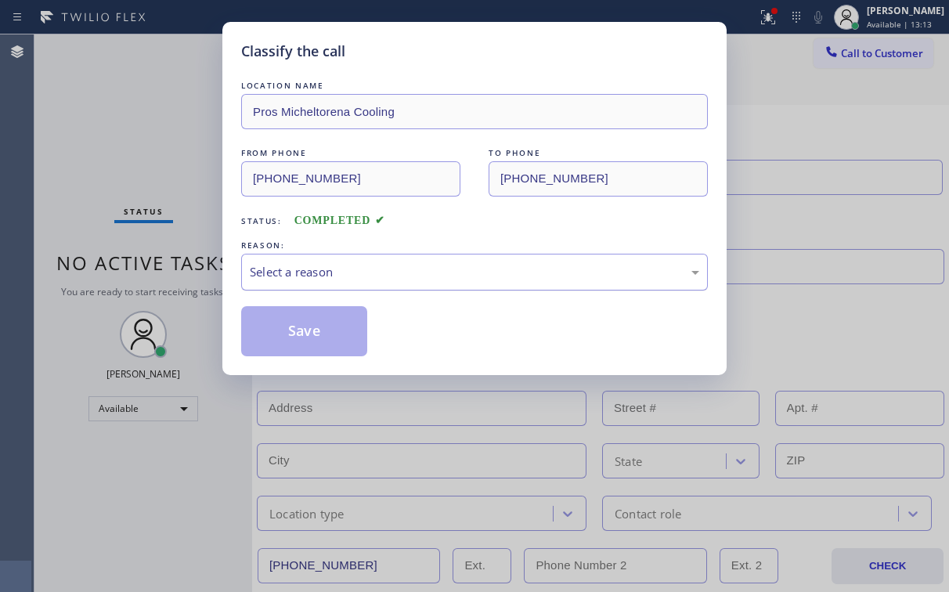
click at [320, 273] on div "Select a reason" at bounding box center [475, 272] width 450 height 18
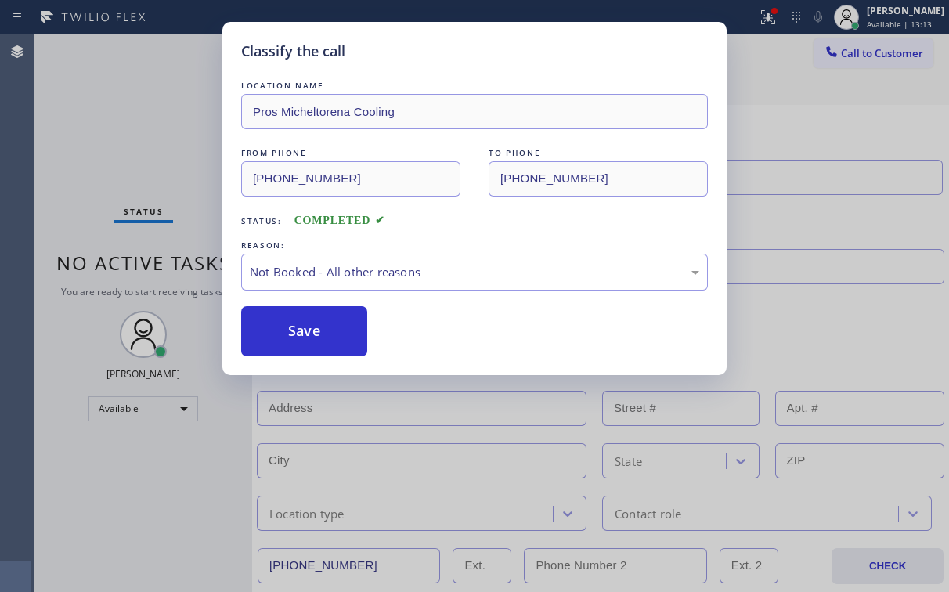
drag, startPoint x: 314, startPoint y: 331, endPoint x: 134, endPoint y: 138, distance: 264.3
click at [316, 329] on button "Save" at bounding box center [304, 331] width 126 height 50
click at [135, 137] on div "Classify the call LOCATION NAME Pros Micheltorena Cooling FROM PHONE [PHONE_NUM…" at bounding box center [474, 296] width 949 height 592
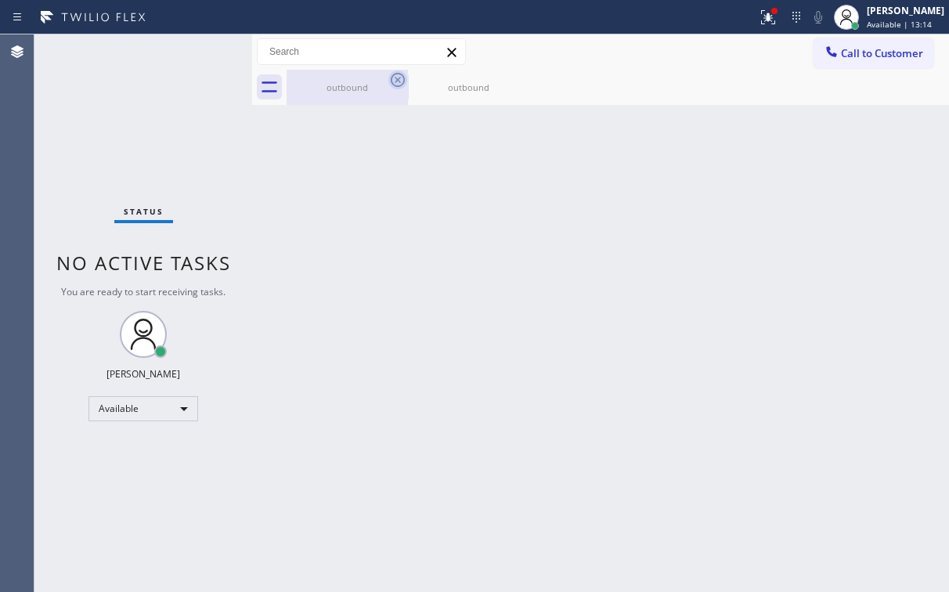
click at [331, 81] on div "outbound" at bounding box center [347, 87] width 118 height 35
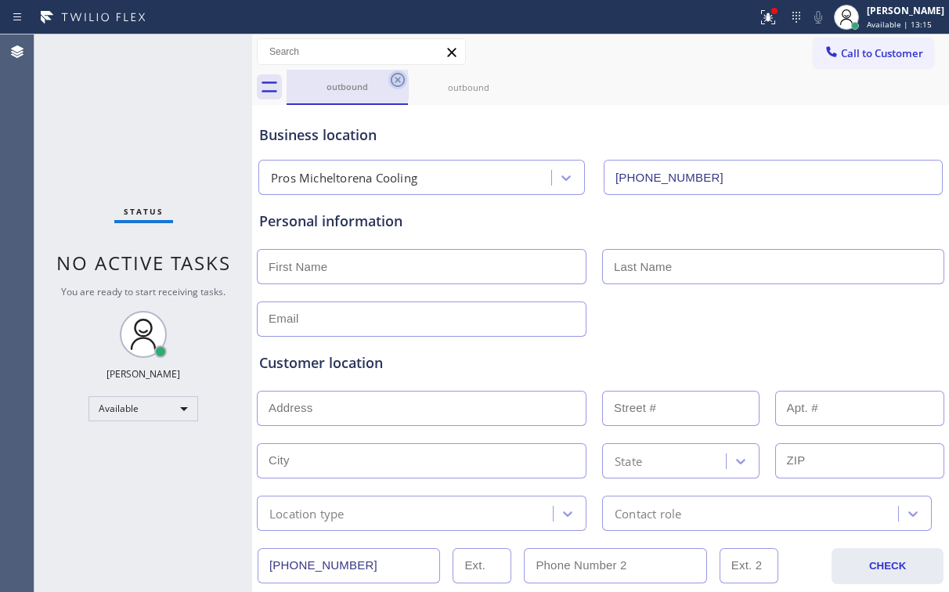
click at [399, 79] on icon at bounding box center [397, 79] width 19 height 19
click at [399, 78] on icon at bounding box center [397, 79] width 19 height 19
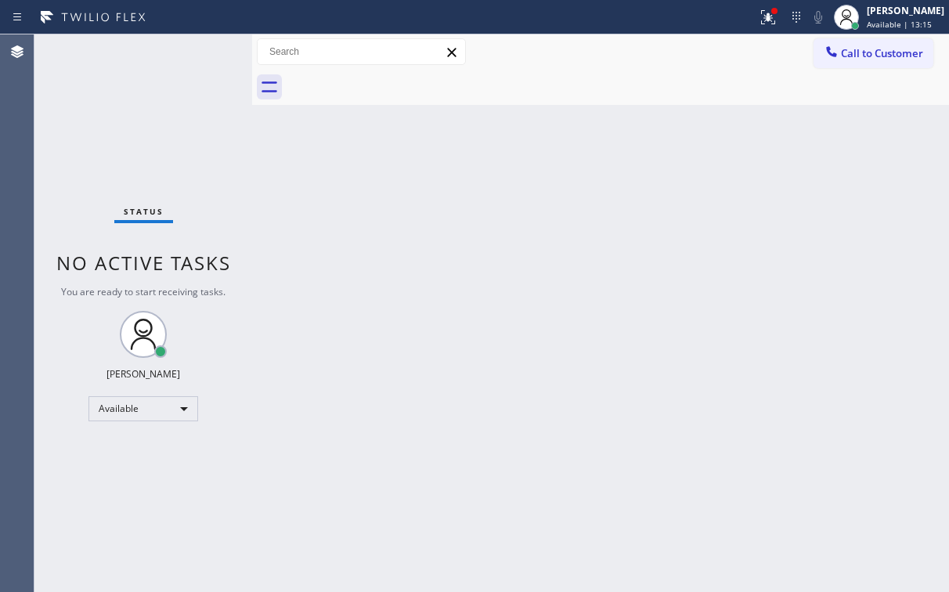
drag, startPoint x: 750, startPoint y: 122, endPoint x: 753, endPoint y: 60, distance: 62.7
click at [752, 119] on div "Back to Dashboard Change Sender ID Customers Technicians Select a contact Outbo…" at bounding box center [600, 313] width 697 height 558
click at [786, 5] on button at bounding box center [768, 17] width 34 height 34
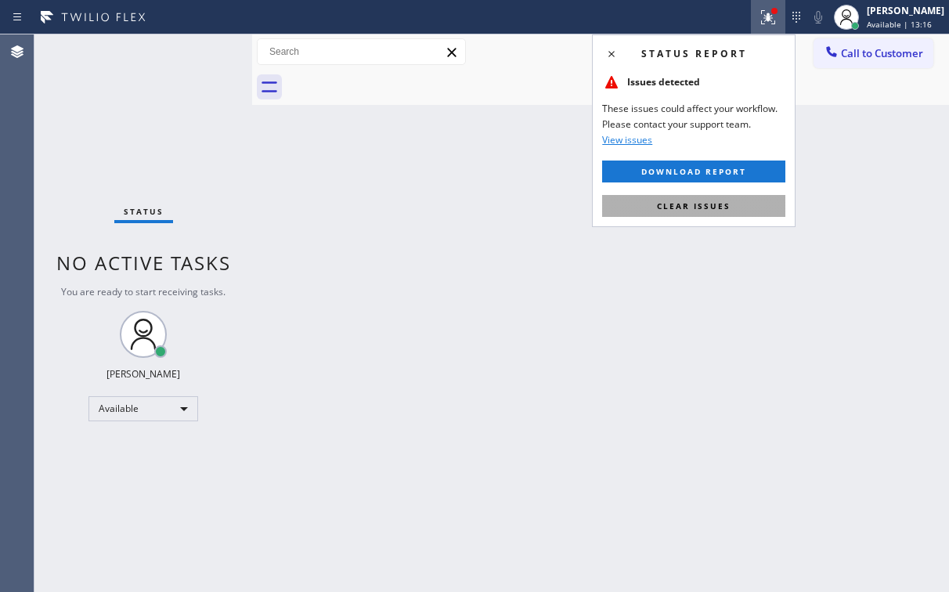
click at [701, 211] on button "Clear issues" at bounding box center [693, 206] width 183 height 22
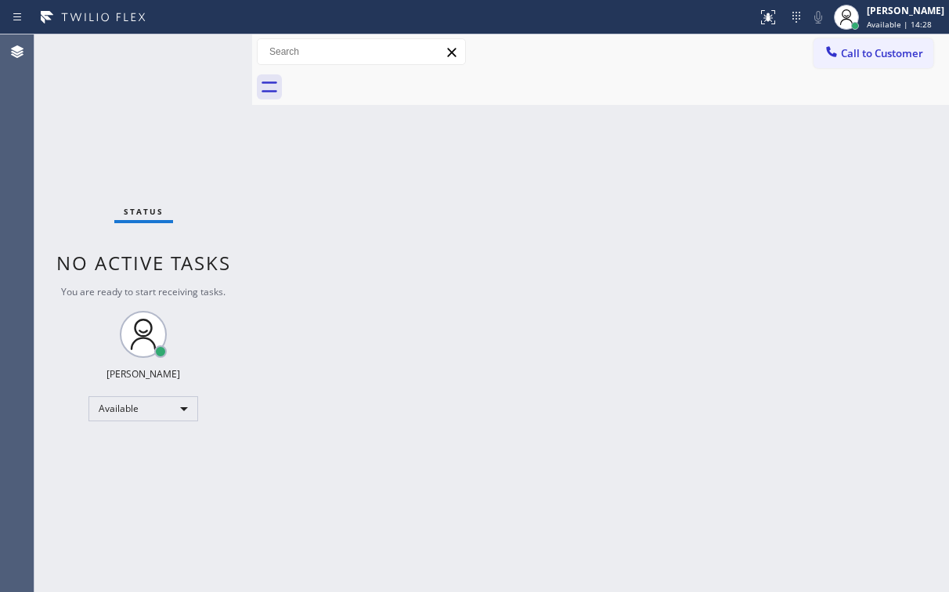
click at [101, 118] on div "Status No active tasks You are ready to start receiving tasks. [PERSON_NAME] Av…" at bounding box center [143, 313] width 218 height 558
drag, startPoint x: 732, startPoint y: 90, endPoint x: 807, endPoint y: 66, distance: 79.0
click at [732, 90] on div at bounding box center [618, 87] width 663 height 35
click at [861, 49] on span "Call to Customer" at bounding box center [882, 53] width 82 height 14
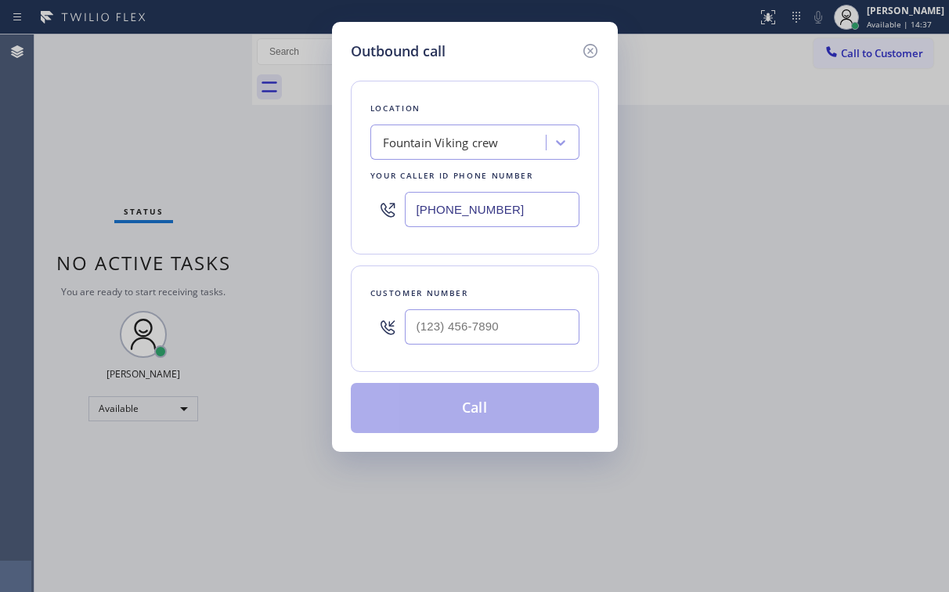
drag, startPoint x: 536, startPoint y: 201, endPoint x: 196, endPoint y: 242, distance: 342.3
click at [309, 220] on div "Outbound call Location Fountain Viking crew Your caller id phone number [PHONE_…" at bounding box center [474, 296] width 949 height 592
paste input "15) 366-3233"
type input "[PHONE_NUMBER]"
drag, startPoint x: 529, startPoint y: 38, endPoint x: 531, endPoint y: 249, distance: 211.5
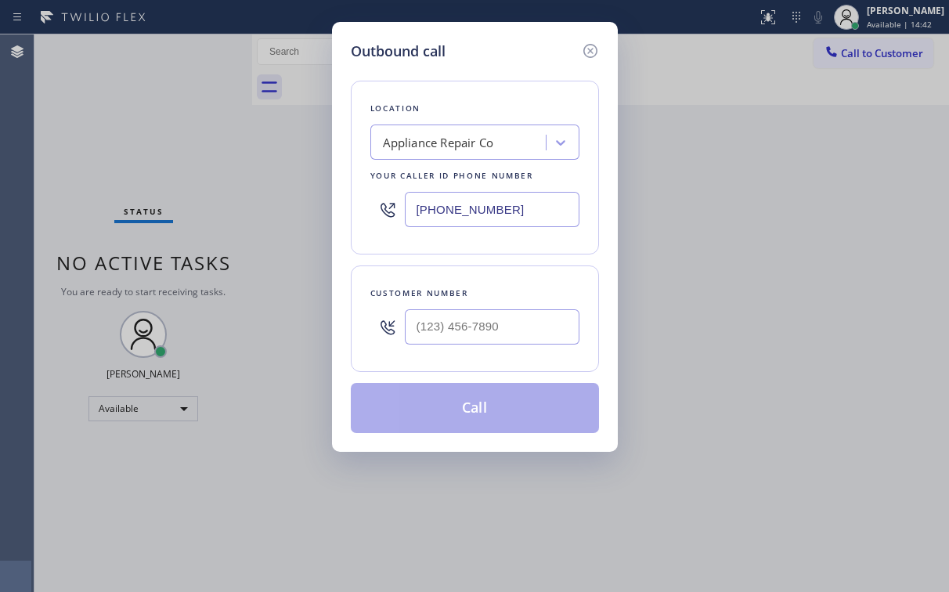
click at [529, 39] on div "Outbound call Location Appliance Repair Co Your caller id phone number [PHONE_N…" at bounding box center [475, 237] width 286 height 430
click at [489, 334] on input "(___) ___-____" at bounding box center [492, 326] width 175 height 35
paste input "415) 205-5648"
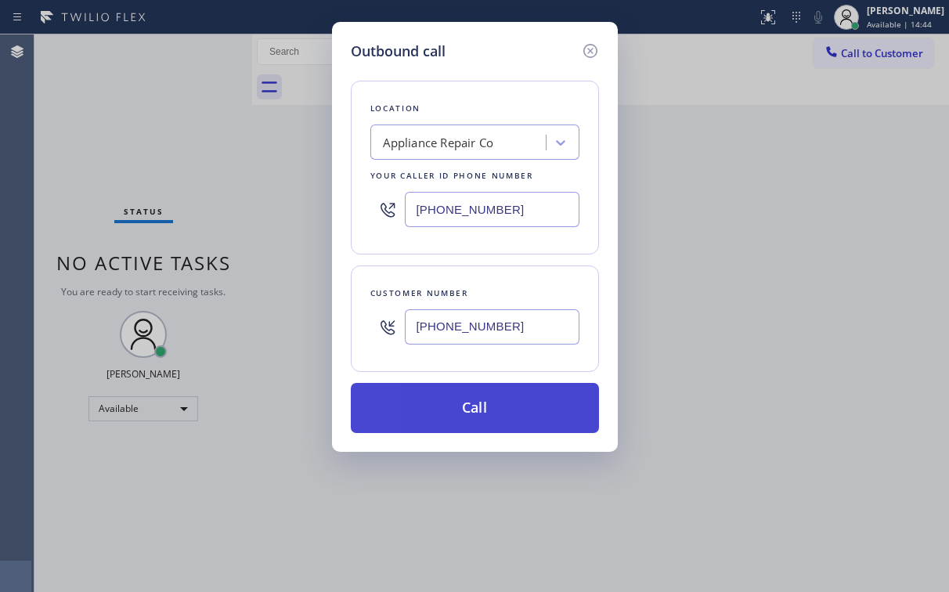
type input "[PHONE_NUMBER]"
click at [469, 403] on button "Call" at bounding box center [475, 408] width 248 height 50
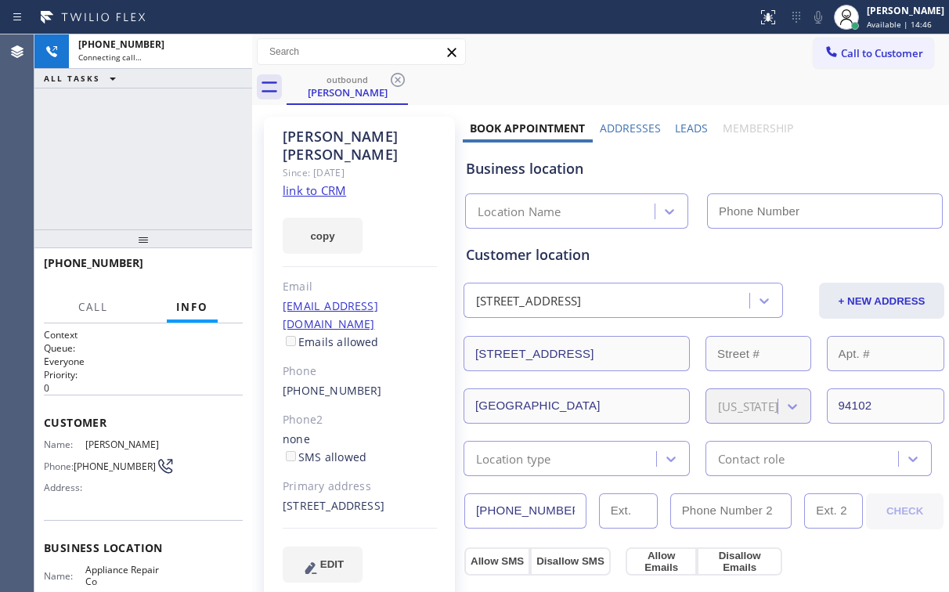
click at [103, 156] on div "[PHONE_NUMBER] Connecting call… ALL TASKS ALL TASKS ACTIVE TASKS TASKS IN WRAP …" at bounding box center [143, 131] width 218 height 195
type input "[PHONE_NUMBER]"
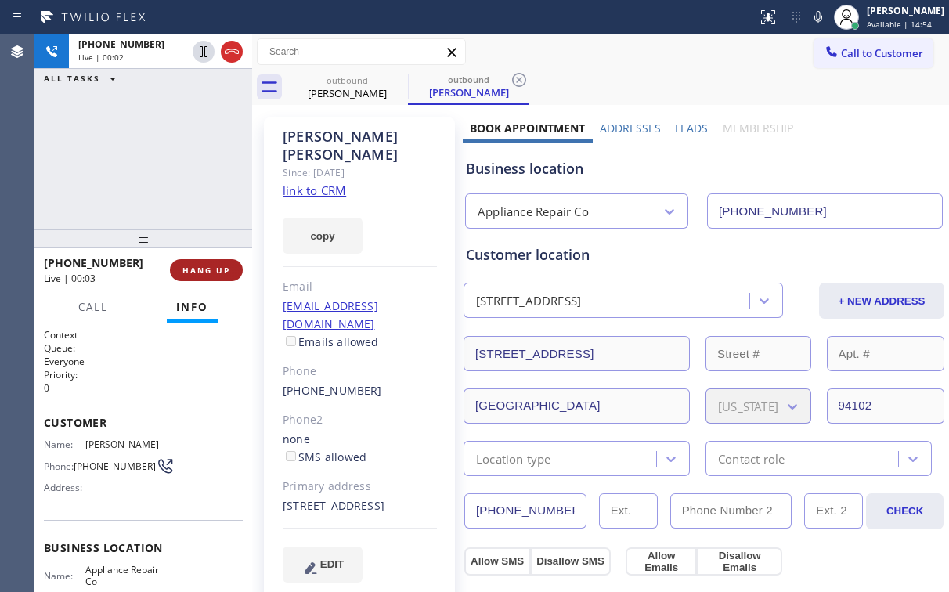
click at [224, 269] on span "HANG UP" at bounding box center [206, 270] width 48 height 11
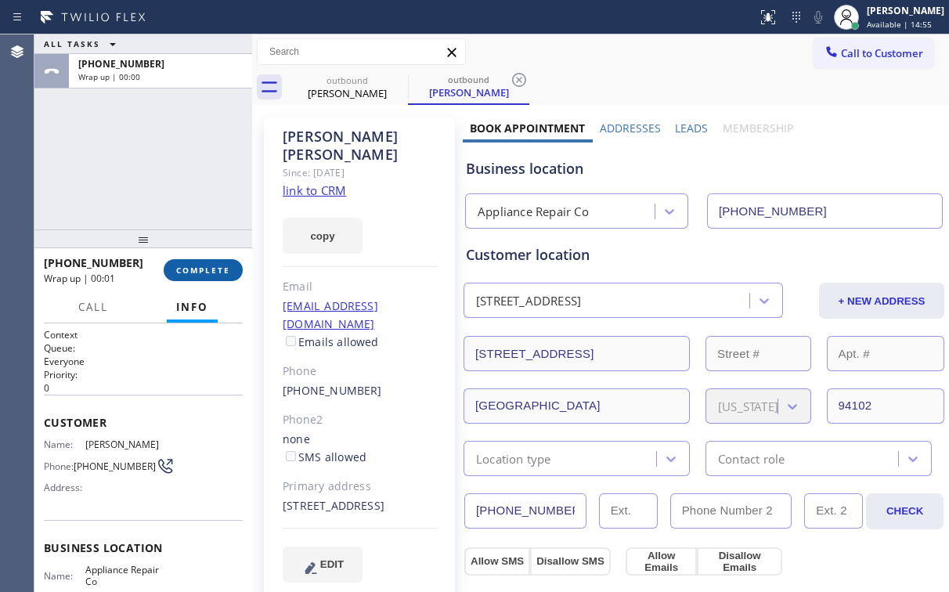
click at [225, 271] on span "COMPLETE" at bounding box center [203, 270] width 54 height 11
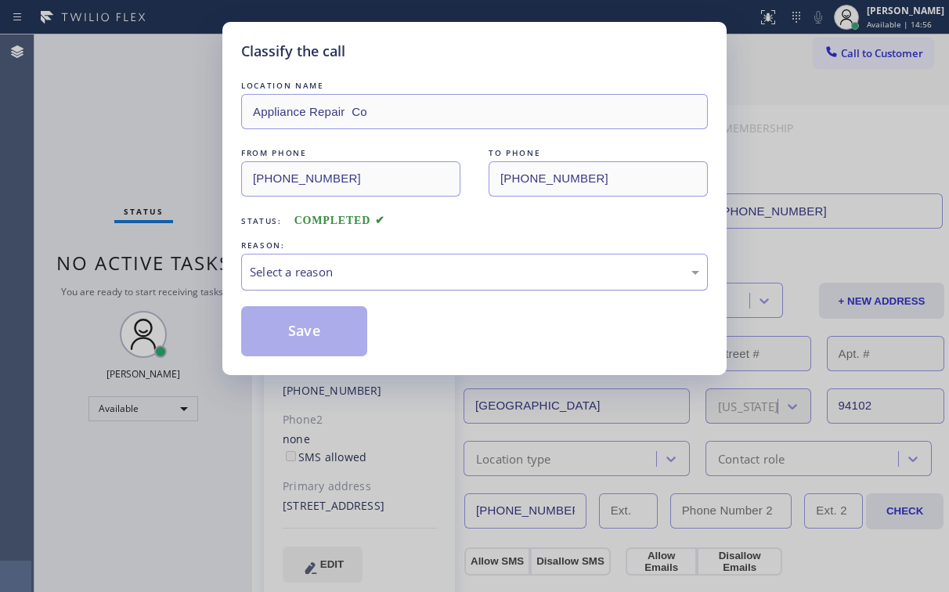
click at [295, 276] on div "Select a reason" at bounding box center [475, 272] width 450 height 18
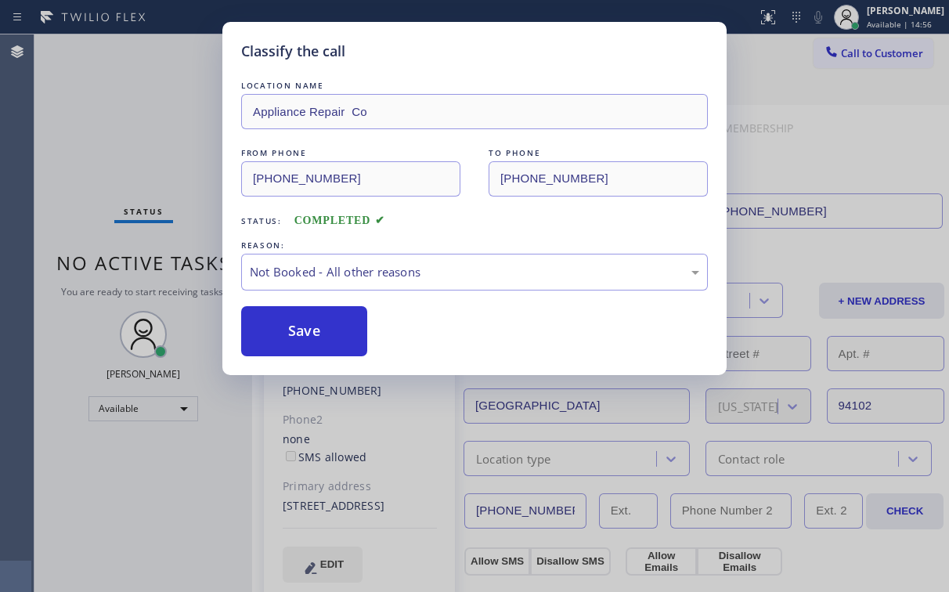
drag, startPoint x: 305, startPoint y: 335, endPoint x: 195, endPoint y: 168, distance: 200.7
click at [306, 335] on button "Save" at bounding box center [304, 331] width 126 height 50
click at [193, 166] on div "Classify the call LOCATION NAME Appliance Repair Co FROM PHONE [PHONE_NUMBER] T…" at bounding box center [474, 296] width 949 height 592
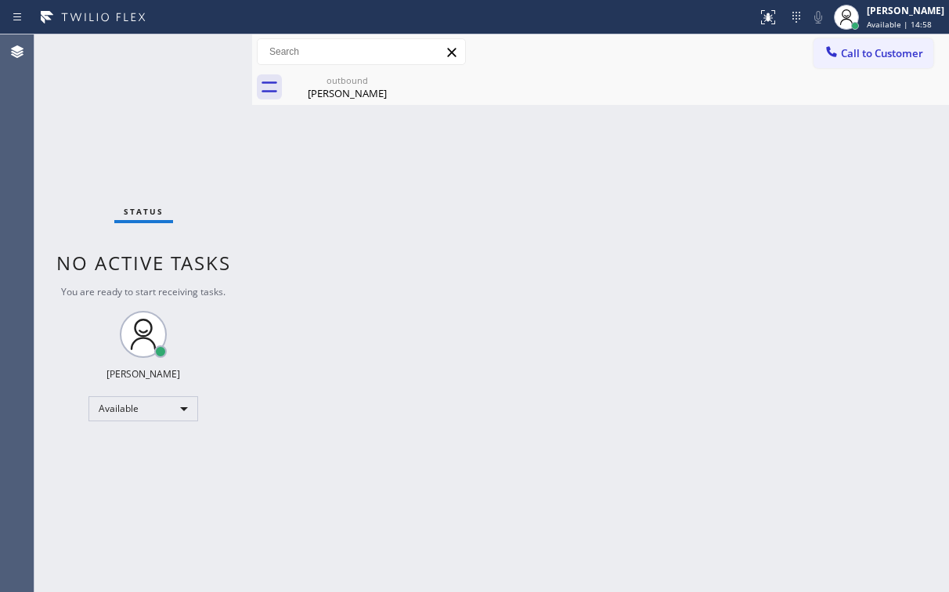
click at [147, 138] on div "Status No active tasks You are ready to start receiving tasks. [PERSON_NAME] Av…" at bounding box center [143, 313] width 218 height 558
click at [359, 92] on div "[PERSON_NAME]" at bounding box center [347, 93] width 118 height 14
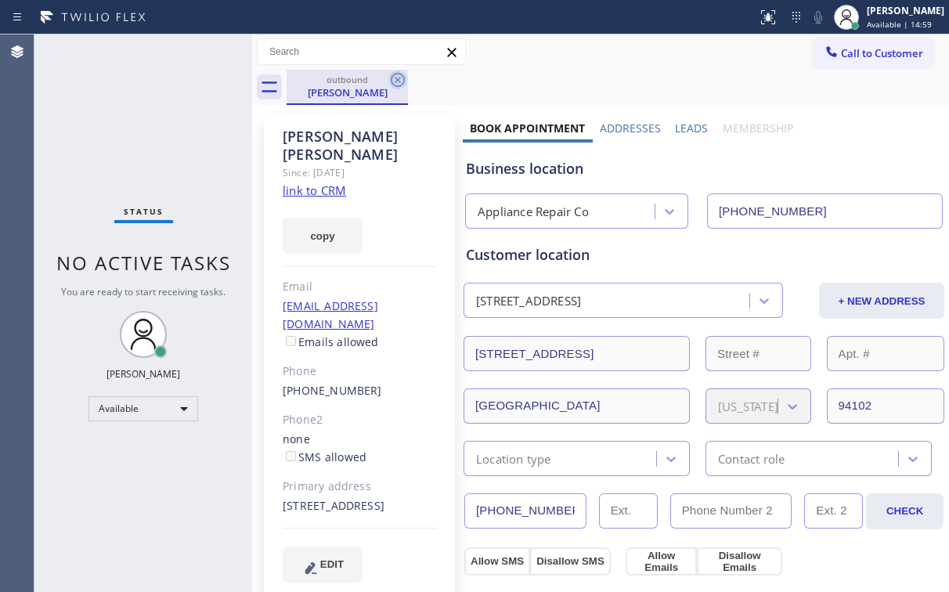
click at [395, 83] on icon at bounding box center [397, 79] width 19 height 19
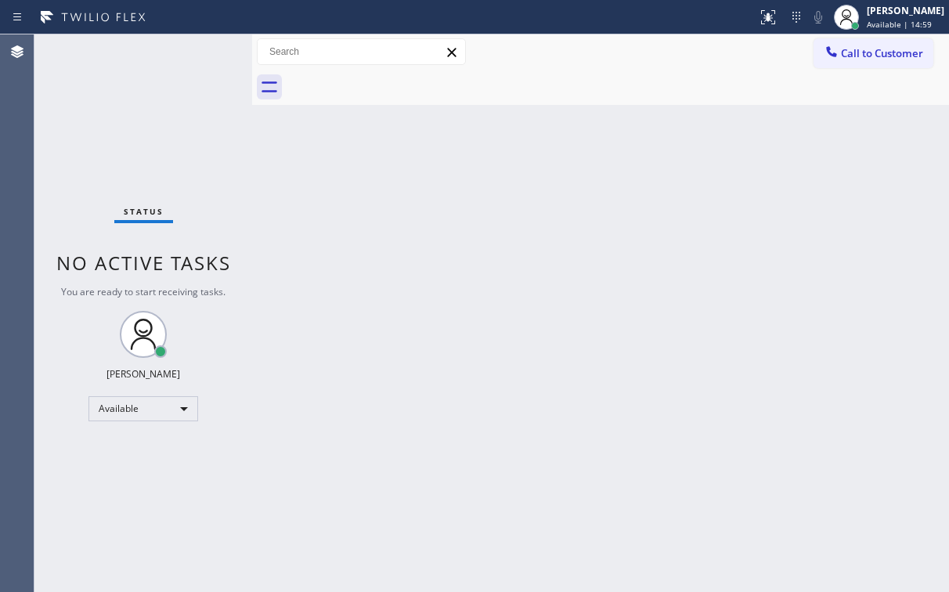
click at [158, 123] on div "Status No active tasks You are ready to start receiving tasks. [PERSON_NAME] Av…" at bounding box center [143, 313] width 218 height 558
drag, startPoint x: 166, startPoint y: 122, endPoint x: 158, endPoint y: 115, distance: 10.5
click at [158, 115] on div "Status No active tasks You are ready to start receiving tasks. [PERSON_NAME] Av…" at bounding box center [143, 313] width 218 height 558
click at [117, 97] on div "Status No active tasks You are ready to start receiving tasks. [PERSON_NAME] Av…" at bounding box center [143, 313] width 218 height 558
drag, startPoint x: 135, startPoint y: 119, endPoint x: 125, endPoint y: 51, distance: 68.9
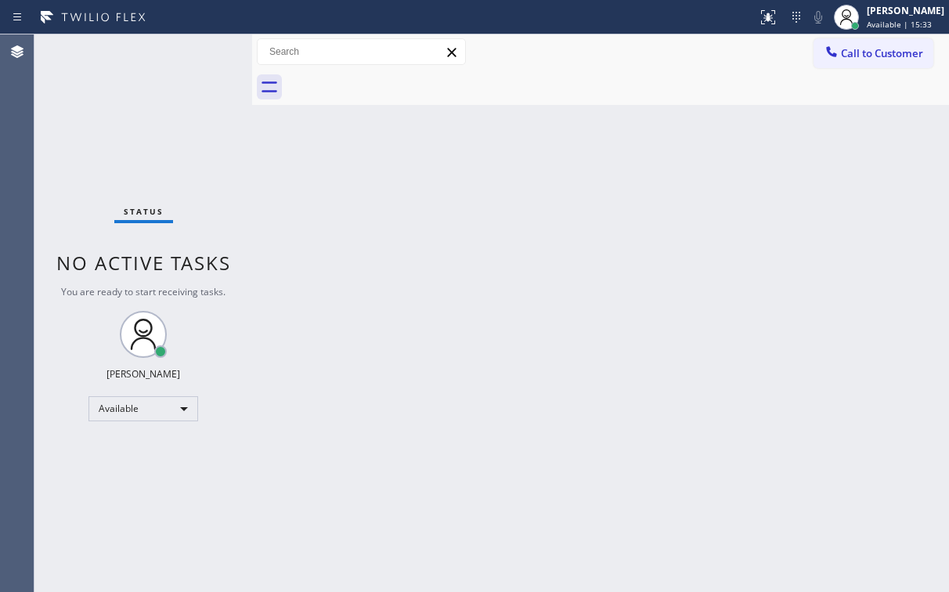
click at [138, 117] on div "Status No active tasks You are ready to start receiving tasks. [PERSON_NAME] Av…" at bounding box center [143, 313] width 218 height 558
click at [862, 56] on span "Call to Customer" at bounding box center [882, 53] width 82 height 14
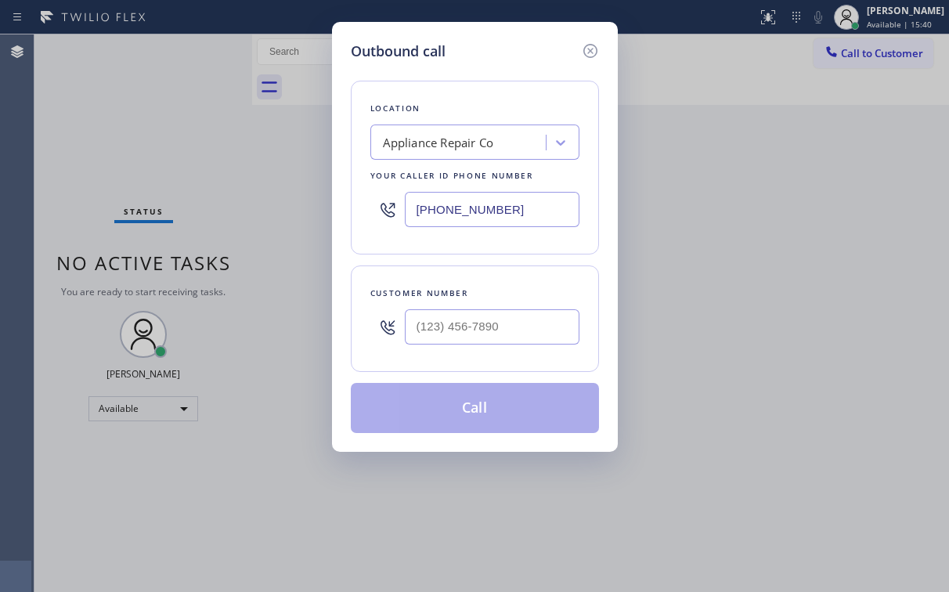
click at [344, 223] on div "Outbound call Location Appliance Repair Co Your caller id phone number [PHONE_N…" at bounding box center [475, 237] width 286 height 430
paste input "786) 802-791"
type input "[PHONE_NUMBER]"
click at [504, 63] on div "Location [GEOGRAPHIC_DATA] Appliance Repair Expert Your caller id phone number …" at bounding box center [475, 247] width 248 height 371
drag, startPoint x: 466, startPoint y: 330, endPoint x: 466, endPoint y: 320, distance: 10.2
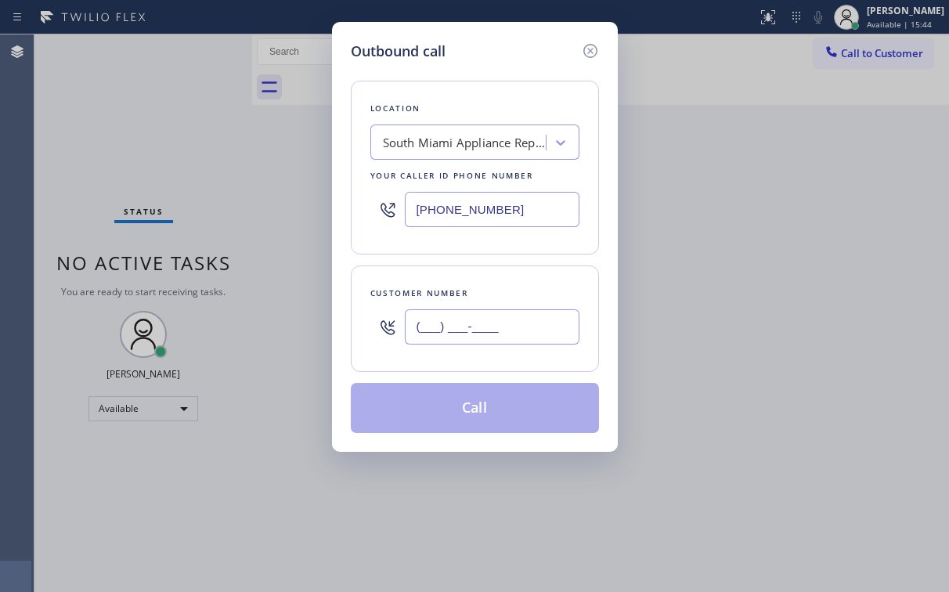
click at [466, 331] on input "(___) ___-____" at bounding box center [492, 326] width 175 height 35
paste input "305) 510-4525"
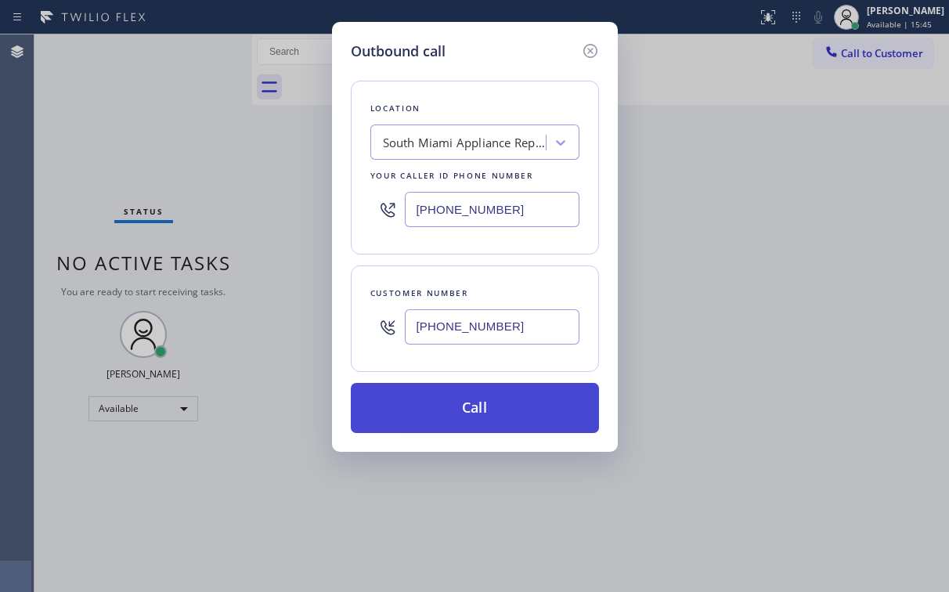
type input "[PHONE_NUMBER]"
click at [428, 404] on button "Call" at bounding box center [475, 408] width 248 height 50
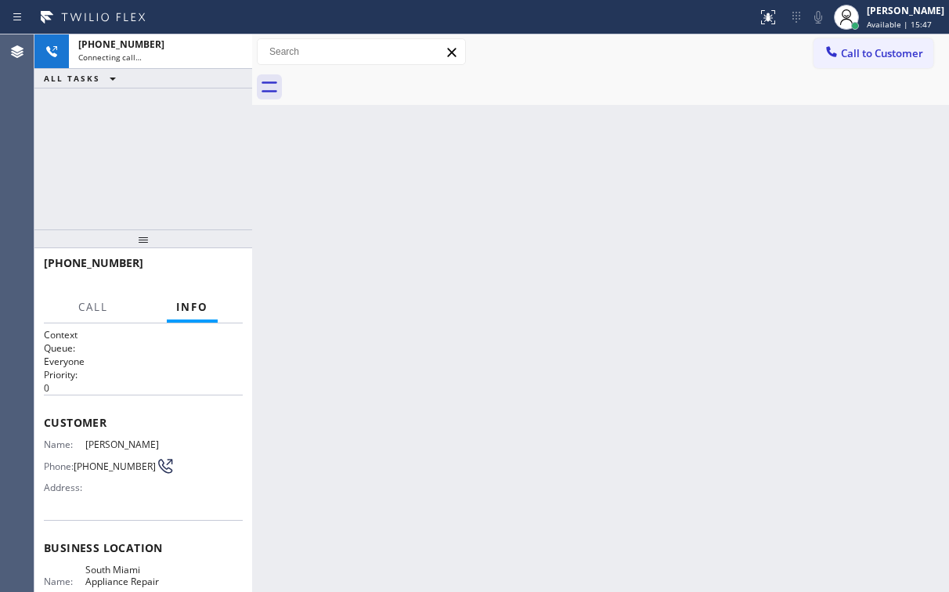
click at [75, 103] on div "[PHONE_NUMBER] Connecting call… ALL TASKS ALL TASKS ACTIVE TASKS TASKS IN WRAP …" at bounding box center [143, 131] width 218 height 195
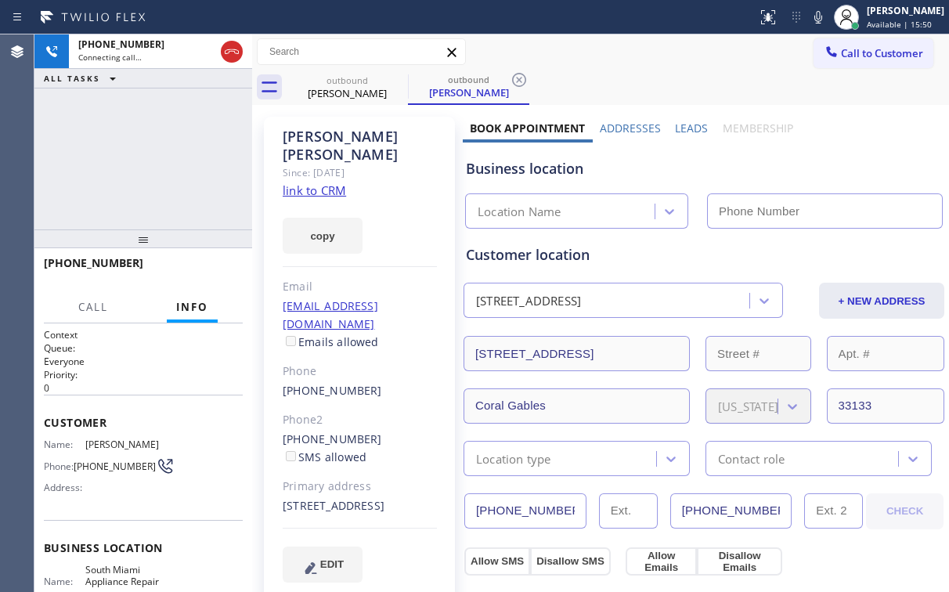
type input "[PHONE_NUMBER]"
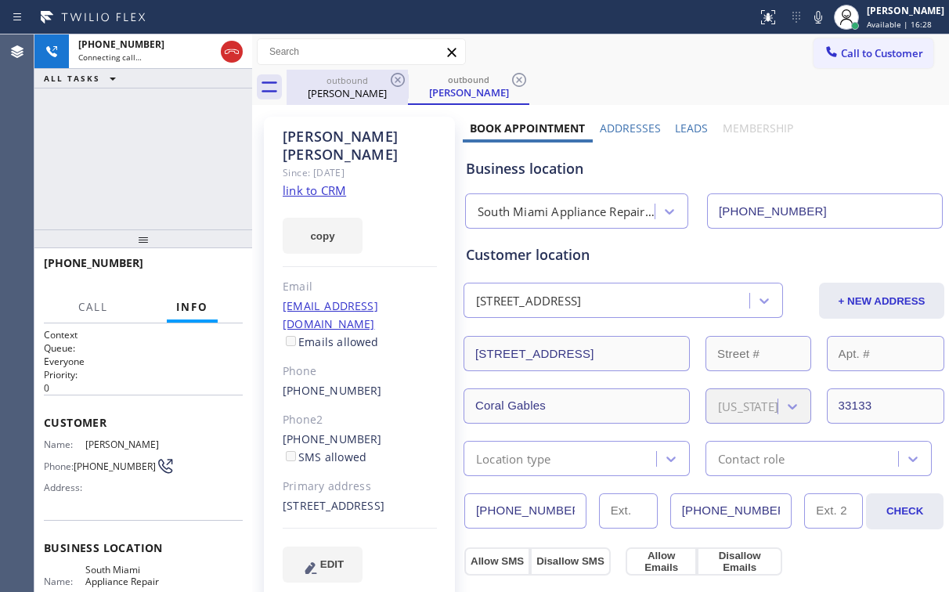
drag, startPoint x: 233, startPoint y: 53, endPoint x: 370, endPoint y: 101, distance: 145.1
click at [233, 53] on icon at bounding box center [231, 51] width 19 height 19
drag, startPoint x: 351, startPoint y: 84, endPoint x: 395, endPoint y: 93, distance: 44.9
click at [351, 85] on div "outbound" at bounding box center [347, 80] width 118 height 12
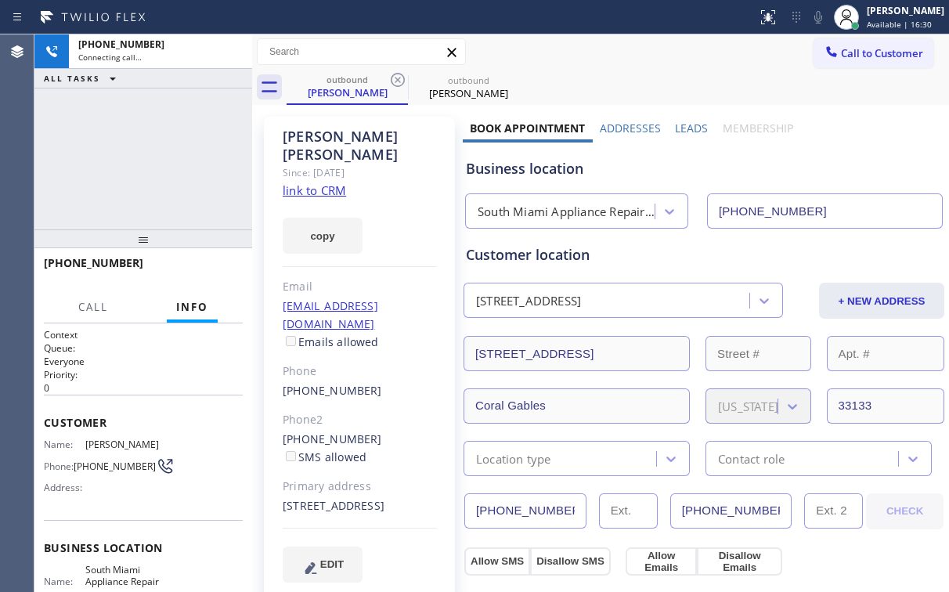
click at [404, 79] on icon at bounding box center [398, 80] width 14 height 14
click at [0, 0] on icon at bounding box center [0, 0] width 0 height 0
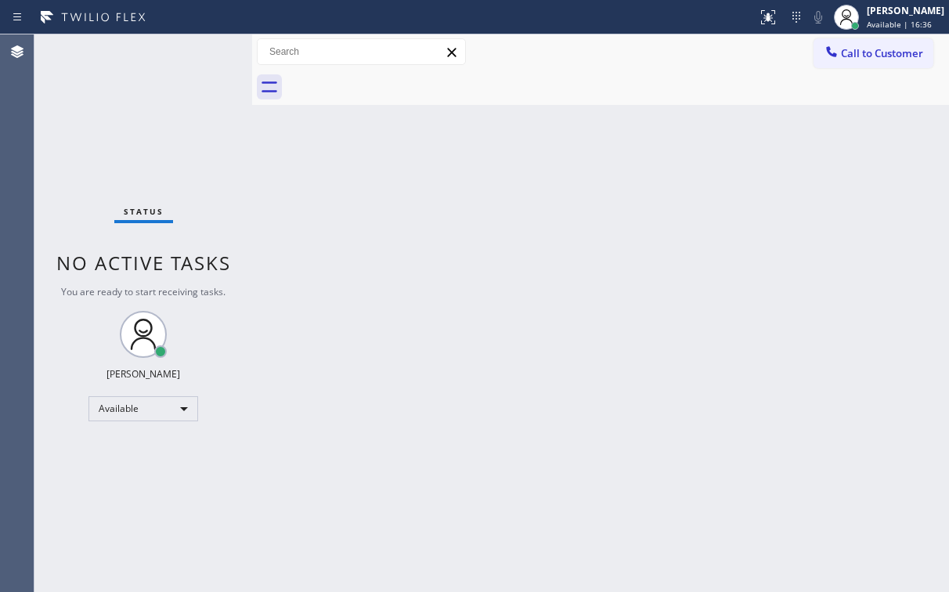
drag, startPoint x: 640, startPoint y: 75, endPoint x: 795, endPoint y: 52, distance: 156.8
click at [643, 74] on div at bounding box center [618, 87] width 663 height 35
click at [883, 49] on span "Call to Customer" at bounding box center [882, 53] width 82 height 14
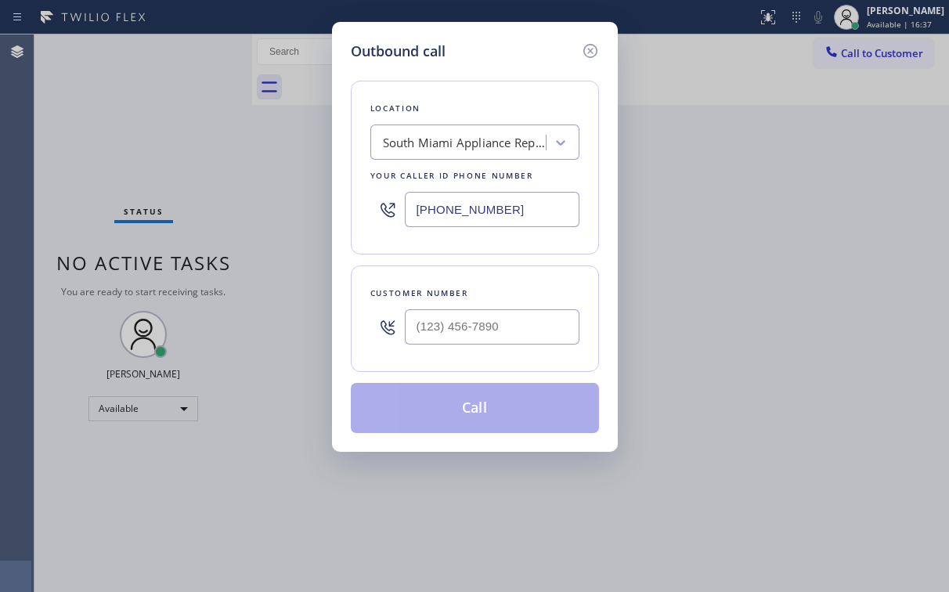
drag, startPoint x: 546, startPoint y: 208, endPoint x: 220, endPoint y: 244, distance: 327.9
click at [335, 219] on div "Outbound call Location [GEOGRAPHIC_DATA] Appliance Repair Expert Your caller id…" at bounding box center [475, 237] width 286 height 430
paste input "855) 213-9318"
type input "[PHONE_NUMBER]"
drag, startPoint x: 475, startPoint y: 81, endPoint x: 493, endPoint y: 91, distance: 20.3
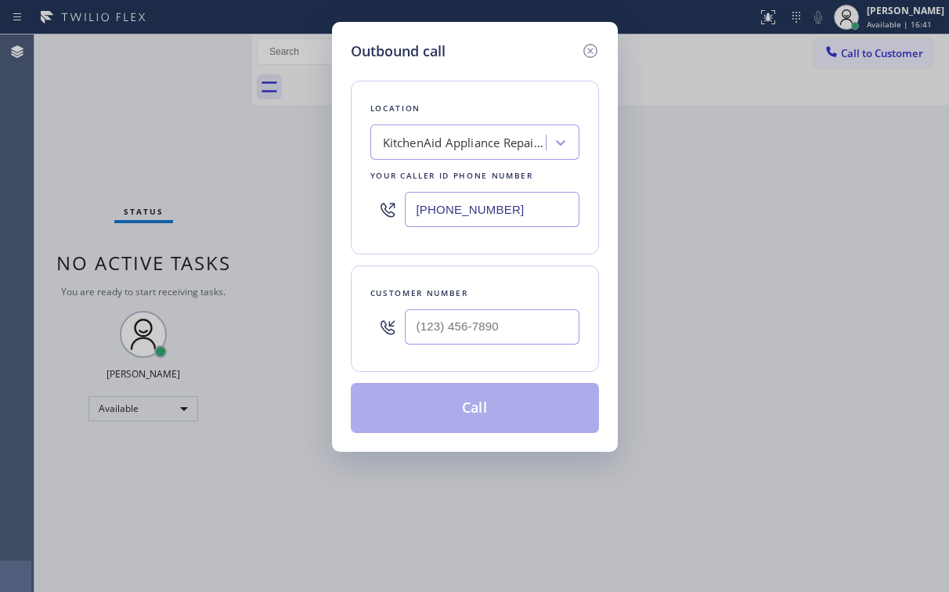
click at [474, 81] on div "Location KitchenAid Appliance Repair Pros - Your caller id phone number [PHONE_…" at bounding box center [475, 168] width 248 height 174
click at [498, 331] on input "(___) ___-____" at bounding box center [492, 326] width 175 height 35
paste input "970) 343-2201"
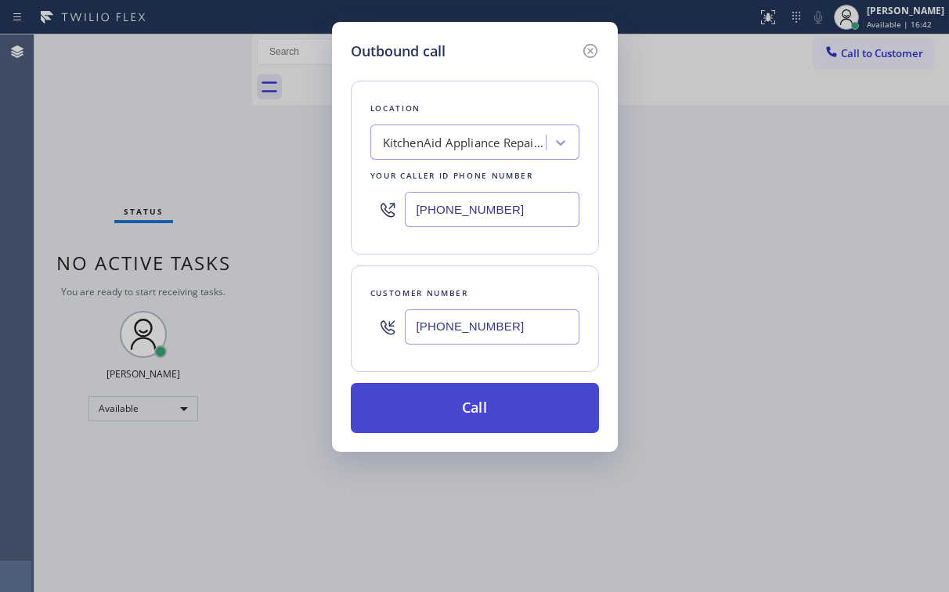
type input "[PHONE_NUMBER]"
drag, startPoint x: 464, startPoint y: 410, endPoint x: 391, endPoint y: 591, distance: 196.0
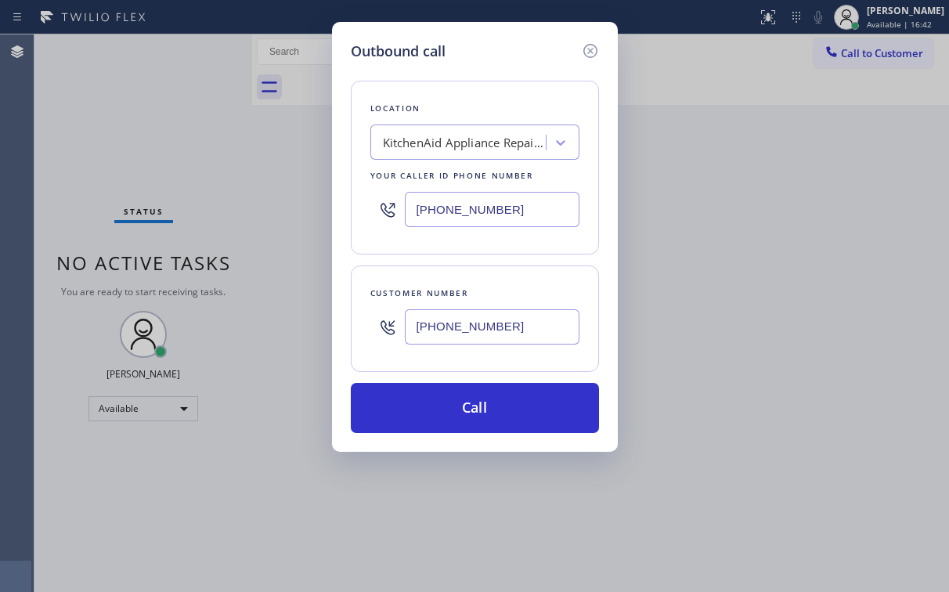
click at [464, 410] on button "Call" at bounding box center [475, 408] width 248 height 50
click at [142, 144] on div "Outbound call Location KitchenAid Appliance Repair Pros - Your caller id phone …" at bounding box center [474, 296] width 949 height 592
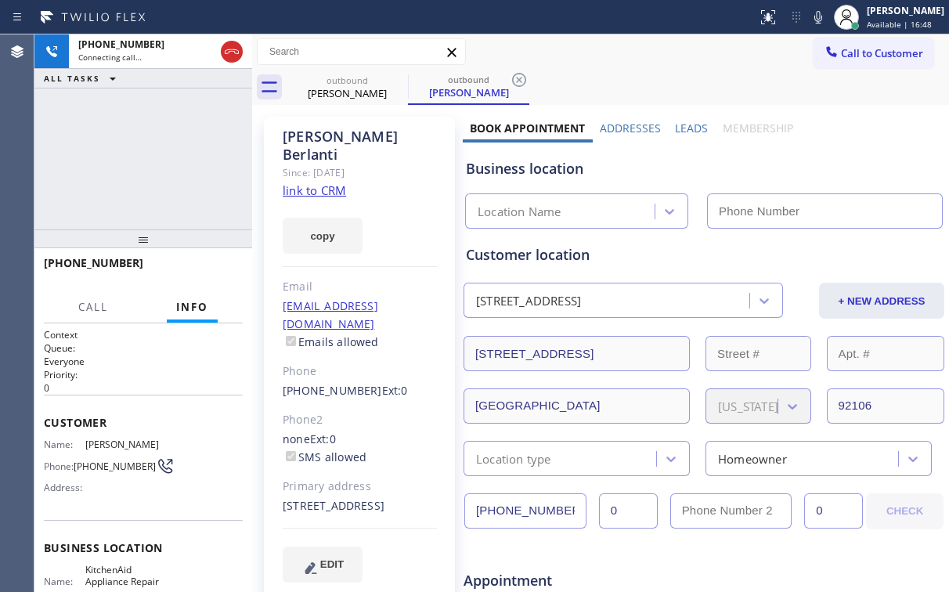
type input "[PHONE_NUMBER]"
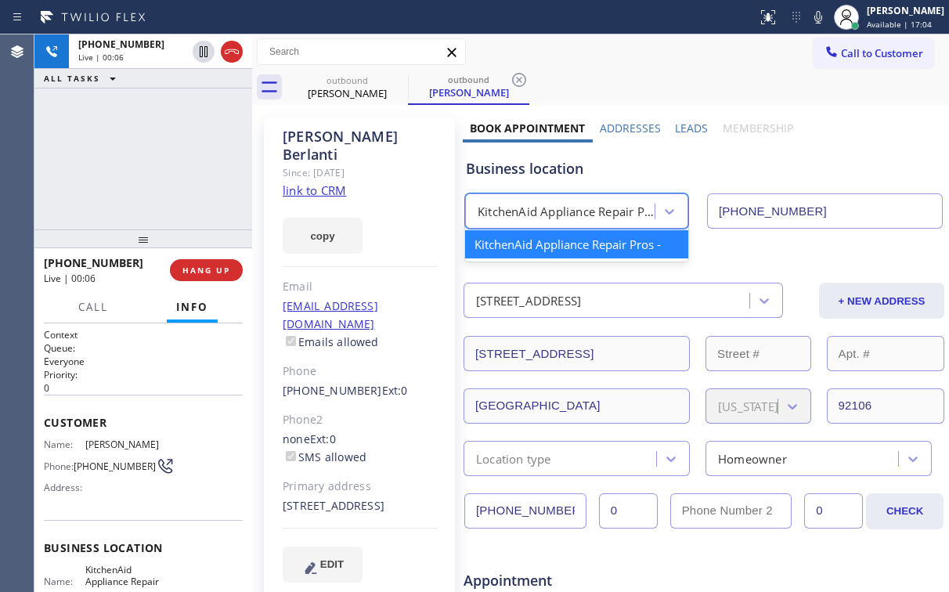
click at [574, 212] on div "KitchenAid Appliance Repair Pros -" at bounding box center [567, 212] width 179 height 18
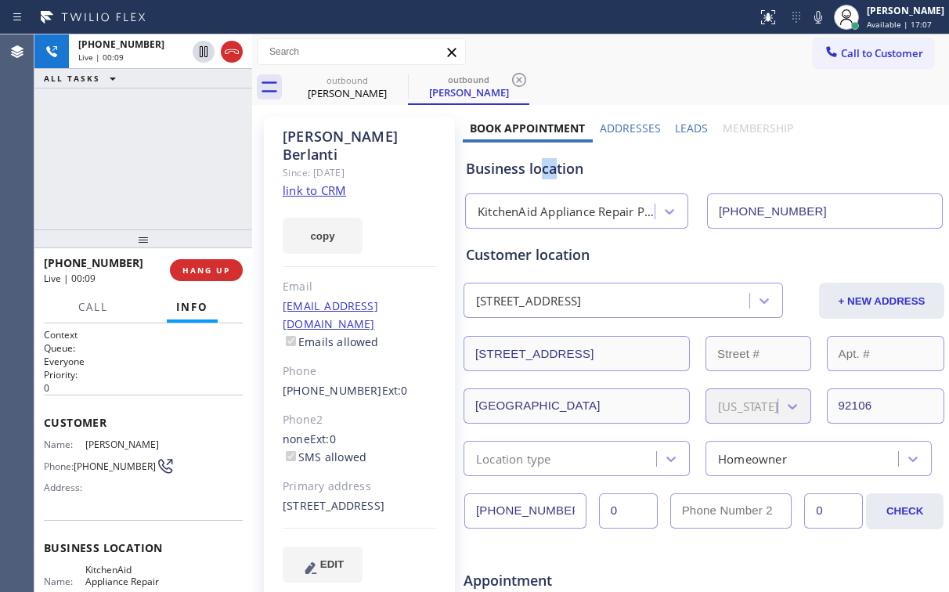
drag, startPoint x: 553, startPoint y: 169, endPoint x: 535, endPoint y: 169, distance: 18.0
click at [535, 169] on div "Business location" at bounding box center [704, 168] width 476 height 21
click at [546, 174] on div "Business location" at bounding box center [704, 168] width 476 height 21
click at [166, 154] on div "[PHONE_NUMBER] Live | 00:24 ALL TASKS ALL TASKS ACTIVE TASKS TASKS IN WRAP UP" at bounding box center [143, 131] width 218 height 195
click at [154, 160] on div "[PHONE_NUMBER] Live | 00:27 ALL TASKS ALL TASKS ACTIVE TASKS TASKS IN WRAP UP" at bounding box center [143, 131] width 218 height 195
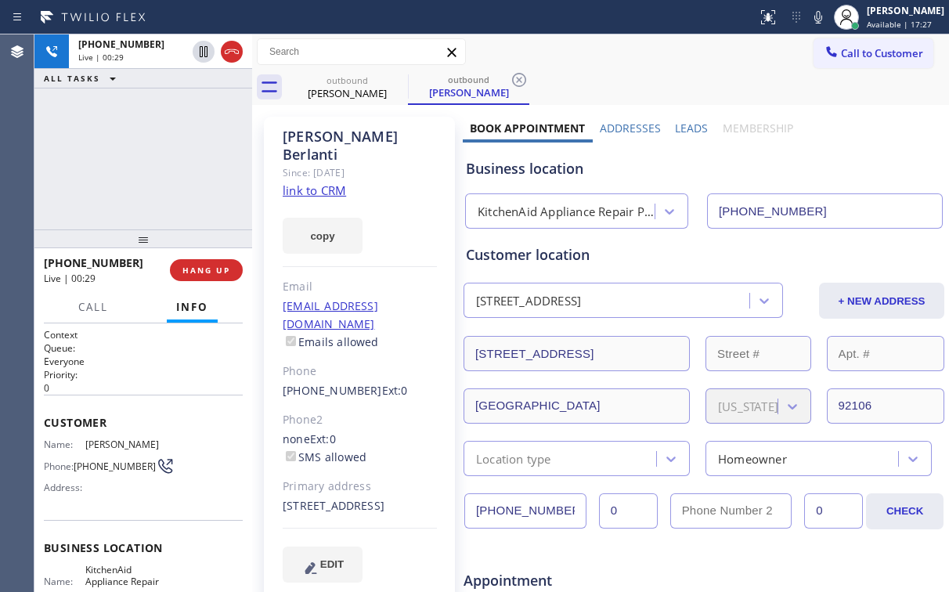
click at [152, 157] on div "[PHONE_NUMBER] Live | 00:29 ALL TASKS ALL TASKS ACTIVE TASKS TASKS IN WRAP UP" at bounding box center [143, 131] width 218 height 195
click at [152, 157] on div "[PHONE_NUMBER] Live | 00:30 ALL TASKS ALL TASKS ACTIVE TASKS TASKS IN WRAP UP" at bounding box center [143, 131] width 218 height 195
click at [152, 157] on div "[PHONE_NUMBER] Live | 00:31 ALL TASKS ALL TASKS ACTIVE TASKS TASKS IN WRAP UP" at bounding box center [143, 131] width 218 height 195
click at [152, 157] on div "[PHONE_NUMBER] Live | 00:32 ALL TASKS ALL TASKS ACTIVE TASKS TASKS IN WRAP UP" at bounding box center [143, 131] width 218 height 195
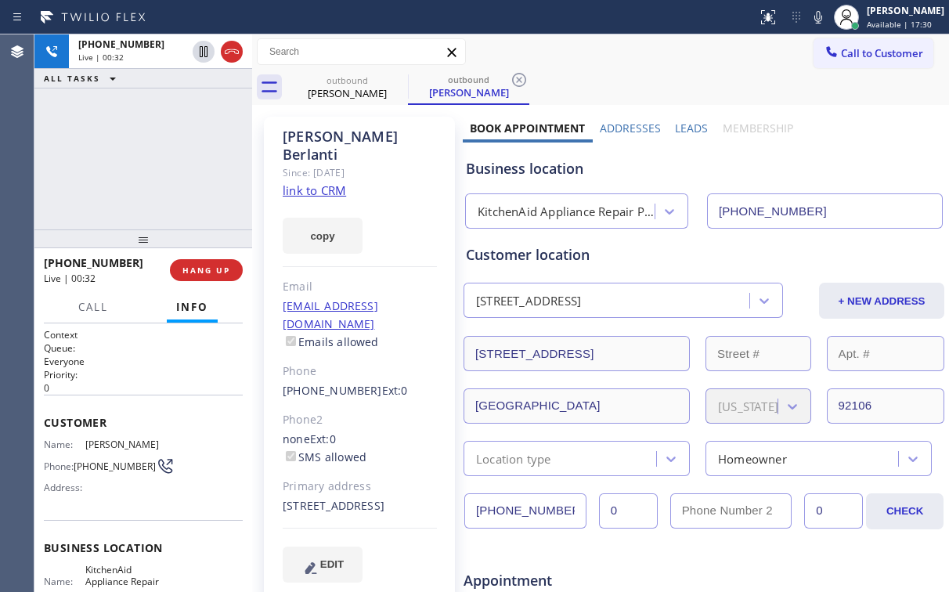
click at [152, 157] on div "[PHONE_NUMBER] Live | 00:32 ALL TASKS ALL TASKS ACTIVE TASKS TASKS IN WRAP UP" at bounding box center [143, 131] width 218 height 195
click at [152, 157] on div "[PHONE_NUMBER] Live | 00:33 ALL TASKS ALL TASKS ACTIVE TASKS TASKS IN WRAP UP" at bounding box center [143, 131] width 218 height 195
click at [152, 157] on div "[PHONE_NUMBER] Live | 00:35 ALL TASKS ALL TASKS ACTIVE TASKS TASKS IN WRAP UP" at bounding box center [143, 131] width 218 height 195
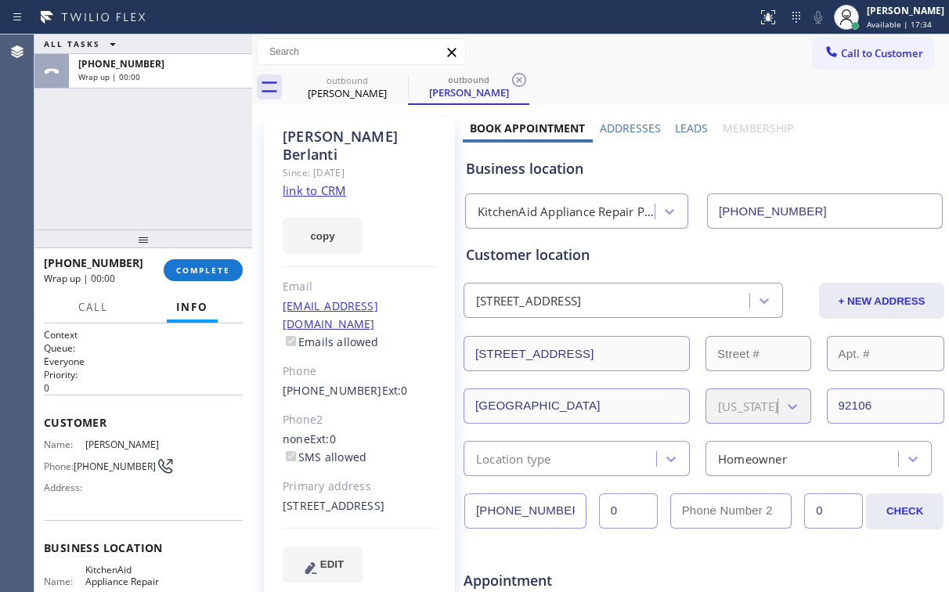
click at [152, 157] on div "ALL TASKS ALL TASKS ACTIVE TASKS TASKS IN WRAP UP [PHONE_NUMBER] Wrap up | 00:00" at bounding box center [143, 131] width 218 height 195
click at [195, 264] on button "COMPLETE" at bounding box center [203, 270] width 79 height 22
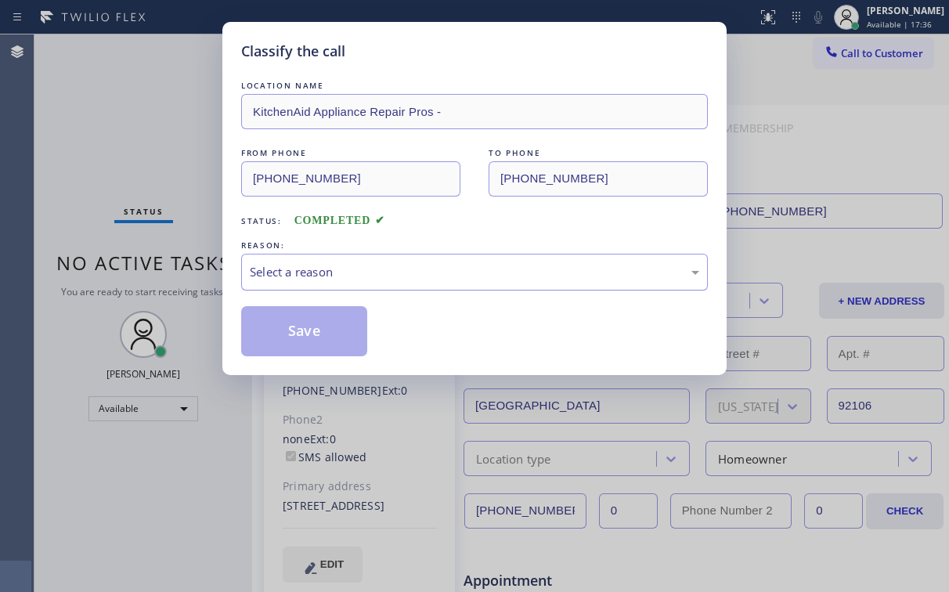
click at [304, 255] on div "Select a reason" at bounding box center [474, 272] width 467 height 37
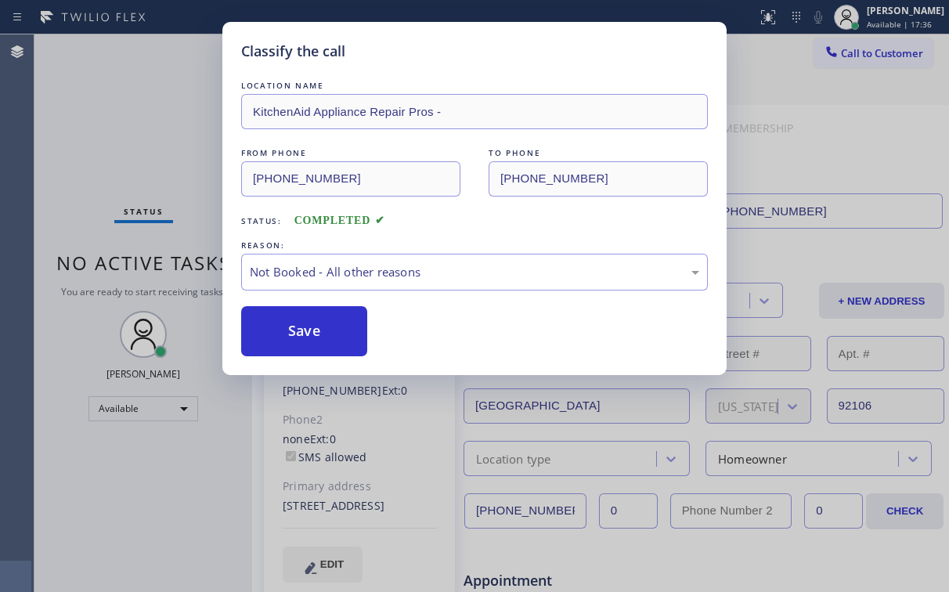
drag, startPoint x: 296, startPoint y: 326, endPoint x: 79, endPoint y: 104, distance: 310.1
click at [295, 324] on button "Save" at bounding box center [304, 331] width 126 height 50
click at [80, 101] on div "Classify the call LOCATION NAME KitchenAid Appliance Repair Pros - FROM PHONE […" at bounding box center [474, 296] width 949 height 592
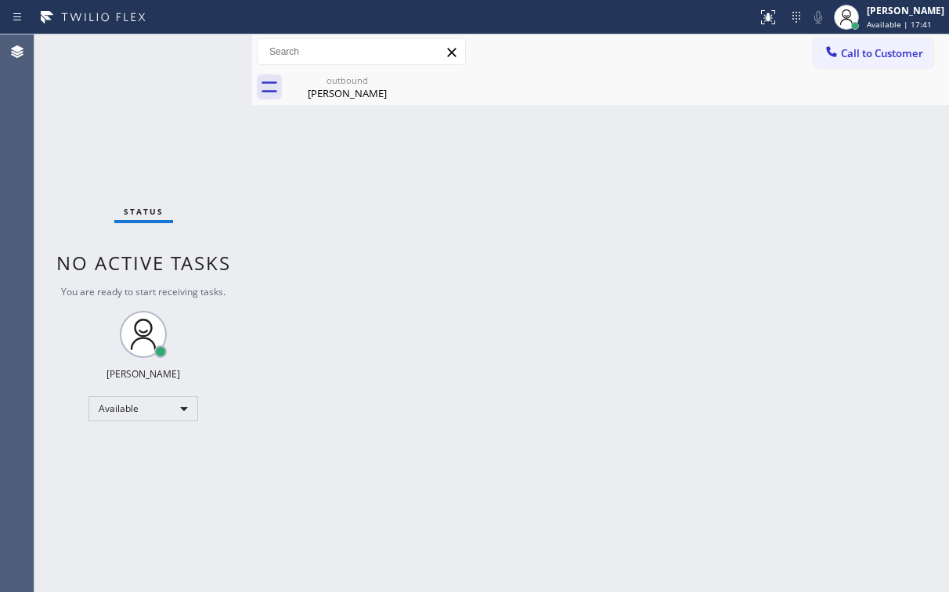
click at [611, 77] on div "outbound [PERSON_NAME]" at bounding box center [618, 87] width 663 height 35
click at [360, 91] on div "[PERSON_NAME]" at bounding box center [347, 93] width 118 height 14
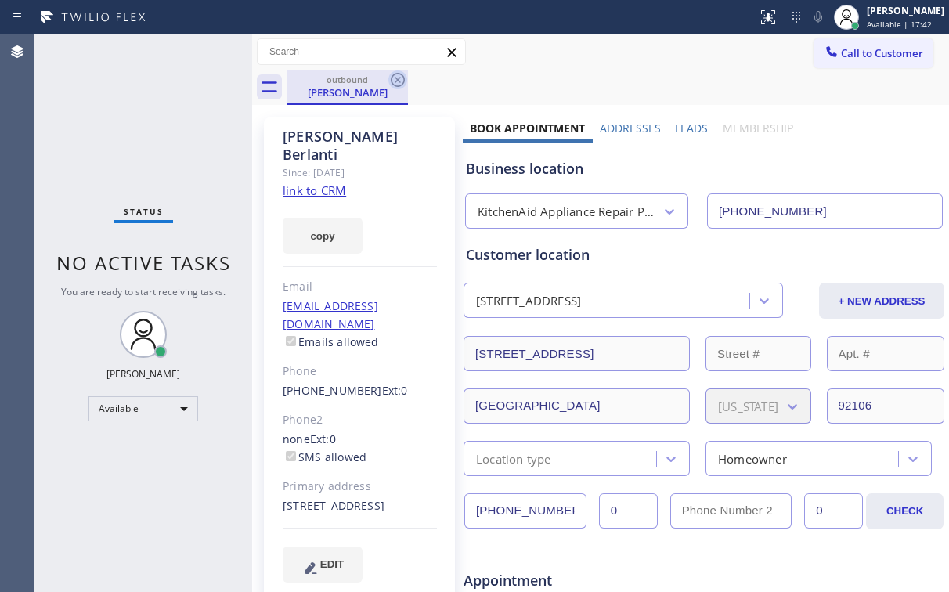
click at [392, 76] on icon at bounding box center [397, 79] width 19 height 19
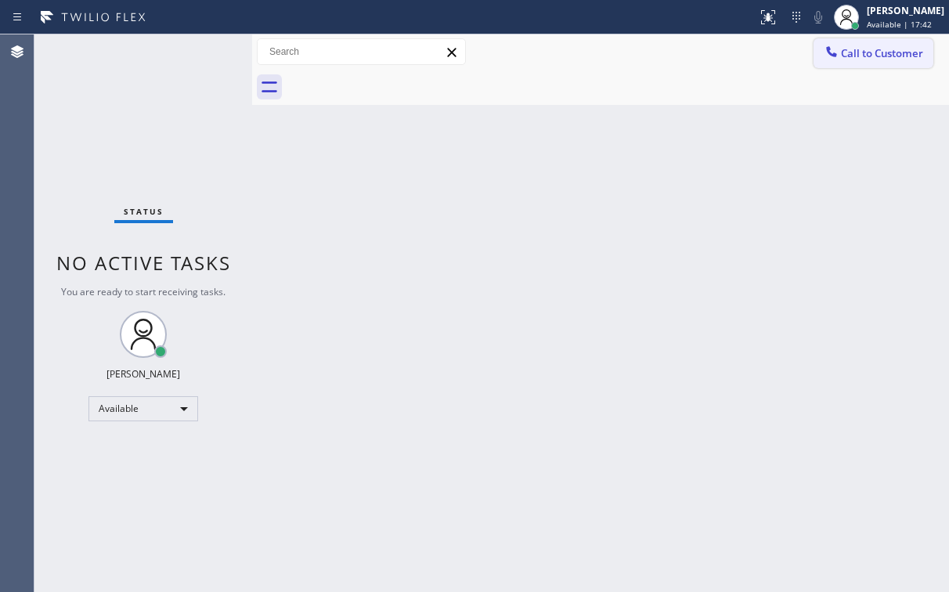
drag, startPoint x: 592, startPoint y: 91, endPoint x: 843, endPoint y: 59, distance: 252.7
click at [621, 91] on div at bounding box center [618, 87] width 663 height 35
drag, startPoint x: 883, startPoint y: 49, endPoint x: 702, endPoint y: 115, distance: 192.5
click at [876, 51] on span "Call to Customer" at bounding box center [882, 53] width 82 height 14
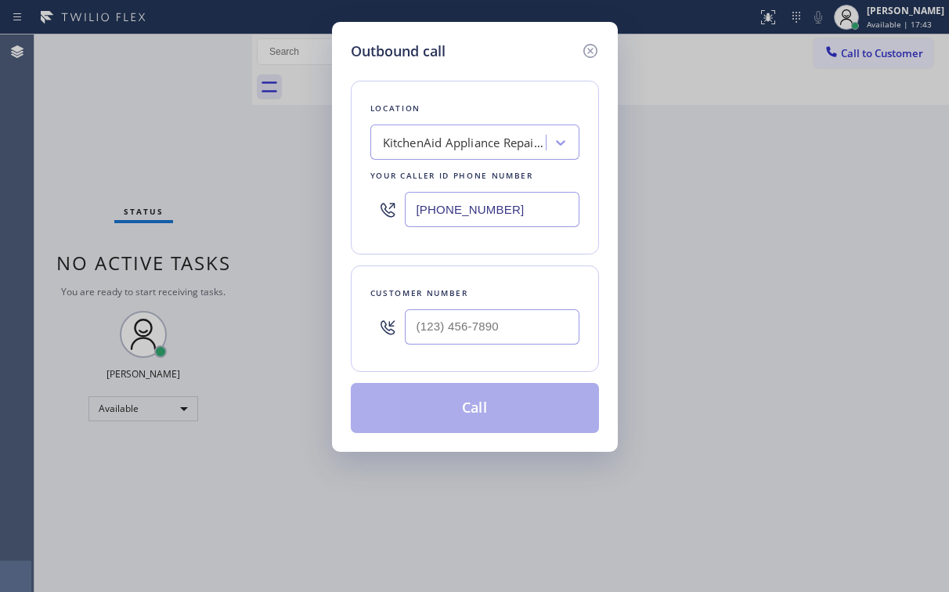
drag, startPoint x: 396, startPoint y: 213, endPoint x: 251, endPoint y: 233, distance: 147.1
click at [301, 226] on div "Outbound call Location KitchenAid Appliance Repair Pros - Your caller id phone …" at bounding box center [474, 296] width 949 height 592
paste input "305) 570-3377"
type input "[PHONE_NUMBER]"
drag, startPoint x: 489, startPoint y: 45, endPoint x: 511, endPoint y: 88, distance: 47.6
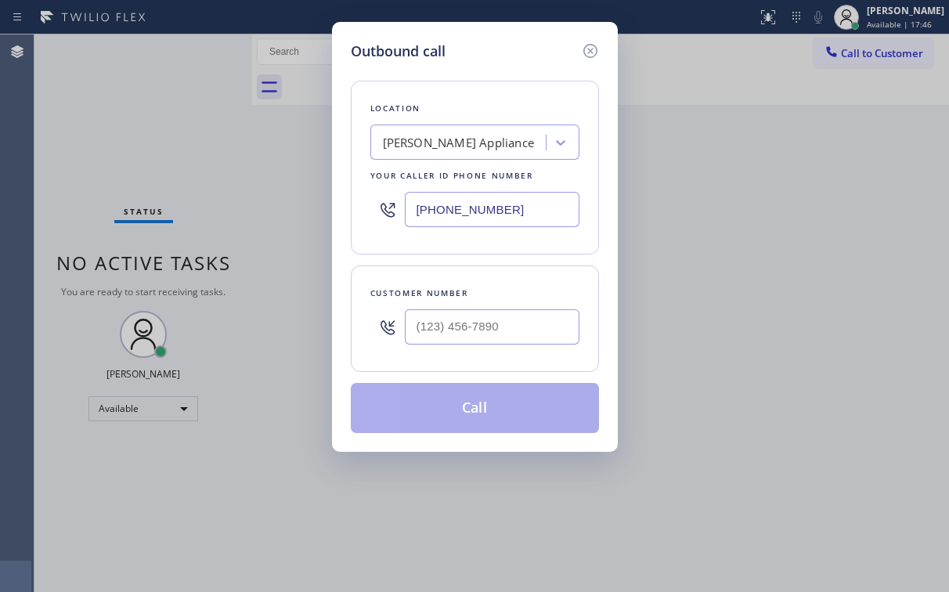
click at [489, 47] on div "Outbound call" at bounding box center [475, 51] width 248 height 21
click at [473, 318] on input "(___) ___-____" at bounding box center [492, 326] width 175 height 35
paste input "305) 761-4048"
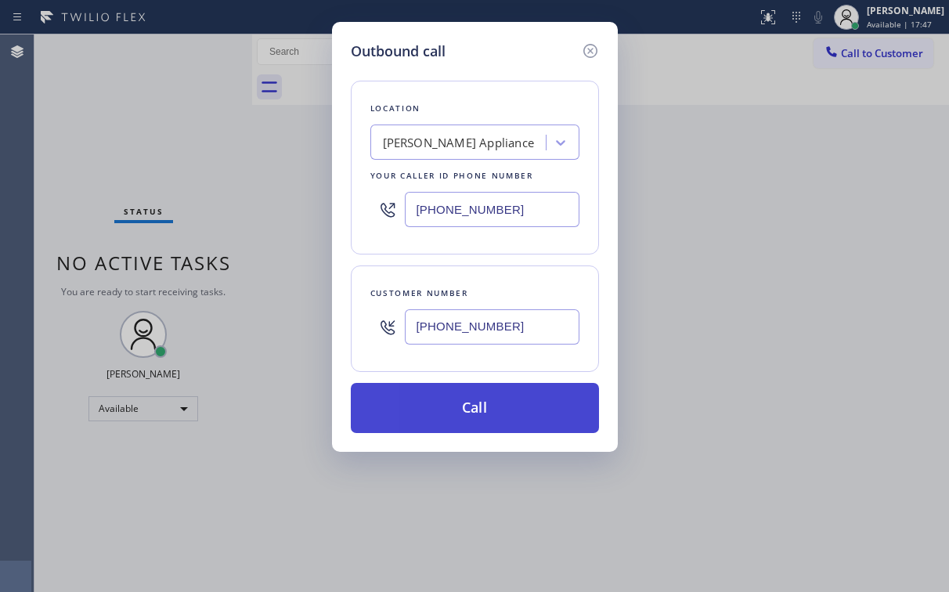
type input "[PHONE_NUMBER]"
drag, startPoint x: 446, startPoint y: 403, endPoint x: 441, endPoint y: 417, distance: 14.9
click at [446, 403] on button "Call" at bounding box center [475, 408] width 248 height 50
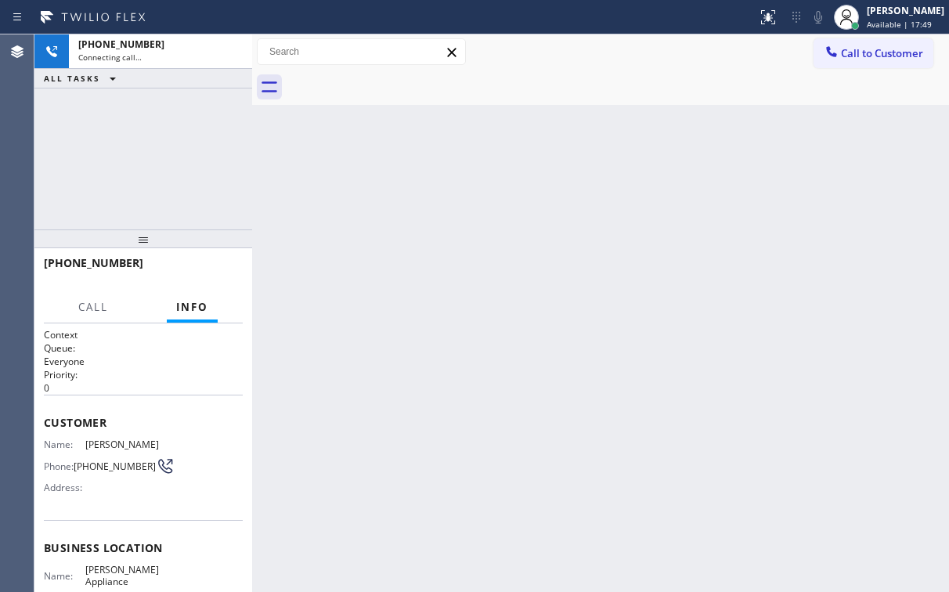
click at [173, 140] on div "[PHONE_NUMBER] Connecting call… ALL TASKS ALL TASKS ACTIVE TASKS TASKS IN WRAP …" at bounding box center [143, 131] width 218 height 195
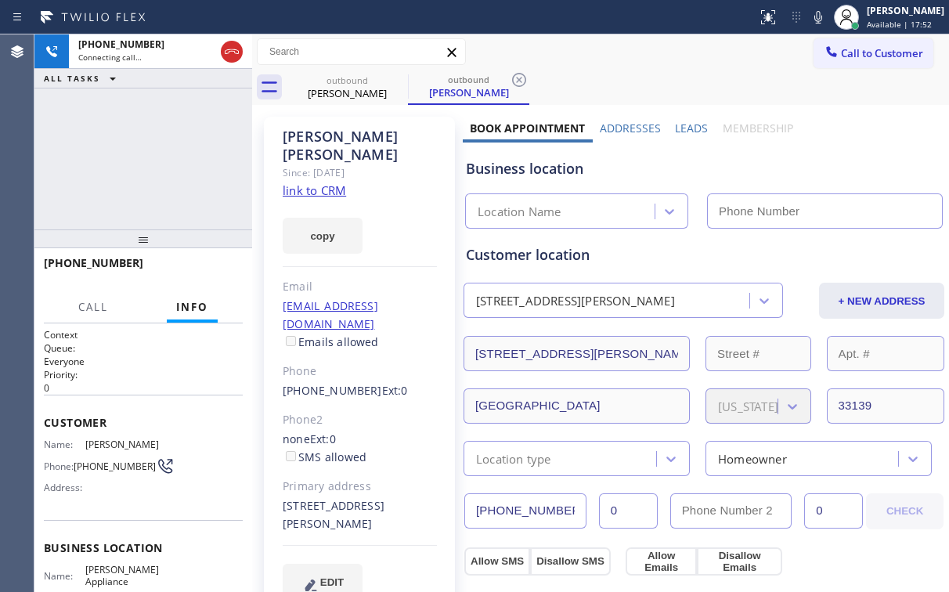
click at [150, 154] on div "[PHONE_NUMBER] Connecting call… ALL TASKS ALL TASKS ACTIVE TASKS TASKS IN WRAP …" at bounding box center [143, 131] width 218 height 195
type input "[PHONE_NUMBER]"
click at [150, 154] on div "[PHONE_NUMBER] Connecting call… ALL TASKS ALL TASKS ACTIVE TASKS TASKS IN WRAP …" at bounding box center [143, 131] width 218 height 195
click at [154, 157] on div "[PHONE_NUMBER] Connecting call… ALL TASKS ALL TASKS ACTIVE TASKS TASKS IN WRAP …" at bounding box center [143, 131] width 218 height 195
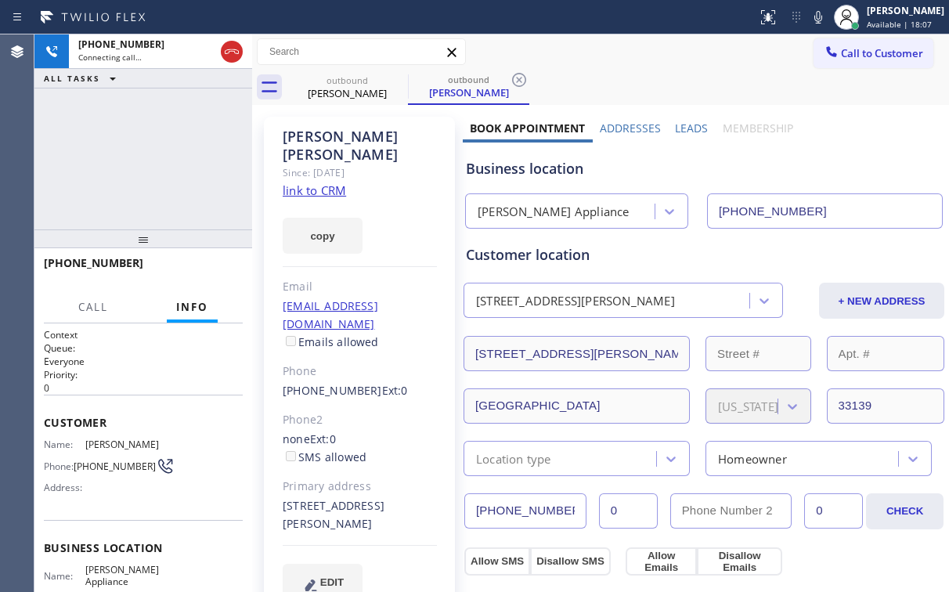
click at [157, 160] on div "[PHONE_NUMBER] Connecting call… ALL TASKS ALL TASKS ACTIVE TASKS TASKS IN WRAP …" at bounding box center [143, 131] width 218 height 195
click at [117, 132] on div "[PHONE_NUMBER] Connecting call… ALL TASKS ALL TASKS ACTIVE TASKS TASKS IN WRAP …" at bounding box center [143, 131] width 218 height 195
click at [209, 270] on span "HANG UP" at bounding box center [206, 270] width 48 height 11
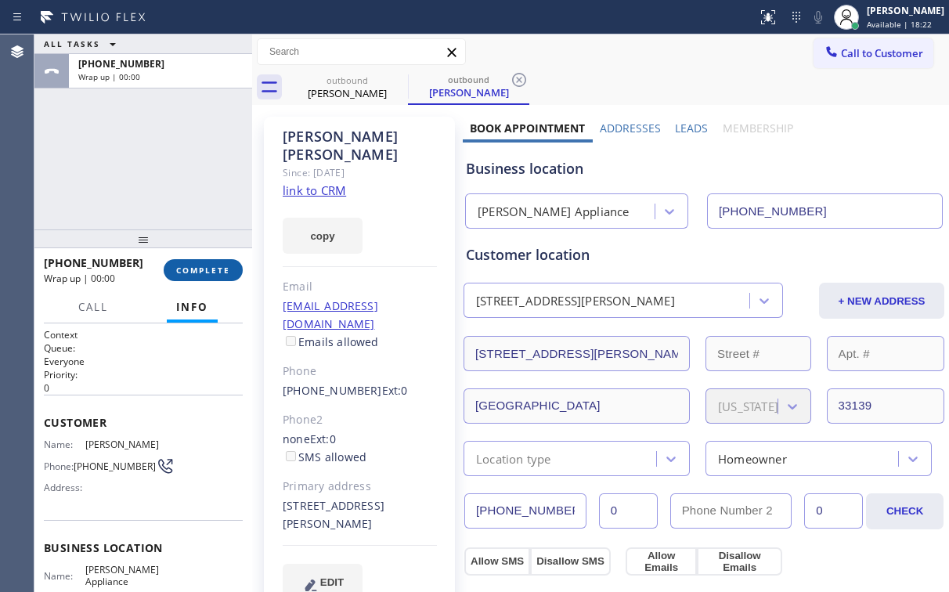
click at [209, 269] on span "COMPLETE" at bounding box center [203, 270] width 54 height 11
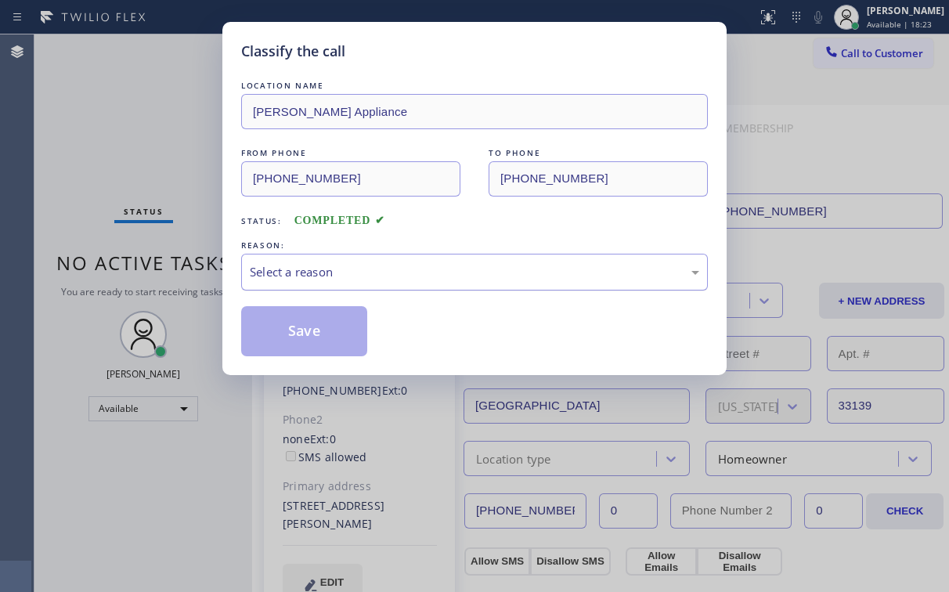
click at [287, 278] on div "Select a reason" at bounding box center [475, 272] width 450 height 18
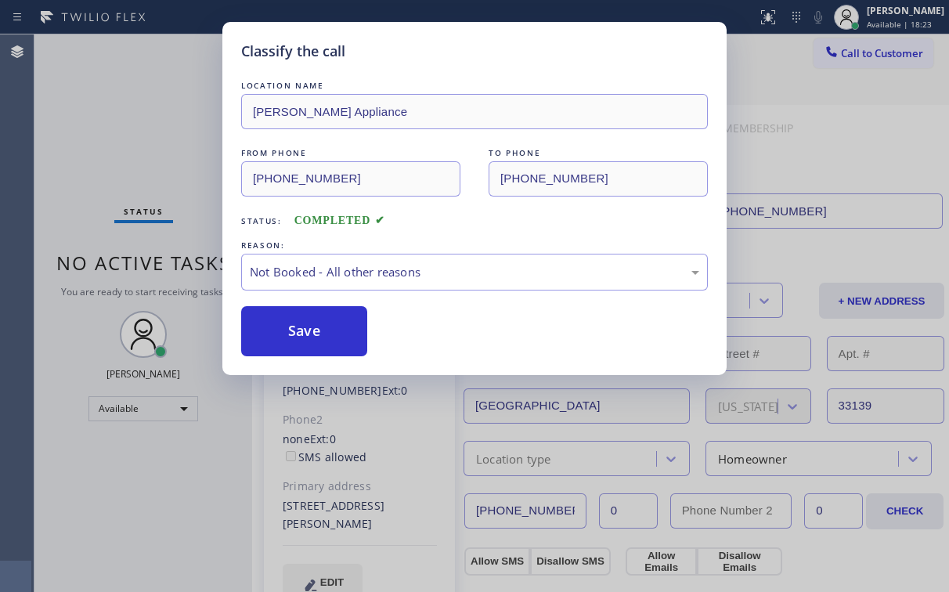
drag, startPoint x: 291, startPoint y: 332, endPoint x: 109, endPoint y: 135, distance: 268.3
click at [291, 332] on button "Save" at bounding box center [304, 331] width 126 height 50
drag, startPoint x: 107, startPoint y: 132, endPoint x: 77, endPoint y: 32, distance: 103.8
click at [106, 129] on div "Classify the call LOCATION NAME [PERSON_NAME] Appliance FROM PHONE [PHONE_NUMBE…" at bounding box center [474, 296] width 949 height 592
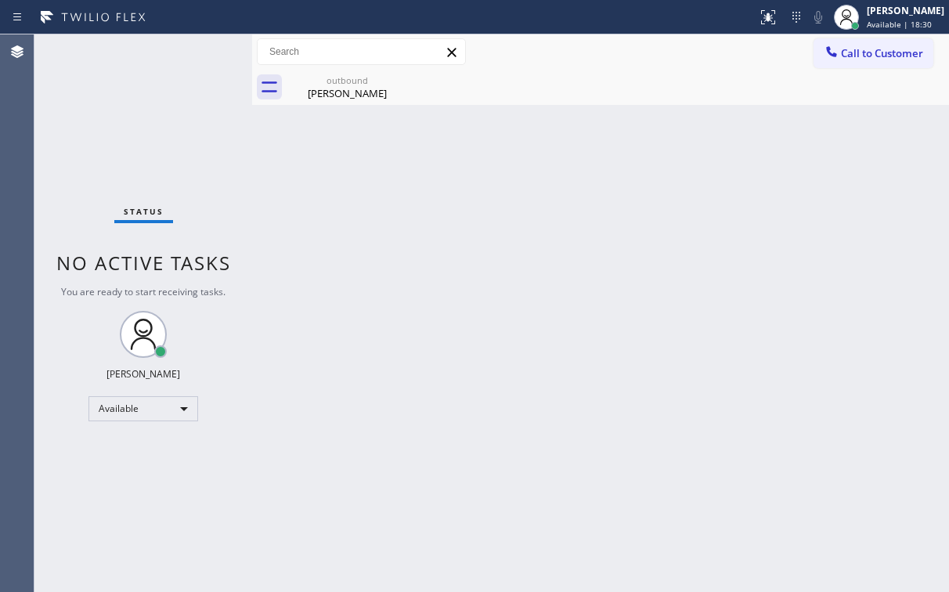
drag, startPoint x: 641, startPoint y: 63, endPoint x: 423, endPoint y: 94, distance: 220.0
click at [639, 63] on div "Call to Customer Outbound call Location [PERSON_NAME] KitchenAid Appliance Your…" at bounding box center [600, 51] width 697 height 27
drag, startPoint x: 364, startPoint y: 84, endPoint x: 376, endPoint y: 84, distance: 11.7
click at [366, 84] on div "outbound" at bounding box center [347, 80] width 118 height 12
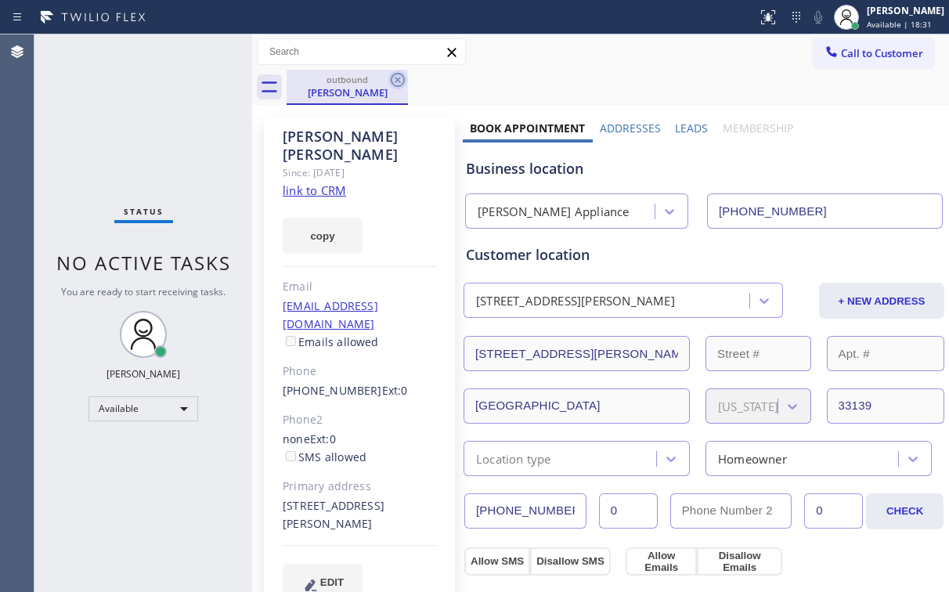
click at [398, 78] on icon at bounding box center [397, 79] width 19 height 19
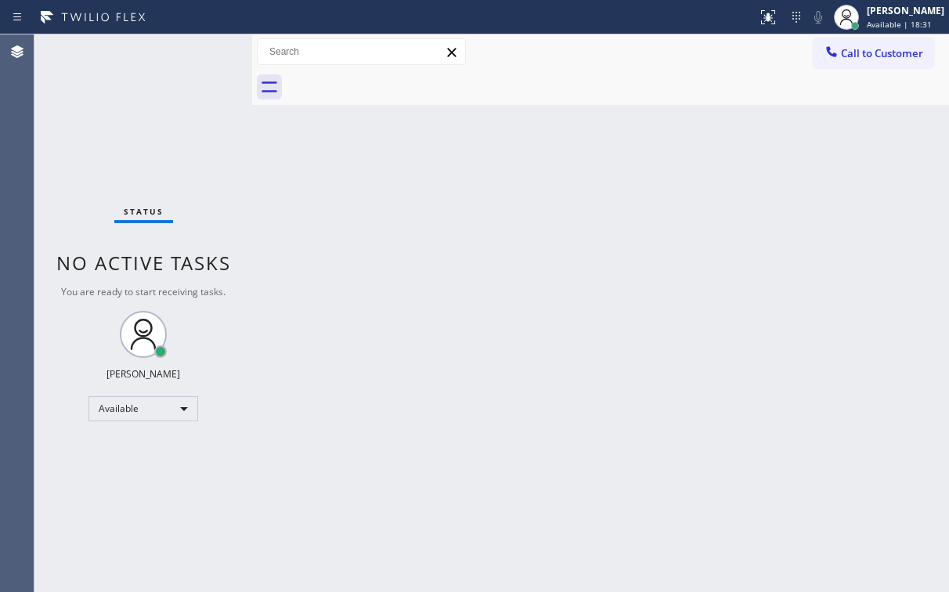
click at [657, 110] on div "Back to Dashboard Change Sender ID Customers Technicians Select a contact Outbo…" at bounding box center [600, 313] width 697 height 558
click at [893, 50] on span "Call to Customer" at bounding box center [882, 53] width 82 height 14
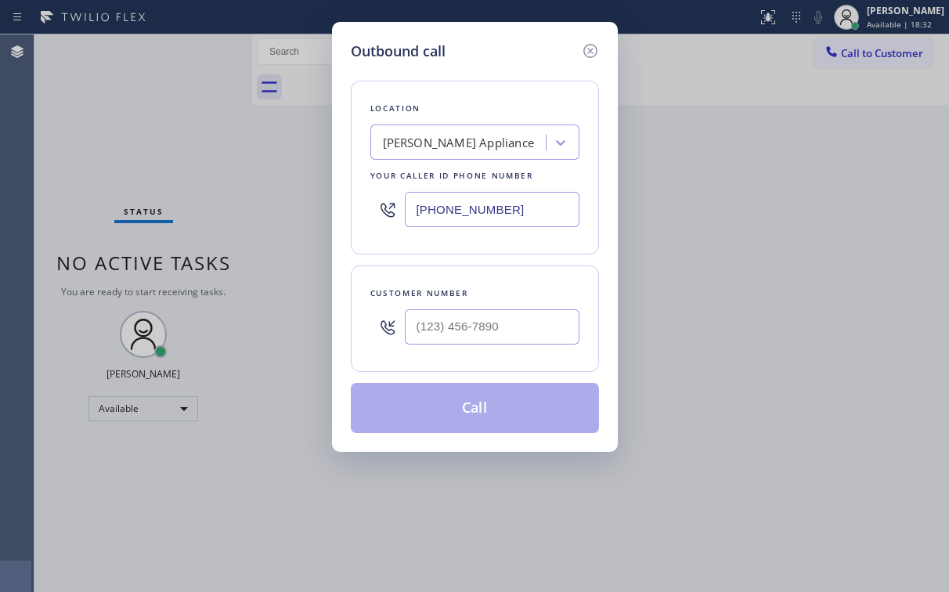
drag, startPoint x: 530, startPoint y: 210, endPoint x: 232, endPoint y: 245, distance: 300.5
click at [356, 217] on div "Location [PERSON_NAME] KitchenAid Appliance Your caller id phone number [PHONE_…" at bounding box center [475, 168] width 248 height 174
paste input "626) 624-4905"
type input "[PHONE_NUMBER]"
drag, startPoint x: 520, startPoint y: 44, endPoint x: 533, endPoint y: 137, distance: 94.1
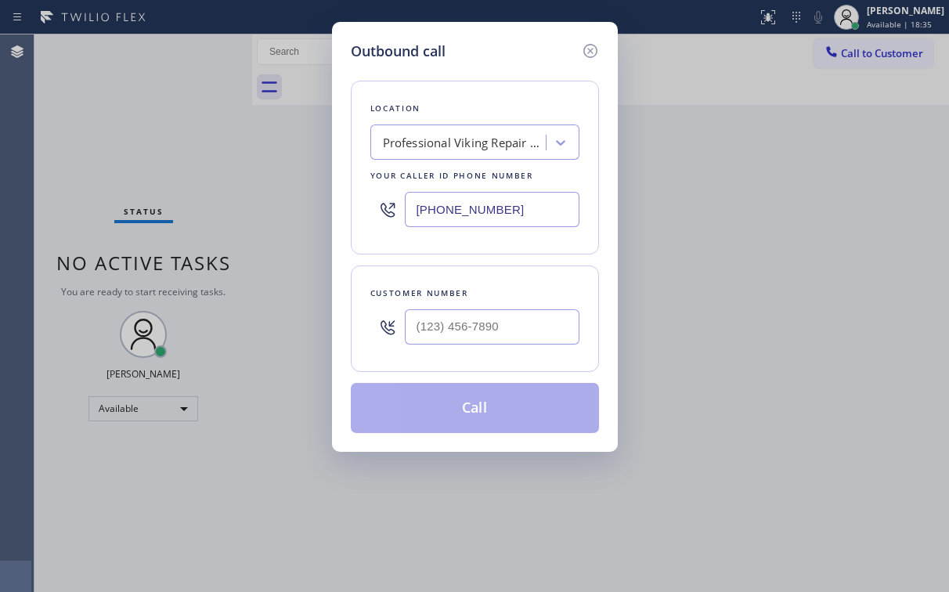
click at [520, 45] on div "Outbound call" at bounding box center [475, 51] width 248 height 21
drag, startPoint x: 481, startPoint y: 338, endPoint x: 487, endPoint y: 332, distance: 8.9
click at [481, 338] on input "(___) ___-____" at bounding box center [492, 326] width 175 height 35
paste input "626) 417-1531"
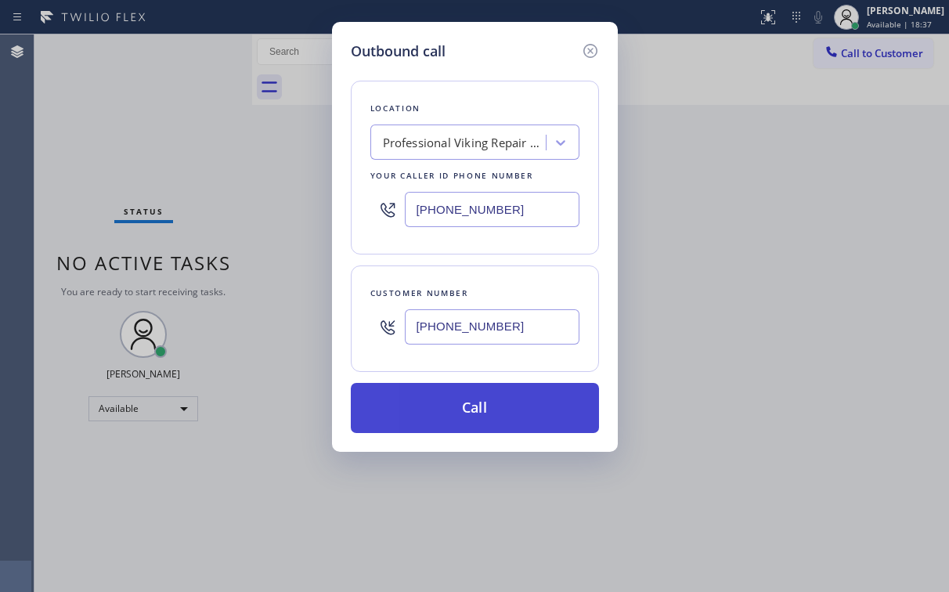
type input "[PHONE_NUMBER]"
click at [421, 403] on button "Call" at bounding box center [475, 408] width 248 height 50
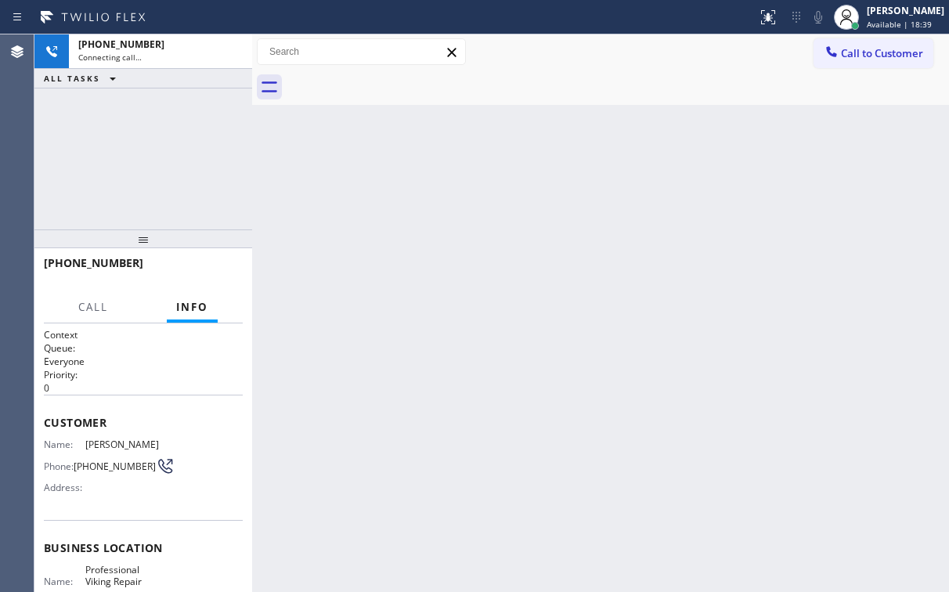
click at [201, 130] on div "[PHONE_NUMBER] Connecting call… ALL TASKS ALL TASKS ACTIVE TASKS TASKS IN WRAP …" at bounding box center [143, 131] width 218 height 195
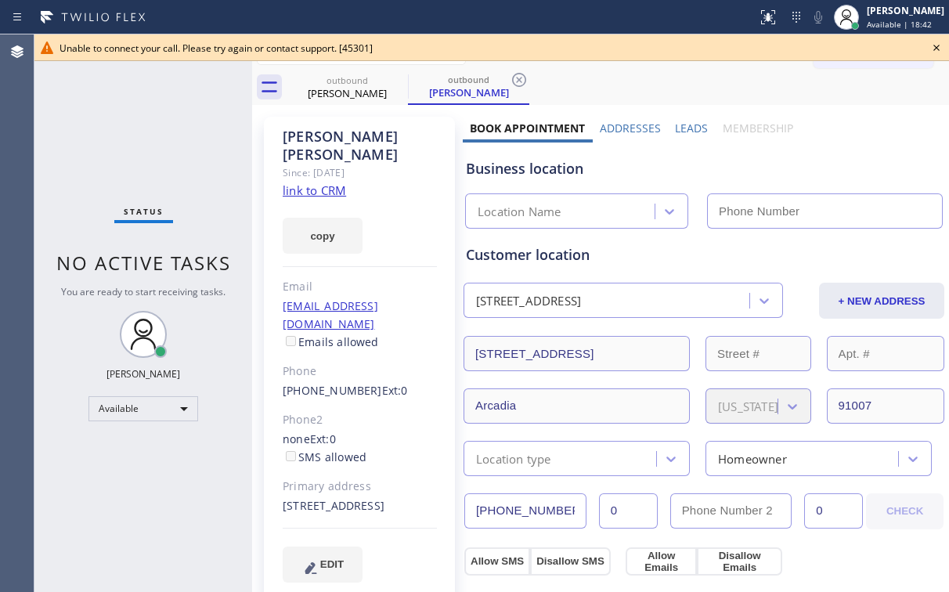
type input "[PHONE_NUMBER]"
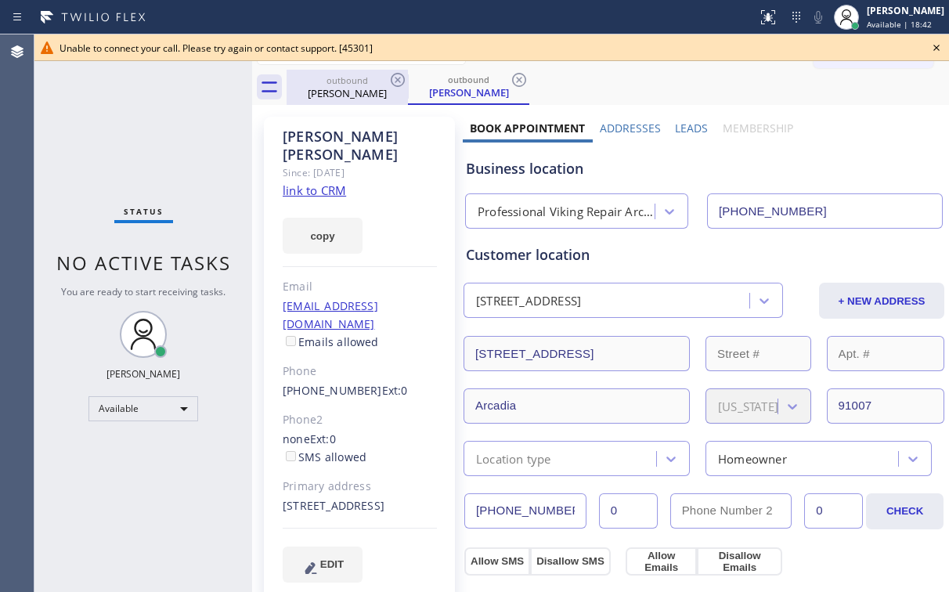
click at [373, 89] on div "[PERSON_NAME]" at bounding box center [347, 93] width 118 height 14
click at [398, 72] on icon at bounding box center [397, 79] width 19 height 19
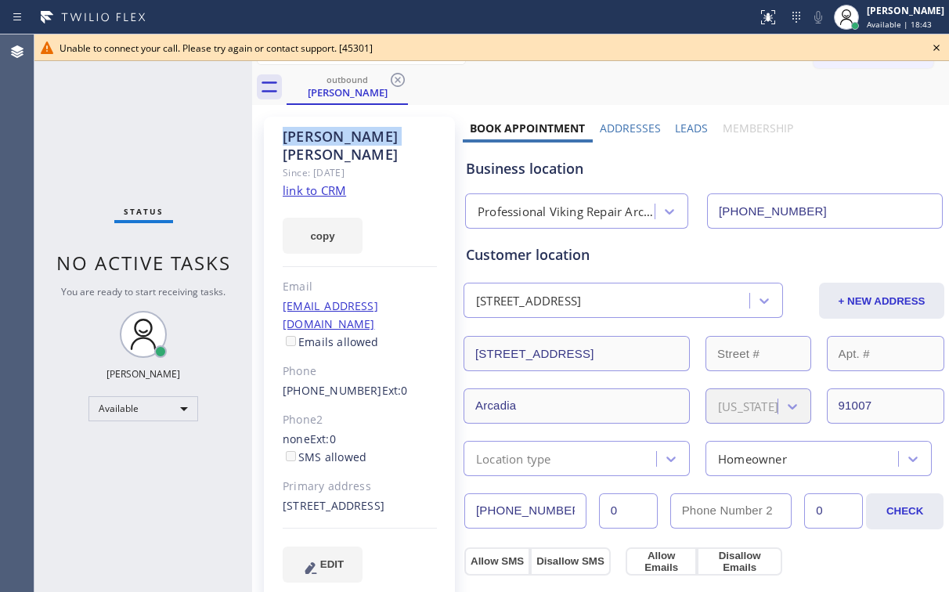
click at [398, 72] on icon at bounding box center [397, 79] width 19 height 19
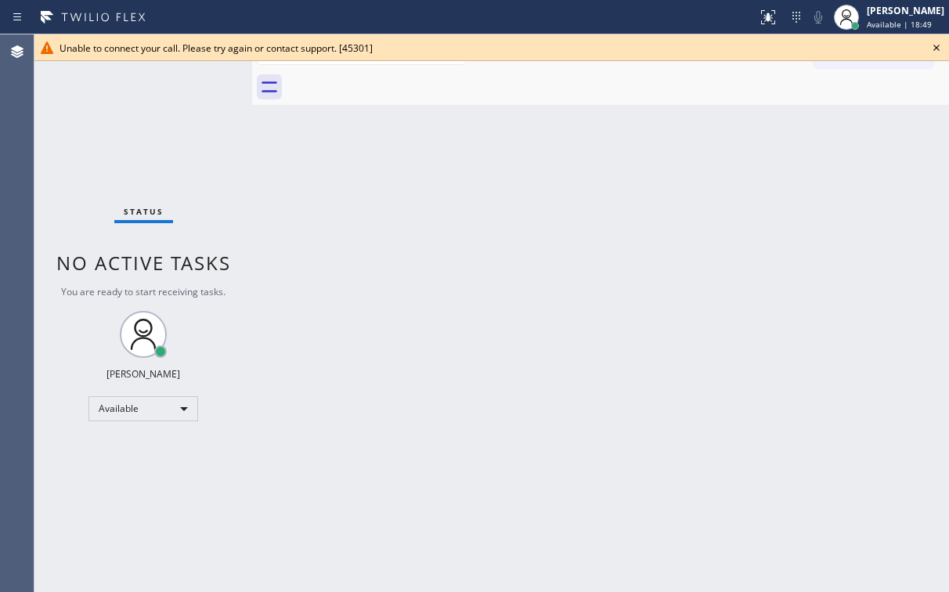
drag, startPoint x: 464, startPoint y: 72, endPoint x: 682, endPoint y: 72, distance: 218.5
click at [464, 72] on div at bounding box center [618, 87] width 663 height 35
click at [934, 47] on icon at bounding box center [936, 47] width 19 height 19
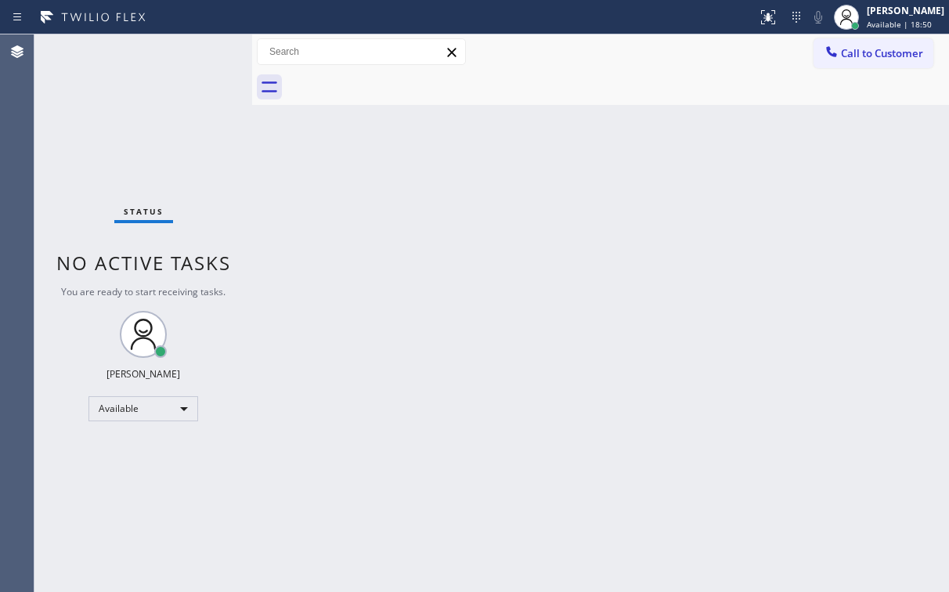
drag, startPoint x: 861, startPoint y: 57, endPoint x: 580, endPoint y: 219, distance: 324.2
click at [861, 56] on span "Call to Customer" at bounding box center [882, 53] width 82 height 14
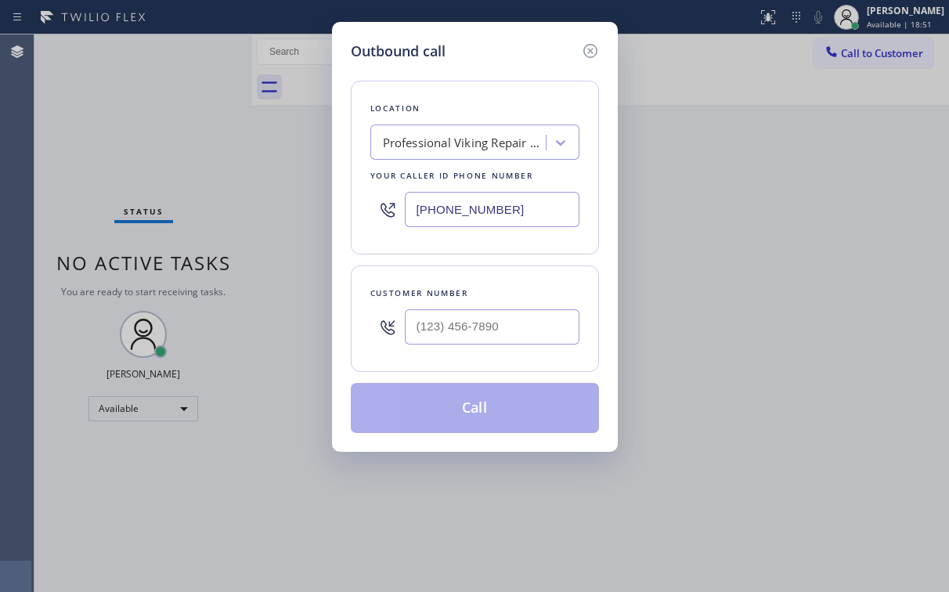
drag, startPoint x: 529, startPoint y: 212, endPoint x: 287, endPoint y: 232, distance: 242.8
click at [378, 222] on div "[PHONE_NUMBER]" at bounding box center [474, 209] width 209 height 51
paste input "786) 686-0649"
type input "[PHONE_NUMBER]"
click at [452, 46] on div "Outbound call" at bounding box center [475, 51] width 248 height 21
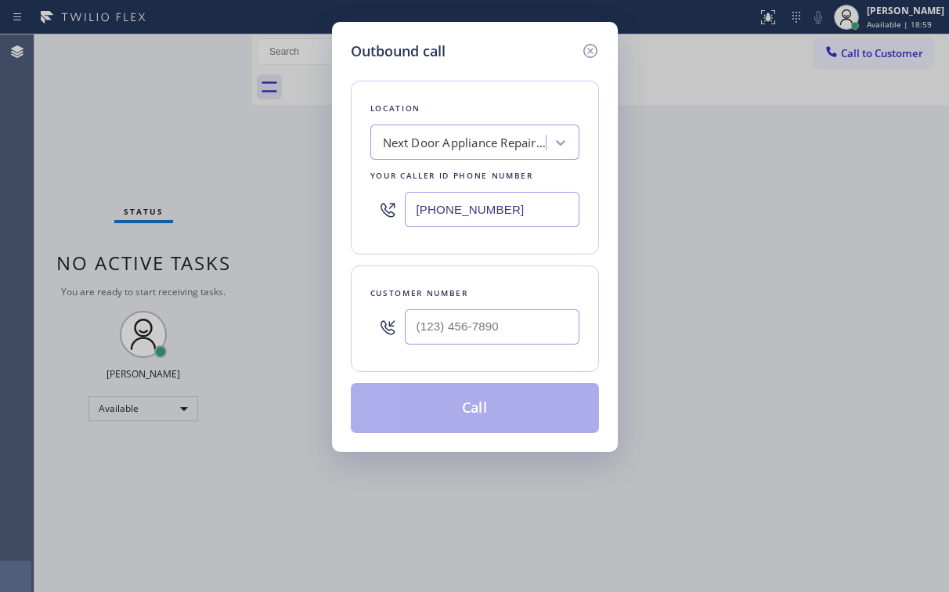
drag, startPoint x: 526, startPoint y: 79, endPoint x: 542, endPoint y: 180, distance: 102.4
click at [526, 78] on div "Location Next Door Appliance Repair [GEOGRAPHIC_DATA] Your caller id phone numb…" at bounding box center [475, 247] width 248 height 371
click at [493, 332] on input "(___) ___-____" at bounding box center [492, 326] width 175 height 35
paste input "305) 965-1491"
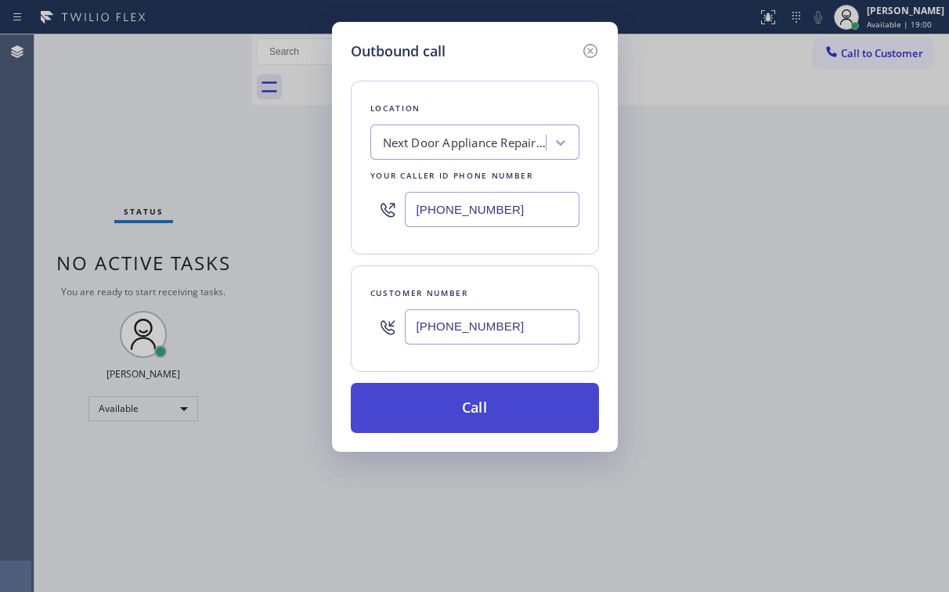
type input "[PHONE_NUMBER]"
click at [454, 411] on button "Call" at bounding box center [475, 408] width 248 height 50
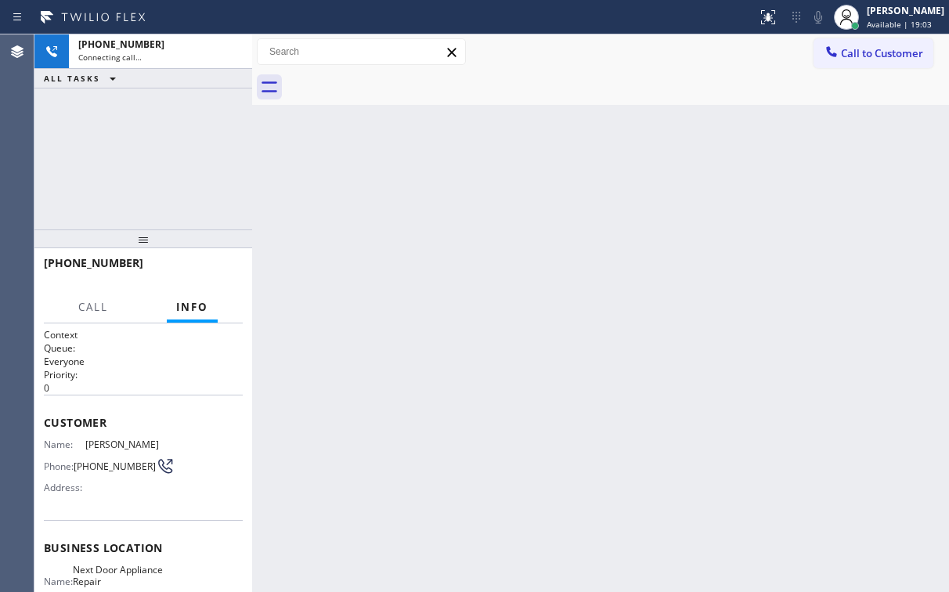
click at [184, 146] on div "[PHONE_NUMBER] Connecting call… ALL TASKS ALL TASKS ACTIVE TASKS TASKS IN WRAP …" at bounding box center [143, 131] width 218 height 195
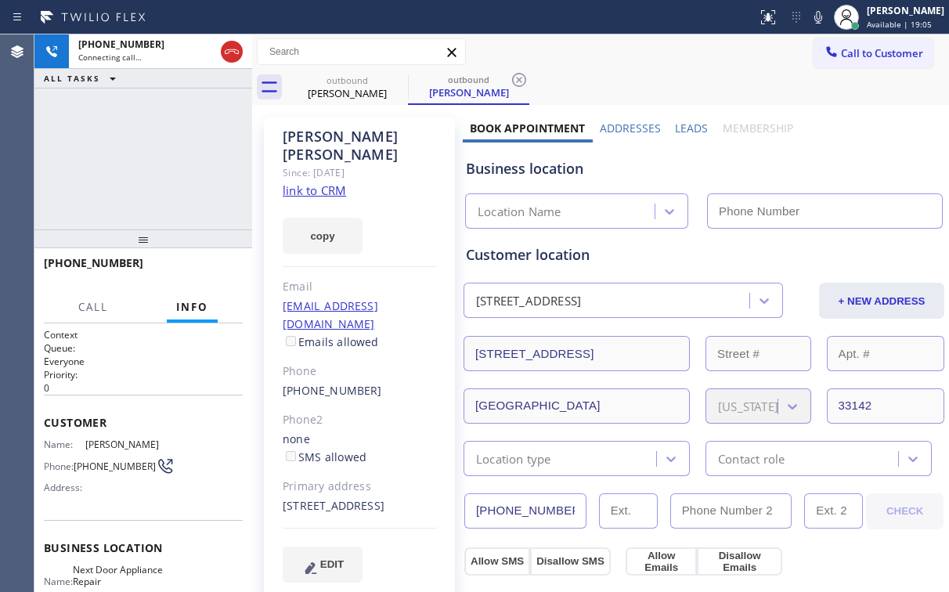
type input "[PHONE_NUMBER]"
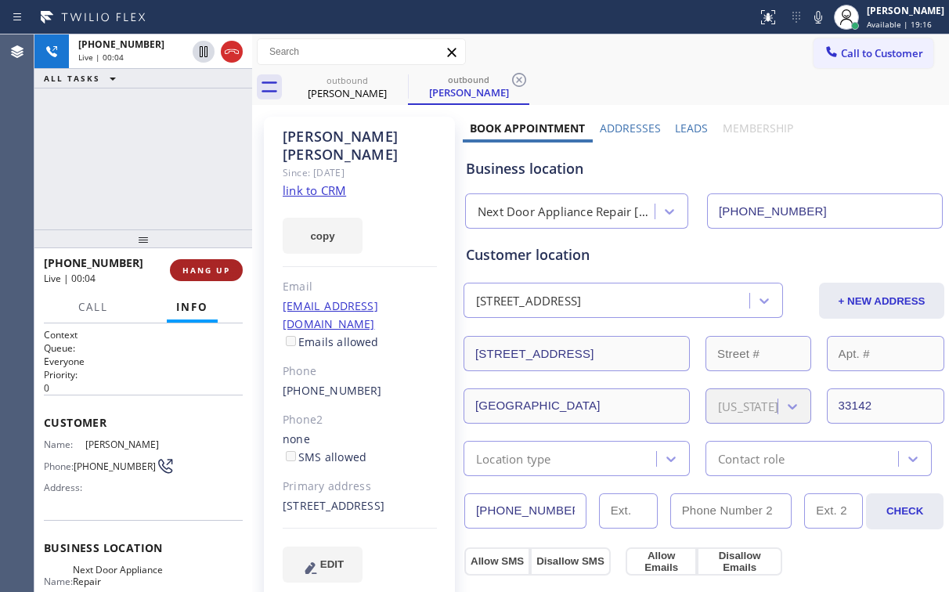
click at [204, 274] on span "HANG UP" at bounding box center [206, 270] width 48 height 11
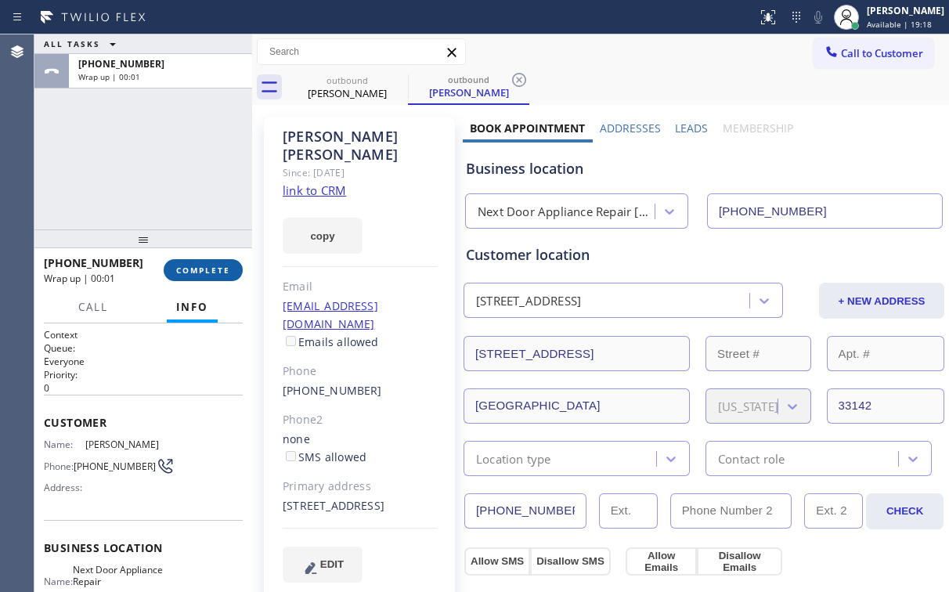
click at [204, 274] on span "COMPLETE" at bounding box center [203, 270] width 54 height 11
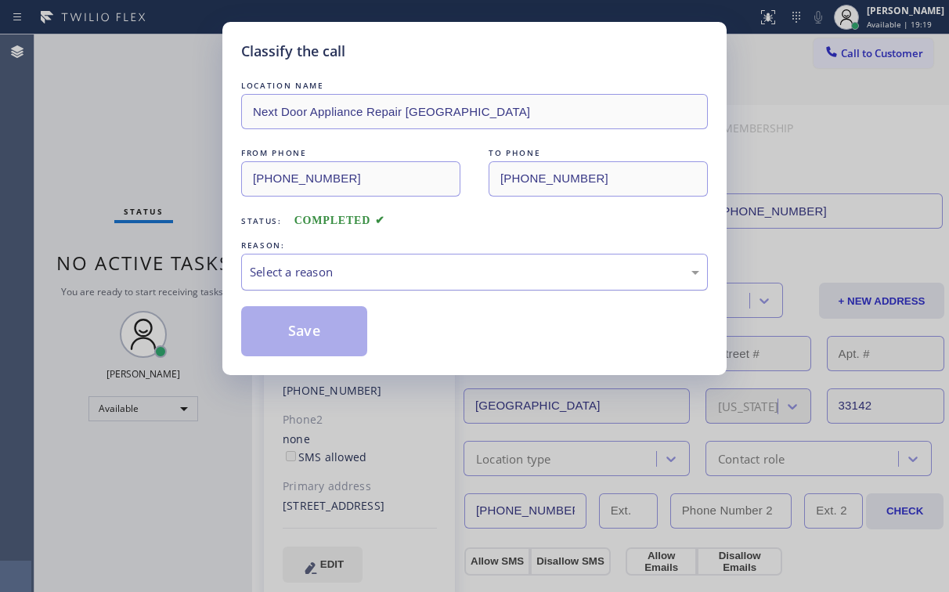
click at [273, 271] on div "Select a reason" at bounding box center [475, 272] width 450 height 18
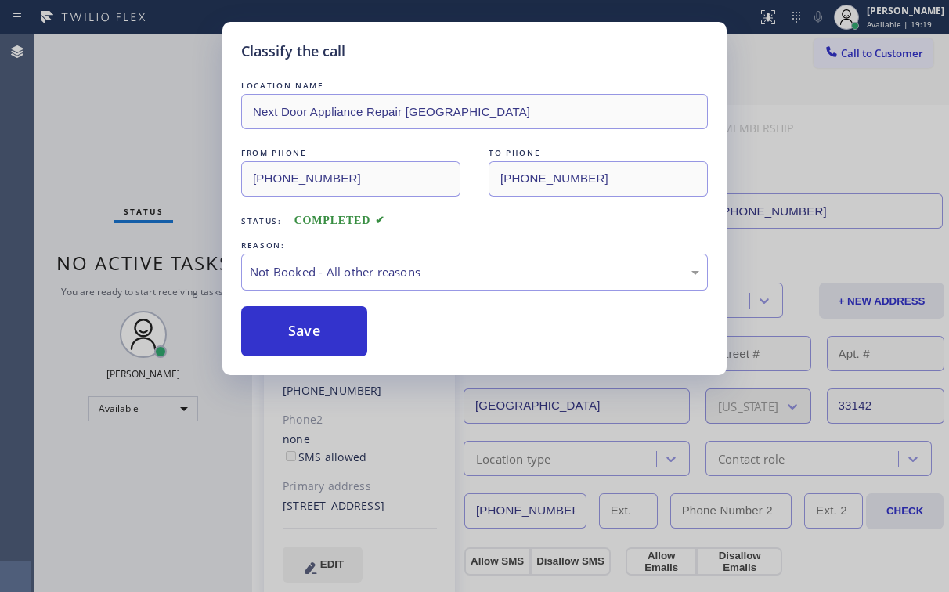
drag, startPoint x: 300, startPoint y: 329, endPoint x: 94, endPoint y: 133, distance: 284.2
click at [301, 329] on button "Save" at bounding box center [304, 331] width 126 height 50
drag, startPoint x: 87, startPoint y: 116, endPoint x: 99, endPoint y: 122, distance: 13.3
click at [89, 116] on div "Classify the call LOCATION NAME Next Door Appliance Repair [GEOGRAPHIC_DATA] FR…" at bounding box center [474, 296] width 949 height 592
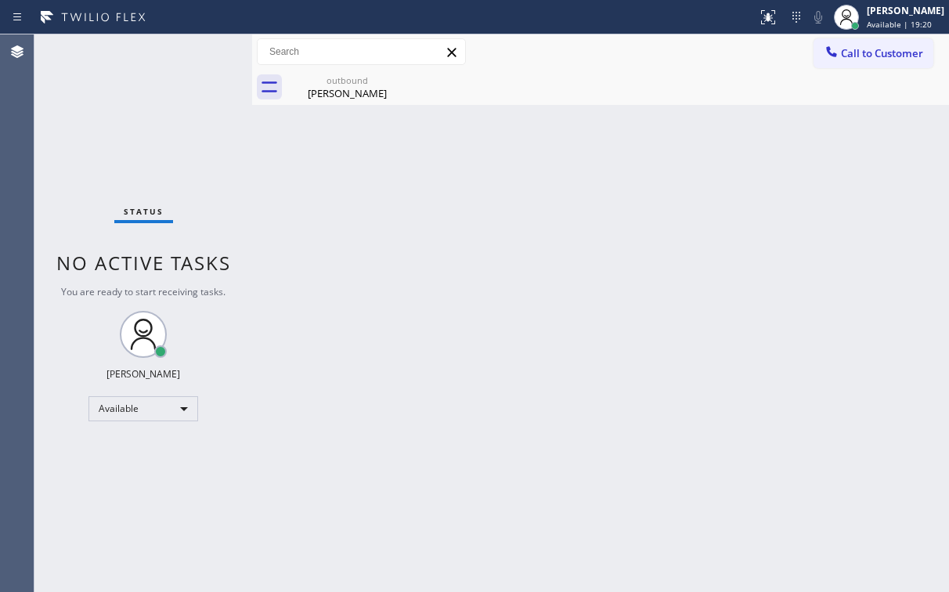
click at [107, 129] on div "Status No active tasks You are ready to start receiving tasks. [PERSON_NAME] Av…" at bounding box center [143, 313] width 218 height 558
click at [345, 92] on div "[PERSON_NAME]" at bounding box center [347, 93] width 118 height 14
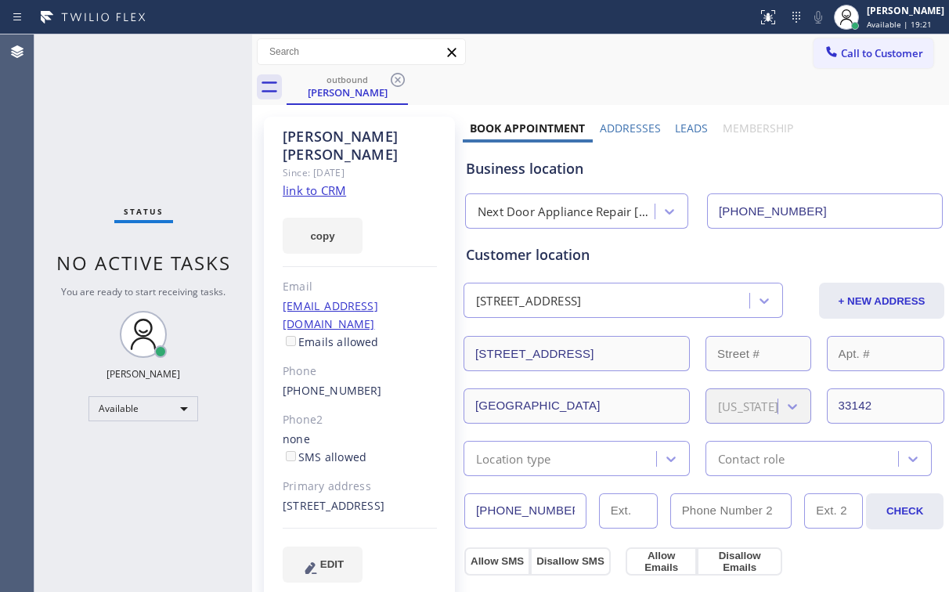
drag, startPoint x: 394, startPoint y: 78, endPoint x: 345, endPoint y: 109, distance: 58.0
click at [394, 78] on icon at bounding box center [397, 79] width 19 height 19
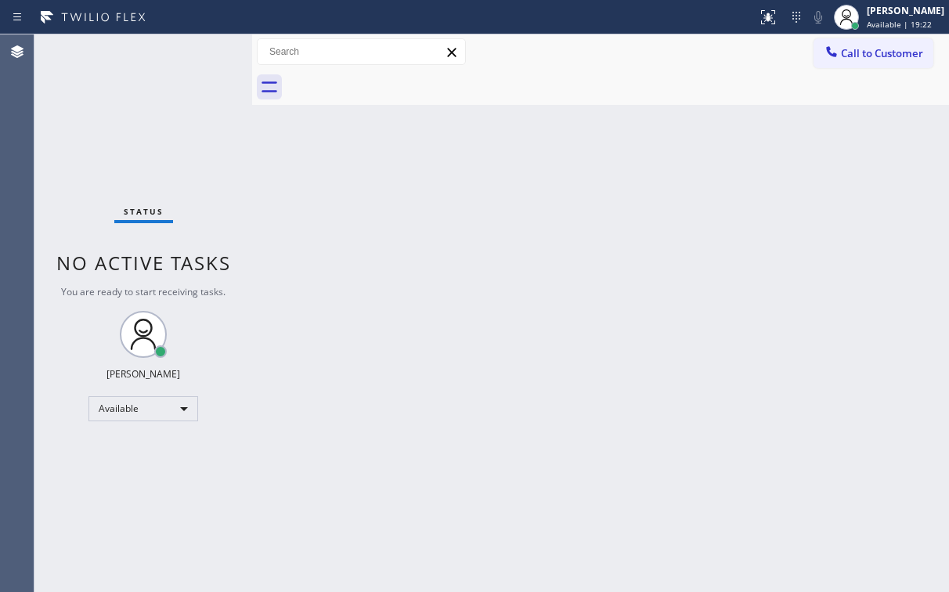
click at [193, 128] on div "Status No active tasks You are ready to start receiving tasks. [PERSON_NAME] Av…" at bounding box center [143, 313] width 218 height 558
click at [654, 72] on div at bounding box center [618, 87] width 663 height 35
click at [869, 56] on span "Call to Customer" at bounding box center [882, 53] width 82 height 14
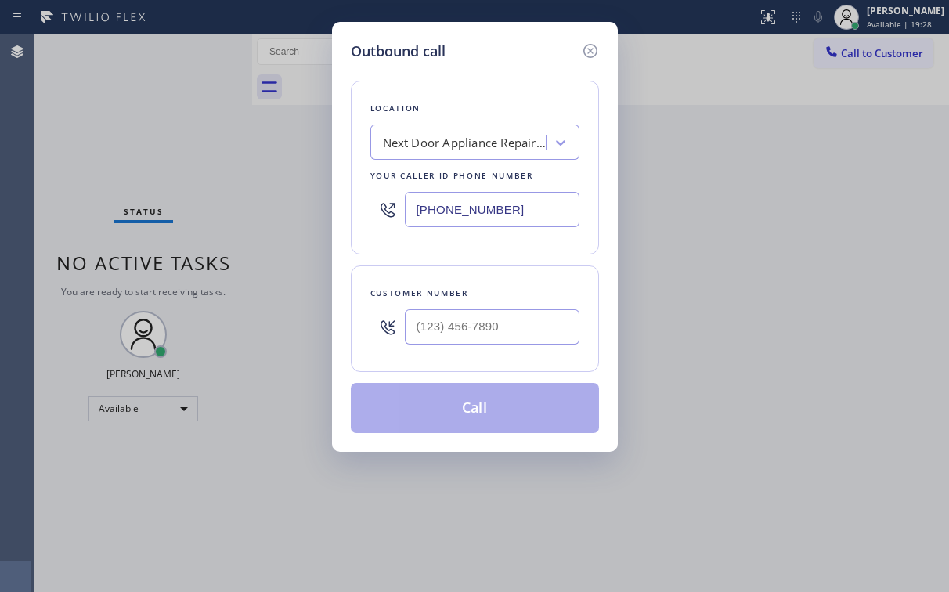
click at [375, 214] on div "[PHONE_NUMBER]" at bounding box center [474, 209] width 209 height 51
paste input "408) 539-2816"
type input "[PHONE_NUMBER]"
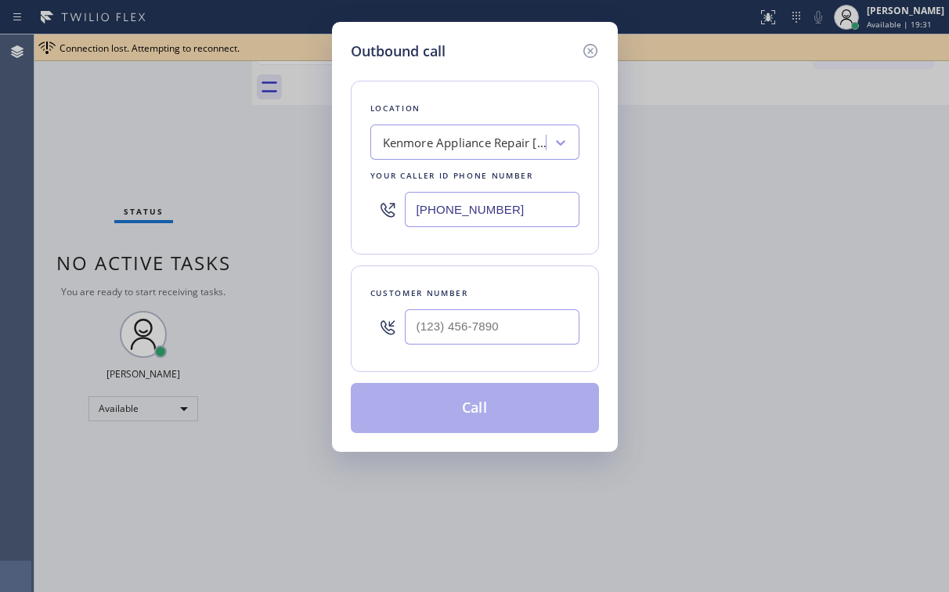
drag, startPoint x: 479, startPoint y: 66, endPoint x: 540, endPoint y: 168, distance: 118.3
click at [481, 66] on div "Location [GEOGRAPHIC_DATA] Appliance Repair [GEOGRAPHIC_DATA][PERSON_NAME] Your…" at bounding box center [475, 247] width 248 height 371
click at [486, 332] on input "(___) ___-____" at bounding box center [492, 326] width 175 height 35
paste input "510) 579-7645"
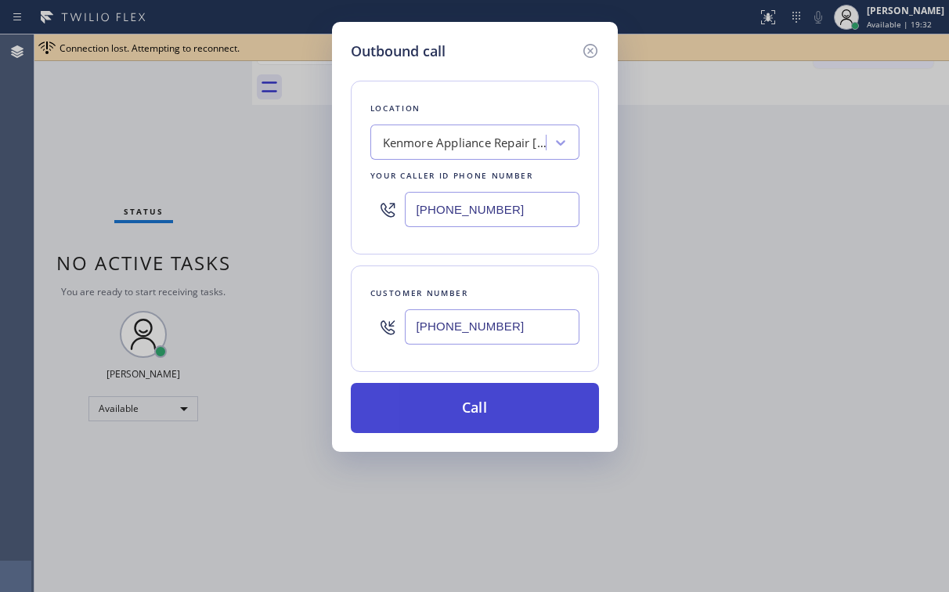
type input "[PHONE_NUMBER]"
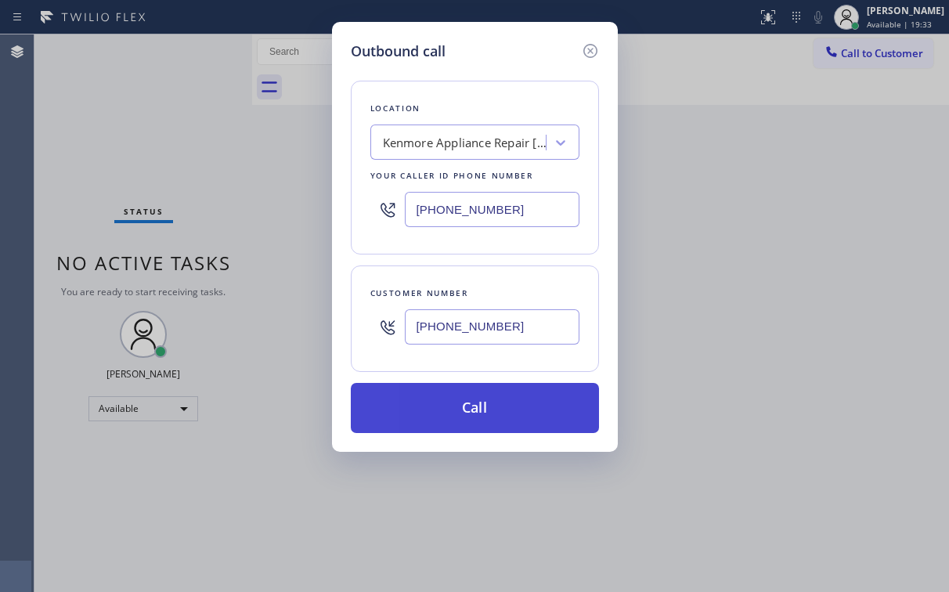
drag, startPoint x: 435, startPoint y: 397, endPoint x: 356, endPoint y: 587, distance: 206.1
click at [433, 399] on button "Call" at bounding box center [475, 408] width 248 height 50
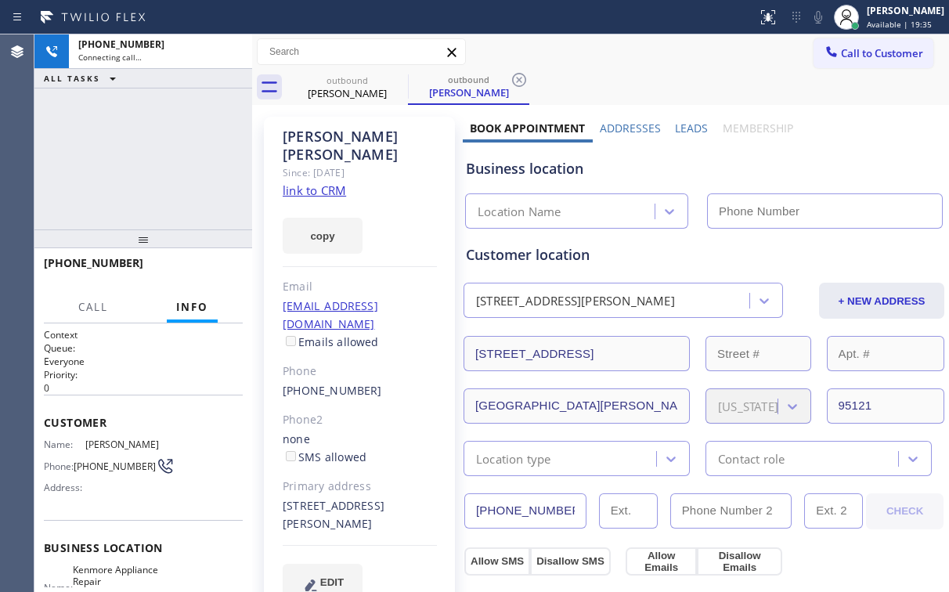
click at [157, 150] on div "[PHONE_NUMBER] Connecting call… ALL TASKS ALL TASKS ACTIVE TASKS TASKS IN WRAP …" at bounding box center [143, 131] width 218 height 195
click at [154, 162] on div "[PHONE_NUMBER] Connecting call… ALL TASKS ALL TASKS ACTIVE TASKS TASKS IN WRAP …" at bounding box center [143, 131] width 218 height 195
type input "[PHONE_NUMBER]"
drag, startPoint x: 155, startPoint y: 161, endPoint x: 148, endPoint y: 157, distance: 8.5
click at [149, 155] on div "[PHONE_NUMBER] Connecting call… ALL TASKS ALL TASKS ACTIVE TASKS TASKS IN WRAP …" at bounding box center [143, 131] width 218 height 195
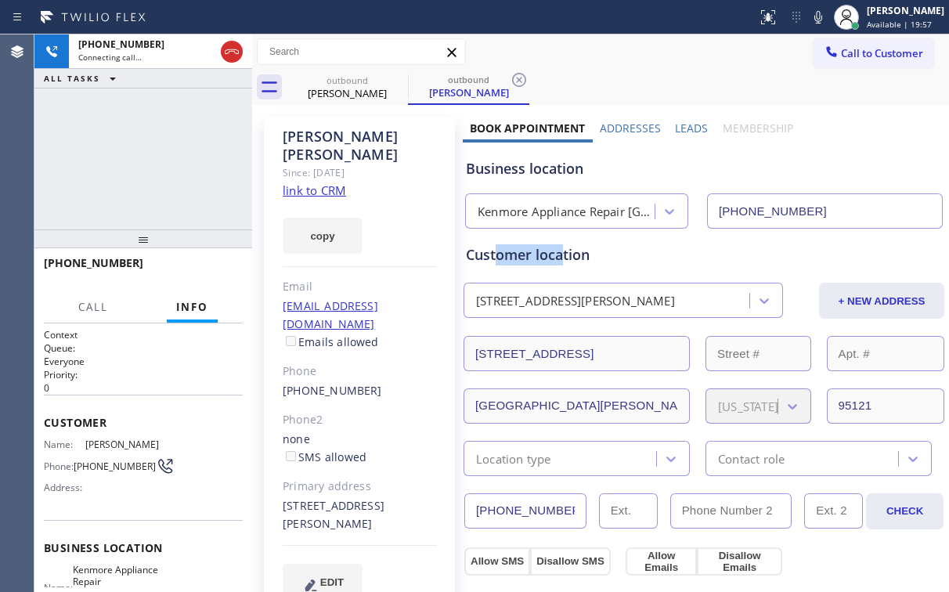
drag, startPoint x: 495, startPoint y: 254, endPoint x: 263, endPoint y: 225, distance: 233.6
click at [562, 257] on div "Customer location" at bounding box center [704, 254] width 476 height 21
click at [130, 164] on div "[PHONE_NUMBER] Connecting call… ALL TASKS ALL TASKS ACTIVE TASKS TASKS IN WRAP …" at bounding box center [143, 131] width 218 height 195
click at [222, 263] on button "HANG UP" at bounding box center [206, 270] width 73 height 22
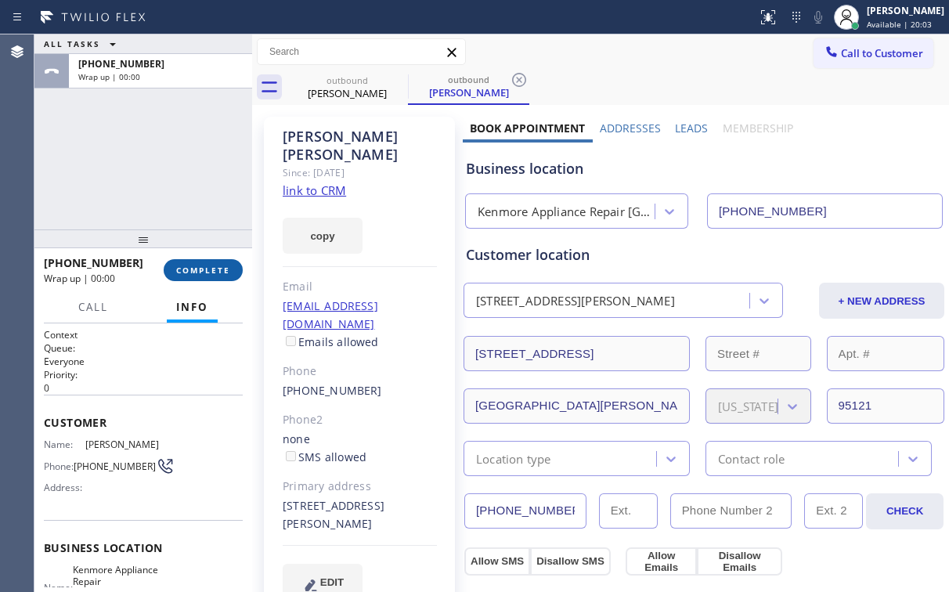
click at [222, 263] on button "COMPLETE" at bounding box center [203, 270] width 79 height 22
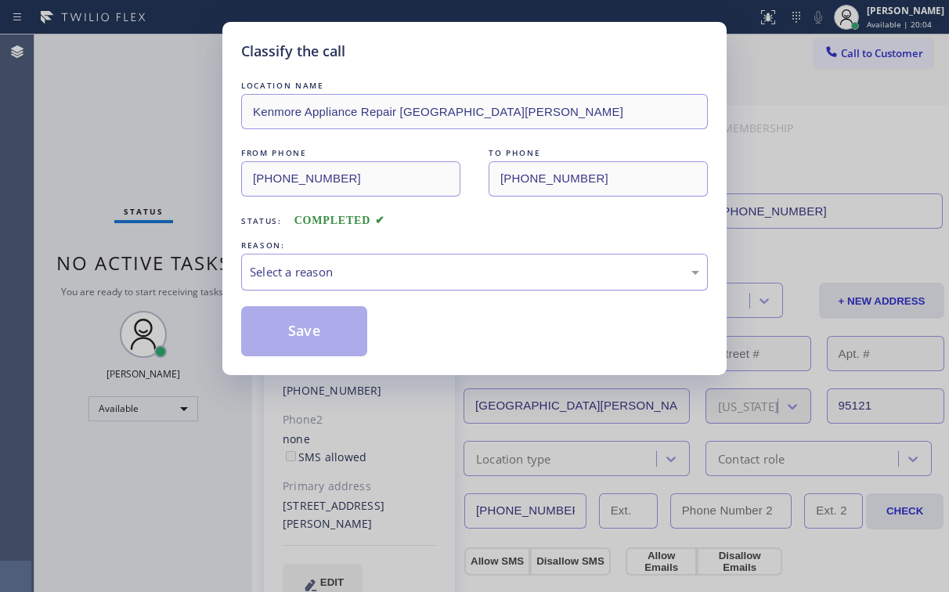
click at [319, 272] on div "Select a reason" at bounding box center [475, 272] width 450 height 18
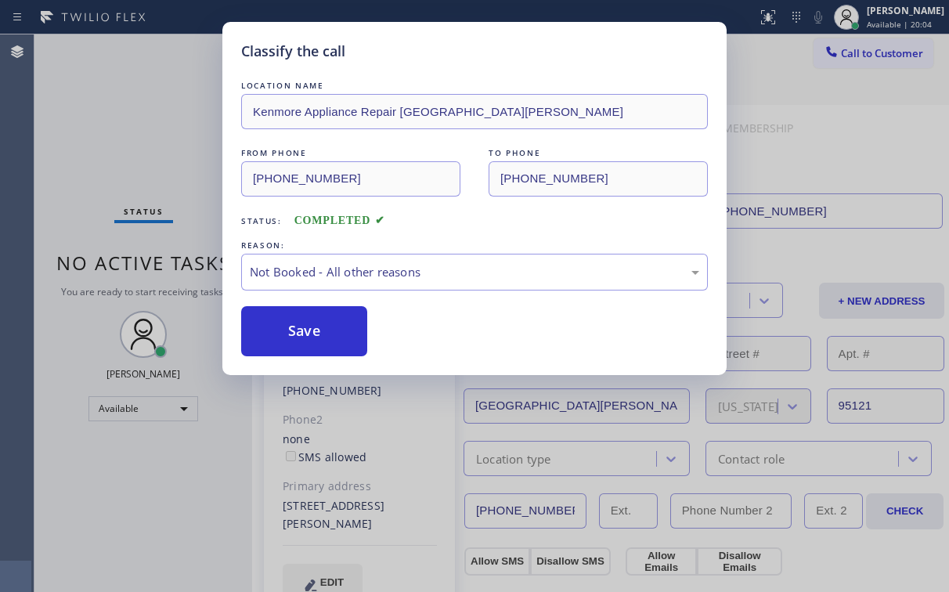
drag, startPoint x: 313, startPoint y: 338, endPoint x: 134, endPoint y: 146, distance: 263.2
click at [315, 334] on button "Save" at bounding box center [304, 331] width 126 height 50
click at [106, 110] on div "Classify the call LOCATION NAME Kenmore Appliance Repair [GEOGRAPHIC_DATA][PERS…" at bounding box center [474, 296] width 949 height 592
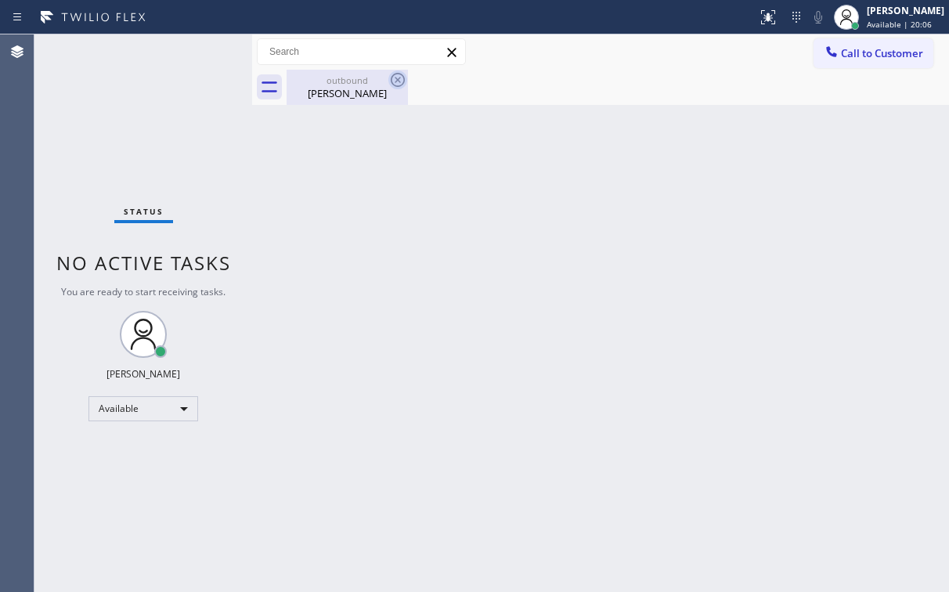
drag, startPoint x: 339, startPoint y: 86, endPoint x: 394, endPoint y: 76, distance: 55.8
click at [340, 86] on div "[PERSON_NAME]" at bounding box center [347, 93] width 118 height 14
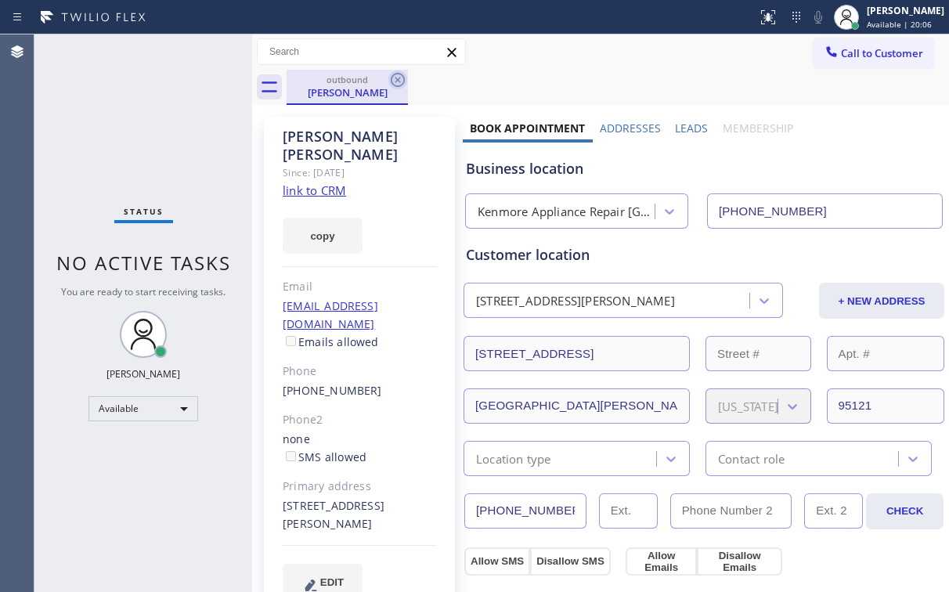
click at [394, 76] on icon at bounding box center [397, 79] width 19 height 19
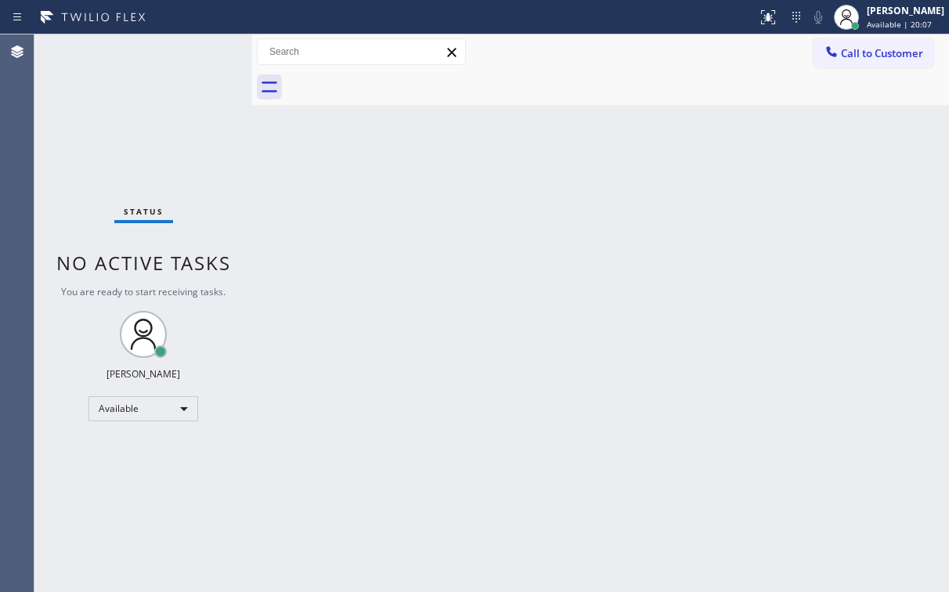
click at [125, 125] on div "Status No active tasks You are ready to start receiving tasks. [PERSON_NAME] Av…" at bounding box center [143, 313] width 218 height 558
click at [135, 122] on div "Status No active tasks You are ready to start receiving tasks. [PERSON_NAME] Av…" at bounding box center [143, 313] width 218 height 558
drag, startPoint x: 735, startPoint y: 67, endPoint x: 765, endPoint y: 69, distance: 30.6
click at [736, 68] on div "Call to Customer Outbound call Location [GEOGRAPHIC_DATA] Appliance Repair [GEO…" at bounding box center [600, 51] width 697 height 35
click at [848, 50] on span "Call to Customer" at bounding box center [882, 53] width 82 height 14
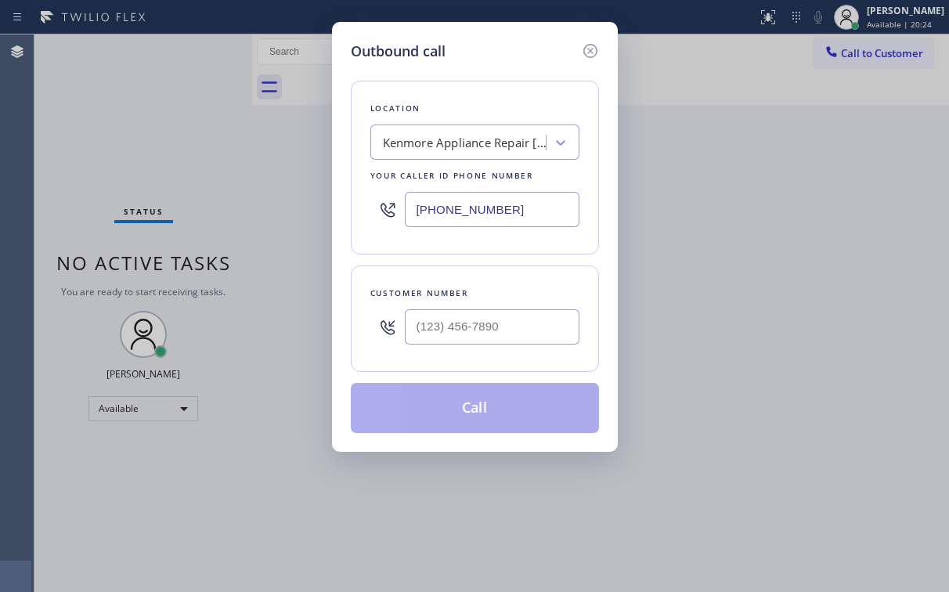
drag, startPoint x: 508, startPoint y: 205, endPoint x: 199, endPoint y: 247, distance: 312.2
click at [273, 214] on div "Outbound call Location [GEOGRAPHIC_DATA] Appliance Repair [GEOGRAPHIC_DATA][PER…" at bounding box center [474, 296] width 949 height 592
paste input "347) 252-8119"
type input "[PHONE_NUMBER]"
click at [509, 76] on div "Location Viking Appliance Repairs [US_STATE] Your caller id phone number [PHONE…" at bounding box center [475, 247] width 248 height 371
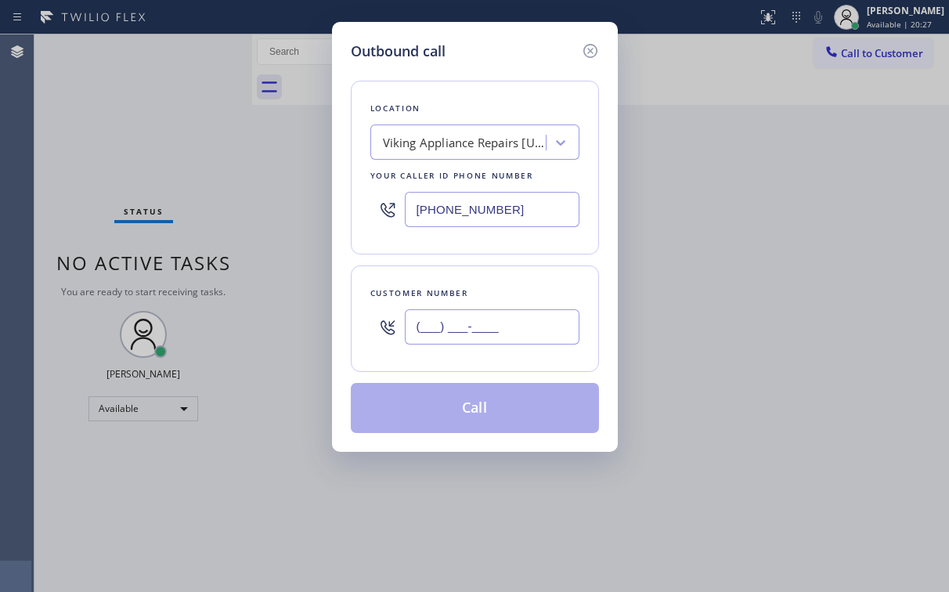
click at [467, 332] on input "(___) ___-____" at bounding box center [492, 326] width 175 height 35
paste input "917) 319-8843"
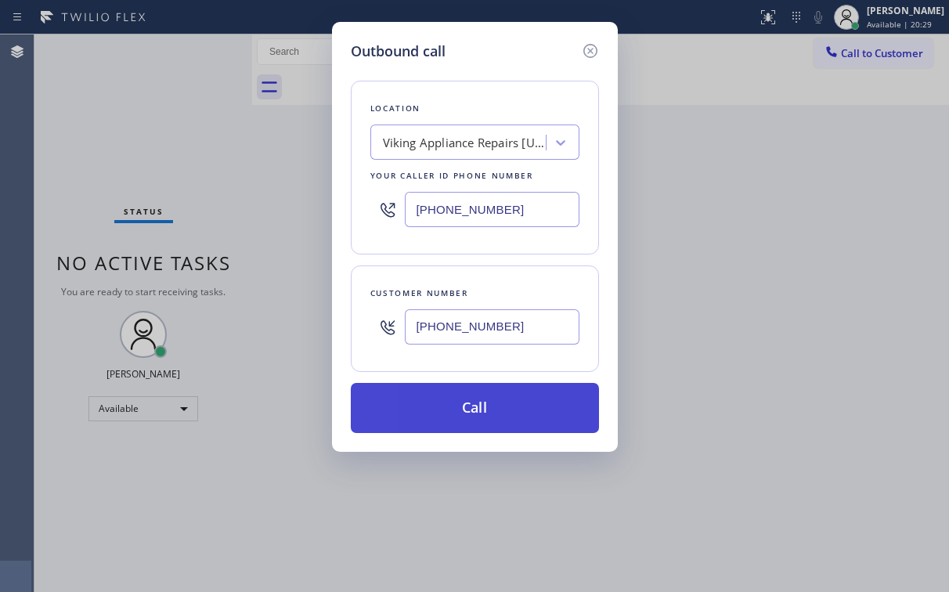
type input "[PHONE_NUMBER]"
click at [439, 410] on button "Call" at bounding box center [475, 408] width 248 height 50
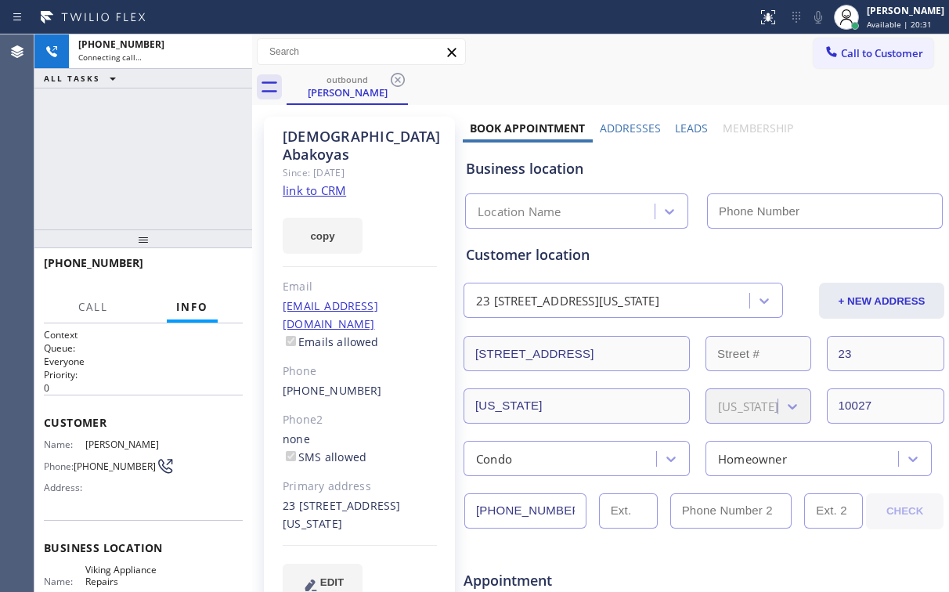
click at [172, 168] on div "[PHONE_NUMBER] Connecting call… ALL TASKS ALL TASKS ACTIVE TASKS TASKS IN WRAP …" at bounding box center [143, 131] width 218 height 195
type input "[PHONE_NUMBER]"
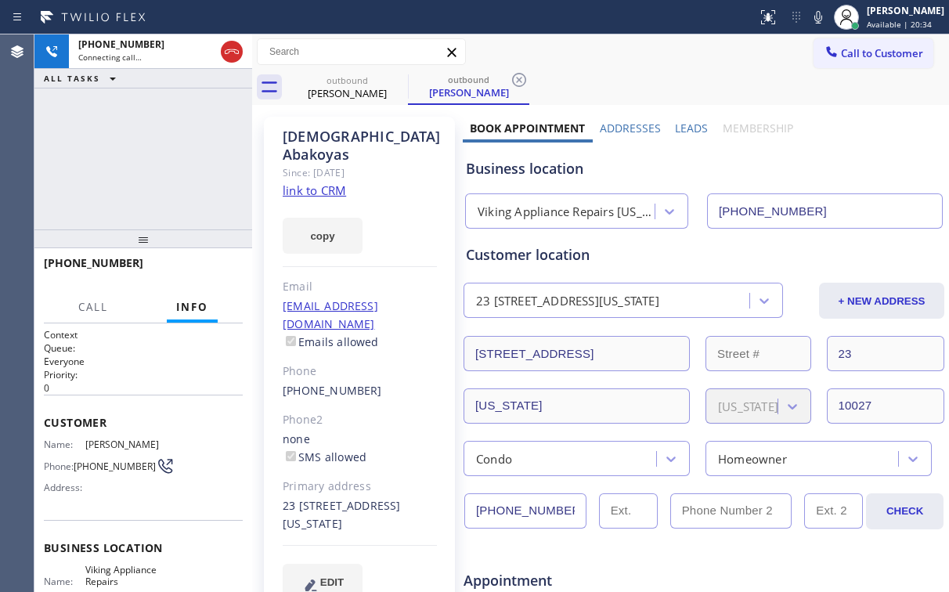
drag, startPoint x: 150, startPoint y: 154, endPoint x: 159, endPoint y: 134, distance: 21.7
click at [150, 154] on div "[PHONE_NUMBER] Connecting call… ALL TASKS ALL TASKS ACTIVE TASKS TASKS IN WRAP …" at bounding box center [143, 131] width 218 height 195
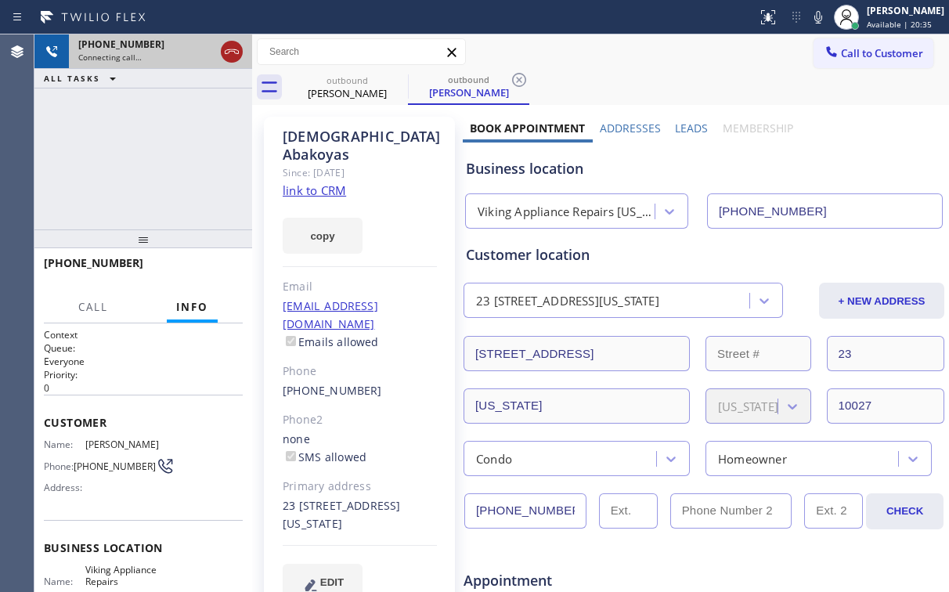
click at [233, 50] on icon at bounding box center [231, 51] width 19 height 19
click at [376, 89] on div "[PERSON_NAME]" at bounding box center [347, 93] width 118 height 14
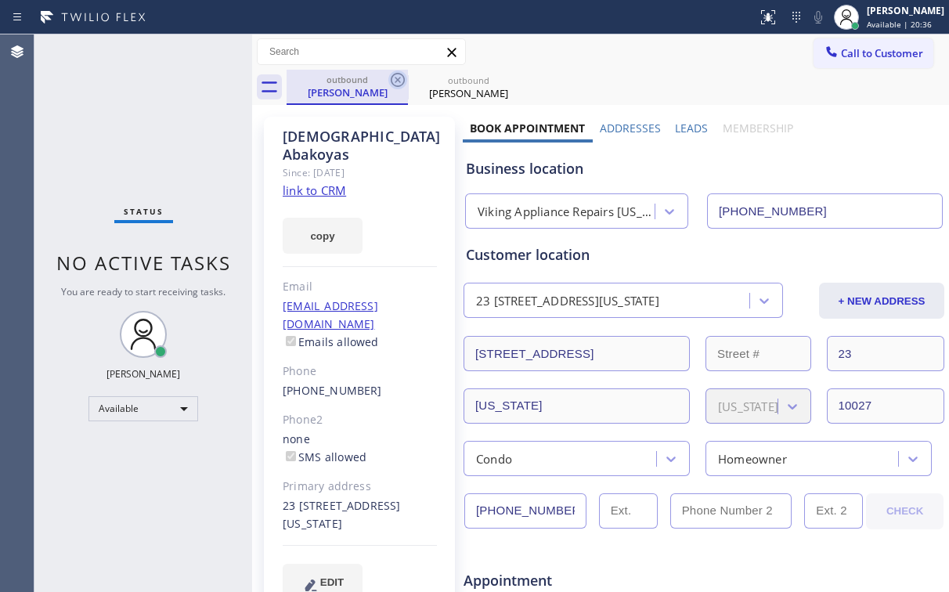
click at [399, 79] on icon at bounding box center [397, 79] width 19 height 19
drag, startPoint x: 399, startPoint y: 79, endPoint x: 175, endPoint y: 119, distance: 226.8
click at [399, 79] on icon at bounding box center [397, 79] width 19 height 19
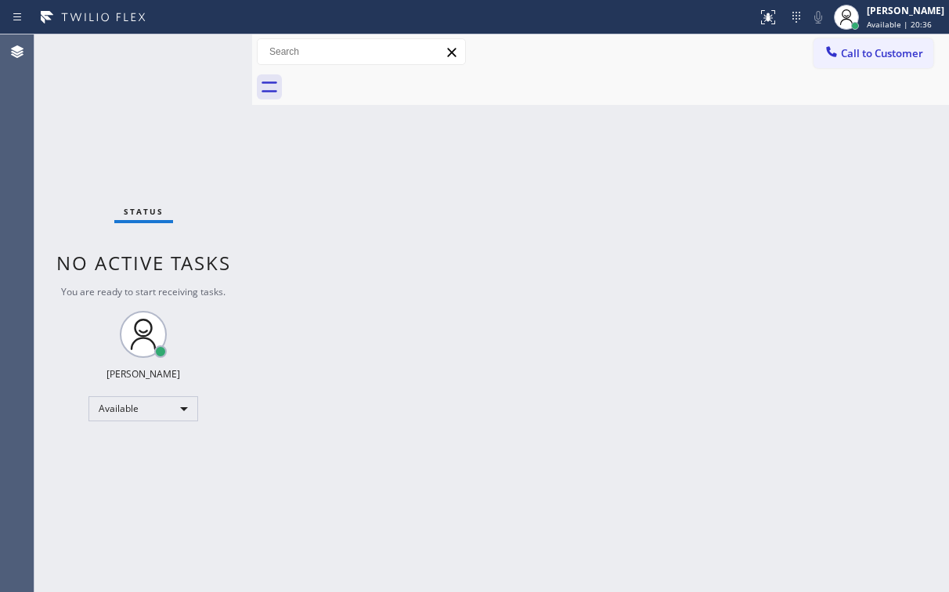
click at [95, 136] on div "Status No active tasks You are ready to start receiving tasks. [PERSON_NAME] Av…" at bounding box center [143, 313] width 218 height 558
click at [710, 77] on div at bounding box center [618, 87] width 663 height 35
click at [837, 60] on div at bounding box center [831, 53] width 19 height 19
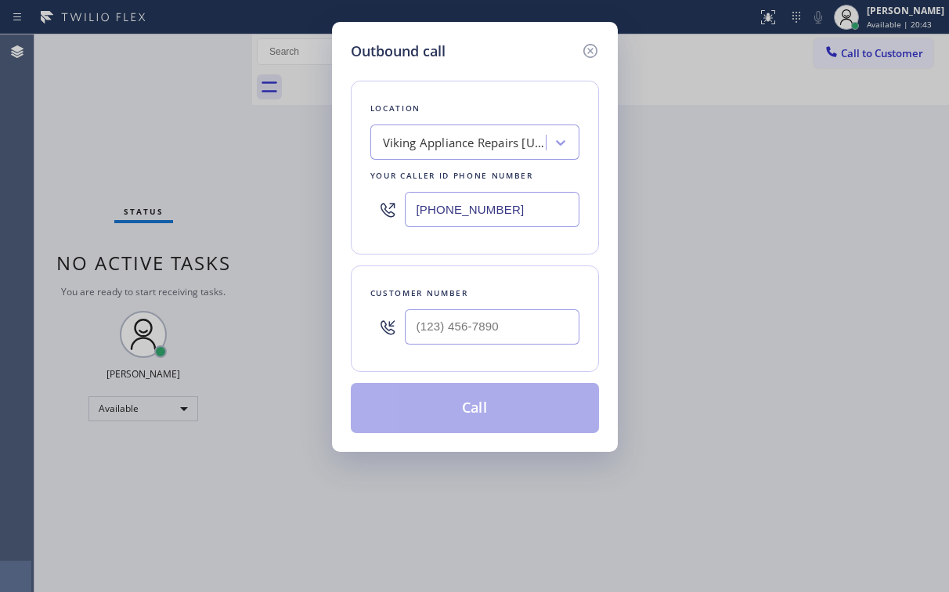
drag, startPoint x: 517, startPoint y: 200, endPoint x: 210, endPoint y: 260, distance: 312.7
click at [277, 221] on div "Outbound call Location Viking Appliance Repairs [US_STATE] Your caller id phone…" at bounding box center [474, 296] width 949 height 592
paste input "415) 366-3233"
type input "[PHONE_NUMBER]"
drag, startPoint x: 529, startPoint y: 81, endPoint x: 527, endPoint y: 283, distance: 202.1
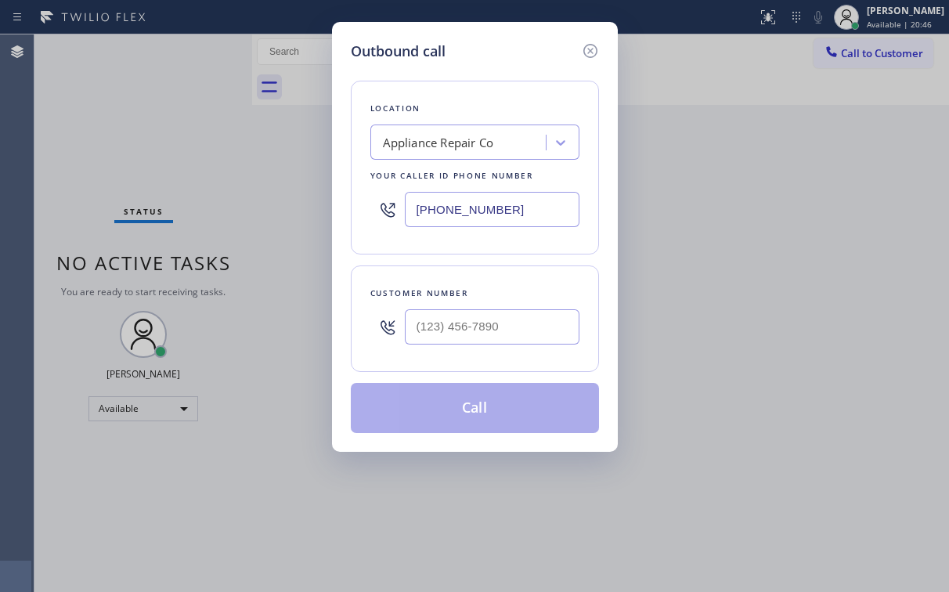
click at [529, 81] on div "Location Appliance Repair Co Your caller id phone number [PHONE_NUMBER]" at bounding box center [475, 168] width 248 height 174
click at [475, 329] on input "(___) ___-____" at bounding box center [492, 326] width 175 height 35
paste input "415) 994-5657"
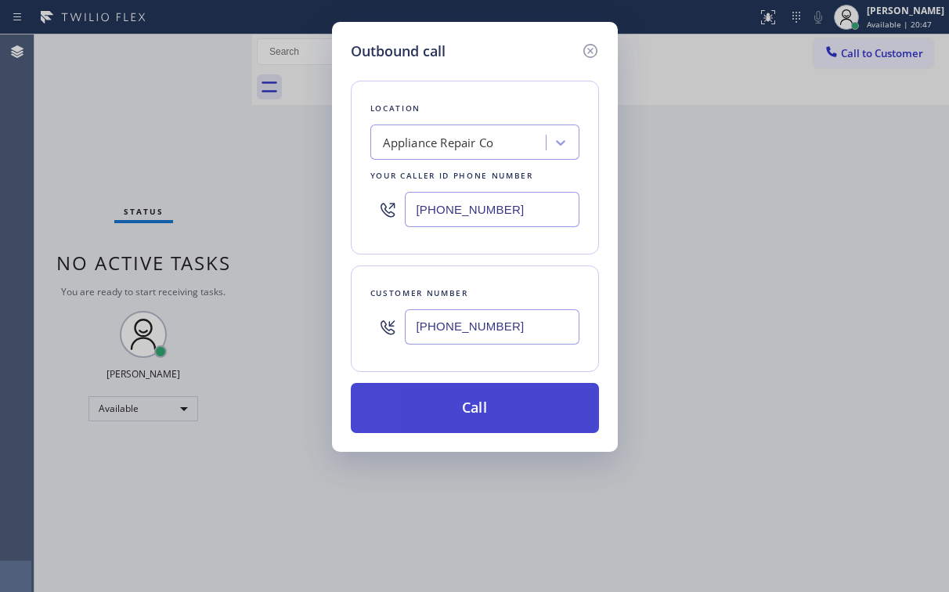
type input "[PHONE_NUMBER]"
click at [422, 399] on button "Call" at bounding box center [475, 408] width 248 height 50
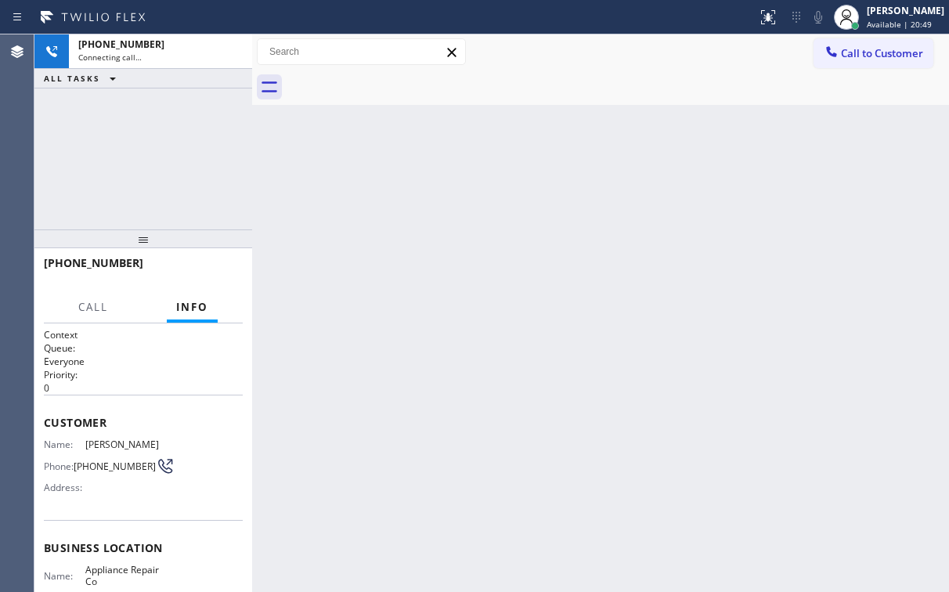
click at [113, 111] on div "[PHONE_NUMBER] Connecting call… ALL TASKS ALL TASKS ACTIVE TASKS TASKS IN WRAP …" at bounding box center [143, 131] width 218 height 195
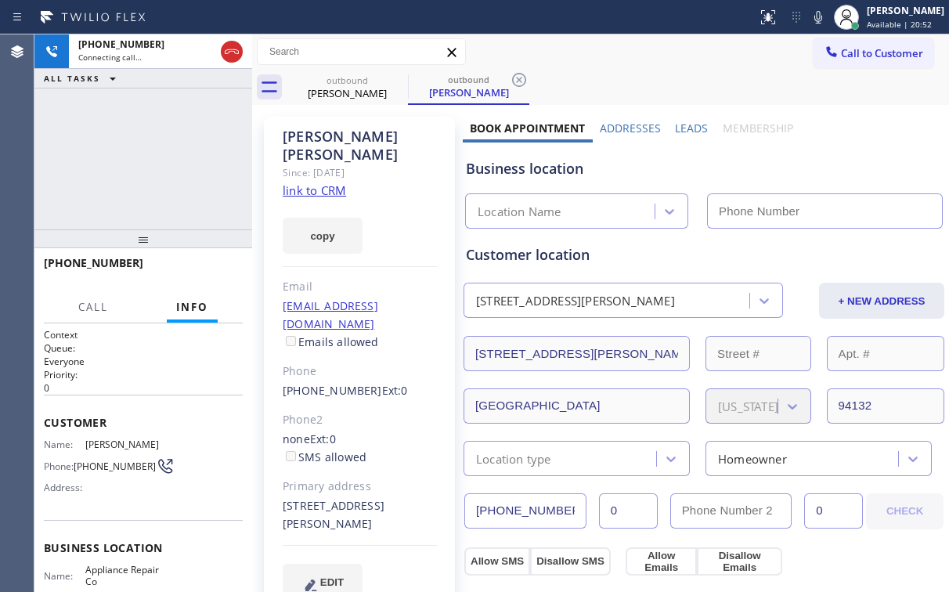
type input "[PHONE_NUMBER]"
click at [151, 156] on div "[PHONE_NUMBER] Connecting call… ALL TASKS ALL TASKS ACTIVE TASKS TASKS IN WRAP …" at bounding box center [143, 131] width 218 height 195
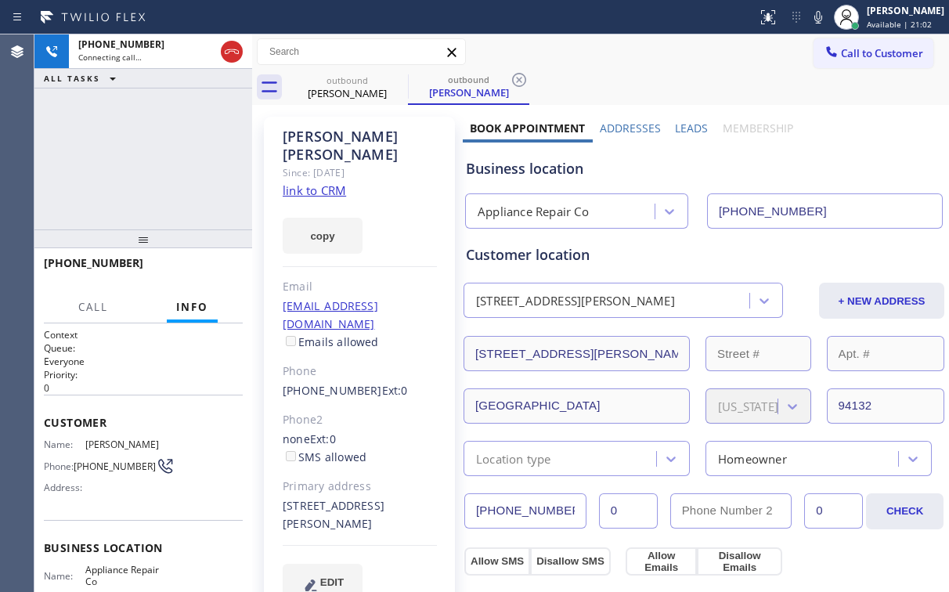
click at [151, 156] on div "[PHONE_NUMBER] Connecting call… ALL TASKS ALL TASKS ACTIVE TASKS TASKS IN WRAP …" at bounding box center [143, 131] width 218 height 195
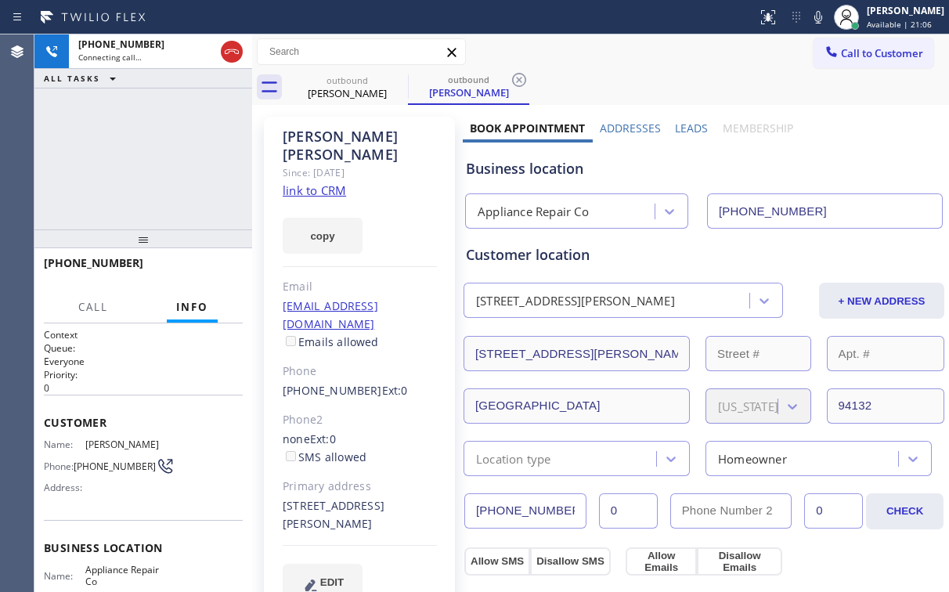
click at [151, 156] on div "[PHONE_NUMBER] Connecting call… ALL TASKS ALL TASKS ACTIVE TASKS TASKS IN WRAP …" at bounding box center [143, 131] width 218 height 195
drag, startPoint x: 125, startPoint y: 168, endPoint x: 205, endPoint y: 234, distance: 103.5
click at [128, 168] on div "[PHONE_NUMBER] Live | 00:02 ALL TASKS ALL TASKS ACTIVE TASKS TASKS IN WRAP UP" at bounding box center [143, 131] width 218 height 195
click at [211, 269] on span "HANG UP" at bounding box center [206, 270] width 48 height 11
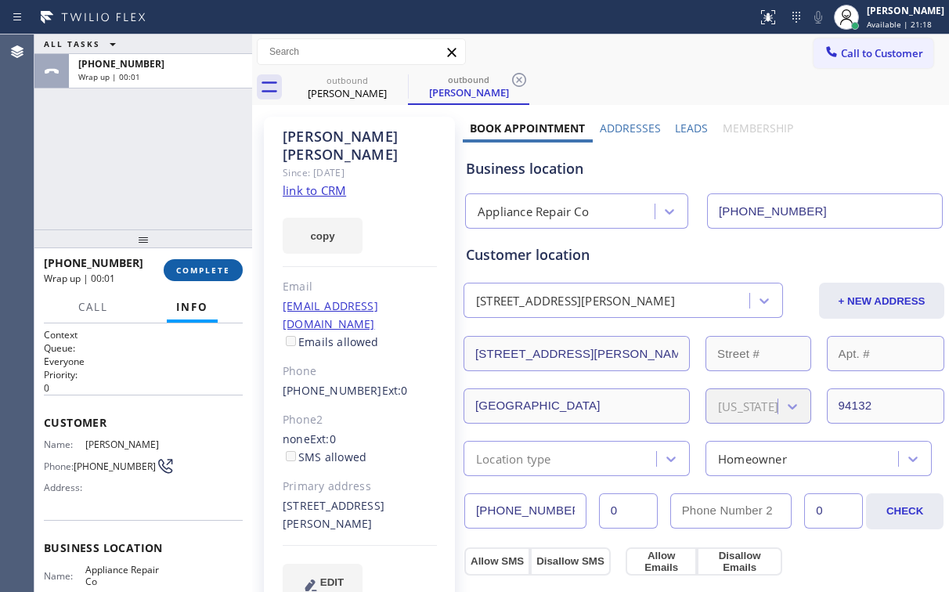
click at [211, 269] on span "COMPLETE" at bounding box center [203, 270] width 54 height 11
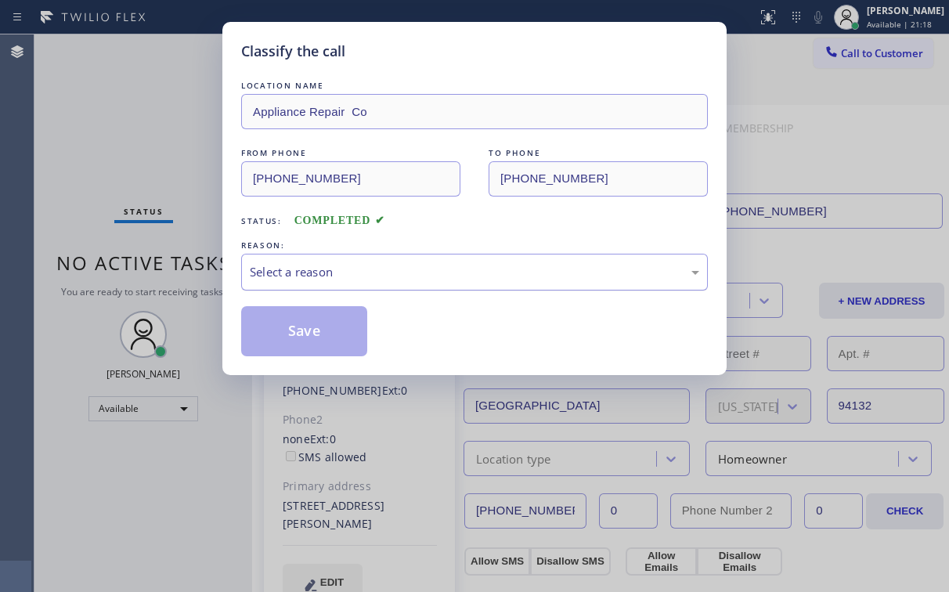
click at [304, 273] on div "Select a reason" at bounding box center [475, 272] width 450 height 18
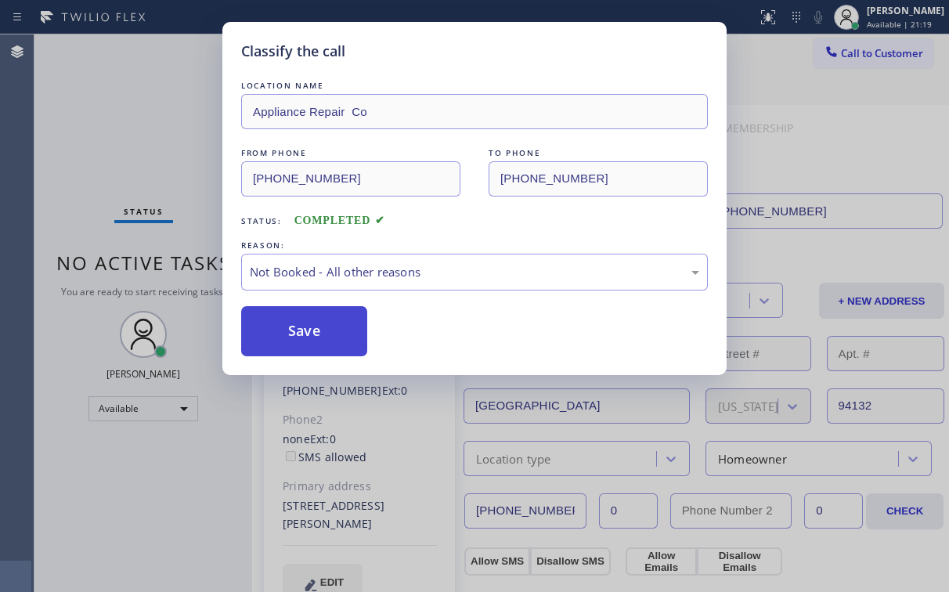
click at [311, 338] on button "Save" at bounding box center [304, 331] width 126 height 50
drag, startPoint x: 27, startPoint y: 110, endPoint x: 105, endPoint y: 154, distance: 88.7
click at [36, 117] on div "Classify the call LOCATION NAME Appliance Repair Co FROM PHONE [PHONE_NUMBER] T…" at bounding box center [474, 296] width 949 height 592
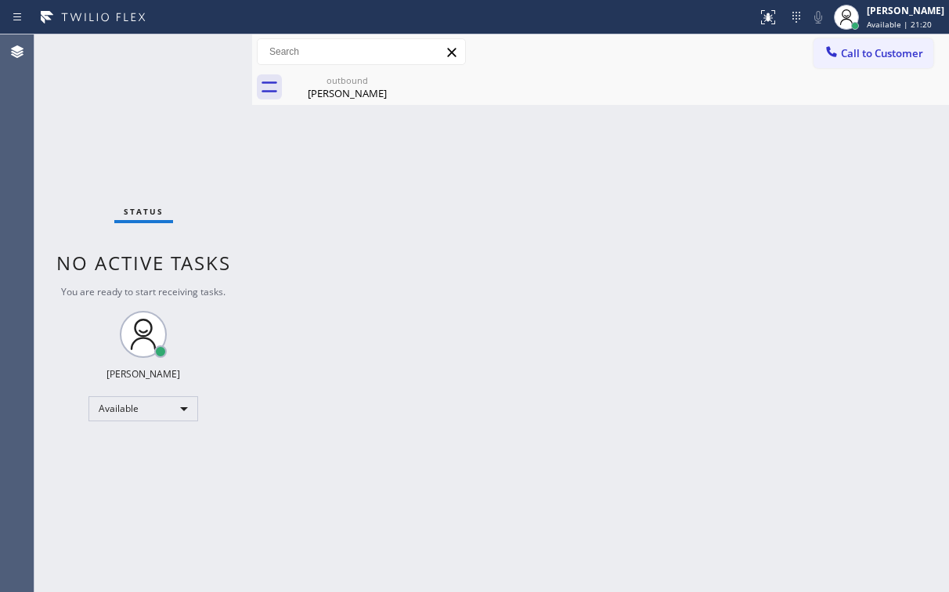
drag, startPoint x: 94, startPoint y: 126, endPoint x: 295, endPoint y: 122, distance: 201.3
click at [94, 126] on div "Status No active tasks You are ready to start receiving tasks. [PERSON_NAME] Av…" at bounding box center [143, 313] width 218 height 558
drag, startPoint x: 337, startPoint y: 89, endPoint x: 409, endPoint y: 83, distance: 72.3
click at [340, 89] on div "[PERSON_NAME]" at bounding box center [347, 93] width 118 height 14
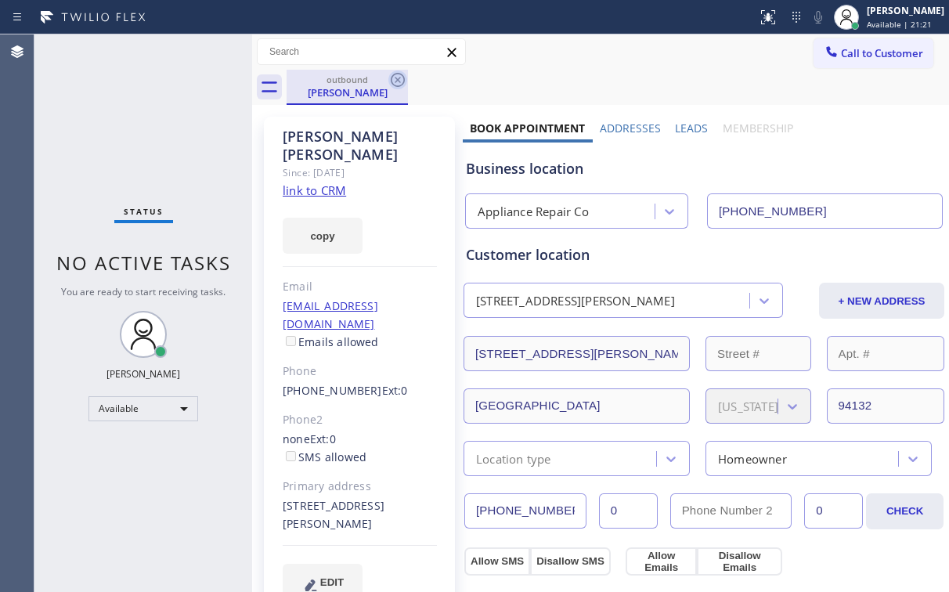
click at [404, 76] on icon at bounding box center [397, 79] width 19 height 19
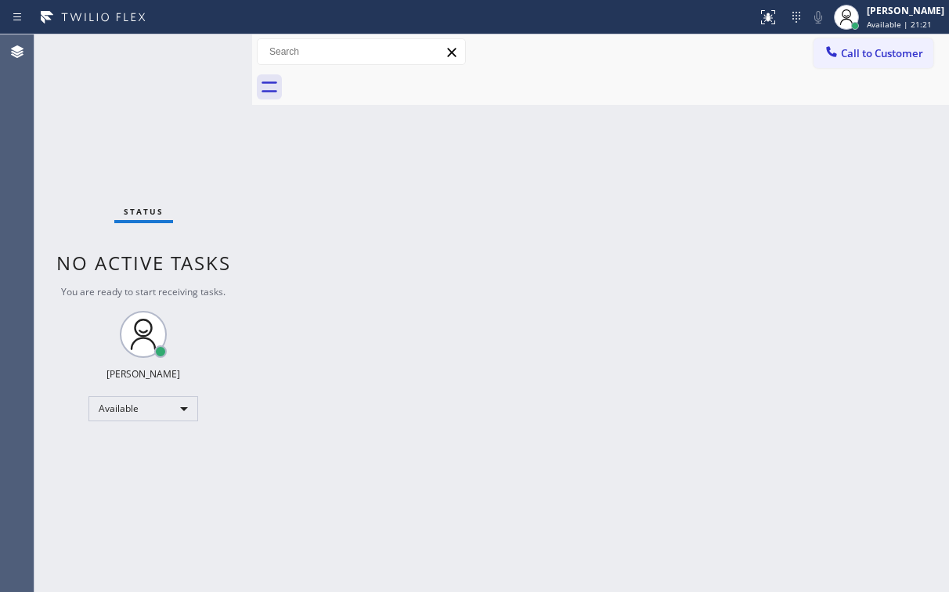
drag, startPoint x: 98, startPoint y: 97, endPoint x: 100, endPoint y: 56, distance: 41.6
click at [98, 96] on div "Status No active tasks You are ready to start receiving tasks. [PERSON_NAME] Av…" at bounding box center [143, 313] width 218 height 558
drag, startPoint x: 865, startPoint y: 55, endPoint x: 679, endPoint y: 138, distance: 203.3
click at [863, 56] on span "Call to Customer" at bounding box center [882, 53] width 82 height 14
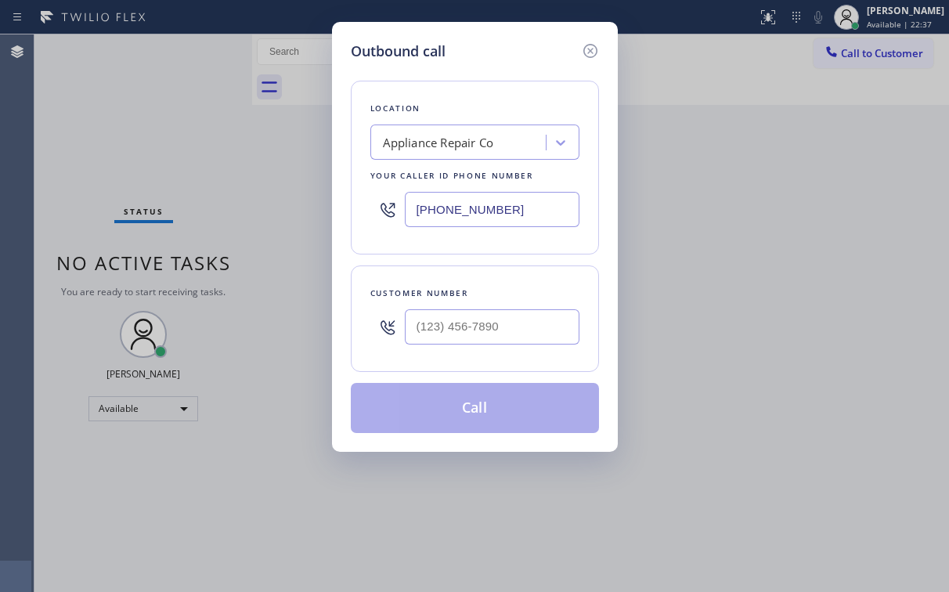
drag, startPoint x: 511, startPoint y: 208, endPoint x: 245, endPoint y: 274, distance: 273.7
click at [351, 224] on div "Location Appliance Repair Co Your caller id phone number [PHONE_NUMBER]" at bounding box center [475, 168] width 248 height 174
paste input "855) 731-4952"
type input "[PHONE_NUMBER]"
drag, startPoint x: 498, startPoint y: 71, endPoint x: 518, endPoint y: 286, distance: 215.6
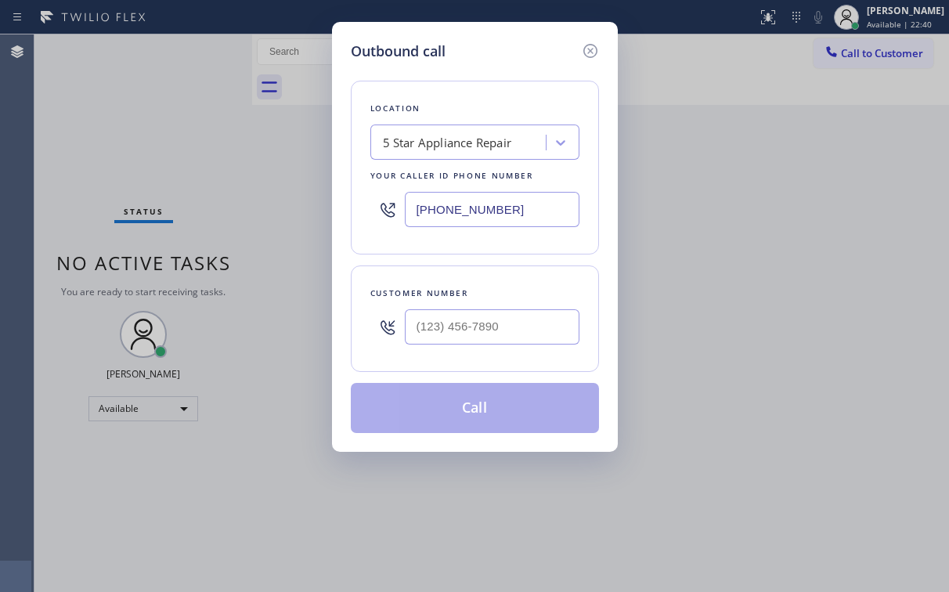
click at [499, 73] on div "Location 5 Star Appliance Repair Your caller id phone number [PHONE_NUMBER] Cus…" at bounding box center [475, 247] width 248 height 371
click at [483, 320] on input "(___) ___-____" at bounding box center [492, 326] width 175 height 35
paste input "206) 295-1644"
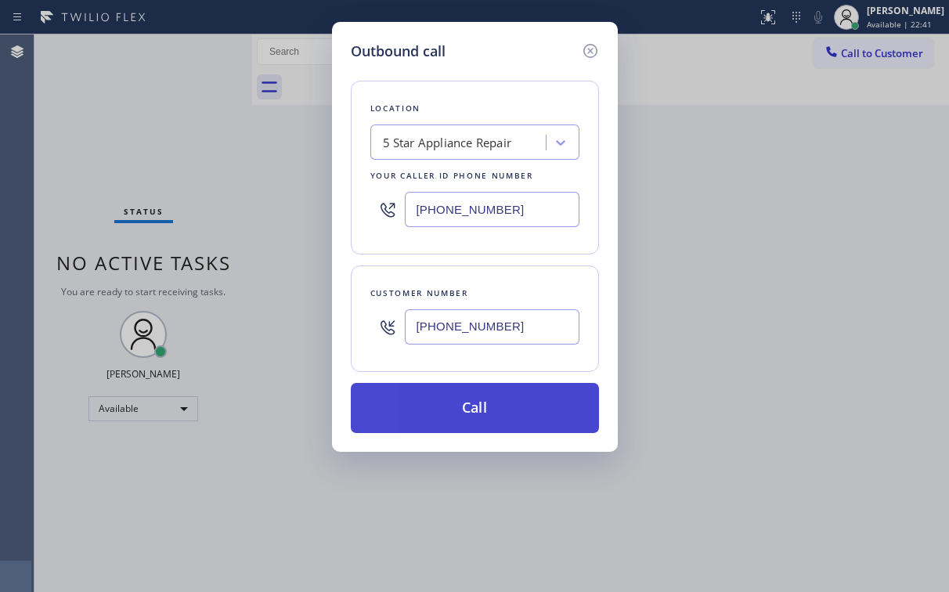
type input "[PHONE_NUMBER]"
drag, startPoint x: 446, startPoint y: 399, endPoint x: 443, endPoint y: 414, distance: 15.2
click at [446, 399] on button "Call" at bounding box center [475, 408] width 248 height 50
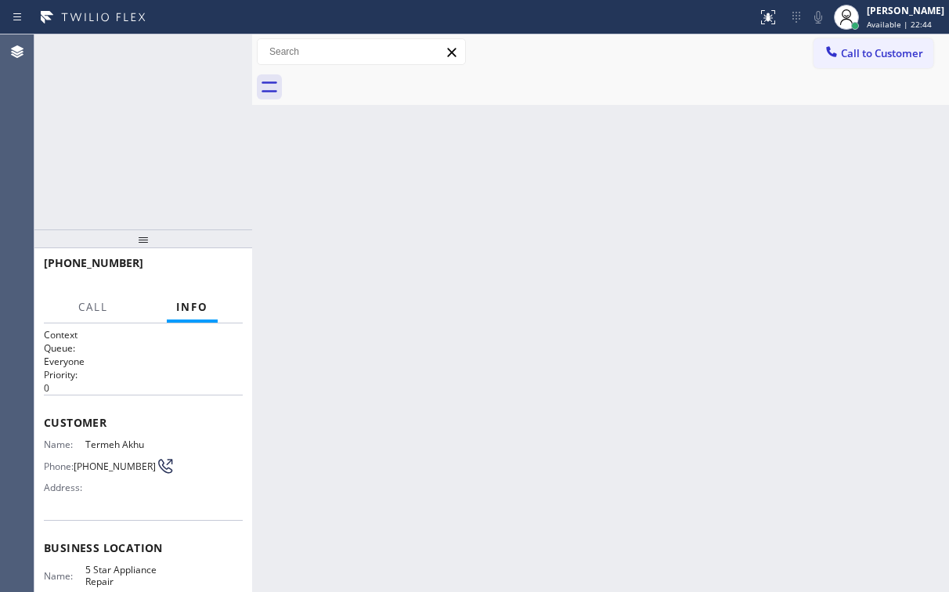
drag, startPoint x: 257, startPoint y: 224, endPoint x: 169, endPoint y: 153, distance: 113.0
click at [171, 154] on div "[PHONE_NUMBER] Connecting call… ALL TASKS ALL TASKS ACTIVE TASKS TASKS IN WRAP …" at bounding box center [143, 131] width 218 height 195
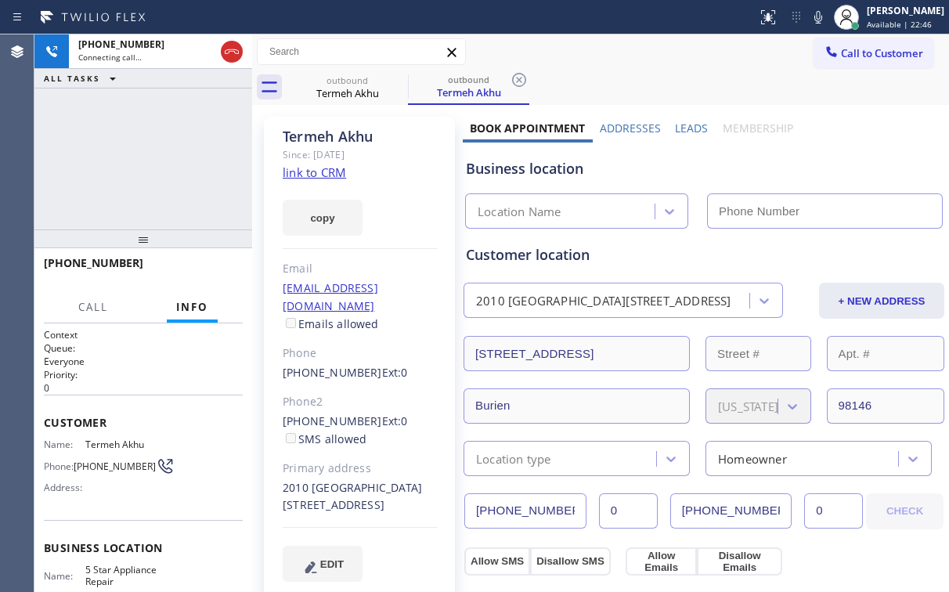
type input "[PHONE_NUMBER]"
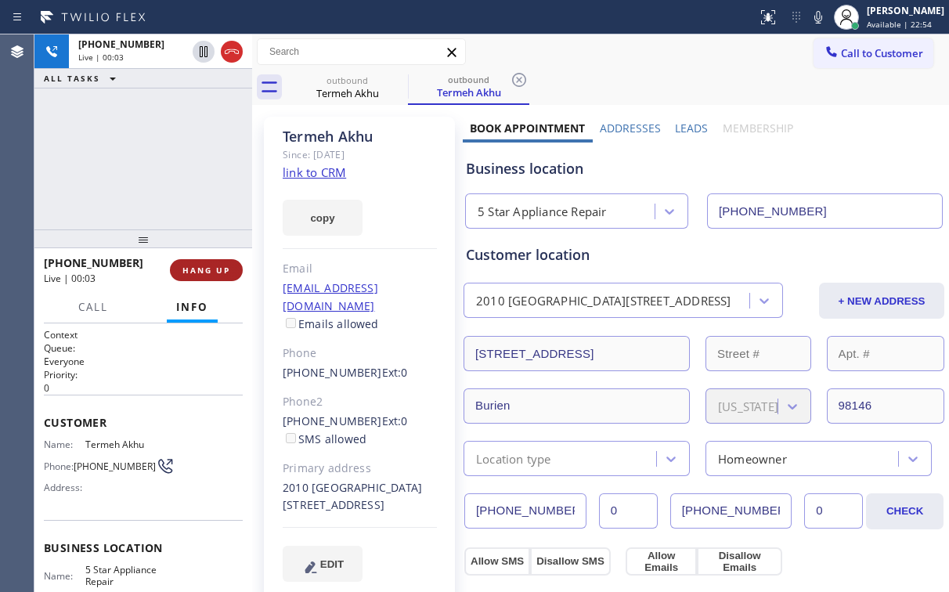
click at [219, 266] on span "HANG UP" at bounding box center [206, 270] width 48 height 11
click at [221, 268] on span "HANG UP" at bounding box center [206, 270] width 48 height 11
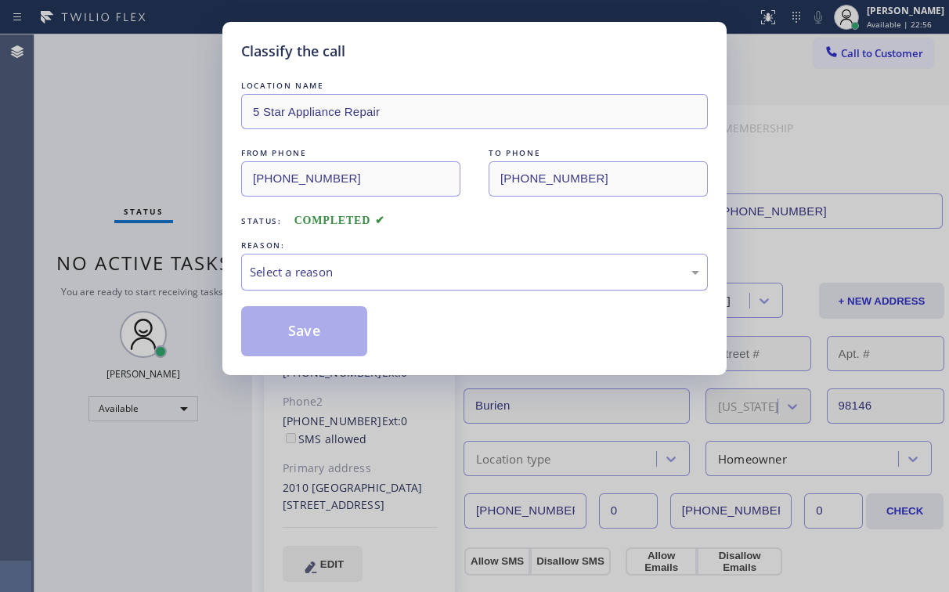
click at [280, 273] on div "Select a reason" at bounding box center [475, 272] width 450 height 18
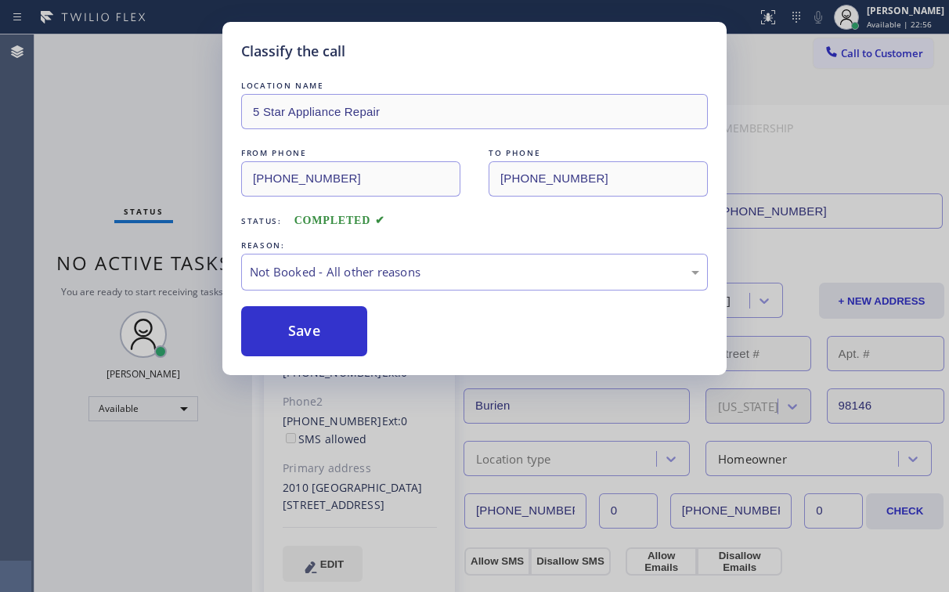
drag, startPoint x: 282, startPoint y: 334, endPoint x: 141, endPoint y: 168, distance: 218.4
click at [284, 334] on button "Save" at bounding box center [304, 331] width 126 height 50
click at [127, 149] on div "Classify the call LOCATION NAME 5 Star Appliance Repair FROM PHONE [PHONE_NUMBE…" at bounding box center [474, 296] width 949 height 592
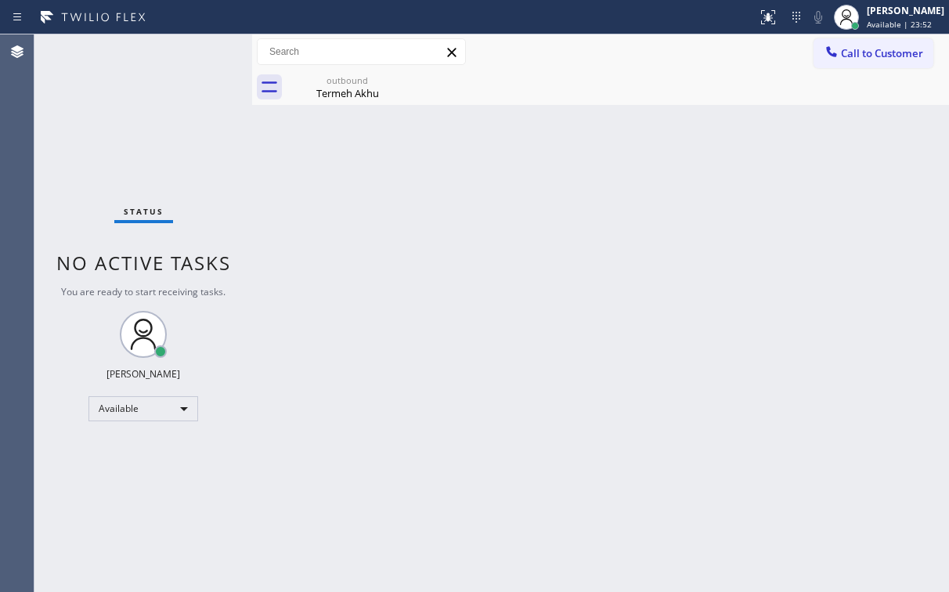
click at [609, 63] on div "Call to Customer Outbound call Location 5 Star Appliance Repair Your caller id …" at bounding box center [600, 51] width 697 height 27
drag, startPoint x: 326, startPoint y: 75, endPoint x: 381, endPoint y: 79, distance: 55.7
click at [327, 75] on div "outbound" at bounding box center [347, 80] width 118 height 12
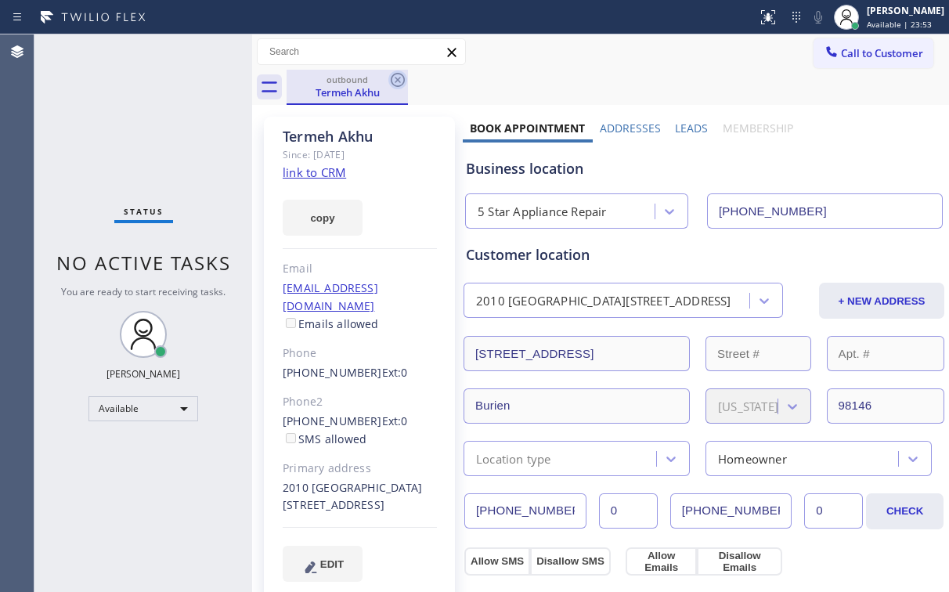
drag, startPoint x: 400, startPoint y: 78, endPoint x: 695, endPoint y: 128, distance: 298.8
click at [401, 78] on icon at bounding box center [397, 79] width 19 height 19
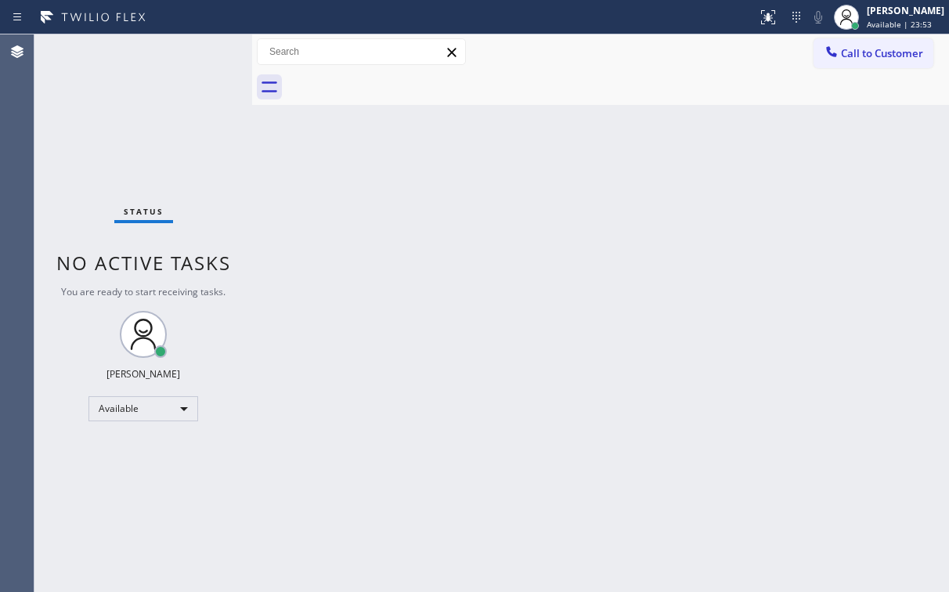
click at [752, 122] on div "Back to Dashboard Change Sender ID Customers Technicians Select a contact Outbo…" at bounding box center [600, 313] width 697 height 558
click at [871, 61] on button "Call to Customer" at bounding box center [874, 53] width 120 height 30
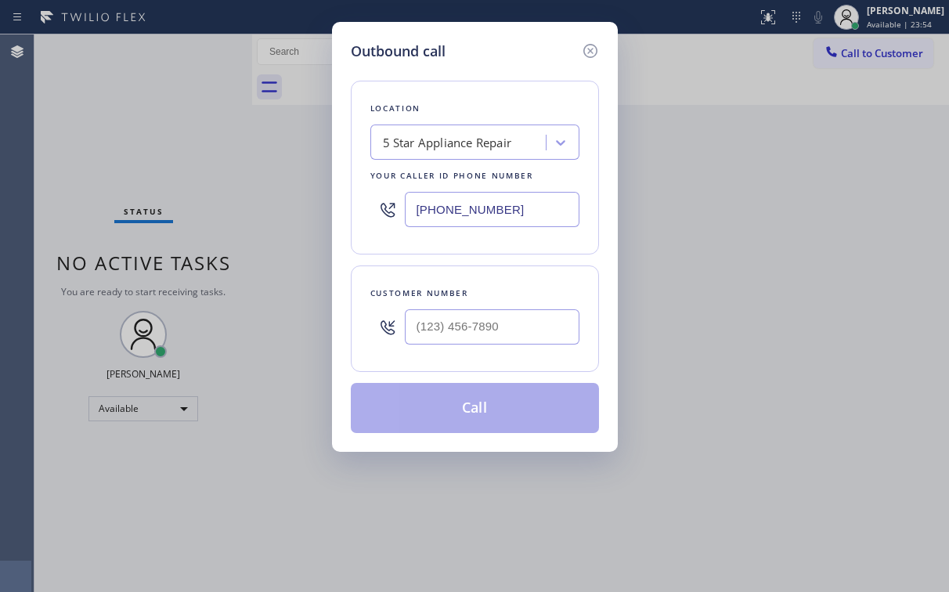
drag, startPoint x: 515, startPoint y: 210, endPoint x: 313, endPoint y: 229, distance: 203.0
click at [358, 225] on div "Location 5 Star Appliance Repair Your caller id phone number [PHONE_NUMBER]" at bounding box center [475, 168] width 248 height 174
paste input "305) 526-4873"
type input "[PHONE_NUMBER]"
click at [494, 67] on div "Location Professional DCS Appliance Repair Your caller id phone number [PHONE_N…" at bounding box center [475, 247] width 248 height 371
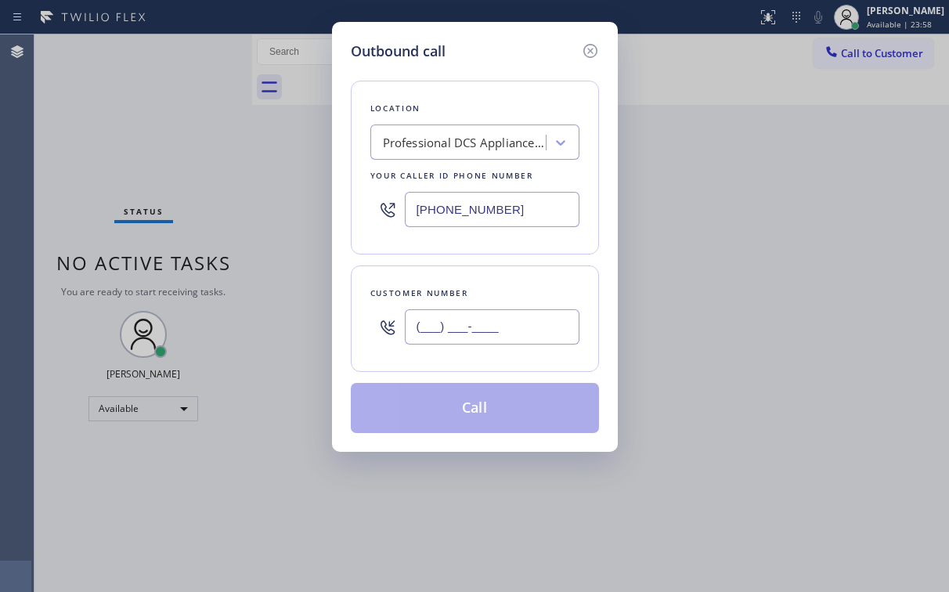
click at [468, 336] on input "(___) ___-____" at bounding box center [492, 326] width 175 height 35
paste input "617) 817-4692"
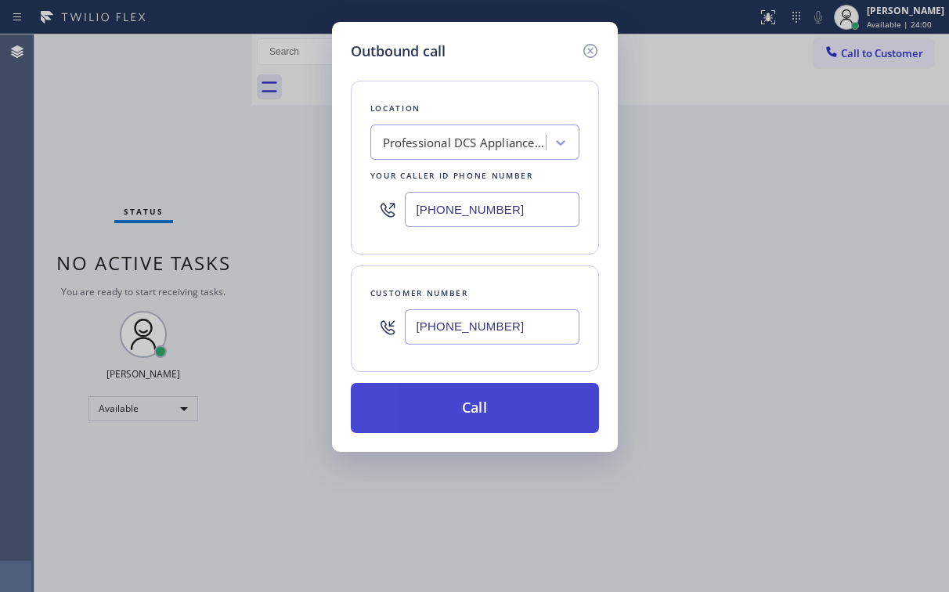
type input "[PHONE_NUMBER]"
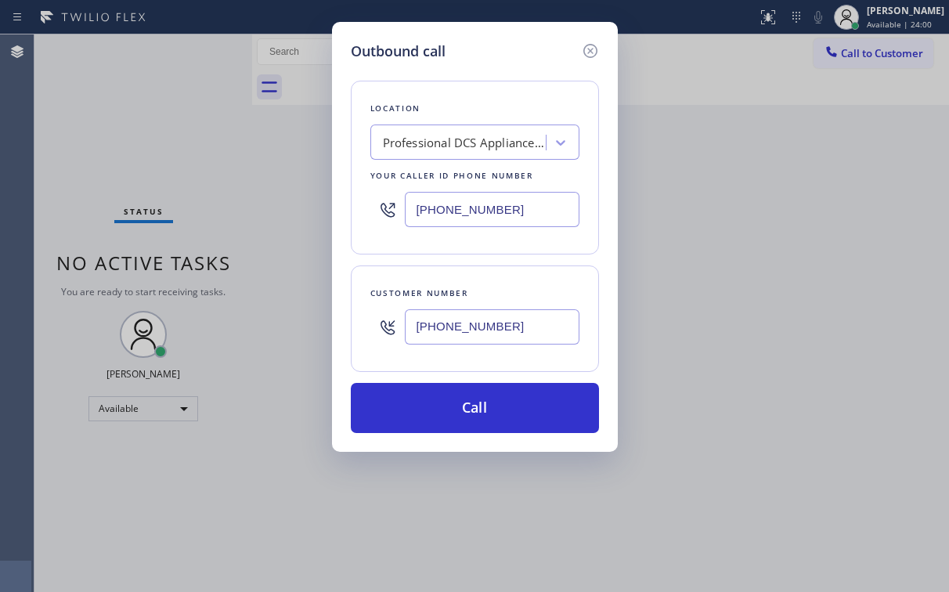
drag, startPoint x: 448, startPoint y: 404, endPoint x: 430, endPoint y: 521, distance: 118.1
click at [448, 411] on button "Call" at bounding box center [475, 408] width 248 height 50
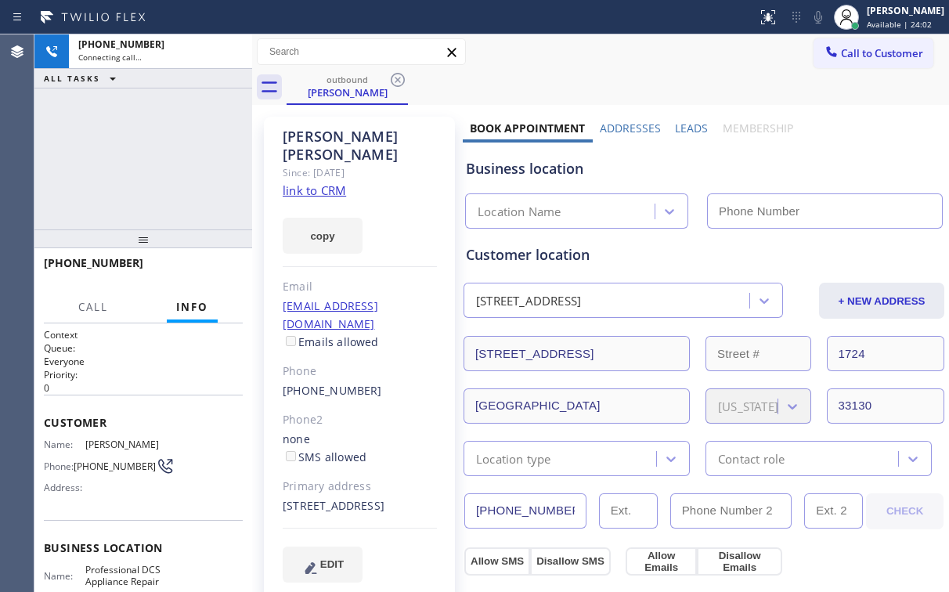
drag, startPoint x: 143, startPoint y: 182, endPoint x: 173, endPoint y: 172, distance: 31.7
click at [143, 182] on div "[PHONE_NUMBER] Connecting call… ALL TASKS ALL TASKS ACTIVE TASKS TASKS IN WRAP …" at bounding box center [143, 131] width 218 height 195
type input "[PHONE_NUMBER]"
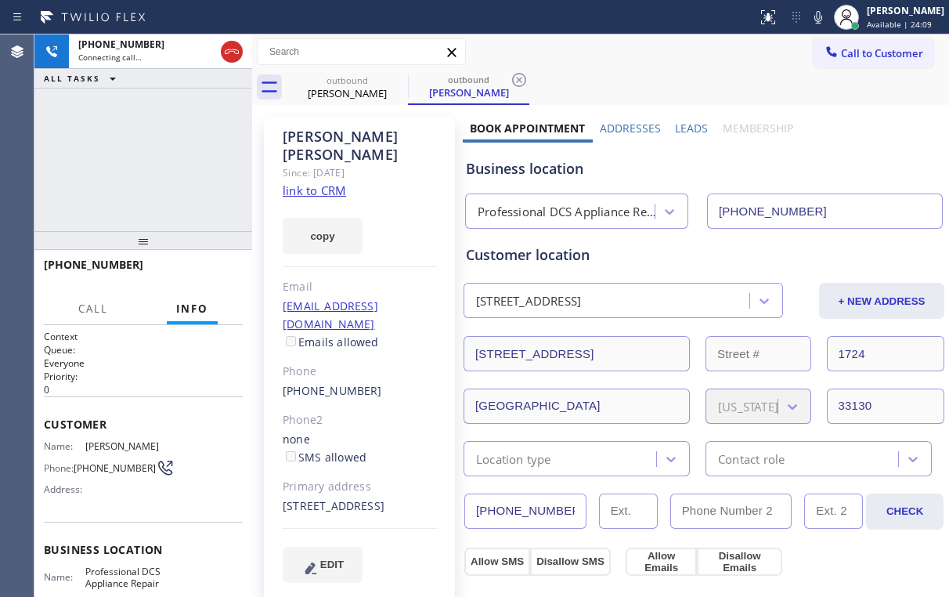
click at [151, 158] on div "[PHONE_NUMBER] Connecting call… ALL TASKS ALL TASKS ACTIVE TASKS TASKS IN WRAP …" at bounding box center [143, 132] width 218 height 197
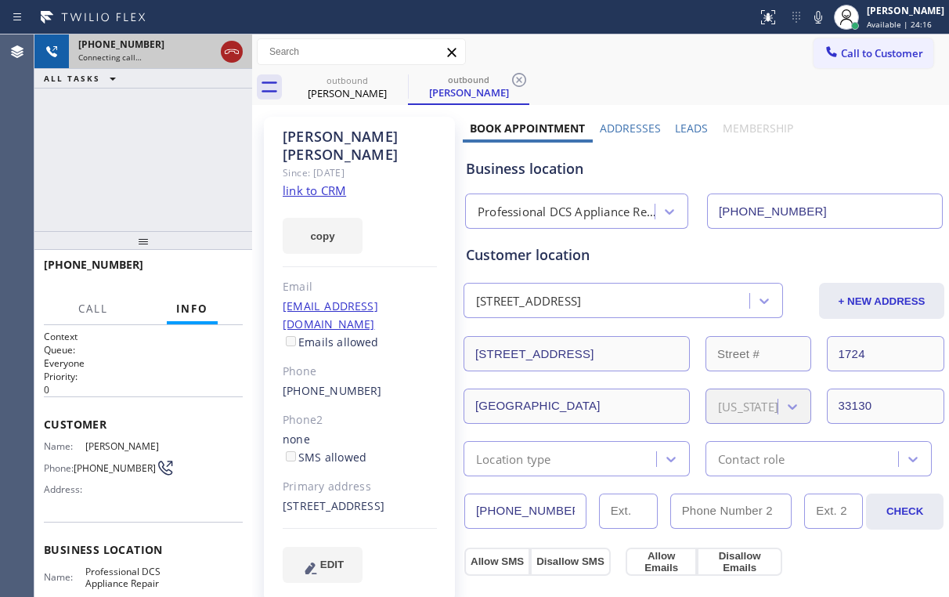
click at [230, 53] on icon at bounding box center [231, 51] width 19 height 19
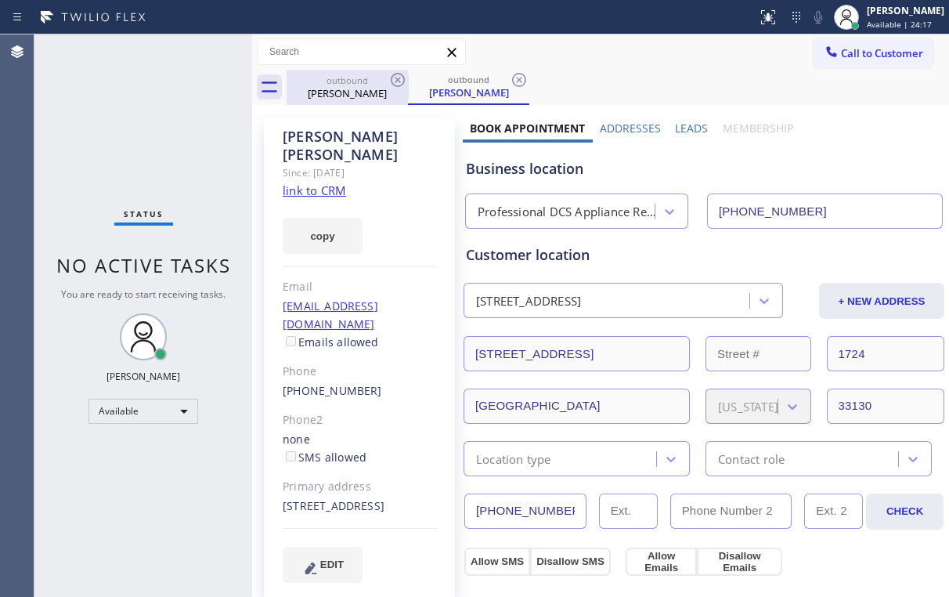
drag, startPoint x: 351, startPoint y: 96, endPoint x: 404, endPoint y: 81, distance: 55.5
click at [352, 96] on div "[PERSON_NAME]" at bounding box center [347, 93] width 118 height 14
click at [404, 76] on icon at bounding box center [397, 79] width 19 height 19
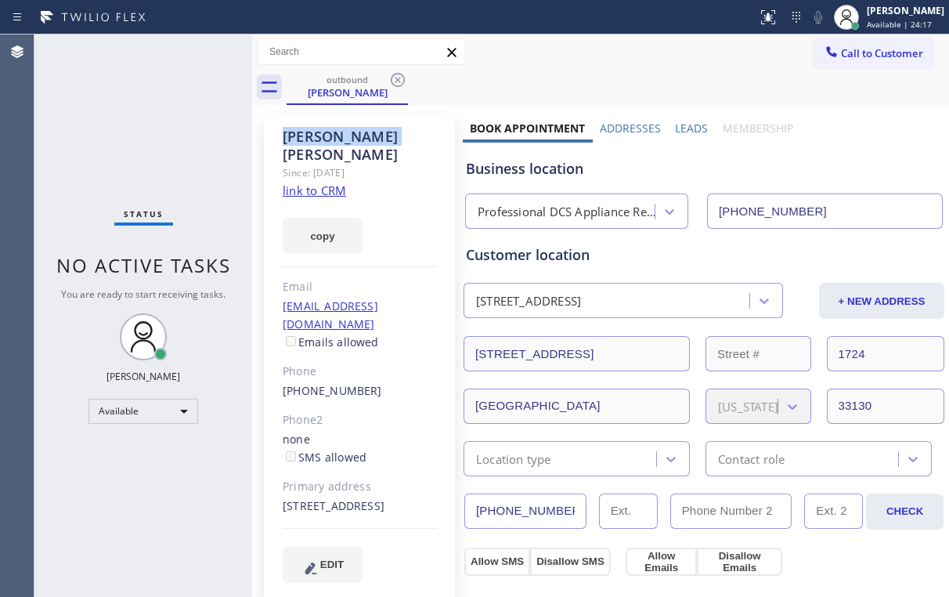
click at [404, 76] on icon at bounding box center [397, 79] width 19 height 19
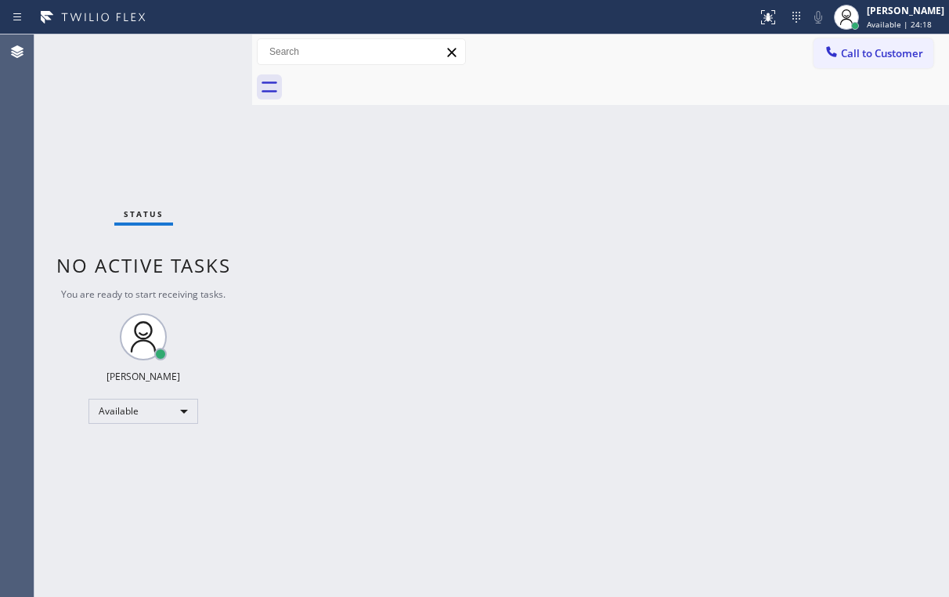
click at [94, 141] on div "Status No active tasks You are ready to start receiving tasks. [PERSON_NAME] Av…" at bounding box center [143, 315] width 218 height 562
drag, startPoint x: 666, startPoint y: 72, endPoint x: 742, endPoint y: 77, distance: 76.1
click at [670, 74] on div at bounding box center [618, 87] width 663 height 35
click at [850, 56] on span "Call to Customer" at bounding box center [882, 53] width 82 height 14
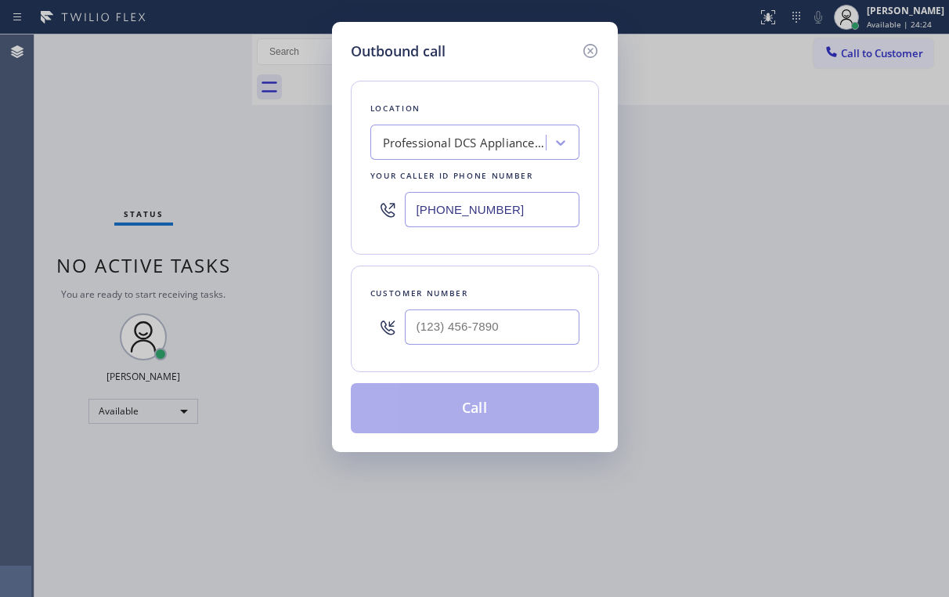
drag, startPoint x: 540, startPoint y: 198, endPoint x: 282, endPoint y: 229, distance: 260.3
click at [287, 229] on div "Outbound call Location Professional DCS Appliance Repair Your caller id phone n…" at bounding box center [474, 298] width 949 height 597
paste input "929) 512-5657"
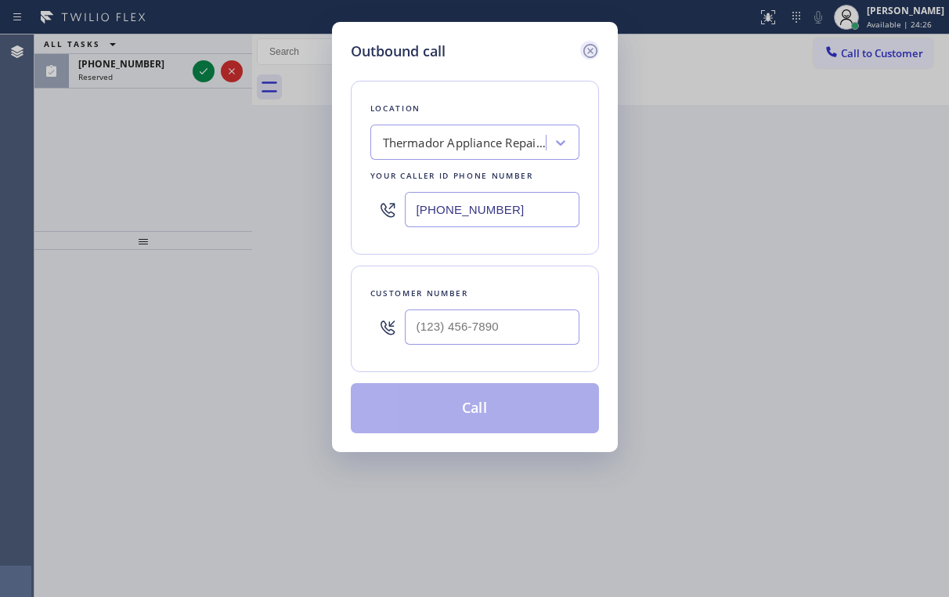
click at [586, 56] on icon at bounding box center [590, 51] width 19 height 19
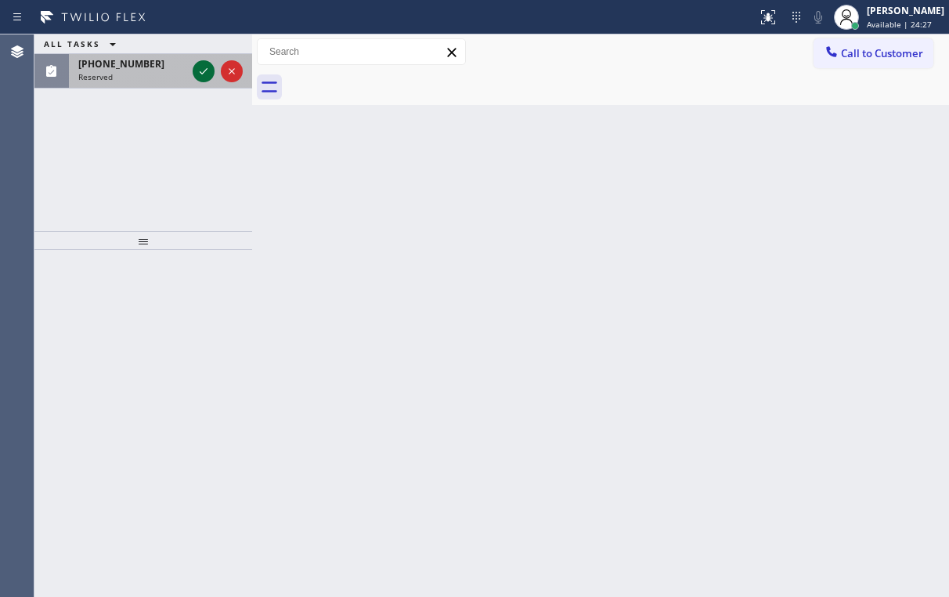
click at [212, 72] on icon at bounding box center [203, 71] width 19 height 19
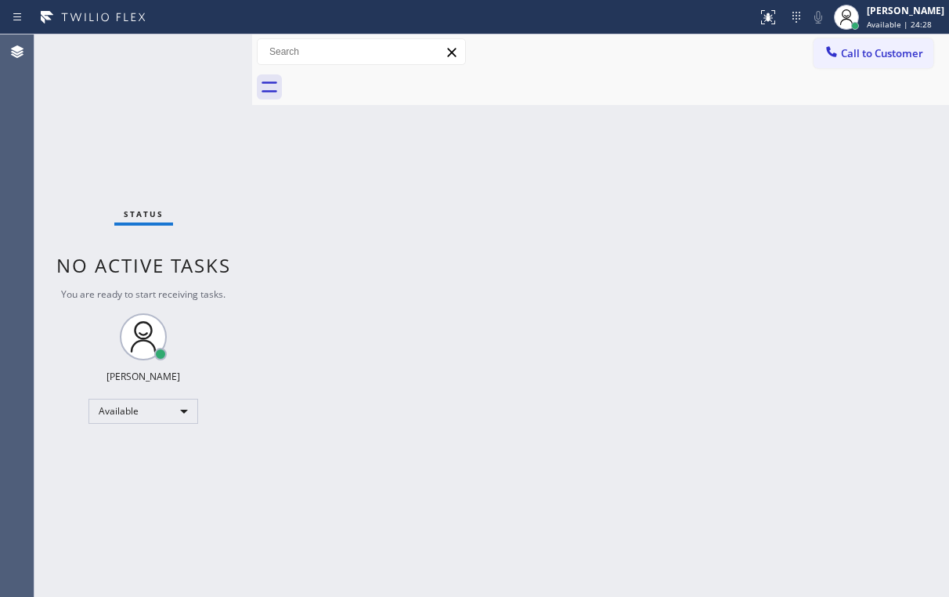
click at [204, 69] on div "Status No active tasks You are ready to start receiving tasks. [PERSON_NAME] Av…" at bounding box center [143, 315] width 218 height 562
click at [703, 56] on div "Call to Customer Outbound call Location Thermador Appliance Repair Zone [PERSON…" at bounding box center [600, 51] width 697 height 27
click at [778, 15] on icon at bounding box center [768, 17] width 19 height 19
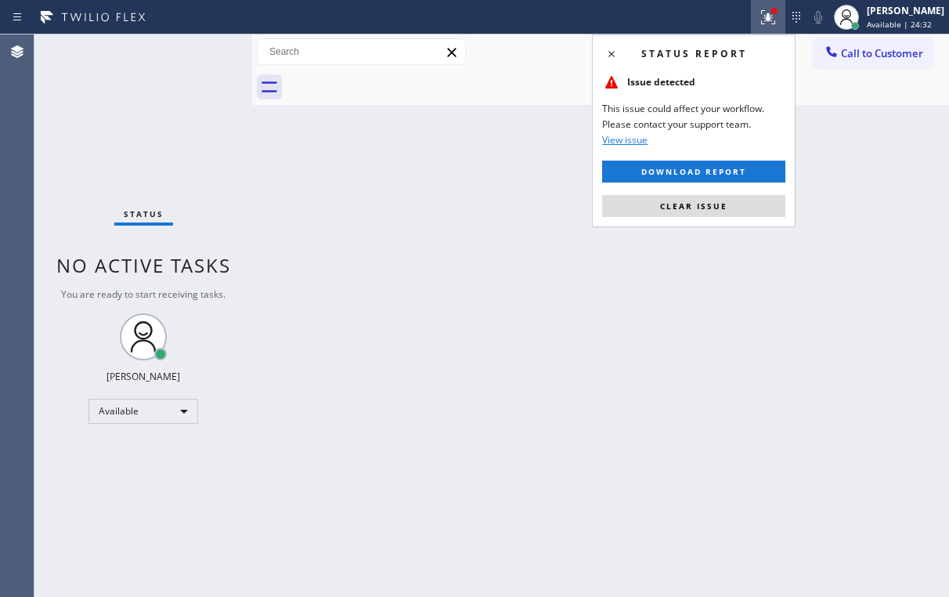
click at [716, 209] on span "Clear issue" at bounding box center [693, 205] width 67 height 11
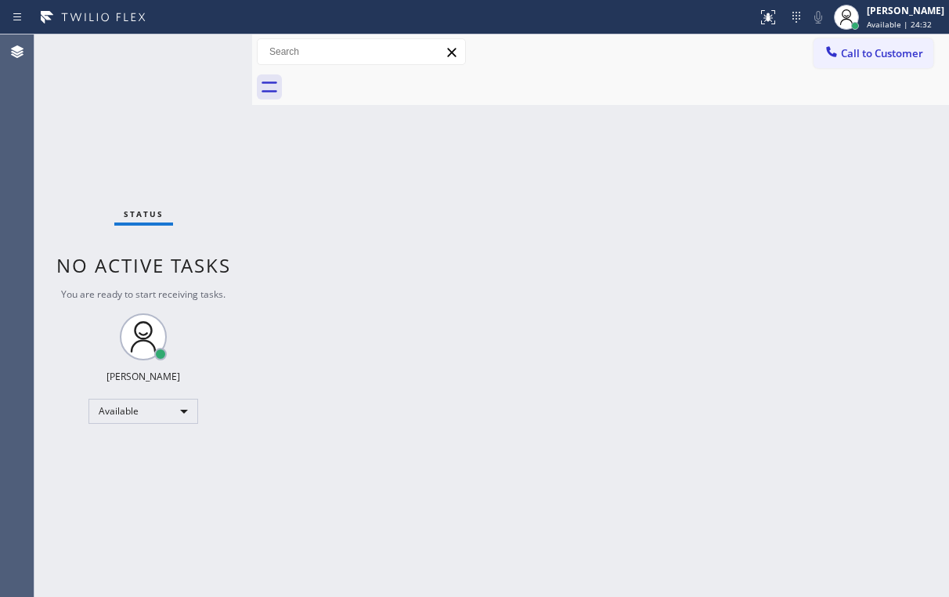
click at [820, 173] on div "Back to Dashboard Change Sender ID Customers Technicians Select a contact Outbo…" at bounding box center [600, 315] width 697 height 562
click at [863, 38] on button "Call to Customer" at bounding box center [874, 53] width 120 height 30
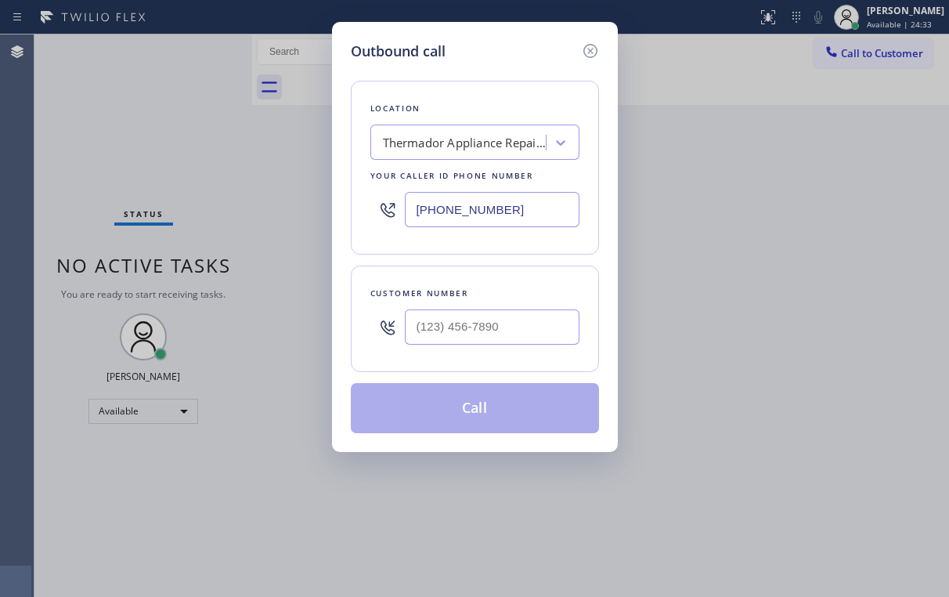
click at [341, 227] on div "Outbound call Location Thermador Appliance Repair Zone [PERSON_NAME][GEOGRAPHIC…" at bounding box center [475, 237] width 286 height 430
paste input "text"
type input "[PHONE_NUMBER]"
drag, startPoint x: 514, startPoint y: 42, endPoint x: 531, endPoint y: 173, distance: 131.9
click at [513, 45] on div "Outbound call" at bounding box center [475, 51] width 248 height 21
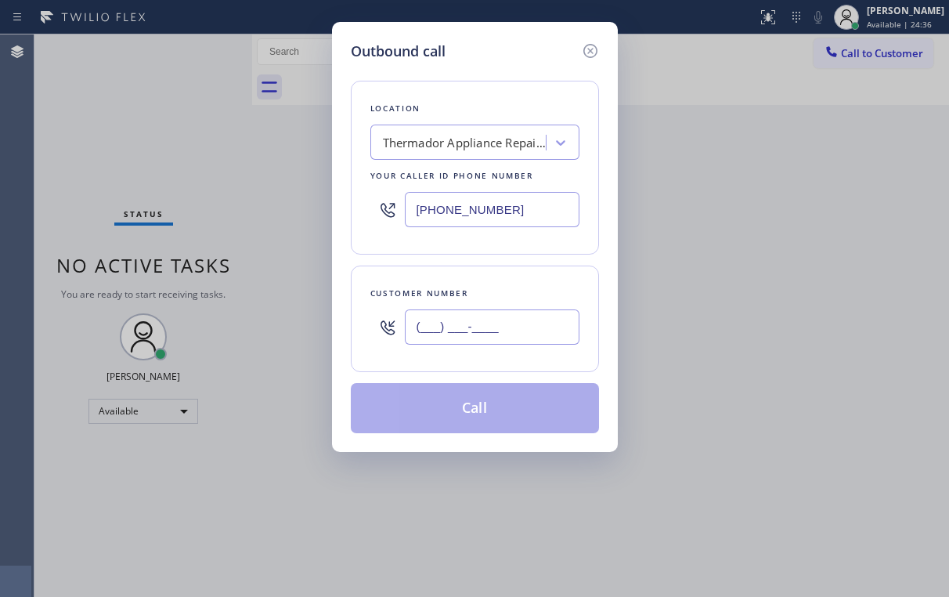
click at [489, 316] on input "(___) ___-____" at bounding box center [492, 326] width 175 height 35
paste input "917) 744-3193"
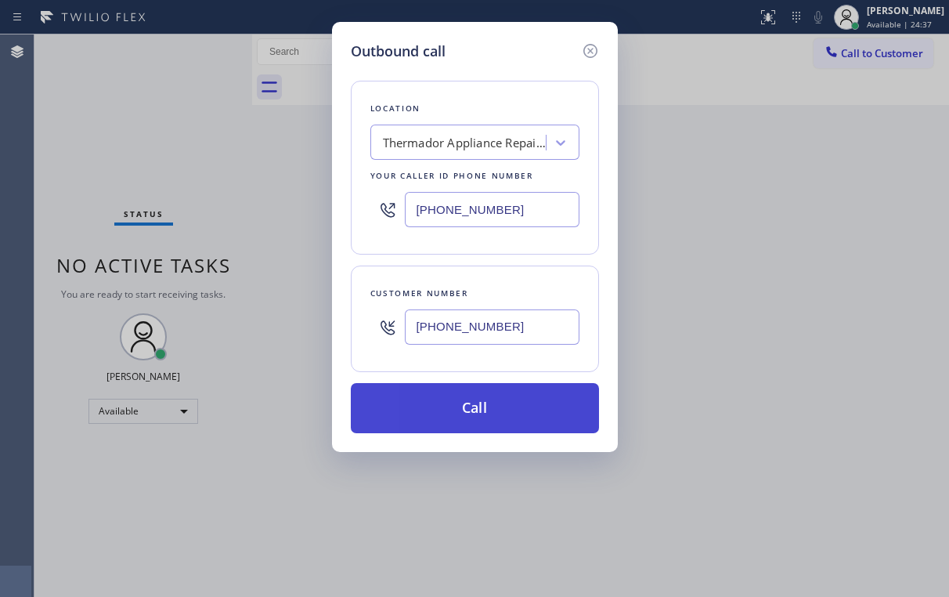
type input "[PHONE_NUMBER]"
drag, startPoint x: 442, startPoint y: 397, endPoint x: 439, endPoint y: 406, distance: 8.9
click at [440, 400] on button "Call" at bounding box center [475, 408] width 248 height 50
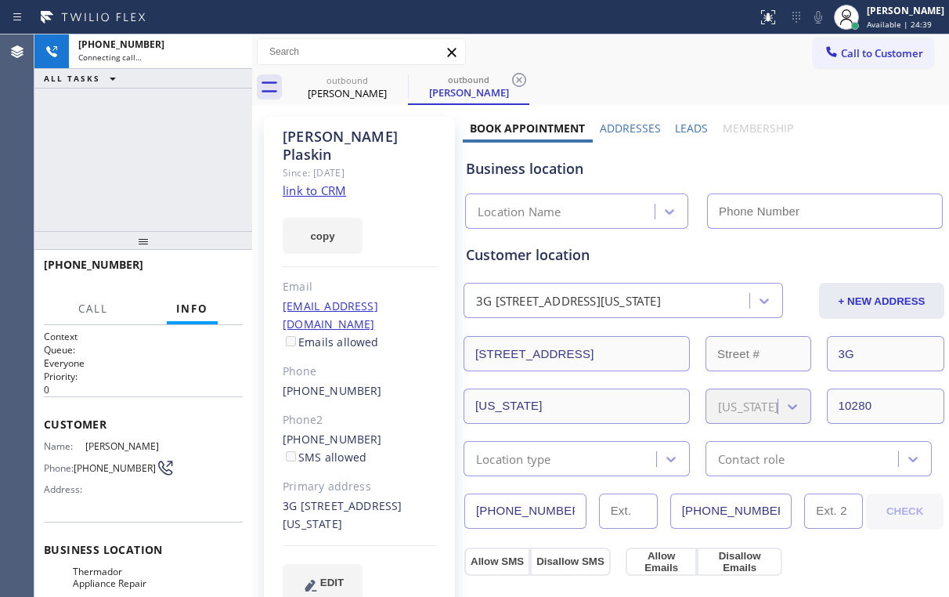
click at [114, 120] on div "[PHONE_NUMBER] Connecting call… ALL TASKS ALL TASKS ACTIVE TASKS TASKS IN WRAP …" at bounding box center [143, 132] width 218 height 197
type input "[PHONE_NUMBER]"
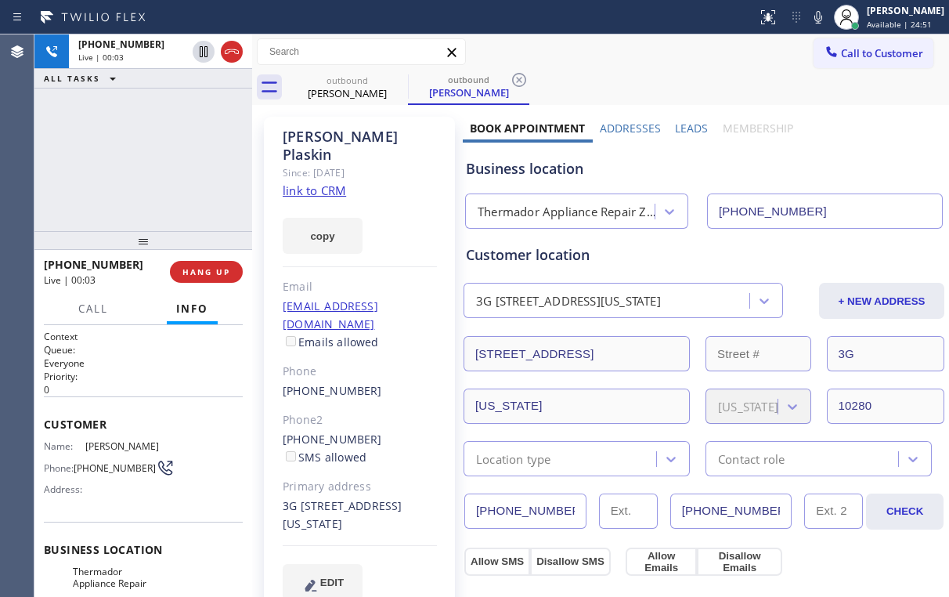
click at [592, 211] on div "Thermador Appliance Repair Zone [PERSON_NAME][GEOGRAPHIC_DATA]" at bounding box center [567, 212] width 179 height 18
drag, startPoint x: 157, startPoint y: 159, endPoint x: 146, endPoint y: 154, distance: 11.2
click at [146, 154] on div "[PHONE_NUMBER] Live | 00:09 ALL TASKS ALL TASKS ACTIVE TASKS TASKS IN WRAP UP" at bounding box center [143, 132] width 218 height 197
click at [213, 272] on span "HANG UP" at bounding box center [206, 271] width 48 height 11
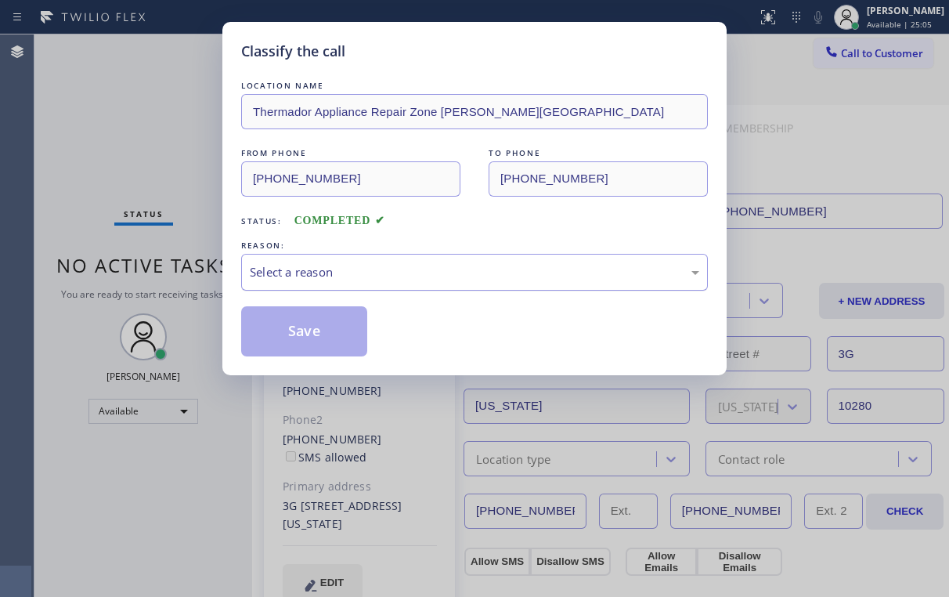
click at [286, 276] on div "Select a reason" at bounding box center [475, 272] width 450 height 18
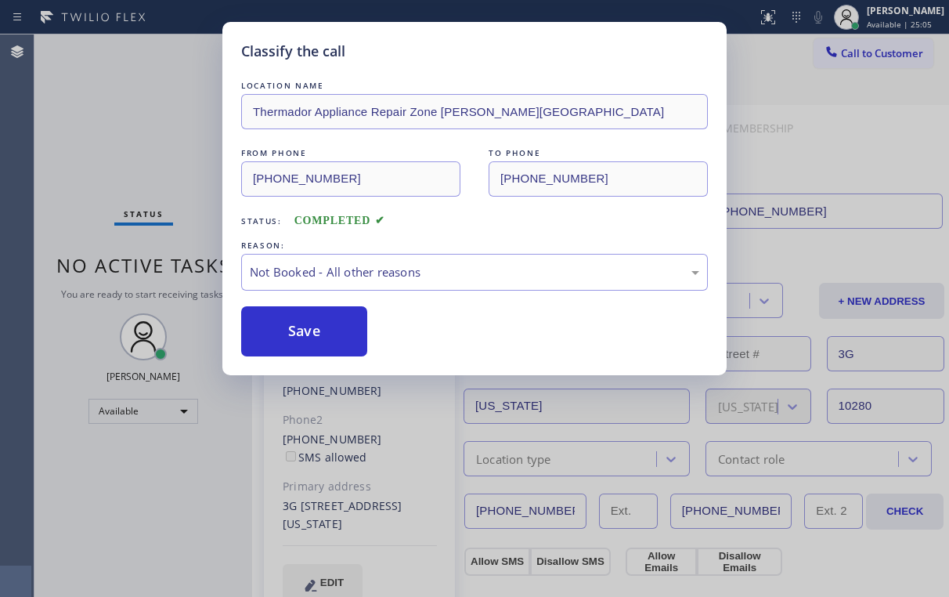
drag, startPoint x: 290, startPoint y: 335, endPoint x: 188, endPoint y: 213, distance: 159.0
click at [291, 335] on button "Save" at bounding box center [304, 331] width 126 height 50
click at [124, 129] on div "Classify the call LOCATION NAME Thermador Appliance Repair Zone [PERSON_NAME][G…" at bounding box center [474, 298] width 949 height 597
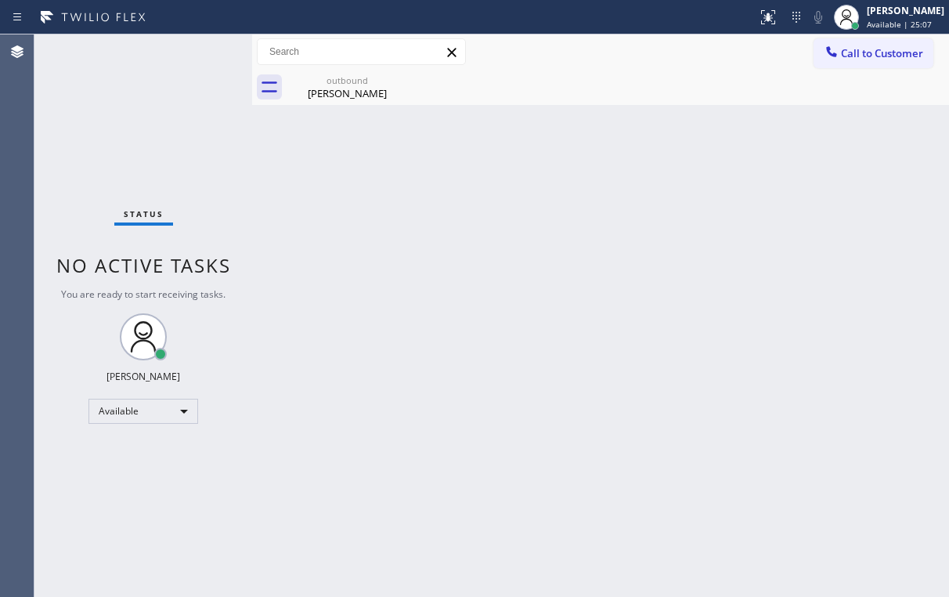
drag, startPoint x: 274, startPoint y: 143, endPoint x: 333, endPoint y: 116, distance: 64.5
click at [273, 143] on div "Back to Dashboard Change Sender ID Customers Technicians Select a contact Outbo…" at bounding box center [600, 315] width 697 height 562
drag, startPoint x: 341, startPoint y: 85, endPoint x: 404, endPoint y: 74, distance: 63.5
click at [341, 85] on div "outbound" at bounding box center [347, 80] width 118 height 12
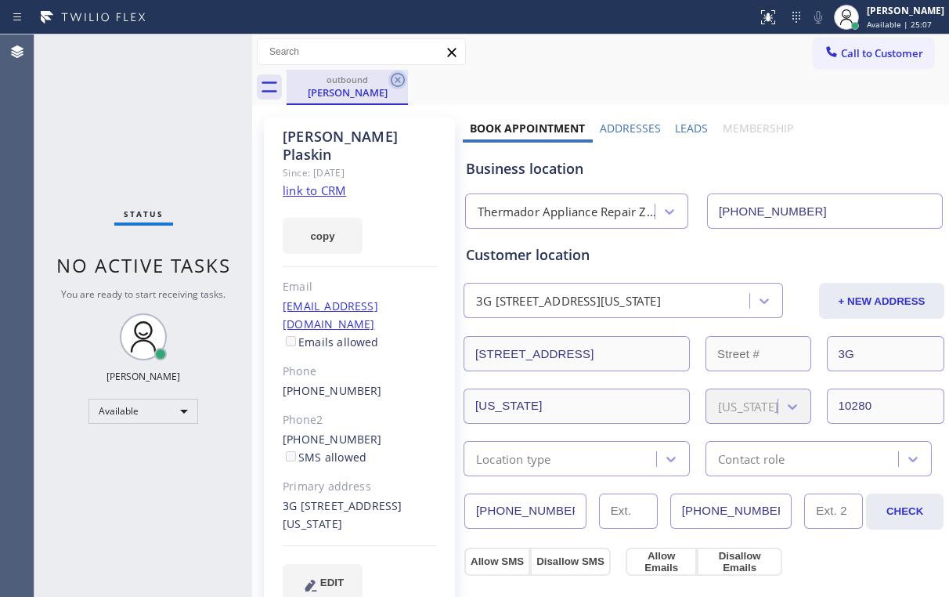
drag, startPoint x: 402, startPoint y: 76, endPoint x: 271, endPoint y: 226, distance: 199.3
click at [401, 77] on icon at bounding box center [397, 79] width 19 height 19
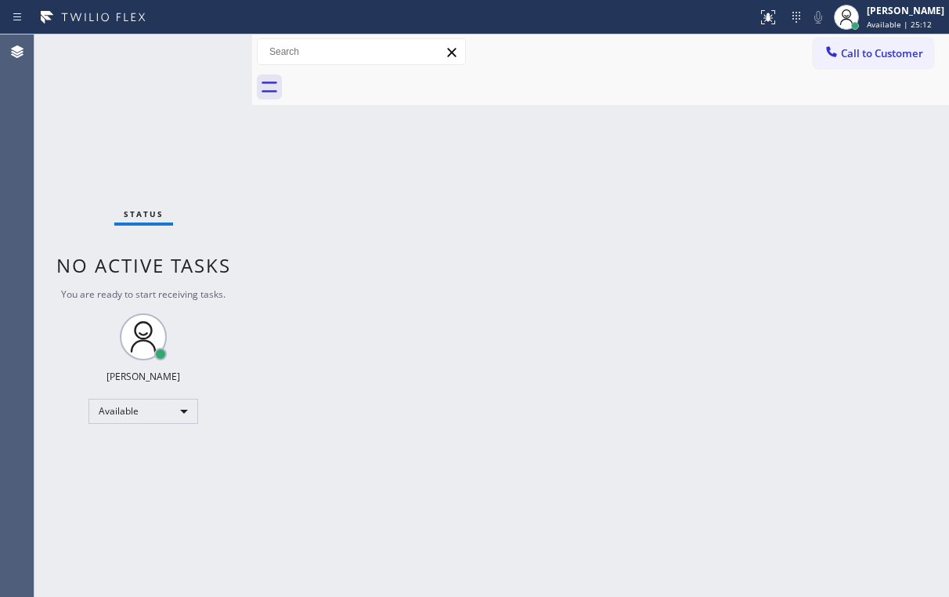
drag, startPoint x: 674, startPoint y: 60, endPoint x: 840, endPoint y: 61, distance: 166.0
click at [676, 60] on div "Call to Customer Outbound call Location Thermador Appliance Repair Zone [PERSON…" at bounding box center [600, 51] width 697 height 27
click at [848, 57] on span "Call to Customer" at bounding box center [882, 53] width 82 height 14
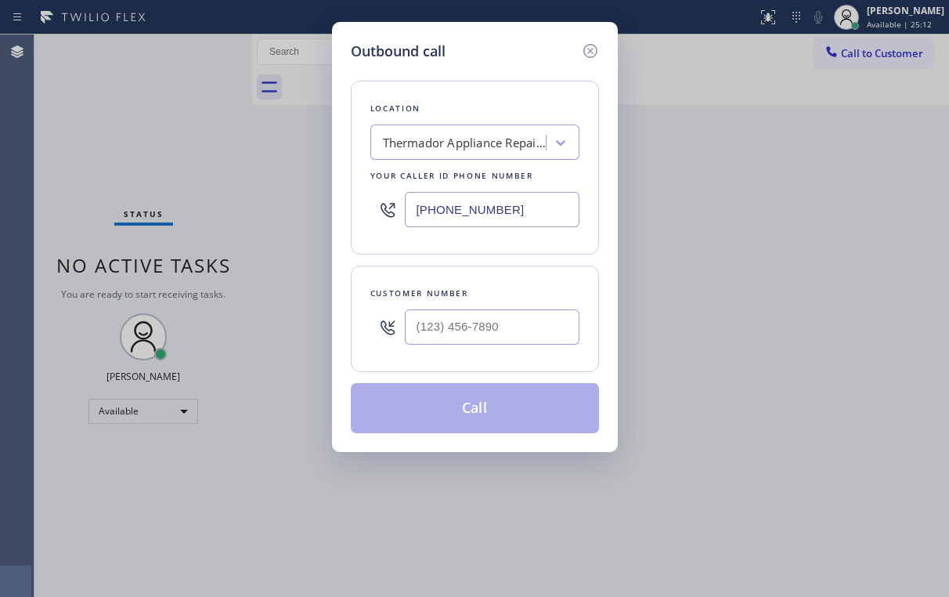
click at [417, 215] on input "[PHONE_NUMBER]" at bounding box center [492, 209] width 175 height 35
paste input "17) 935-4274"
type input "[PHONE_NUMBER]"
drag, startPoint x: 492, startPoint y: 48, endPoint x: 504, endPoint y: 214, distance: 166.5
click at [492, 48] on div "Outbound call" at bounding box center [475, 51] width 248 height 21
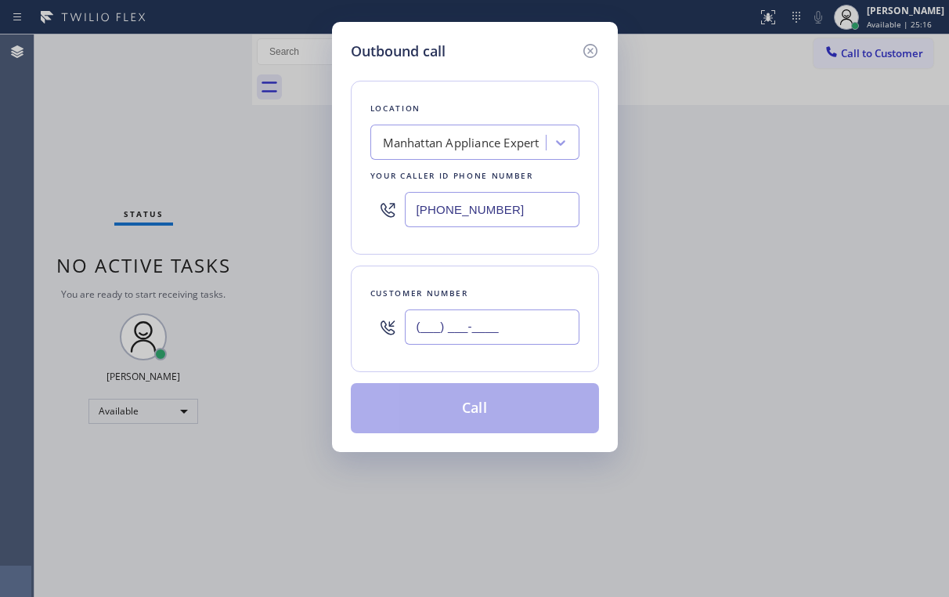
click at [457, 321] on input "(___) ___-____" at bounding box center [492, 326] width 175 height 35
paste input "917) 412-7772"
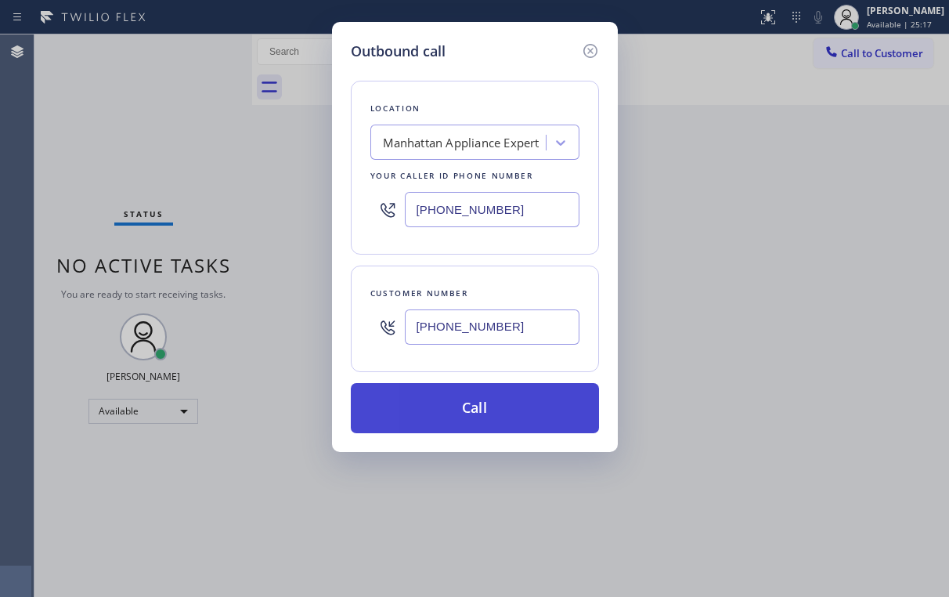
type input "[PHONE_NUMBER]"
click at [415, 403] on button "Call" at bounding box center [475, 408] width 248 height 50
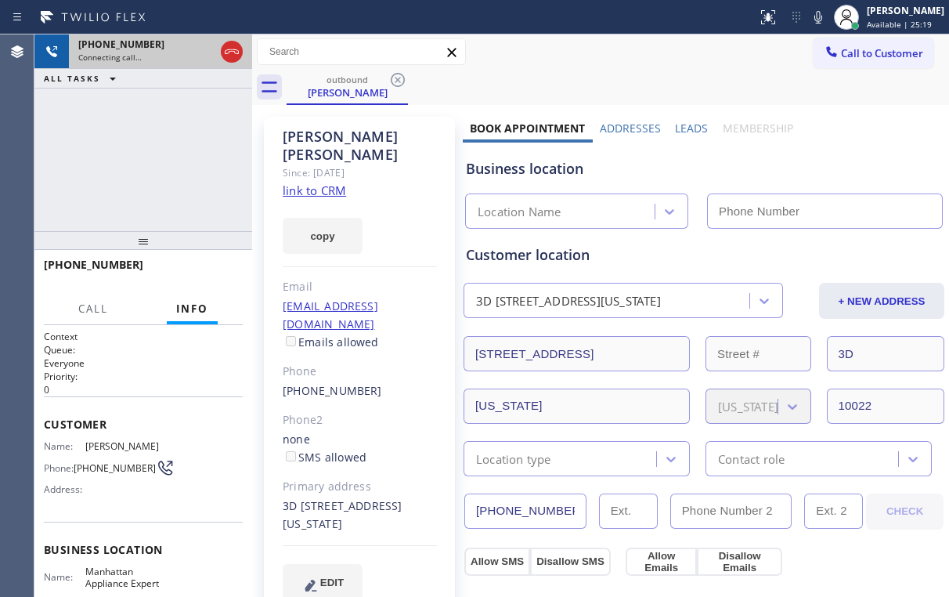
click at [145, 163] on div "[PHONE_NUMBER] Connecting call… ALL TASKS ALL TASKS ACTIVE TASKS TASKS IN WRAP …" at bounding box center [143, 132] width 218 height 197
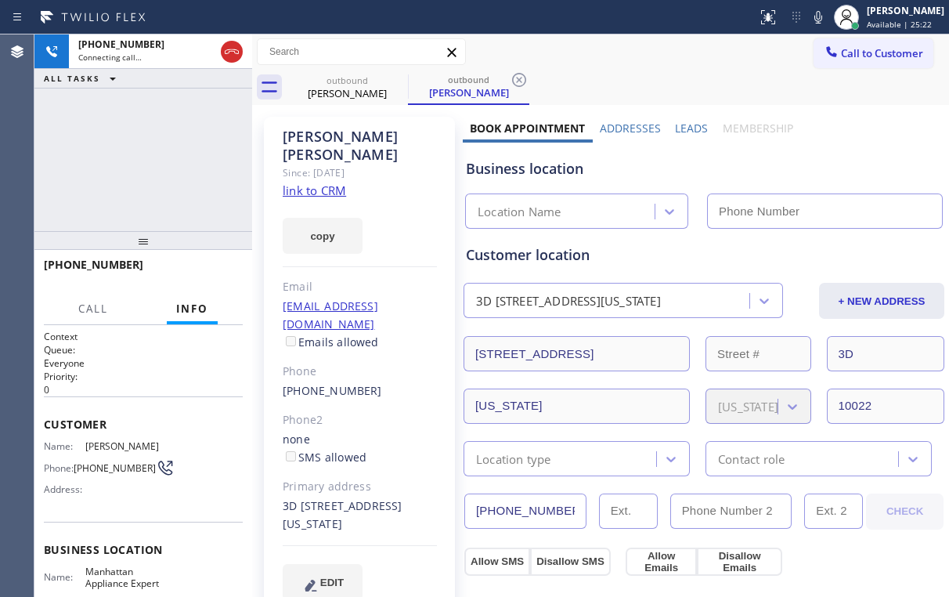
type input "[PHONE_NUMBER]"
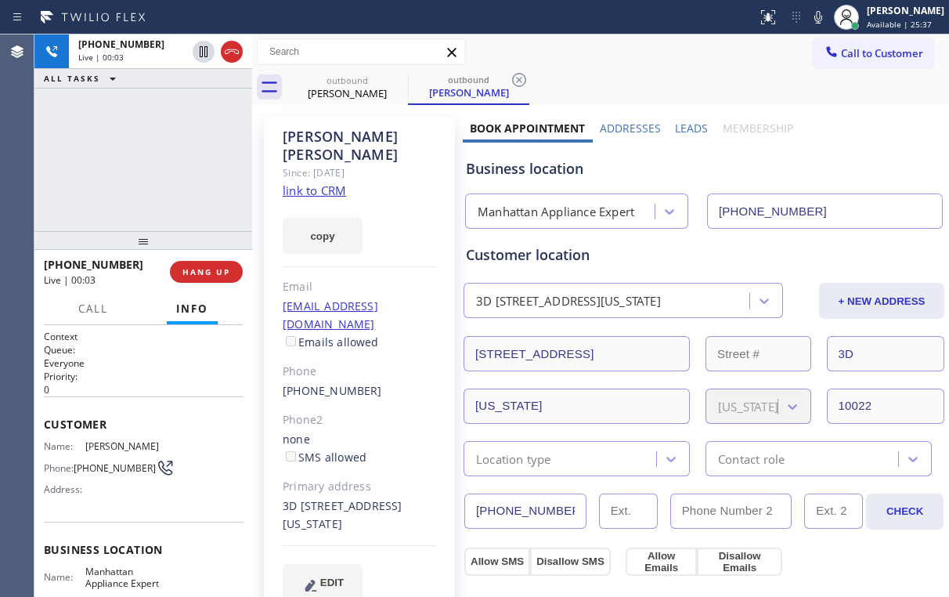
click at [504, 209] on div "Manhattan Appliance Expert" at bounding box center [556, 212] width 157 height 18
click at [160, 163] on div "[PHONE_NUMBER] Live | 00:10 ALL TASKS ALL TASKS ACTIVE TASKS TASKS IN WRAP UP" at bounding box center [143, 132] width 218 height 197
click at [154, 160] on div "[PHONE_NUMBER] Live | 00:11 ALL TASKS ALL TASKS ACTIVE TASKS TASKS IN WRAP UP" at bounding box center [143, 132] width 218 height 197
click at [617, 155] on div "Business location [GEOGRAPHIC_DATA] Appliance Expert [PHONE_NUMBER]" at bounding box center [704, 186] width 482 height 86
click at [153, 161] on div "[PHONE_NUMBER] Live | 00:25 ALL TASKS ALL TASKS ACTIVE TASKS TASKS IN WRAP UP" at bounding box center [143, 132] width 218 height 197
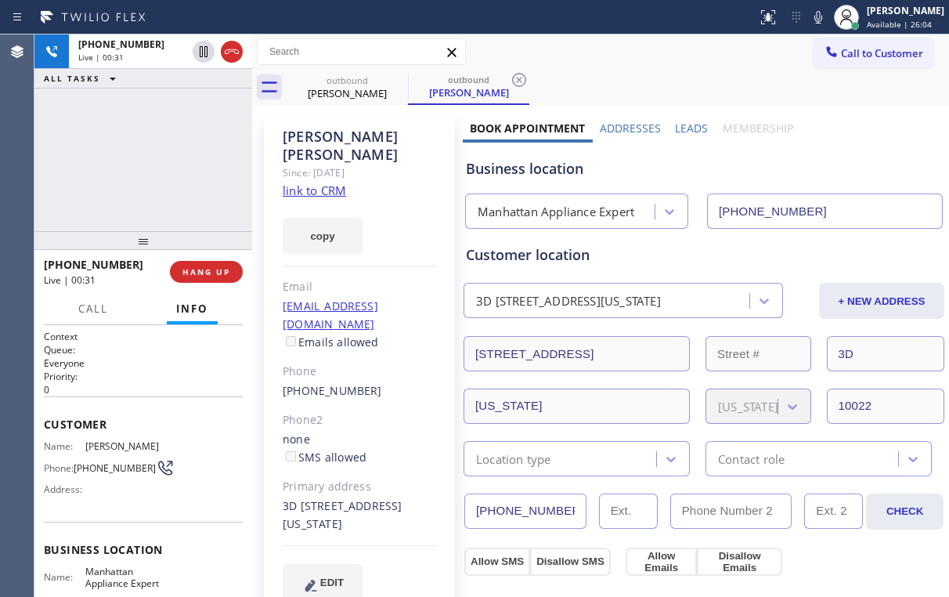
drag, startPoint x: 158, startPoint y: 141, endPoint x: 176, endPoint y: 157, distance: 23.9
click at [158, 141] on div "[PHONE_NUMBER] Live | 00:31 ALL TASKS ALL TASKS ACTIVE TASKS TASKS IN WRAP UP" at bounding box center [143, 132] width 218 height 197
click at [219, 269] on span "HANG UP" at bounding box center [206, 271] width 48 height 11
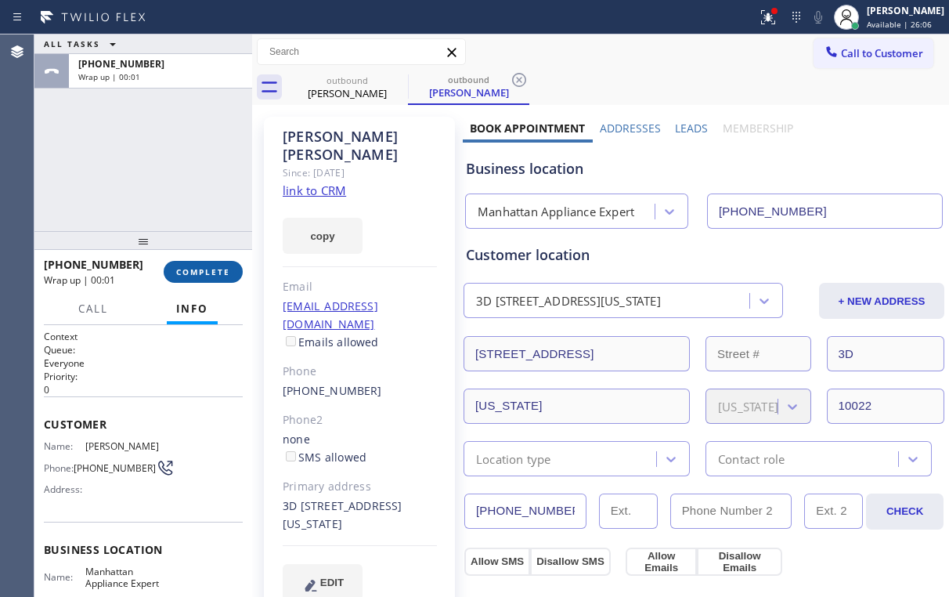
click at [219, 267] on span "COMPLETE" at bounding box center [203, 271] width 54 height 11
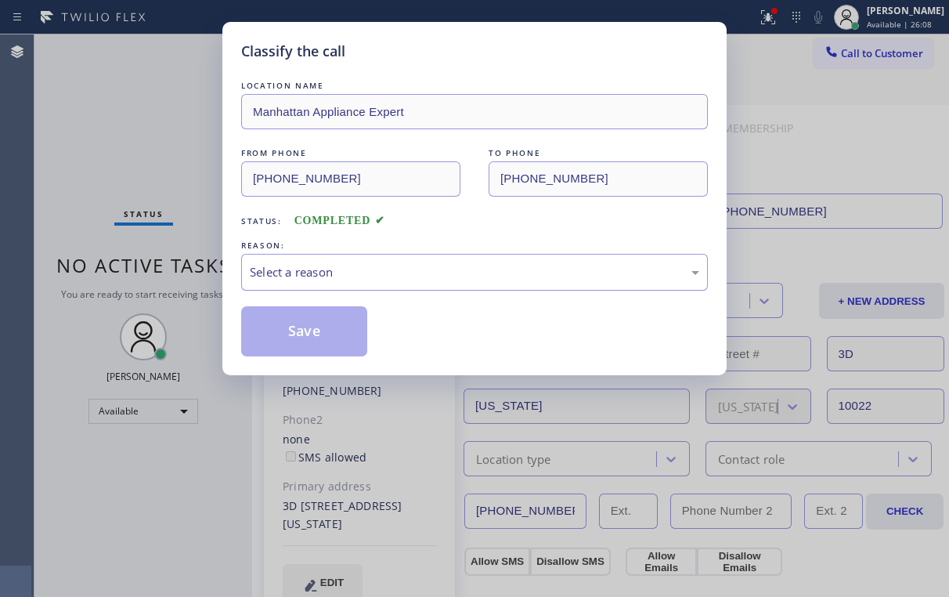
click at [284, 269] on div "Select a reason" at bounding box center [475, 272] width 450 height 18
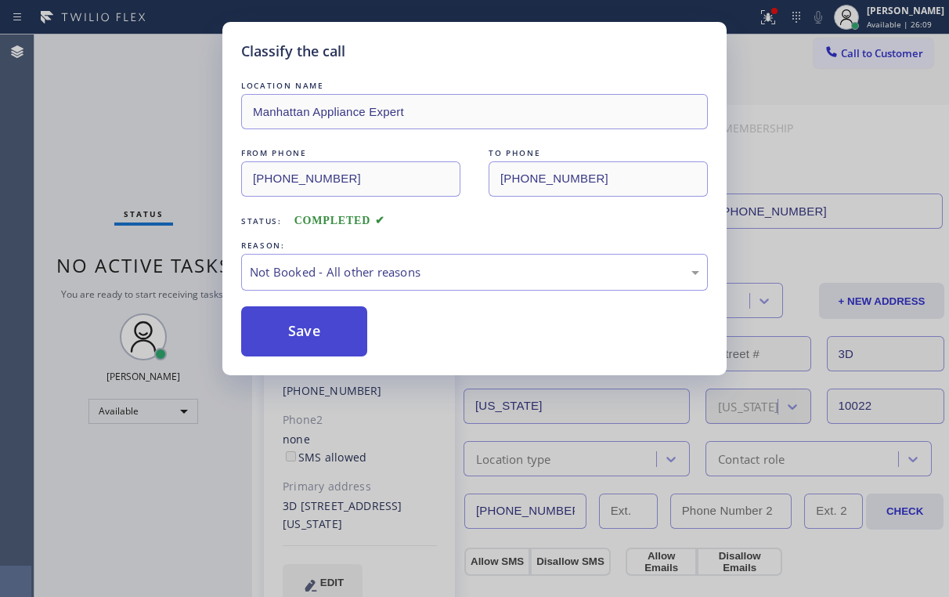
click at [291, 331] on button "Save" at bounding box center [304, 331] width 126 height 50
drag, startPoint x: 125, startPoint y: 136, endPoint x: 139, endPoint y: 144, distance: 16.1
click at [127, 138] on div "Classify the call LOCATION NAME Manhattan Appliance Expert FROM PHONE [PHONE_NU…" at bounding box center [474, 298] width 949 height 597
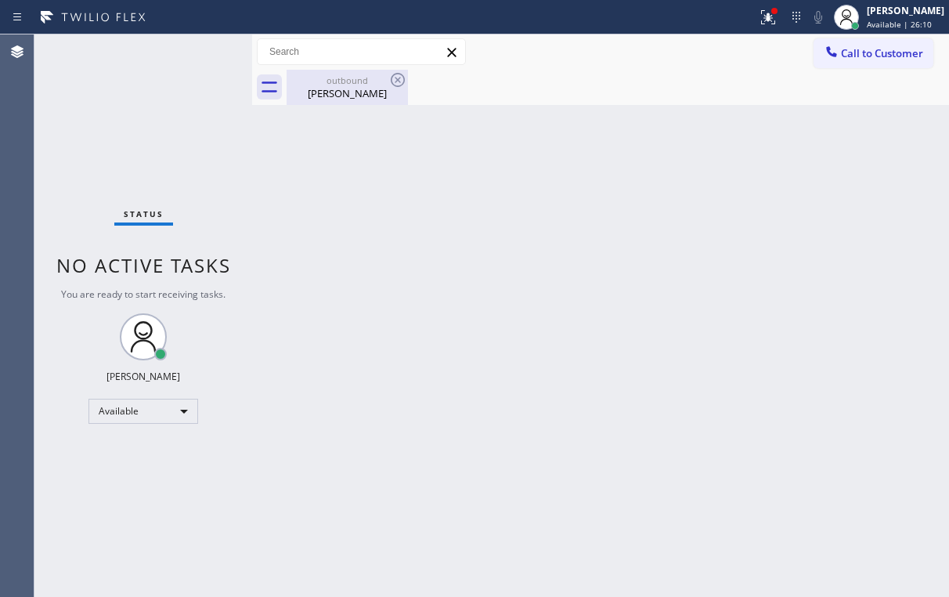
drag, startPoint x: 341, startPoint y: 75, endPoint x: 385, endPoint y: 72, distance: 43.2
click at [342, 75] on div "outbound" at bounding box center [347, 80] width 118 height 12
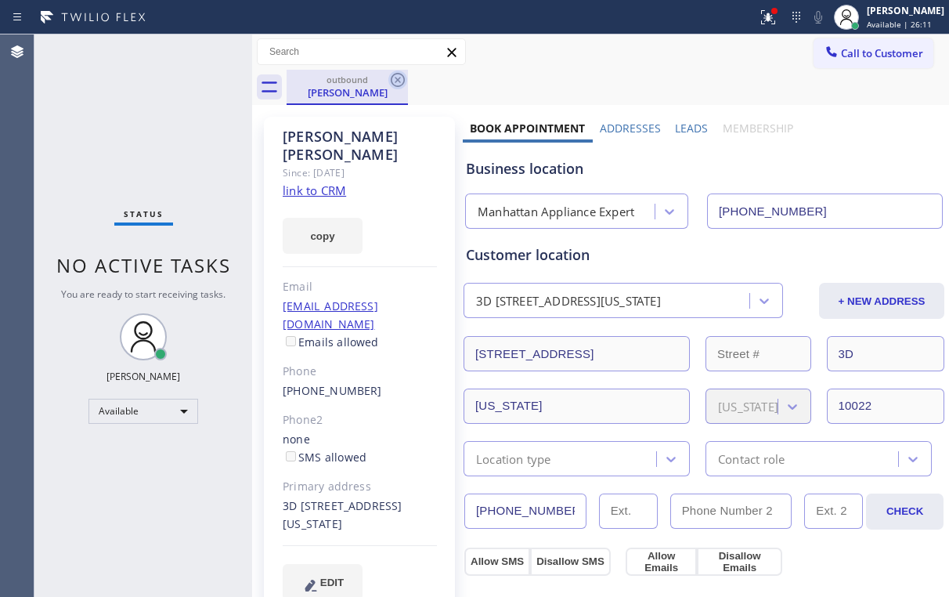
click at [398, 74] on icon at bounding box center [397, 79] width 19 height 19
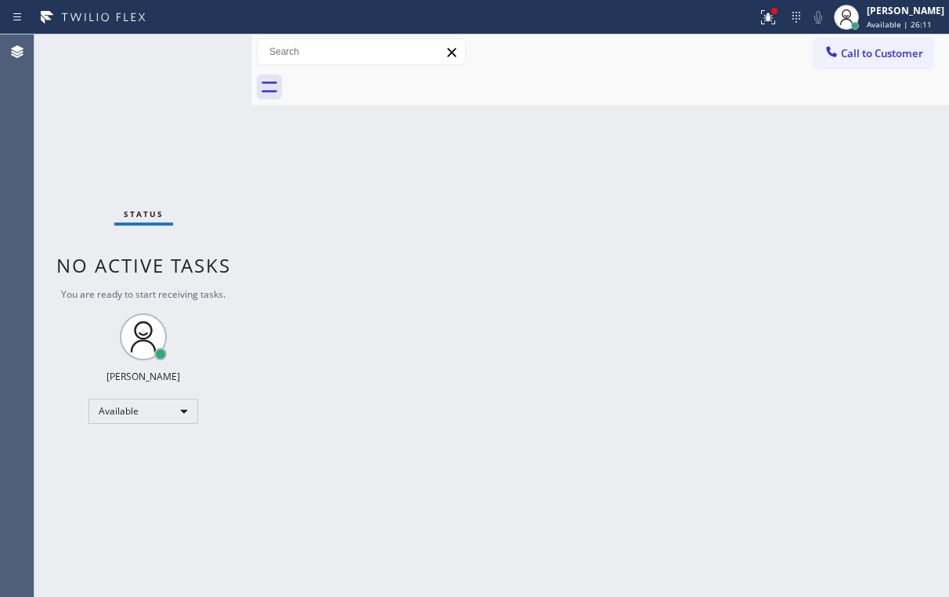
drag, startPoint x: 157, startPoint y: 125, endPoint x: 191, endPoint y: 141, distance: 37.1
click at [161, 128] on div "Status No active tasks You are ready to start receiving tasks. [PERSON_NAME] Av…" at bounding box center [143, 315] width 218 height 562
drag, startPoint x: 772, startPoint y: 23, endPoint x: 724, endPoint y: 104, distance: 94.2
click at [774, 23] on icon at bounding box center [768, 17] width 14 height 14
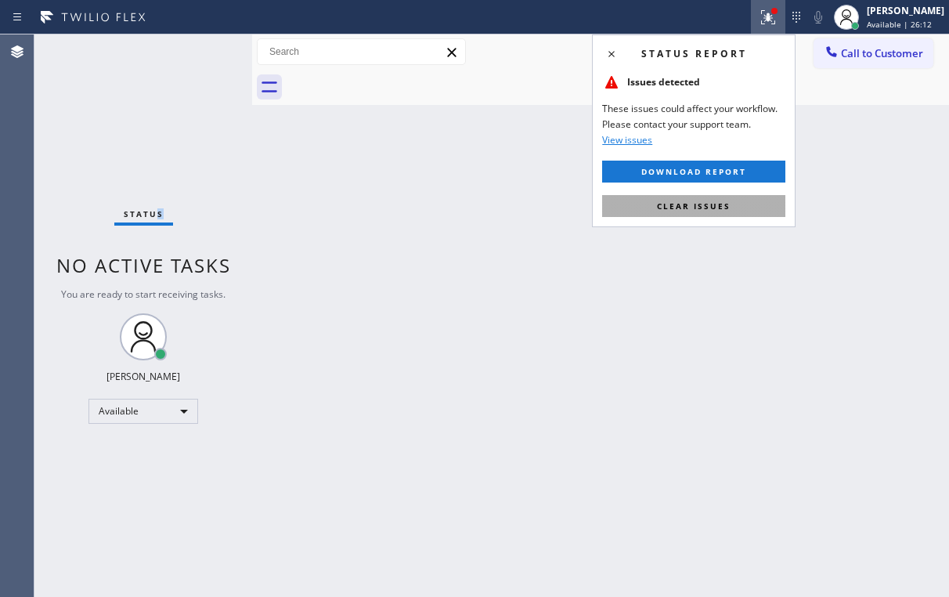
click at [674, 208] on span "Clear issues" at bounding box center [694, 205] width 74 height 11
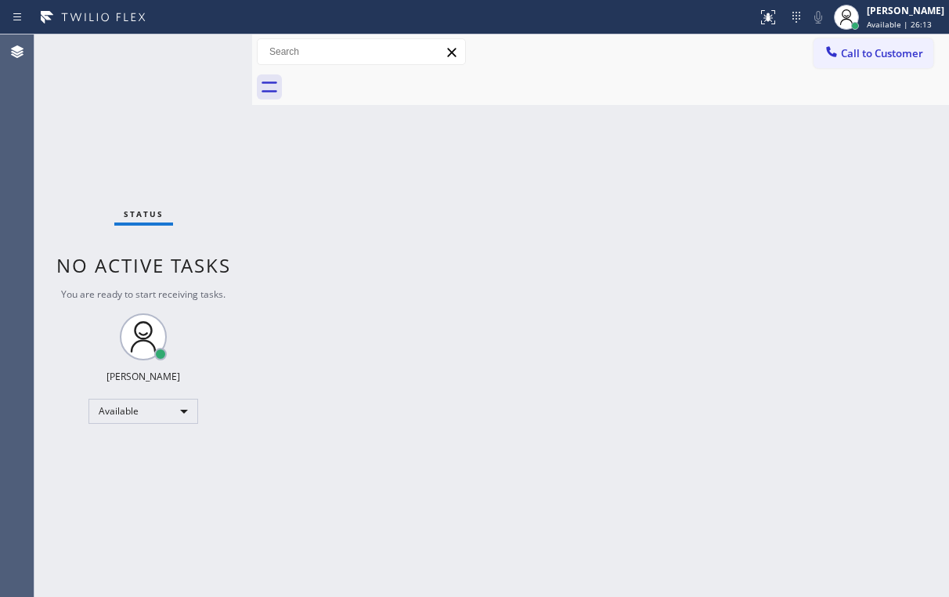
click at [381, 269] on div "Back to Dashboard Change Sender ID Customers Technicians Select a contact Outbo…" at bounding box center [600, 315] width 697 height 562
click at [852, 60] on span "Call to Customer" at bounding box center [882, 53] width 82 height 14
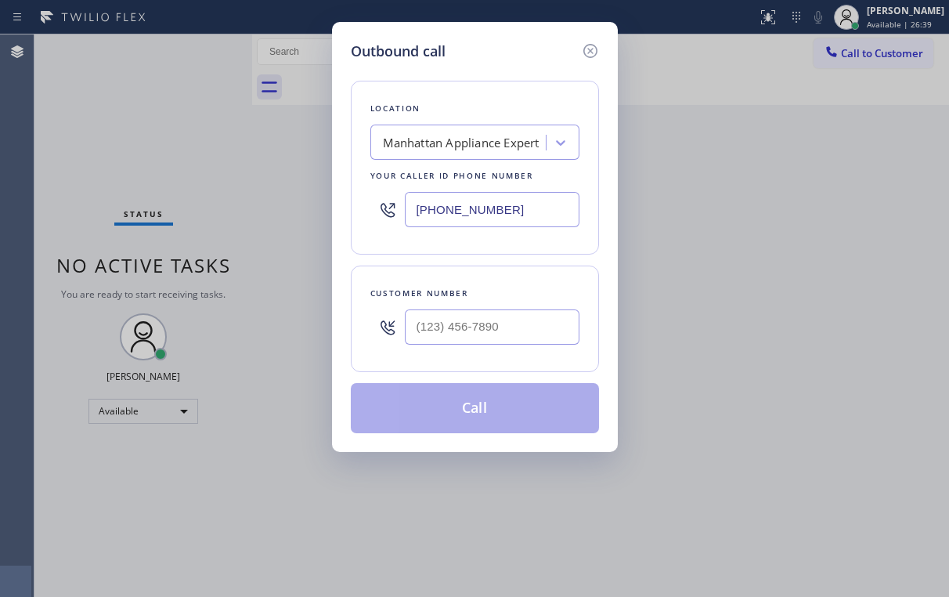
drag, startPoint x: 590, startPoint y: 47, endPoint x: 578, endPoint y: 70, distance: 25.6
click at [591, 47] on icon at bounding box center [590, 51] width 19 height 19
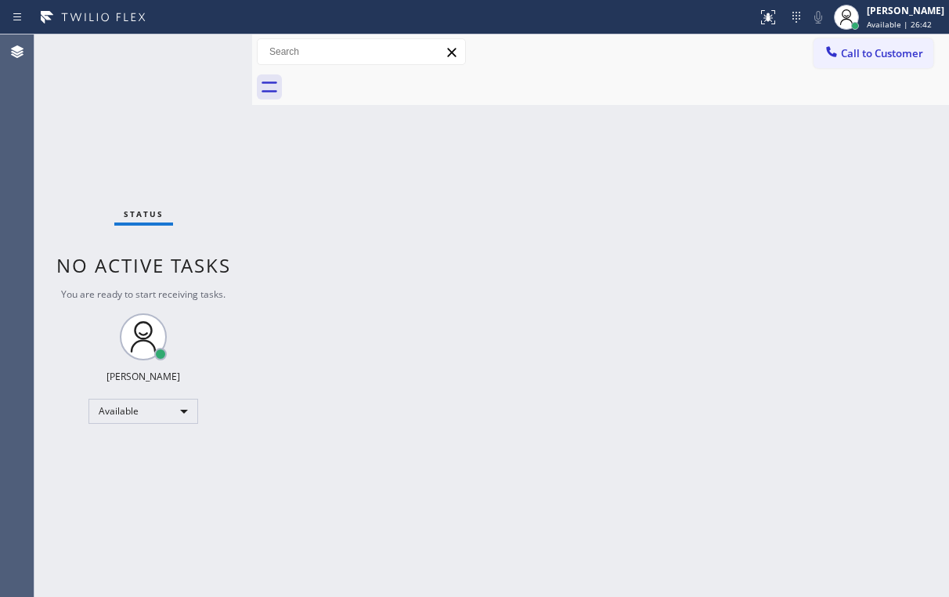
click at [711, 70] on div at bounding box center [618, 87] width 663 height 35
click at [863, 60] on span "Call to Customer" at bounding box center [882, 53] width 82 height 14
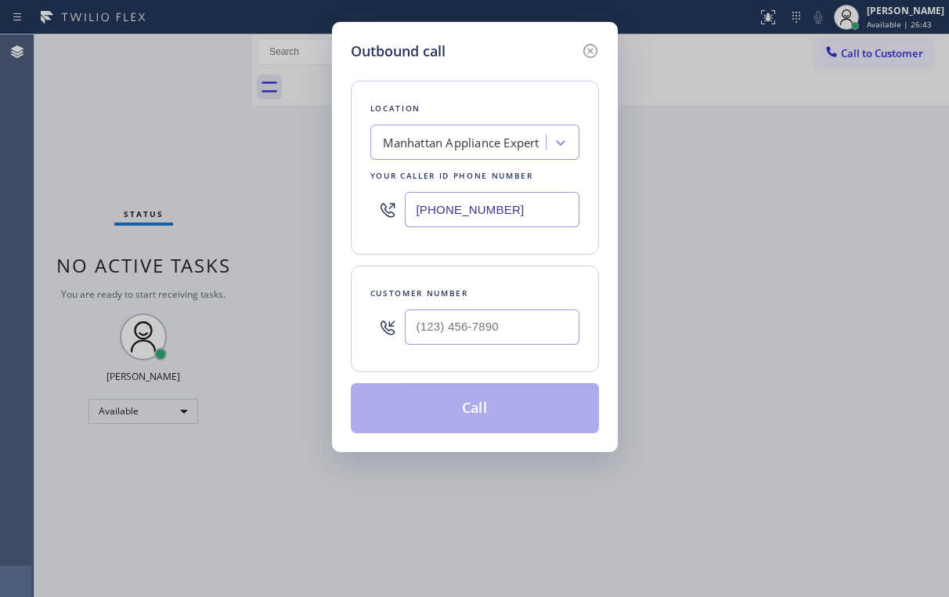
drag, startPoint x: 513, startPoint y: 205, endPoint x: 322, endPoint y: 222, distance: 191.9
click at [417, 212] on input "[PHONE_NUMBER]" at bounding box center [492, 209] width 175 height 35
paste input "714) 203-269"
type input "[PHONE_NUMBER]"
click at [476, 74] on div "Location [PERSON_NAME] Repair Your caller id phone number [PHONE_NUMBER] Custom…" at bounding box center [475, 247] width 248 height 371
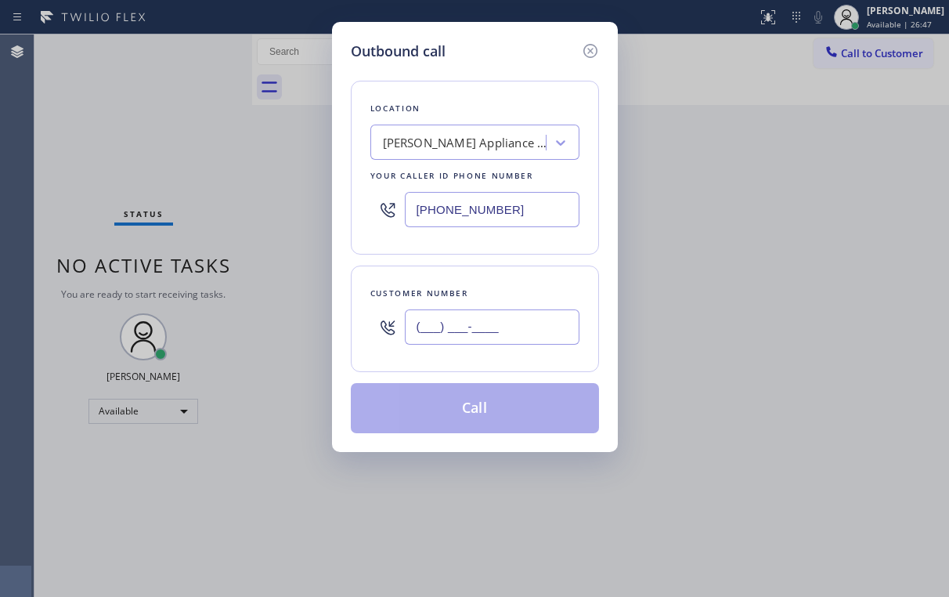
click at [484, 326] on input "(___) ___-____" at bounding box center [492, 326] width 175 height 35
paste input "714) 553-3628"
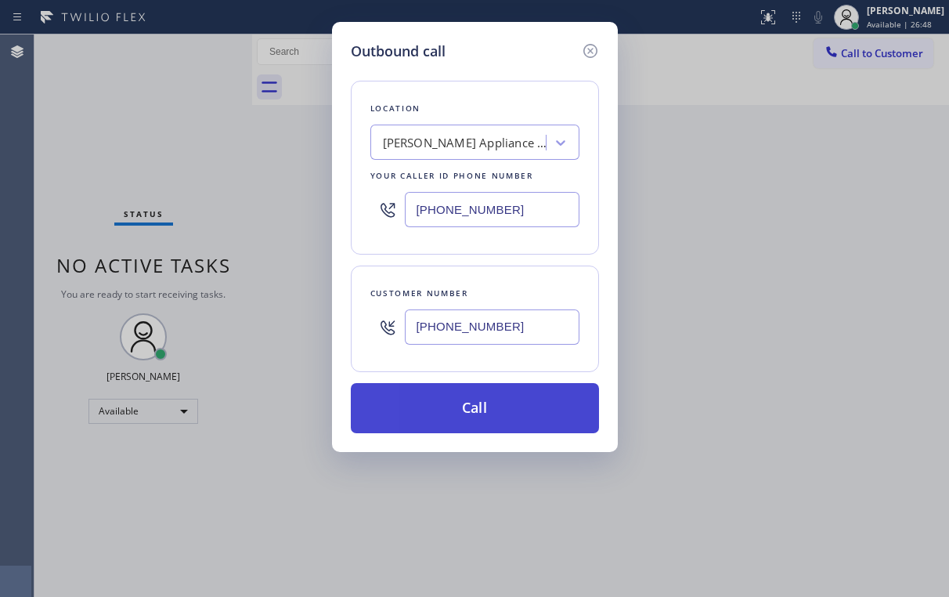
type input "[PHONE_NUMBER]"
click at [435, 395] on button "Call" at bounding box center [475, 408] width 248 height 50
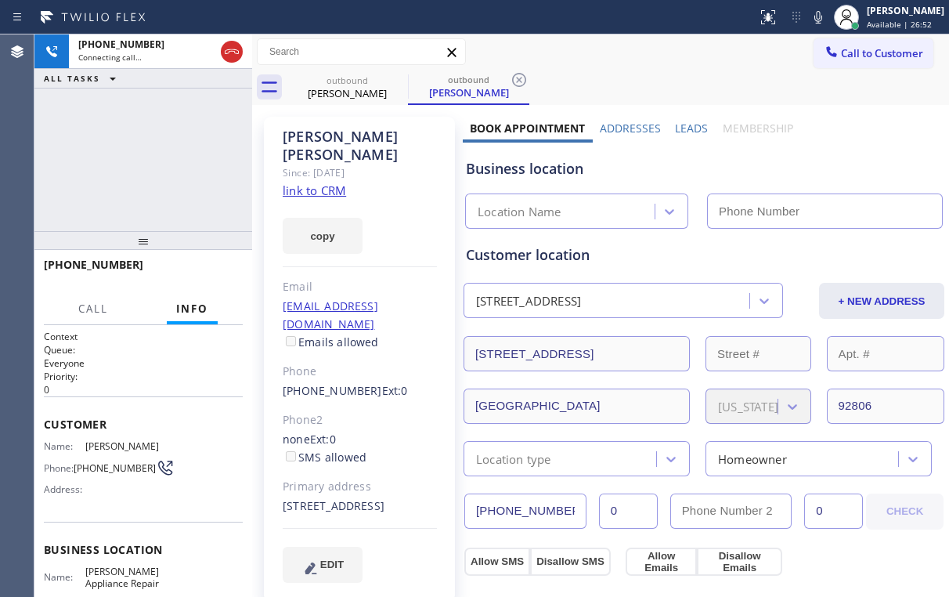
type input "[PHONE_NUMBER]"
click at [170, 103] on div "[PHONE_NUMBER] Connecting call… ALL TASKS ALL TASKS ACTIVE TASKS TASKS IN WRAP …" at bounding box center [143, 132] width 218 height 197
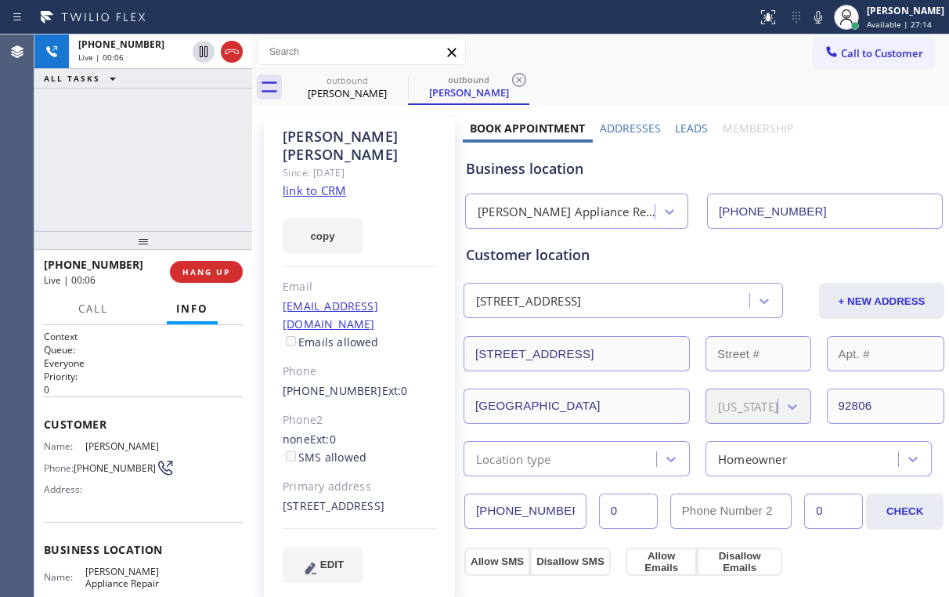
click at [150, 157] on div "[PHONE_NUMBER] Live | 00:06 ALL TASKS ALL TASKS ACTIVE TASKS TASKS IN WRAP UP" at bounding box center [143, 132] width 218 height 197
click at [529, 213] on div "[PERSON_NAME] Appliance Repair" at bounding box center [567, 212] width 179 height 18
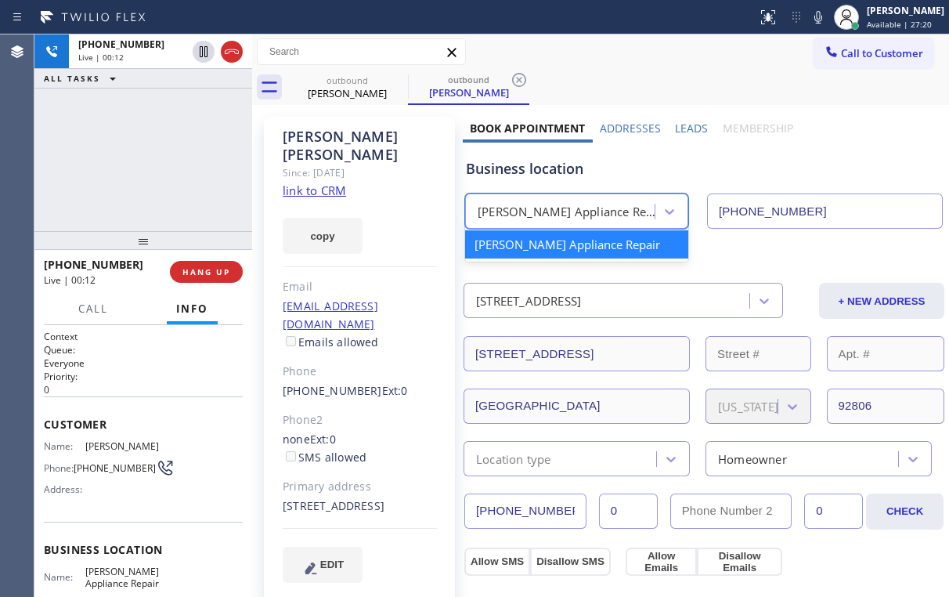
click at [565, 208] on div "[PERSON_NAME] Appliance Repair" at bounding box center [567, 212] width 179 height 18
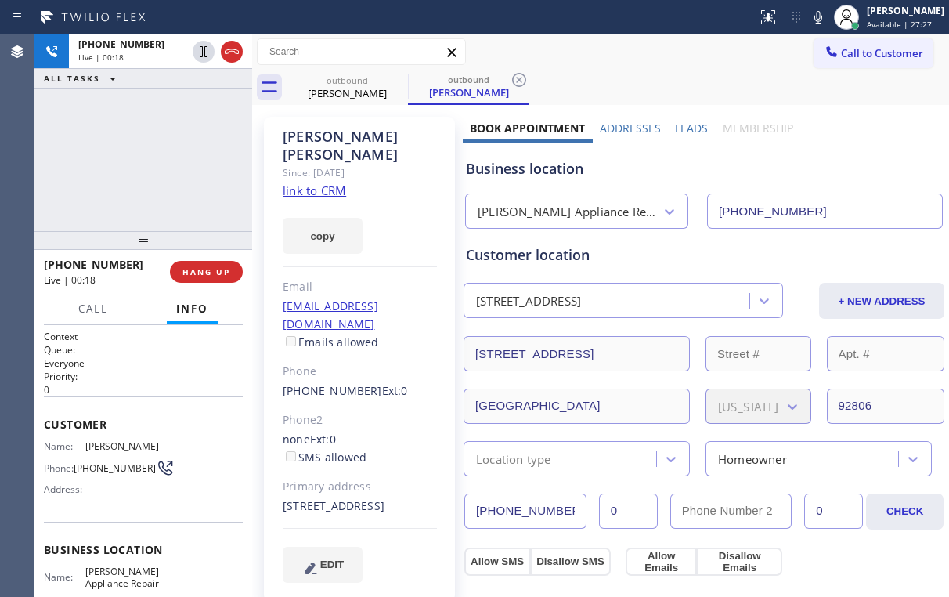
click at [149, 160] on div "[PHONE_NUMBER] Live | 00:18 ALL TASKS ALL TASKS ACTIVE TASKS TASKS IN WRAP UP" at bounding box center [143, 132] width 218 height 197
click at [150, 157] on div "[PHONE_NUMBER] Live | 00:20 ALL TASKS ALL TASKS ACTIVE TASKS TASKS IN WRAP UP" at bounding box center [143, 132] width 218 height 197
click at [150, 157] on div "[PHONE_NUMBER] Live | 00:21 ALL TASKS ALL TASKS ACTIVE TASKS TASKS IN WRAP UP" at bounding box center [143, 132] width 218 height 197
click at [150, 157] on div "[PHONE_NUMBER] Live | 00:22 ALL TASKS ALL TASKS ACTIVE TASKS TASKS IN WRAP UP" at bounding box center [143, 132] width 218 height 197
click at [150, 157] on div "[PHONE_NUMBER] Live | 00:26 ALL TASKS ALL TASKS ACTIVE TASKS TASKS IN WRAP UP" at bounding box center [143, 132] width 218 height 197
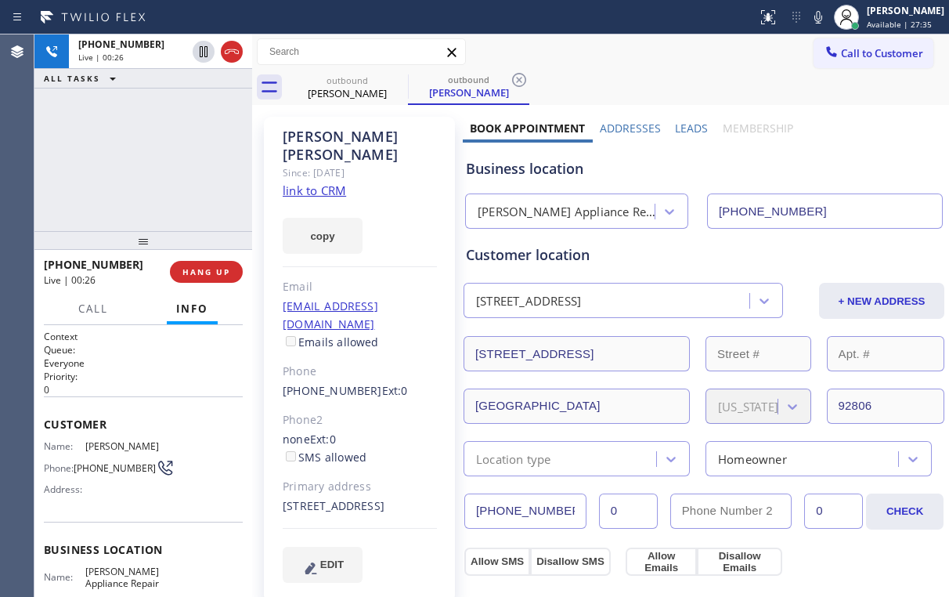
drag, startPoint x: 150, startPoint y: 157, endPoint x: 185, endPoint y: 201, distance: 56.4
click at [150, 157] on div "[PHONE_NUMBER] Live | 00:26 ALL TASKS ALL TASKS ACTIVE TASKS TASKS IN WRAP UP" at bounding box center [143, 132] width 218 height 197
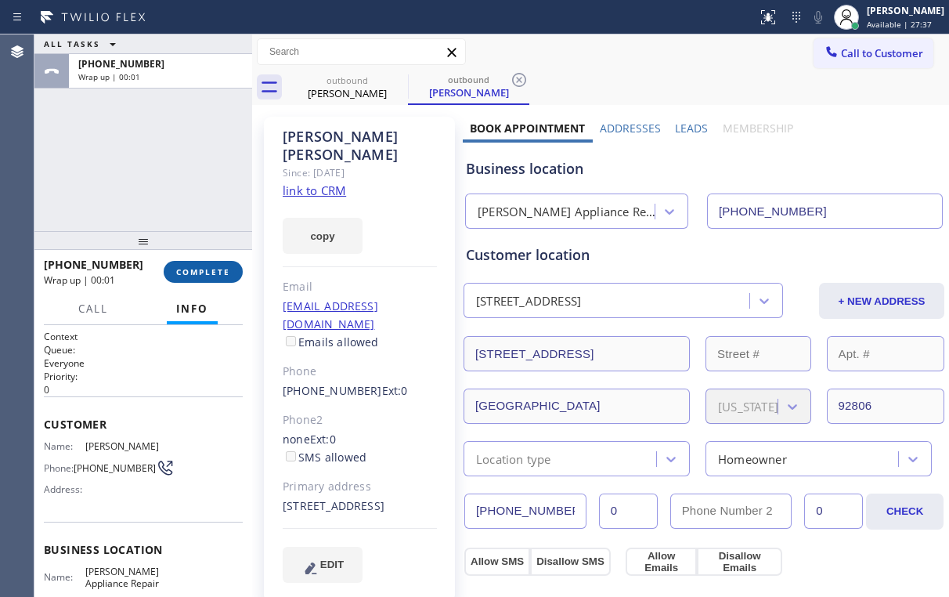
click at [201, 269] on span "COMPLETE" at bounding box center [203, 271] width 54 height 11
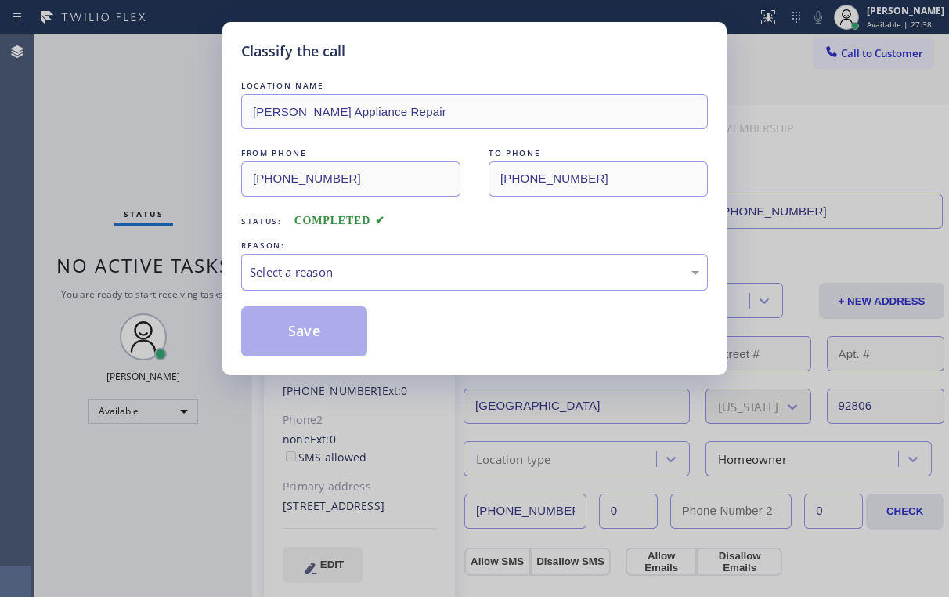
click at [287, 269] on div "Select a reason" at bounding box center [475, 272] width 450 height 18
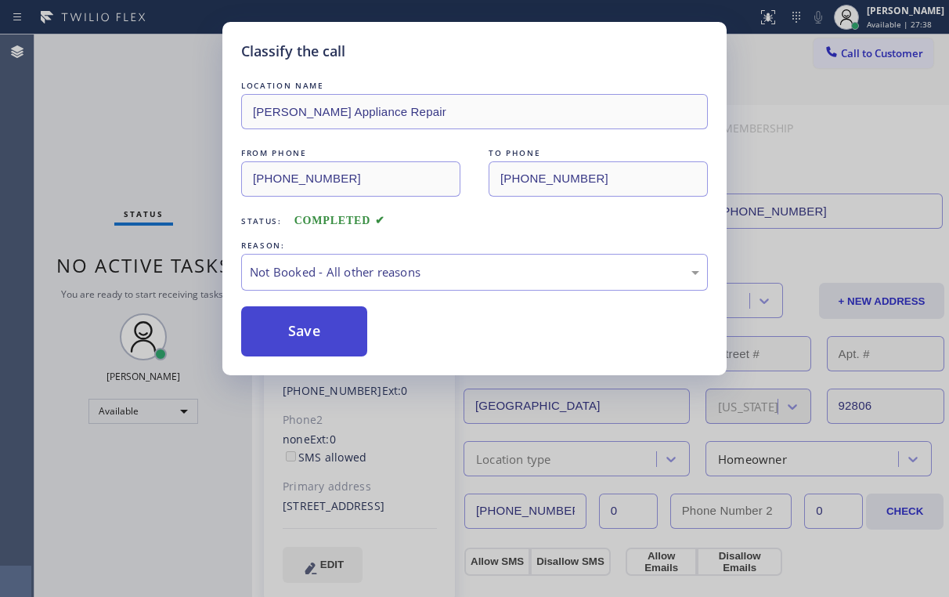
click at [289, 341] on button "Save" at bounding box center [304, 331] width 126 height 50
drag, startPoint x: 108, startPoint y: 125, endPoint x: 121, endPoint y: 138, distance: 17.7
click at [116, 134] on div "Classify the call LOCATION NAME [PERSON_NAME] Appliance Repair FROM PHONE [PHON…" at bounding box center [474, 298] width 949 height 597
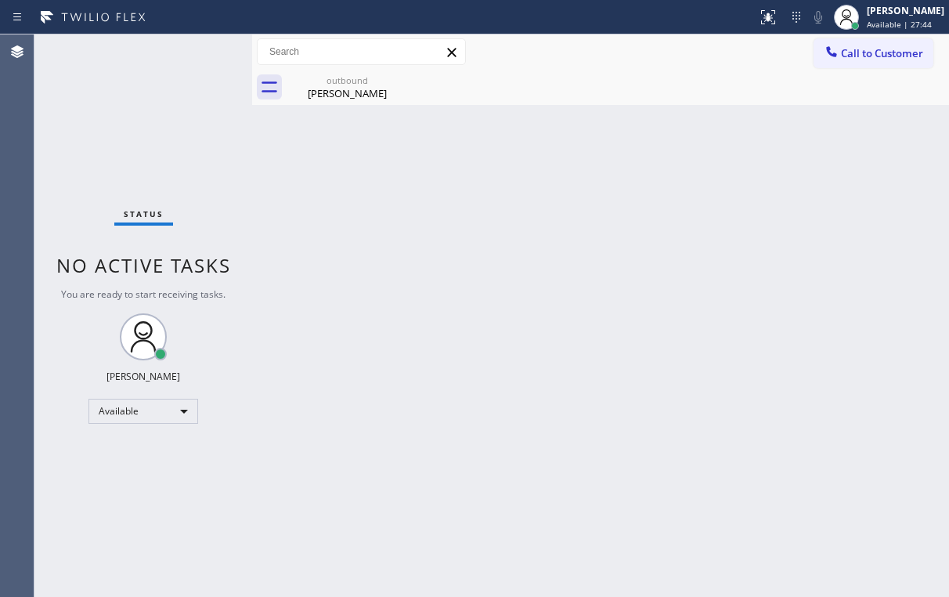
drag, startPoint x: 598, startPoint y: 70, endPoint x: 395, endPoint y: 122, distance: 210.1
click at [598, 70] on div "outbound [PERSON_NAME]" at bounding box center [618, 87] width 663 height 35
drag, startPoint x: 357, startPoint y: 93, endPoint x: 356, endPoint y: 144, distance: 50.9
click at [357, 94] on div "[PERSON_NAME]" at bounding box center [347, 93] width 118 height 14
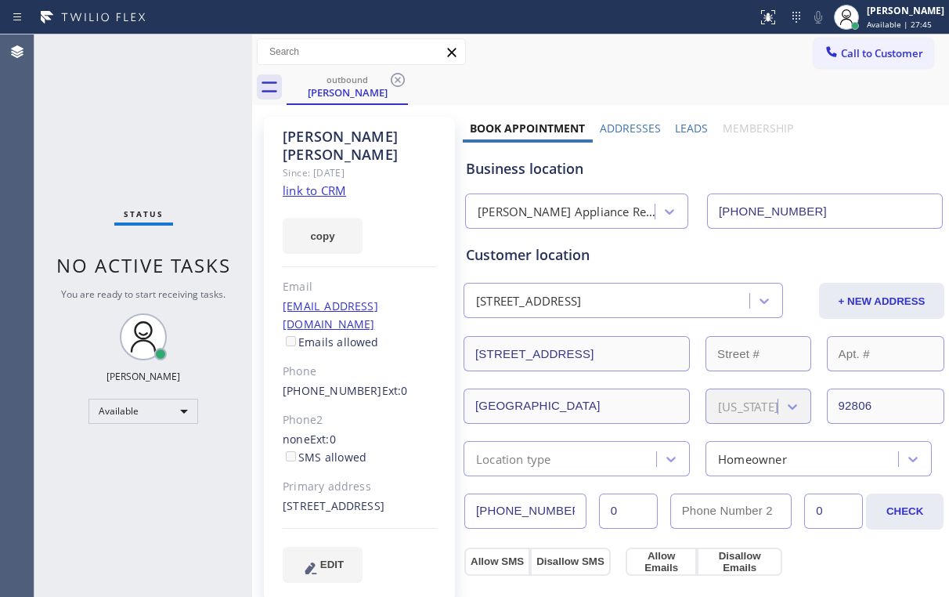
click at [309, 182] on link "link to CRM" at bounding box center [314, 190] width 63 height 16
drag, startPoint x: 339, startPoint y: 80, endPoint x: 385, endPoint y: 78, distance: 46.3
click at [341, 81] on div "outbound" at bounding box center [347, 80] width 118 height 12
click at [398, 75] on icon at bounding box center [397, 79] width 19 height 19
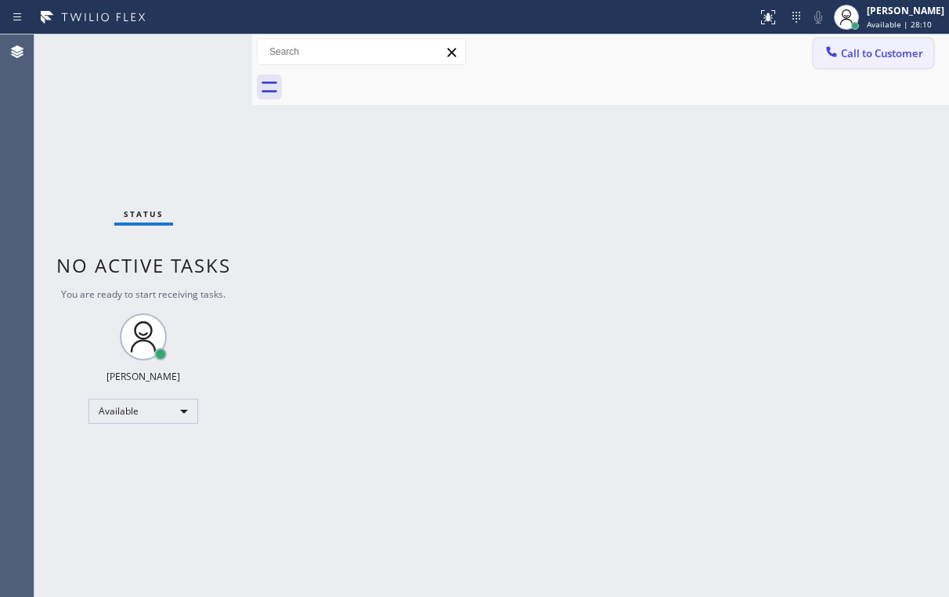
click at [846, 56] on span "Call to Customer" at bounding box center [882, 53] width 82 height 14
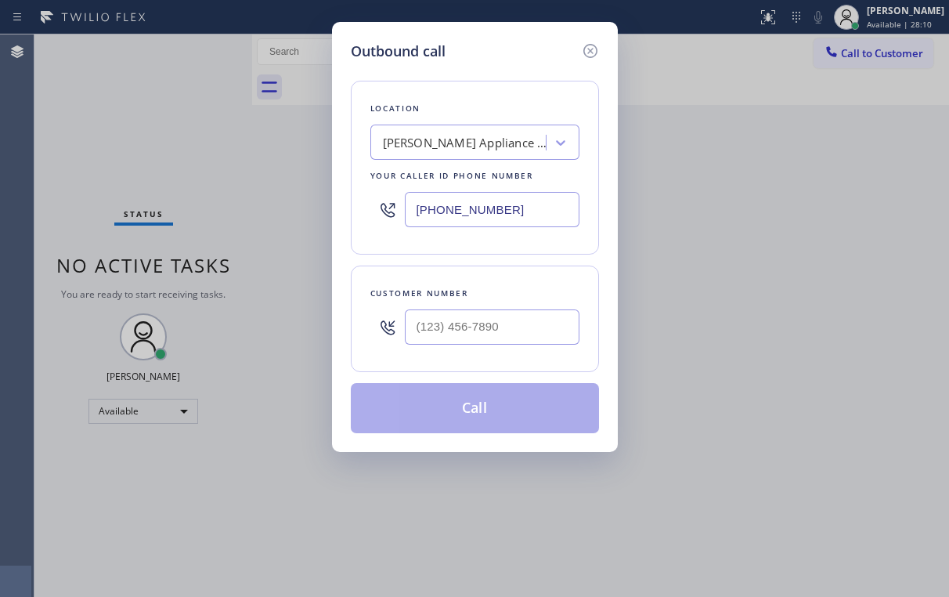
drag, startPoint x: 535, startPoint y: 207, endPoint x: 283, endPoint y: 225, distance: 252.8
click at [362, 220] on div "Location [GEOGRAPHIC_DATA][PERSON_NAME] Repair Your caller id phone number [PHO…" at bounding box center [475, 168] width 248 height 174
paste input "855) 731-4952"
type input "[PHONE_NUMBER]"
drag, startPoint x: 501, startPoint y: 66, endPoint x: 517, endPoint y: 243, distance: 177.7
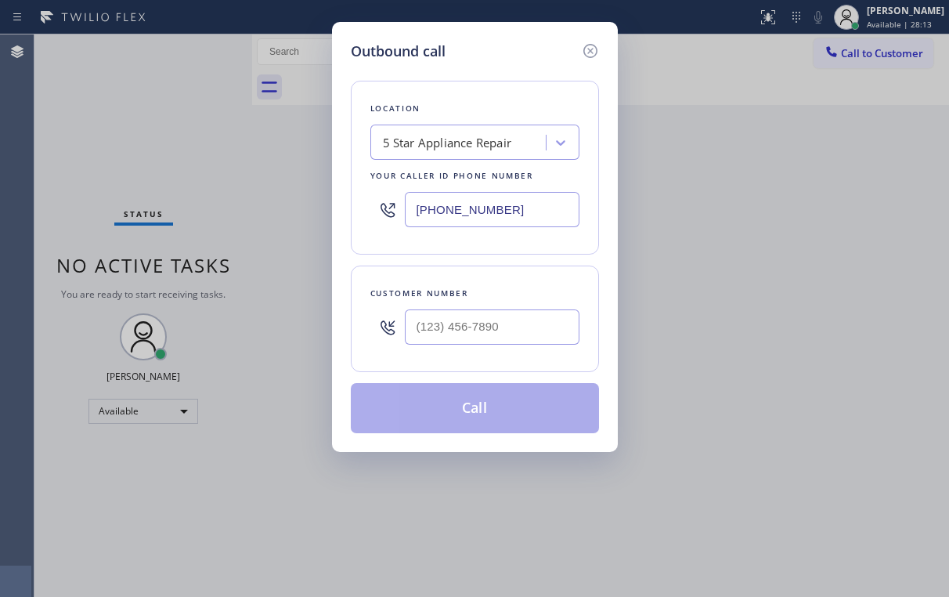
click at [501, 66] on div "Location 5 Star Appliance Repair Your caller id phone number [PHONE_NUMBER] Cus…" at bounding box center [475, 247] width 248 height 371
click at [493, 318] on input "(___) ___-____" at bounding box center [492, 326] width 175 height 35
paste input "310) 980-9789"
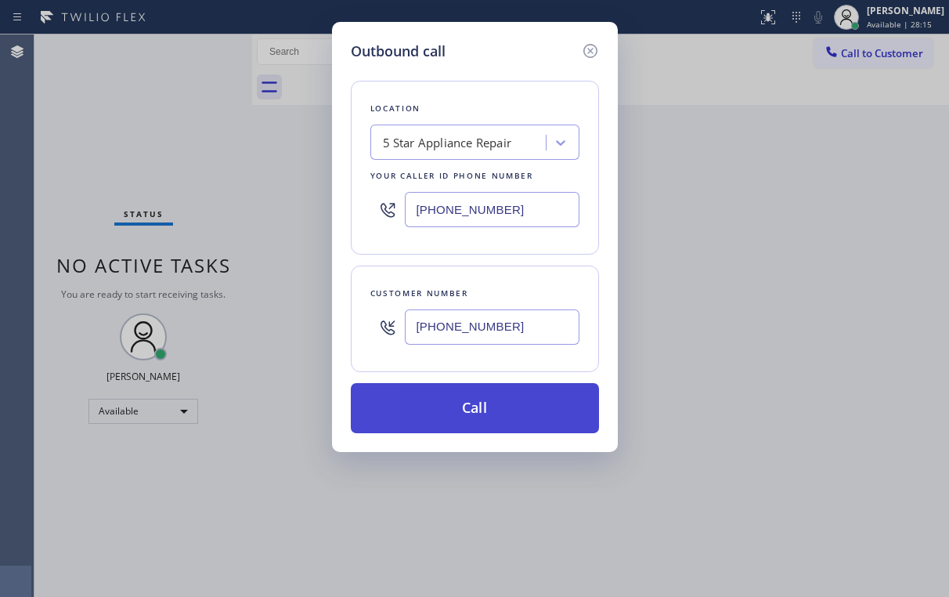
type input "[PHONE_NUMBER]"
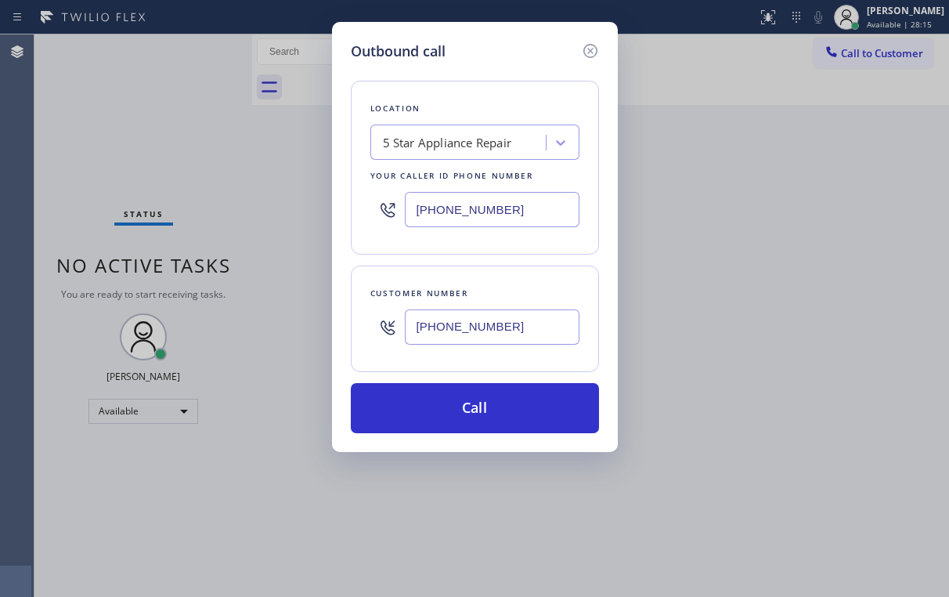
drag, startPoint x: 428, startPoint y: 409, endPoint x: 392, endPoint y: 552, distance: 147.8
click at [428, 409] on button "Call" at bounding box center [475, 408] width 248 height 50
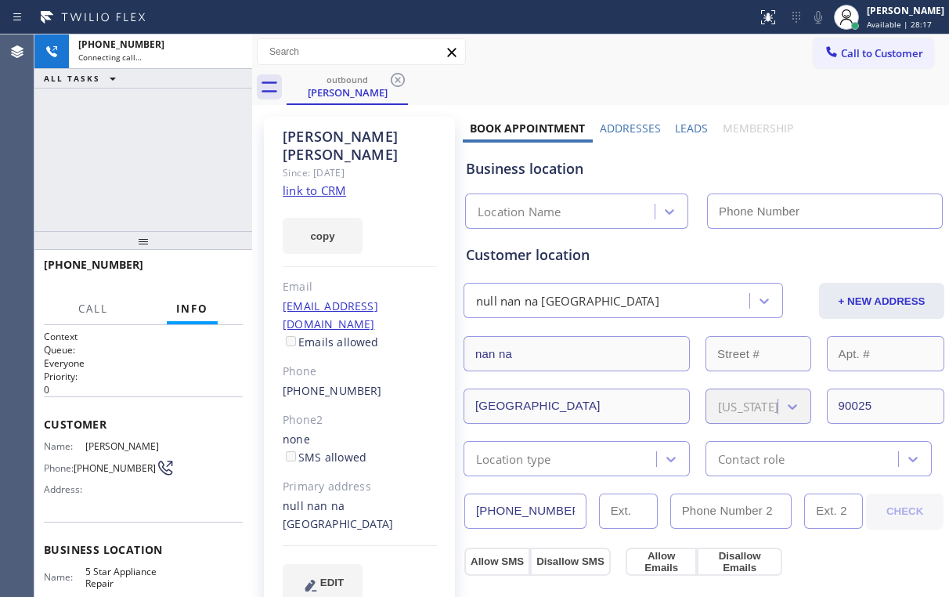
drag, startPoint x: 168, startPoint y: 162, endPoint x: 177, endPoint y: 168, distance: 10.2
click at [169, 162] on div "[PHONE_NUMBER] Connecting call… ALL TASKS ALL TASKS ACTIVE TASKS TASKS IN WRAP …" at bounding box center [143, 132] width 218 height 197
type input "[PHONE_NUMBER]"
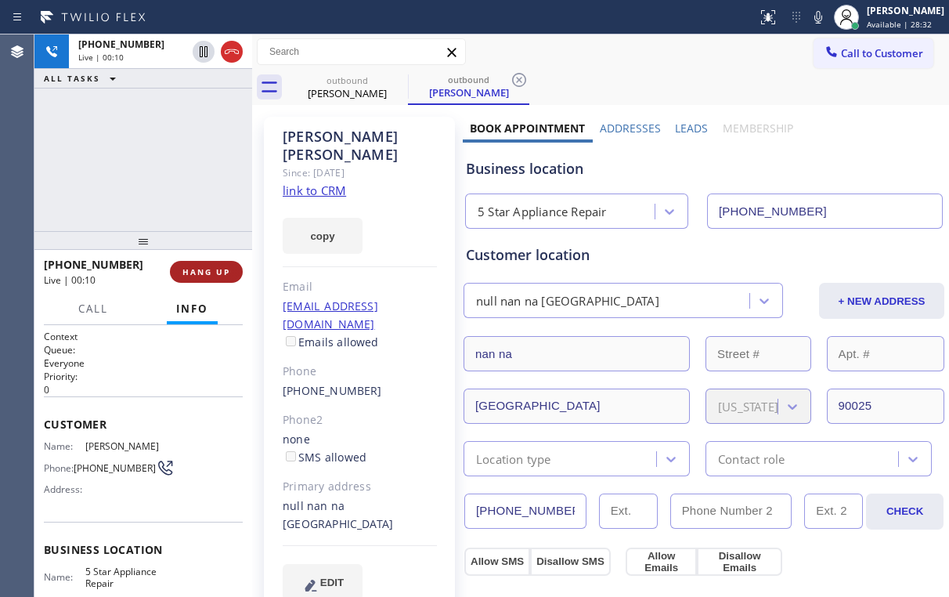
click at [216, 273] on span "HANG UP" at bounding box center [206, 271] width 48 height 11
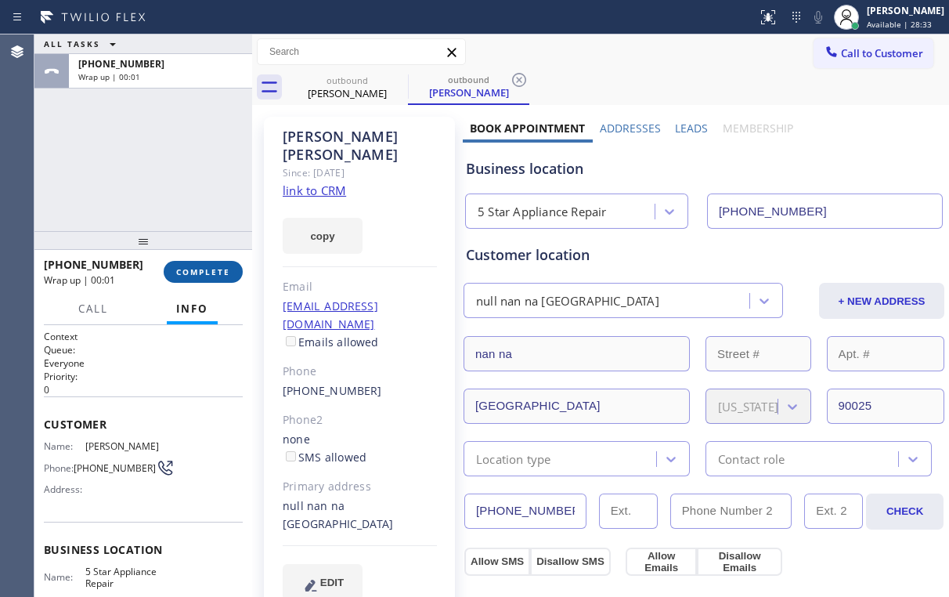
click at [216, 273] on span "COMPLETE" at bounding box center [203, 271] width 54 height 11
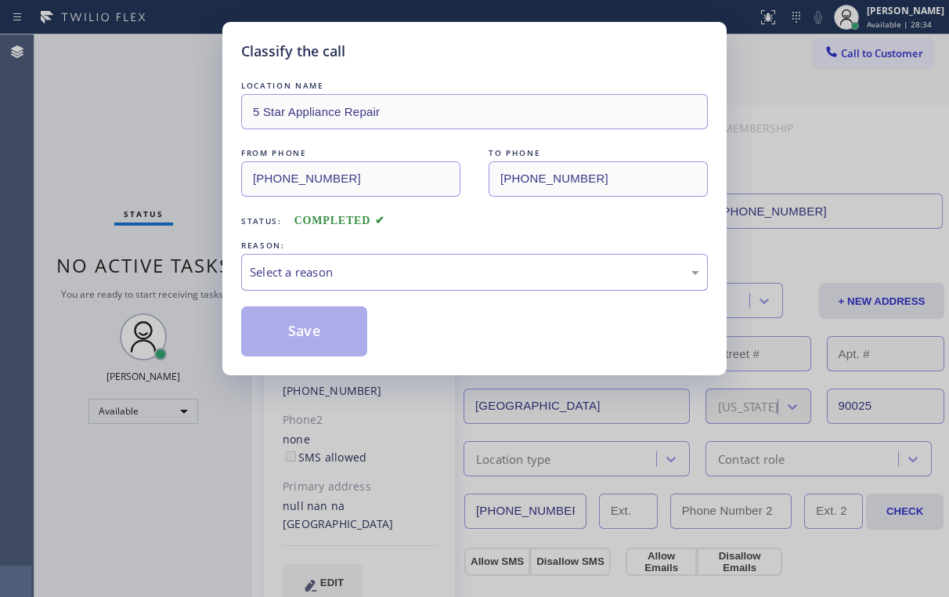
click at [350, 275] on div "Select a reason" at bounding box center [475, 272] width 450 height 18
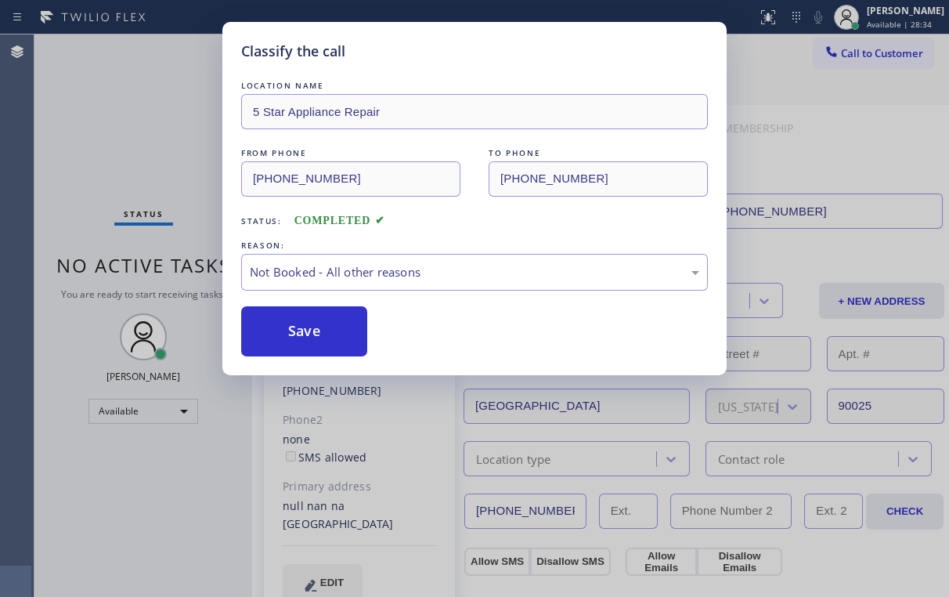
drag, startPoint x: 324, startPoint y: 332, endPoint x: 219, endPoint y: 188, distance: 178.3
click at [326, 331] on button "Save" at bounding box center [304, 331] width 126 height 50
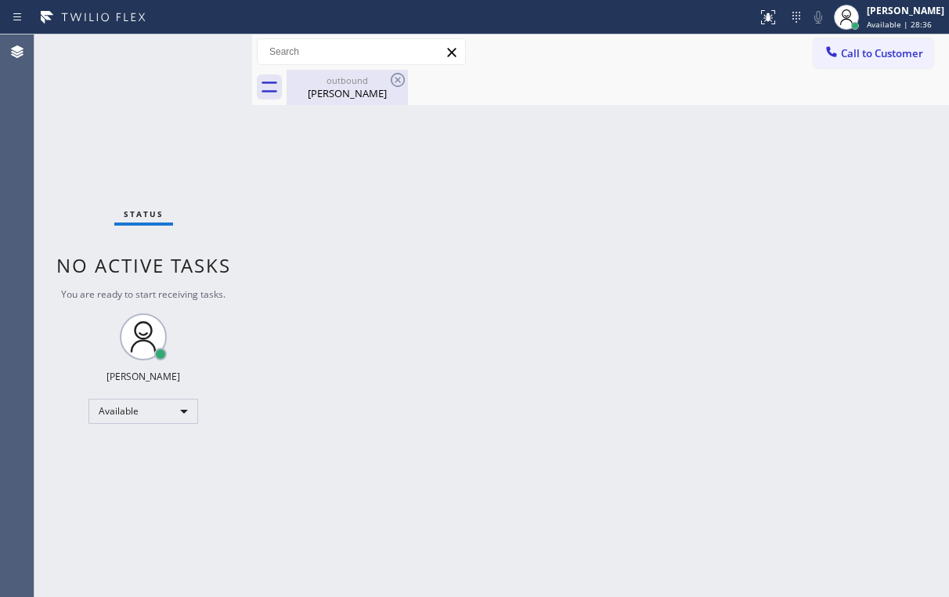
click at [354, 81] on div "outbound" at bounding box center [347, 80] width 118 height 12
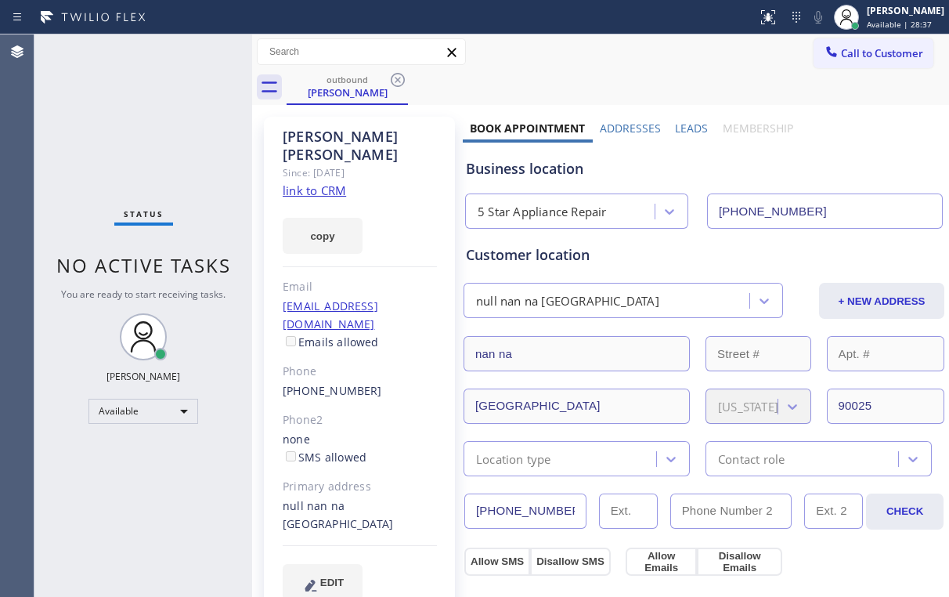
drag, startPoint x: 396, startPoint y: 74, endPoint x: 363, endPoint y: 85, distance: 35.4
click at [396, 75] on icon at bounding box center [397, 79] width 19 height 19
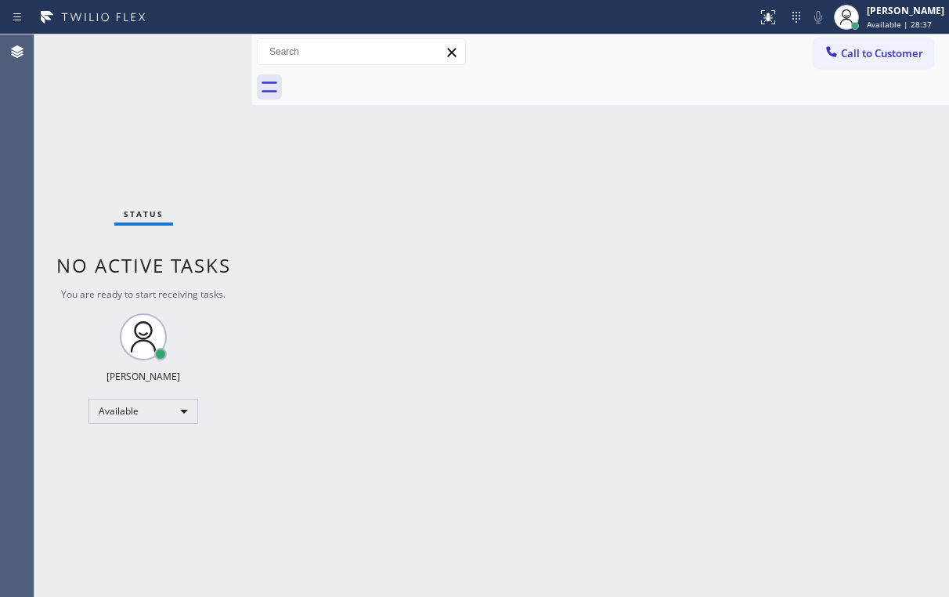
click at [146, 92] on div "Status No active tasks You are ready to start receiving tasks. [PERSON_NAME] Av…" at bounding box center [143, 315] width 218 height 562
drag, startPoint x: 619, startPoint y: 78, endPoint x: 760, endPoint y: 72, distance: 141.9
click at [620, 78] on div at bounding box center [618, 87] width 663 height 35
drag, startPoint x: 876, startPoint y: 42, endPoint x: 536, endPoint y: 211, distance: 380.4
click at [876, 42] on button "Call to Customer" at bounding box center [874, 53] width 120 height 30
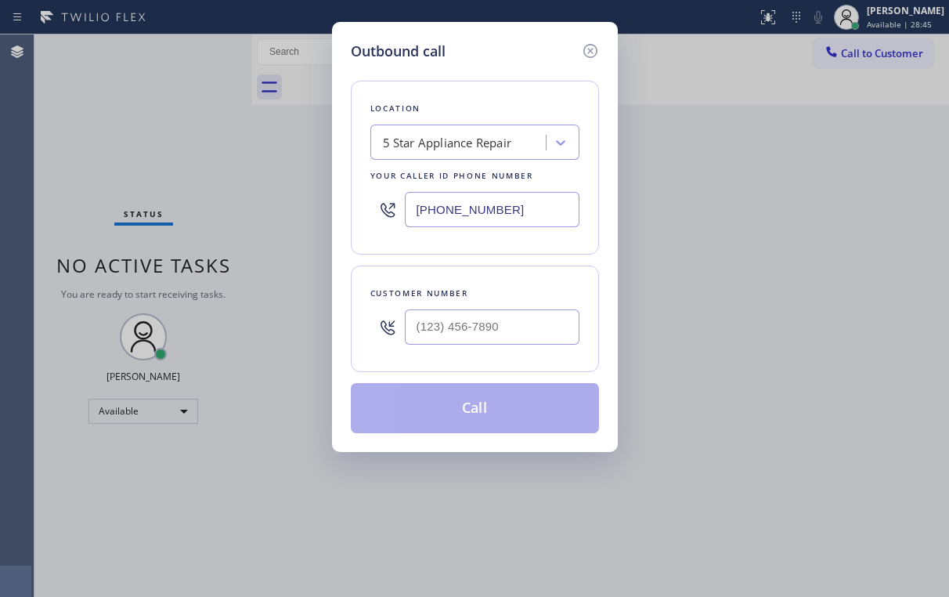
drag, startPoint x: 519, startPoint y: 213, endPoint x: 284, endPoint y: 261, distance: 240.5
click at [408, 219] on input "[PHONE_NUMBER]" at bounding box center [492, 209] width 175 height 35
paste input "754) 212-874"
type input "[PHONE_NUMBER]"
click at [507, 92] on div "Location Appliance Repair Service Masters Your caller id phone number [PHONE_NU…" at bounding box center [475, 168] width 248 height 174
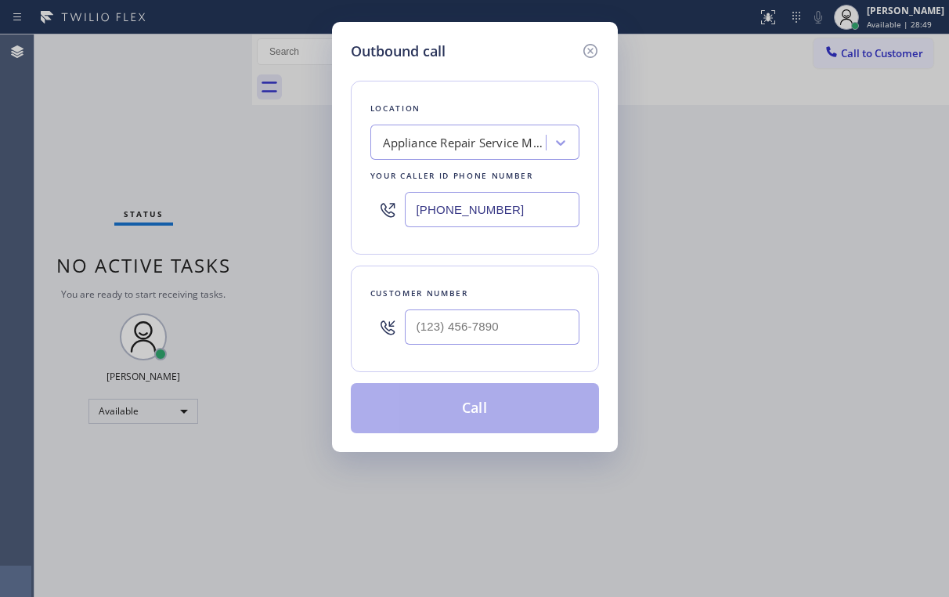
click at [491, 343] on div at bounding box center [492, 327] width 175 height 51
click at [492, 328] on input "(___) ___-____" at bounding box center [492, 326] width 175 height 35
paste input "954) 234-9093"
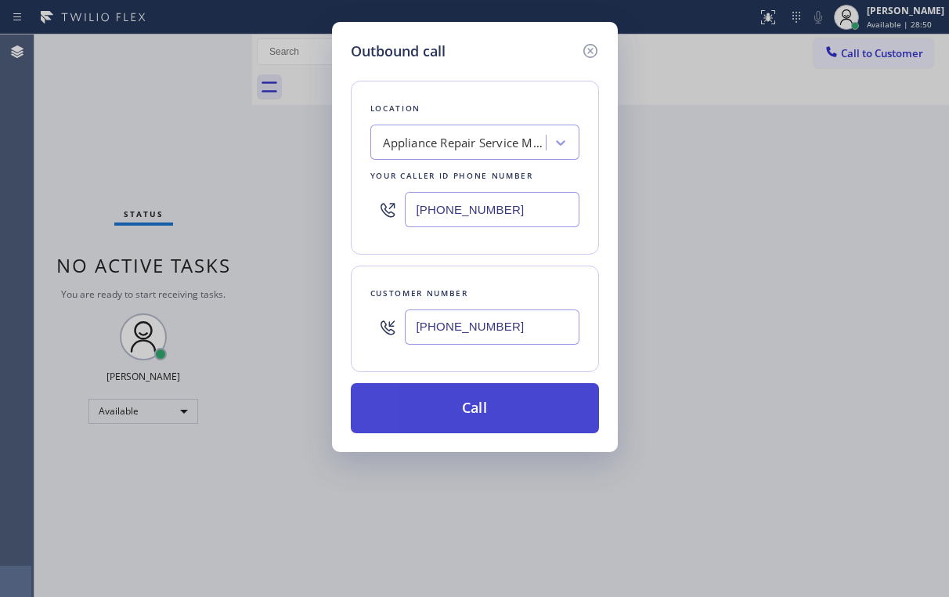
type input "[PHONE_NUMBER]"
click at [431, 401] on button "Call" at bounding box center [475, 408] width 248 height 50
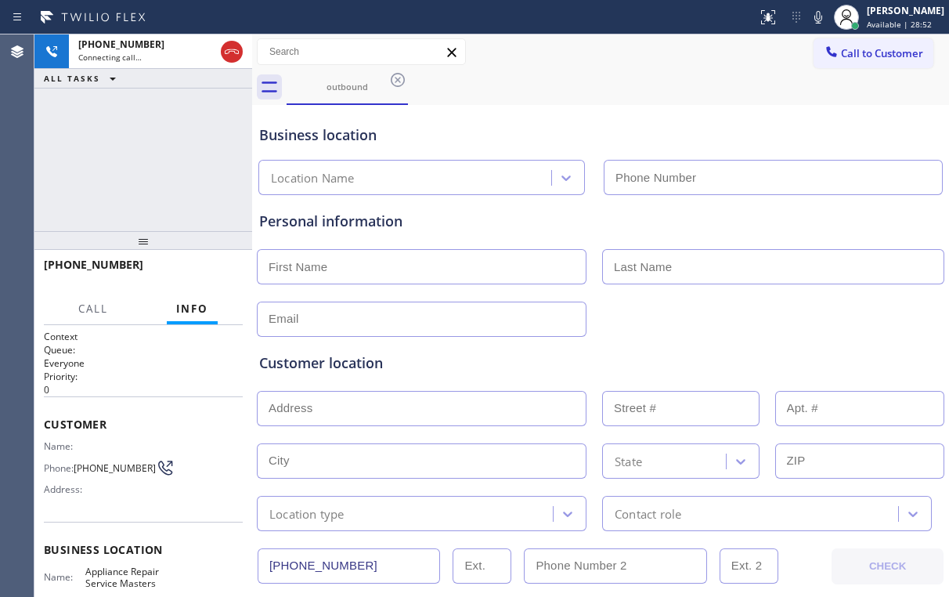
click at [146, 154] on div "[PHONE_NUMBER] Connecting call… ALL TASKS ALL TASKS ACTIVE TASKS TASKS IN WRAP …" at bounding box center [143, 132] width 218 height 197
drag, startPoint x: 232, startPoint y: 48, endPoint x: 282, endPoint y: 60, distance: 51.5
click at [232, 49] on icon at bounding box center [231, 51] width 19 height 19
click at [379, 88] on div "outbound" at bounding box center [347, 87] width 118 height 12
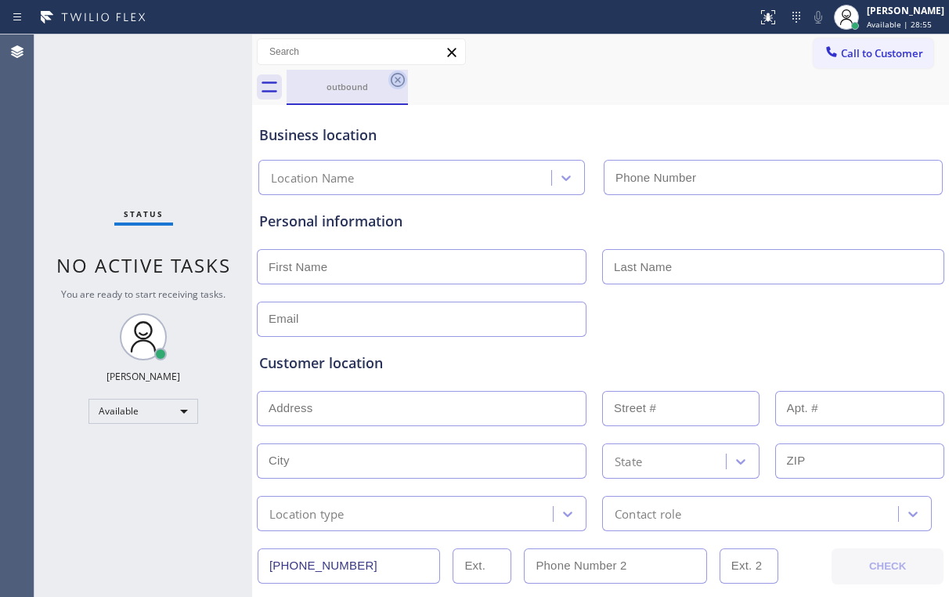
click at [395, 77] on icon at bounding box center [398, 80] width 14 height 14
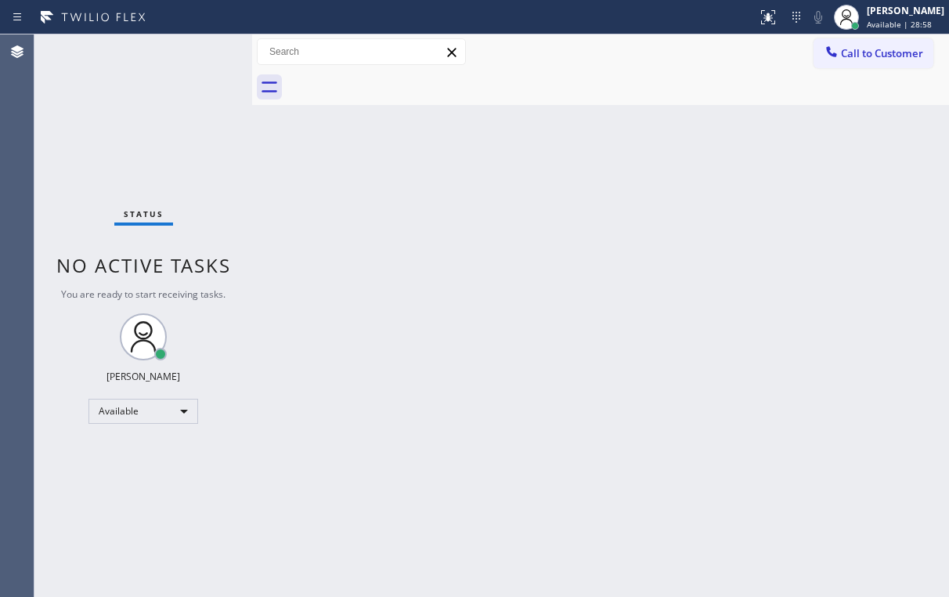
click at [655, 52] on div "Call to Customer Outbound call Location Appliance Repair Service Masters Your c…" at bounding box center [600, 51] width 697 height 27
click at [862, 59] on span "Call to Customer" at bounding box center [882, 53] width 82 height 14
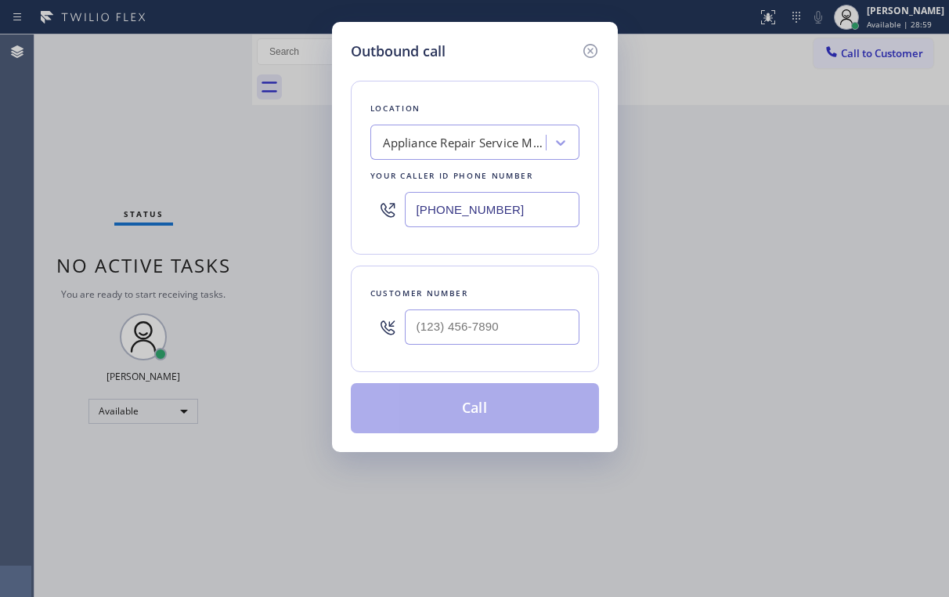
drag, startPoint x: 524, startPoint y: 210, endPoint x: 391, endPoint y: 219, distance: 133.4
click at [391, 219] on div "[PHONE_NUMBER]" at bounding box center [474, 209] width 209 height 51
paste input "14) 912-8101"
type input "[PHONE_NUMBER]"
click at [517, 67] on div "Location KitchenAid Elite Appliance Repair Your caller id phone number [PHONE_N…" at bounding box center [475, 247] width 248 height 371
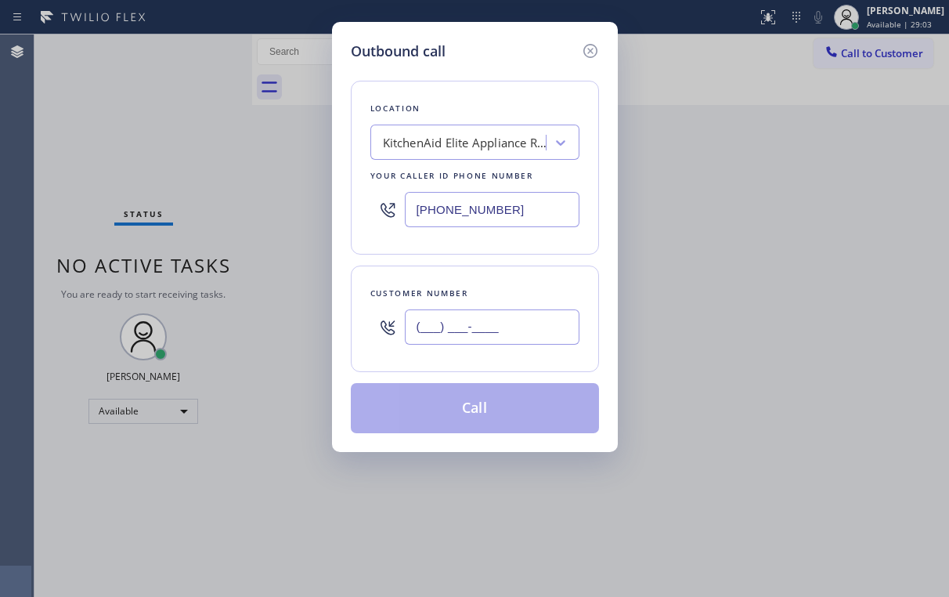
click at [492, 327] on input "(___) ___-____" at bounding box center [492, 326] width 175 height 35
paste input "714) 325-2664"
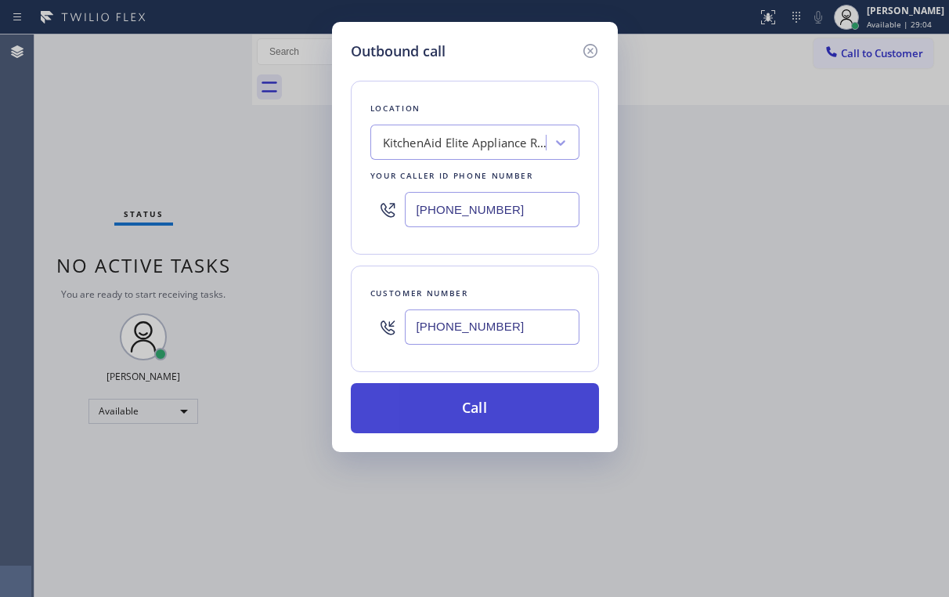
type input "[PHONE_NUMBER]"
click at [446, 399] on button "Call" at bounding box center [475, 408] width 248 height 50
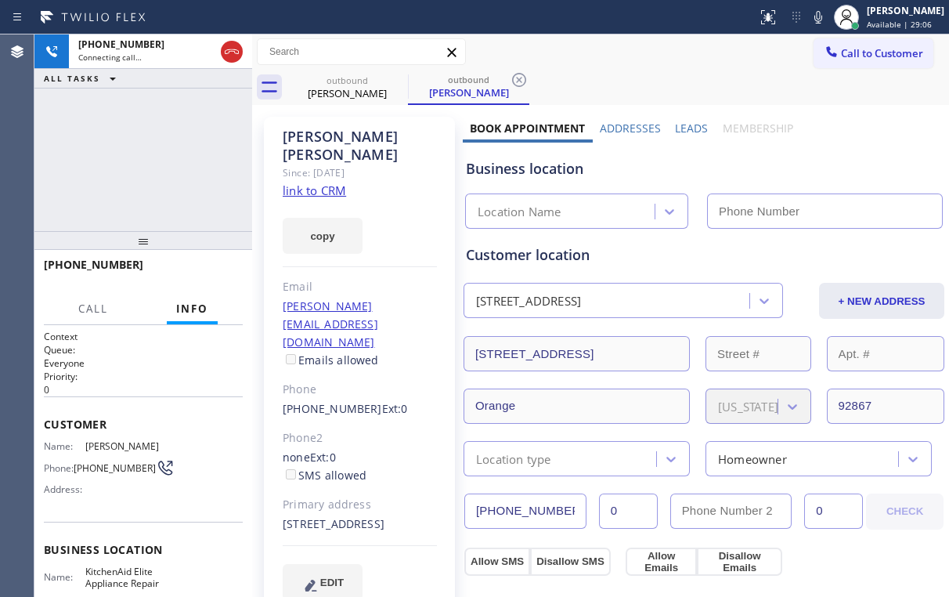
click at [147, 161] on div "[PHONE_NUMBER] Connecting call… ALL TASKS ALL TASKS ACTIVE TASKS TASKS IN WRAP …" at bounding box center [143, 132] width 218 height 197
type input "[PHONE_NUMBER]"
click at [305, 182] on link "link to CRM" at bounding box center [314, 190] width 63 height 16
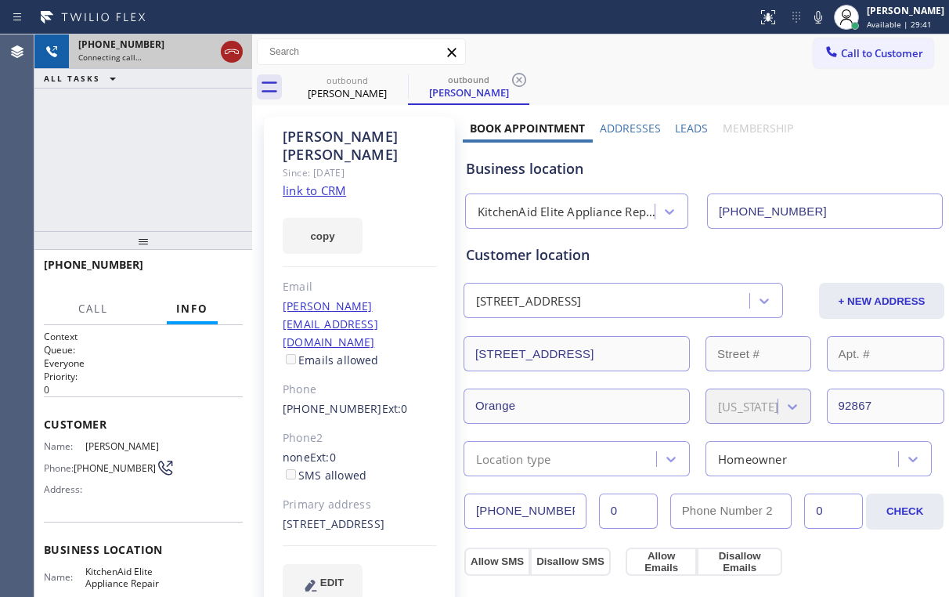
click at [229, 45] on icon at bounding box center [231, 51] width 19 height 19
drag, startPoint x: 334, startPoint y: 77, endPoint x: 387, endPoint y: 73, distance: 52.6
click at [335, 78] on div "outbound" at bounding box center [347, 80] width 118 height 12
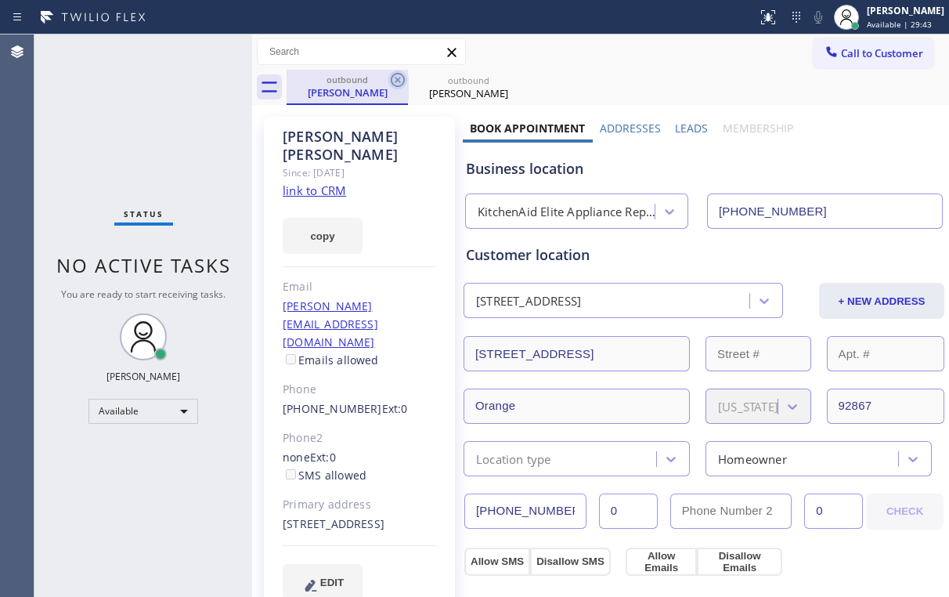
click at [399, 75] on icon at bounding box center [397, 79] width 19 height 19
click at [407, 77] on div "outbound [PERSON_NAME]" at bounding box center [347, 87] width 121 height 35
click at [398, 80] on icon at bounding box center [398, 80] width 14 height 14
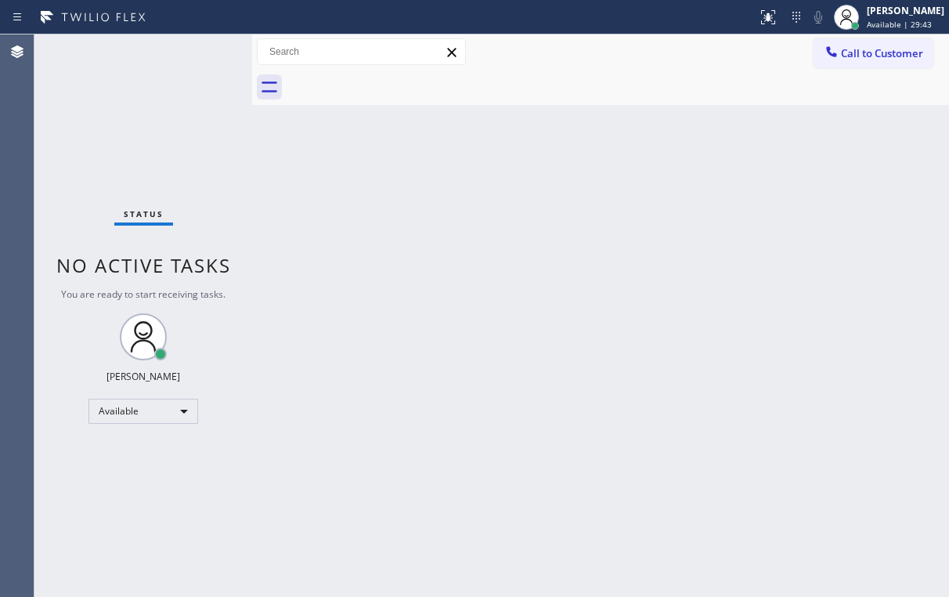
click at [146, 103] on div "Status No active tasks You are ready to start receiving tasks. [PERSON_NAME] Av…" at bounding box center [143, 315] width 218 height 562
click at [854, 56] on span "Call to Customer" at bounding box center [882, 53] width 82 height 14
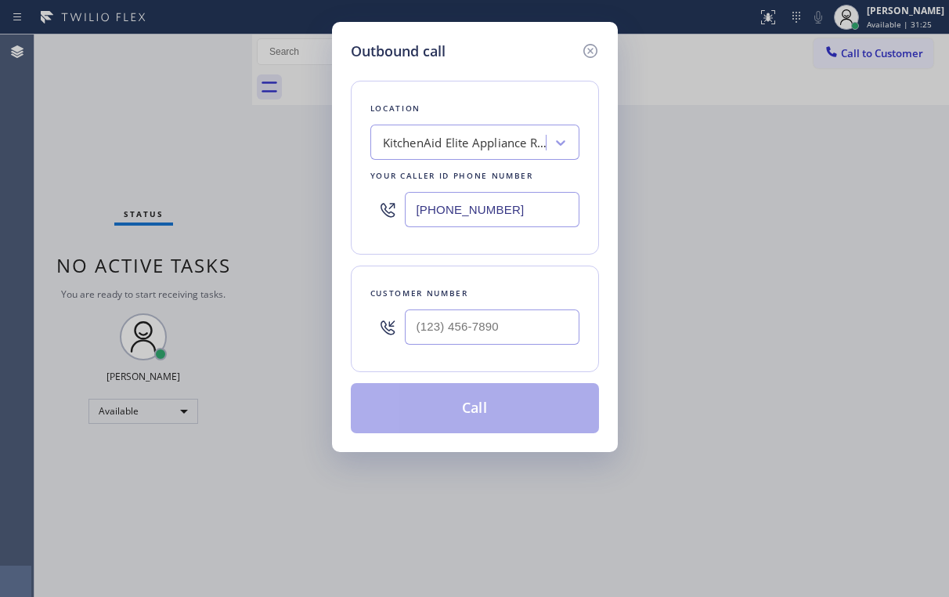
drag, startPoint x: 426, startPoint y: 213, endPoint x: 269, endPoint y: 228, distance: 157.3
click at [276, 226] on div "Outbound call Location KitchenAid Elite Appliance Repair Your caller id phone n…" at bounding box center [474, 298] width 949 height 597
paste input "73) 825-3070"
type input "[PHONE_NUMBER]"
click at [508, 77] on div "Location Dacor Appliance Repair Team [GEOGRAPHIC_DATA] Your caller id phone num…" at bounding box center [475, 247] width 248 height 371
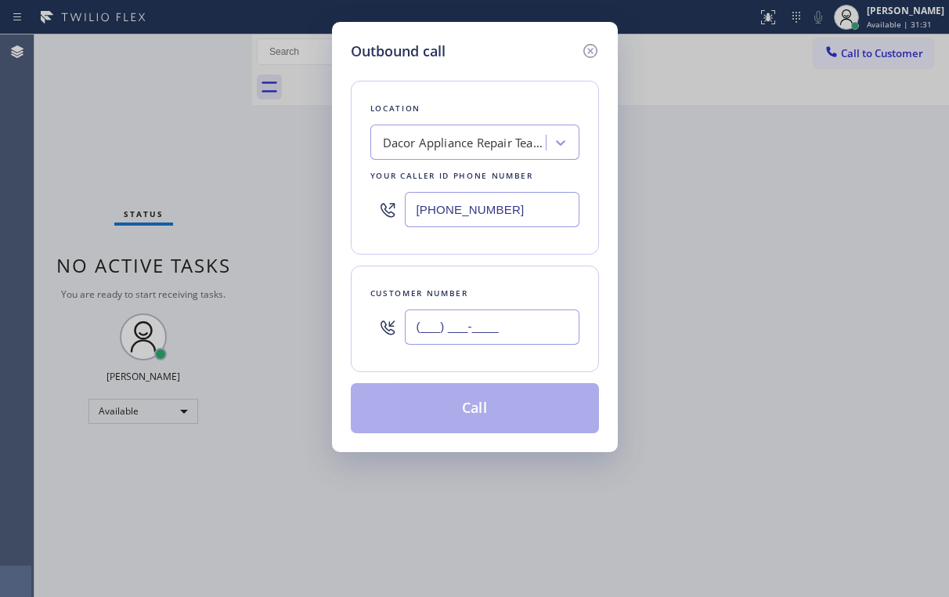
click at [499, 317] on input "(___) ___-____" at bounding box center [492, 326] width 175 height 35
paste input "224) 766-1114"
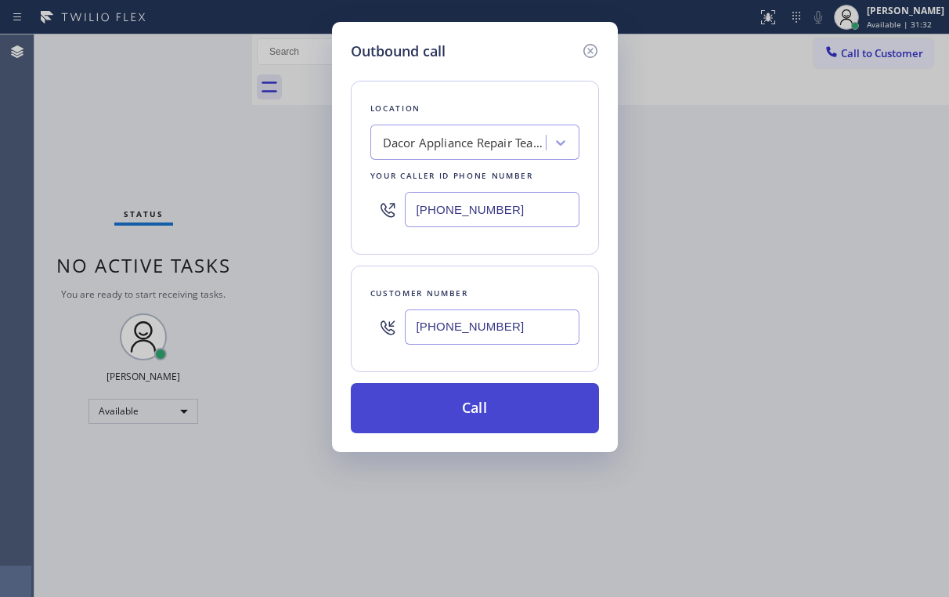
type input "[PHONE_NUMBER]"
click at [452, 396] on button "Call" at bounding box center [475, 408] width 248 height 50
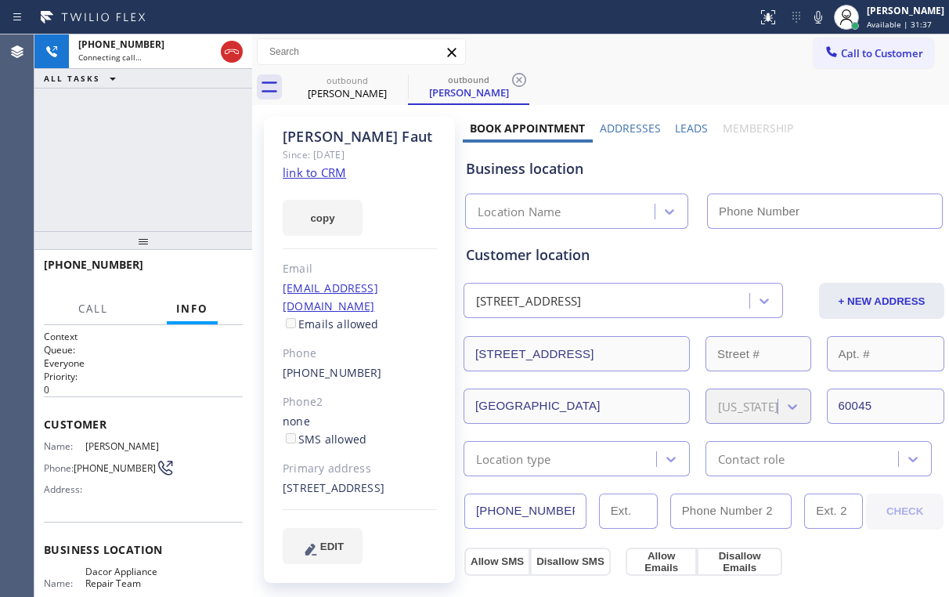
type input "[PHONE_NUMBER]"
click at [168, 160] on div "[PHONE_NUMBER] Connecting call… ALL TASKS ALL TASKS ACTIVE TASKS TASKS IN WRAP …" at bounding box center [143, 132] width 218 height 197
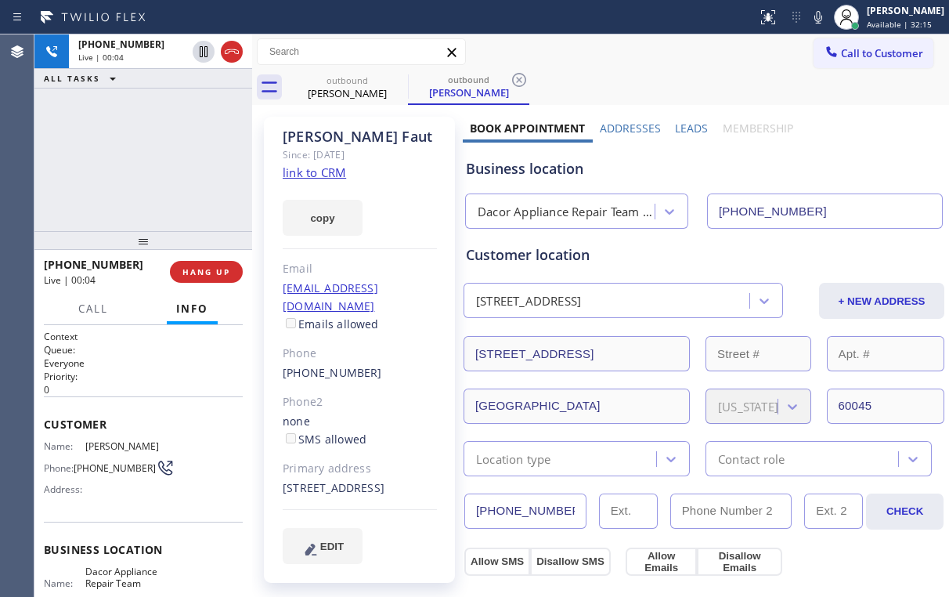
click at [146, 157] on div "[PHONE_NUMBER] Live | 00:04 ALL TASKS ALL TASKS ACTIVE TASKS TASKS IN WRAP UP" at bounding box center [143, 132] width 218 height 197
click at [204, 268] on span "HANG UP" at bounding box center [206, 271] width 48 height 11
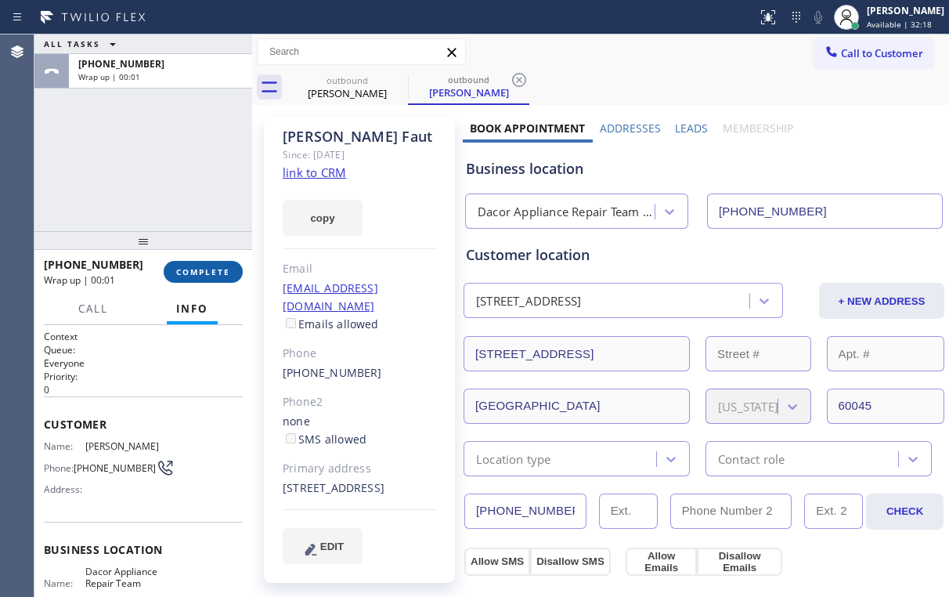
click at [211, 271] on span "COMPLETE" at bounding box center [203, 271] width 54 height 11
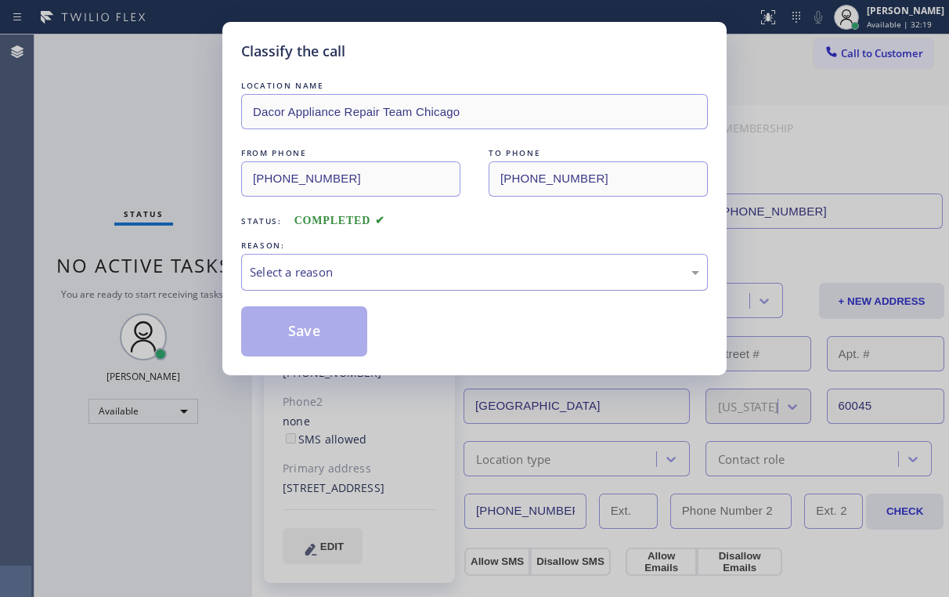
click at [279, 276] on div "Select a reason" at bounding box center [475, 272] width 450 height 18
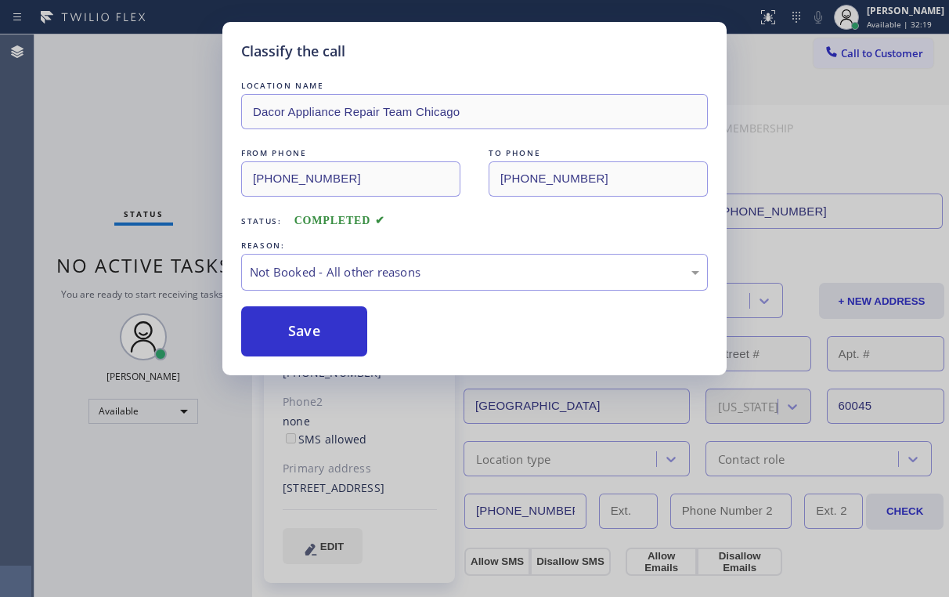
click at [294, 337] on button "Save" at bounding box center [304, 331] width 126 height 50
drag, startPoint x: 144, startPoint y: 169, endPoint x: 103, endPoint y: 31, distance: 143.7
click at [144, 166] on div "Classify the call LOCATION NAME Dacor Appliance Repair Team Chicago FROM PHONE …" at bounding box center [474, 298] width 949 height 597
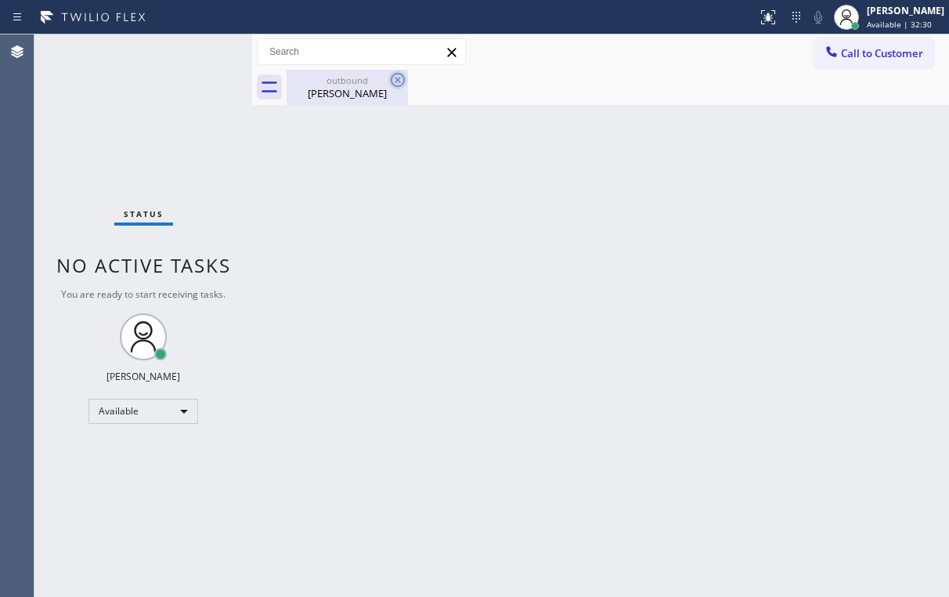
drag, startPoint x: 352, startPoint y: 96, endPoint x: 400, endPoint y: 81, distance: 50.0
click at [354, 96] on div "[PERSON_NAME]" at bounding box center [347, 93] width 118 height 14
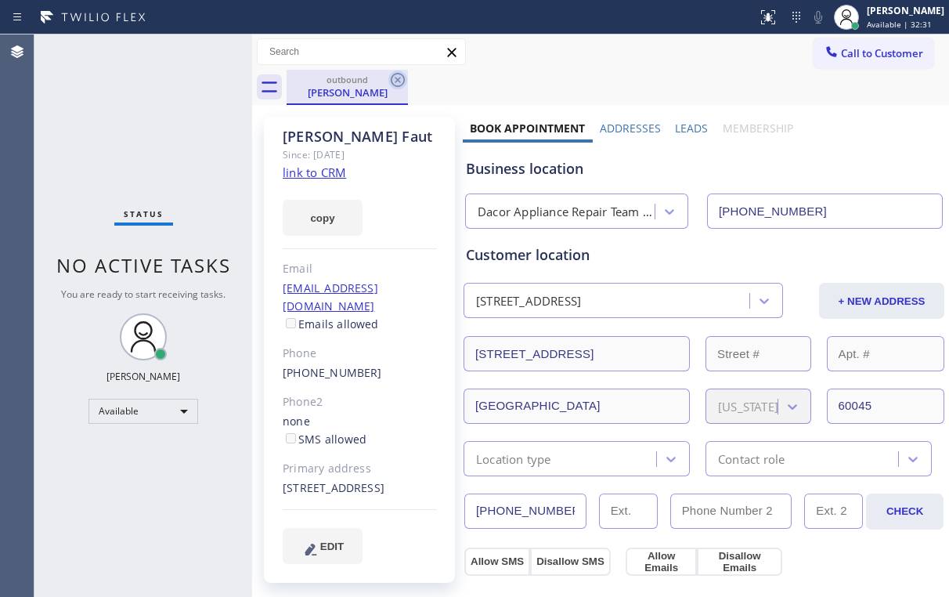
click at [400, 81] on icon at bounding box center [397, 79] width 19 height 19
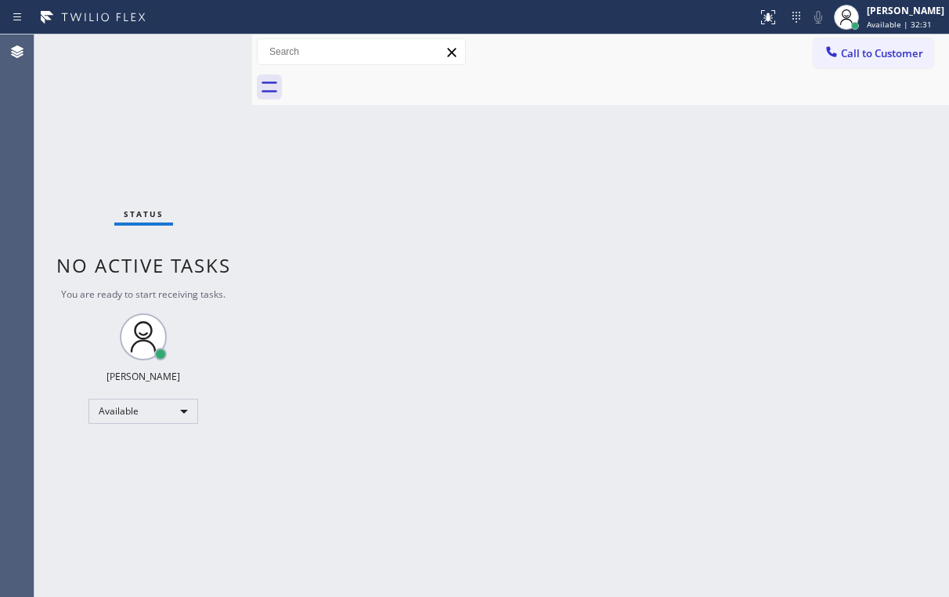
drag, startPoint x: 366, startPoint y: 244, endPoint x: 314, endPoint y: 478, distance: 239.8
click at [366, 257] on div "Back to Dashboard Change Sender ID Customers Technicians Select a contact Outbo…" at bounding box center [600, 315] width 697 height 562
click at [858, 53] on span "Call to Customer" at bounding box center [882, 53] width 82 height 14
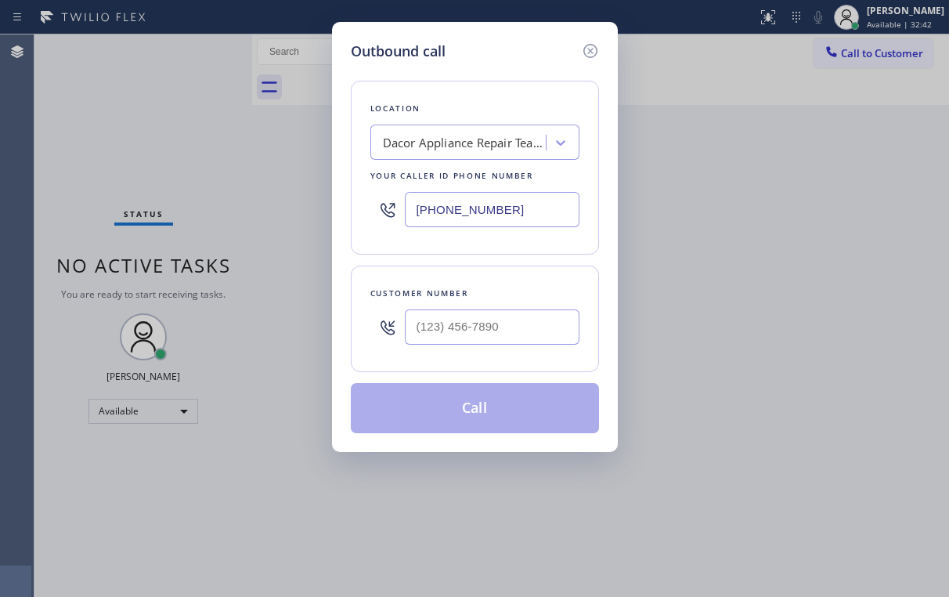
drag, startPoint x: 526, startPoint y: 207, endPoint x: 286, endPoint y: 232, distance: 241.7
click at [286, 232] on div "Outbound call Location Dacor Appliance Repair Team [GEOGRAPHIC_DATA] Your calle…" at bounding box center [474, 298] width 949 height 597
paste input "813) 213-0559"
type input "[PHONE_NUMBER]"
click at [472, 332] on input "(___) ___-____" at bounding box center [492, 326] width 175 height 35
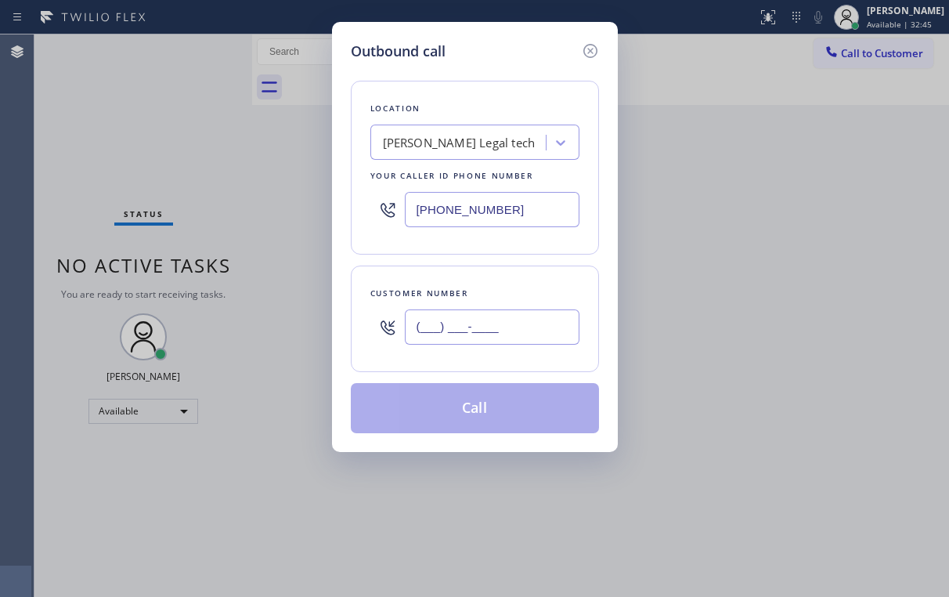
paste input "813) 894-2312"
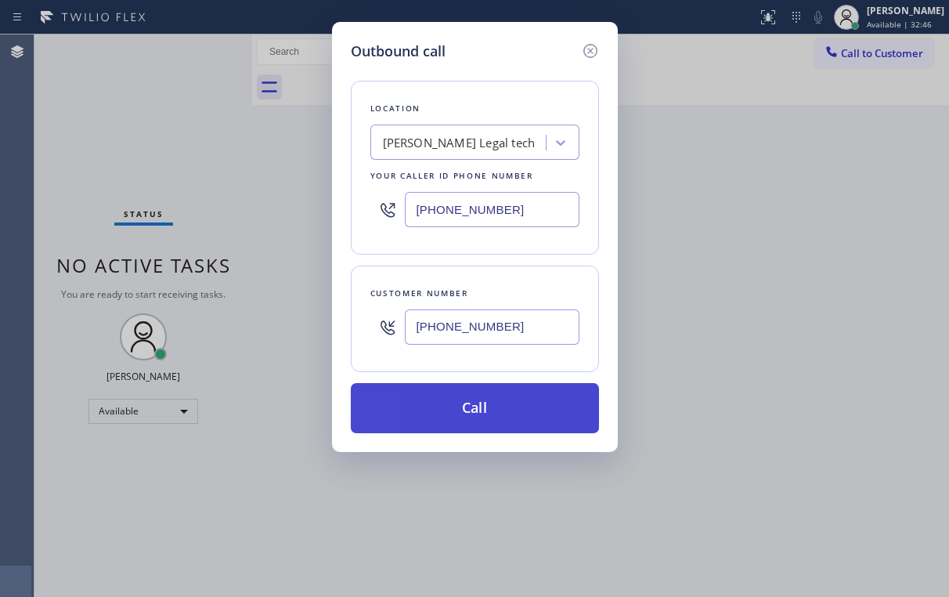
type input "[PHONE_NUMBER]"
click at [474, 398] on button "Call" at bounding box center [475, 408] width 248 height 50
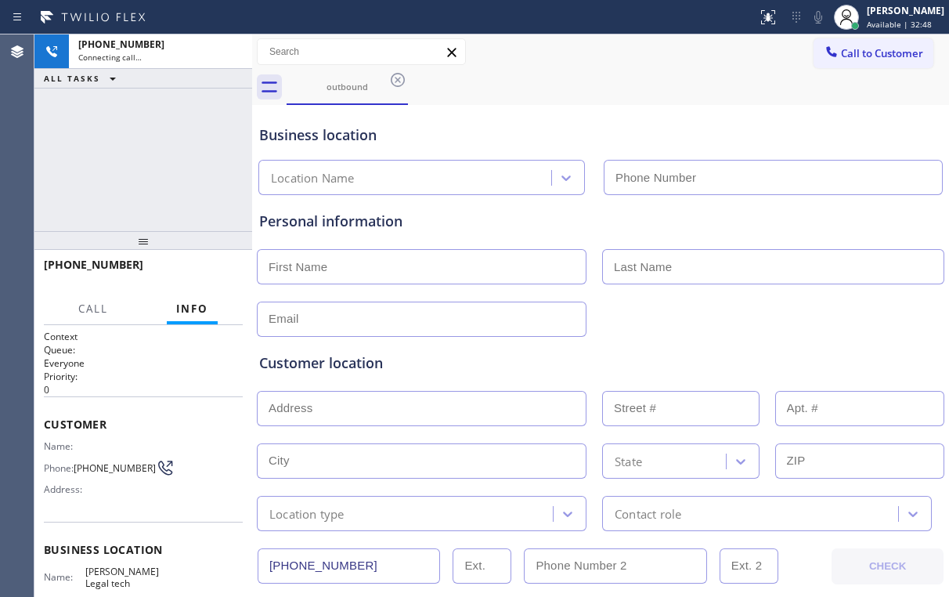
type input "[PHONE_NUMBER]"
drag, startPoint x: 106, startPoint y: 125, endPoint x: 122, endPoint y: 131, distance: 17.6
click at [106, 125] on div "[PHONE_NUMBER] Connecting call… ALL TASKS ALL TASKS ACTIVE TASKS TASKS IN WRAP …" at bounding box center [143, 132] width 218 height 197
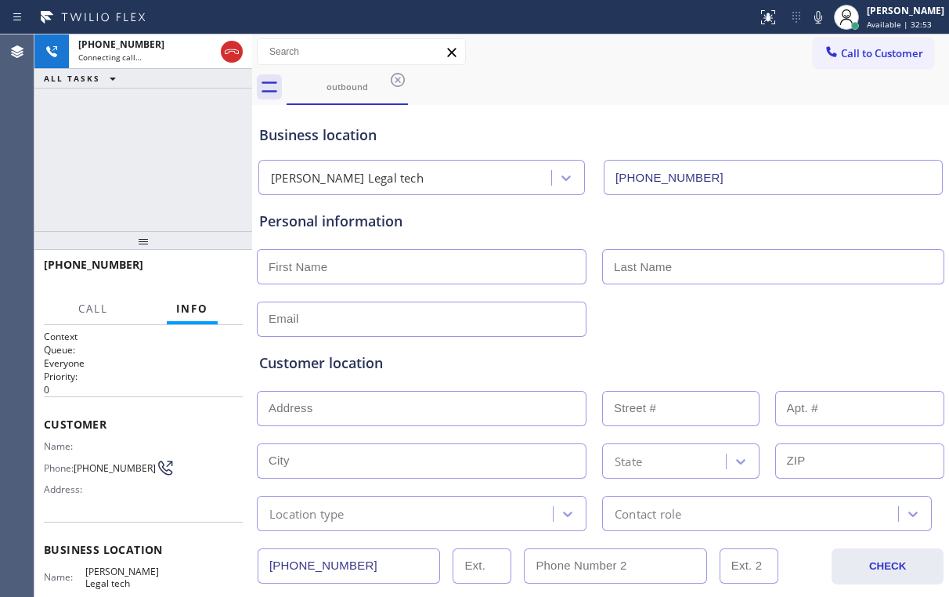
click at [161, 185] on div "[PHONE_NUMBER] Connecting call… ALL TASKS ALL TASKS ACTIVE TASKS TASKS IN WRAP …" at bounding box center [143, 132] width 218 height 197
click at [147, 155] on div "[PHONE_NUMBER] Connecting call… ALL TASKS ALL TASKS ACTIVE TASKS TASKS IN WRAP …" at bounding box center [143, 132] width 218 height 197
click at [154, 157] on div "[PHONE_NUMBER] Live | 00:08 ALL TASKS ALL TASKS ACTIVE TASKS TASKS IN WRAP UP" at bounding box center [143, 132] width 218 height 197
click at [154, 157] on div "[PHONE_NUMBER] Live | 00:09 ALL TASKS ALL TASKS ACTIVE TASKS TASKS IN WRAP UP" at bounding box center [143, 132] width 218 height 197
click at [154, 157] on div "[PHONE_NUMBER] Live | 00:10 ALL TASKS ALL TASKS ACTIVE TASKS TASKS IN WRAP UP" at bounding box center [143, 132] width 218 height 197
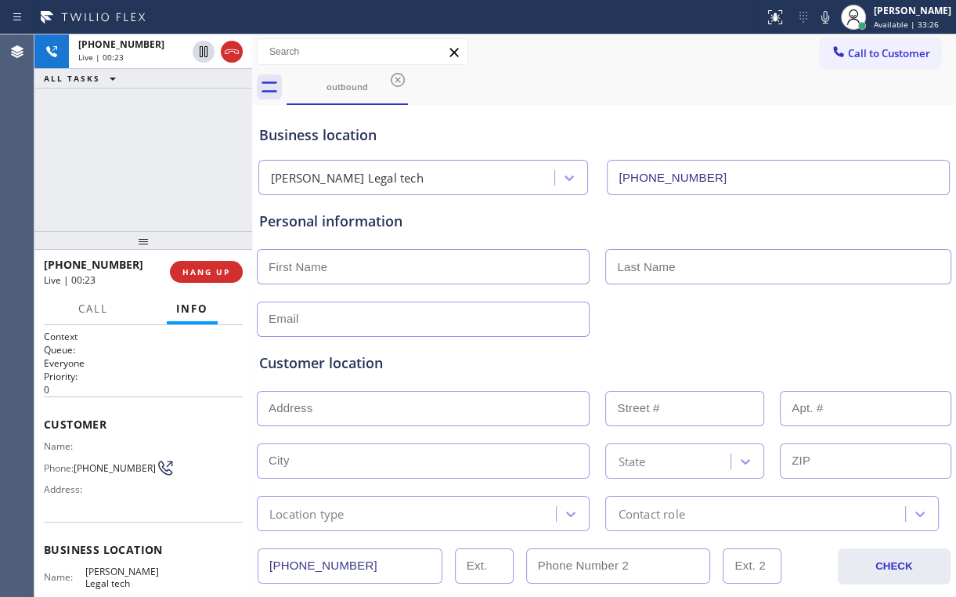
click at [154, 158] on div "[PHONE_NUMBER] Live | 00:23 ALL TASKS ALL TASKS ACTIVE TASKS TASKS IN WRAP UP" at bounding box center [143, 132] width 218 height 197
click at [154, 157] on div "[PHONE_NUMBER] Live | 00:23 ALL TASKS ALL TASKS ACTIVE TASKS TASKS IN WRAP UP" at bounding box center [143, 132] width 218 height 197
click at [154, 157] on div "[PHONE_NUMBER] Live | 00:24 ALL TASKS ALL TASKS ACTIVE TASKS TASKS IN WRAP UP" at bounding box center [143, 132] width 218 height 197
click at [154, 157] on div "[PHONE_NUMBER] Live | 00:25 ALL TASKS ALL TASKS ACTIVE TASKS TASKS IN WRAP UP" at bounding box center [143, 132] width 218 height 197
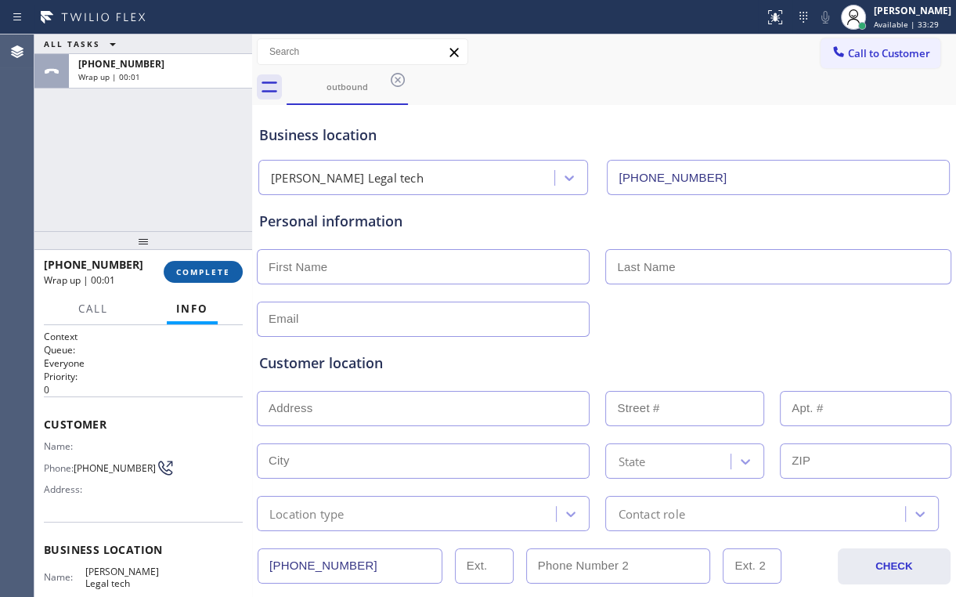
click at [209, 275] on span "COMPLETE" at bounding box center [203, 271] width 54 height 11
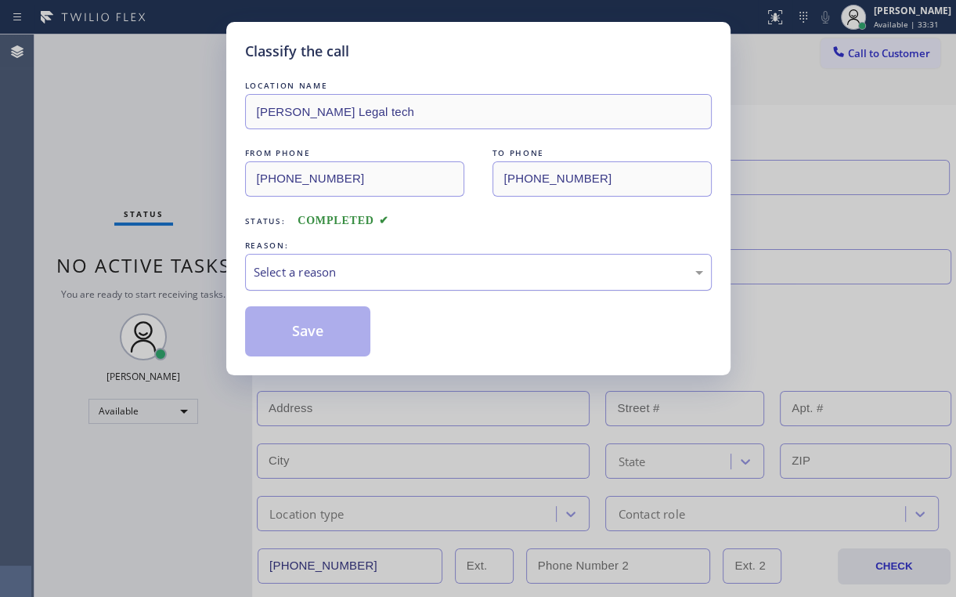
click at [297, 269] on div "Select a reason" at bounding box center [479, 272] width 450 height 18
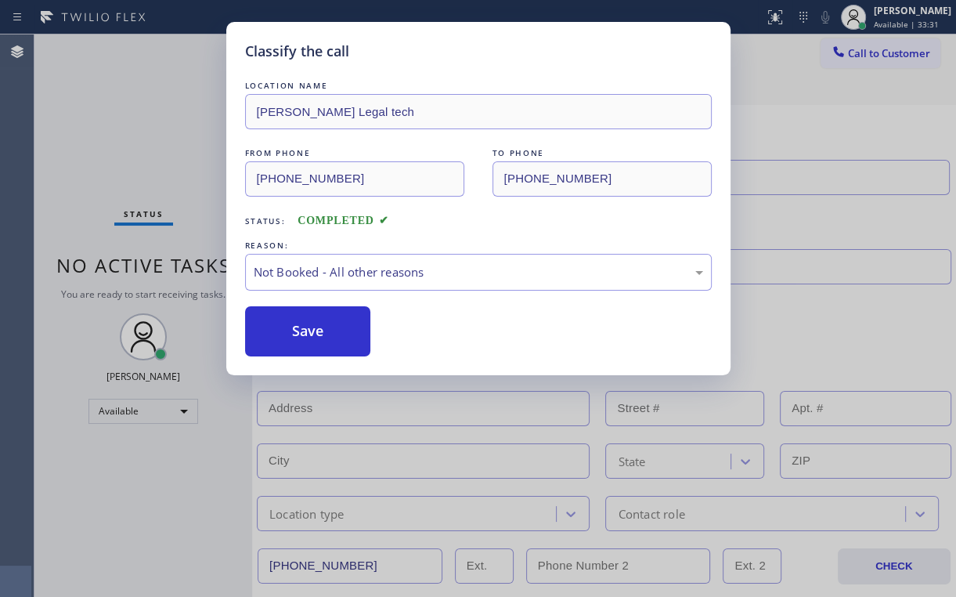
drag, startPoint x: 303, startPoint y: 332, endPoint x: 239, endPoint y: 273, distance: 87.6
click at [304, 332] on button "Save" at bounding box center [308, 331] width 126 height 50
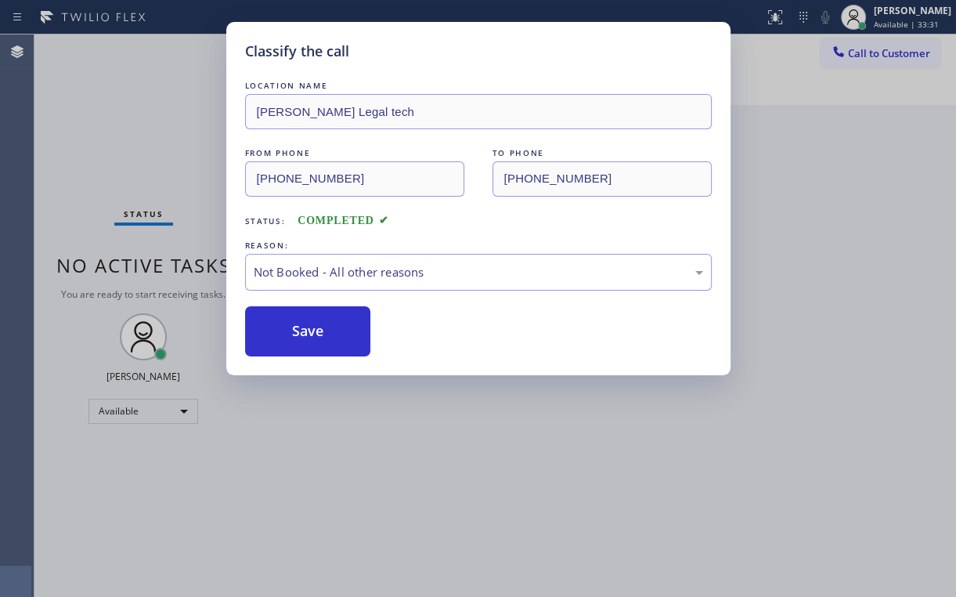
click at [157, 158] on div "Classify the call LOCATION NAME [PERSON_NAME] Legal tech FROM PHONE [PHONE_NUMB…" at bounding box center [478, 298] width 956 height 597
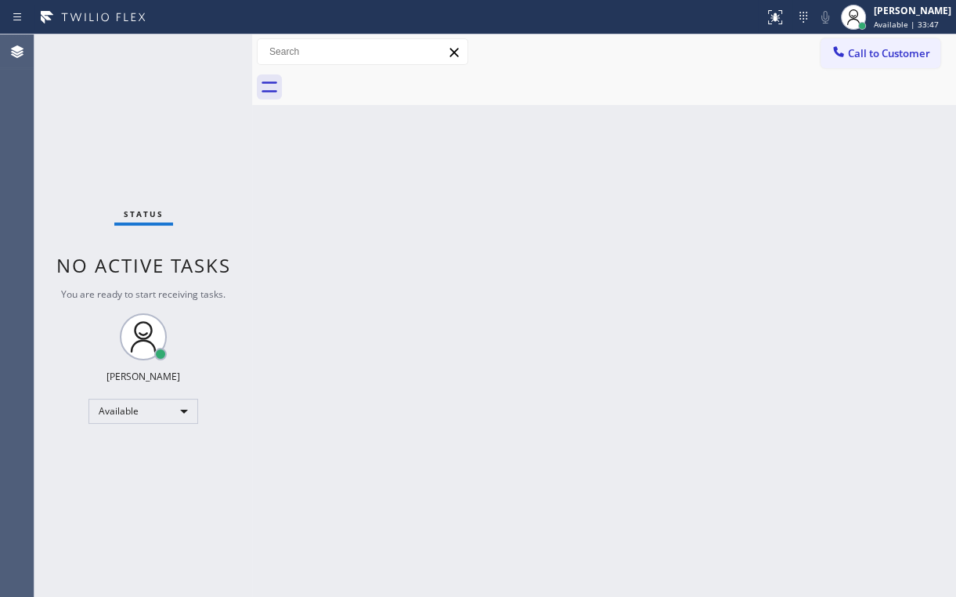
click at [101, 149] on div "Status No active tasks You are ready to start receiving tasks. [PERSON_NAME] Av…" at bounding box center [143, 315] width 218 height 562
click at [138, 144] on div "Status No active tasks You are ready to start receiving tasks. [PERSON_NAME] Av…" at bounding box center [143, 315] width 218 height 562
drag, startPoint x: 133, startPoint y: 110, endPoint x: 121, endPoint y: 2, distance: 107.9
click at [132, 100] on div "Status No active tasks You are ready to start receiving tasks. [PERSON_NAME] Av…" at bounding box center [143, 315] width 218 height 562
click at [242, 166] on div "Status No active tasks You are ready to start receiving tasks. [PERSON_NAME] Av…" at bounding box center [143, 315] width 218 height 562
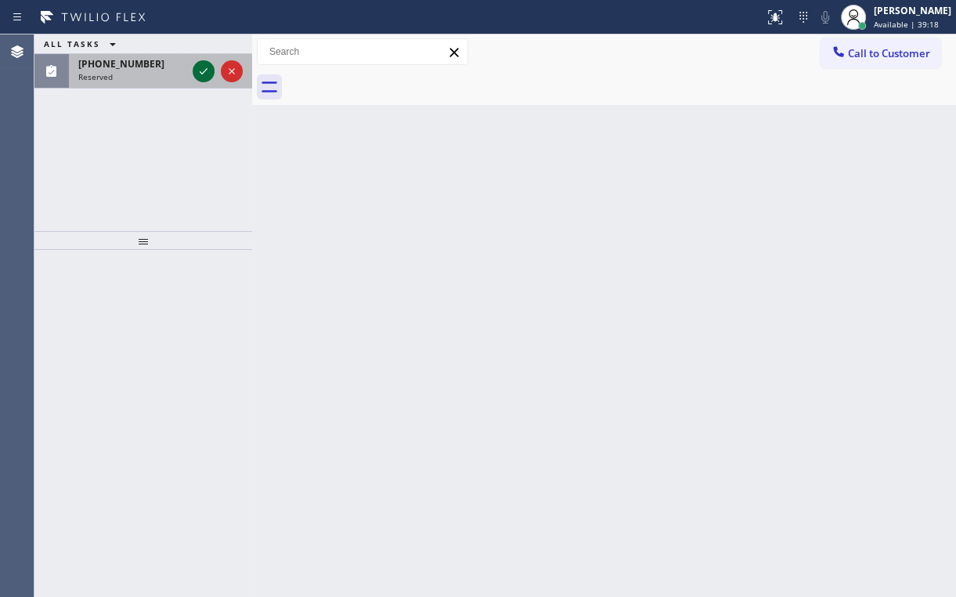
click at [193, 66] on div at bounding box center [204, 71] width 22 height 19
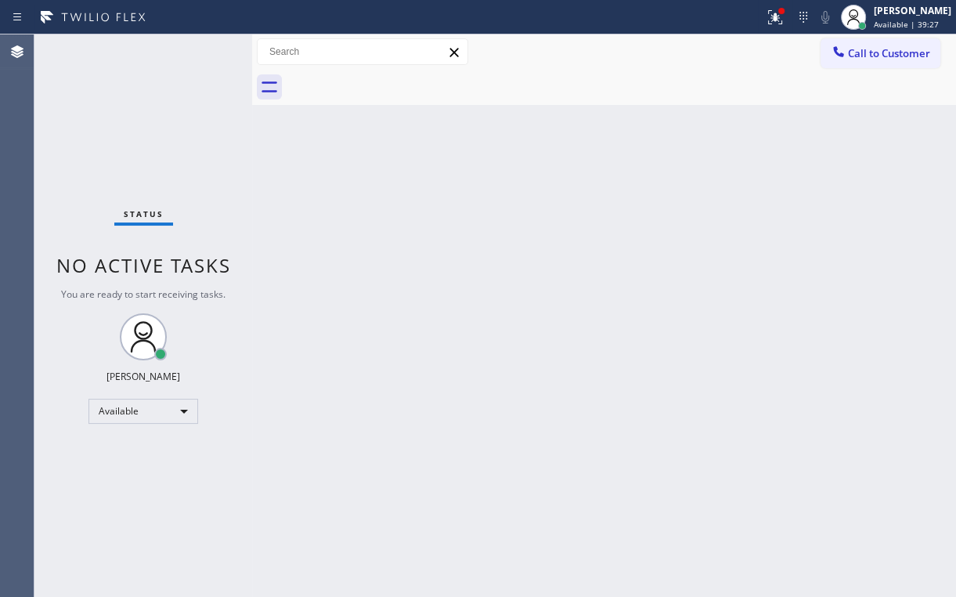
drag, startPoint x: 732, startPoint y: 59, endPoint x: 786, endPoint y: 36, distance: 58.6
click at [735, 59] on div "Call to Customer Outbound call Location [PERSON_NAME] Legal tech Your caller id…" at bounding box center [604, 51] width 704 height 27
click at [785, 16] on icon at bounding box center [775, 17] width 19 height 19
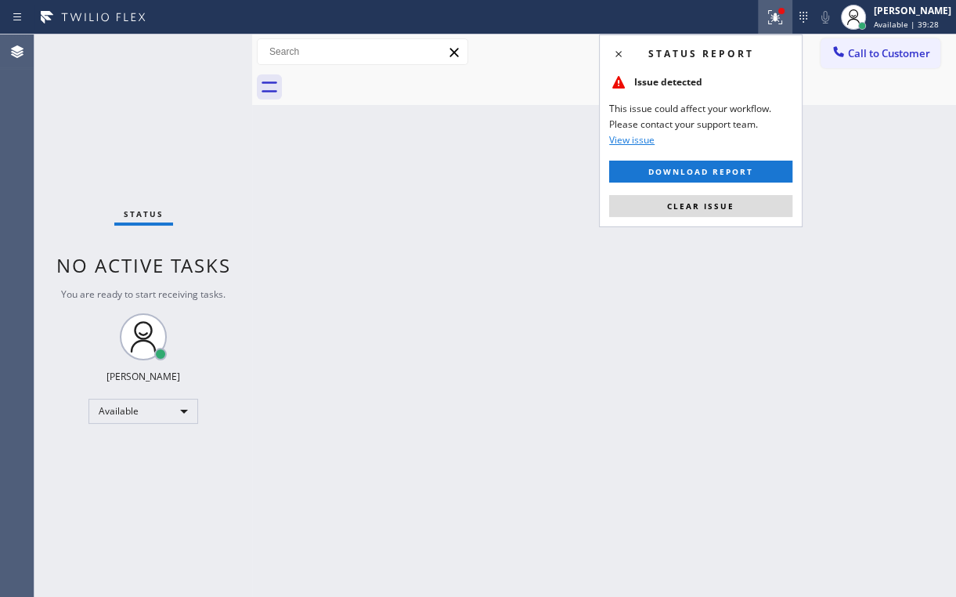
click at [708, 196] on button "Clear issue" at bounding box center [700, 206] width 183 height 22
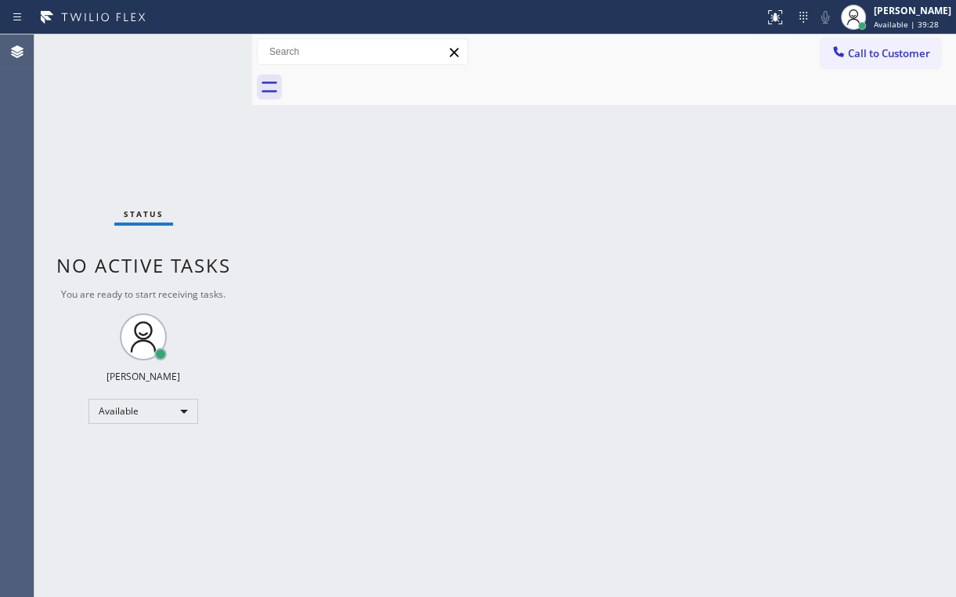
click at [818, 203] on div "Back to Dashboard Change Sender ID Customers Technicians Select a contact Outbo…" at bounding box center [604, 315] width 704 height 562
drag, startPoint x: 874, startPoint y: 61, endPoint x: 717, endPoint y: 107, distance: 163.3
click at [874, 60] on button "Call to Customer" at bounding box center [881, 53] width 120 height 30
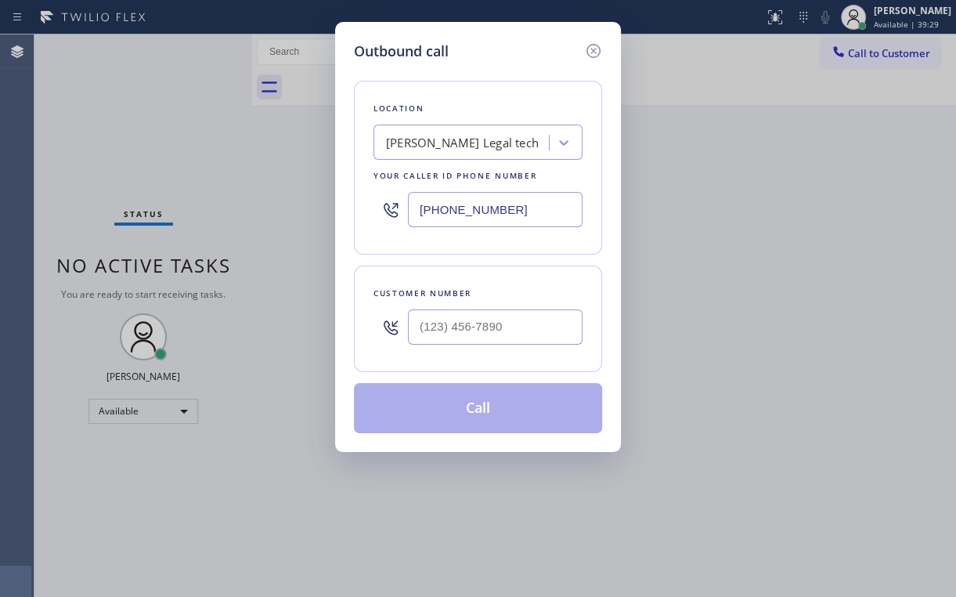
drag, startPoint x: 536, startPoint y: 200, endPoint x: 324, endPoint y: 229, distance: 213.4
click at [377, 223] on div "[PHONE_NUMBER]" at bounding box center [478, 209] width 209 height 51
paste input "754) 212-8742"
type input "[PHONE_NUMBER]"
click at [511, 81] on div "Location Appliance Repair Service Masters Your caller id phone number [PHONE_NU…" at bounding box center [478, 168] width 248 height 174
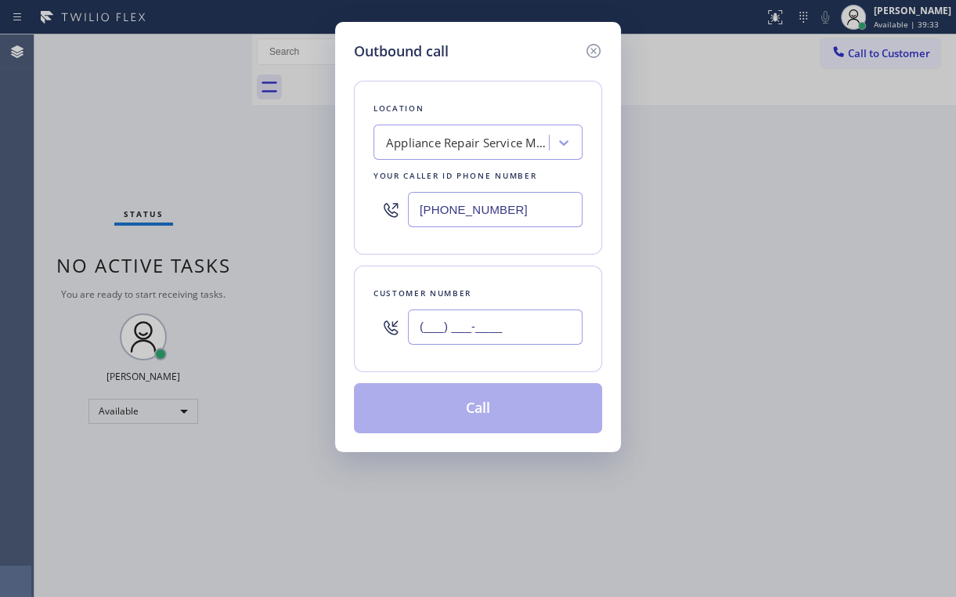
click at [490, 327] on input "(___) ___-____" at bounding box center [495, 326] width 175 height 35
paste input "954) 609-2293"
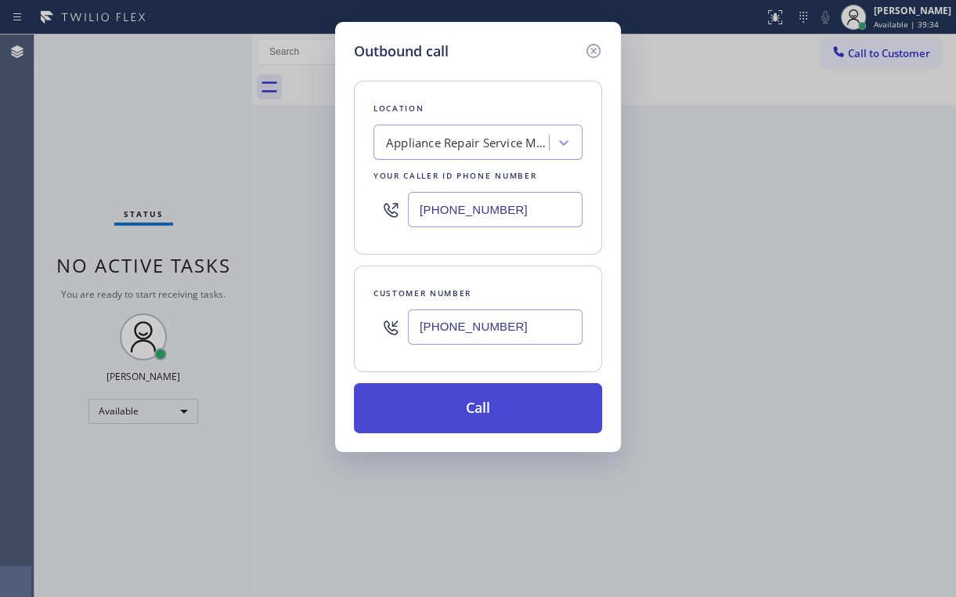
type input "[PHONE_NUMBER]"
click at [439, 414] on button "Call" at bounding box center [478, 408] width 248 height 50
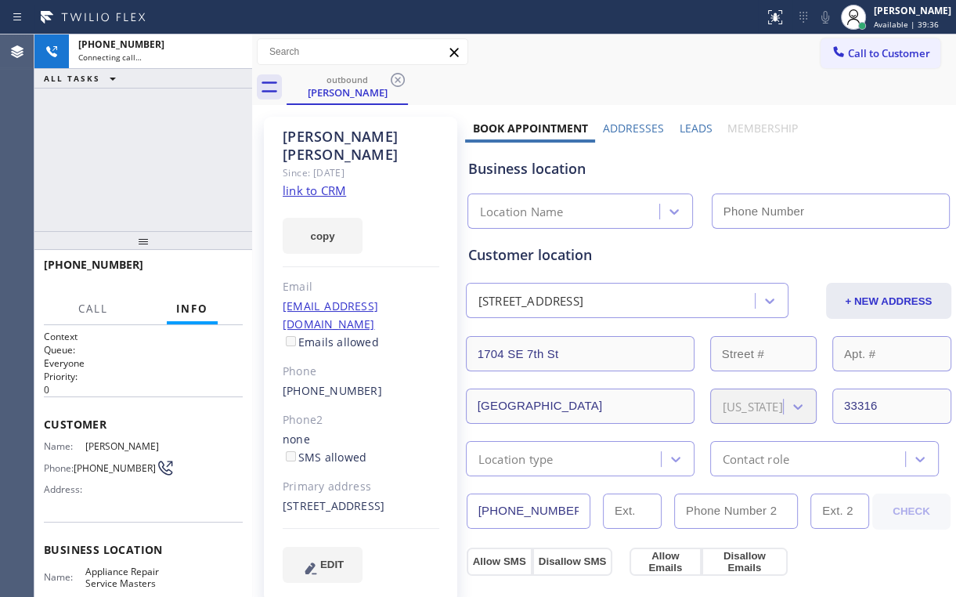
click at [188, 140] on div "[PHONE_NUMBER] Connecting call… ALL TASKS ALL TASKS ACTIVE TASKS TASKS IN WRAP …" at bounding box center [143, 132] width 218 height 197
type input "[PHONE_NUMBER]"
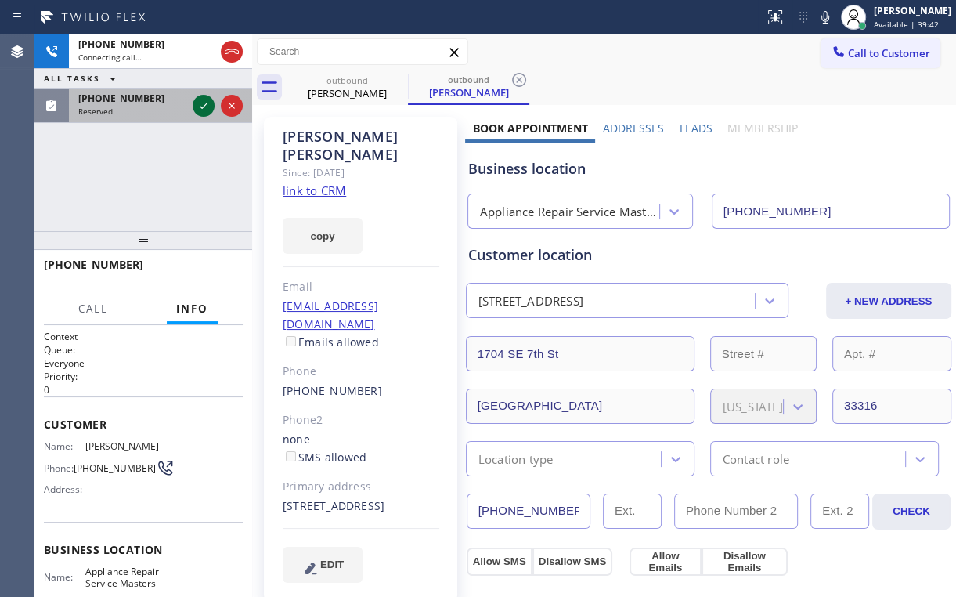
click at [200, 107] on icon at bounding box center [203, 105] width 19 height 19
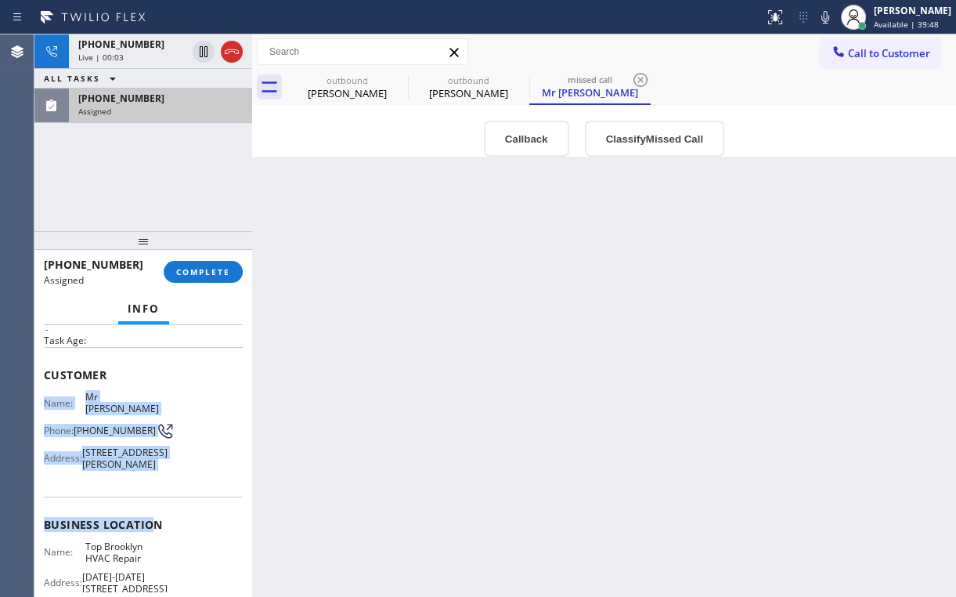
scroll to position [125, 0]
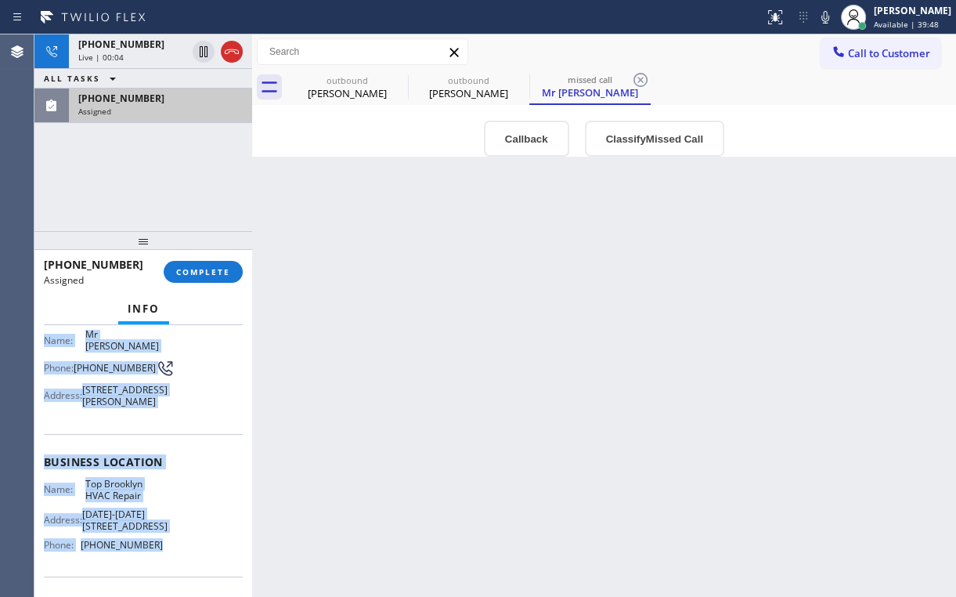
drag, startPoint x: 44, startPoint y: 392, endPoint x: 164, endPoint y: 504, distance: 164.6
click at [160, 537] on div "Context Queue: [Test] Voicemails Priority: 0 Task Age: Customer Name: Mr [PERSO…" at bounding box center [143, 449] width 199 height 491
copy div "Name: Mr [PERSON_NAME] Phone: [PHONE_NUMBER] Address: [STREET_ADDRESS][PERSON_N…"
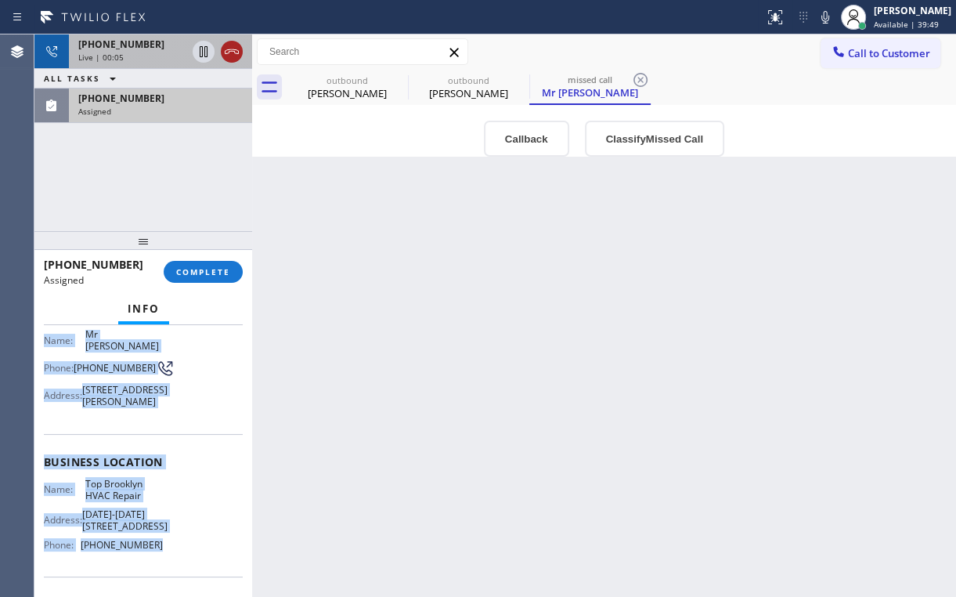
click at [235, 53] on icon at bounding box center [231, 51] width 19 height 19
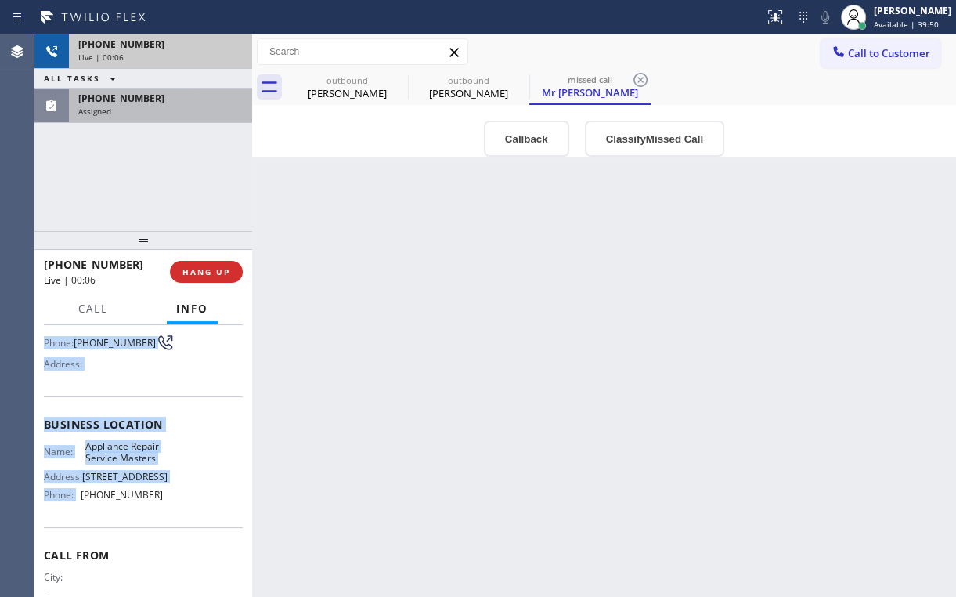
scroll to position [113, 0]
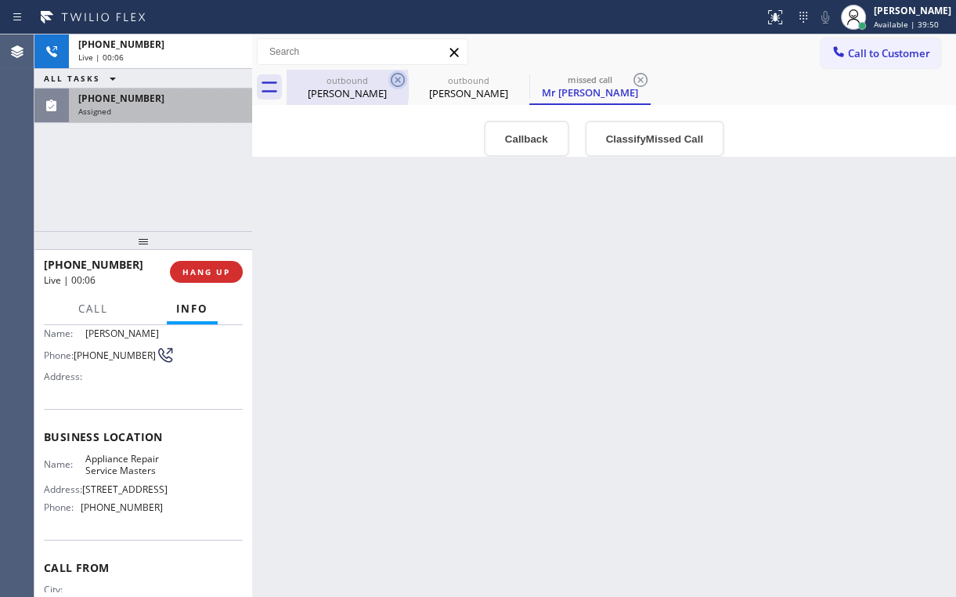
drag, startPoint x: 342, startPoint y: 81, endPoint x: 395, endPoint y: 78, distance: 52.6
click at [344, 81] on div "outbound" at bounding box center [347, 80] width 118 height 12
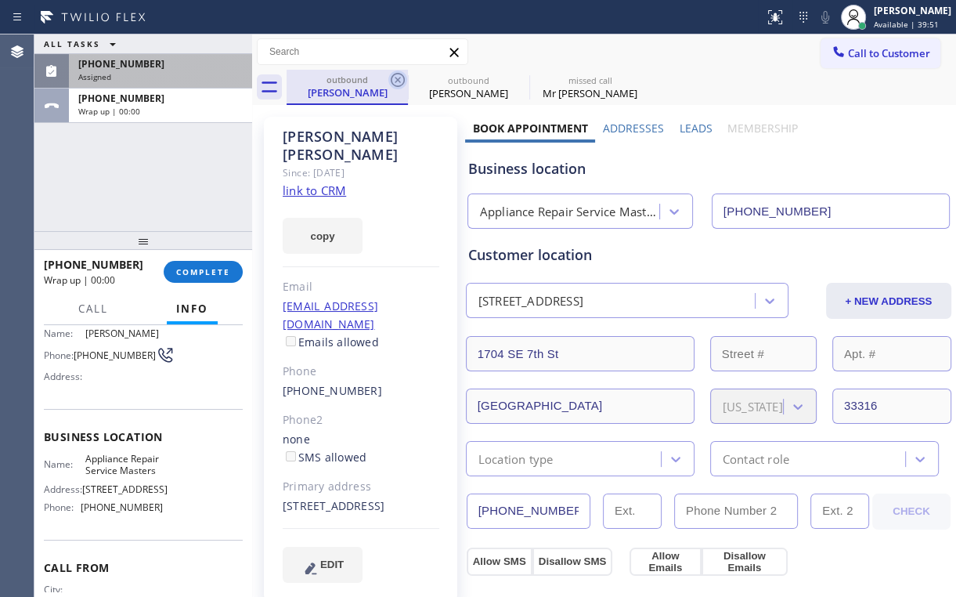
click at [396, 76] on icon at bounding box center [397, 79] width 19 height 19
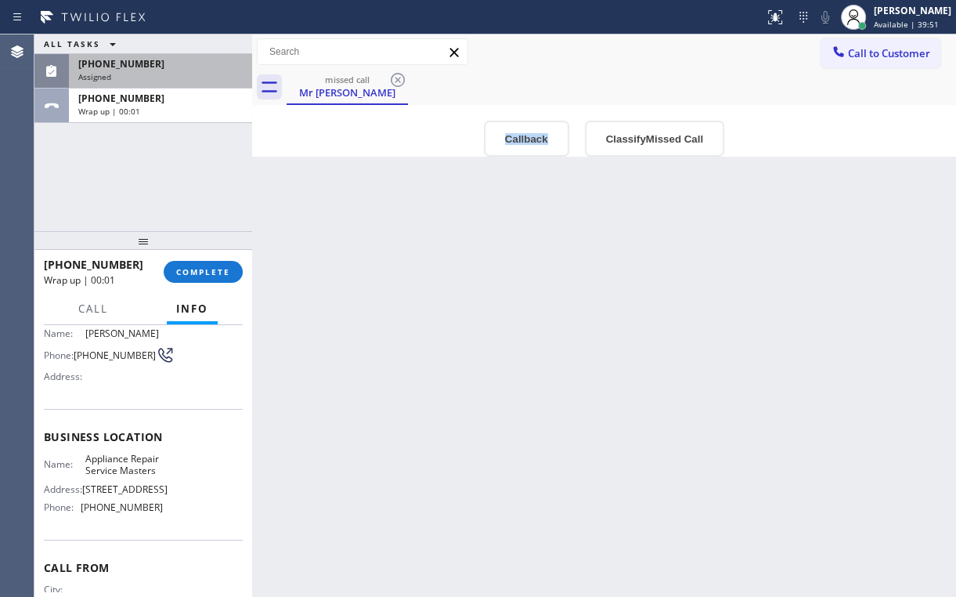
click at [397, 76] on icon at bounding box center [397, 79] width 19 height 19
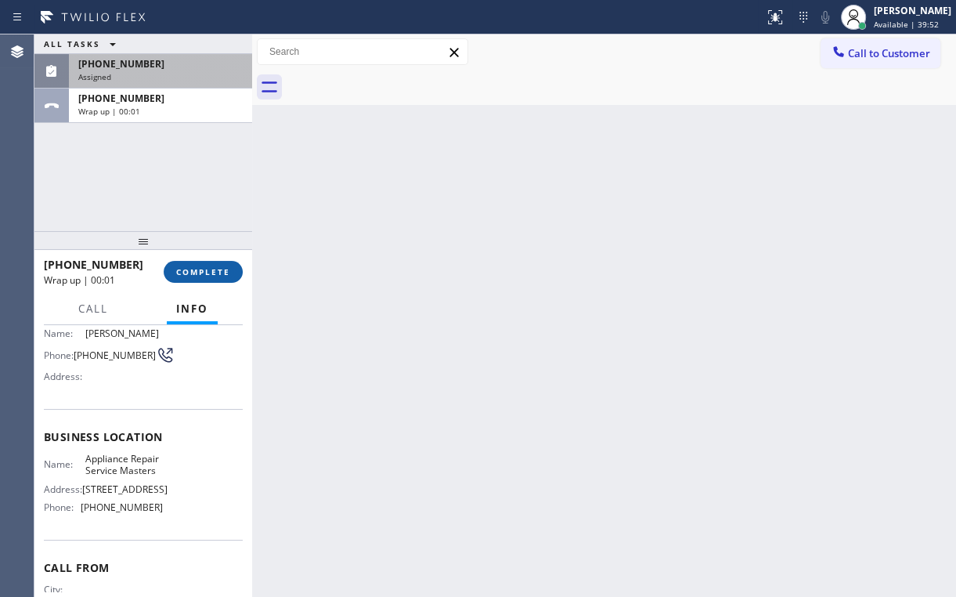
click at [190, 276] on span "COMPLETE" at bounding box center [203, 271] width 54 height 11
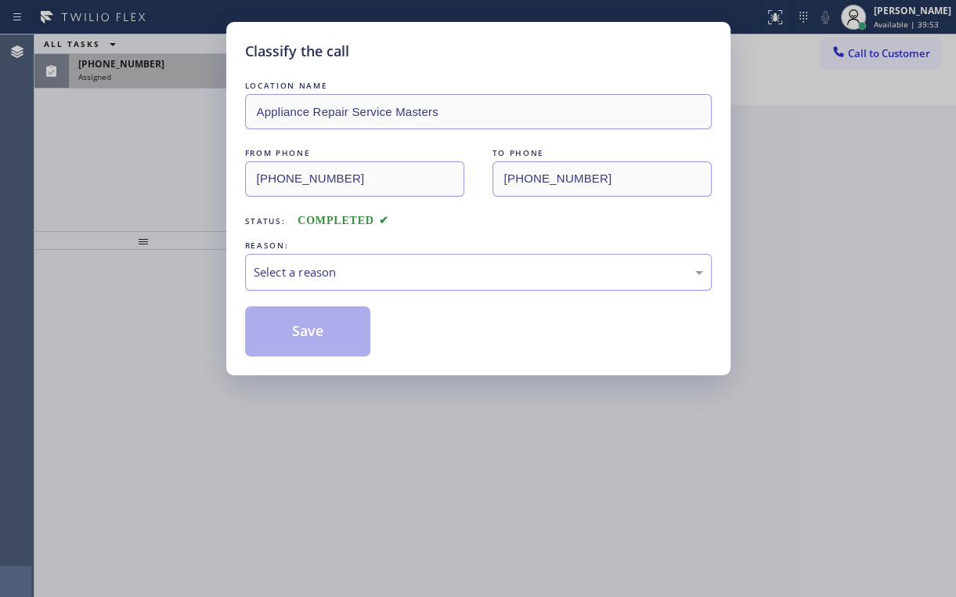
click at [291, 260] on div "Select a reason" at bounding box center [478, 272] width 467 height 37
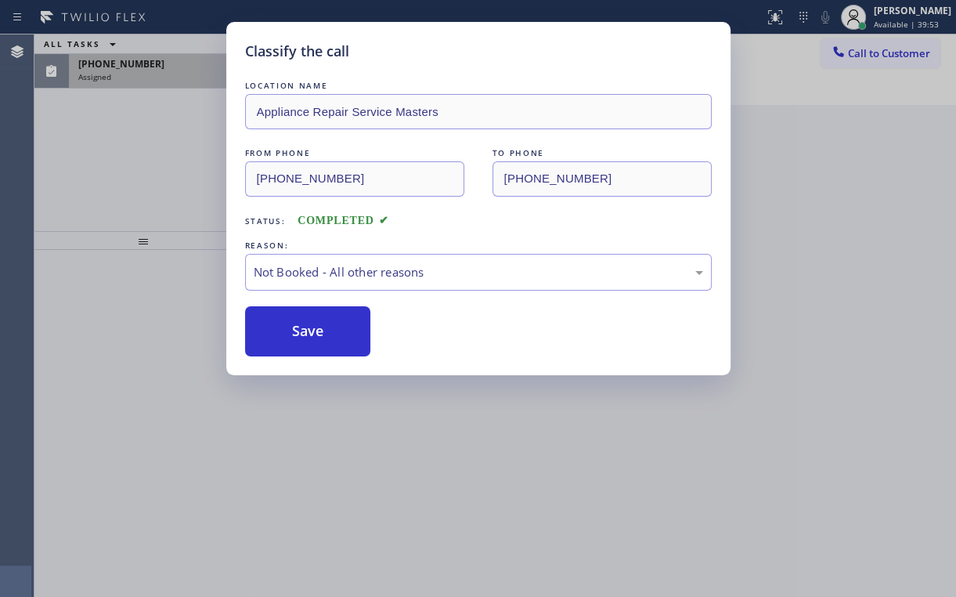
drag, startPoint x: 297, startPoint y: 326, endPoint x: 154, endPoint y: 181, distance: 203.3
click at [298, 326] on button "Save" at bounding box center [308, 331] width 126 height 50
click at [154, 181] on div "Classify the call LOCATION NAME Appliance Repair Service Masters FROM PHONE [PH…" at bounding box center [478, 298] width 956 height 597
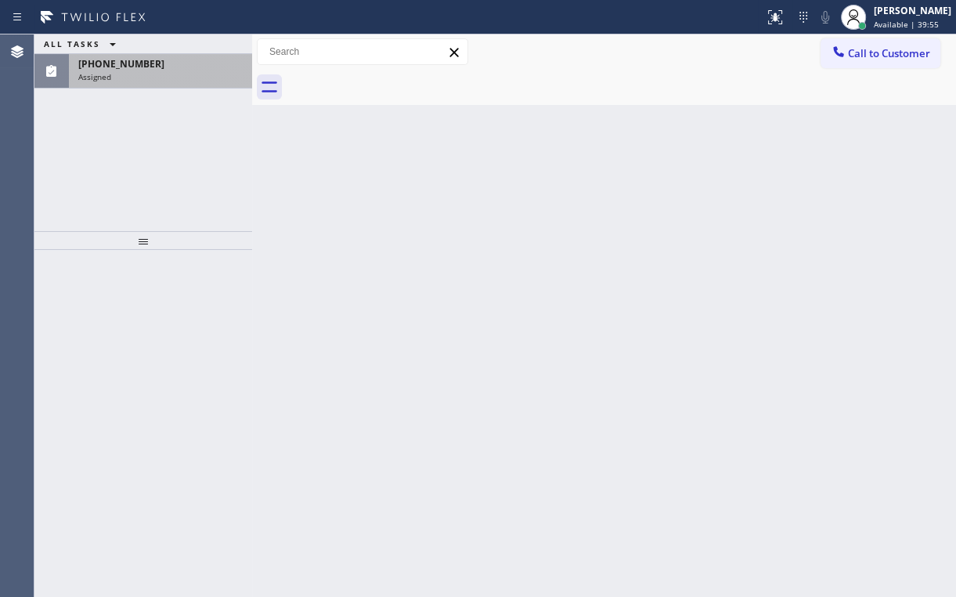
click at [167, 85] on div "[PHONE_NUMBER] Assigned" at bounding box center [157, 71] width 177 height 34
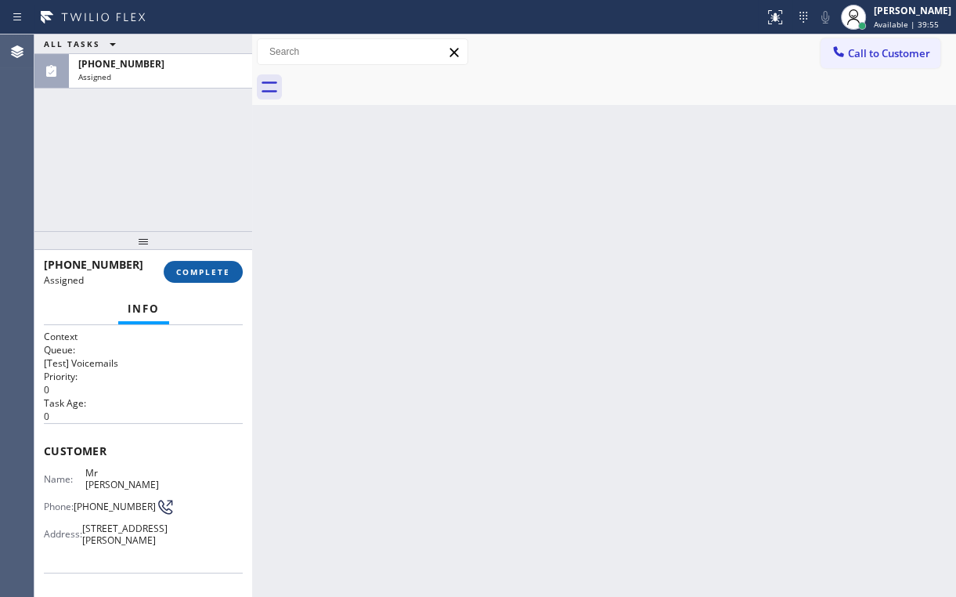
click at [212, 263] on button "COMPLETE" at bounding box center [203, 272] width 79 height 22
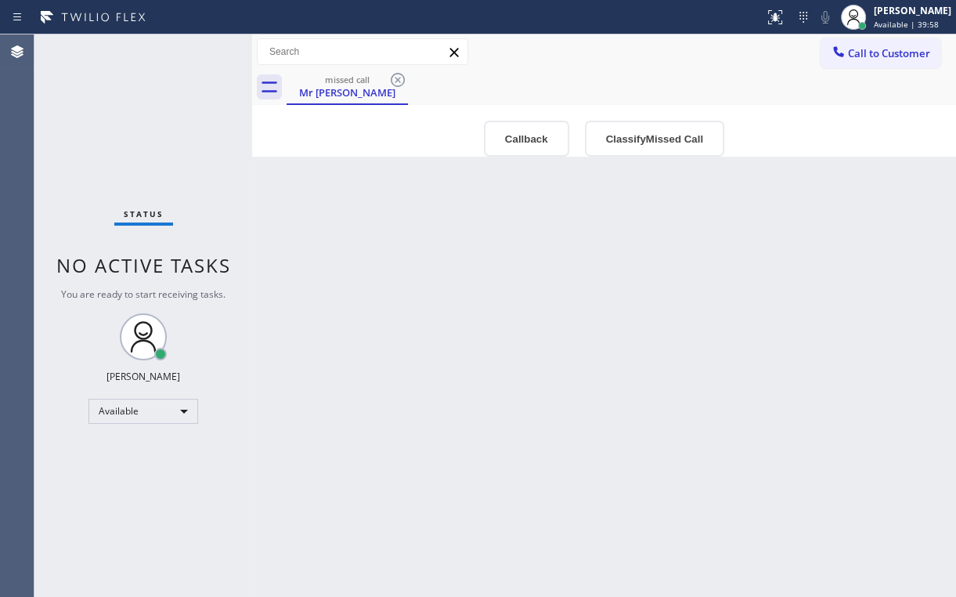
click at [399, 71] on icon at bounding box center [397, 79] width 19 height 19
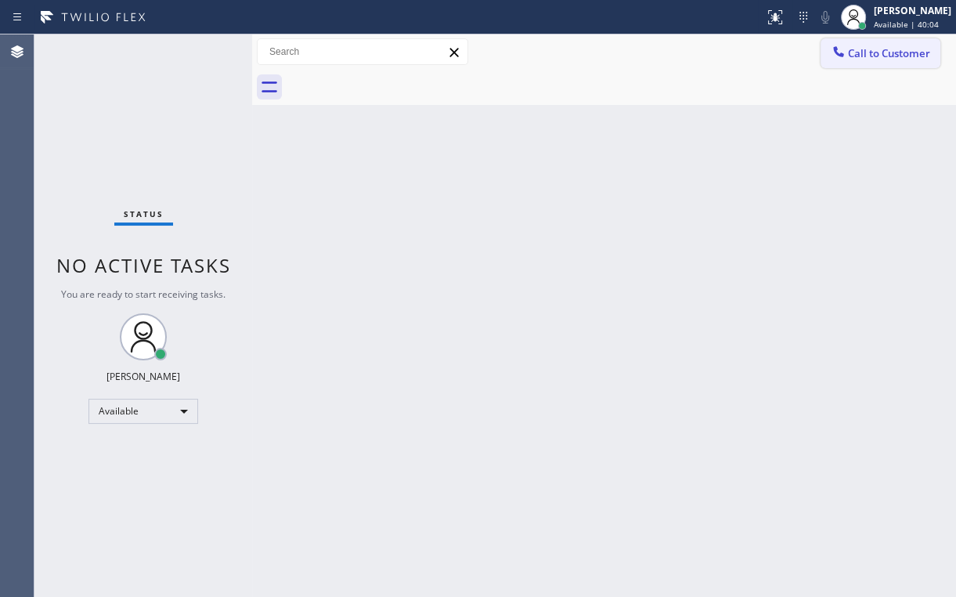
click at [862, 53] on span "Call to Customer" at bounding box center [889, 53] width 82 height 14
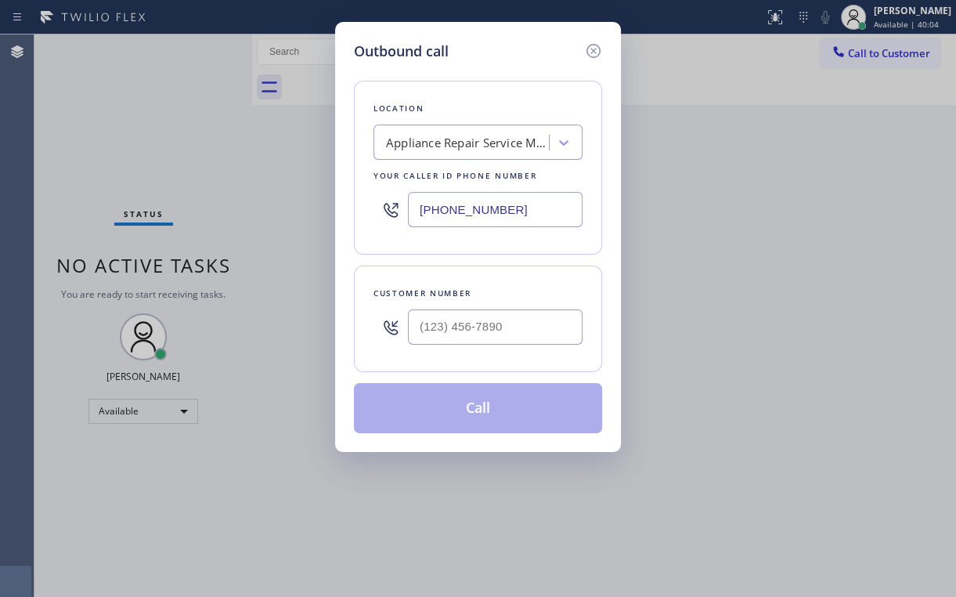
click at [423, 222] on input "[PHONE_NUMBER]" at bounding box center [495, 209] width 175 height 35
paste input "347) 236-3991"
type input "[PHONE_NUMBER]"
drag, startPoint x: 825, startPoint y: 226, endPoint x: 697, endPoint y: 251, distance: 130.1
click at [824, 226] on div "Outbound call Location Top [GEOGRAPHIC_DATA] HVAC Repair Your caller id phone n…" at bounding box center [478, 298] width 956 height 597
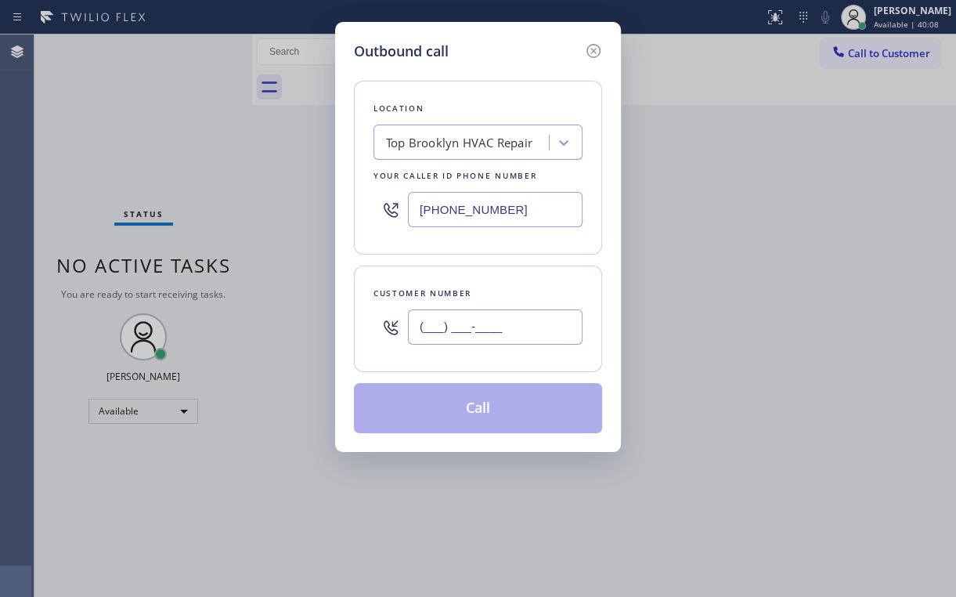
click at [508, 328] on input "(___) ___-____" at bounding box center [495, 326] width 175 height 35
paste input "917) 862-5723"
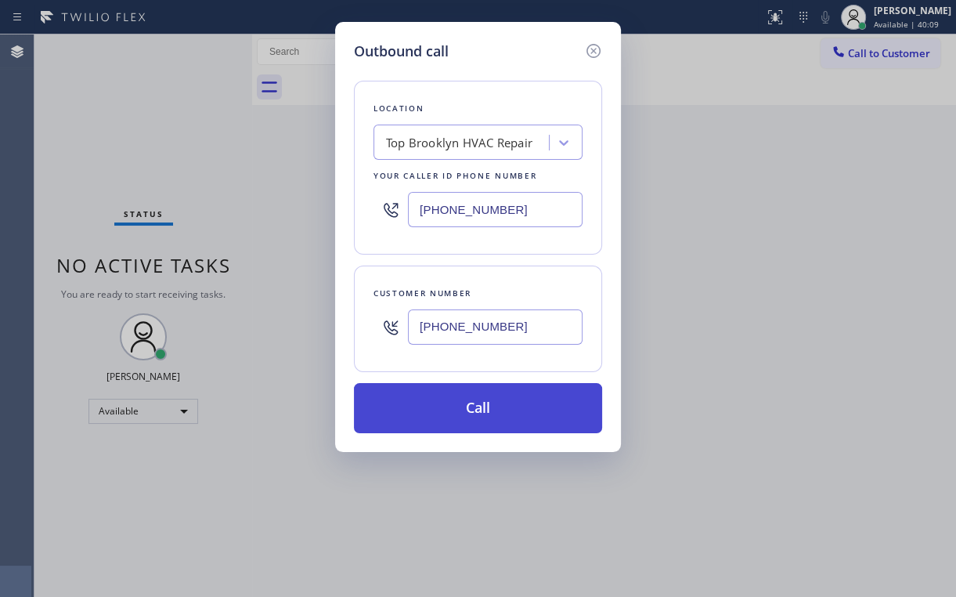
type input "[PHONE_NUMBER]"
click at [432, 411] on button "Call" at bounding box center [478, 408] width 248 height 50
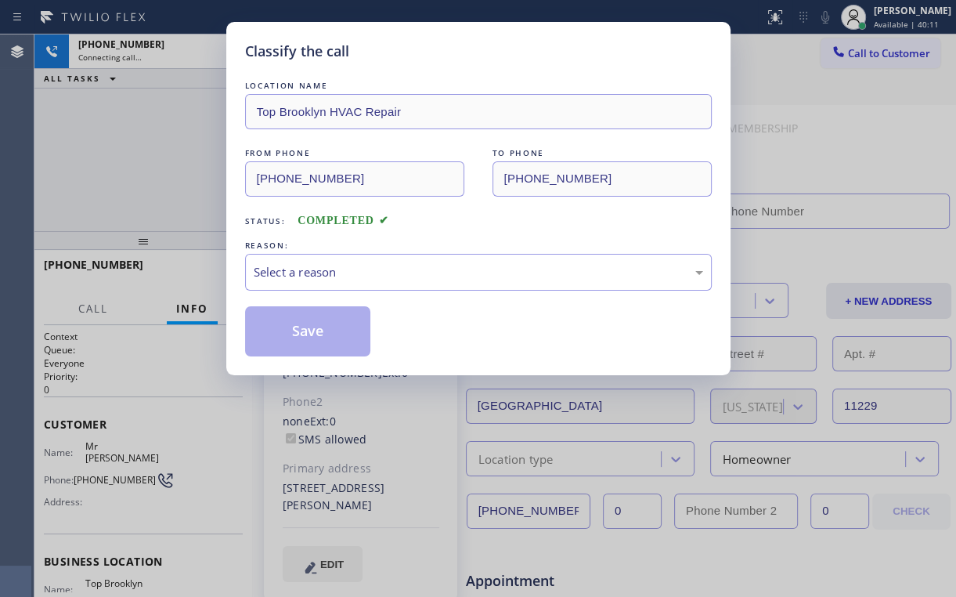
click at [206, 168] on div "Classify the call LOCATION NAME Top Brooklyn HVAC Repair FROM PHONE [PHONE_NUMB…" at bounding box center [478, 298] width 956 height 597
click at [298, 269] on div "Select a reason" at bounding box center [479, 272] width 450 height 18
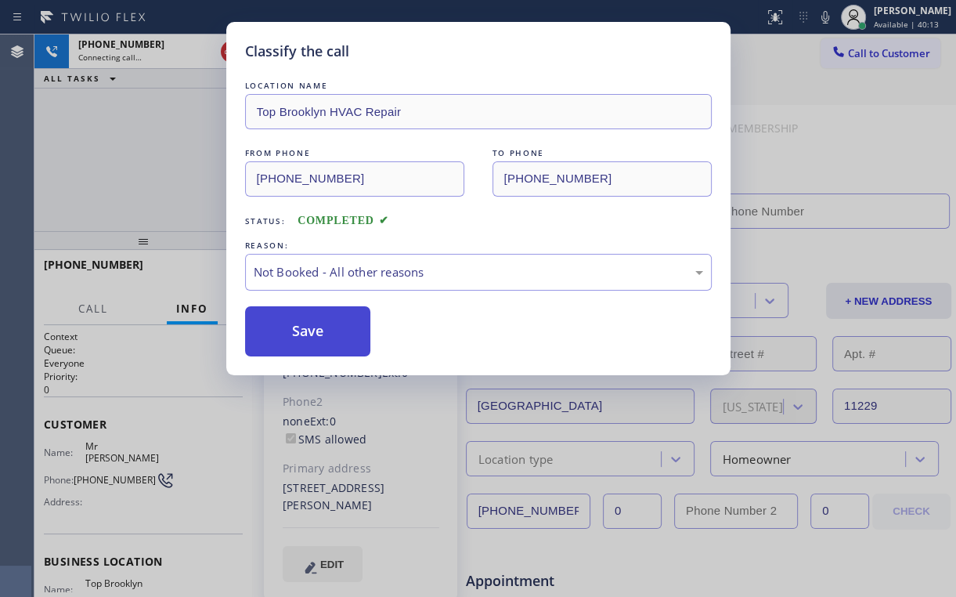
click at [287, 323] on button "Save" at bounding box center [308, 331] width 126 height 50
drag, startPoint x: 150, startPoint y: 140, endPoint x: 163, endPoint y: 114, distance: 28.7
click at [152, 139] on div "Classify the call LOCATION NAME Top Brooklyn HVAC Repair FROM PHONE [PHONE_NUMB…" at bounding box center [478, 298] width 956 height 597
type input "[PHONE_NUMBER]"
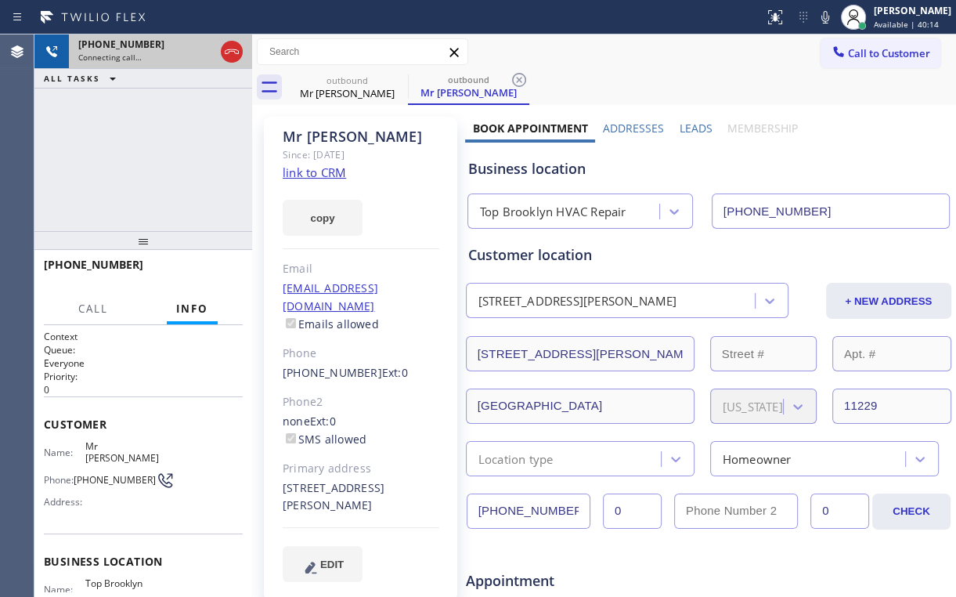
click at [210, 52] on div "Connecting call…" at bounding box center [146, 57] width 136 height 11
click at [234, 52] on icon at bounding box center [232, 51] width 14 height 5
click at [215, 52] on div "Connecting call…" at bounding box center [146, 57] width 136 height 11
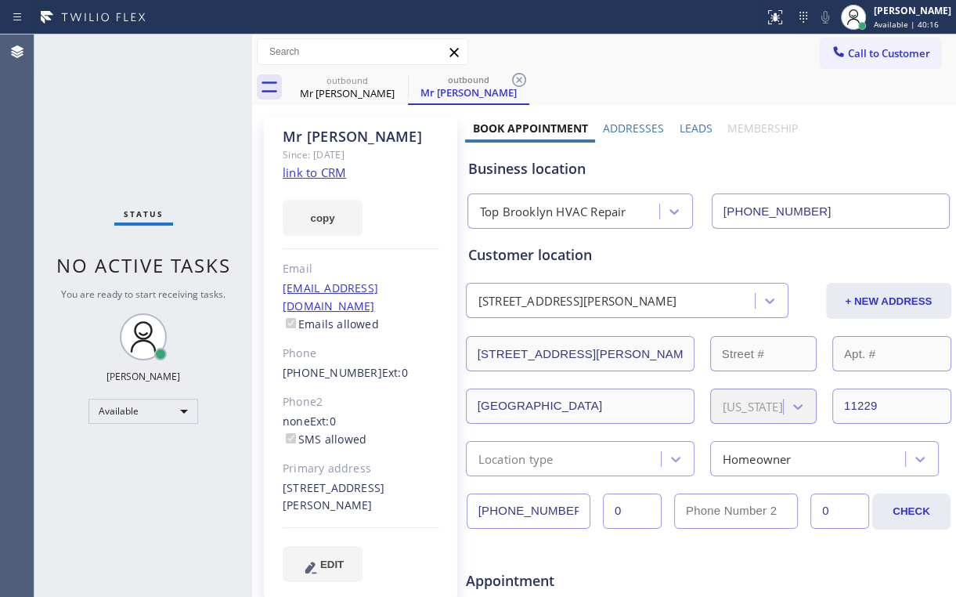
click at [313, 171] on link "link to CRM" at bounding box center [314, 172] width 63 height 16
drag, startPoint x: 335, startPoint y: 82, endPoint x: 412, endPoint y: 82, distance: 76.8
click at [335, 83] on div "outbound" at bounding box center [347, 80] width 118 height 12
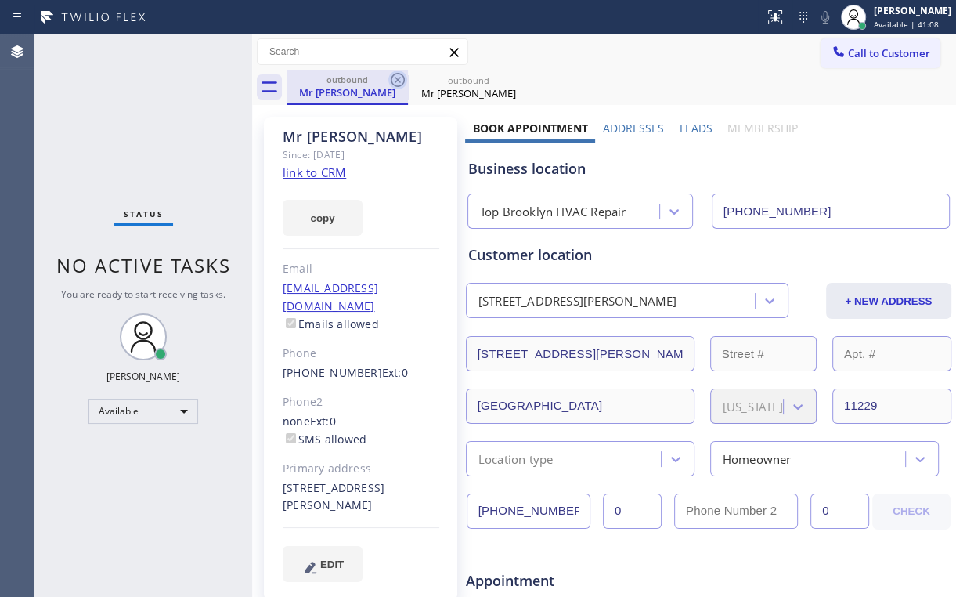
click at [398, 78] on icon at bounding box center [397, 79] width 19 height 19
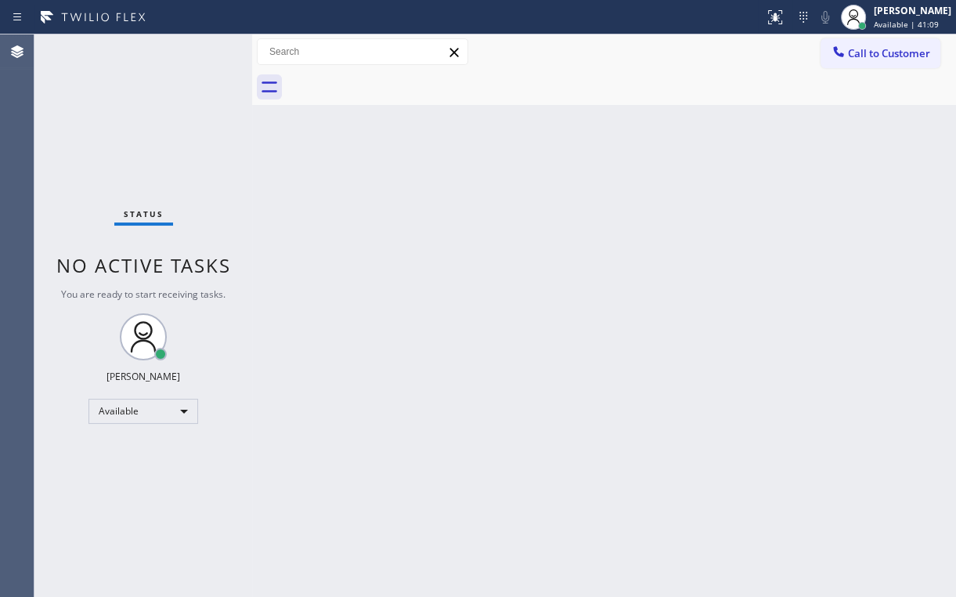
click at [107, 119] on div "Status No active tasks You are ready to start receiving tasks. [PERSON_NAME] Av…" at bounding box center [143, 315] width 218 height 562
click at [128, 127] on div "Status No active tasks You are ready to start receiving tasks. [PERSON_NAME] Av…" at bounding box center [143, 315] width 218 height 562
click at [651, 70] on div "Call to Customer Outbound call Location Top [GEOGRAPHIC_DATA] HVAC Repair Your …" at bounding box center [604, 69] width 704 height 70
click at [869, 38] on button "Call to Customer" at bounding box center [881, 53] width 120 height 30
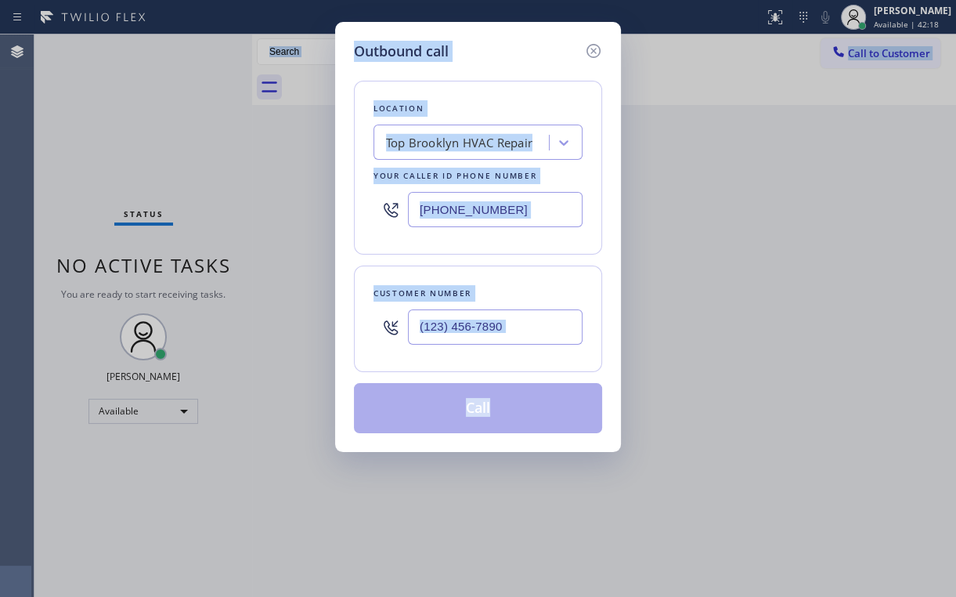
click at [742, 110] on div "Outbound call Location Top [GEOGRAPHIC_DATA] HVAC Repair Your caller id phone n…" at bounding box center [478, 298] width 956 height 597
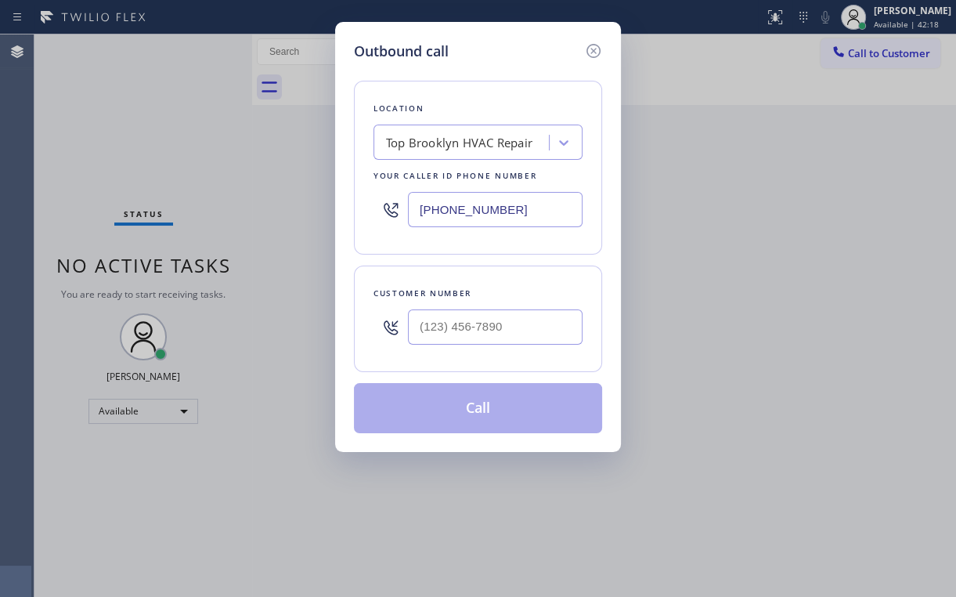
click at [742, 109] on div "Outbound call Location Top [GEOGRAPHIC_DATA] HVAC Repair Your caller id phone n…" at bounding box center [478, 298] width 956 height 597
click at [481, 212] on input "[PHONE_NUMBER]" at bounding box center [495, 209] width 175 height 35
click at [527, 202] on input "[PHONE_NUMBER]" at bounding box center [495, 209] width 175 height 35
drag, startPoint x: 526, startPoint y: 202, endPoint x: 217, endPoint y: 229, distance: 310.5
click at [411, 210] on input "[PHONE_NUMBER]" at bounding box center [495, 209] width 175 height 35
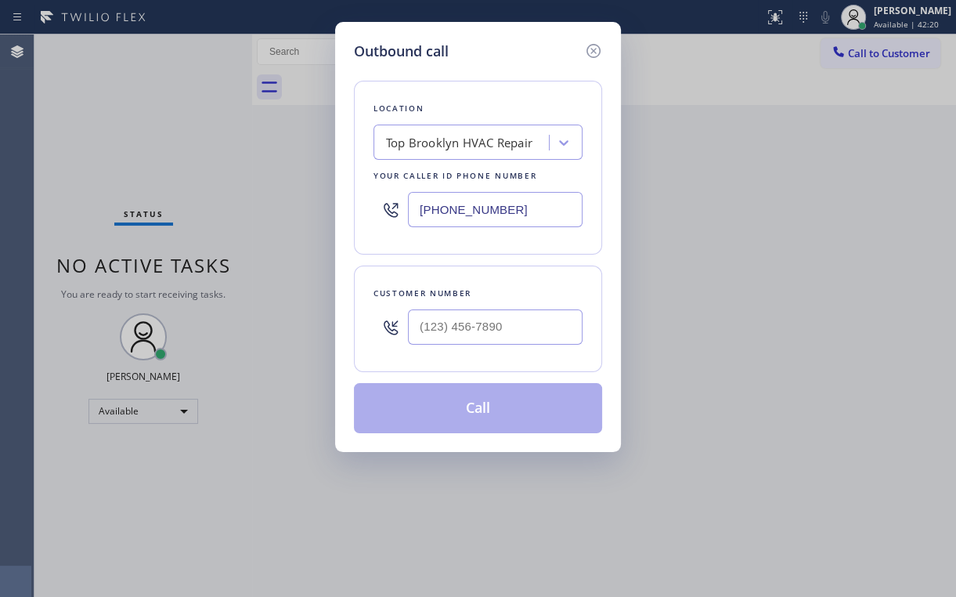
paste
type input "[PHONE_NUMBER]"
drag, startPoint x: 501, startPoint y: 76, endPoint x: 523, endPoint y: 203, distance: 128.8
click at [501, 75] on div "Location Brea Appliance Repair Your caller id phone number [PHONE_NUMBER] Custo…" at bounding box center [478, 247] width 248 height 371
drag, startPoint x: 487, startPoint y: 290, endPoint x: 482, endPoint y: 298, distance: 9.1
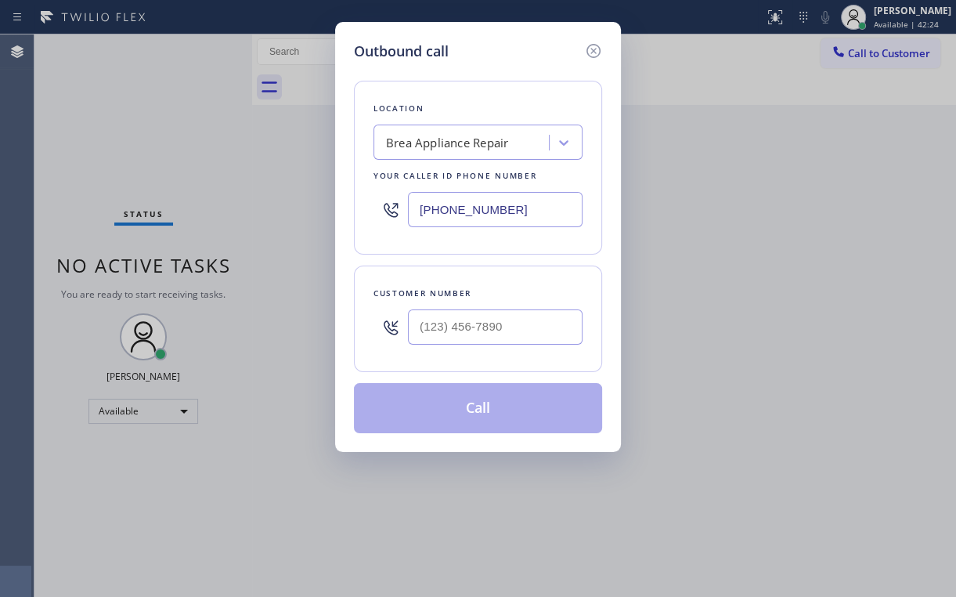
click at [486, 291] on div "Customer number" at bounding box center [478, 293] width 209 height 16
click at [456, 315] on input "(___) ___-____" at bounding box center [495, 326] width 175 height 35
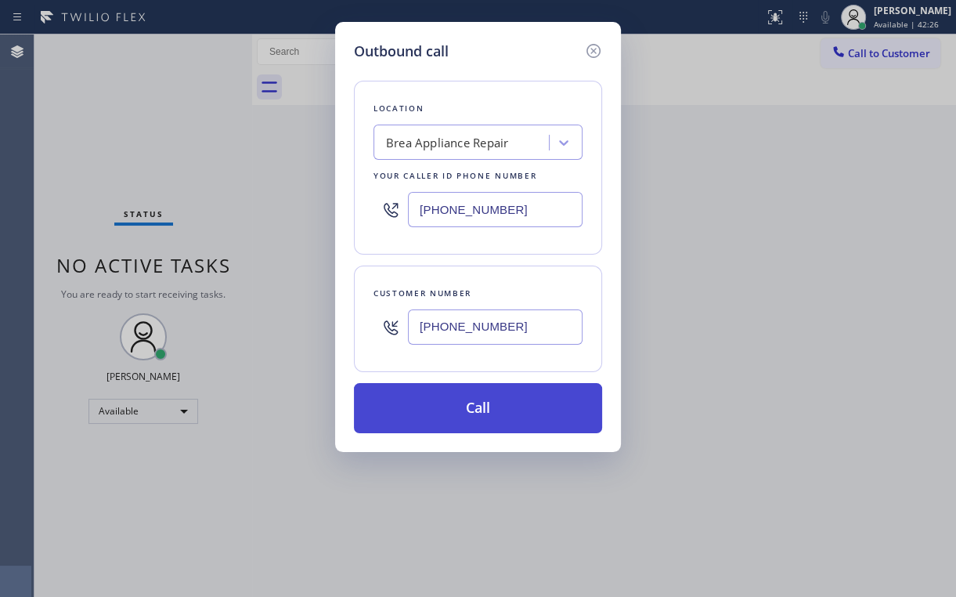
type input "[PHONE_NUMBER]"
click at [464, 420] on button "Call" at bounding box center [478, 408] width 248 height 50
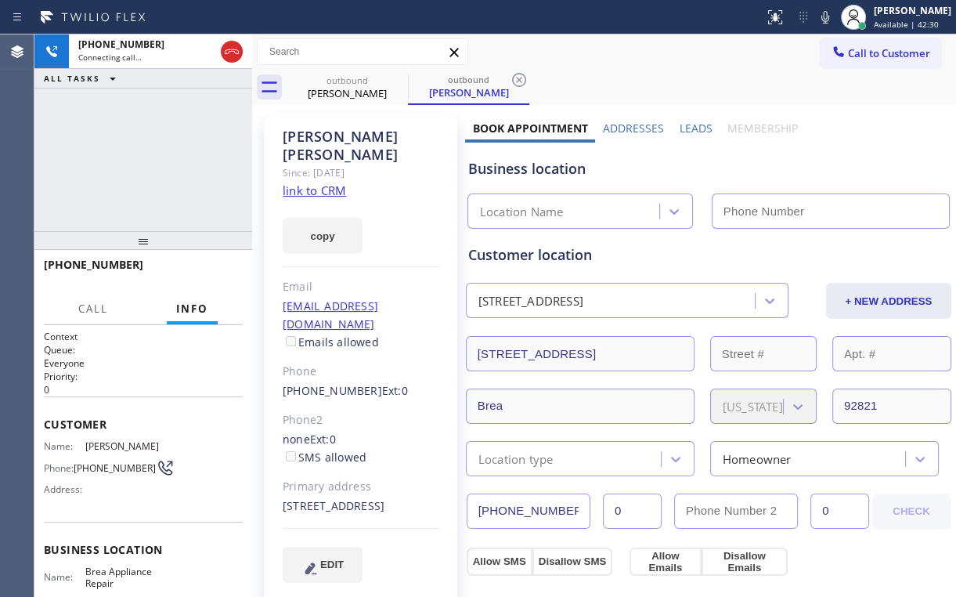
type input "[PHONE_NUMBER]"
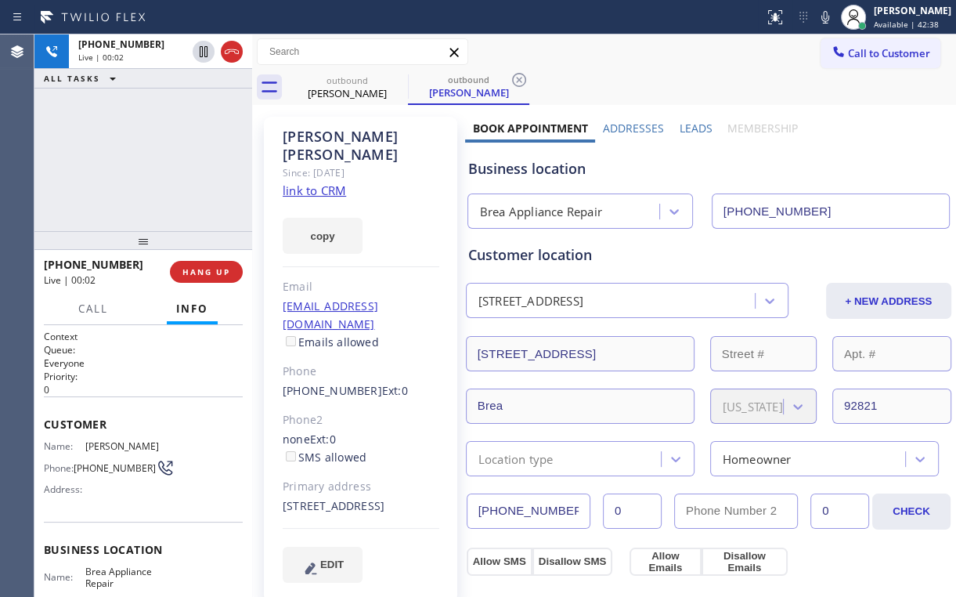
click at [184, 153] on div "[PHONE_NUMBER] Live | 00:02 ALL TASKS ALL TASKS ACTIVE TASKS TASKS IN WRAP UP" at bounding box center [143, 132] width 218 height 197
click at [143, 164] on div "[PHONE_NUMBER] Live | 00:32 ALL TASKS ALL TASKS ACTIVE TASKS TASKS IN WRAP UP" at bounding box center [143, 132] width 218 height 197
click at [206, 273] on span "COMPLETE" at bounding box center [203, 271] width 54 height 11
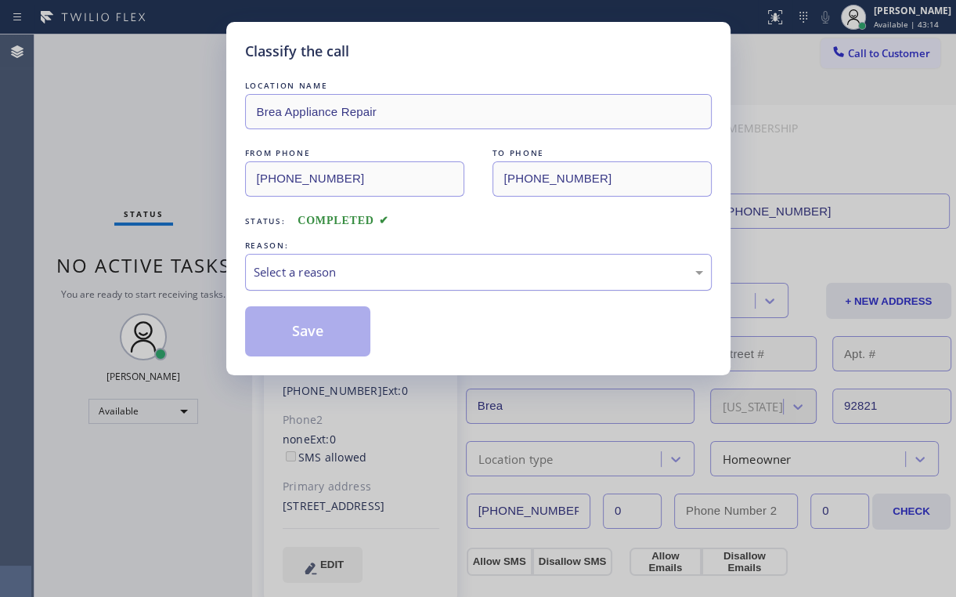
click at [302, 266] on div "Select a reason" at bounding box center [479, 272] width 450 height 18
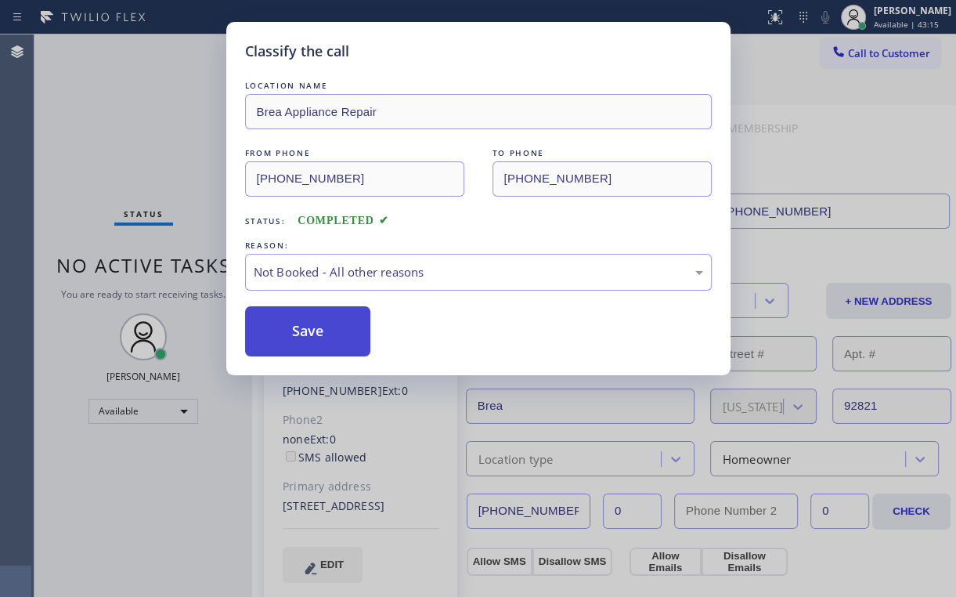
click at [307, 329] on button "Save" at bounding box center [308, 331] width 126 height 50
click at [169, 157] on div "Classify the call LOCATION NAME Brea Appliance Repair FROM PHONE [PHONE_NUMBER]…" at bounding box center [478, 298] width 956 height 597
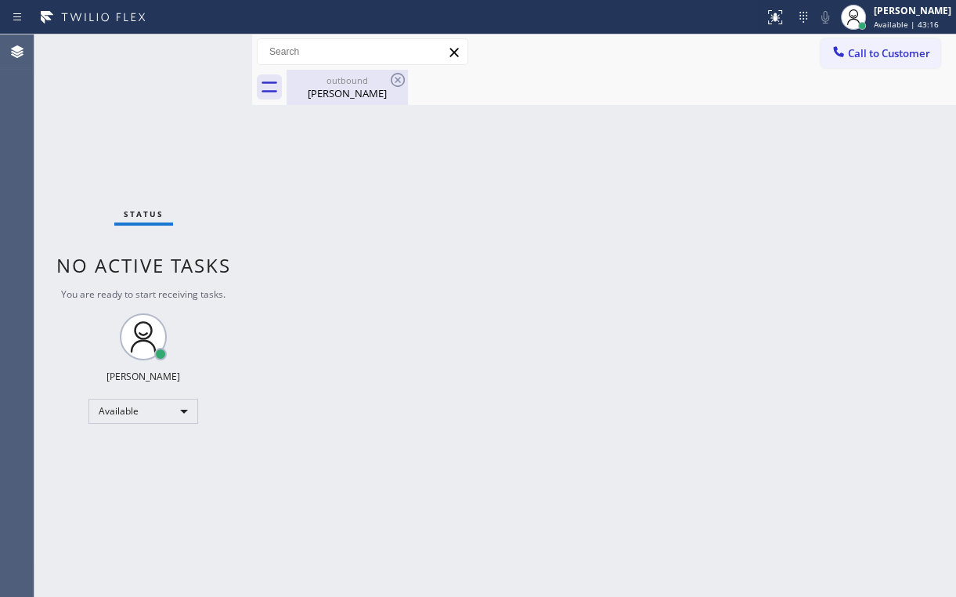
click at [363, 82] on div "outbound" at bounding box center [347, 80] width 118 height 12
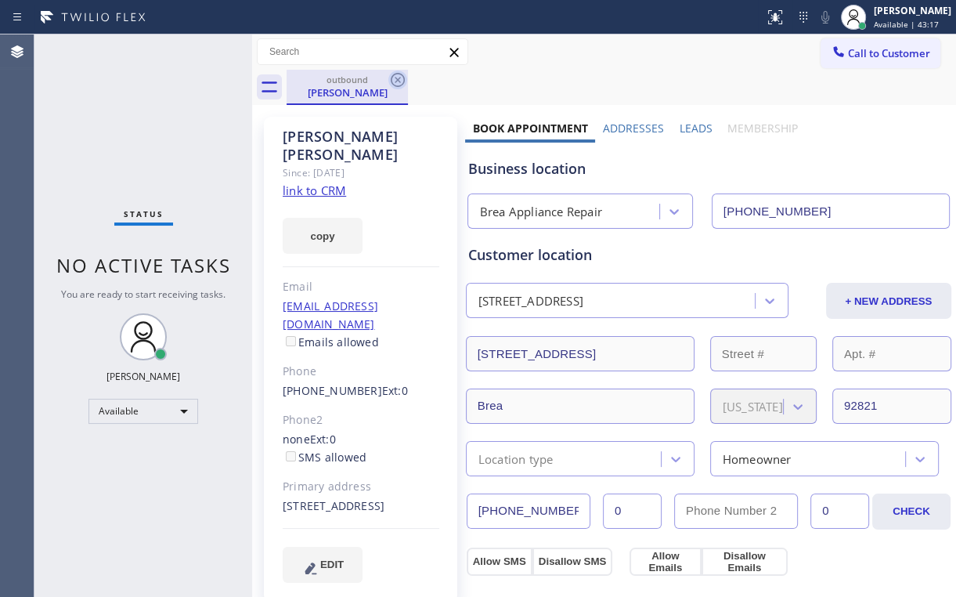
click at [399, 78] on icon at bounding box center [397, 79] width 19 height 19
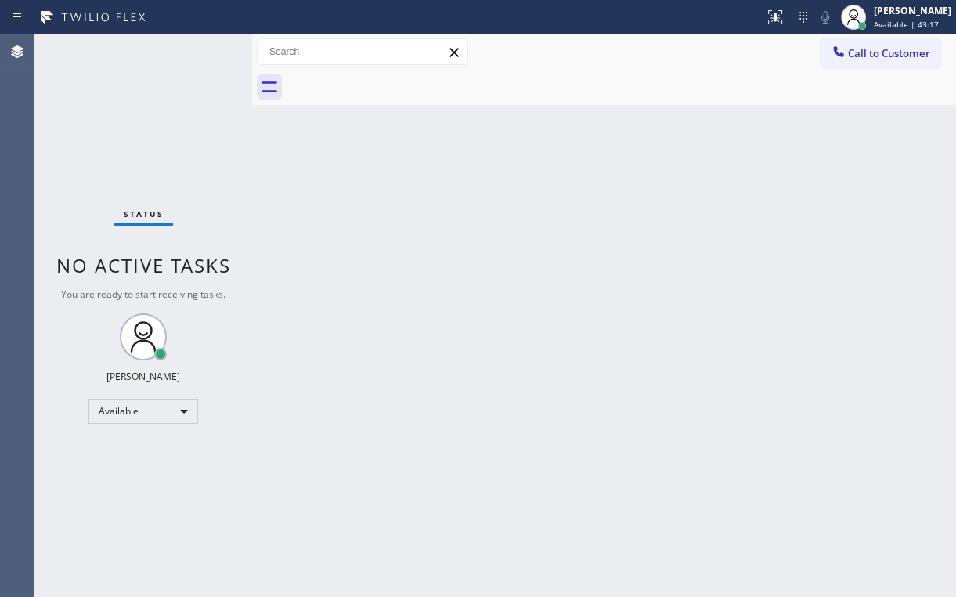
click at [152, 122] on div "Status No active tasks You are ready to start receiving tasks. [PERSON_NAME] Av…" at bounding box center [143, 315] width 218 height 562
click at [212, 56] on div "Status No active tasks You are ready to start receiving tasks. [PERSON_NAME] Av…" at bounding box center [143, 315] width 218 height 562
drag, startPoint x: 617, startPoint y: 63, endPoint x: 753, endPoint y: 80, distance: 137.4
click at [627, 69] on div "Call to Customer Outbound call Location Brea Appliance Repair Your caller id ph…" at bounding box center [604, 51] width 704 height 35
click at [869, 54] on span "Call to Customer" at bounding box center [889, 53] width 82 height 14
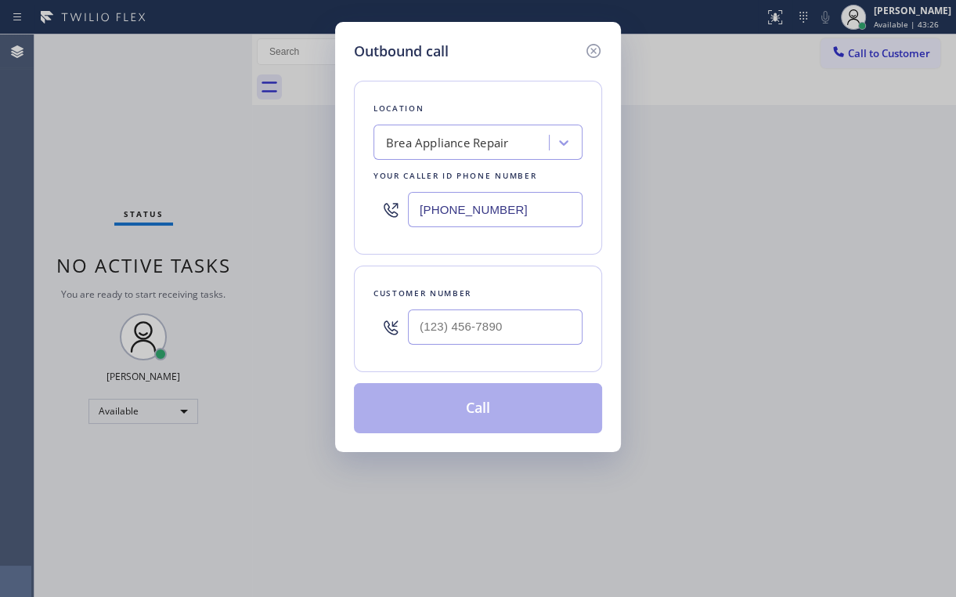
drag, startPoint x: 524, startPoint y: 211, endPoint x: 334, endPoint y: 208, distance: 190.4
click at [350, 207] on div "Outbound call Location Brea Appliance Repair Your caller id phone number [PHONE…" at bounding box center [478, 237] width 286 height 430
type input "[PHONE_NUMBER]"
drag, startPoint x: 501, startPoint y: 59, endPoint x: 551, endPoint y: 273, distance: 219.6
click at [515, 75] on div "Outbound call Location LG & Samsung Repair Service Your caller id phone number …" at bounding box center [478, 237] width 286 height 430
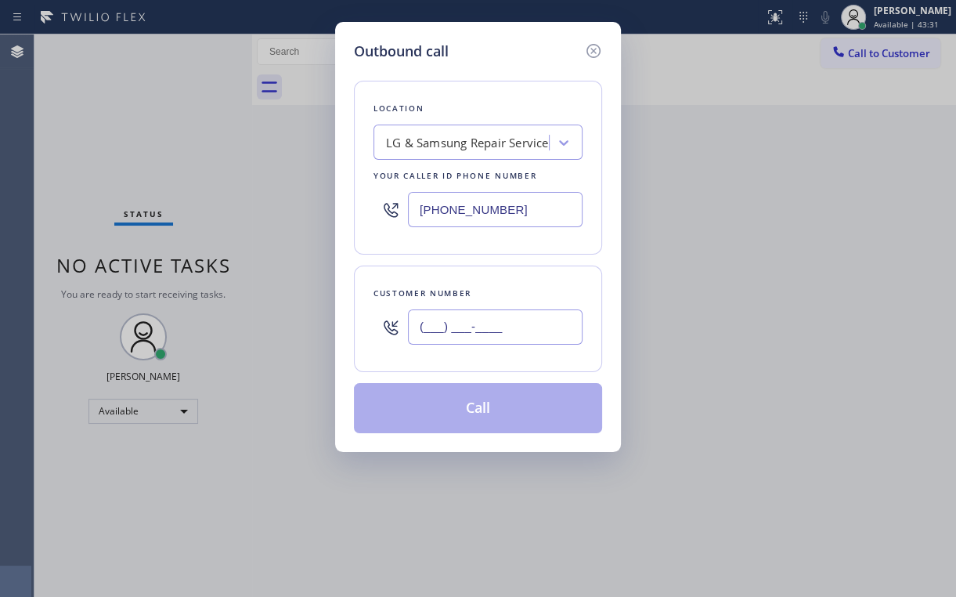
drag, startPoint x: 501, startPoint y: 340, endPoint x: 522, endPoint y: 332, distance: 21.8
click at [502, 340] on input "(___) ___-____" at bounding box center [495, 326] width 175 height 35
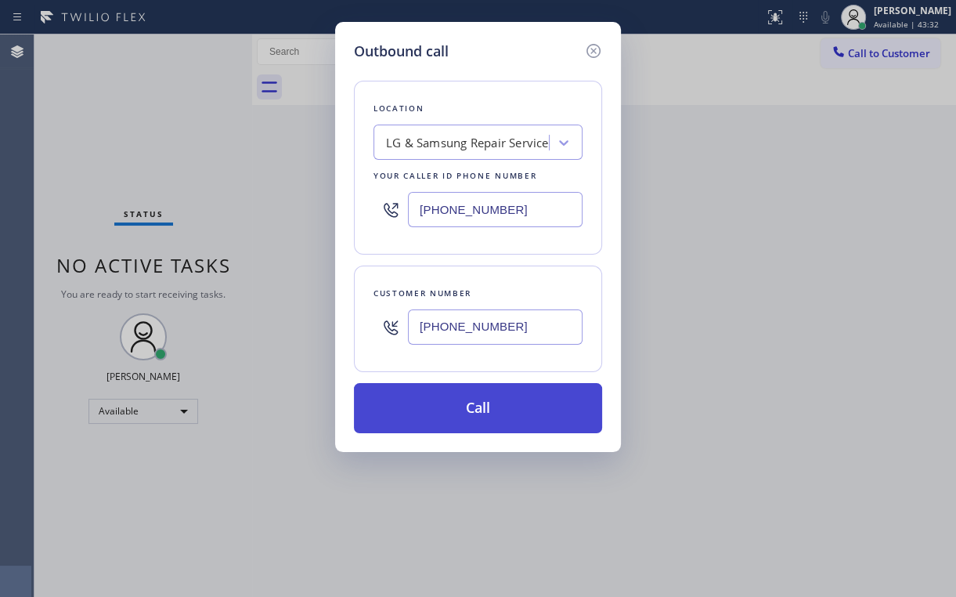
type input "[PHONE_NUMBER]"
click at [467, 408] on button "Call" at bounding box center [478, 408] width 248 height 50
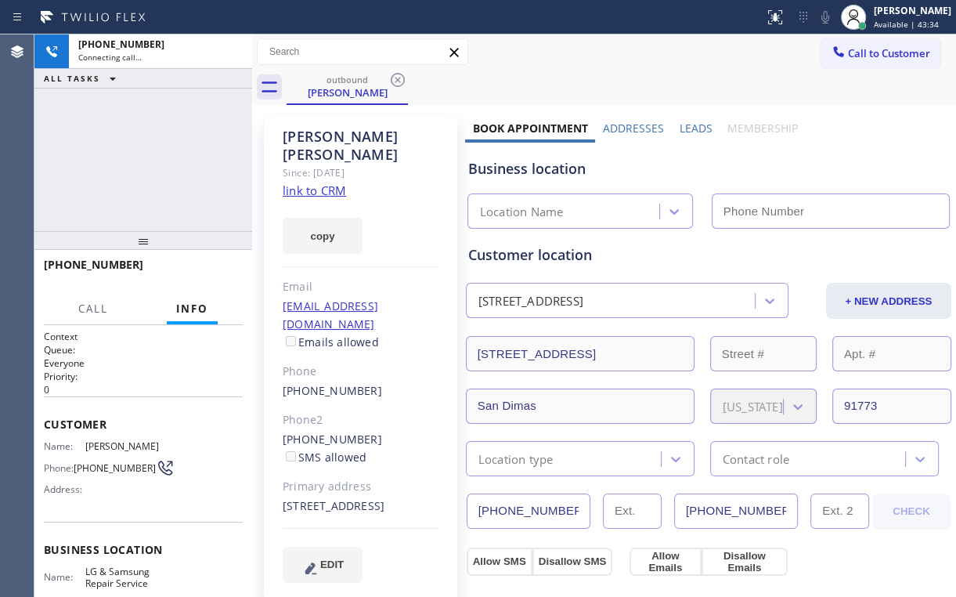
click at [156, 165] on div "[PHONE_NUMBER] Connecting call… ALL TASKS ALL TASKS ACTIVE TASKS TASKS IN WRAP …" at bounding box center [143, 132] width 218 height 197
type input "[PHONE_NUMBER]"
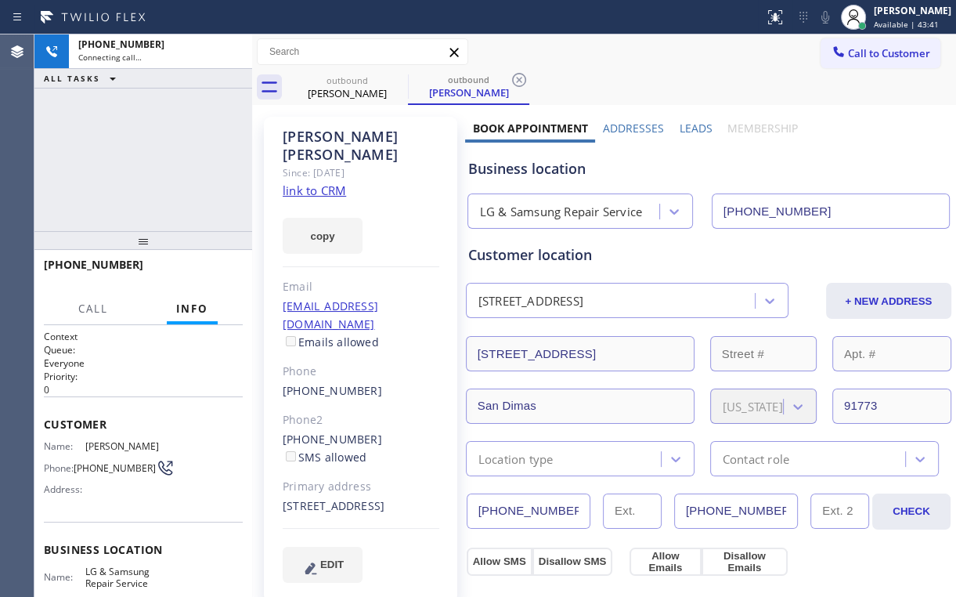
click at [150, 159] on div "[PHONE_NUMBER] Connecting call… ALL TASKS ALL TASKS ACTIVE TASKS TASKS IN WRAP …" at bounding box center [143, 132] width 218 height 197
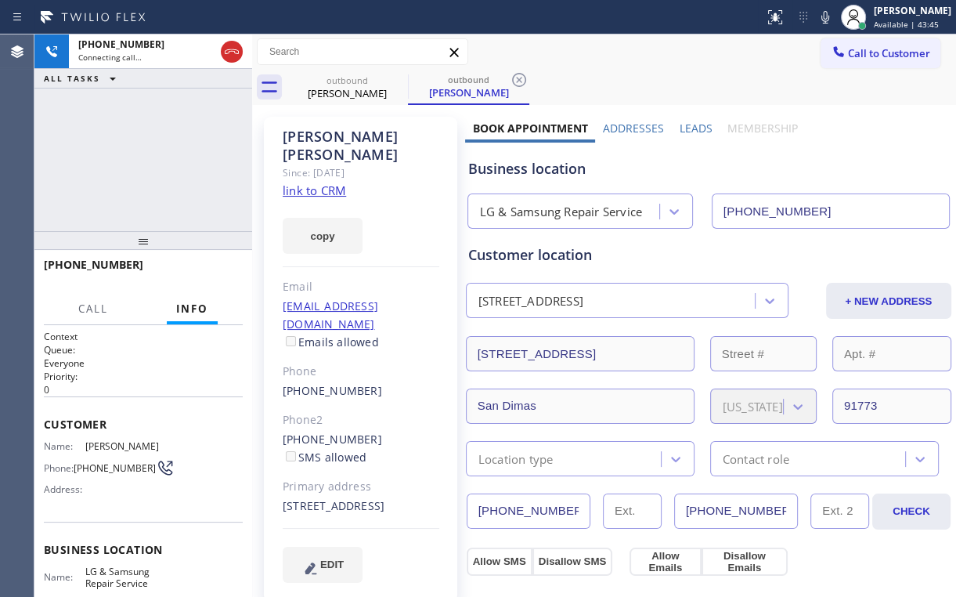
click at [150, 159] on div "[PHONE_NUMBER] Connecting call… ALL TASKS ALL TASKS ACTIVE TASKS TASKS IN WRAP …" at bounding box center [143, 132] width 218 height 197
drag, startPoint x: 161, startPoint y: 175, endPoint x: 110, endPoint y: 12, distance: 170.7
click at [161, 173] on div "[PHONE_NUMBER] Connecting call… ALL TASKS ALL TASKS ACTIVE TASKS TASKS IN WRAP …" at bounding box center [143, 132] width 218 height 197
drag, startPoint x: 160, startPoint y: 168, endPoint x: 175, endPoint y: 189, distance: 25.7
click at [160, 169] on div "[PHONE_NUMBER] Live | 00:05 ALL TASKS ALL TASKS ACTIVE TASKS TASKS IN WRAP UP" at bounding box center [143, 132] width 218 height 197
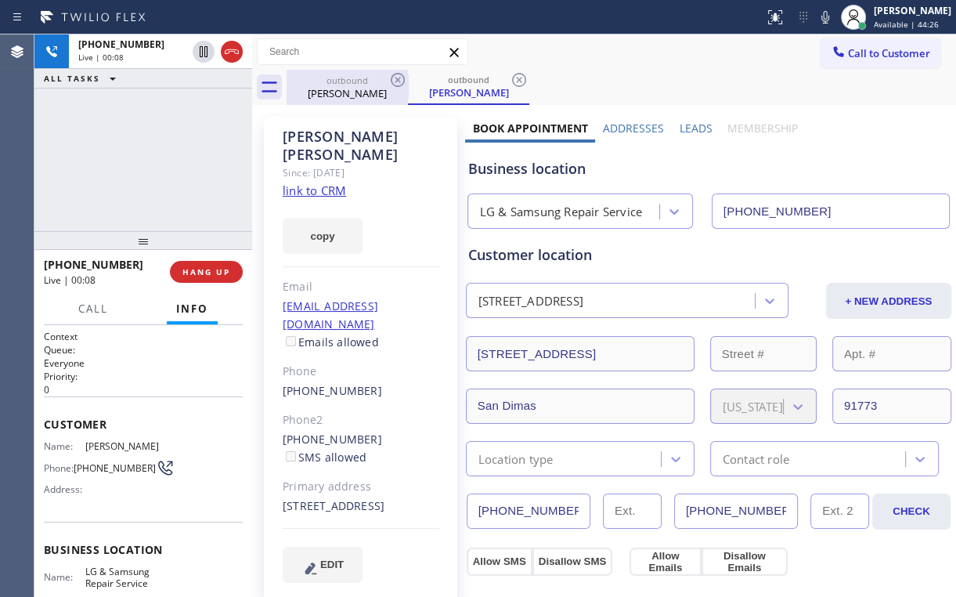
click at [351, 91] on div "[PERSON_NAME]" at bounding box center [347, 93] width 118 height 14
click at [396, 80] on icon at bounding box center [397, 79] width 19 height 19
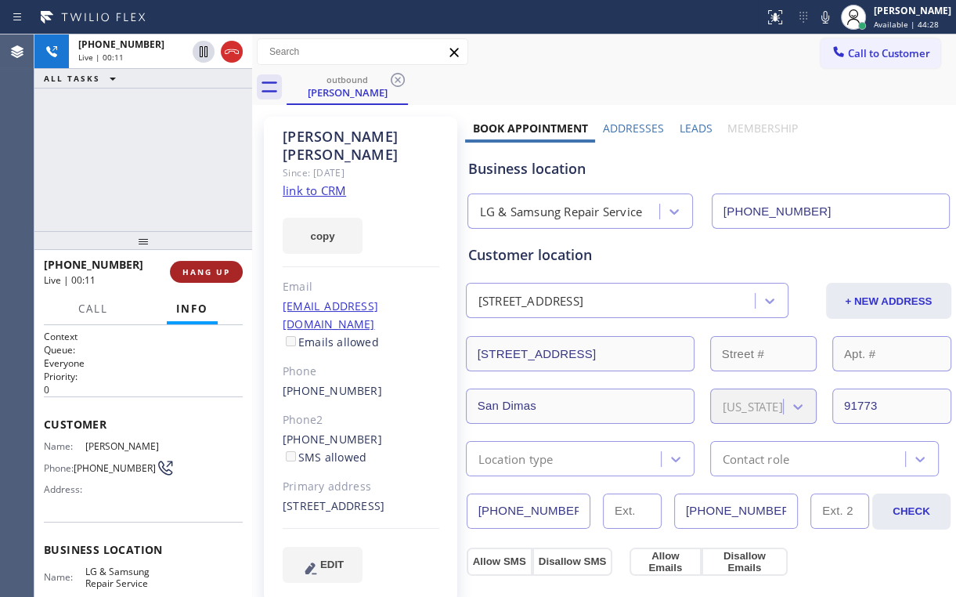
click at [204, 269] on span "HANG UP" at bounding box center [206, 271] width 48 height 11
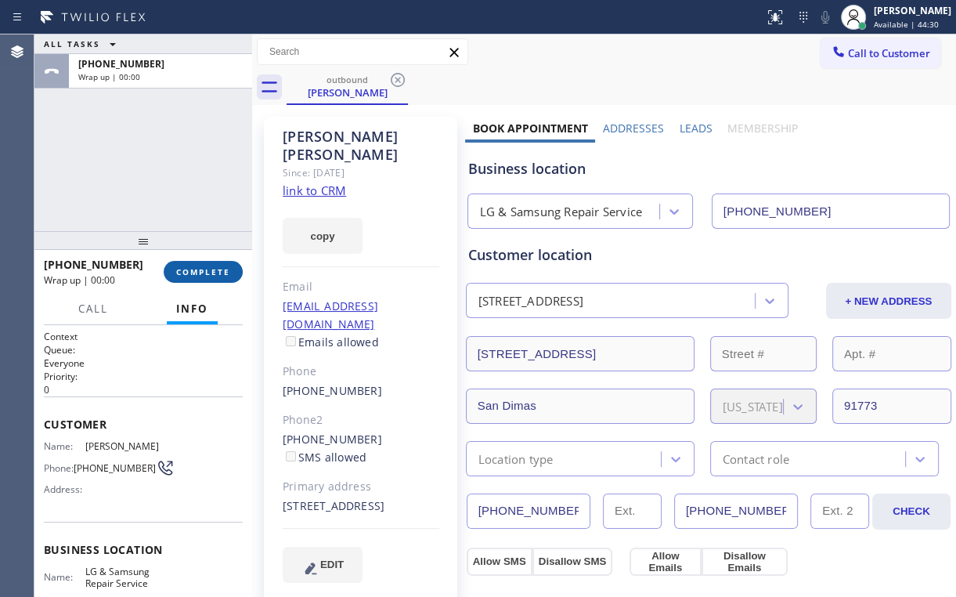
click at [204, 269] on span "COMPLETE" at bounding box center [203, 271] width 54 height 11
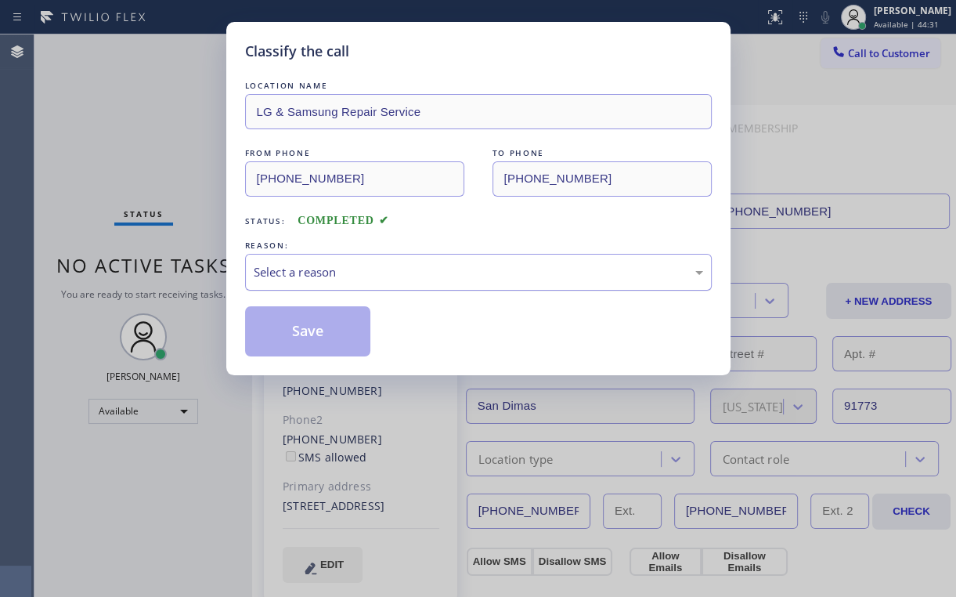
drag, startPoint x: 285, startPoint y: 263, endPoint x: 289, endPoint y: 273, distance: 10.9
click at [287, 266] on div "Select a reason" at bounding box center [479, 272] width 450 height 18
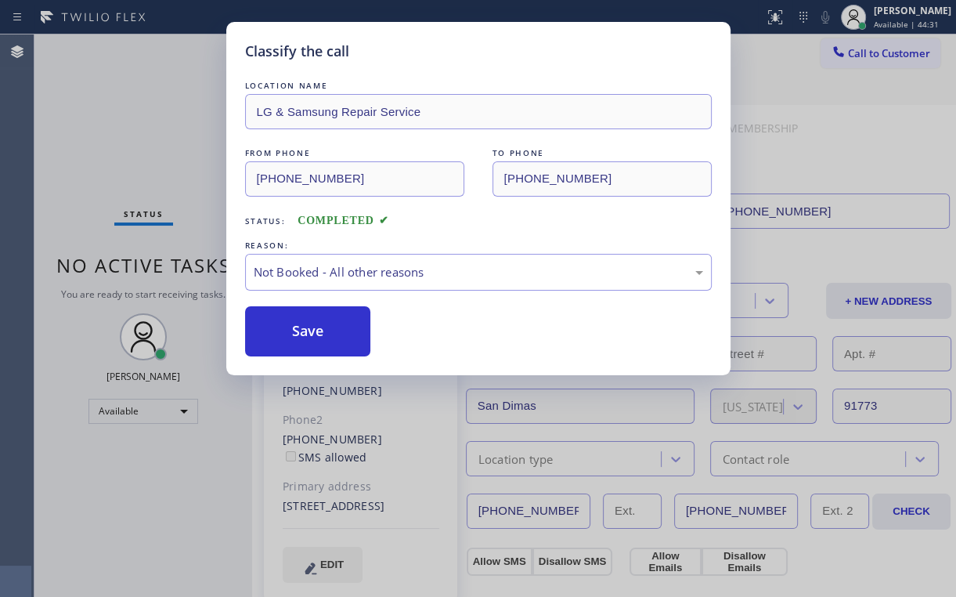
drag, startPoint x: 300, startPoint y: 329, endPoint x: 311, endPoint y: 482, distance: 153.9
click at [301, 330] on button "Save" at bounding box center [308, 331] width 126 height 50
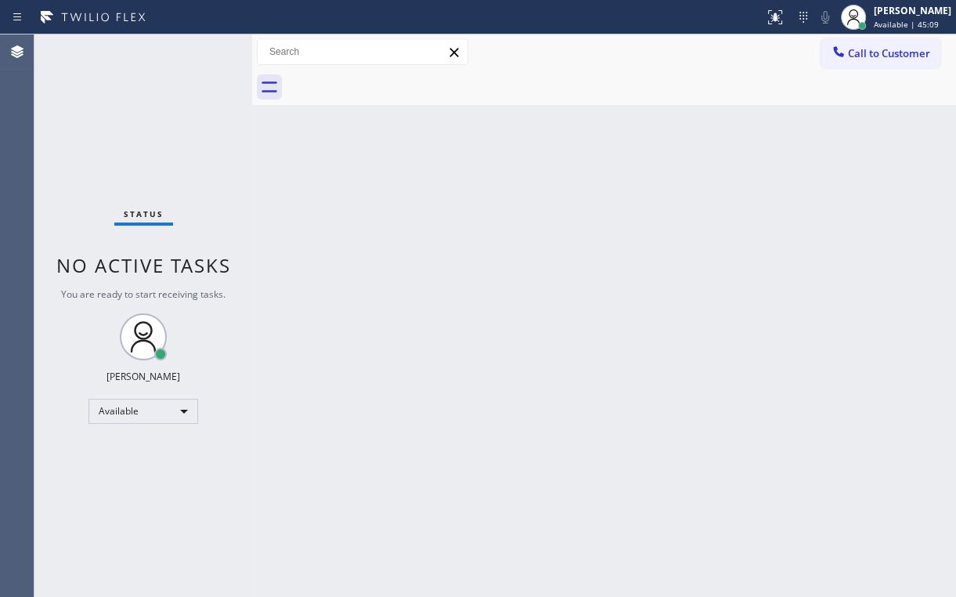
drag, startPoint x: 103, startPoint y: 128, endPoint x: 114, endPoint y: 54, distance: 75.2
click at [103, 125] on div "Status No active tasks You are ready to start receiving tasks. [PERSON_NAME] Av…" at bounding box center [143, 315] width 218 height 562
click at [132, 113] on div "Status No active tasks You are ready to start receiving tasks. [PERSON_NAME] Av…" at bounding box center [143, 315] width 218 height 562
drag, startPoint x: 865, startPoint y: 50, endPoint x: 854, endPoint y: 52, distance: 10.4
click at [861, 50] on span "Call to Customer" at bounding box center [889, 53] width 82 height 14
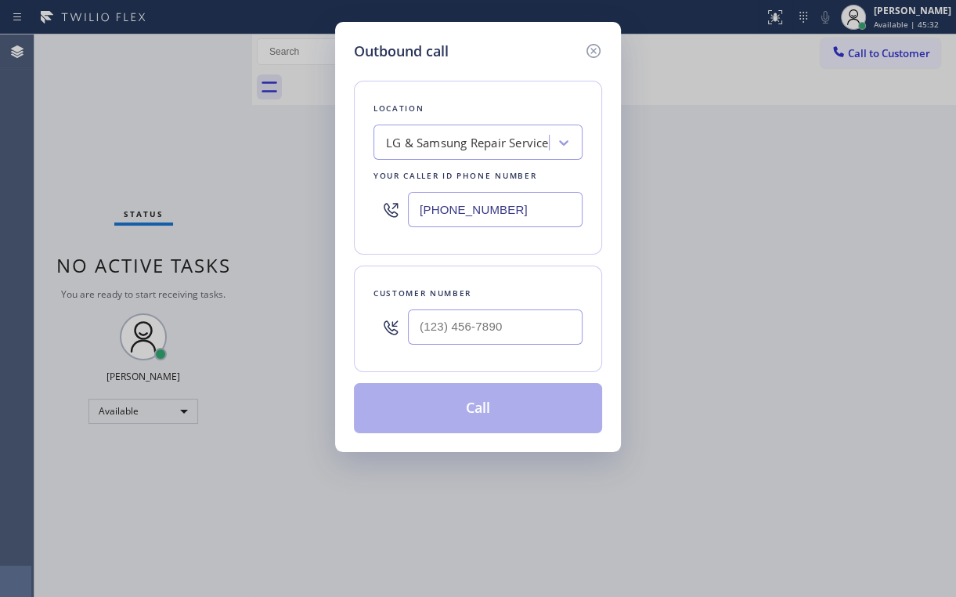
drag, startPoint x: 523, startPoint y: 204, endPoint x: 276, endPoint y: 241, distance: 249.4
click at [406, 219] on div "[PHONE_NUMBER]" at bounding box center [478, 209] width 209 height 51
click at [470, 72] on div "Location Prime GE Appliance Repair Lower [PERSON_NAME] Your caller id phone num…" at bounding box center [478, 247] width 248 height 371
click at [482, 205] on input "[PHONE_NUMBER]" at bounding box center [495, 209] width 175 height 35
drag, startPoint x: 504, startPoint y: 34, endPoint x: 532, endPoint y: 119, distance: 89.7
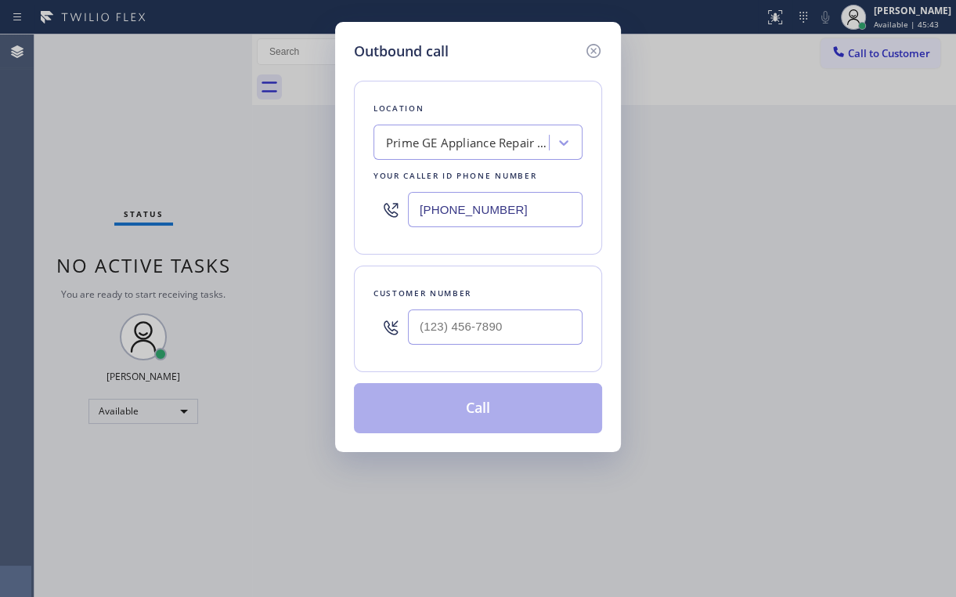
click at [508, 38] on div "Outbound call Location Prime GE Appliance Repair Lower [PERSON_NAME] Your calle…" at bounding box center [478, 237] width 286 height 430
drag, startPoint x: 536, startPoint y: 204, endPoint x: 299, endPoint y: 224, distance: 238.2
click at [322, 222] on div "Outbound call Location Prime GE Appliance Repair Lower [PERSON_NAME] Your calle…" at bounding box center [478, 298] width 956 height 597
type input "[PHONE_NUMBER]"
click at [483, 81] on div "Location Prime GE Appliance Repair Lower [PERSON_NAME] Your caller id phone num…" at bounding box center [478, 247] width 248 height 371
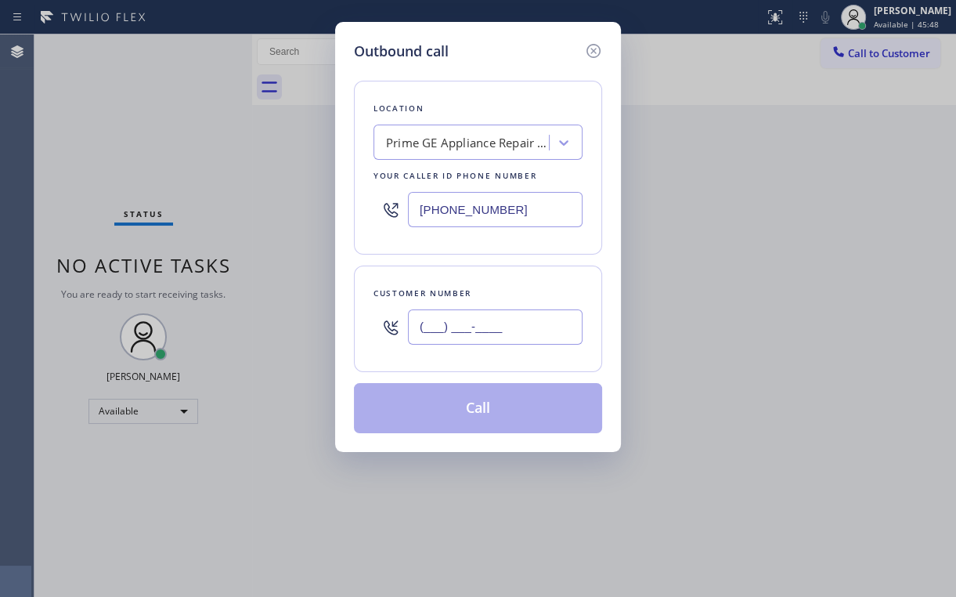
drag, startPoint x: 493, startPoint y: 338, endPoint x: 510, endPoint y: 327, distance: 19.3
click at [493, 338] on input "(___) ___-____" at bounding box center [495, 326] width 175 height 35
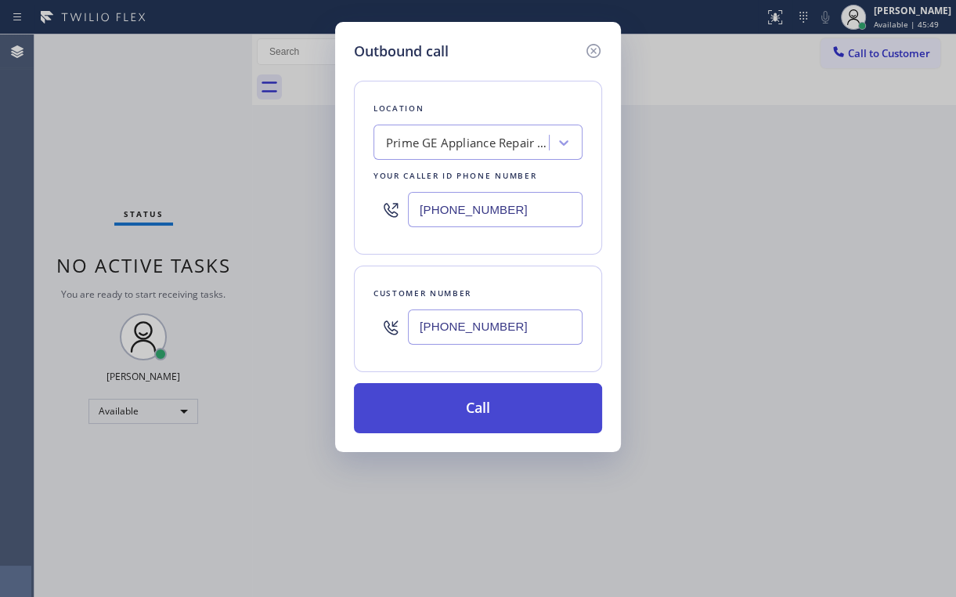
type input "[PHONE_NUMBER]"
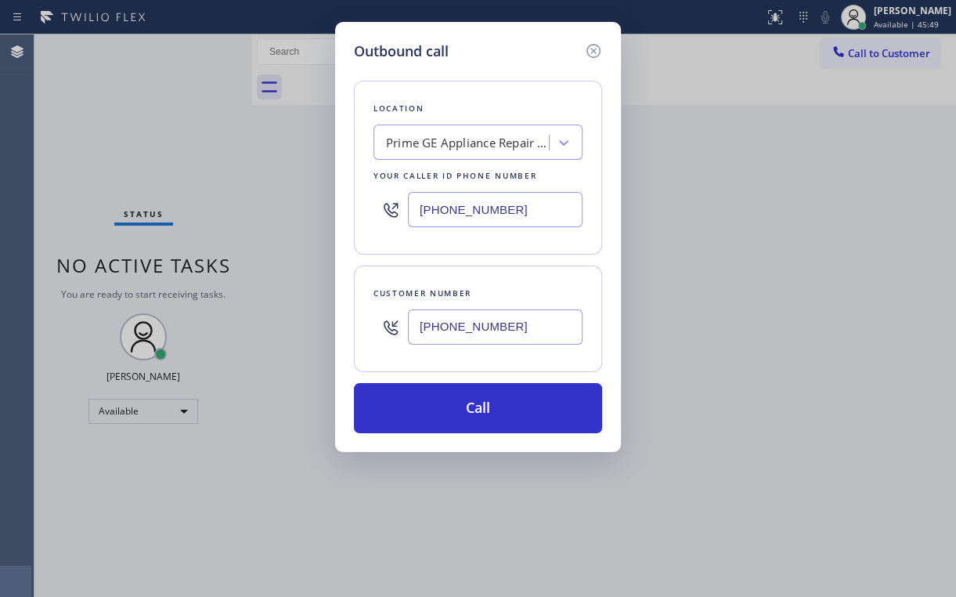
drag, startPoint x: 442, startPoint y: 403, endPoint x: 392, endPoint y: 569, distance: 173.2
click at [442, 406] on button "Call" at bounding box center [478, 408] width 248 height 50
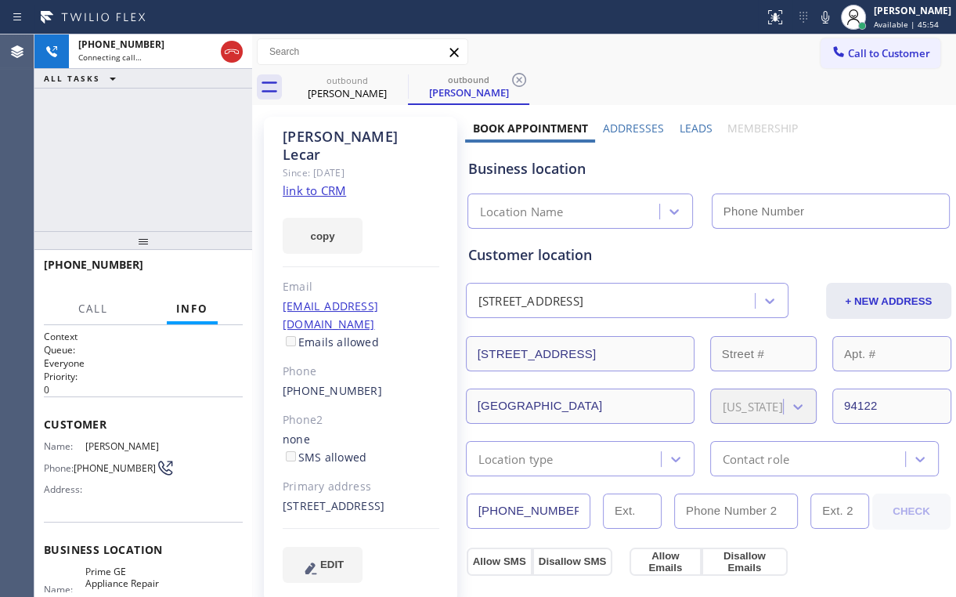
type input "[PHONE_NUMBER]"
click at [137, 171] on div "[PHONE_NUMBER] Connecting call… ALL TASKS ALL TASKS ACTIVE TASKS TASKS IN WRAP …" at bounding box center [143, 132] width 218 height 197
click at [138, 171] on div "[PHONE_NUMBER] Connecting call… ALL TASKS ALL TASKS ACTIVE TASKS TASKS IN WRAP …" at bounding box center [143, 132] width 218 height 197
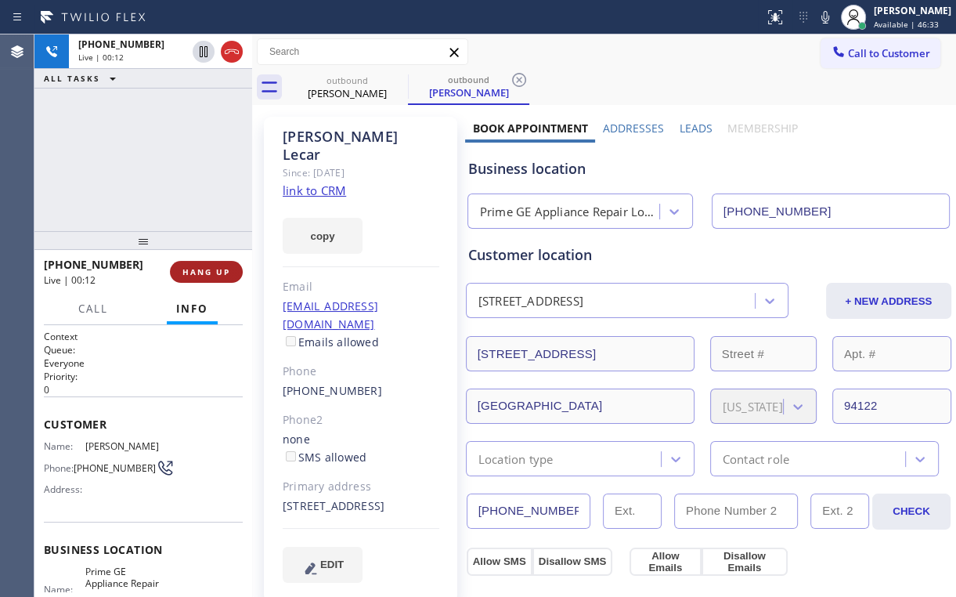
click at [218, 282] on button "HANG UP" at bounding box center [206, 272] width 73 height 22
click at [204, 278] on button "HANG UP" at bounding box center [206, 272] width 73 height 22
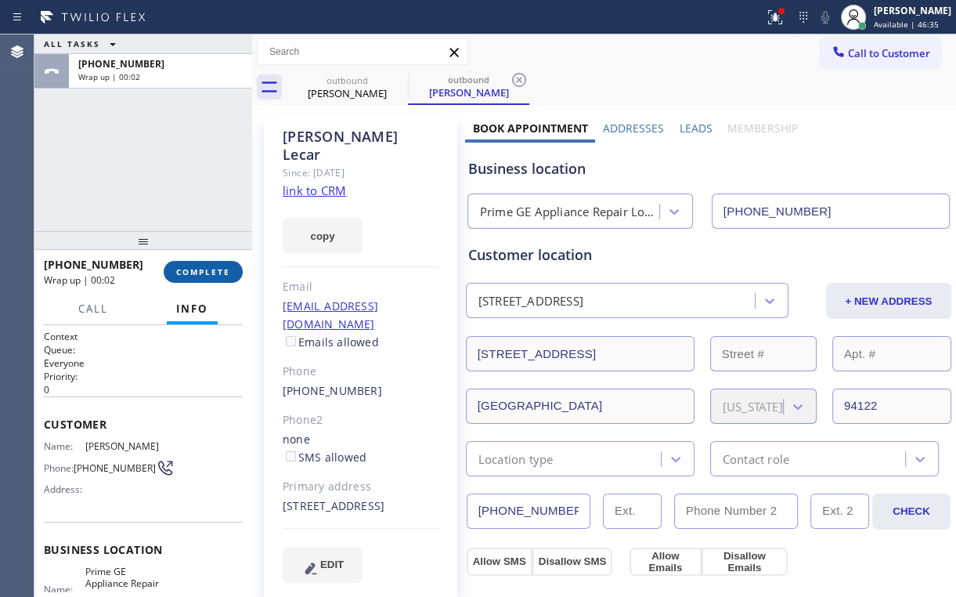
click at [200, 269] on span "COMPLETE" at bounding box center [203, 271] width 54 height 11
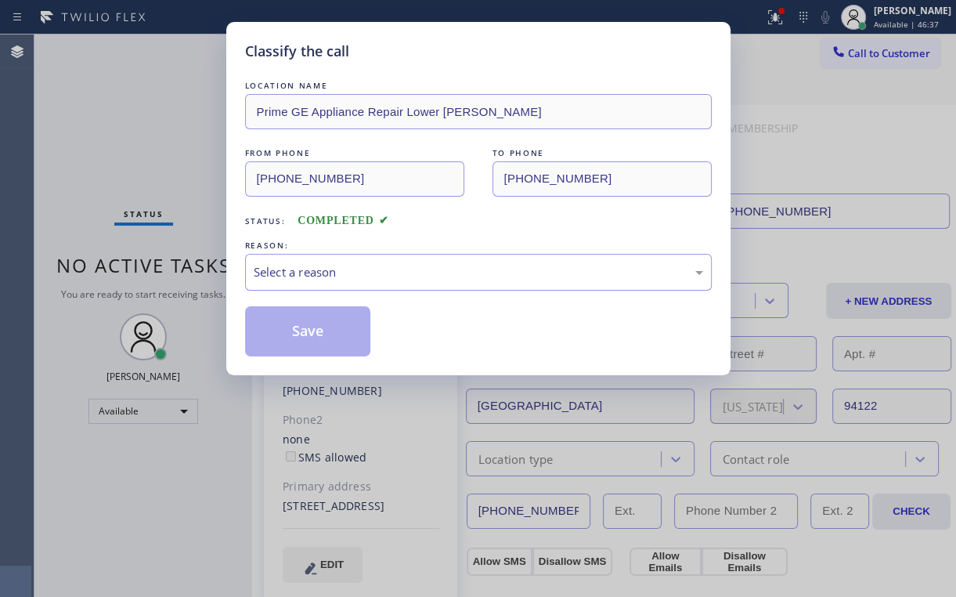
click at [300, 278] on div "Select a reason" at bounding box center [479, 272] width 450 height 18
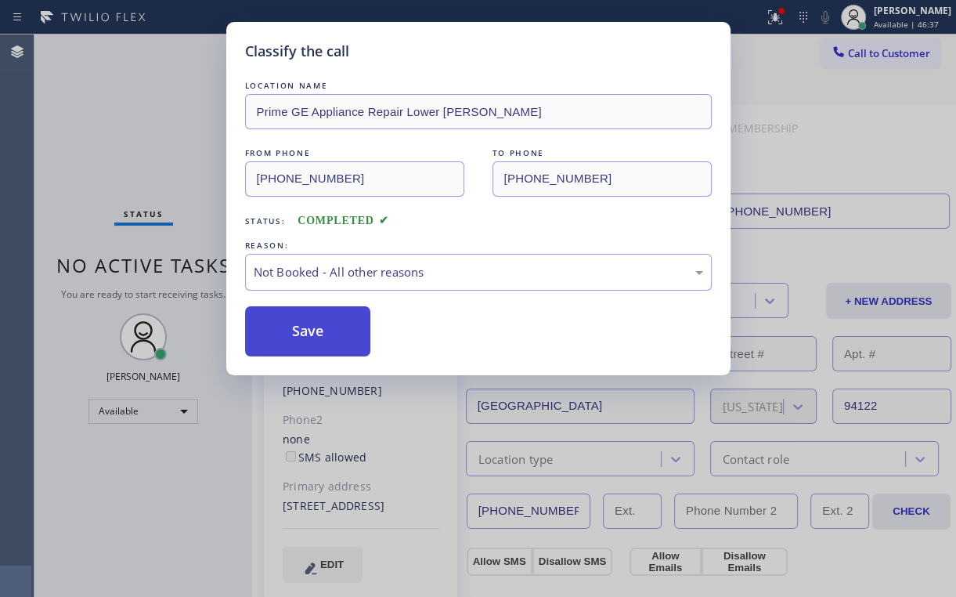
click at [302, 340] on button "Save" at bounding box center [308, 331] width 126 height 50
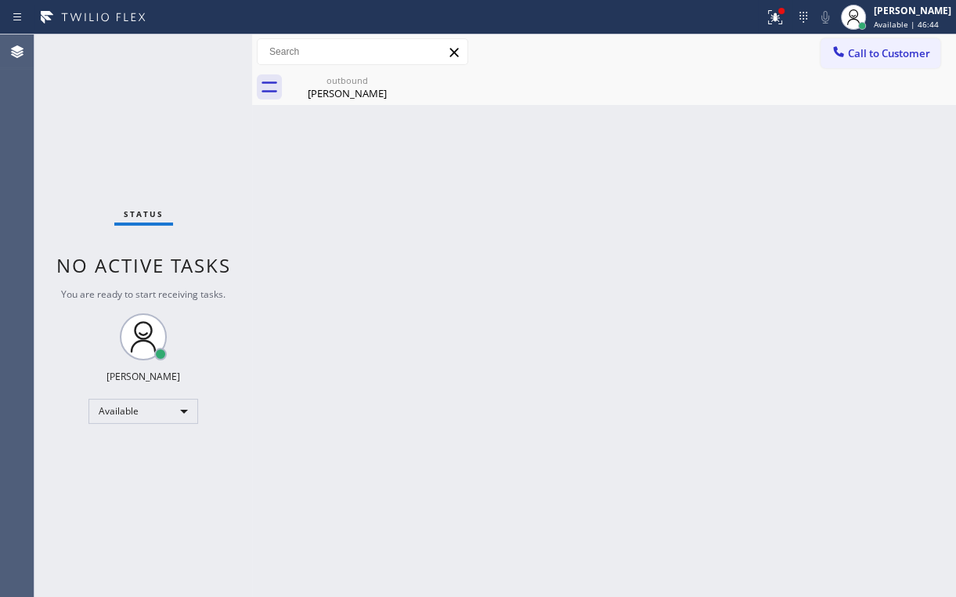
click at [164, 61] on div "Status No active tasks You are ready to start receiving tasks. [PERSON_NAME] Av…" at bounding box center [143, 315] width 218 height 562
drag, startPoint x: 347, startPoint y: 76, endPoint x: 398, endPoint y: 95, distance: 54.3
click at [348, 78] on div "outbound" at bounding box center [347, 80] width 118 height 12
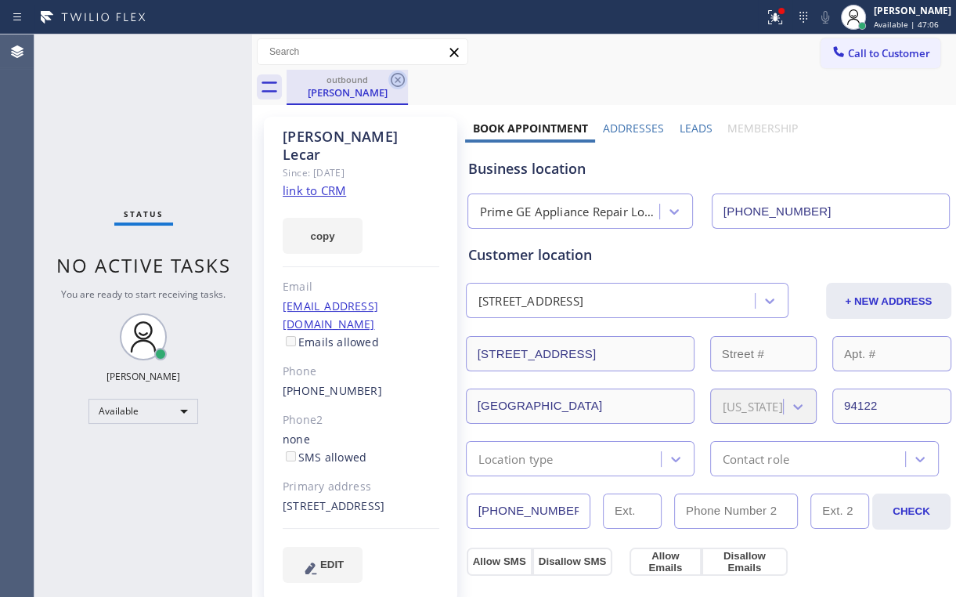
click at [389, 81] on icon at bounding box center [397, 79] width 19 height 19
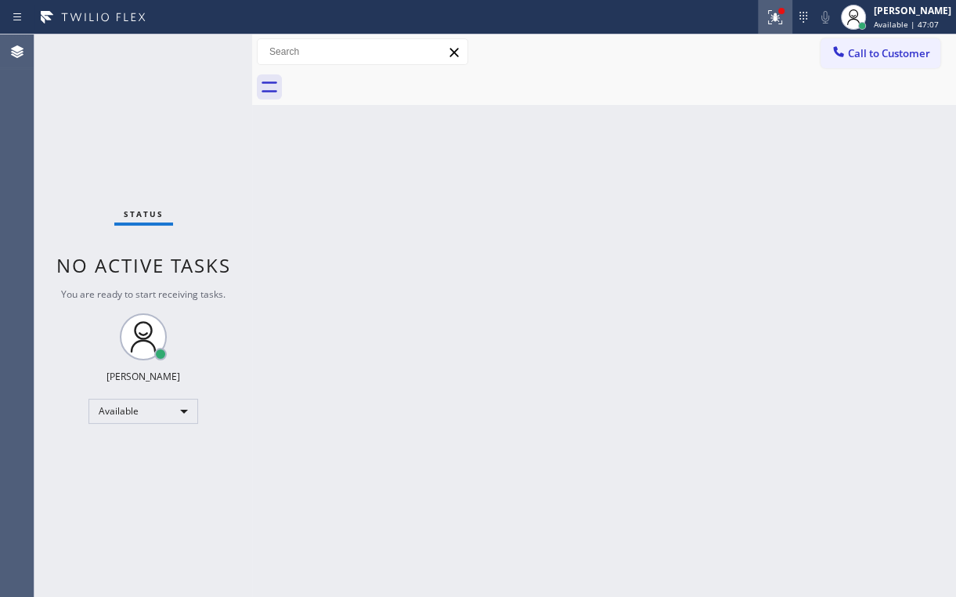
click at [785, 19] on icon at bounding box center [775, 17] width 19 height 19
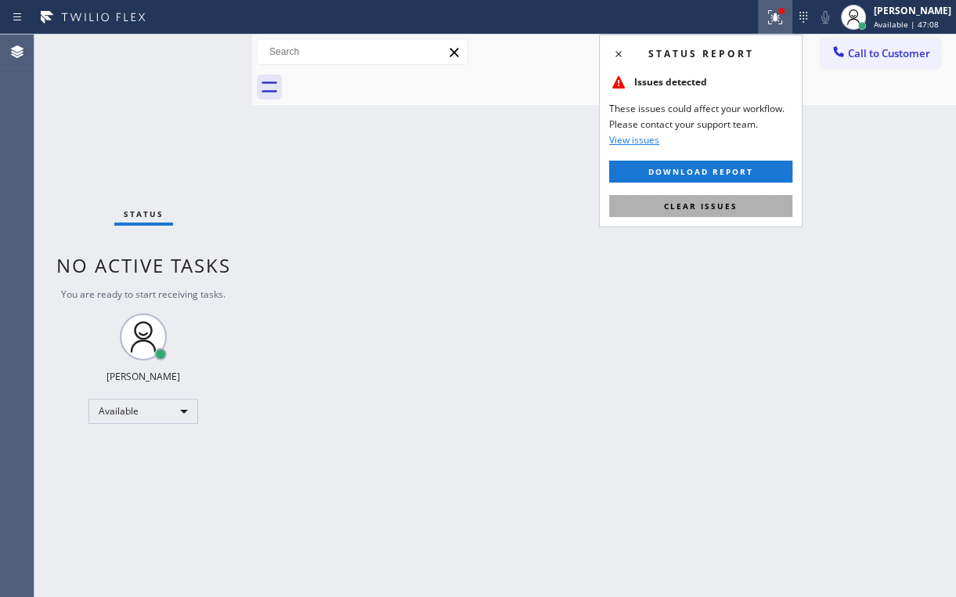
click at [705, 207] on span "Clear issues" at bounding box center [701, 205] width 74 height 11
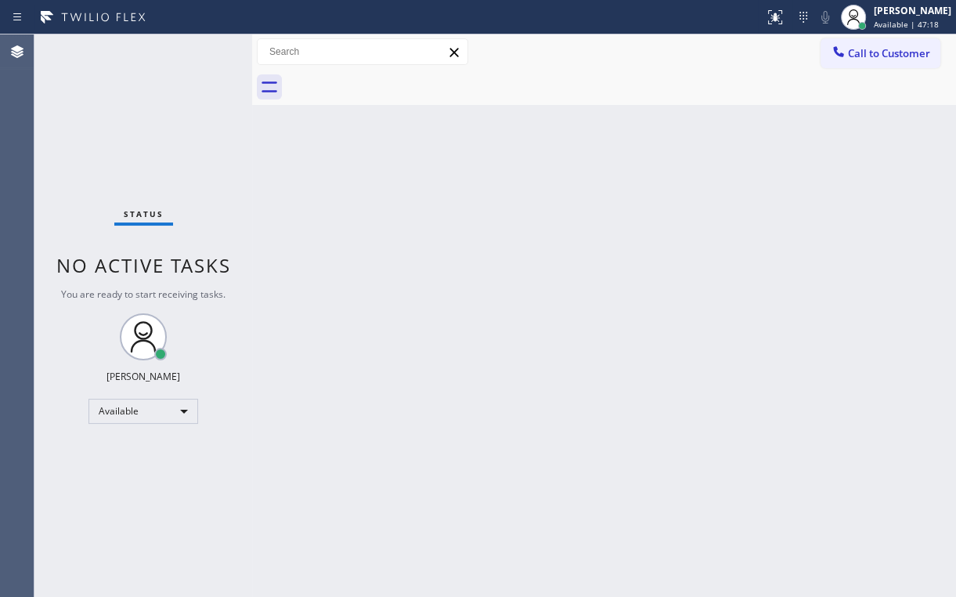
drag, startPoint x: 256, startPoint y: 179, endPoint x: 414, endPoint y: 48, distance: 204.7
click at [256, 179] on div "Back to Dashboard Change Sender ID Customers Technicians Select a contact Outbo…" at bounding box center [604, 315] width 704 height 562
drag, startPoint x: 93, startPoint y: 82, endPoint x: 99, endPoint y: 19, distance: 63.7
click at [96, 81] on div "Status No active tasks You are ready to start receiving tasks. [PERSON_NAME] Av…" at bounding box center [143, 315] width 218 height 562
click at [846, 410] on div "Back to Dashboard Change Sender ID Customers Technicians Select a contact Outbo…" at bounding box center [604, 315] width 704 height 562
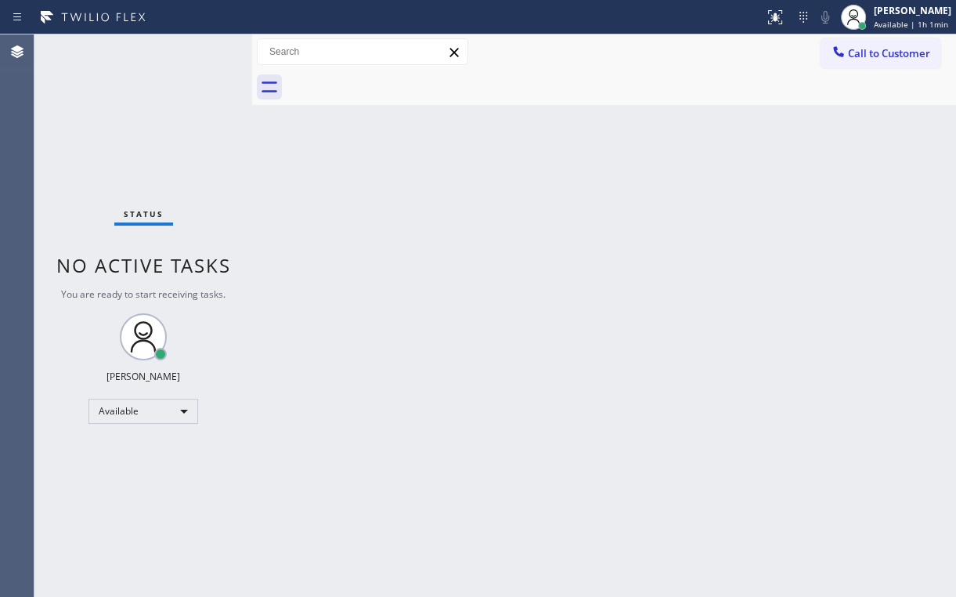
click at [335, 305] on div "Back to Dashboard Change Sender ID Customers Technicians Select a contact Outbo…" at bounding box center [604, 315] width 704 height 562
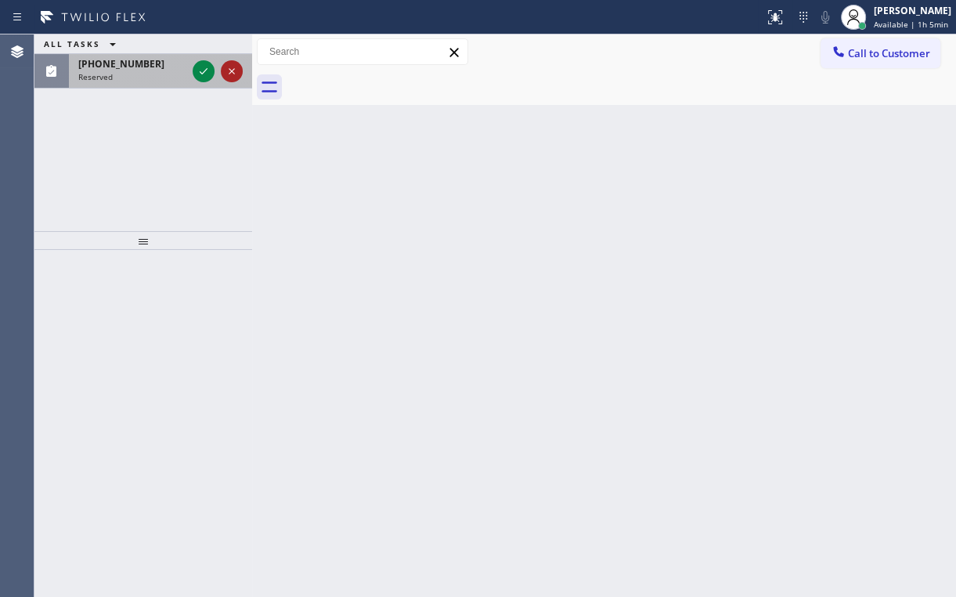
drag, startPoint x: 191, startPoint y: 70, endPoint x: 220, endPoint y: 66, distance: 29.2
click at [192, 69] on div at bounding box center [218, 71] width 56 height 34
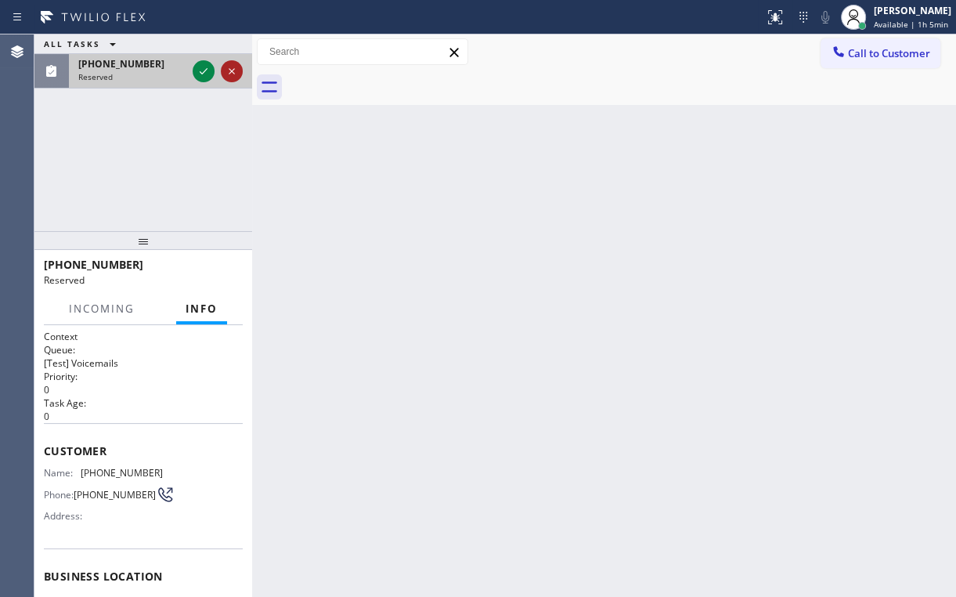
click at [221, 65] on div at bounding box center [232, 71] width 22 height 19
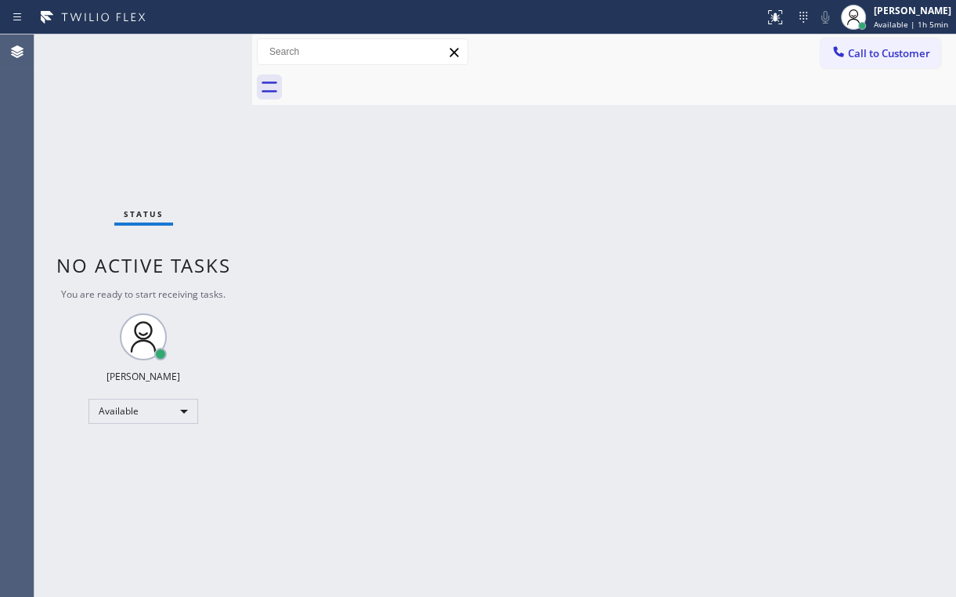
click at [240, 160] on div "Status No active tasks You are ready to start receiving tasks. [PERSON_NAME] Av…" at bounding box center [143, 315] width 218 height 562
drag, startPoint x: 570, startPoint y: 54, endPoint x: 609, endPoint y: 57, distance: 39.3
click at [573, 56] on div "Call to Customer Outbound call Location Prime GE Appliance Repair Lower [PERSON…" at bounding box center [604, 51] width 704 height 27
click at [850, 50] on span "Call to Customer" at bounding box center [889, 53] width 82 height 14
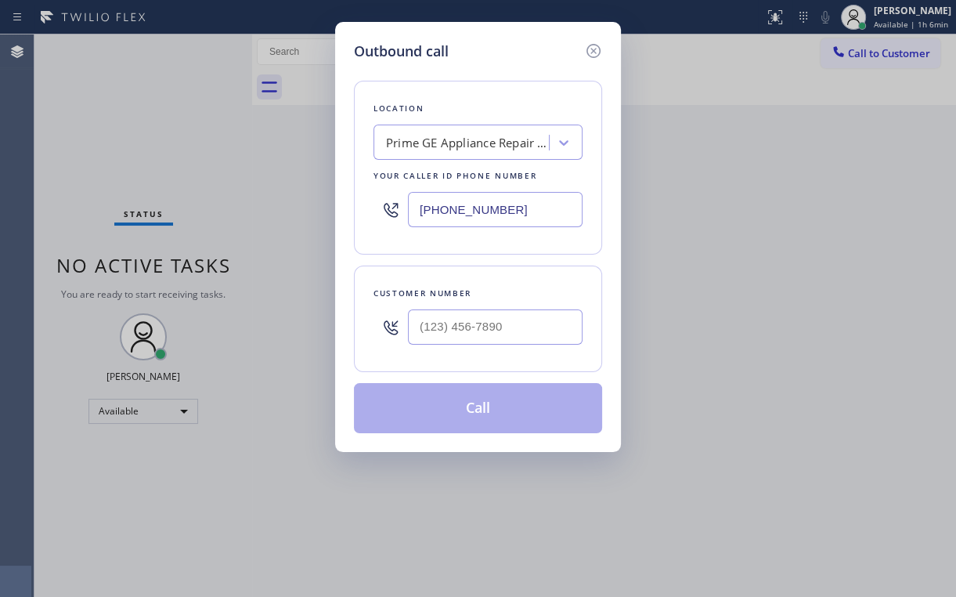
drag, startPoint x: 527, startPoint y: 200, endPoint x: 334, endPoint y: 232, distance: 195.3
click at [363, 229] on div "Location Prime GE Appliance Repair Lower [PERSON_NAME] Your caller id phone num…" at bounding box center [478, 168] width 248 height 174
type input "[PHONE_NUMBER]"
click at [507, 87] on div "Location Appliance Repair Service Masters Your caller id phone number [PHONE_NU…" at bounding box center [478, 168] width 248 height 174
click at [447, 338] on input "(___) ___-____" at bounding box center [495, 326] width 175 height 35
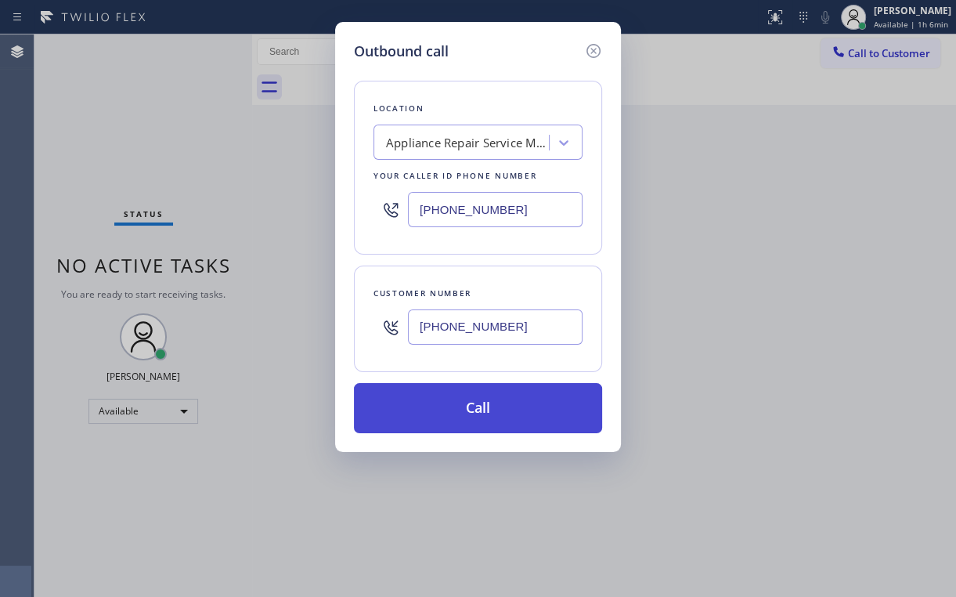
type input "[PHONE_NUMBER]"
click at [477, 401] on button "Call" at bounding box center [478, 408] width 248 height 50
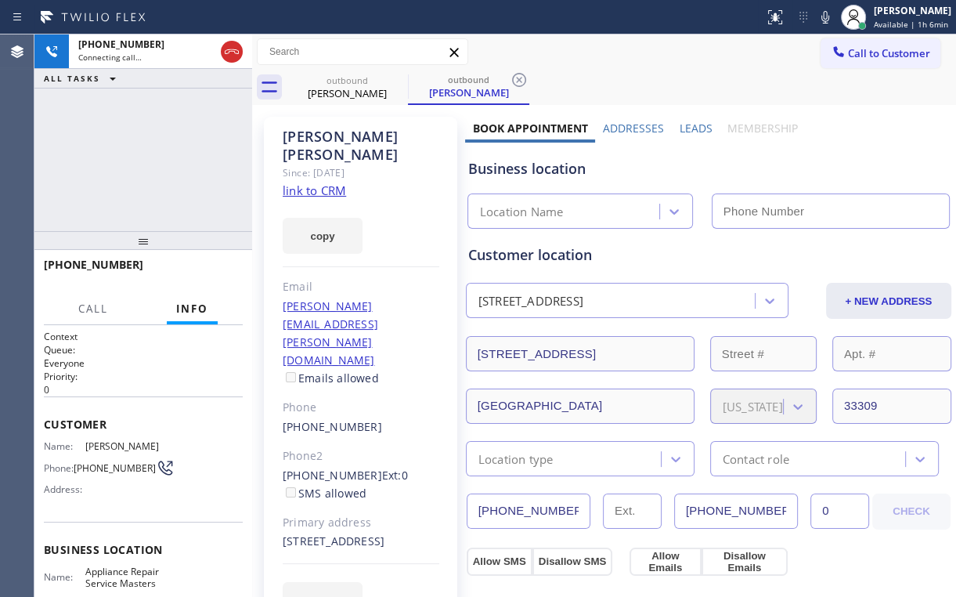
type input "[PHONE_NUMBER]"
click at [139, 146] on div "[PHONE_NUMBER] Connecting call… ALL TASKS ALL TASKS ACTIVE TASKS TASKS IN WRAP …" at bounding box center [143, 132] width 218 height 197
click at [140, 173] on div "[PHONE_NUMBER] Connecting call… ALL TASKS ALL TASKS ACTIVE TASKS TASKS IN WRAP …" at bounding box center [143, 132] width 218 height 197
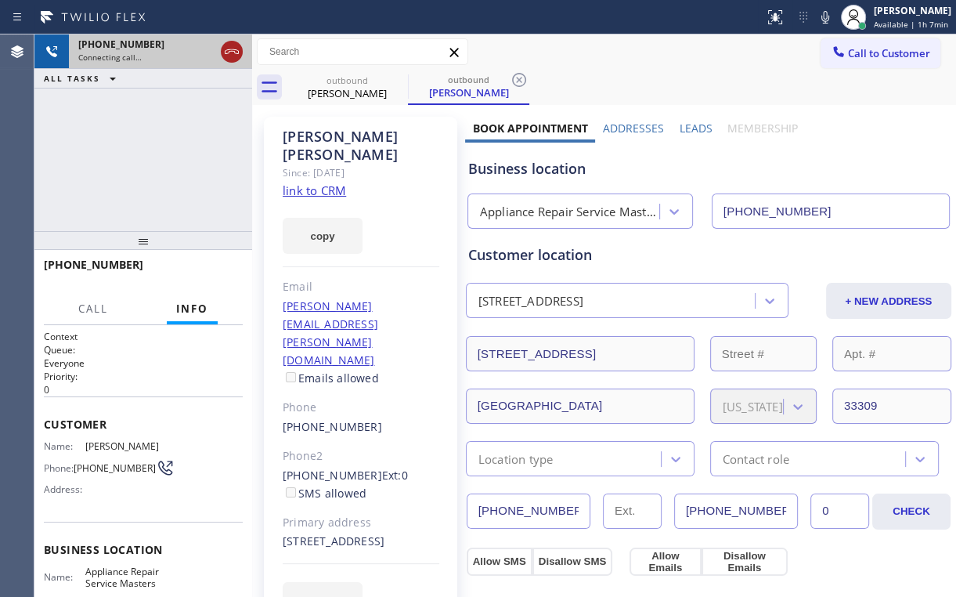
click at [229, 46] on icon at bounding box center [231, 51] width 19 height 19
drag, startPoint x: 324, startPoint y: 91, endPoint x: 366, endPoint y: 93, distance: 41.6
click at [326, 91] on div "[PERSON_NAME]" at bounding box center [347, 93] width 118 height 14
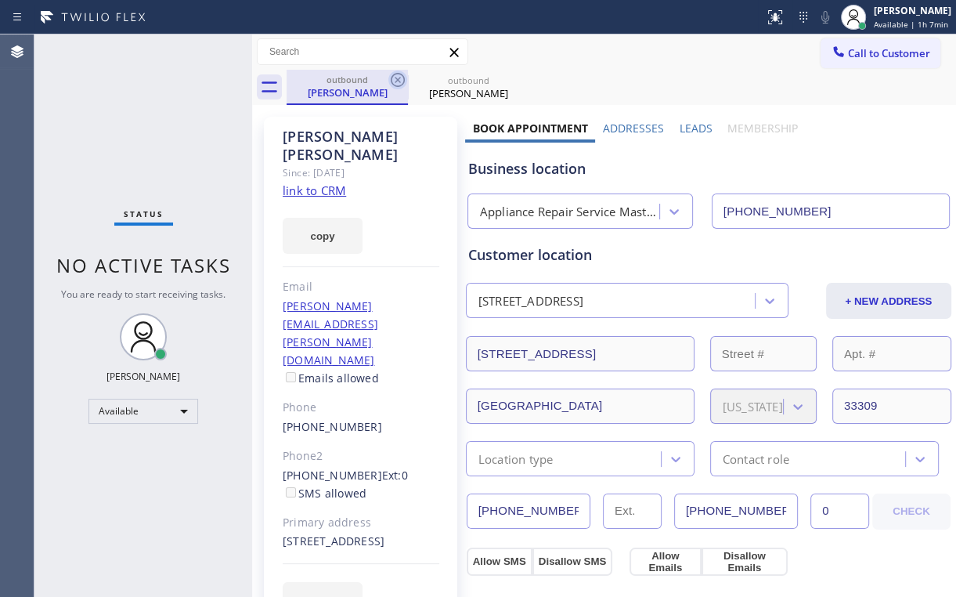
click at [392, 77] on icon at bounding box center [397, 79] width 19 height 19
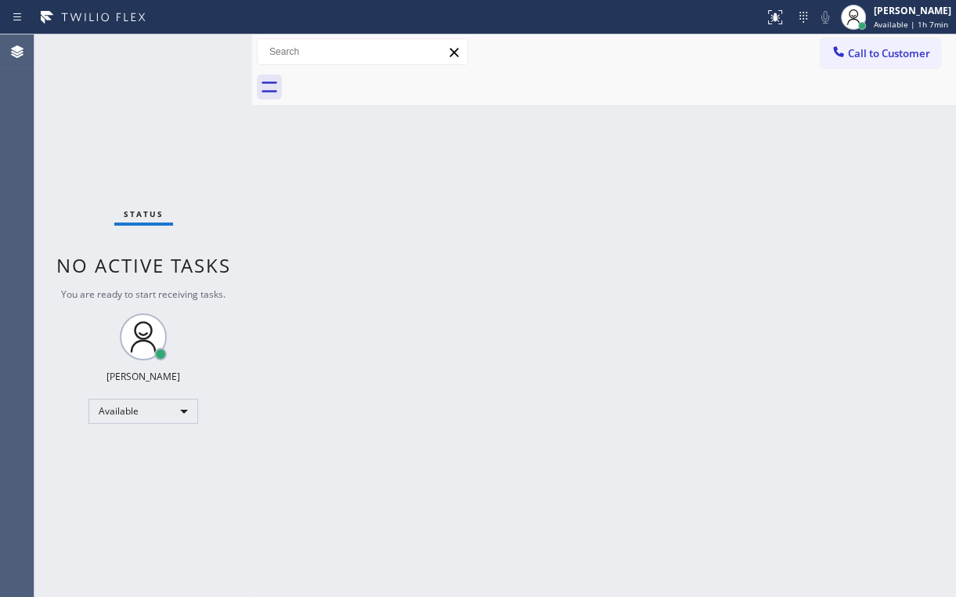
click at [122, 124] on div "Status No active tasks You are ready to start receiving tasks. [PERSON_NAME] Av…" at bounding box center [143, 315] width 218 height 562
click at [614, 66] on div "Call to Customer Outbound call Location Appliance Repair Service Masters Your c…" at bounding box center [604, 51] width 704 height 35
click at [861, 53] on span "Call to Customer" at bounding box center [889, 53] width 82 height 14
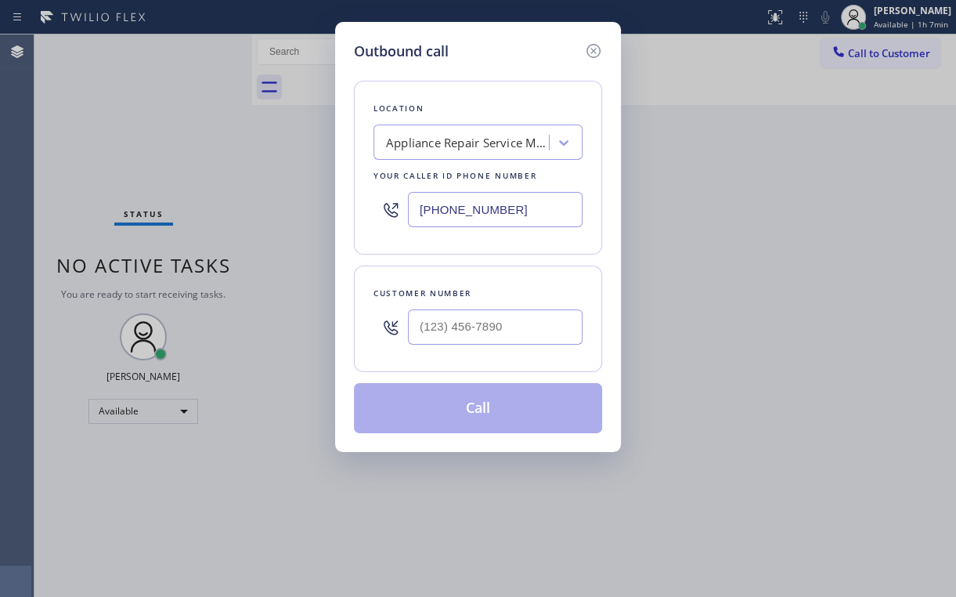
drag, startPoint x: 537, startPoint y: 202, endPoint x: 338, endPoint y: 244, distance: 204.1
click at [392, 229] on div "[PHONE_NUMBER]" at bounding box center [478, 209] width 209 height 51
type input "[PHONE_NUMBER]"
click at [510, 74] on div "Location Storepad Appliance [GEOGRAPHIC_DATA] Your caller id phone number [PHON…" at bounding box center [478, 247] width 248 height 371
click at [463, 318] on input "(___) ___-____" at bounding box center [495, 326] width 175 height 35
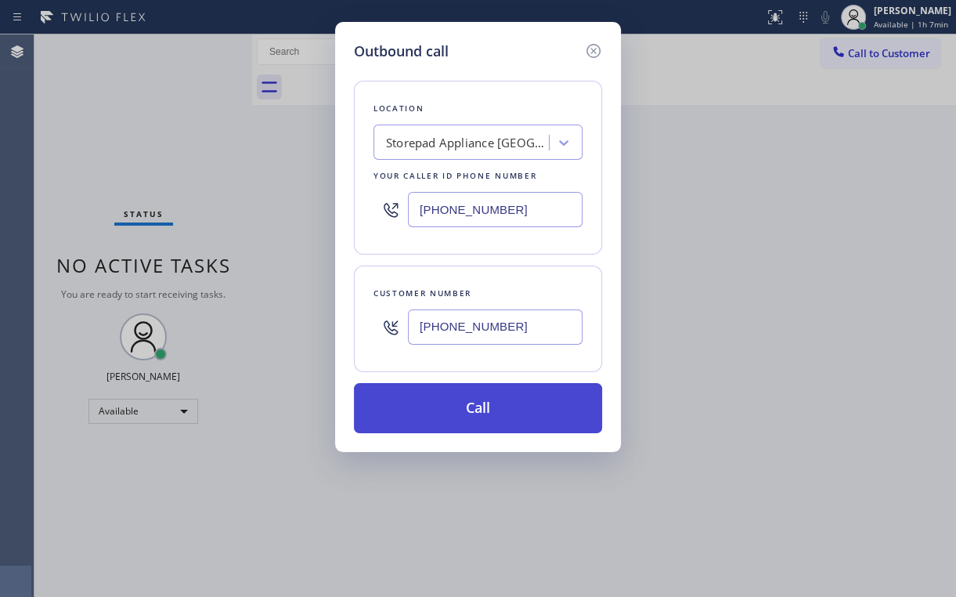
type input "[PHONE_NUMBER]"
click at [441, 402] on button "Call" at bounding box center [478, 408] width 248 height 50
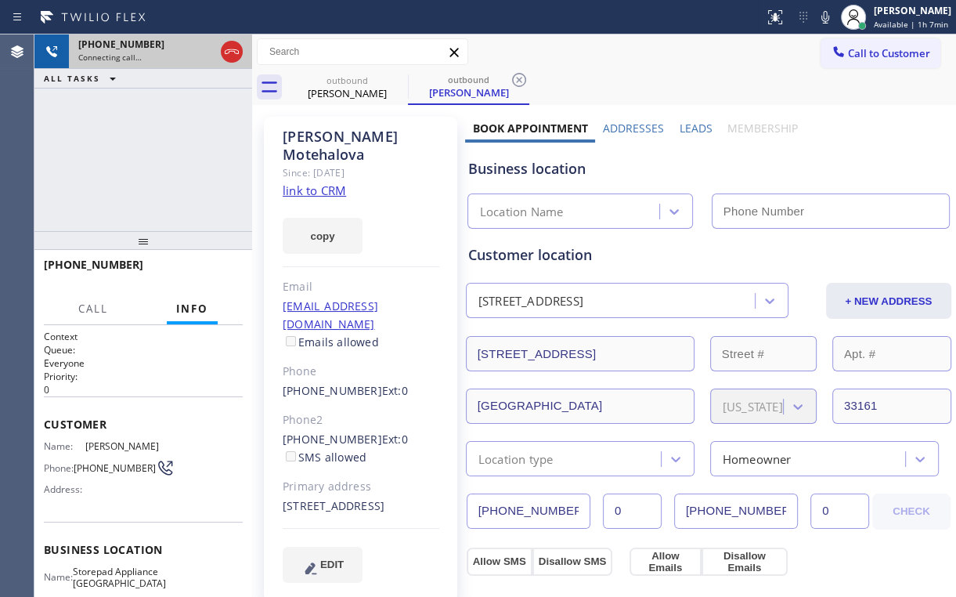
drag, startPoint x: 158, startPoint y: 163, endPoint x: 103, endPoint y: 56, distance: 119.8
click at [161, 162] on div "[PHONE_NUMBER] Connecting call… ALL TASKS ALL TASKS ACTIVE TASKS TASKS IN WRAP …" at bounding box center [143, 132] width 218 height 197
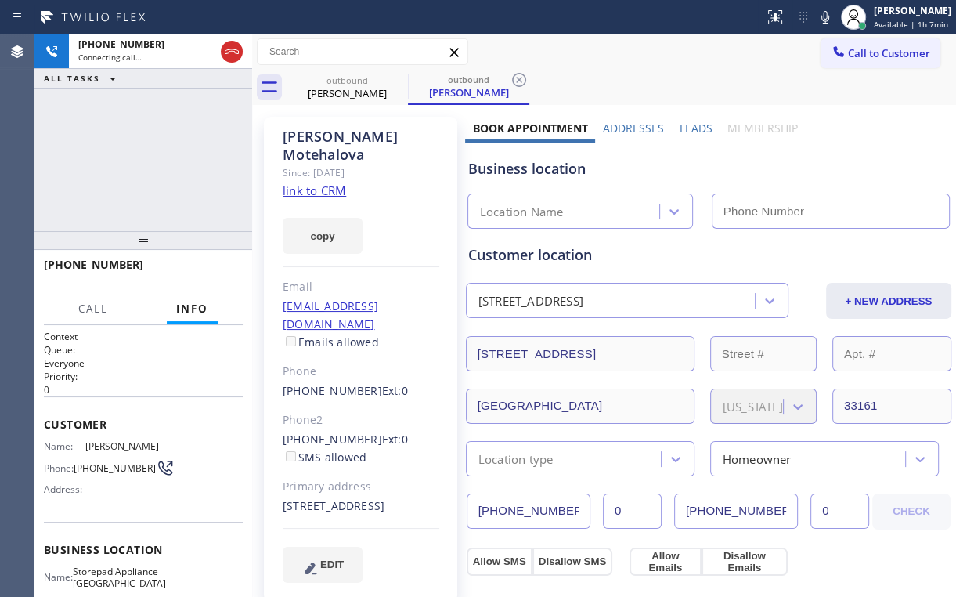
type input "[PHONE_NUMBER]"
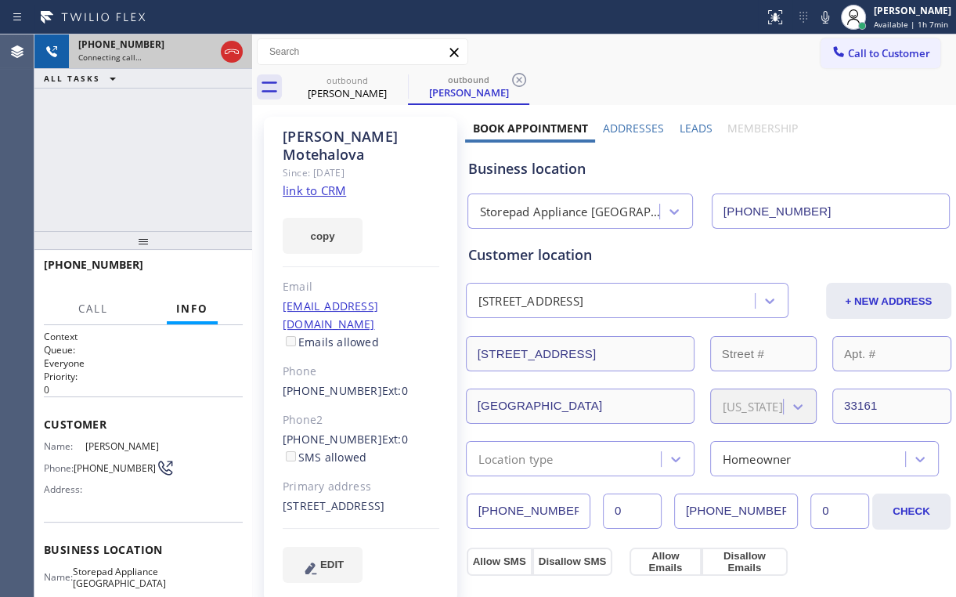
click at [229, 42] on icon at bounding box center [231, 51] width 19 height 19
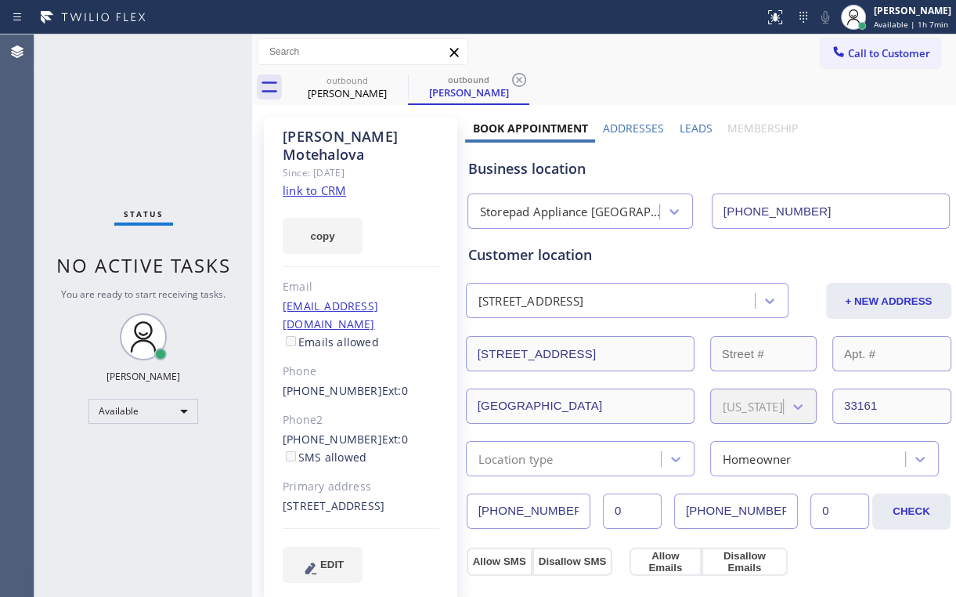
click at [229, 49] on div "Status No active tasks You are ready to start receiving tasks. [PERSON_NAME] Av…" at bounding box center [143, 315] width 218 height 562
click at [352, 88] on div "[PERSON_NAME]" at bounding box center [347, 93] width 118 height 14
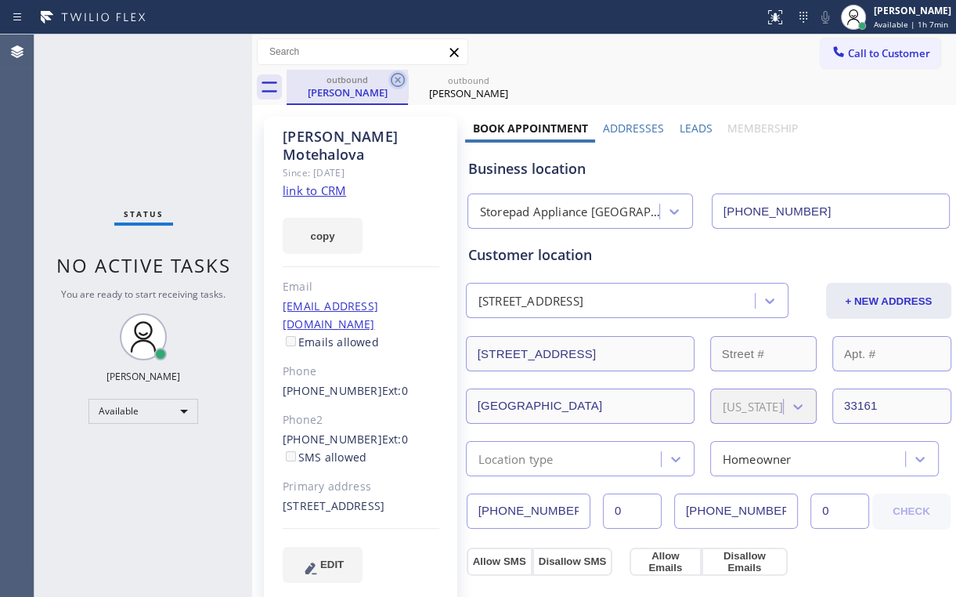
click at [396, 78] on icon at bounding box center [398, 80] width 14 height 14
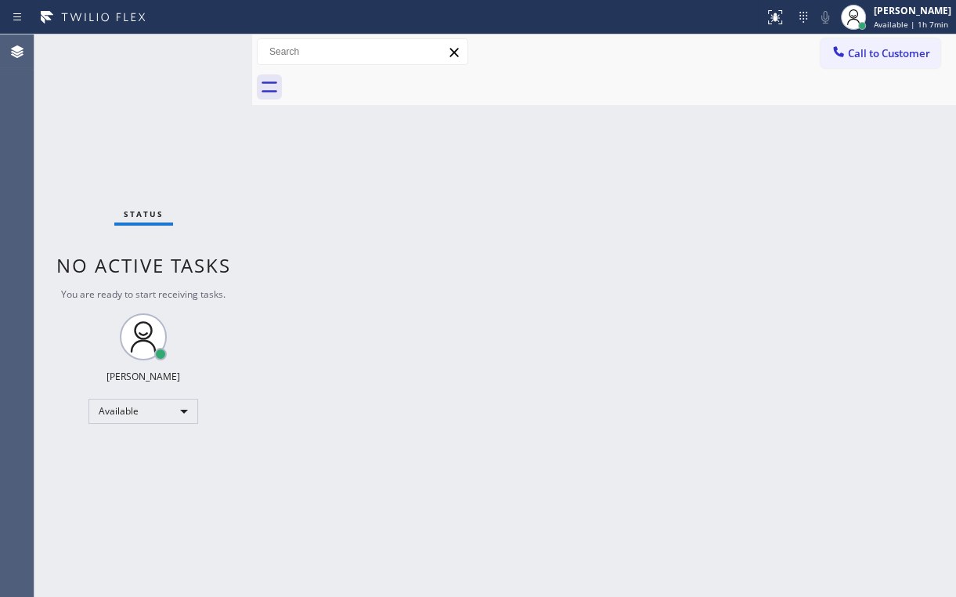
drag, startPoint x: 80, startPoint y: 119, endPoint x: 116, endPoint y: 160, distance: 54.4
click at [103, 145] on div "Status No active tasks You are ready to start receiving tasks. [PERSON_NAME] Av…" at bounding box center [143, 315] width 218 height 562
drag, startPoint x: 641, startPoint y: 93, endPoint x: 652, endPoint y: 94, distance: 10.2
click at [646, 94] on div at bounding box center [622, 87] width 670 height 35
drag, startPoint x: 881, startPoint y: 56, endPoint x: 760, endPoint y: 103, distance: 129.9
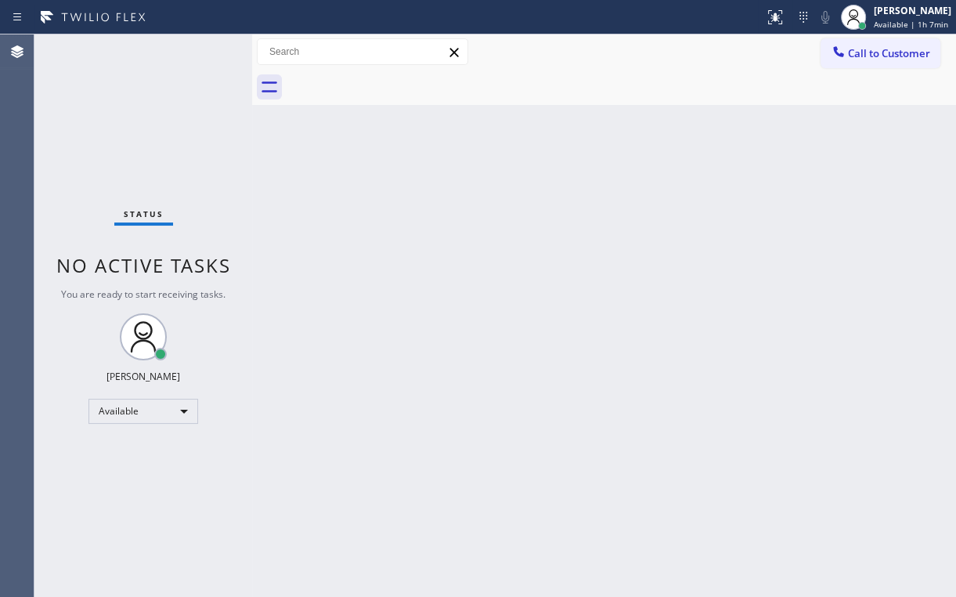
click at [880, 56] on span "Call to Customer" at bounding box center [889, 53] width 82 height 14
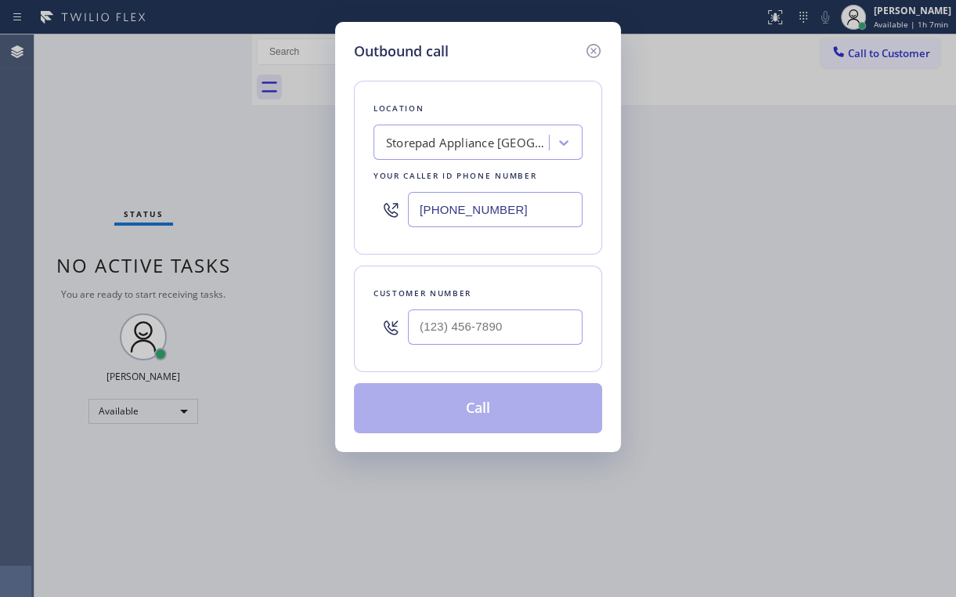
drag, startPoint x: 514, startPoint y: 206, endPoint x: 293, endPoint y: 234, distance: 222.7
click at [406, 214] on div "[PHONE_NUMBER]" at bounding box center [478, 209] width 209 height 51
click at [435, 94] on div "Location Appliance Repair Service Masters Your caller id phone number [PHONE_NU…" at bounding box center [478, 168] width 248 height 174
click at [505, 234] on div "Location Appliance Repair Service Masters Your caller id phone number [PHONE_NU…" at bounding box center [478, 168] width 248 height 174
click at [496, 223] on input "[PHONE_NUMBER]" at bounding box center [495, 209] width 175 height 35
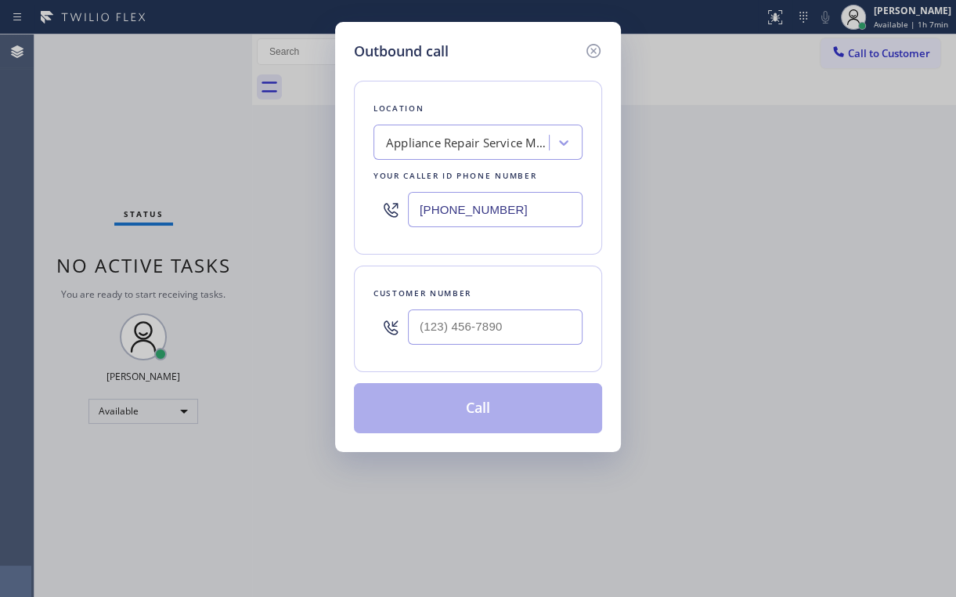
type input "[PHONE_NUMBER]"
click at [464, 324] on input "(___) ___-____" at bounding box center [495, 326] width 175 height 35
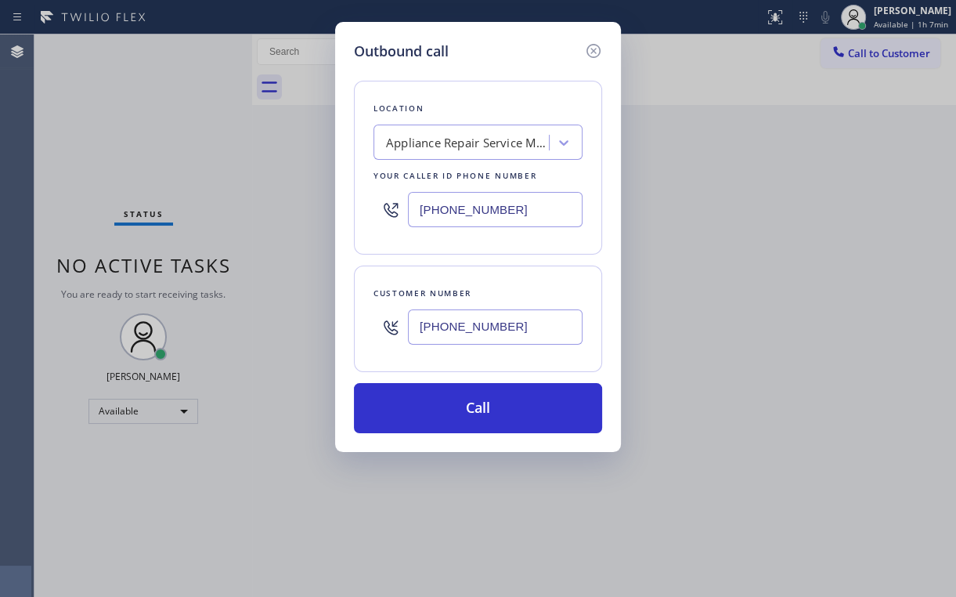
type input "[PHONE_NUMBER]"
click at [522, 75] on div "Location Appliance Repair Service Masters Your caller id phone number [PHONE_NU…" at bounding box center [478, 247] width 248 height 371
drag, startPoint x: 404, startPoint y: 208, endPoint x: 298, endPoint y: 251, distance: 115.2
click at [309, 215] on div "Outbound call Location Appliance Repair Service Masters Your caller id phone nu…" at bounding box center [478, 298] width 956 height 597
type input "[PHONE_NUMBER]"
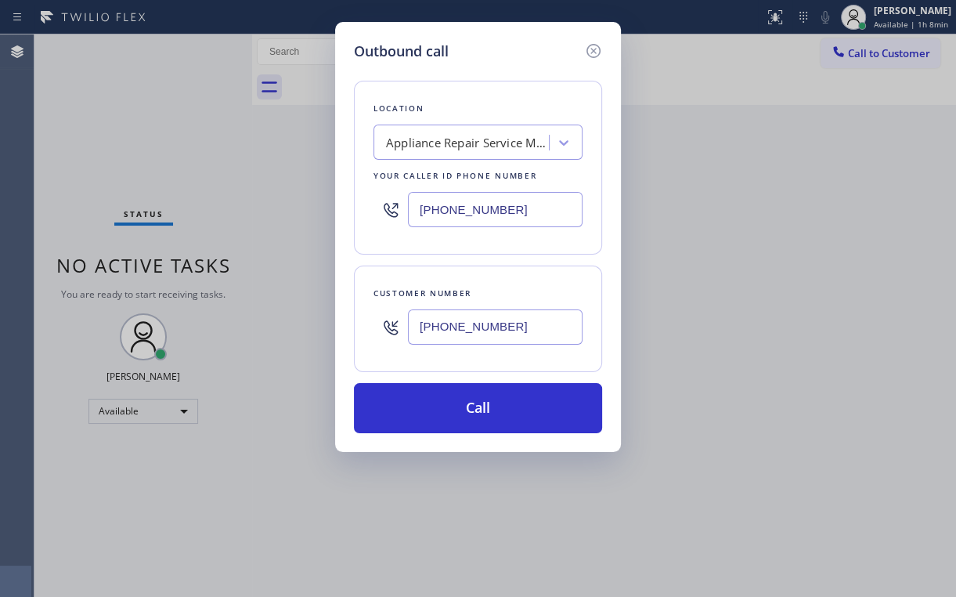
drag, startPoint x: 486, startPoint y: 83, endPoint x: 518, endPoint y: 247, distance: 167.6
click at [486, 84] on div "Location Appliance Repair Service Masters Your caller id phone number [PHONE_NU…" at bounding box center [478, 168] width 248 height 174
click at [496, 311] on input "[PHONE_NUMBER]" at bounding box center [495, 326] width 175 height 35
drag, startPoint x: 526, startPoint y: 322, endPoint x: 337, endPoint y: 320, distance: 188.8
click at [339, 322] on div "Outbound call Location Appliance Repair Service Masters Your caller id phone nu…" at bounding box center [478, 237] width 286 height 430
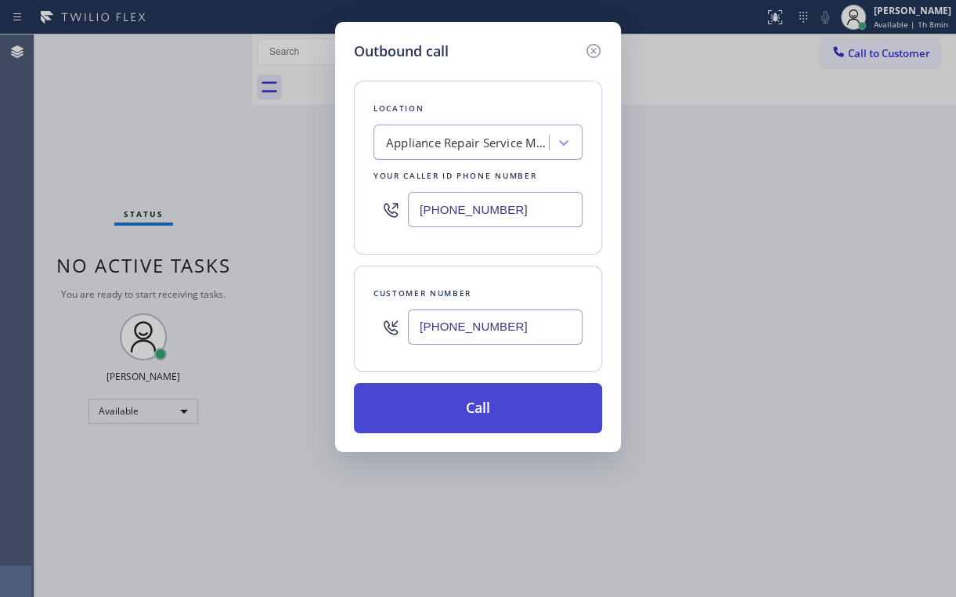
type input "[PHONE_NUMBER]"
click at [421, 410] on button "Call" at bounding box center [478, 408] width 248 height 50
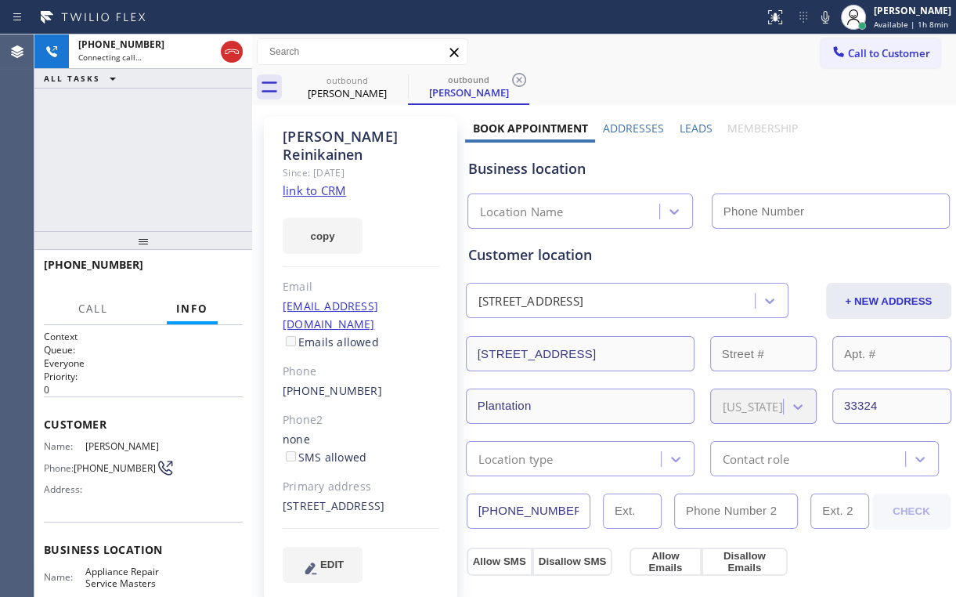
type input "[PHONE_NUMBER]"
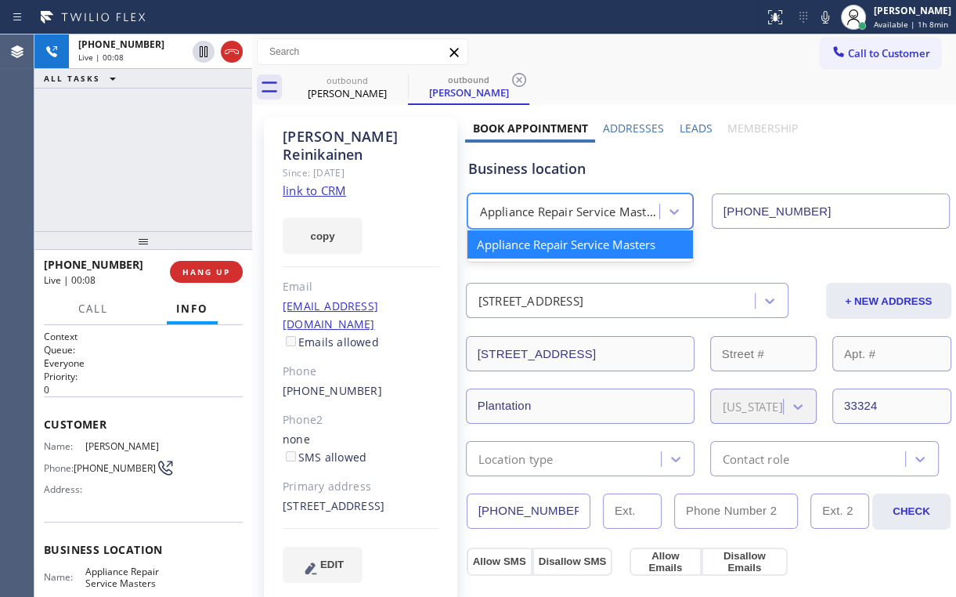
click at [547, 210] on div "Appliance Repair Service Masters" at bounding box center [570, 212] width 181 height 18
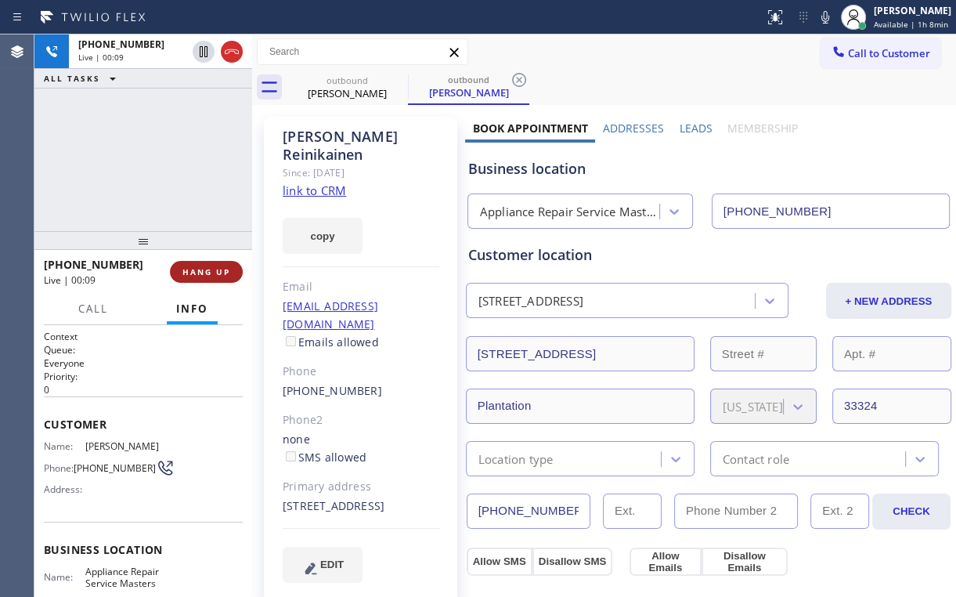
drag, startPoint x: 182, startPoint y: 169, endPoint x: 192, endPoint y: 265, distance: 96.0
click at [182, 170] on div "[PHONE_NUMBER] Live | 00:09 ALL TASKS ALL TASKS ACTIVE TASKS TASKS IN WRAP UP" at bounding box center [143, 132] width 218 height 197
click at [202, 273] on span "HANG UP" at bounding box center [206, 271] width 48 height 11
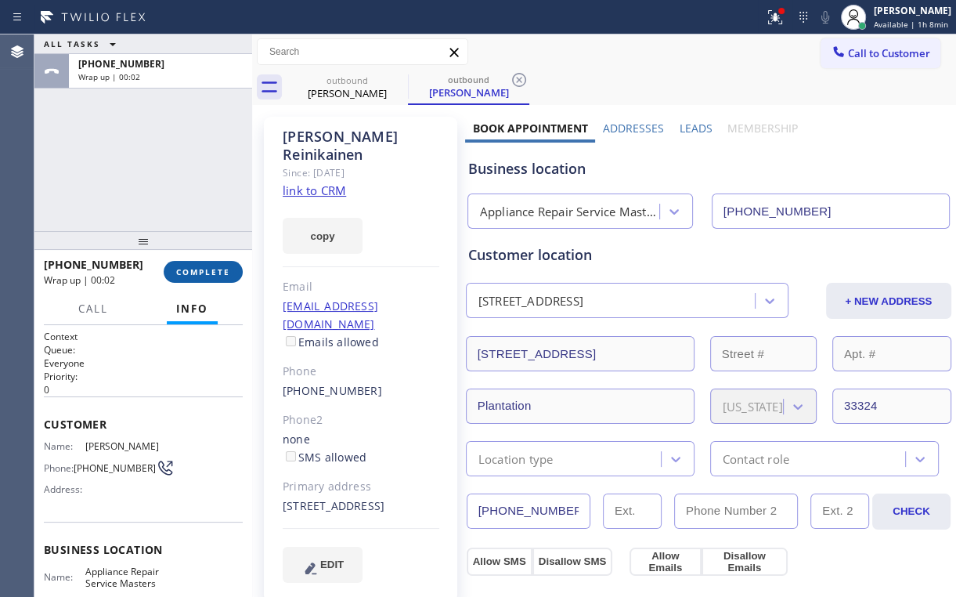
click at [207, 271] on span "COMPLETE" at bounding box center [203, 271] width 54 height 11
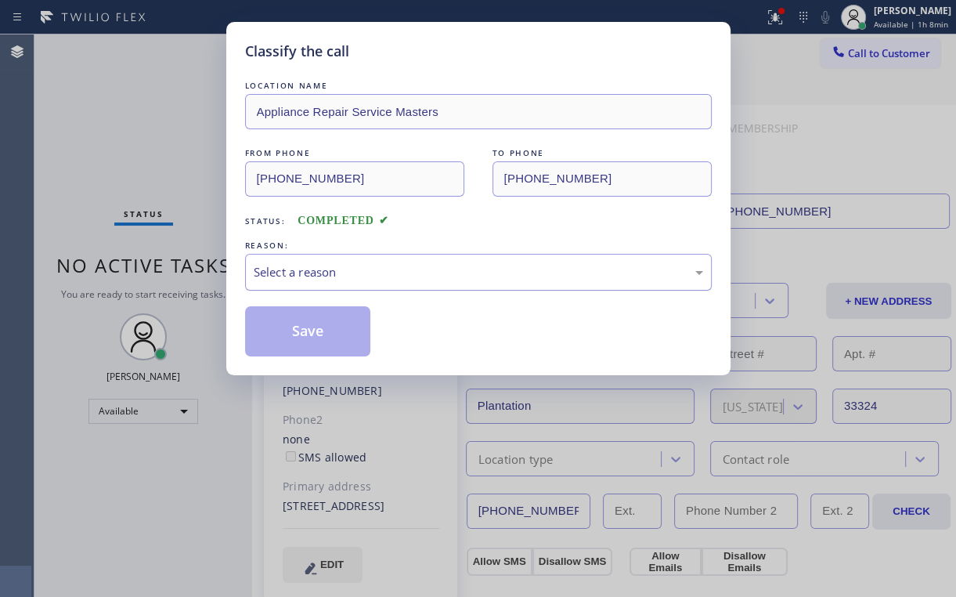
click at [294, 273] on div "Select a reason" at bounding box center [479, 272] width 450 height 18
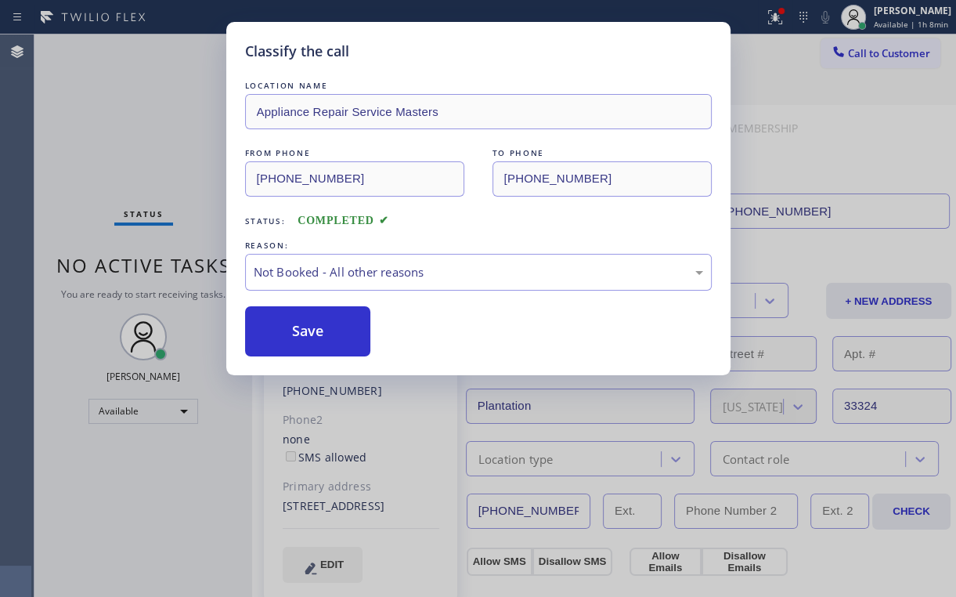
drag, startPoint x: 293, startPoint y: 332, endPoint x: 193, endPoint y: 204, distance: 162.9
click at [294, 331] on button "Save" at bounding box center [308, 331] width 126 height 50
click at [785, 13] on div "Classify the call LOCATION NAME Appliance Repair Service Masters FROM PHONE [PH…" at bounding box center [478, 298] width 956 height 597
click at [296, 331] on button "Save" at bounding box center [308, 331] width 126 height 50
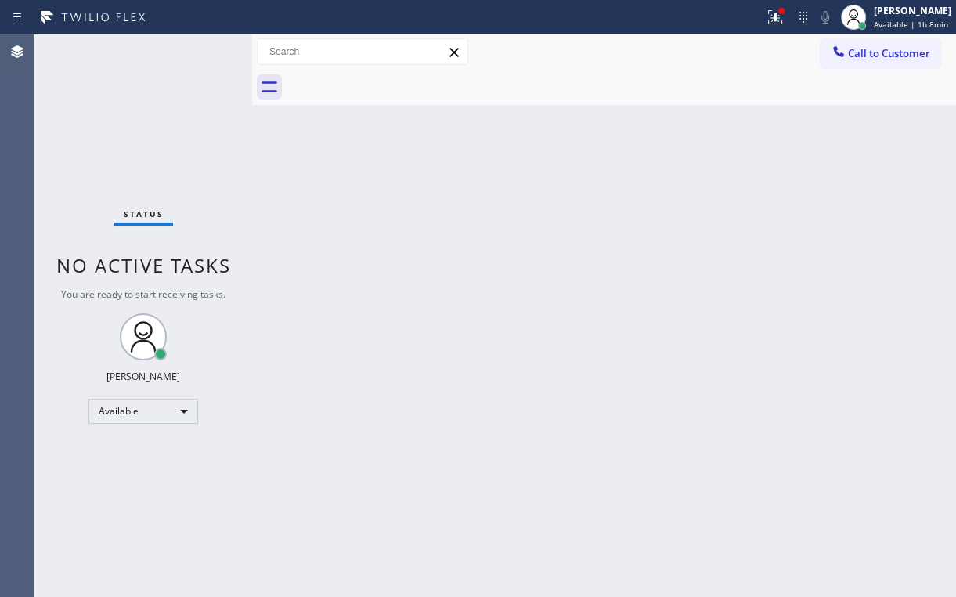
click at [785, 16] on icon at bounding box center [775, 17] width 19 height 19
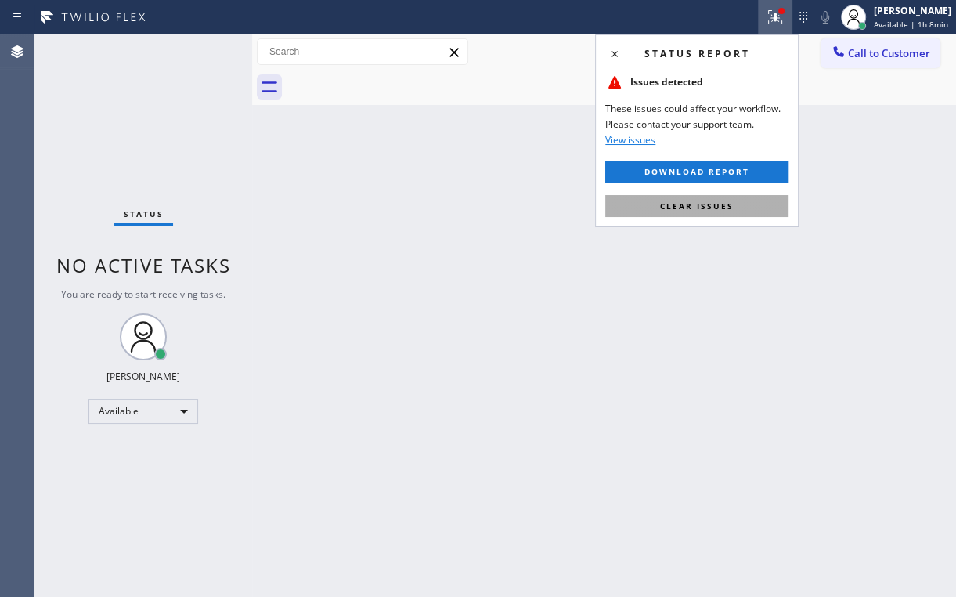
click at [661, 204] on span "Clear issues" at bounding box center [697, 205] width 74 height 11
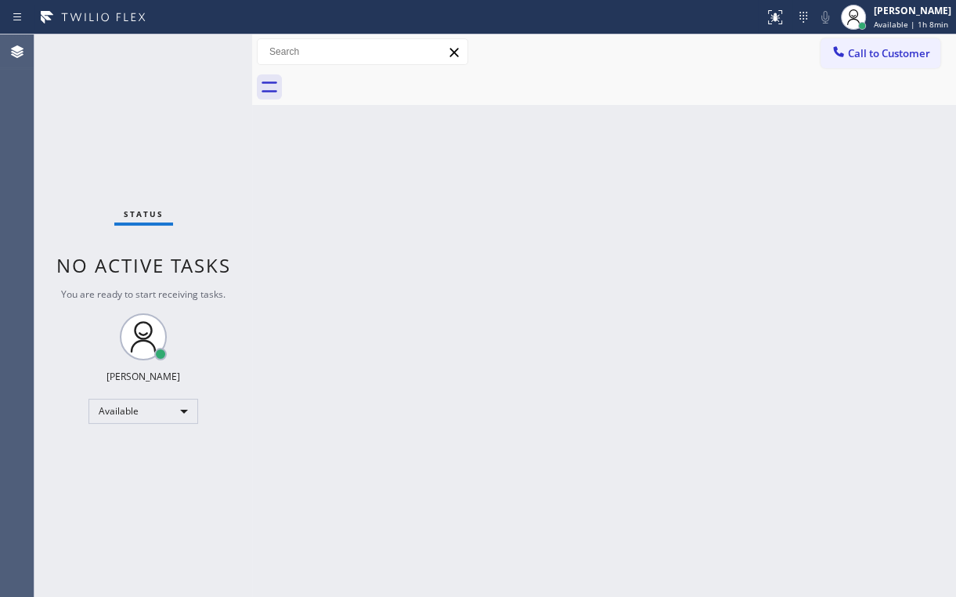
click at [395, 210] on div "Back to Dashboard Change Sender ID Customers Technicians Select a contact Outbo…" at bounding box center [604, 315] width 704 height 562
click at [304, 182] on div "Back to Dashboard Change Sender ID Customers Technicians Select a contact Outbo…" at bounding box center [604, 315] width 704 height 562
drag, startPoint x: 99, startPoint y: 89, endPoint x: 99, endPoint y: 52, distance: 36.8
click at [99, 89] on div "Status No active tasks You are ready to start receiving tasks. [PERSON_NAME] Av…" at bounding box center [143, 315] width 218 height 562
click at [663, 76] on div at bounding box center [622, 87] width 670 height 35
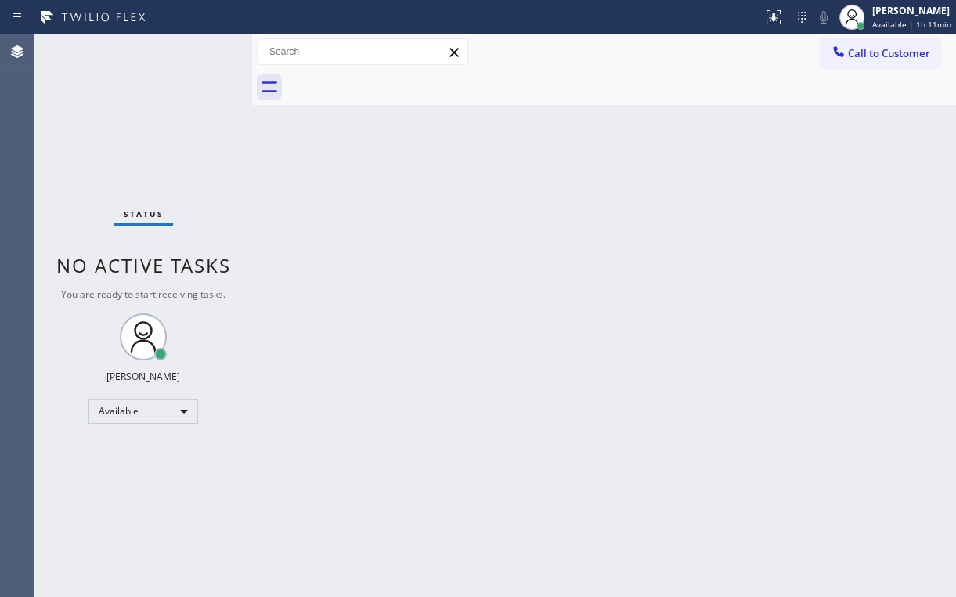
drag, startPoint x: 885, startPoint y: 61, endPoint x: 854, endPoint y: 69, distance: 31.5
click at [885, 60] on button "Call to Customer" at bounding box center [881, 53] width 120 height 30
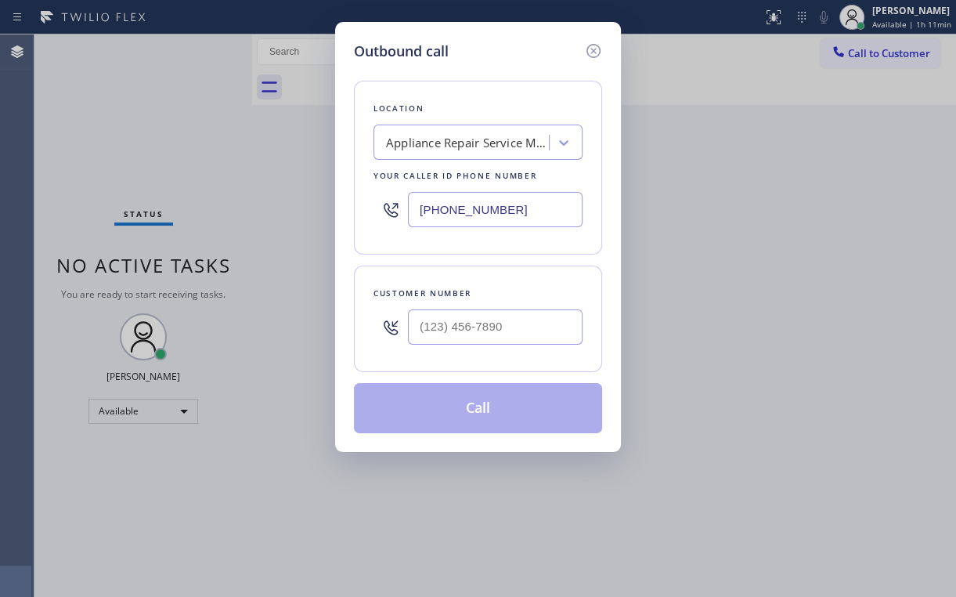
drag, startPoint x: 545, startPoint y: 203, endPoint x: 274, endPoint y: 255, distance: 276.0
click at [407, 226] on div "[PHONE_NUMBER]" at bounding box center [478, 209] width 209 height 51
type input "[PHONE_NUMBER]"
click at [514, 49] on div "Outbound call" at bounding box center [478, 51] width 248 height 21
click at [468, 329] on input "(___) ___-____" at bounding box center [495, 326] width 175 height 35
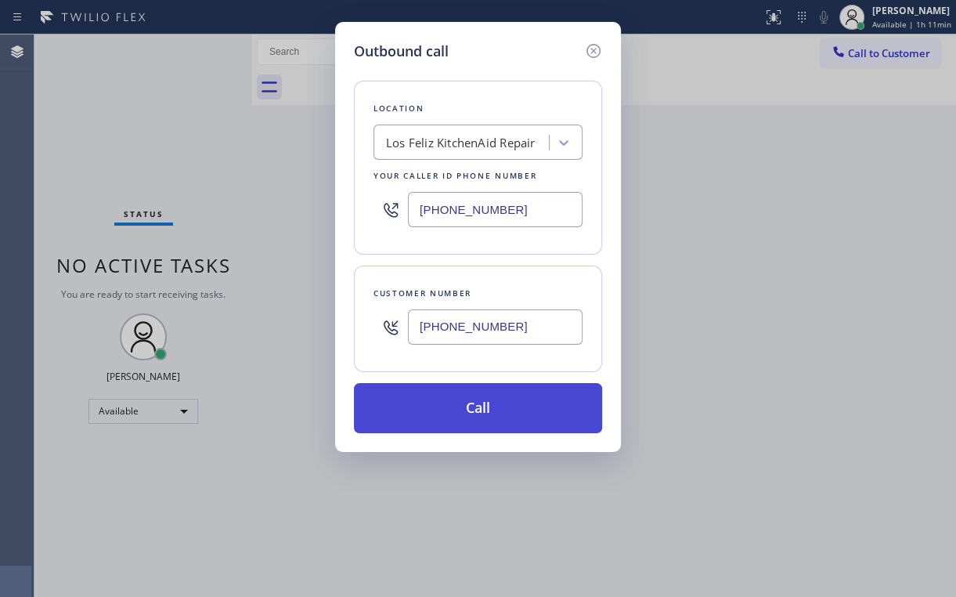
type input "[PHONE_NUMBER]"
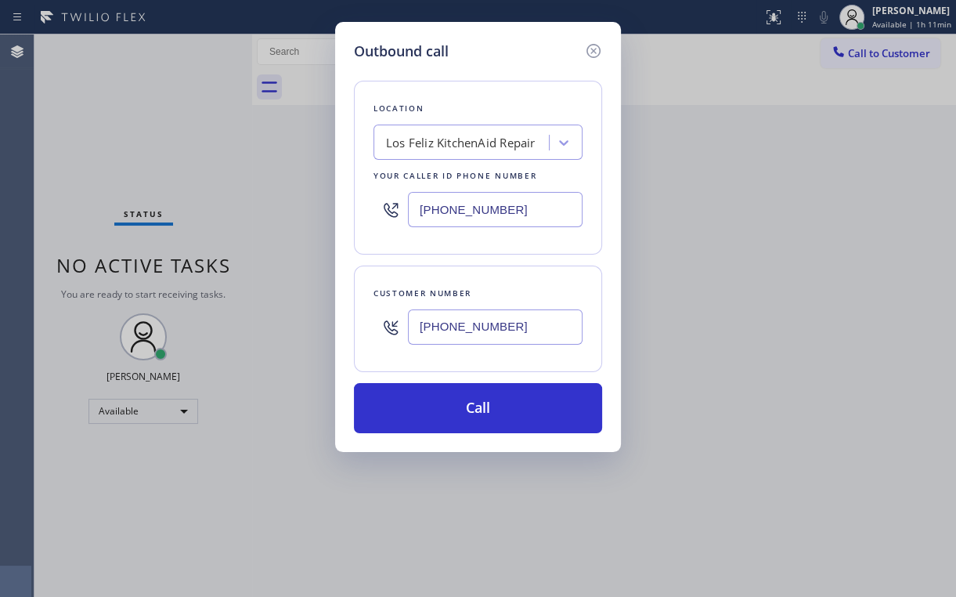
drag, startPoint x: 457, startPoint y: 404, endPoint x: 437, endPoint y: 482, distance: 80.9
click at [457, 406] on button "Call" at bounding box center [478, 408] width 248 height 50
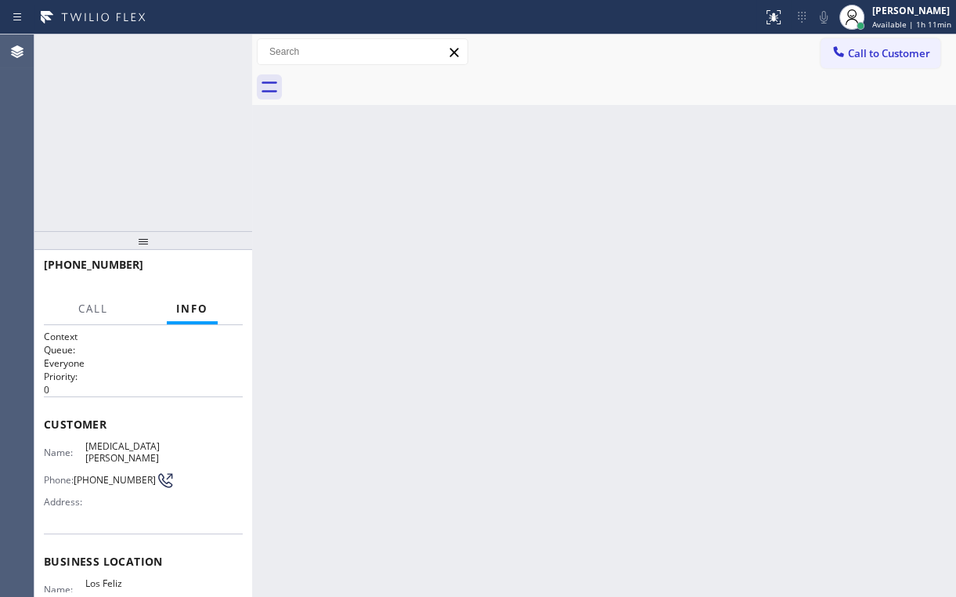
drag, startPoint x: 464, startPoint y: 542, endPoint x: 144, endPoint y: 114, distance: 533.8
click at [144, 114] on div "[PHONE_NUMBER] Connecting call… ALL TASKS ALL TASKS ACTIVE TASKS TASKS IN WRAP …" at bounding box center [143, 132] width 218 height 197
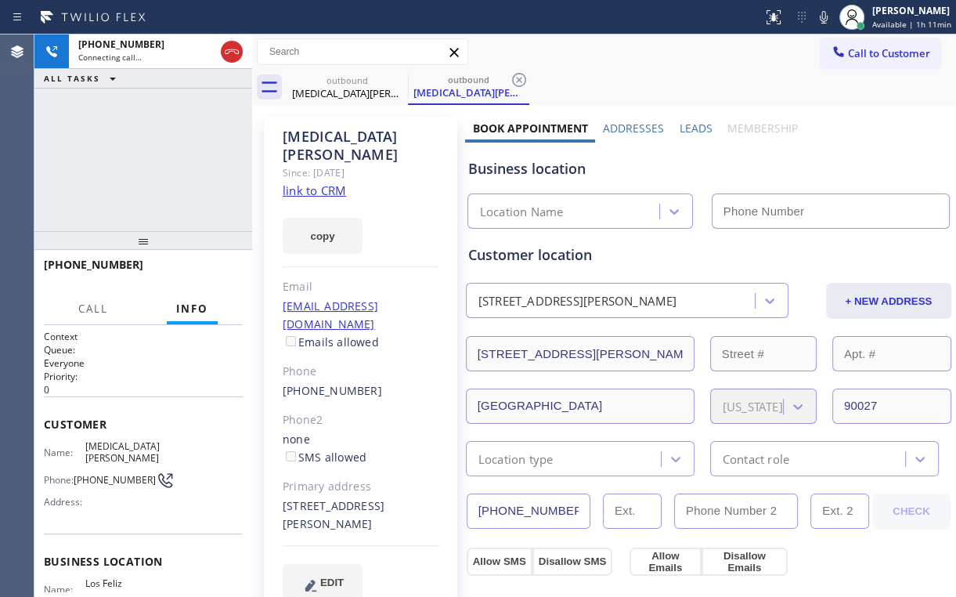
type input "[PHONE_NUMBER]"
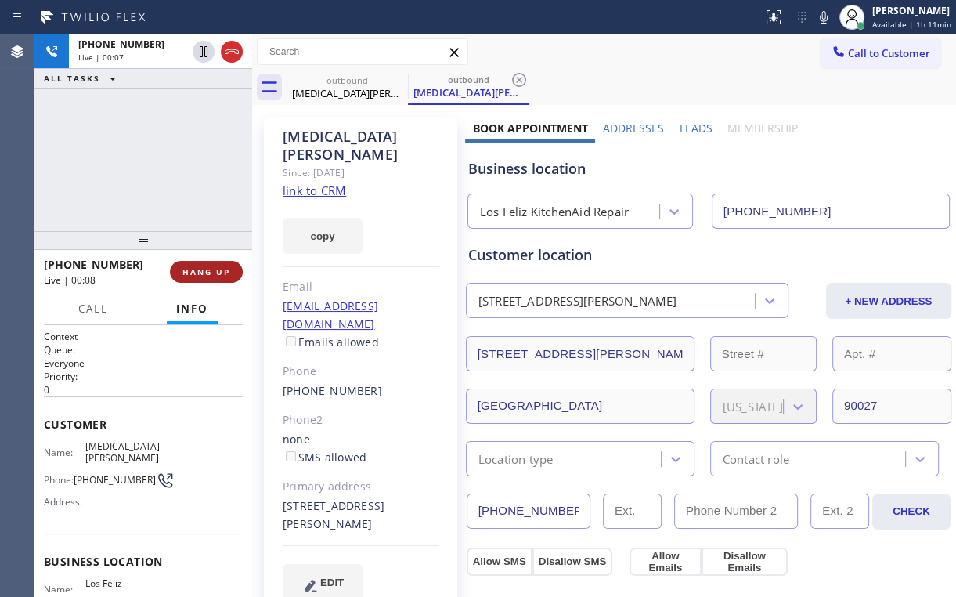
click at [185, 276] on span "HANG UP" at bounding box center [206, 271] width 48 height 11
click at [186, 275] on span "HANG UP" at bounding box center [206, 271] width 48 height 11
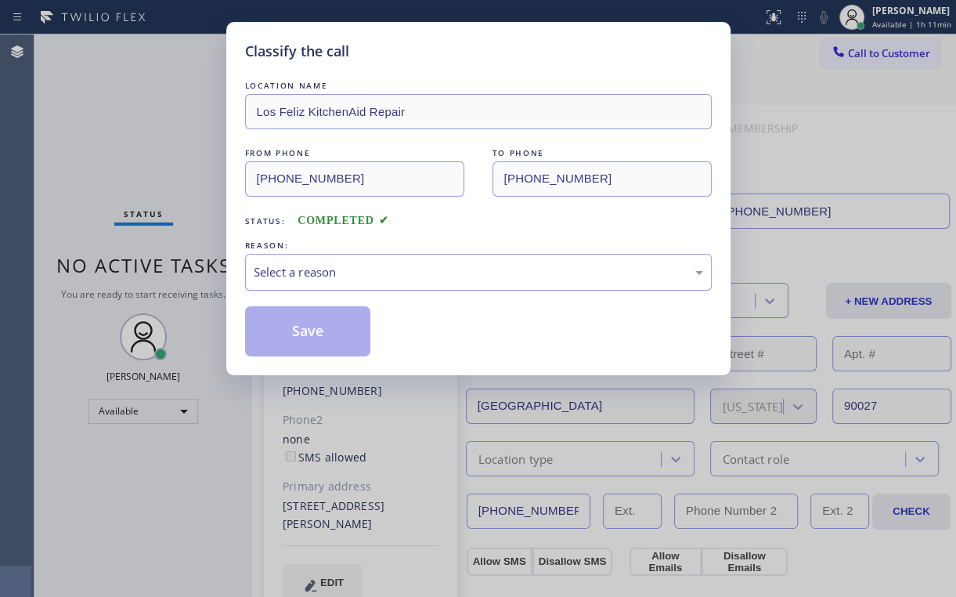
click at [292, 279] on div "Select a reason" at bounding box center [479, 272] width 450 height 18
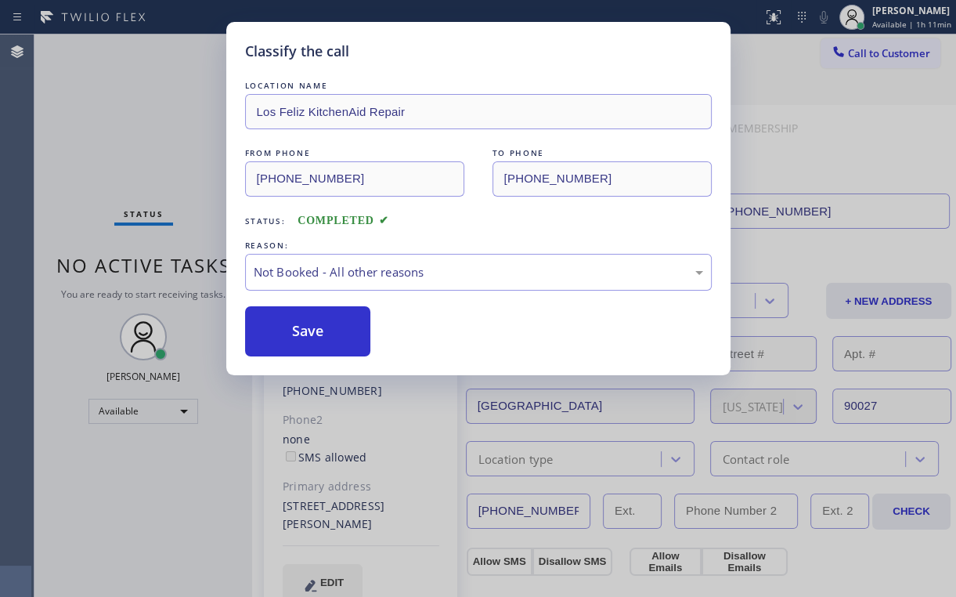
click at [310, 331] on button "Save" at bounding box center [308, 331] width 126 height 50
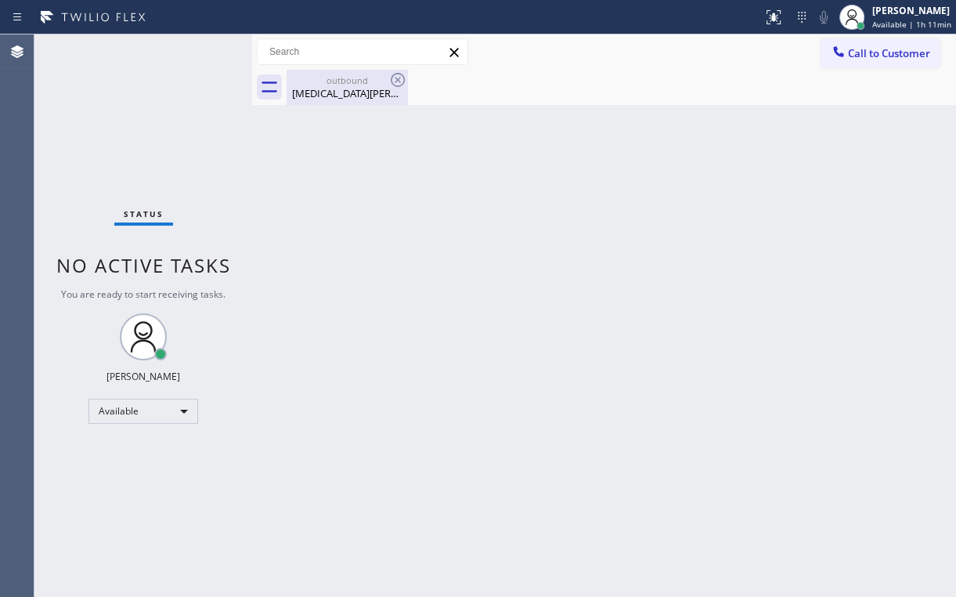
click at [330, 91] on div "[MEDICAL_DATA][PERSON_NAME]" at bounding box center [347, 93] width 118 height 14
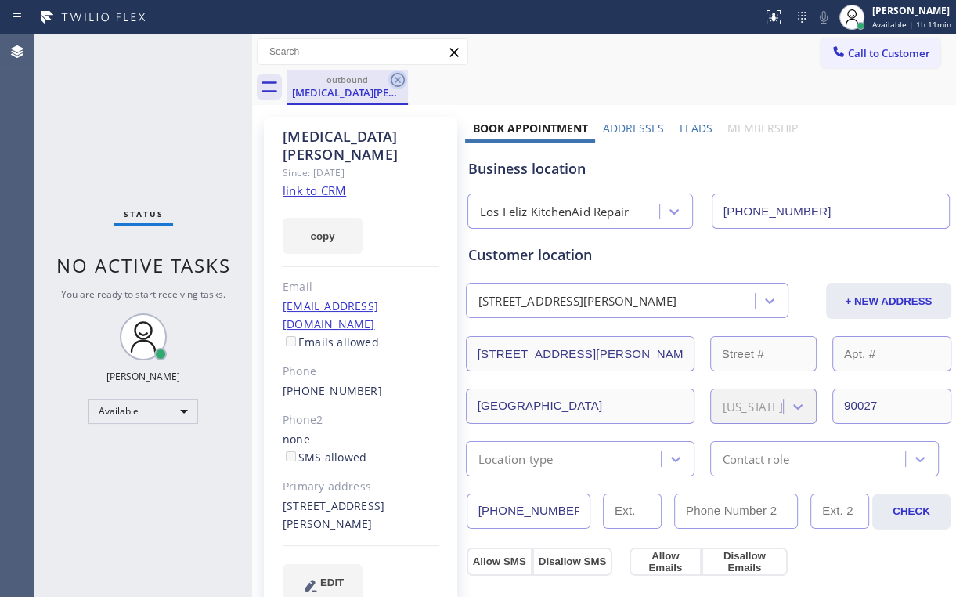
click at [399, 76] on icon at bounding box center [397, 79] width 19 height 19
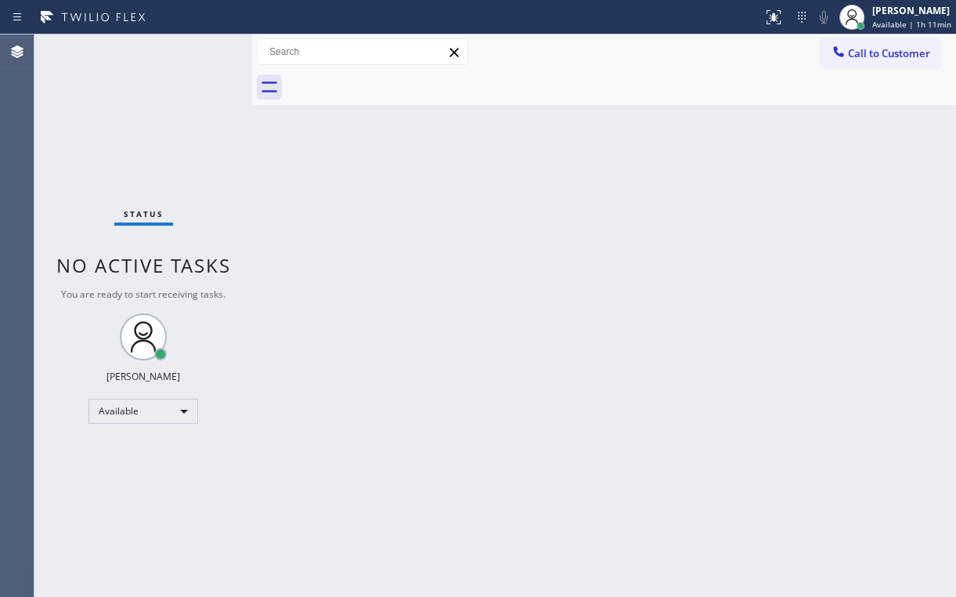
click at [172, 86] on div "Status No active tasks You are ready to start receiving tasks. [PERSON_NAME] Av…" at bounding box center [143, 315] width 218 height 562
drag, startPoint x: 691, startPoint y: 65, endPoint x: 871, endPoint y: 71, distance: 180.2
click at [692, 66] on div "Call to Customer Outbound call Location [GEOGRAPHIC_DATA] KitchenAid Repair You…" at bounding box center [604, 51] width 704 height 35
click at [875, 58] on span "Call to Customer" at bounding box center [889, 53] width 82 height 14
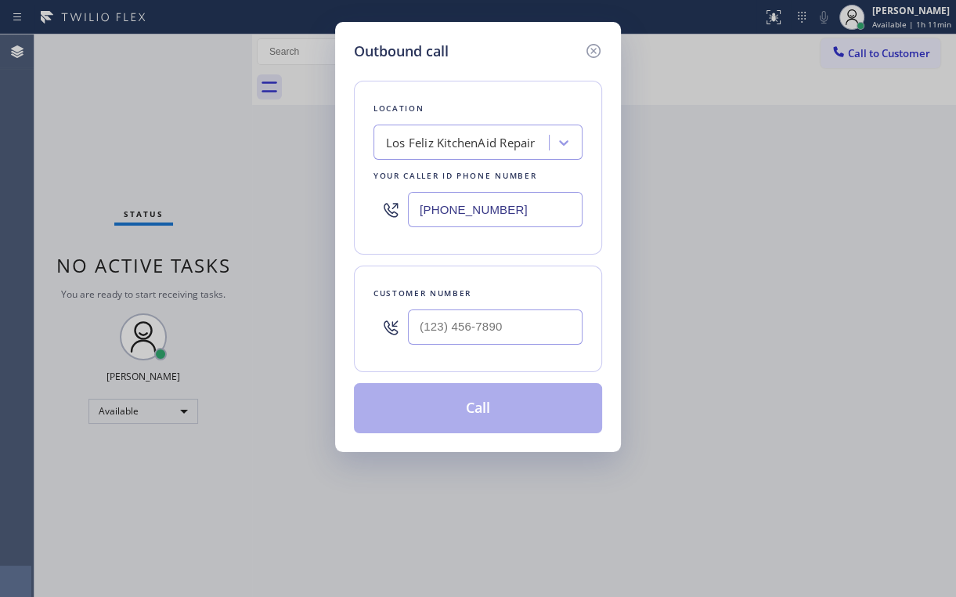
drag, startPoint x: 529, startPoint y: 202, endPoint x: 182, endPoint y: 233, distance: 348.3
click at [263, 226] on div "Outbound call Location [GEOGRAPHIC_DATA] KitchenAid Repair Your caller id phone…" at bounding box center [478, 298] width 956 height 597
type input "[PHONE_NUMBER]"
drag, startPoint x: 509, startPoint y: 57, endPoint x: 522, endPoint y: 229, distance: 172.0
click at [509, 57] on div "Outbound call" at bounding box center [478, 51] width 248 height 21
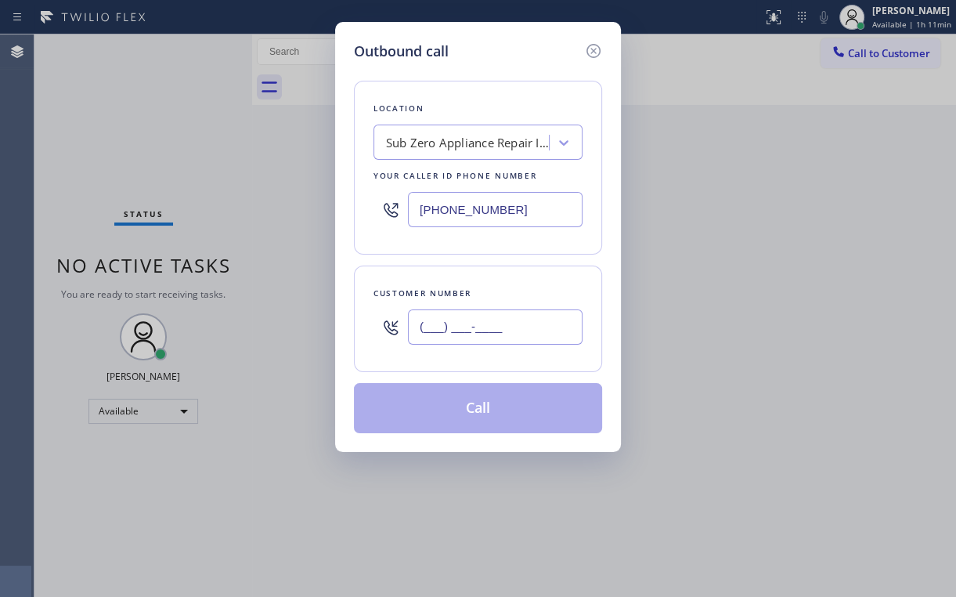
click at [495, 324] on input "(___) ___-____" at bounding box center [495, 326] width 175 height 35
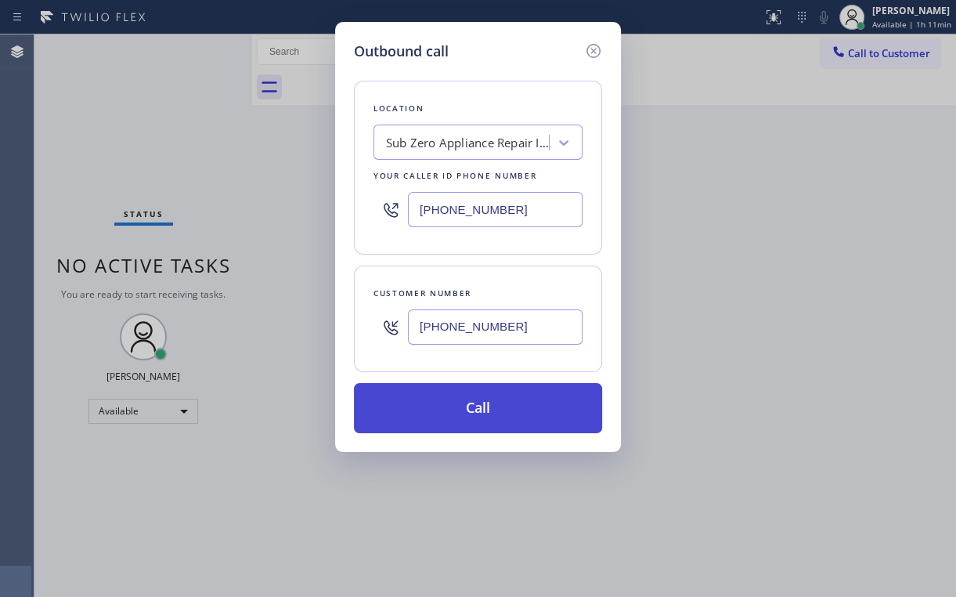
type input "[PHONE_NUMBER]"
click at [429, 420] on button "Call" at bounding box center [478, 408] width 248 height 50
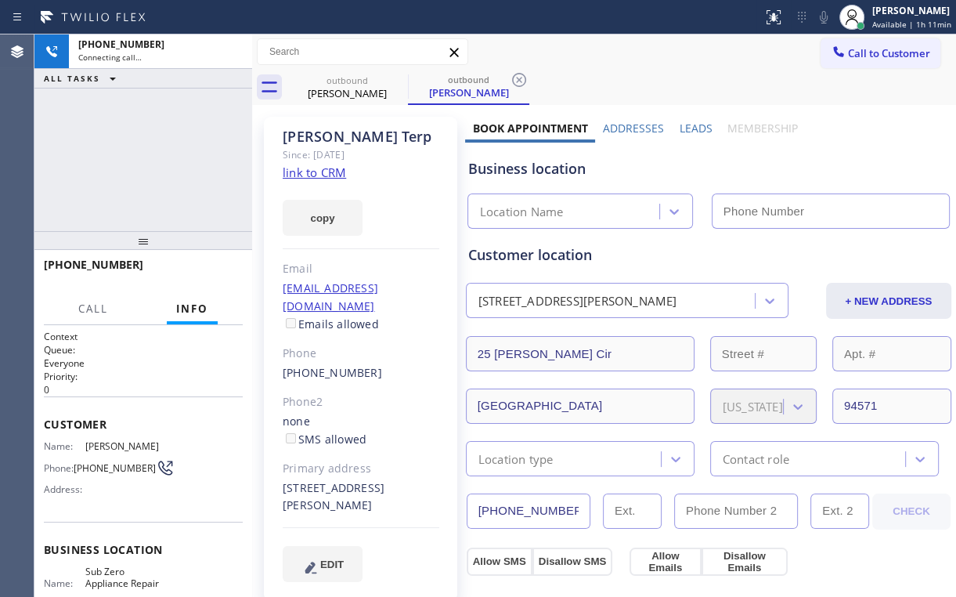
click at [427, 164] on div "[PERSON_NAME] Since: [DATE] link to CRM copy Email [EMAIL_ADDRESS][DOMAIN_NAME]…" at bounding box center [360, 359] width 193 height 484
type input "[PHONE_NUMBER]"
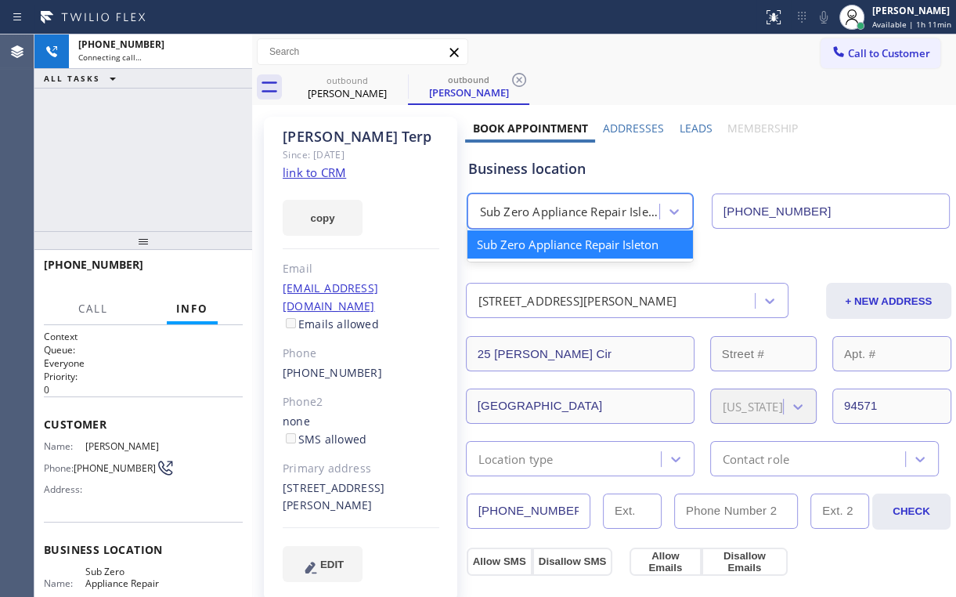
click at [561, 218] on div "Sub Zero Appliance Repair Isleton" at bounding box center [570, 212] width 181 height 18
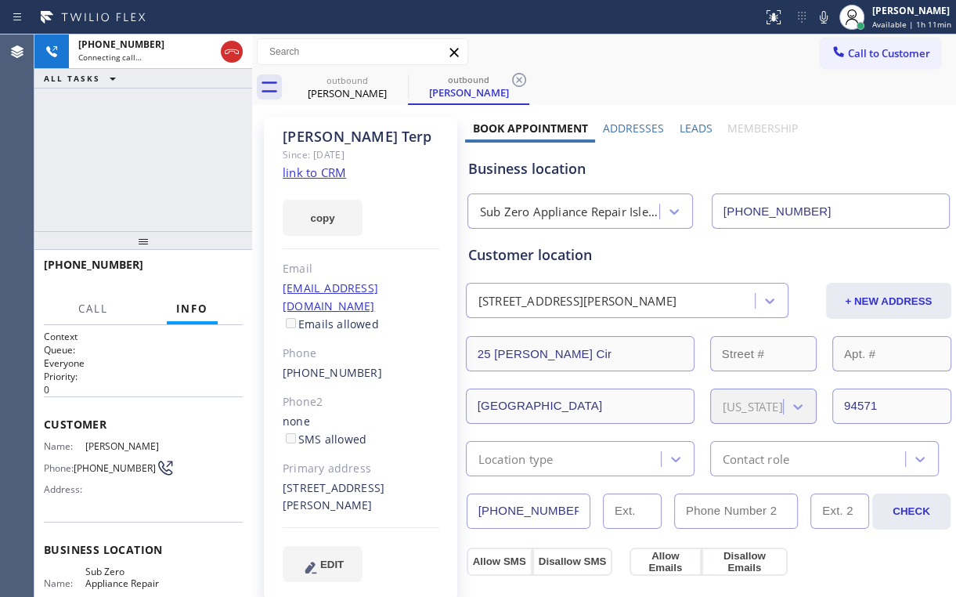
click at [583, 173] on div "Business location" at bounding box center [708, 168] width 481 height 21
click at [127, 168] on div "[PHONE_NUMBER] Connecting call… ALL TASKS ALL TASKS ACTIVE TASKS TASKS IN WRAP …" at bounding box center [143, 132] width 218 height 197
click at [152, 120] on div "[PHONE_NUMBER] Connecting call… ALL TASKS ALL TASKS ACTIVE TASKS TASKS IN WRAP …" at bounding box center [143, 132] width 218 height 197
click at [203, 272] on span "HANG UP" at bounding box center [206, 271] width 48 height 11
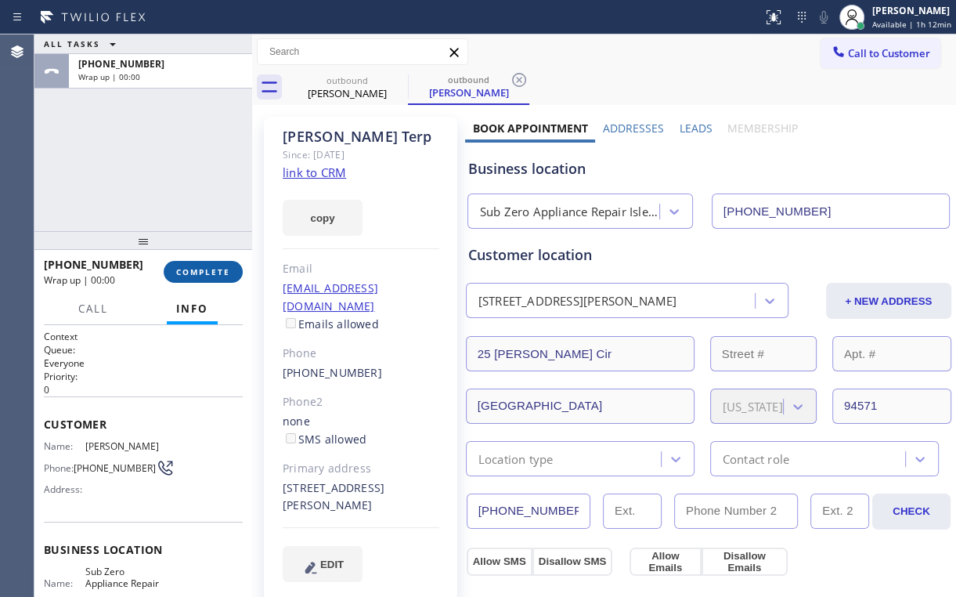
click at [203, 271] on span "COMPLETE" at bounding box center [203, 271] width 54 height 11
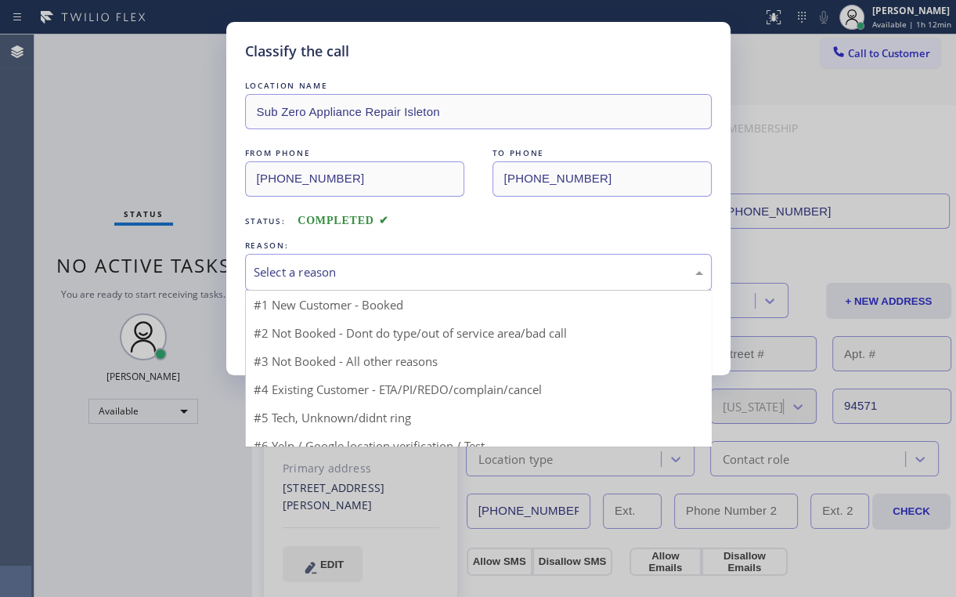
click at [301, 263] on div "Select a reason" at bounding box center [479, 272] width 450 height 18
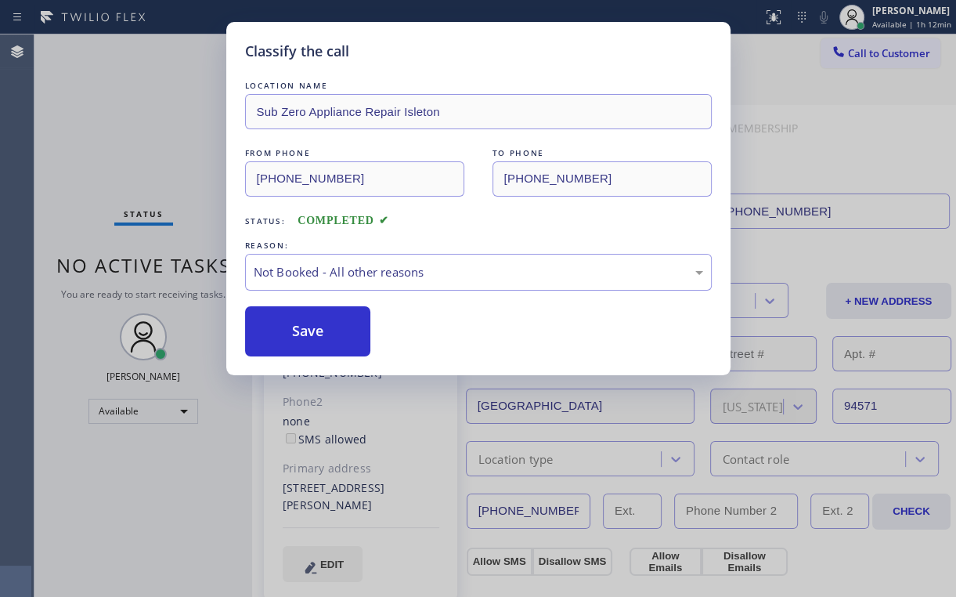
click at [300, 329] on button "Save" at bounding box center [308, 331] width 126 height 50
click at [147, 125] on div "Classify the call LOCATION NAME Sub Zero Appliance Repair Isleton FROM PHONE [P…" at bounding box center [478, 298] width 956 height 597
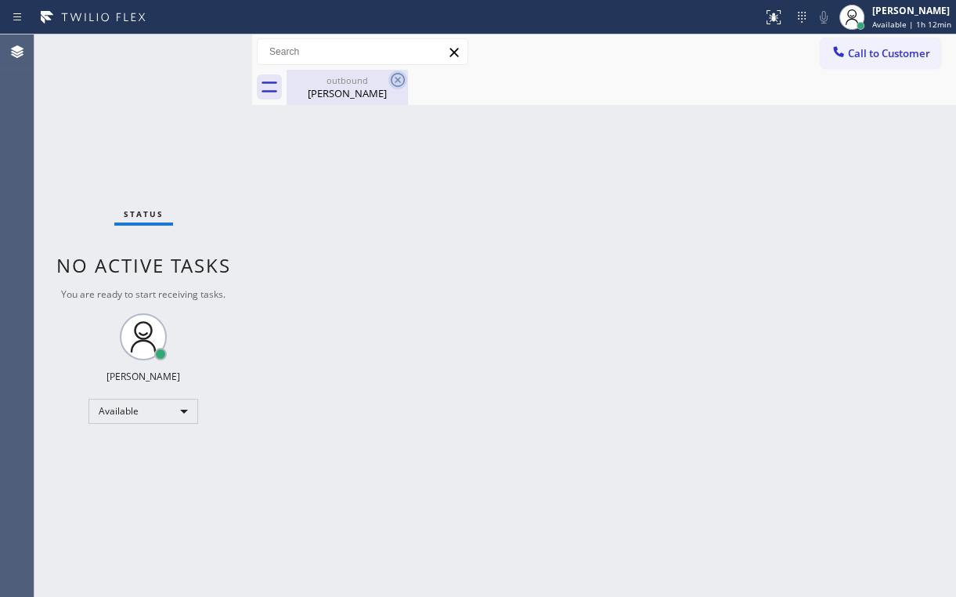
drag, startPoint x: 351, startPoint y: 96, endPoint x: 394, endPoint y: 83, distance: 45.1
click at [351, 96] on div "[PERSON_NAME]" at bounding box center [347, 93] width 118 height 14
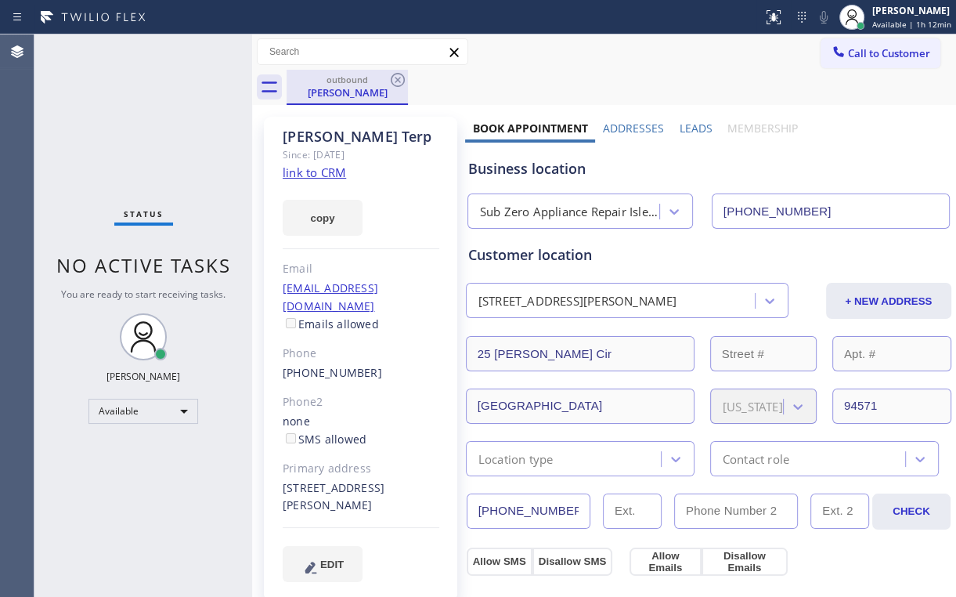
click at [407, 78] on div "outbound [PERSON_NAME]" at bounding box center [347, 87] width 121 height 35
click at [395, 78] on icon at bounding box center [398, 80] width 14 height 14
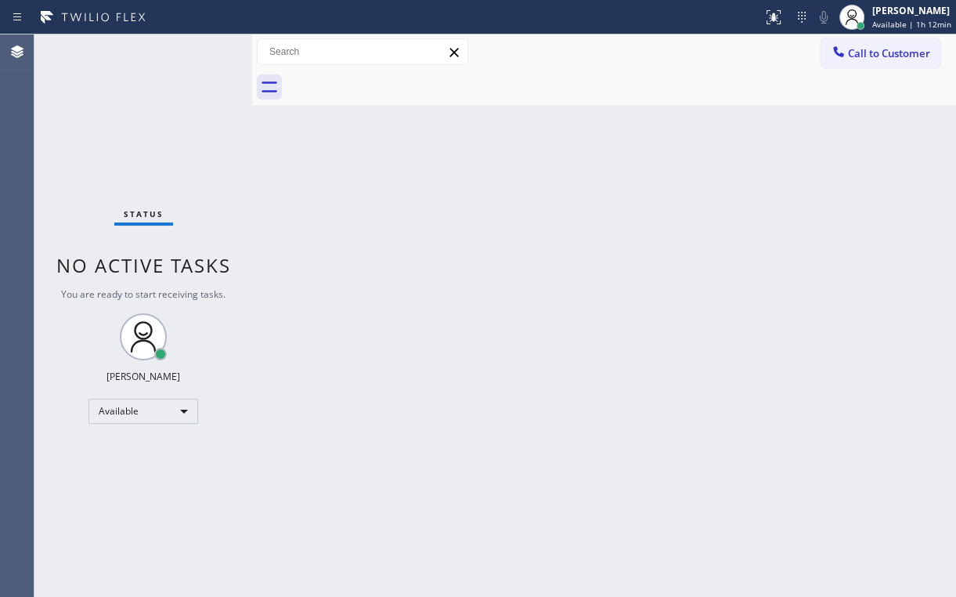
drag, startPoint x: 170, startPoint y: 116, endPoint x: 158, endPoint y: 50, distance: 66.8
click at [168, 105] on div "Status No active tasks You are ready to start receiving tasks. [PERSON_NAME] Av…" at bounding box center [143, 315] width 218 height 562
click at [650, 83] on div at bounding box center [622, 87] width 670 height 35
click at [891, 51] on span "Call to Customer" at bounding box center [889, 53] width 82 height 14
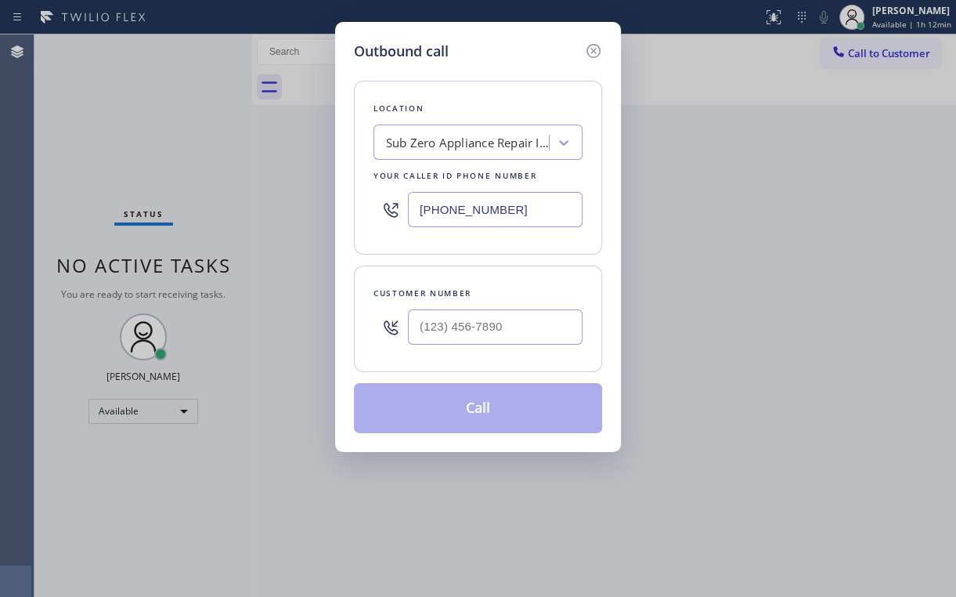
drag, startPoint x: 426, startPoint y: 208, endPoint x: 323, endPoint y: 219, distance: 104.0
click at [323, 219] on div "Outbound call Location Sub Zero Appliance Repair [GEOGRAPHIC_DATA] Your caller …" at bounding box center [478, 298] width 956 height 597
type input "[PHONE_NUMBER]"
click at [506, 49] on div "Outbound call" at bounding box center [478, 51] width 248 height 21
click at [489, 316] on input "(___) ___-____" at bounding box center [495, 326] width 175 height 35
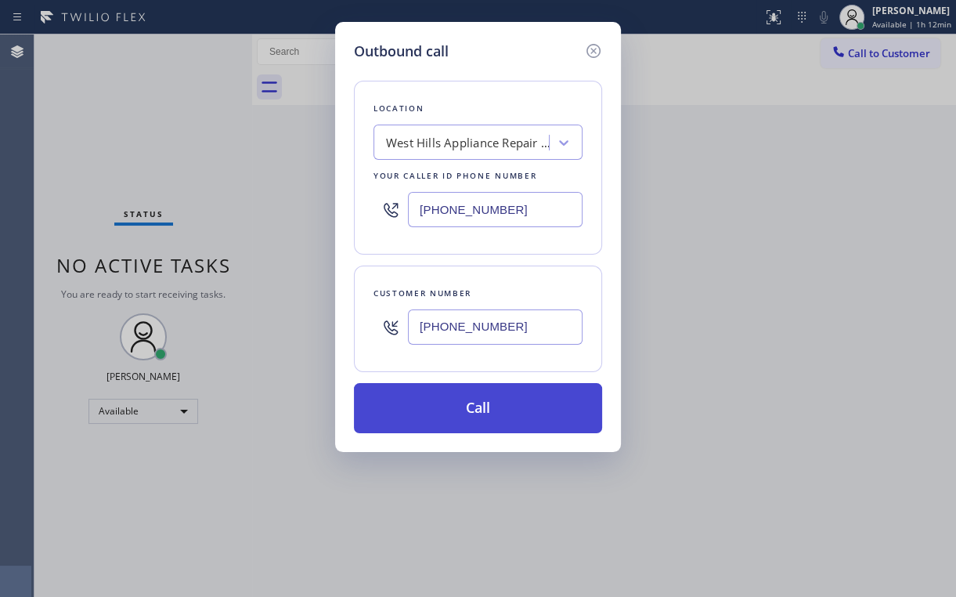
type input "[PHONE_NUMBER]"
click at [447, 408] on button "Call" at bounding box center [478, 408] width 248 height 50
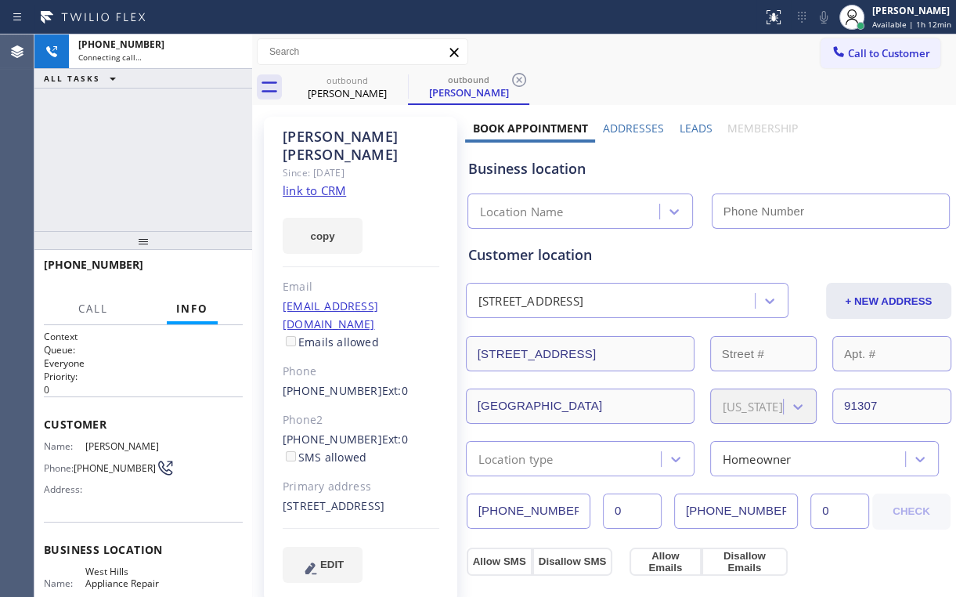
click at [164, 169] on div "[PHONE_NUMBER] Connecting call… ALL TASKS ALL TASKS ACTIVE TASKS TASKS IN WRAP …" at bounding box center [143, 132] width 218 height 197
type input "[PHONE_NUMBER]"
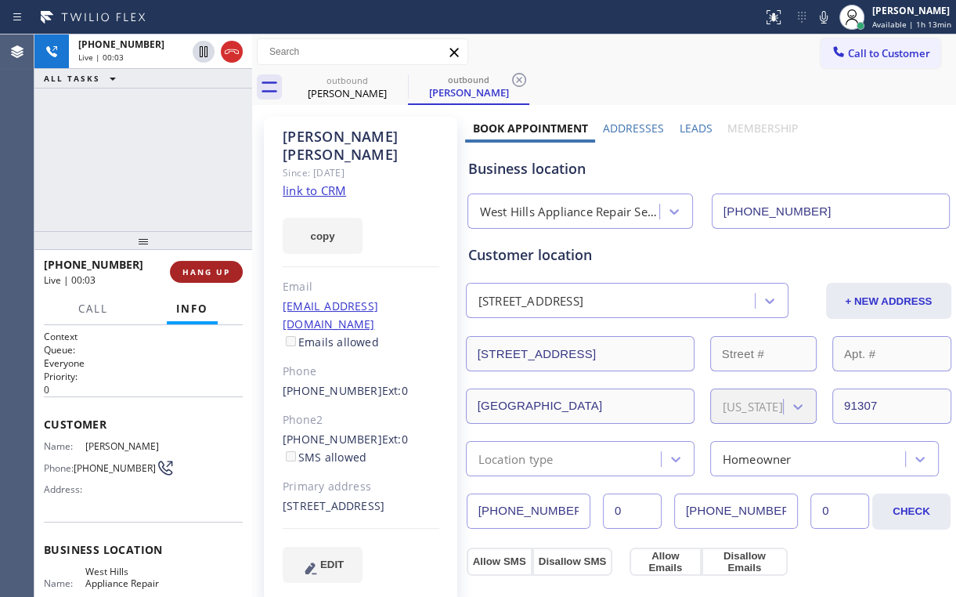
drag, startPoint x: 219, startPoint y: 258, endPoint x: 219, endPoint y: 267, distance: 9.4
click at [219, 260] on div "[PHONE_NUMBER] Live | 00:03 HANG UP" at bounding box center [143, 271] width 199 height 41
click at [219, 267] on span "HANG UP" at bounding box center [206, 271] width 48 height 11
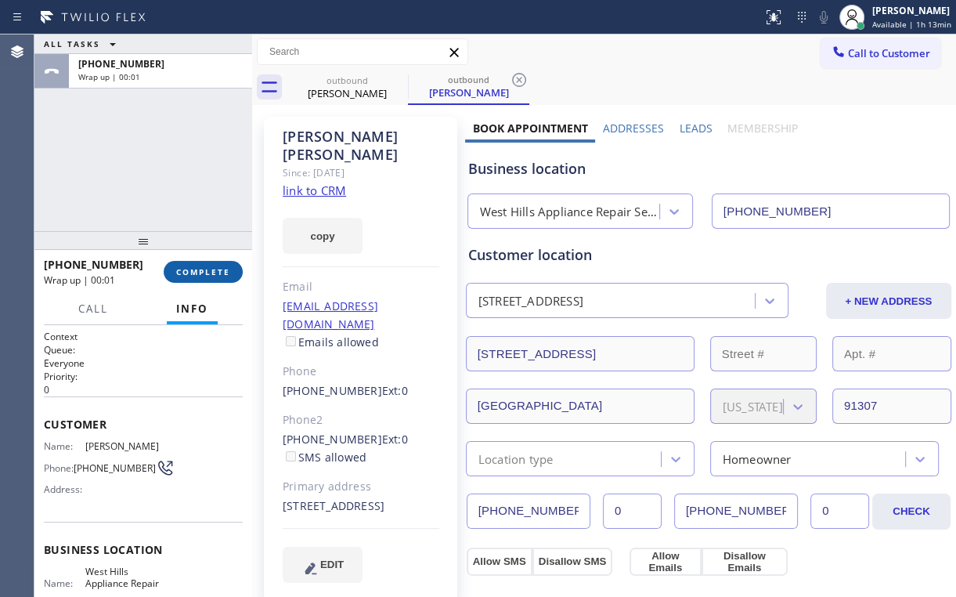
click at [219, 267] on span "COMPLETE" at bounding box center [203, 271] width 54 height 11
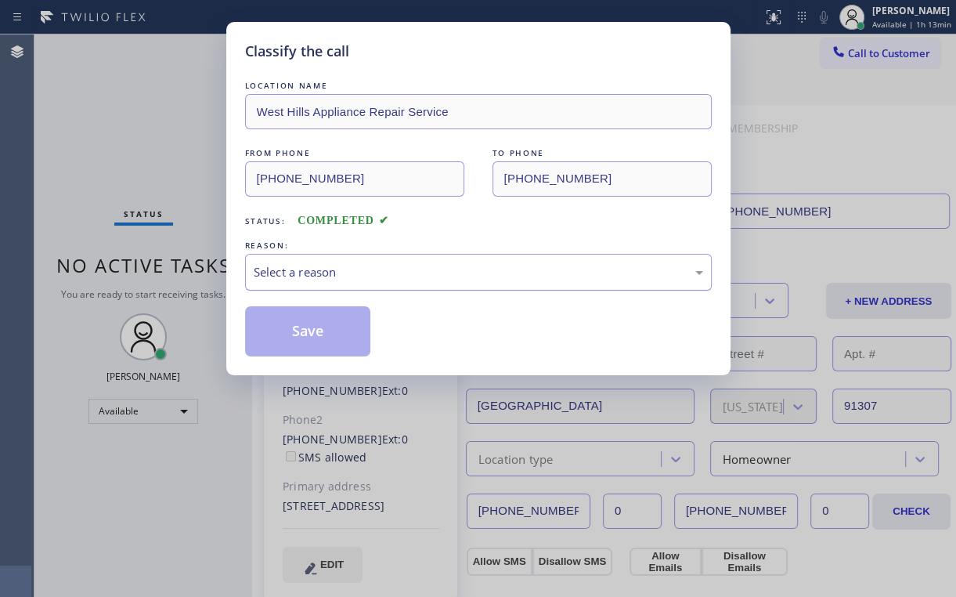
click at [298, 277] on div "Select a reason" at bounding box center [479, 272] width 450 height 18
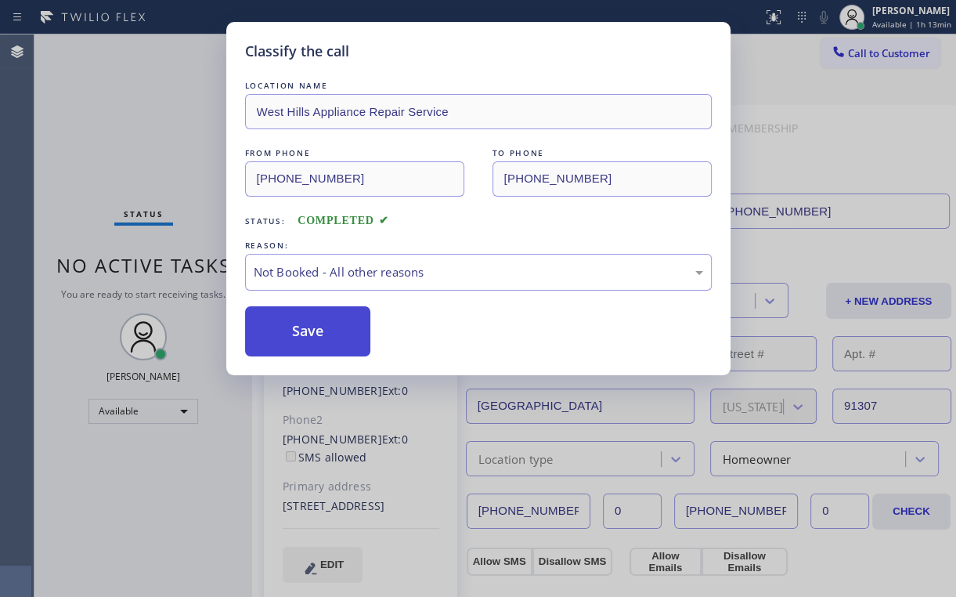
click at [296, 327] on button "Save" at bounding box center [308, 331] width 126 height 50
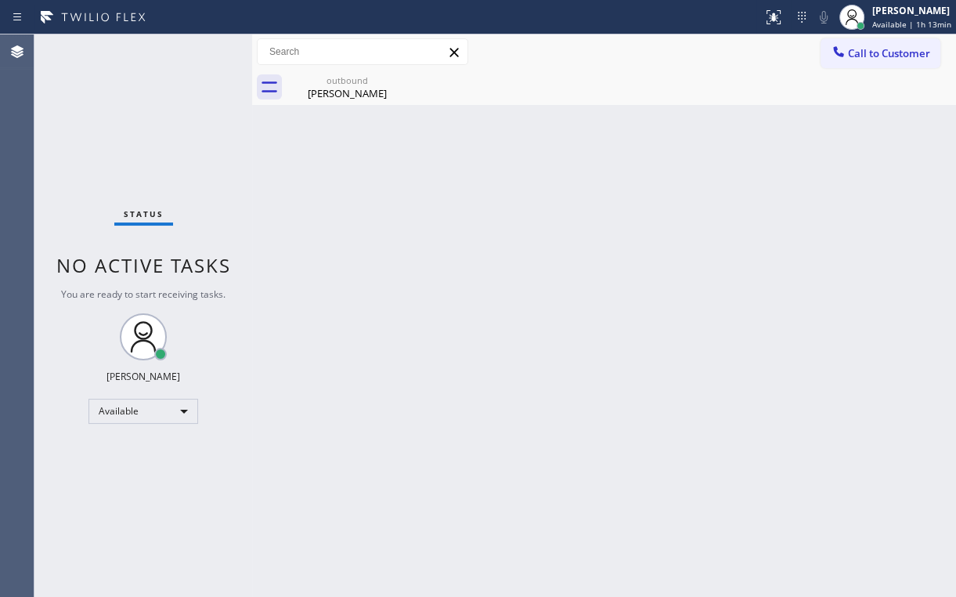
click at [157, 139] on div "Status No active tasks You are ready to start receiving tasks. [PERSON_NAME] Av…" at bounding box center [143, 315] width 218 height 562
click at [341, 88] on div "[PERSON_NAME]" at bounding box center [347, 93] width 118 height 14
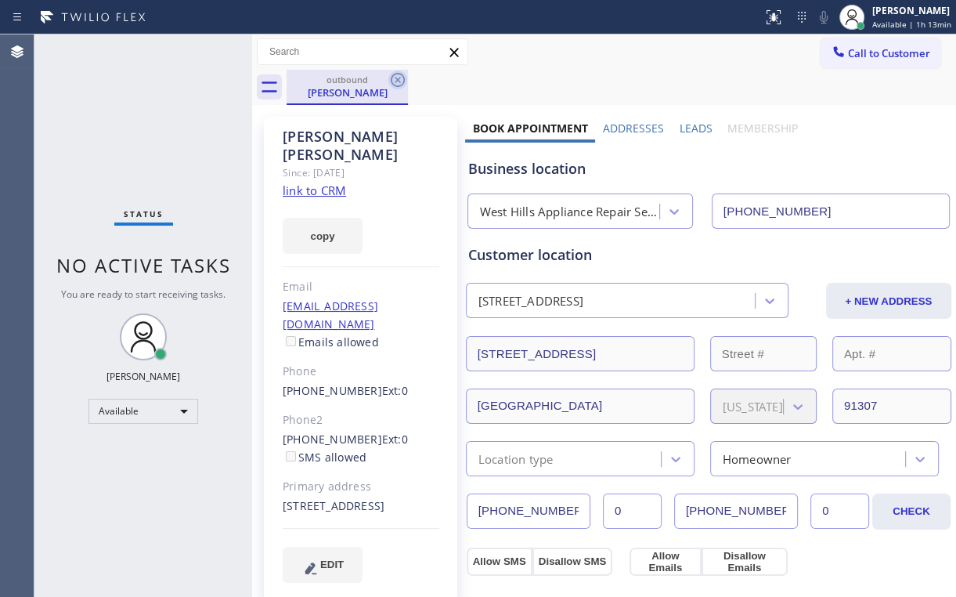
click at [406, 78] on icon at bounding box center [397, 79] width 19 height 19
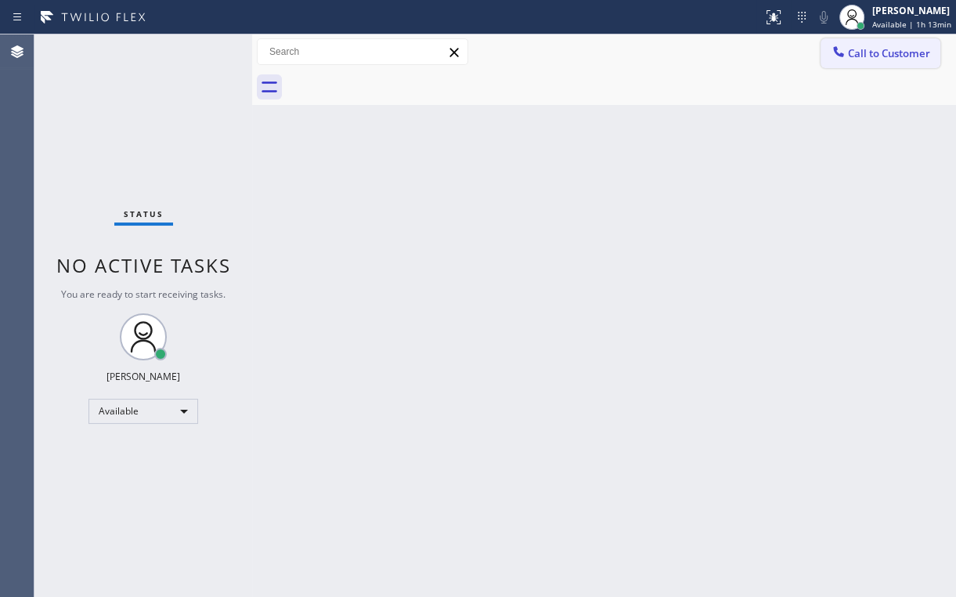
drag, startPoint x: 746, startPoint y: 70, endPoint x: 845, endPoint y: 56, distance: 100.5
click at [749, 70] on div at bounding box center [622, 87] width 670 height 35
click at [846, 56] on icon at bounding box center [839, 52] width 16 height 16
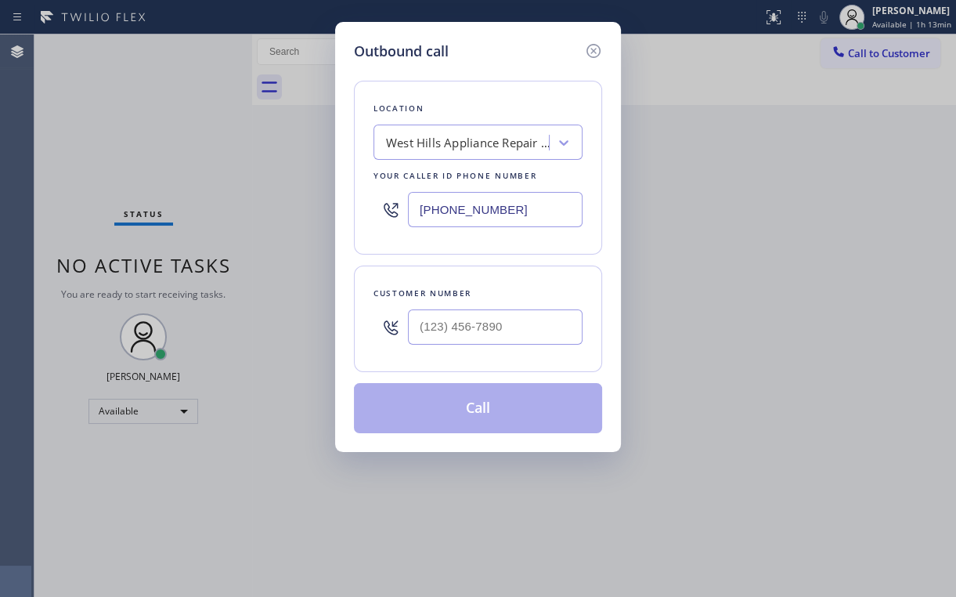
drag, startPoint x: 522, startPoint y: 210, endPoint x: 258, endPoint y: 226, distance: 265.2
click at [258, 226] on div "Outbound call Location [GEOGRAPHIC_DATA] Appliance Repair Service Your caller i…" at bounding box center [478, 298] width 956 height 597
type input "[PHONE_NUMBER]"
click at [489, 60] on div "Outbound call" at bounding box center [478, 51] width 248 height 21
click at [490, 332] on input "(___) ___-____" at bounding box center [495, 326] width 175 height 35
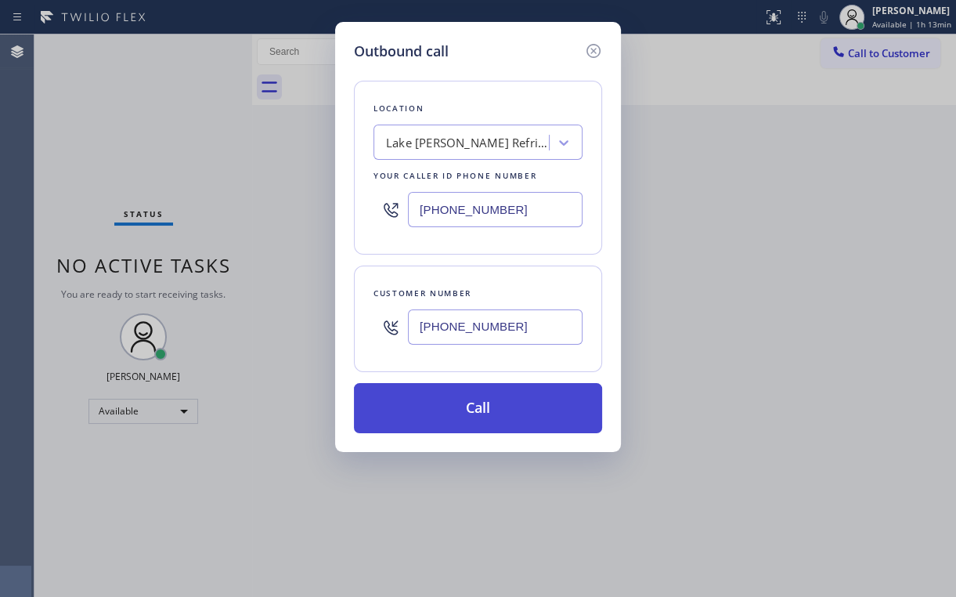
type input "[PHONE_NUMBER]"
click at [429, 409] on button "Call" at bounding box center [478, 408] width 248 height 50
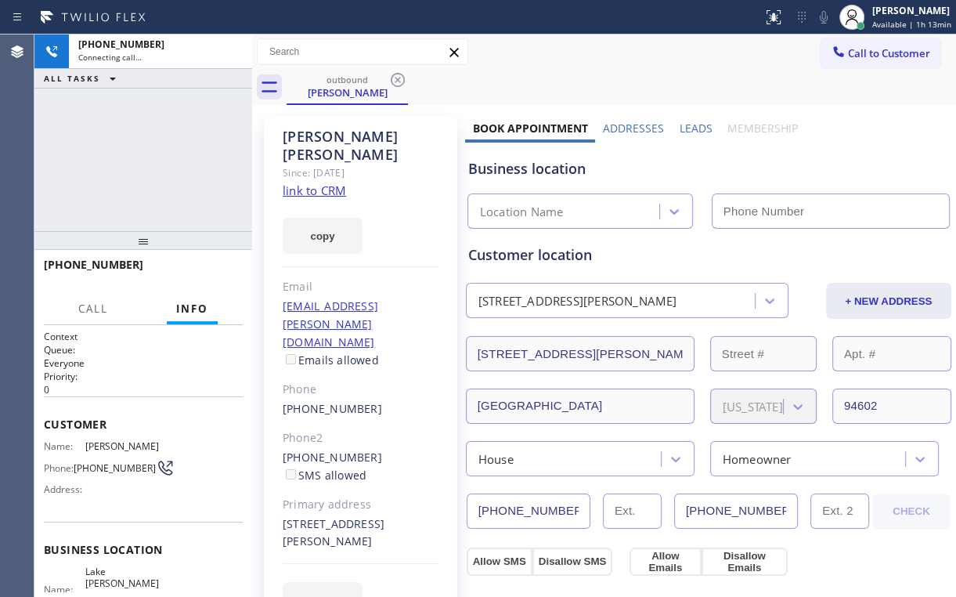
click at [157, 138] on div "[PHONE_NUMBER] Connecting call… ALL TASKS ALL TASKS ACTIVE TASKS TASKS IN WRAP …" at bounding box center [143, 132] width 218 height 197
type input "[PHONE_NUMBER]"
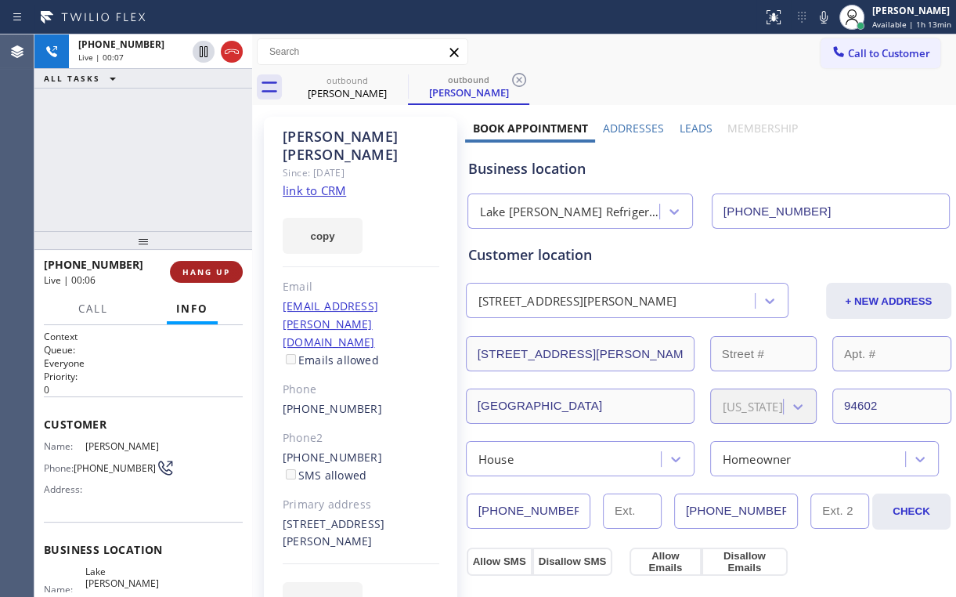
click at [212, 273] on span "HANG UP" at bounding box center [206, 271] width 48 height 11
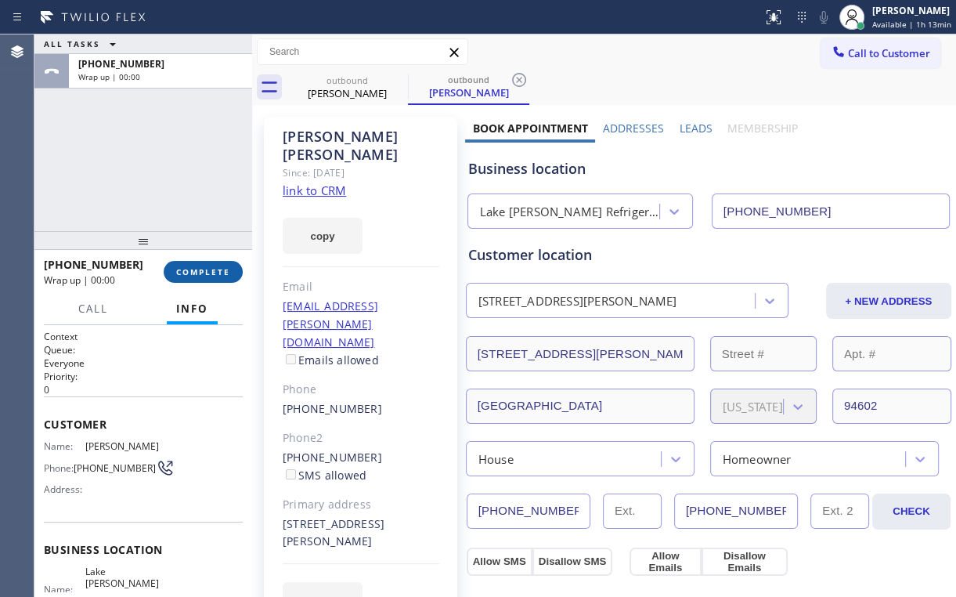
click at [212, 273] on span "COMPLETE" at bounding box center [203, 271] width 54 height 11
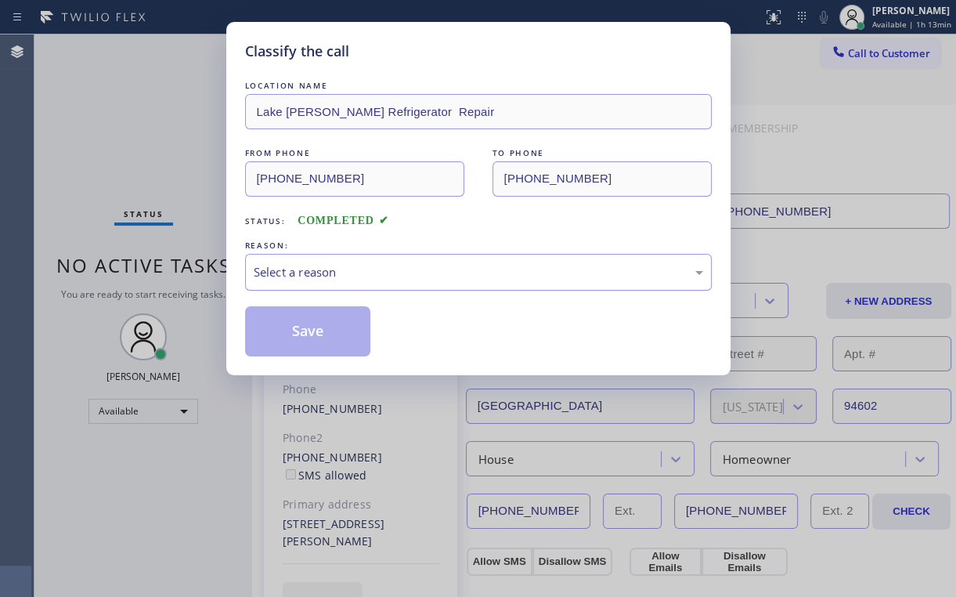
click at [291, 276] on div "Select a reason" at bounding box center [479, 272] width 450 height 18
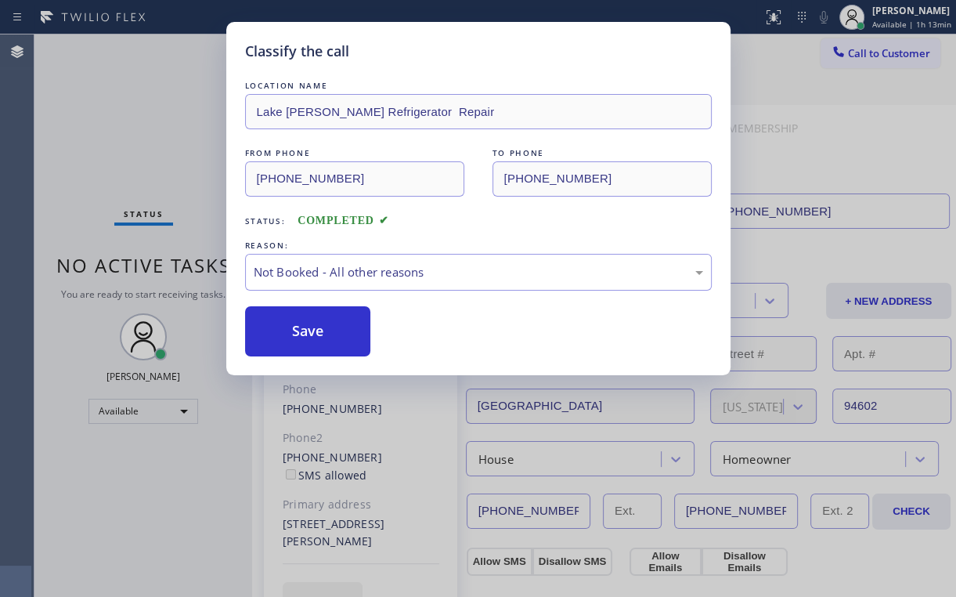
drag, startPoint x: 302, startPoint y: 335, endPoint x: 132, endPoint y: 150, distance: 251.1
click at [303, 334] on button "Save" at bounding box center [308, 331] width 126 height 50
click at [102, 106] on div "Classify the call LOCATION NAME [GEOGRAPHIC_DATA][PERSON_NAME] Refrigerator Rep…" at bounding box center [478, 298] width 956 height 597
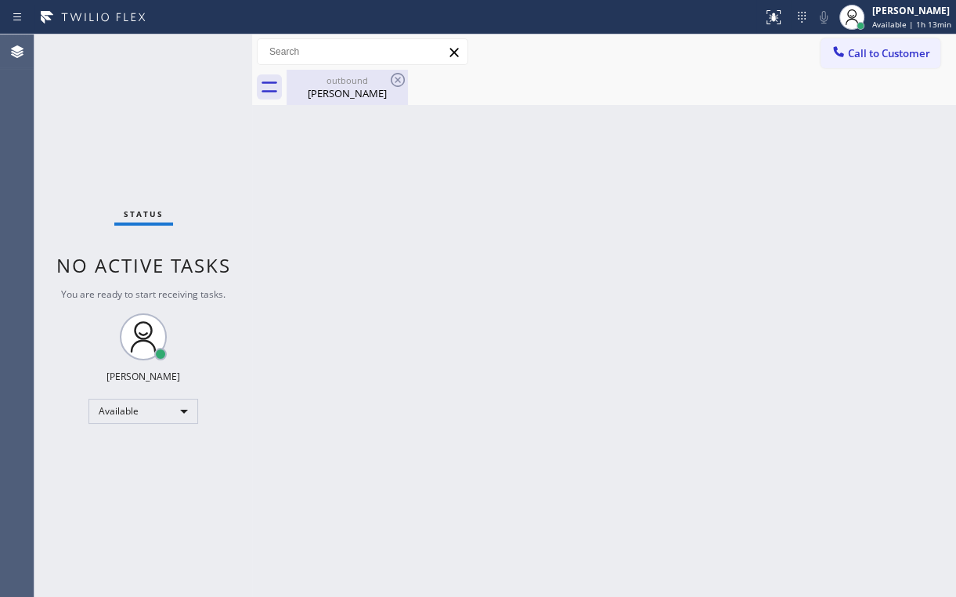
drag, startPoint x: 335, startPoint y: 86, endPoint x: 399, endPoint y: 76, distance: 64.3
click at [336, 86] on div "[PERSON_NAME]" at bounding box center [347, 93] width 118 height 14
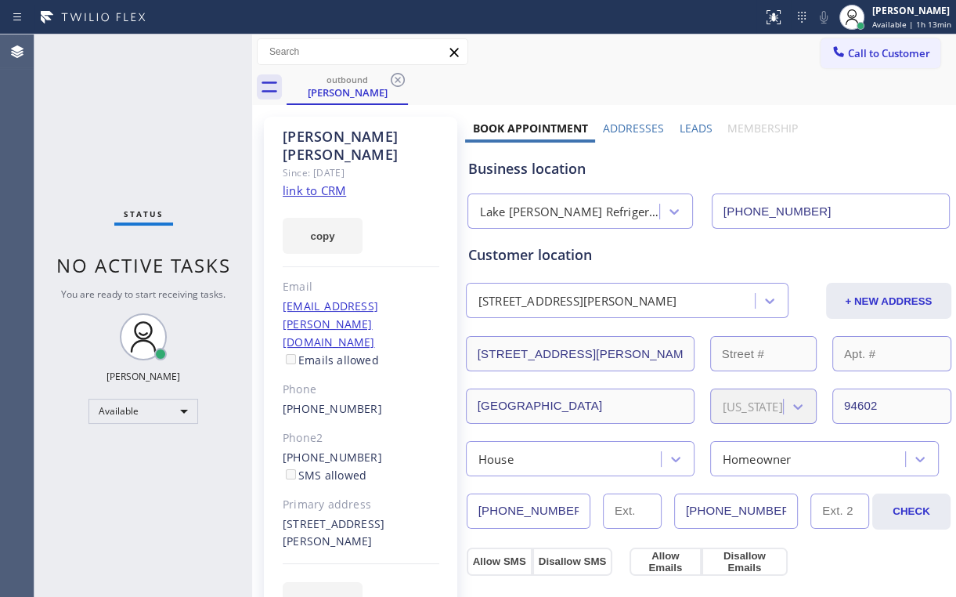
click at [401, 78] on icon at bounding box center [397, 79] width 19 height 19
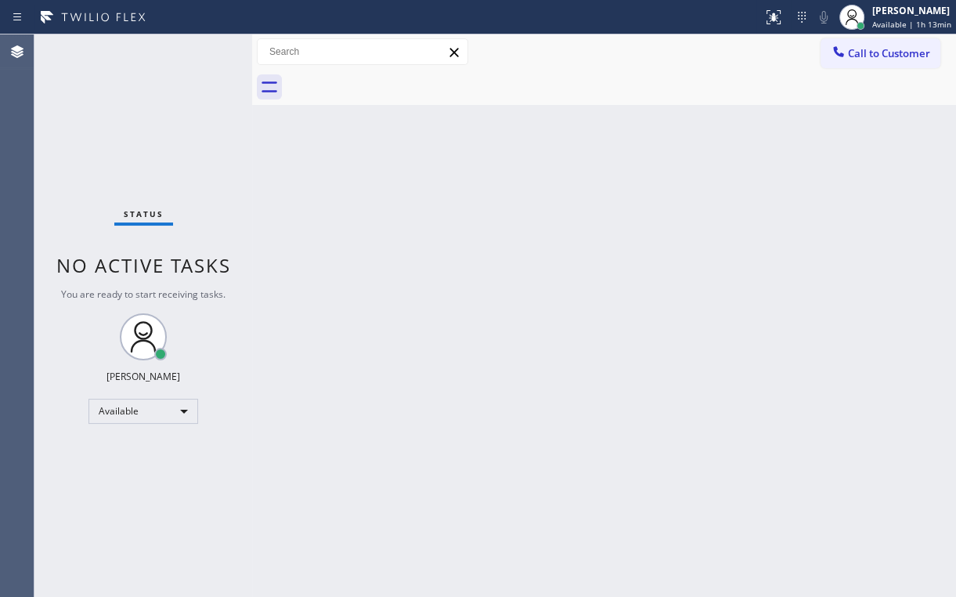
drag, startPoint x: 116, startPoint y: 106, endPoint x: 117, endPoint y: 14, distance: 91.6
click at [117, 103] on div "Status No active tasks You are ready to start receiving tasks. [PERSON_NAME] Av…" at bounding box center [143, 315] width 218 height 562
drag, startPoint x: 871, startPoint y: 50, endPoint x: 545, endPoint y: 196, distance: 356.9
click at [869, 52] on span "Call to Customer" at bounding box center [889, 53] width 82 height 14
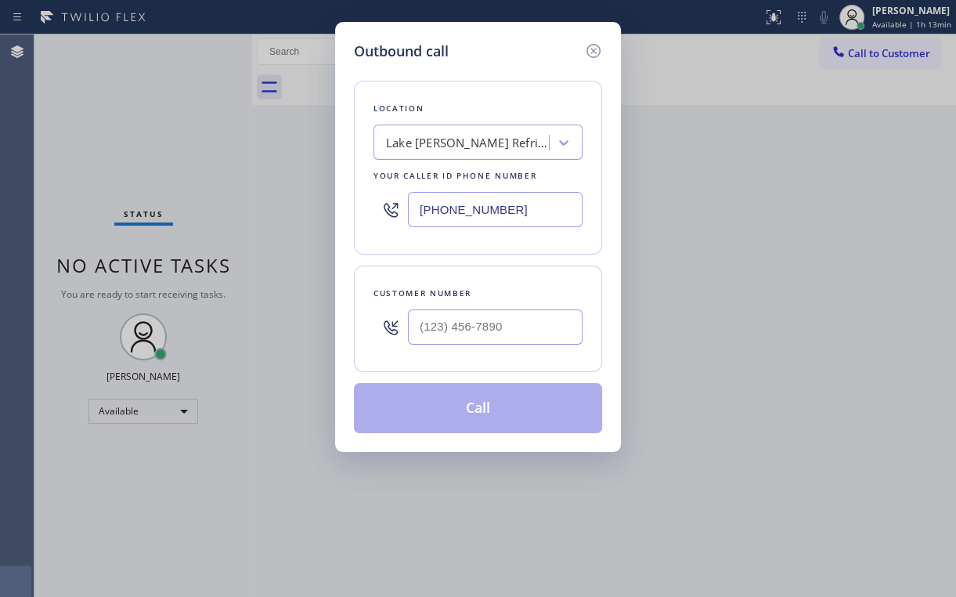
drag, startPoint x: 410, startPoint y: 210, endPoint x: 259, endPoint y: 247, distance: 155.8
click at [299, 230] on div "Outbound call Location [GEOGRAPHIC_DATA][PERSON_NAME] Refrigerator Repair Your …" at bounding box center [478, 298] width 956 height 597
click at [520, 63] on div "Location [GEOGRAPHIC_DATA][PERSON_NAME] Refrigerator Repair Your caller id phon…" at bounding box center [478, 247] width 248 height 371
click at [509, 320] on input "(___) ___-____" at bounding box center [495, 326] width 175 height 35
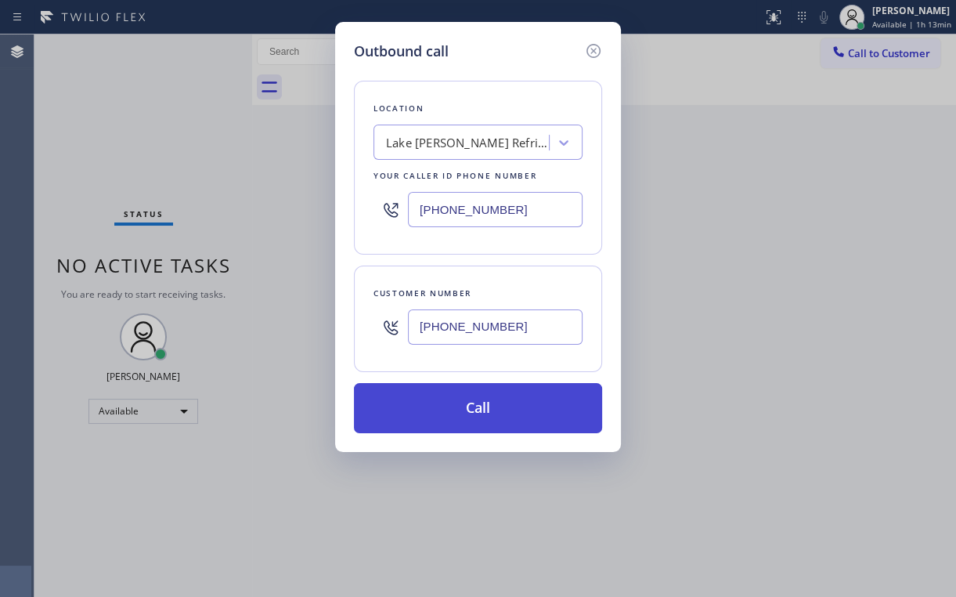
click at [423, 390] on button "Call" at bounding box center [478, 408] width 248 height 50
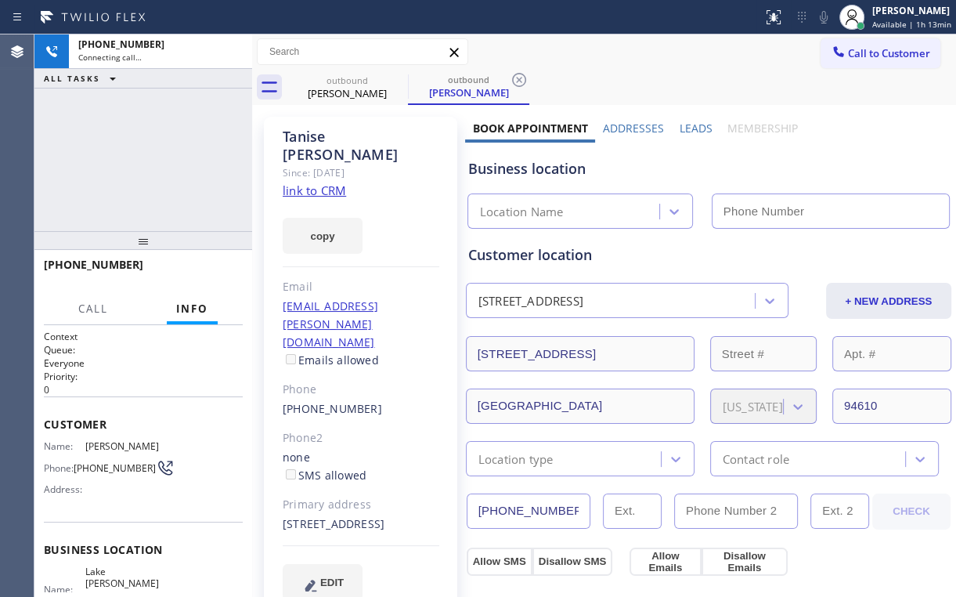
click at [856, 136] on div "Business location Location Name" at bounding box center [708, 182] width 487 height 92
click at [185, 155] on div "[PHONE_NUMBER] Connecting call… ALL TASKS ALL TASKS ACTIVE TASKS TASKS IN WRAP …" at bounding box center [143, 132] width 218 height 197
click at [138, 182] on div "[PHONE_NUMBER] Connecting call… ALL TASKS ALL TASKS ACTIVE TASKS TASKS IN WRAP …" at bounding box center [143, 132] width 218 height 197
click at [146, 161] on div "[PHONE_NUMBER] Connecting call… ALL TASKS ALL TASKS ACTIVE TASKS TASKS IN WRAP …" at bounding box center [143, 132] width 218 height 197
click at [156, 174] on div "[PHONE_NUMBER] Connecting call… ALL TASKS ALL TASKS ACTIVE TASKS TASKS IN WRAP …" at bounding box center [143, 132] width 218 height 197
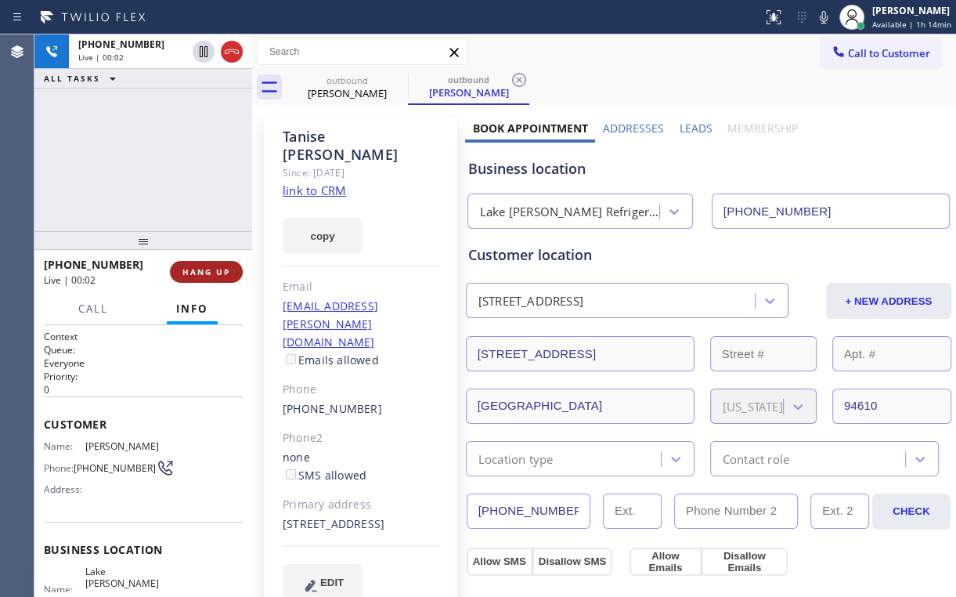
click at [225, 275] on span "HANG UP" at bounding box center [206, 271] width 48 height 11
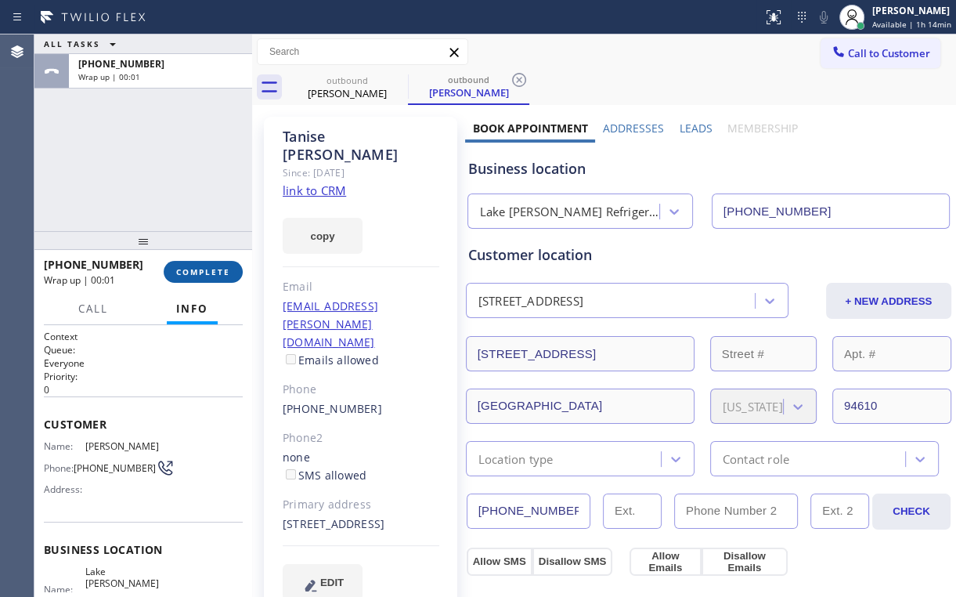
click at [225, 275] on span "COMPLETE" at bounding box center [203, 271] width 54 height 11
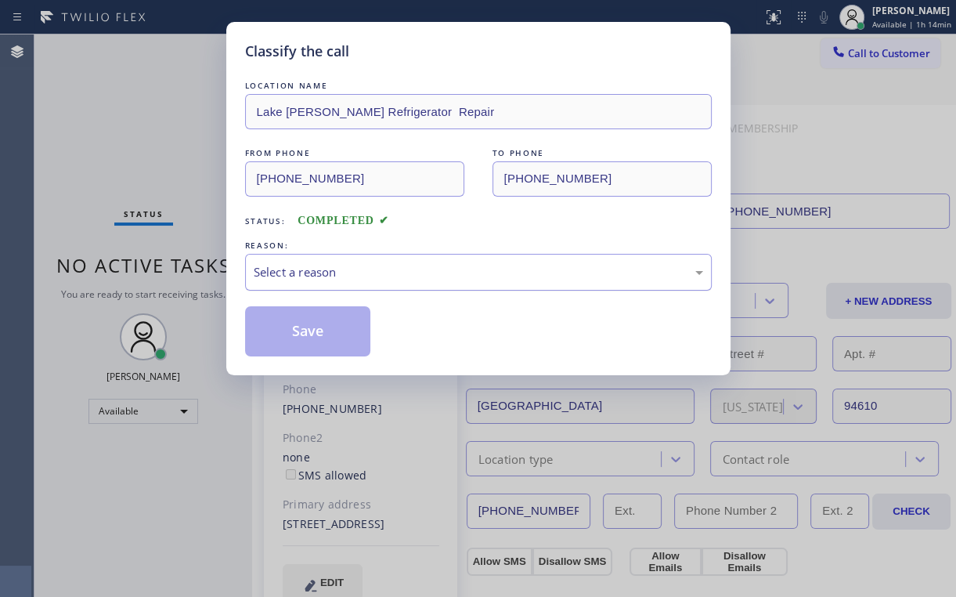
drag, startPoint x: 292, startPoint y: 275, endPoint x: 293, endPoint y: 284, distance: 9.4
click at [293, 276] on div "Select a reason" at bounding box center [479, 272] width 450 height 18
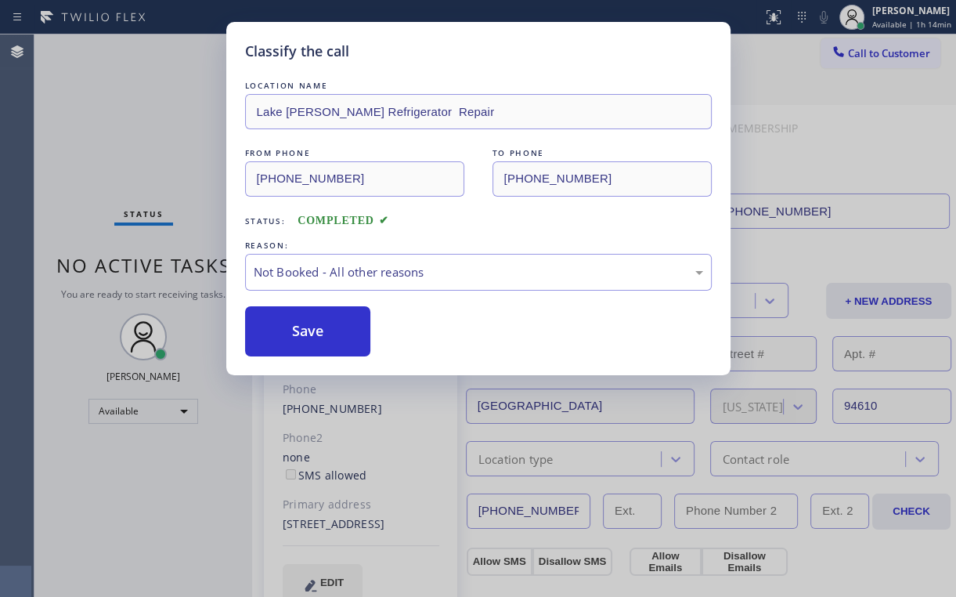
drag, startPoint x: 292, startPoint y: 338, endPoint x: 207, endPoint y: 226, distance: 140.8
click at [292, 337] on button "Save" at bounding box center [308, 331] width 126 height 50
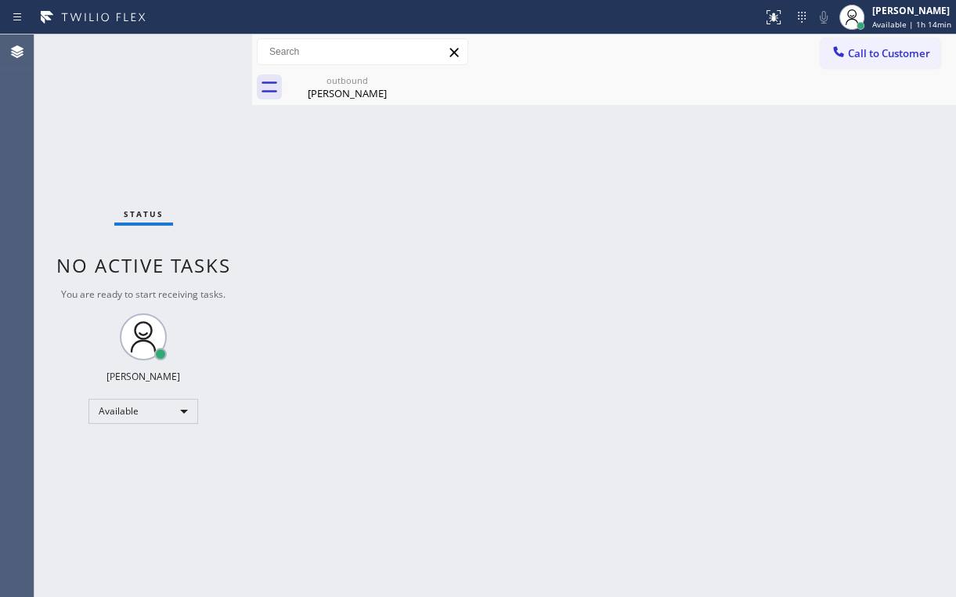
click at [630, 85] on div "outbound [PERSON_NAME]" at bounding box center [622, 87] width 670 height 35
drag, startPoint x: 319, startPoint y: 98, endPoint x: 374, endPoint y: 85, distance: 57.2
click at [326, 98] on div "[PERSON_NAME]" at bounding box center [347, 93] width 118 height 14
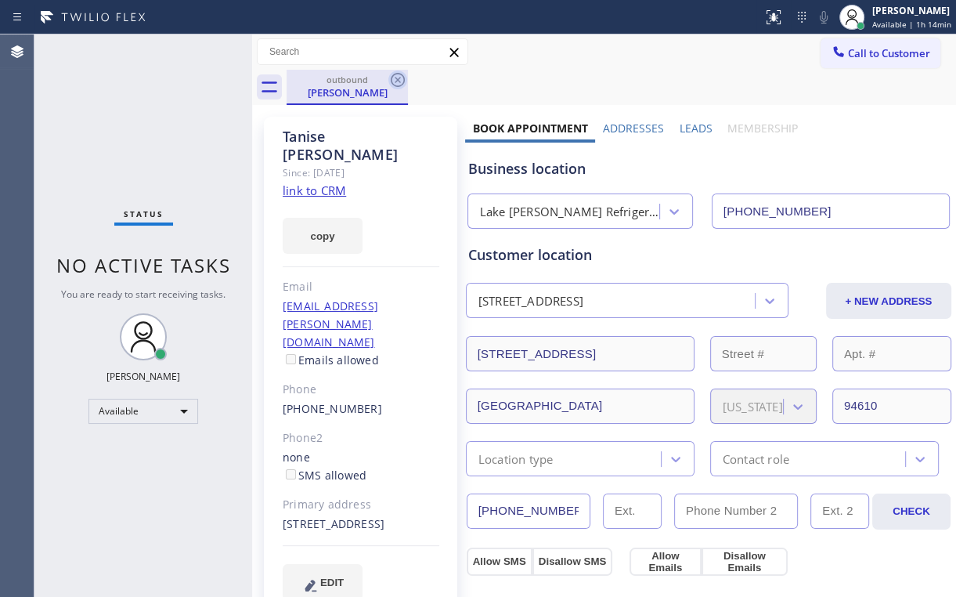
click at [405, 78] on icon at bounding box center [397, 79] width 19 height 19
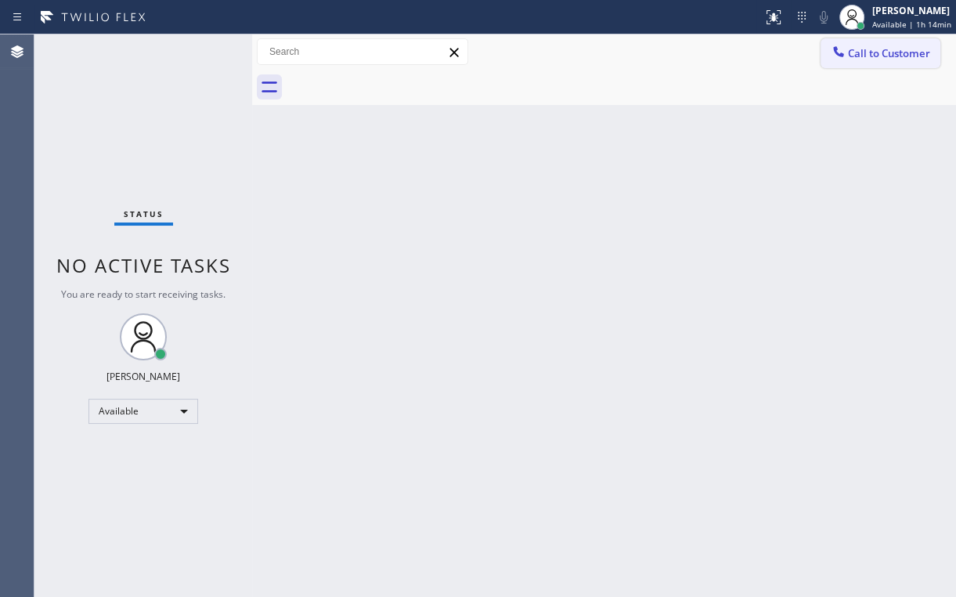
drag, startPoint x: 744, startPoint y: 128, endPoint x: 855, endPoint y: 66, distance: 127.6
click at [758, 121] on div "Back to Dashboard Change Sender ID Customers Technicians Select a contact Outbo…" at bounding box center [604, 315] width 704 height 562
click at [862, 48] on span "Call to Customer" at bounding box center [889, 53] width 82 height 14
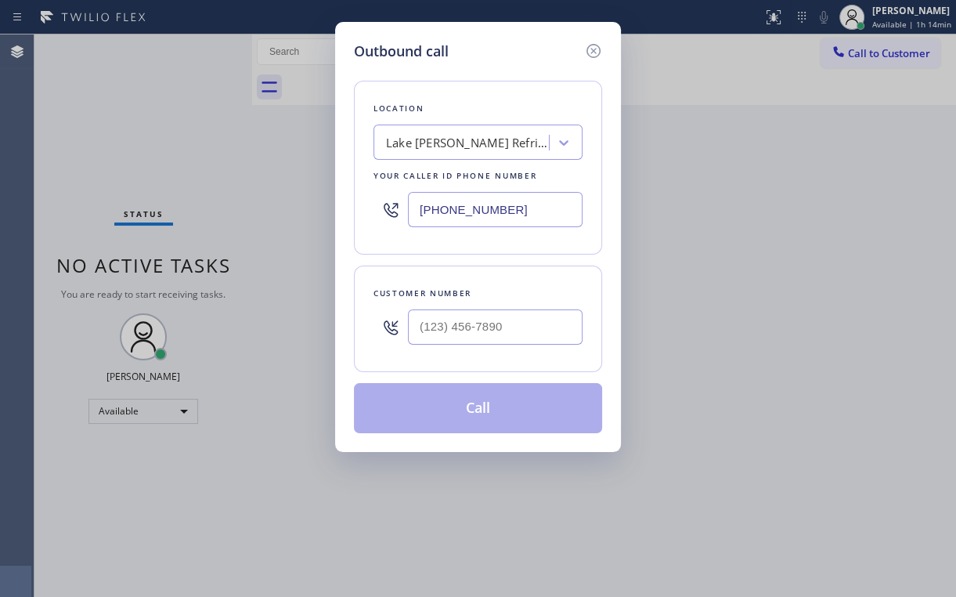
drag, startPoint x: 424, startPoint y: 214, endPoint x: 266, endPoint y: 243, distance: 160.8
click at [358, 216] on div "Location [GEOGRAPHIC_DATA][PERSON_NAME] Refrigerator Repair Your caller id phon…" at bounding box center [478, 168] width 248 height 174
drag, startPoint x: 482, startPoint y: 66, endPoint x: 542, endPoint y: 217, distance: 162.5
click at [484, 67] on div "Location Orange Appliance Repair Your caller id phone number [PHONE_NUMBER] Cus…" at bounding box center [478, 247] width 248 height 371
click at [513, 317] on input "(___) ___-____" at bounding box center [495, 326] width 175 height 35
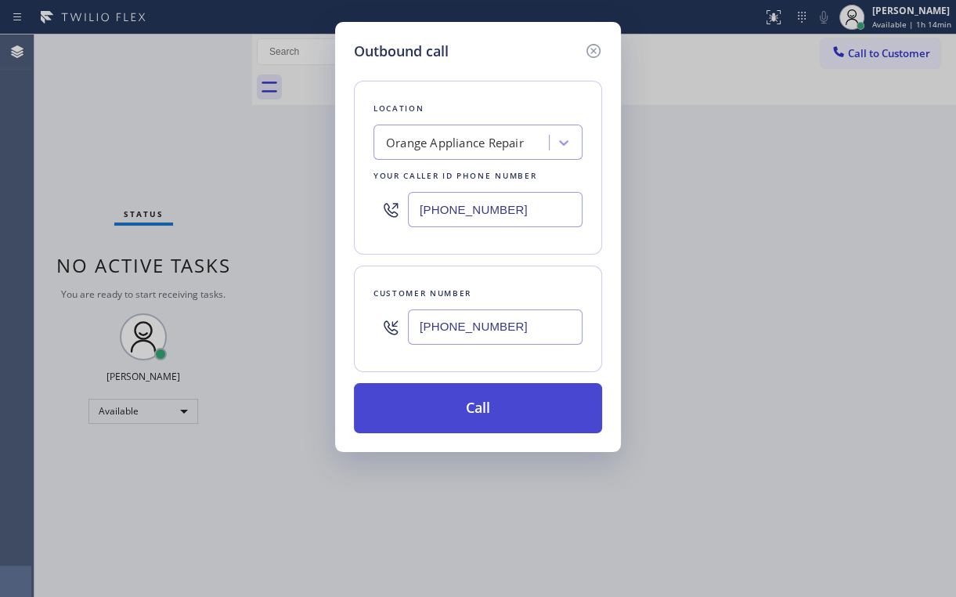
click at [432, 412] on button "Call" at bounding box center [478, 408] width 248 height 50
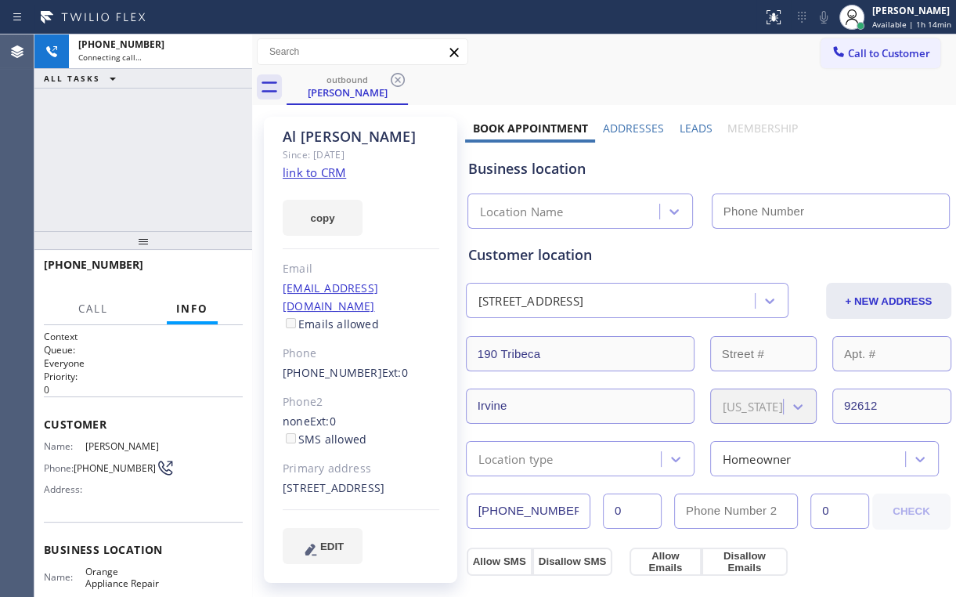
click at [163, 199] on div "[PHONE_NUMBER] Connecting call… ALL TASKS ALL TASKS ACTIVE TASKS TASKS IN WRAP …" at bounding box center [143, 132] width 218 height 197
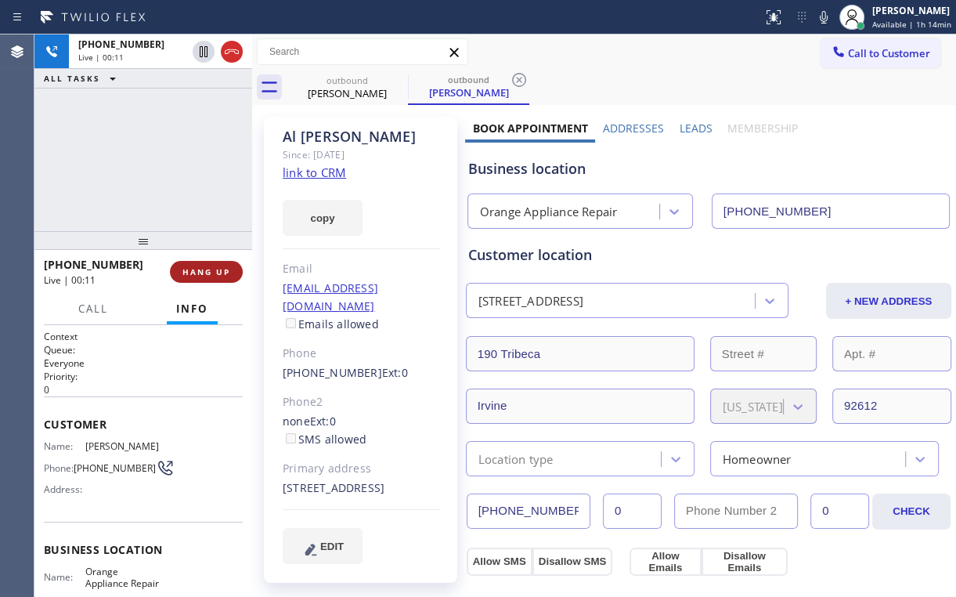
click at [231, 269] on button "HANG UP" at bounding box center [206, 272] width 73 height 22
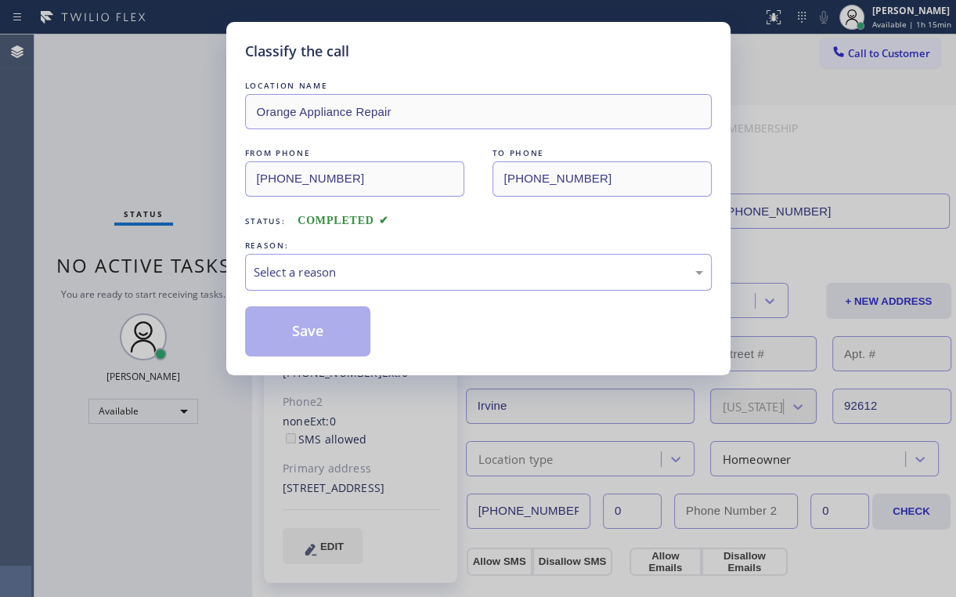
click at [284, 271] on div "Select a reason" at bounding box center [479, 272] width 450 height 18
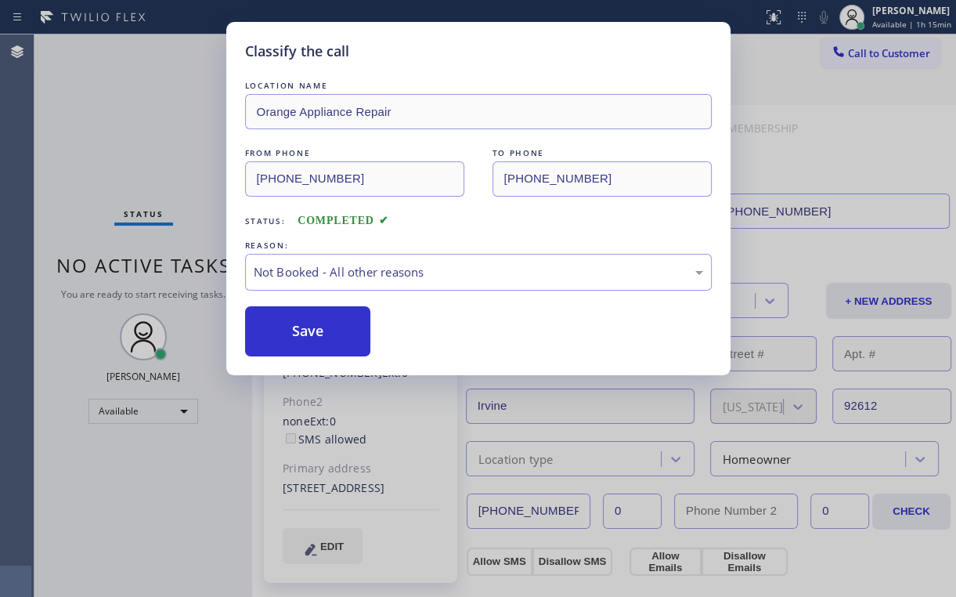
drag, startPoint x: 293, startPoint y: 336, endPoint x: 191, endPoint y: 177, distance: 188.8
click at [294, 335] on button "Save" at bounding box center [308, 331] width 126 height 50
drag, startPoint x: 148, startPoint y: 103, endPoint x: 160, endPoint y: 123, distance: 22.8
click at [155, 115] on div "Classify the call LOCATION NAME Orange Appliance Repair FROM PHONE [PHONE_NUMBE…" at bounding box center [478, 298] width 956 height 597
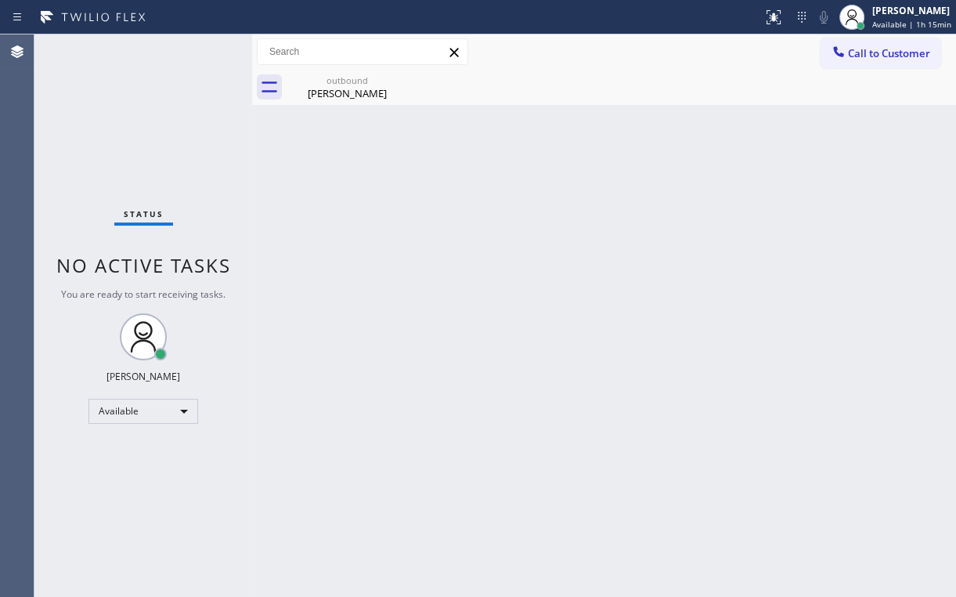
drag, startPoint x: 615, startPoint y: 66, endPoint x: 565, endPoint y: 68, distance: 50.2
click at [614, 65] on div "Call to Customer Outbound call Location Orange Appliance Repair Your caller id …" at bounding box center [604, 51] width 704 height 35
click at [341, 81] on div "outbound" at bounding box center [347, 80] width 118 height 12
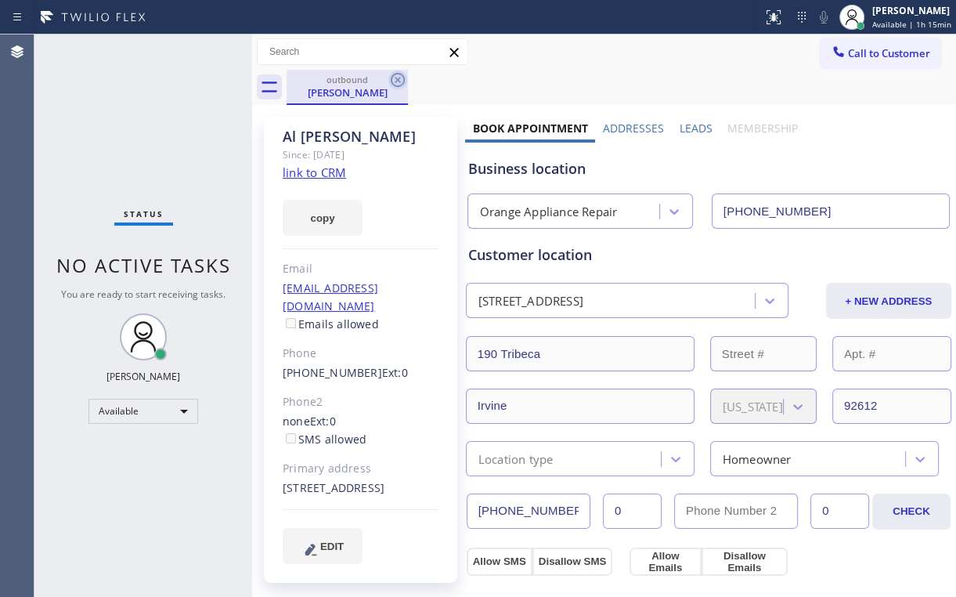
click at [393, 81] on icon at bounding box center [397, 79] width 19 height 19
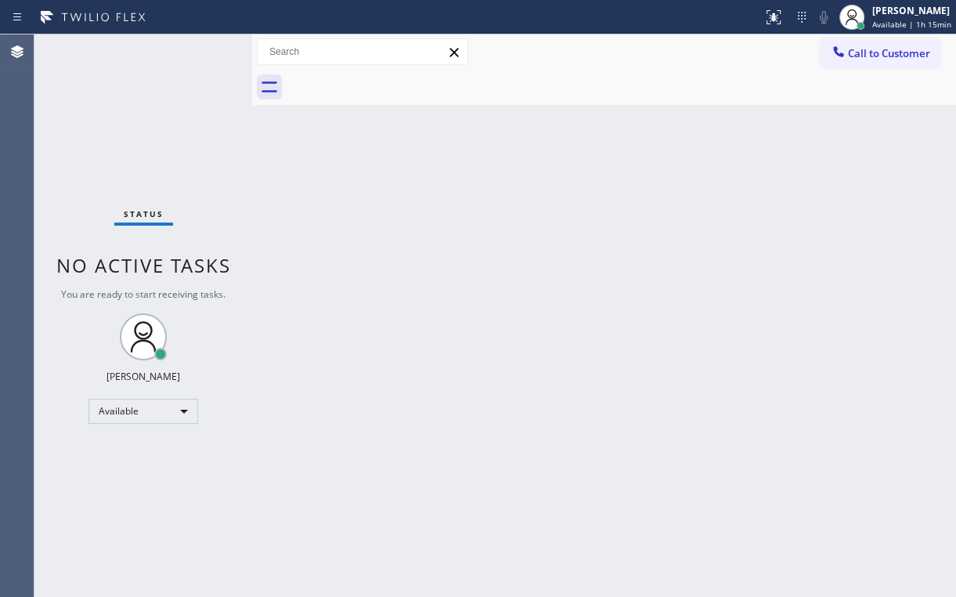
drag, startPoint x: 614, startPoint y: 89, endPoint x: 797, endPoint y: 69, distance: 183.5
click at [615, 89] on div at bounding box center [622, 87] width 670 height 35
click at [871, 56] on span "Call to Customer" at bounding box center [889, 53] width 82 height 14
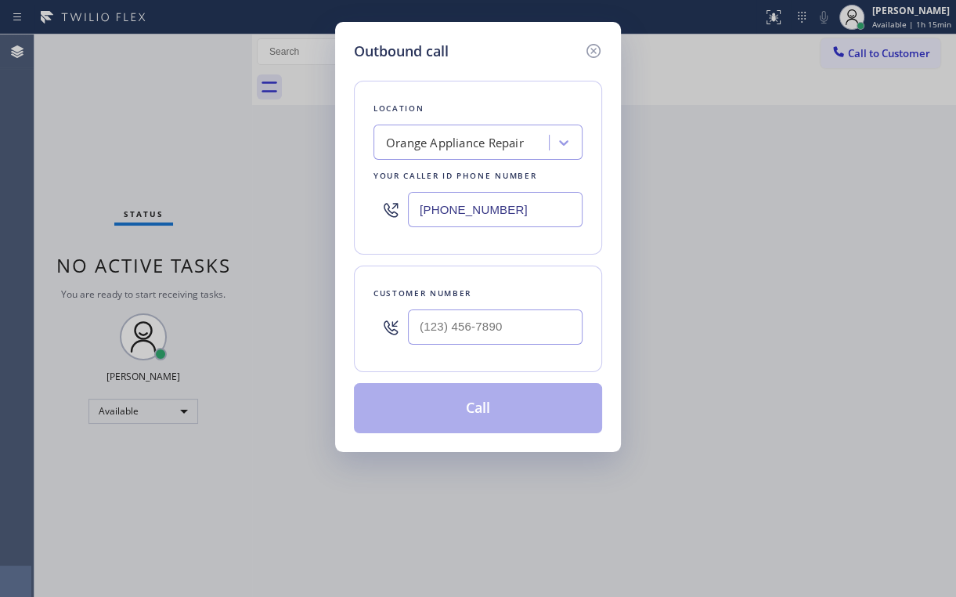
click at [396, 219] on div "[PHONE_NUMBER]" at bounding box center [478, 209] width 209 height 51
drag, startPoint x: 509, startPoint y: 80, endPoint x: 498, endPoint y: 247, distance: 168.0
click at [509, 84] on div "Location [GEOGRAPHIC_DATA] Appliance Repair Your caller id phone number [PHONE_…" at bounding box center [478, 168] width 248 height 174
click at [482, 322] on input "(___) ___-____" at bounding box center [495, 326] width 175 height 35
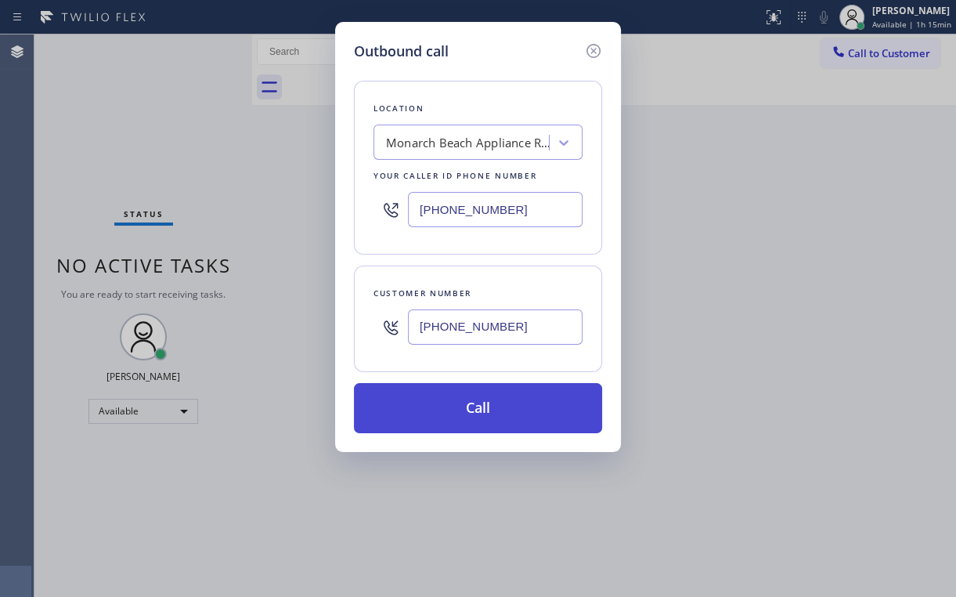
click at [454, 397] on button "Call" at bounding box center [478, 408] width 248 height 50
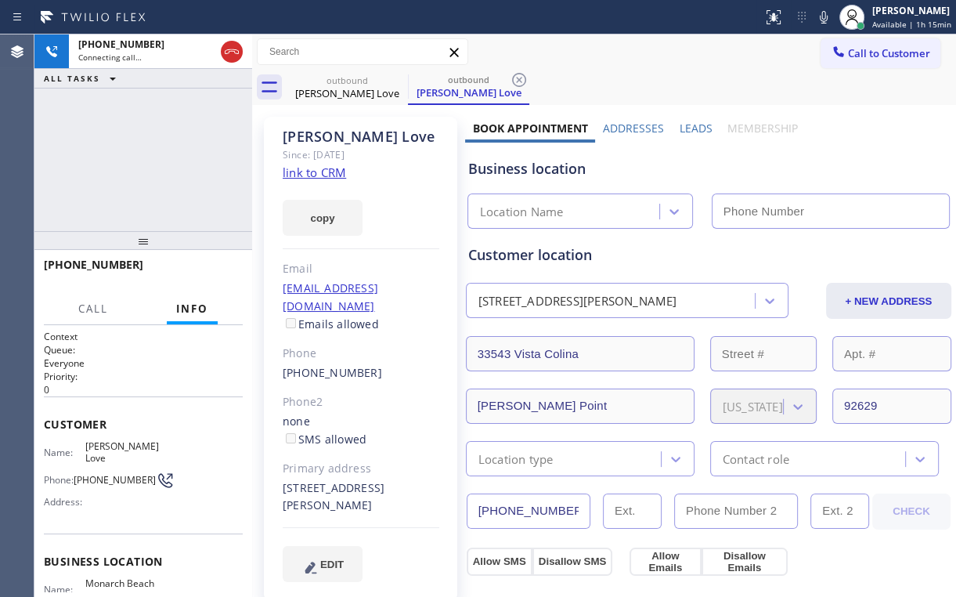
click at [135, 163] on div "[PHONE_NUMBER] Connecting call… ALL TASKS ALL TASKS ACTIVE TASKS TASKS IN WRAP …" at bounding box center [143, 132] width 218 height 197
click at [493, 167] on div "Business location" at bounding box center [708, 168] width 481 height 21
click at [169, 133] on div "+13234471806 Connecting call… ALL TASKS ALL TASKS ACTIVE TASKS TASKS IN WRAP UP" at bounding box center [143, 132] width 218 height 197
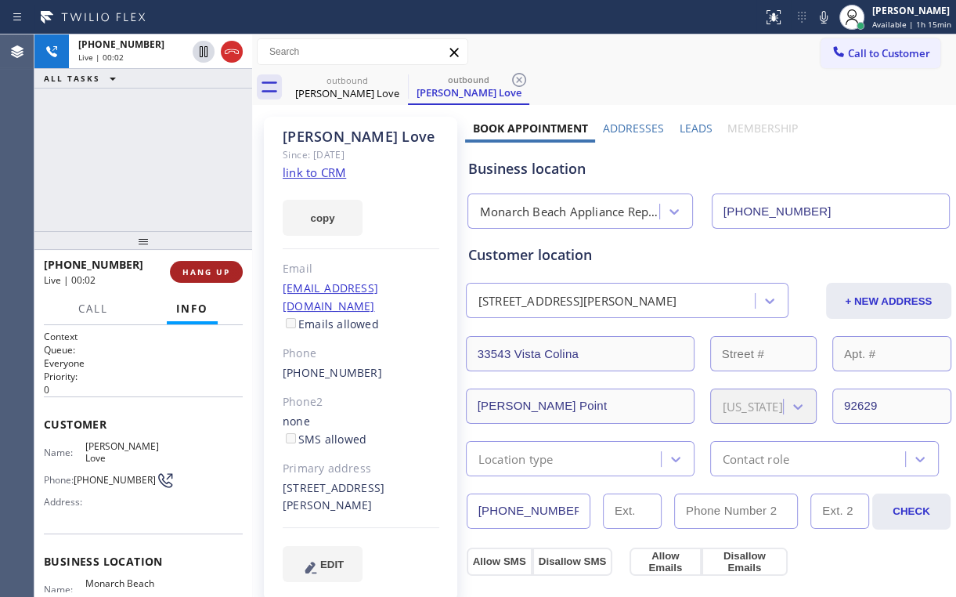
click at [219, 276] on span "HANG UP" at bounding box center [206, 271] width 48 height 11
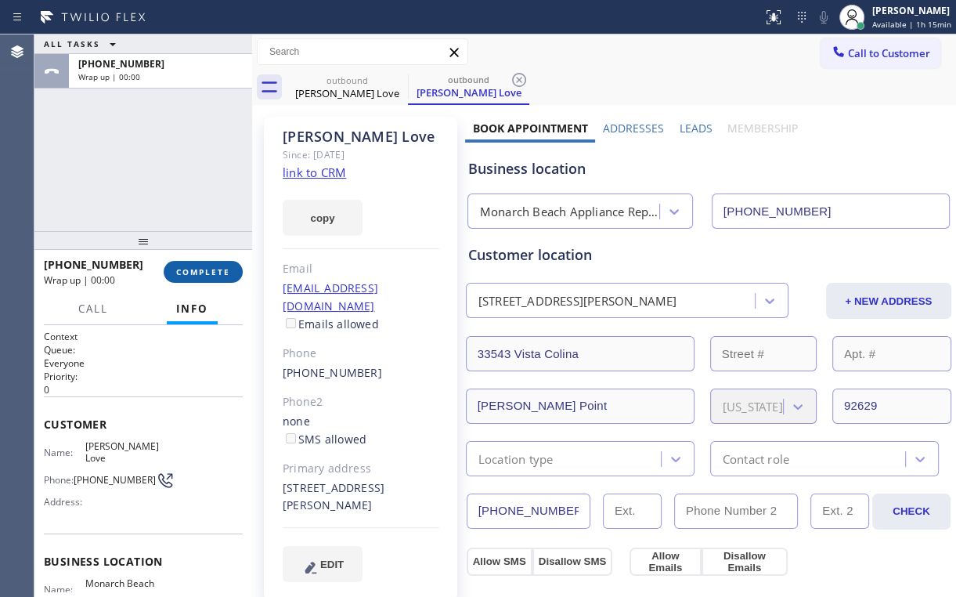
click at [219, 276] on span "COMPLETE" at bounding box center [203, 271] width 54 height 11
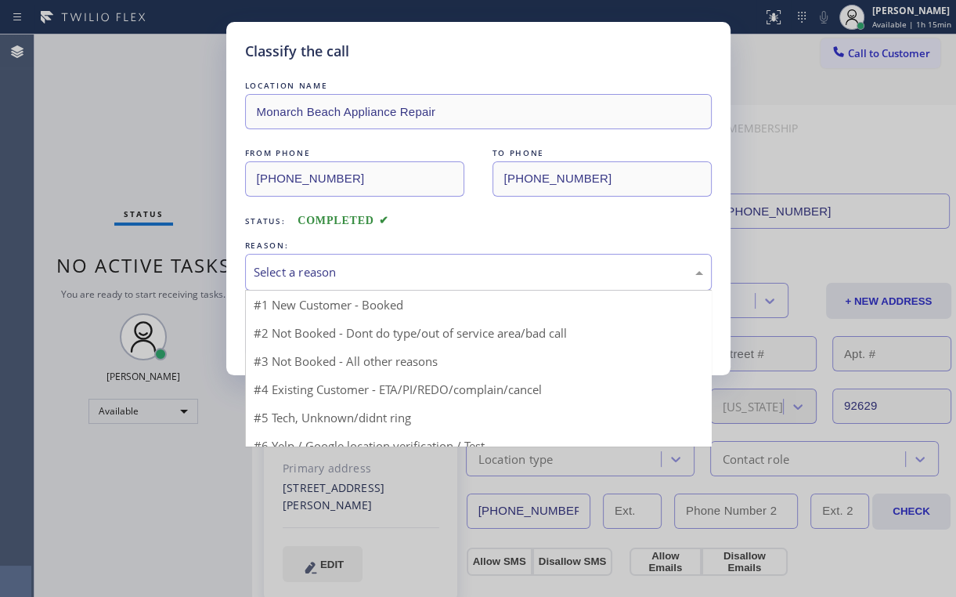
click at [288, 264] on div "Select a reason" at bounding box center [479, 272] width 450 height 18
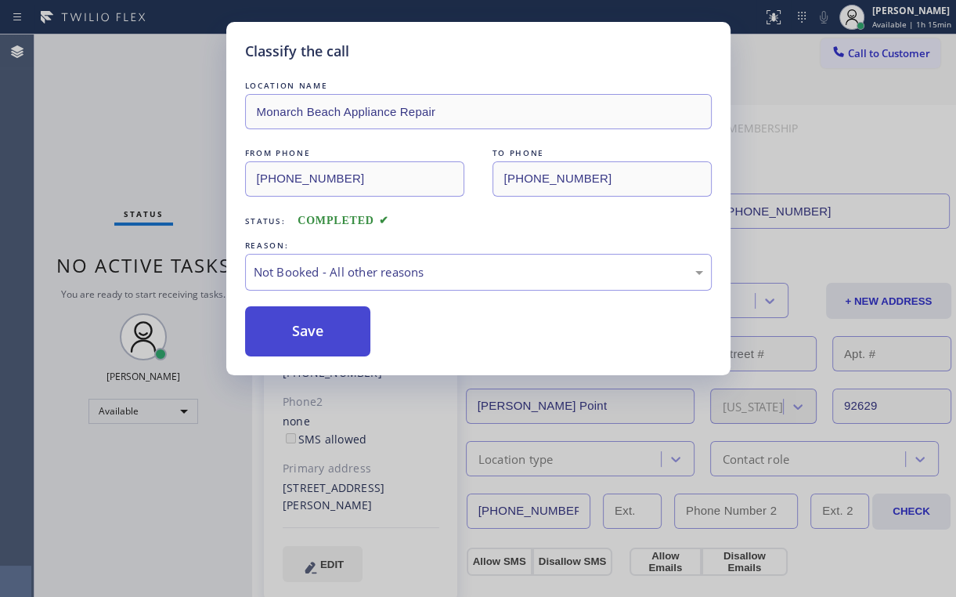
click at [308, 331] on button "Save" at bounding box center [308, 331] width 126 height 50
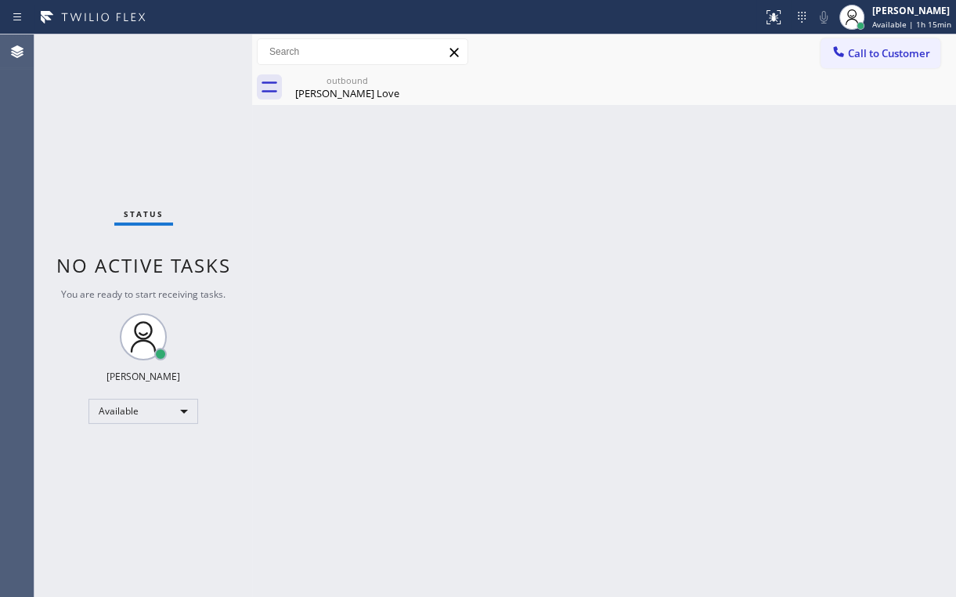
click at [285, 135] on div "Back to Dashboard Change Sender ID Customers Technicians Select a contact Outbo…" at bounding box center [604, 315] width 704 height 562
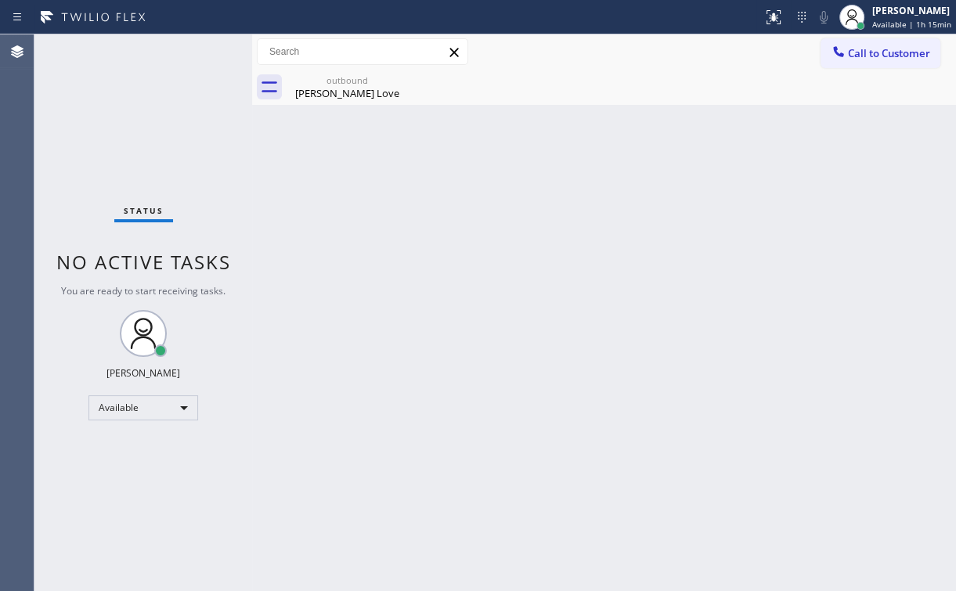
click at [150, 387] on div "Status No active tasks You are ready to start receiving tasks. Arnold Verallo A…" at bounding box center [143, 312] width 218 height 557
click at [154, 416] on div "Available" at bounding box center [144, 408] width 110 height 25
drag, startPoint x: 122, startPoint y: 484, endPoint x: 180, endPoint y: 511, distance: 63.8
click at [122, 483] on li "Break" at bounding box center [142, 488] width 107 height 19
